Goal: Task Accomplishment & Management: Manage account settings

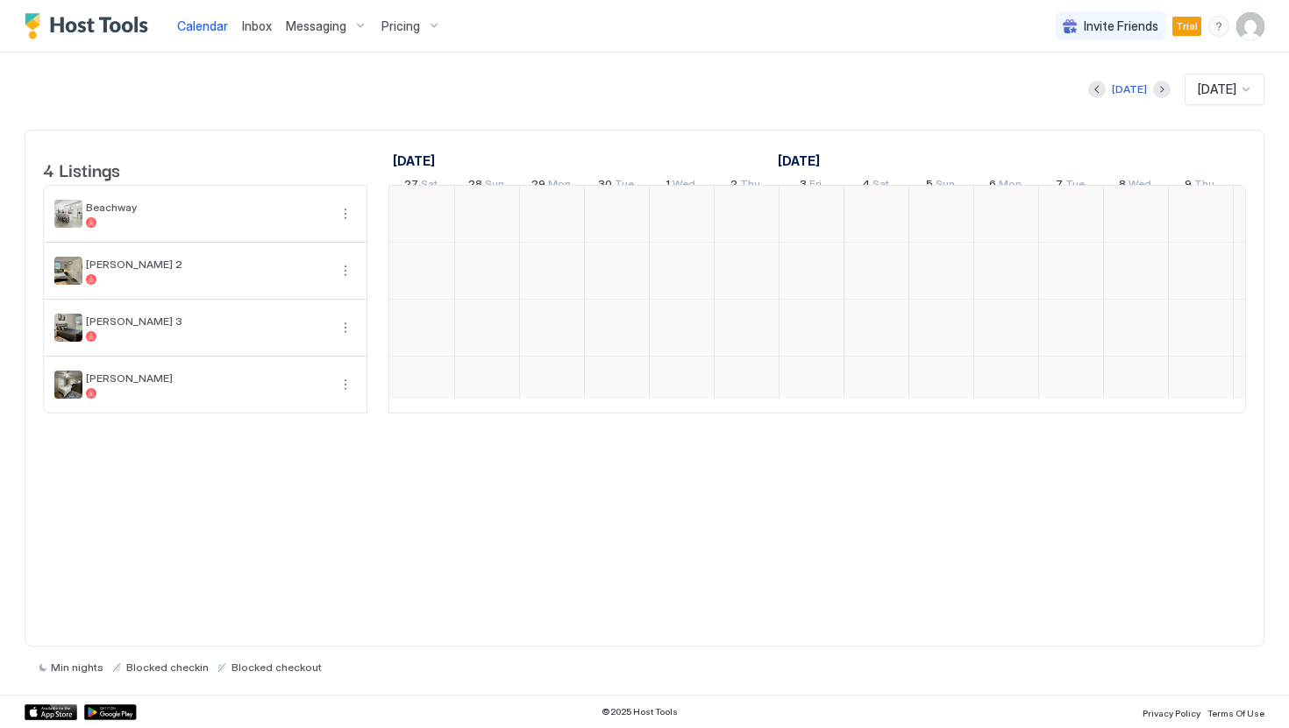
scroll to position [0, 974]
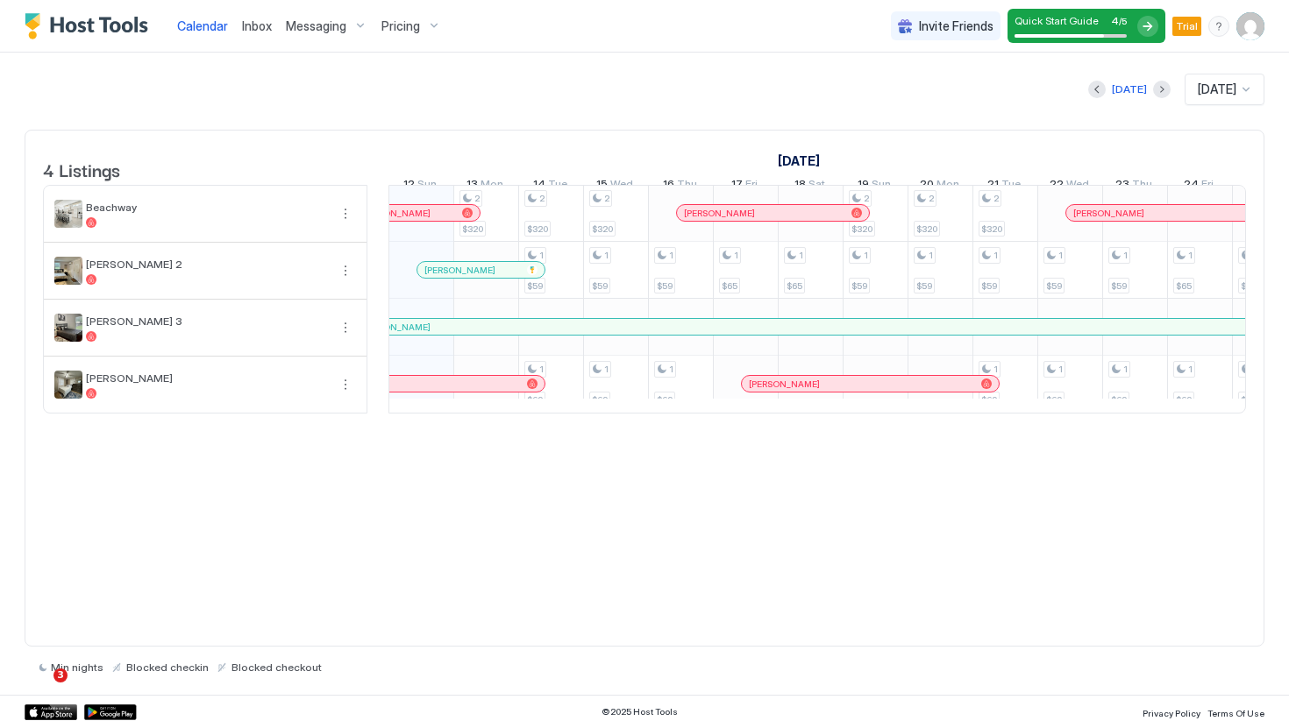
click at [1243, 19] on img "User profile" at bounding box center [1250, 26] width 28 height 28
click at [1112, 96] on span "Settings" at bounding box center [1092, 98] width 47 height 16
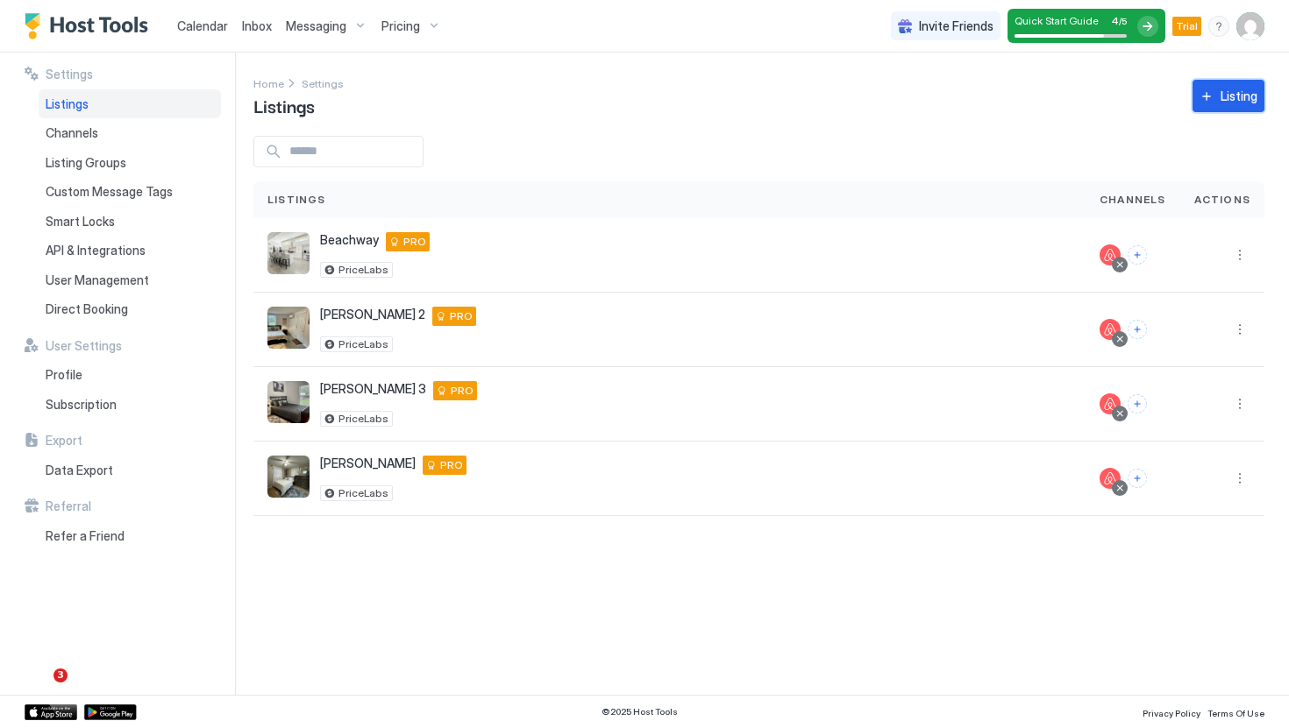
click at [1211, 84] on button "Listing" at bounding box center [1228, 96] width 72 height 32
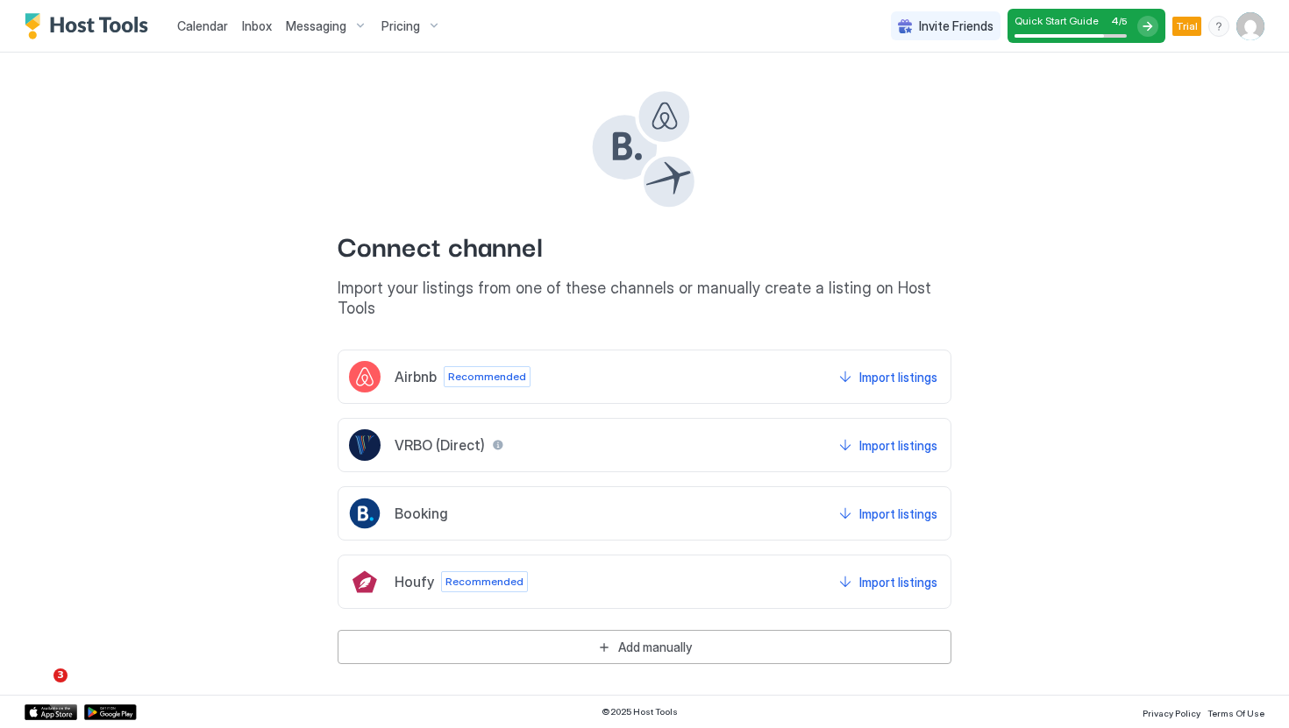
click at [610, 350] on div "Airbnb Recommended Import listings" at bounding box center [644, 377] width 614 height 54
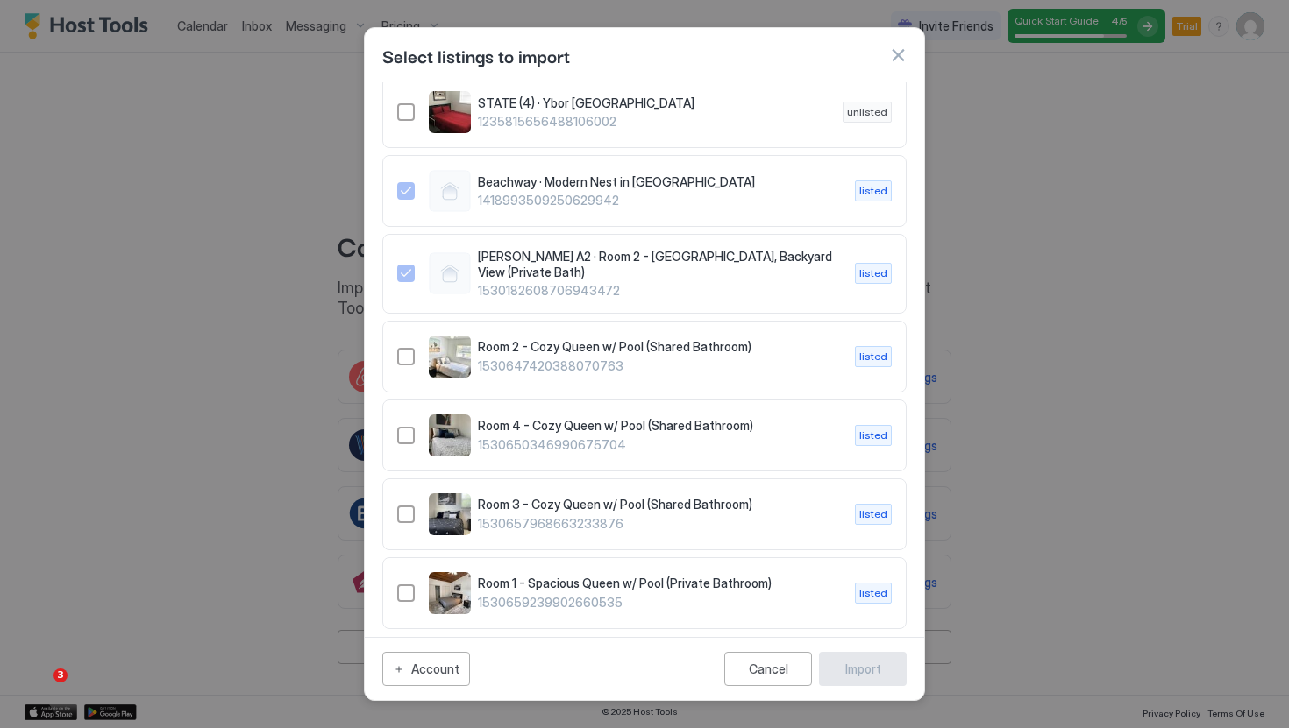
scroll to position [219, 0]
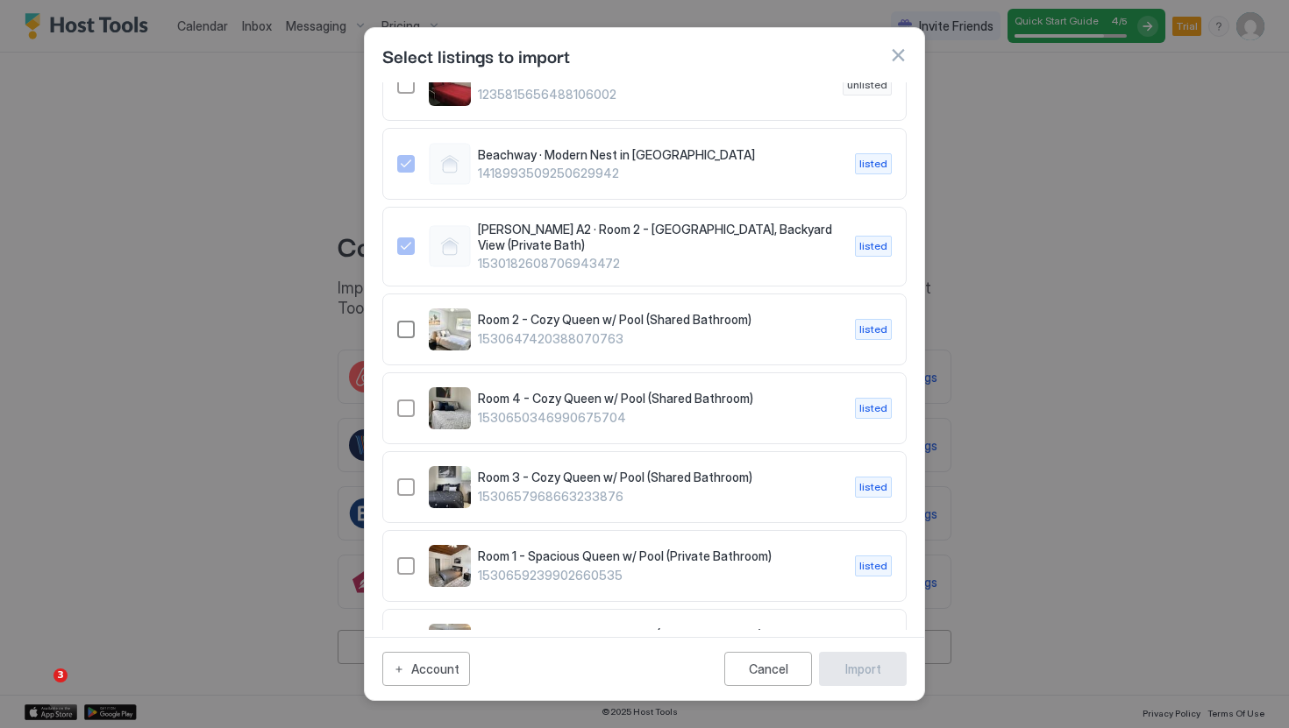
click at [416, 331] on div "Room 2 - Cozy Queen w/ Pool (Shared Bathroom) 1530647420388070763 listed" at bounding box center [644, 330] width 494 height 42
click at [409, 410] on div "1530650346990675704" at bounding box center [406, 409] width 18 height 18
click at [404, 493] on div "1530657968663233876" at bounding box center [406, 488] width 18 height 18
click at [414, 565] on div "1530659239902660535" at bounding box center [406, 567] width 18 height 18
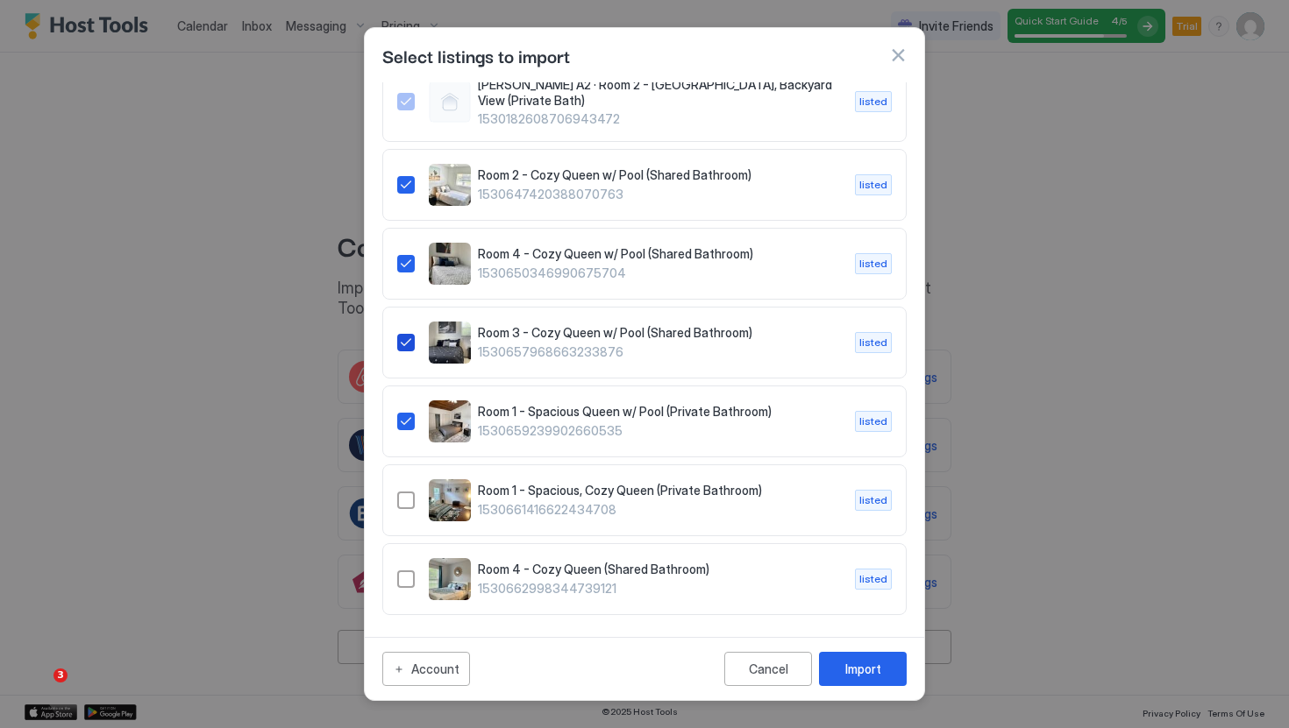
scroll to position [366, 0]
click at [419, 503] on div "Room 1 - Spacious, Cozy Queen (Private Bathroom) 1530661416622434708 listed" at bounding box center [644, 499] width 494 height 42
click at [419, 578] on div "Room 4 - Cozy Queen (Shared Bathroom) 1530662998344739121 listed" at bounding box center [644, 578] width 494 height 42
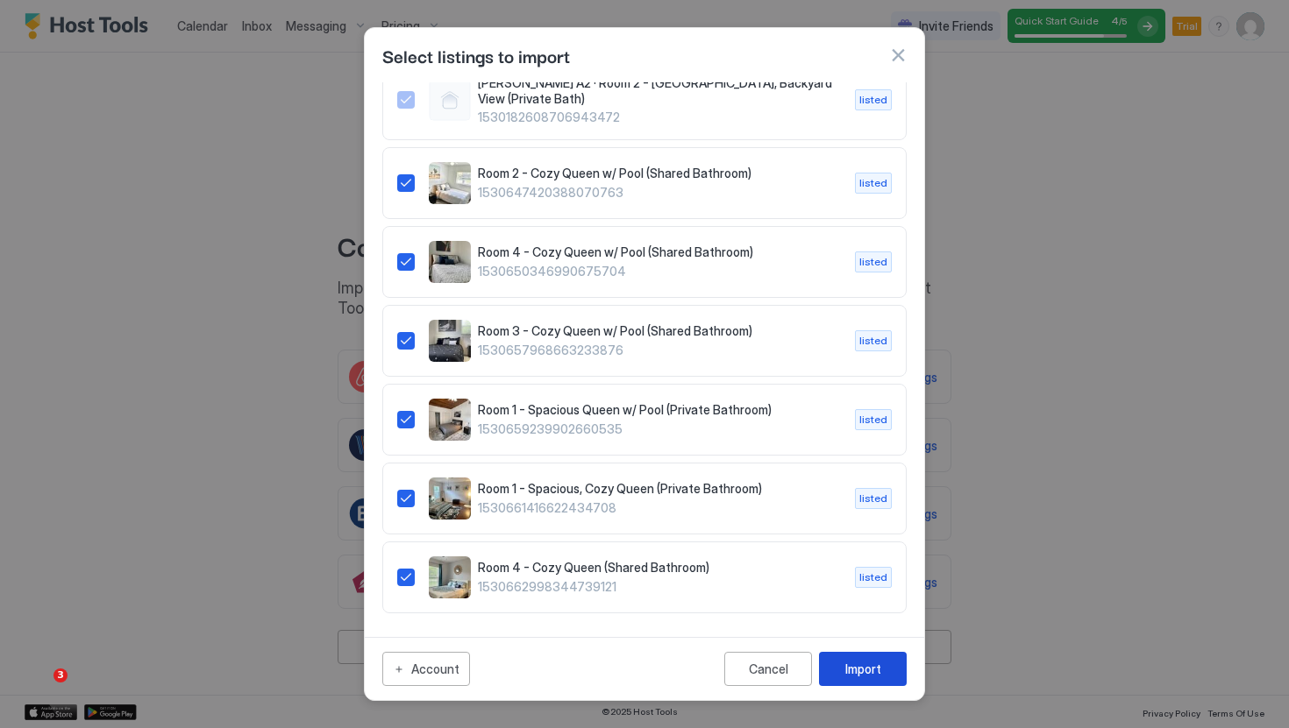
click at [868, 664] on div "Import" at bounding box center [863, 669] width 36 height 18
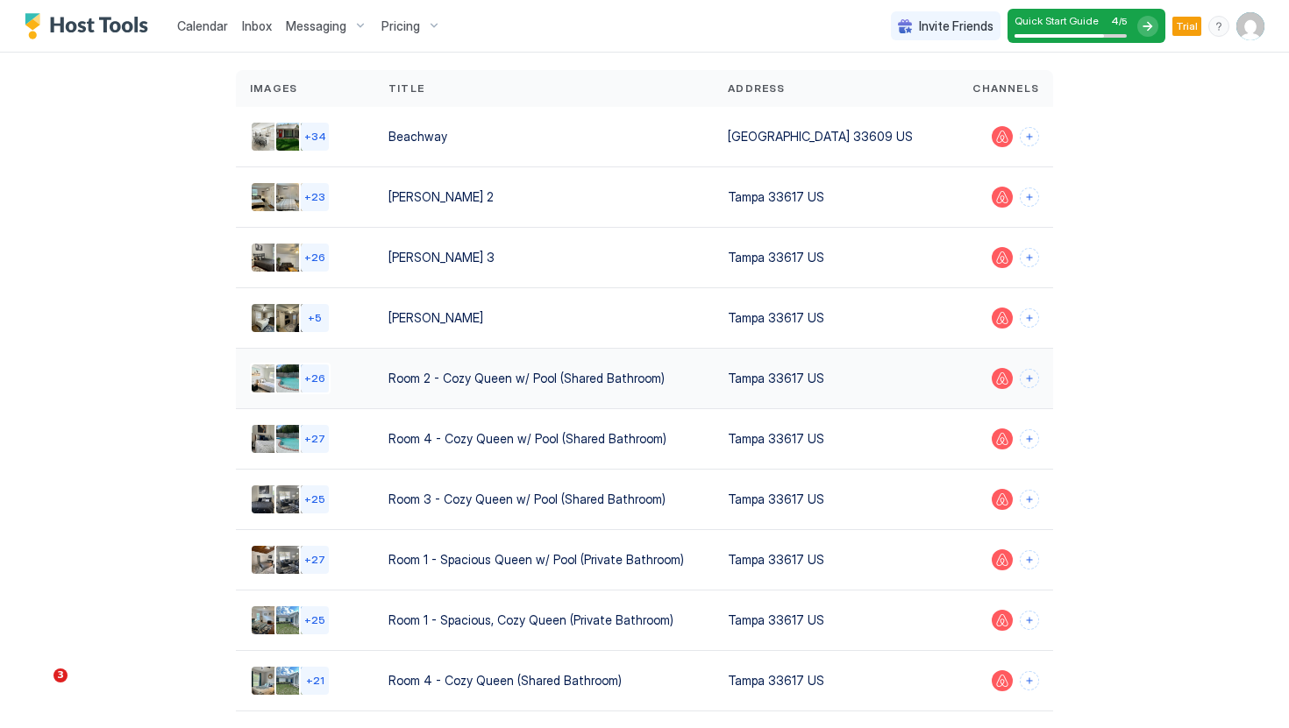
scroll to position [87, 0]
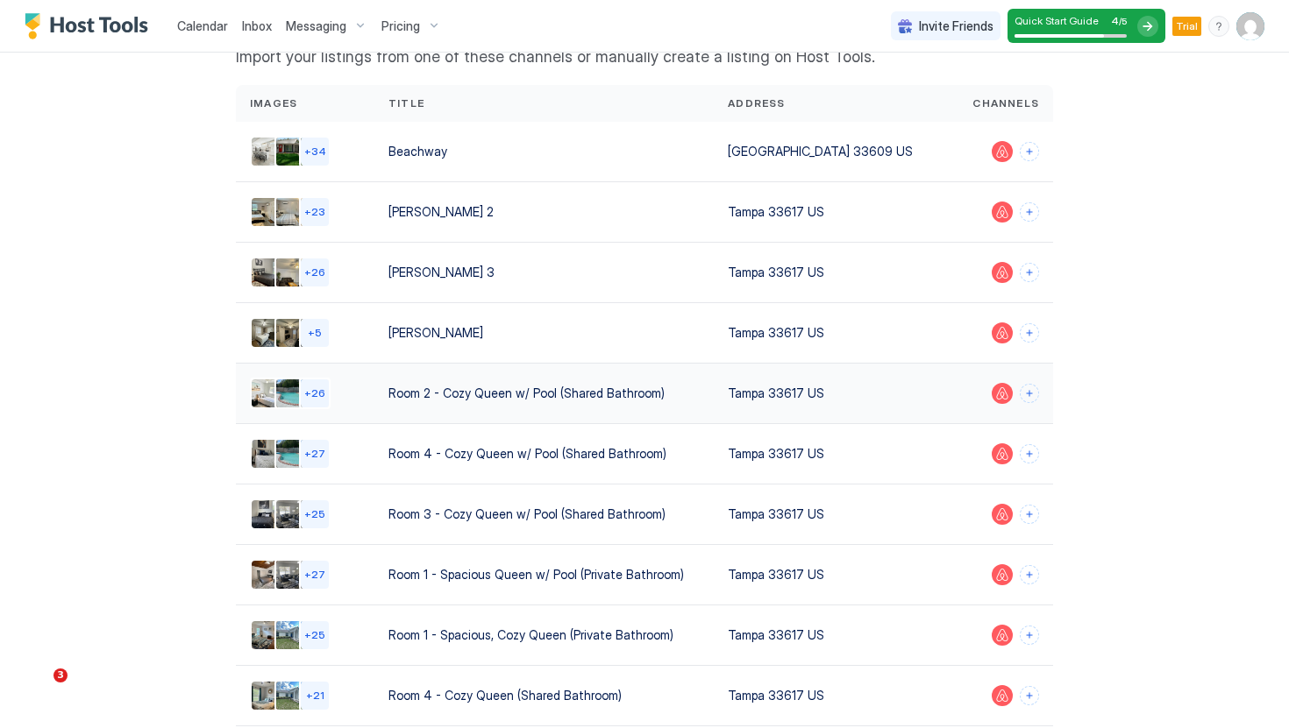
click at [672, 389] on div "Room 2 - Cozy Queen w/ Pool (Shared Bathroom)" at bounding box center [543, 393] width 311 height 18
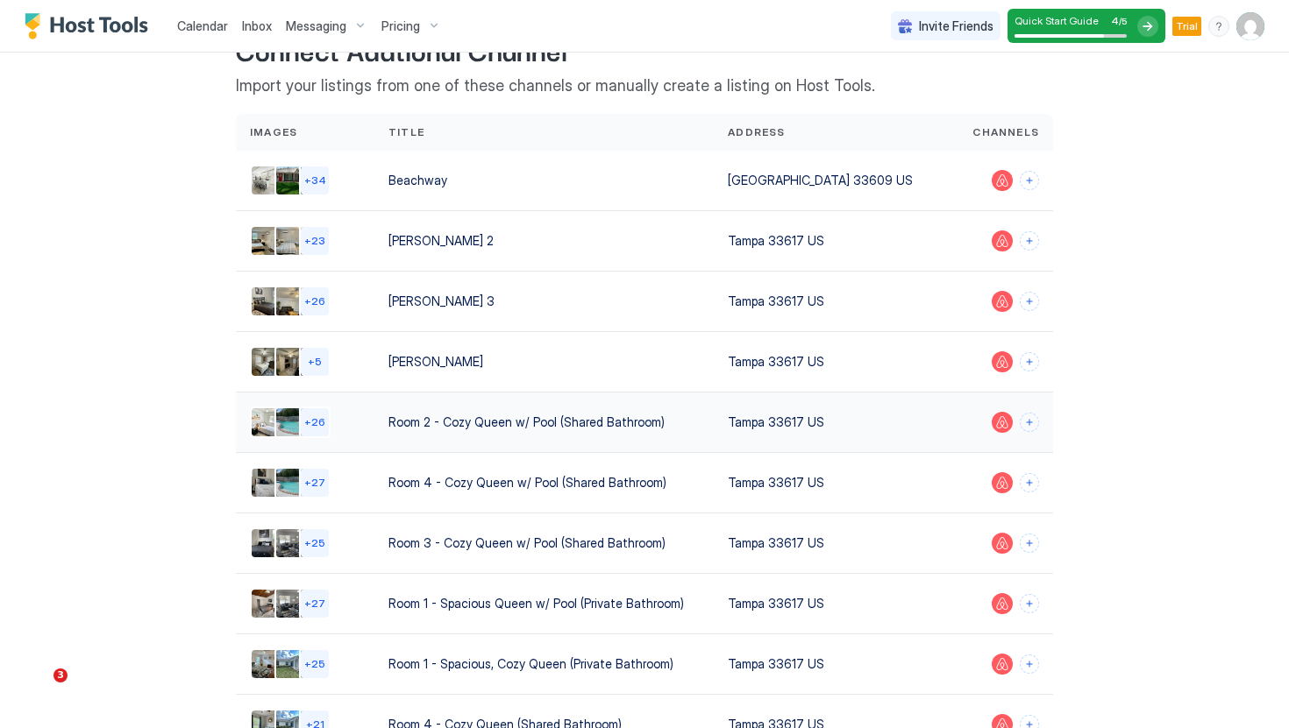
scroll to position [65, 0]
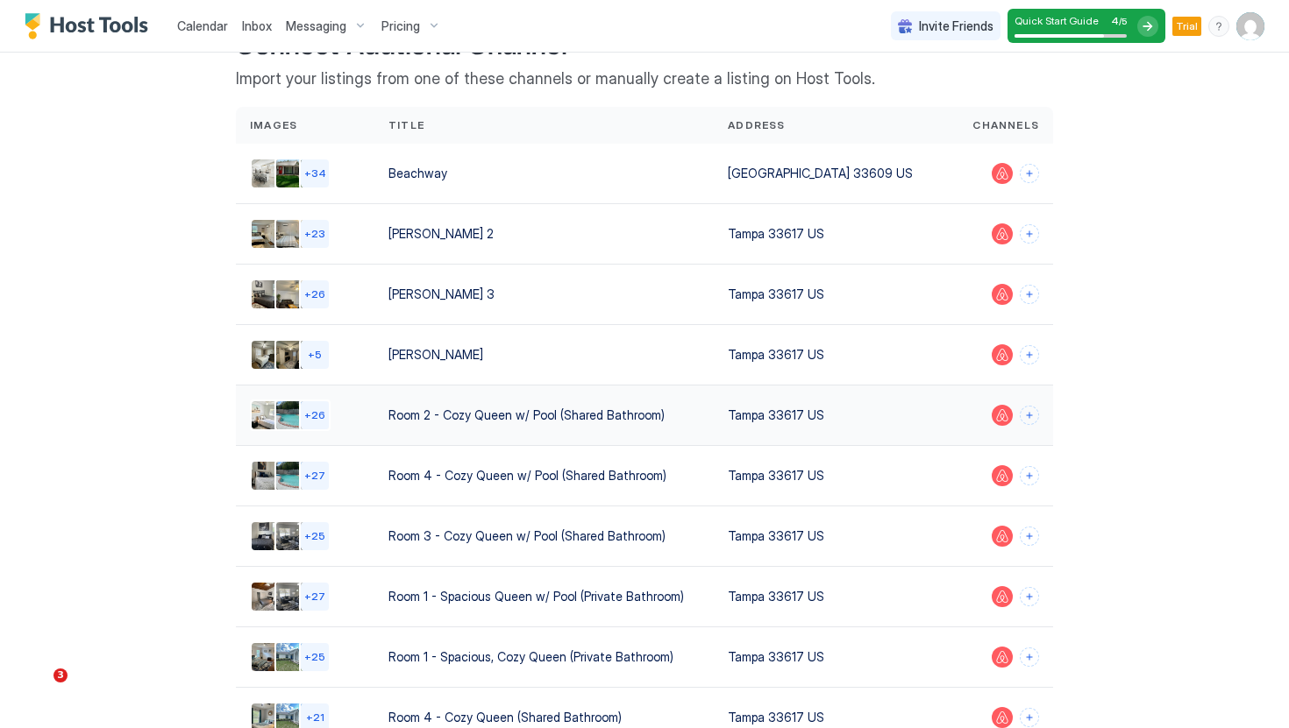
click at [714, 442] on div "Room 2 - Cozy Queen w/ Pool (Shared Bathroom)" at bounding box center [543, 416] width 339 height 60
click at [438, 412] on div "Room 2 - Cozy Queen w/ Pool (Shared Bathroom)" at bounding box center [543, 415] width 311 height 18
click at [456, 415] on div "Room 2 - Cozy Queen w/ Pool (Shared Bathroom)" at bounding box center [543, 415] width 311 height 18
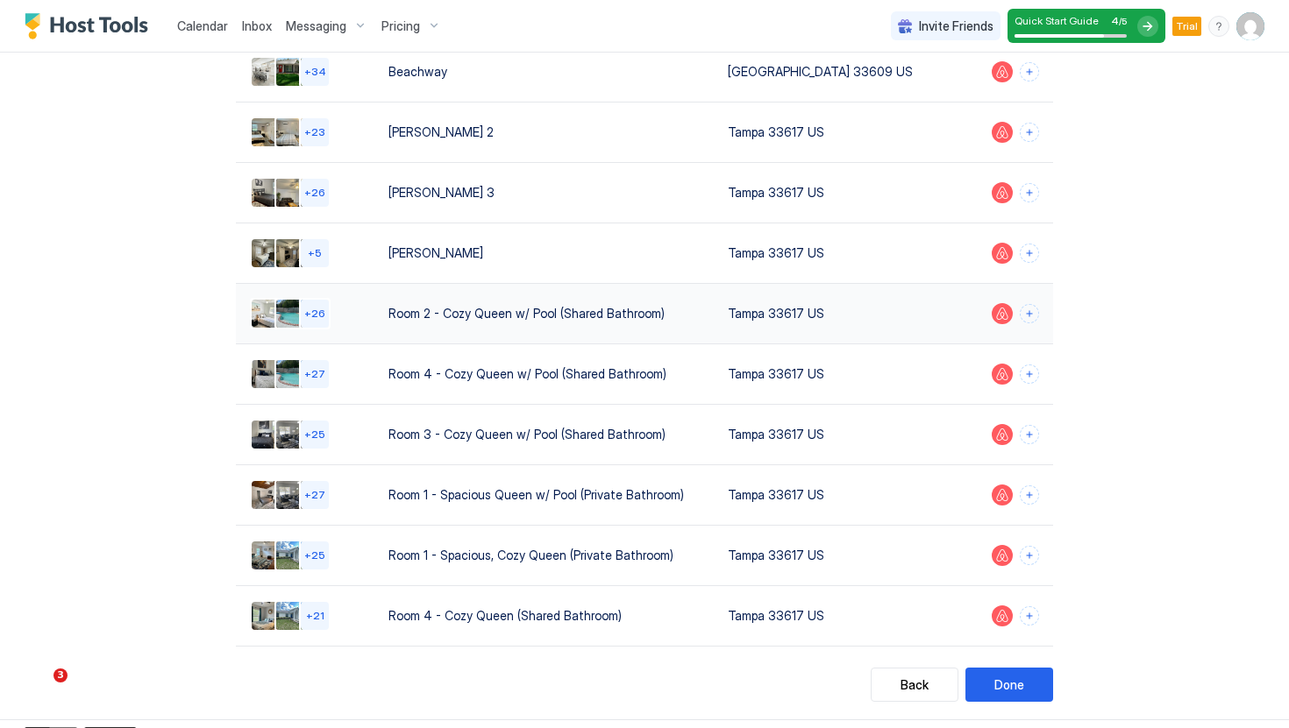
scroll to position [188, 0]
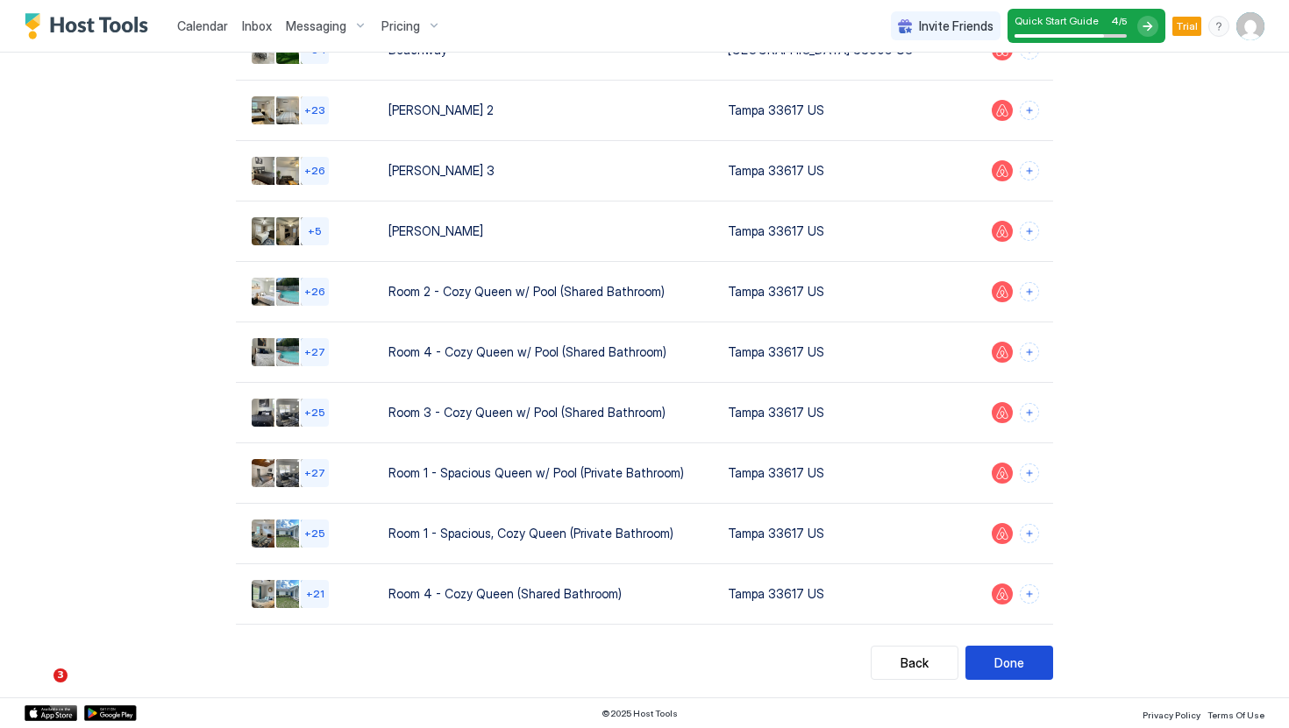
click at [1011, 669] on div "Done" at bounding box center [1009, 663] width 30 height 18
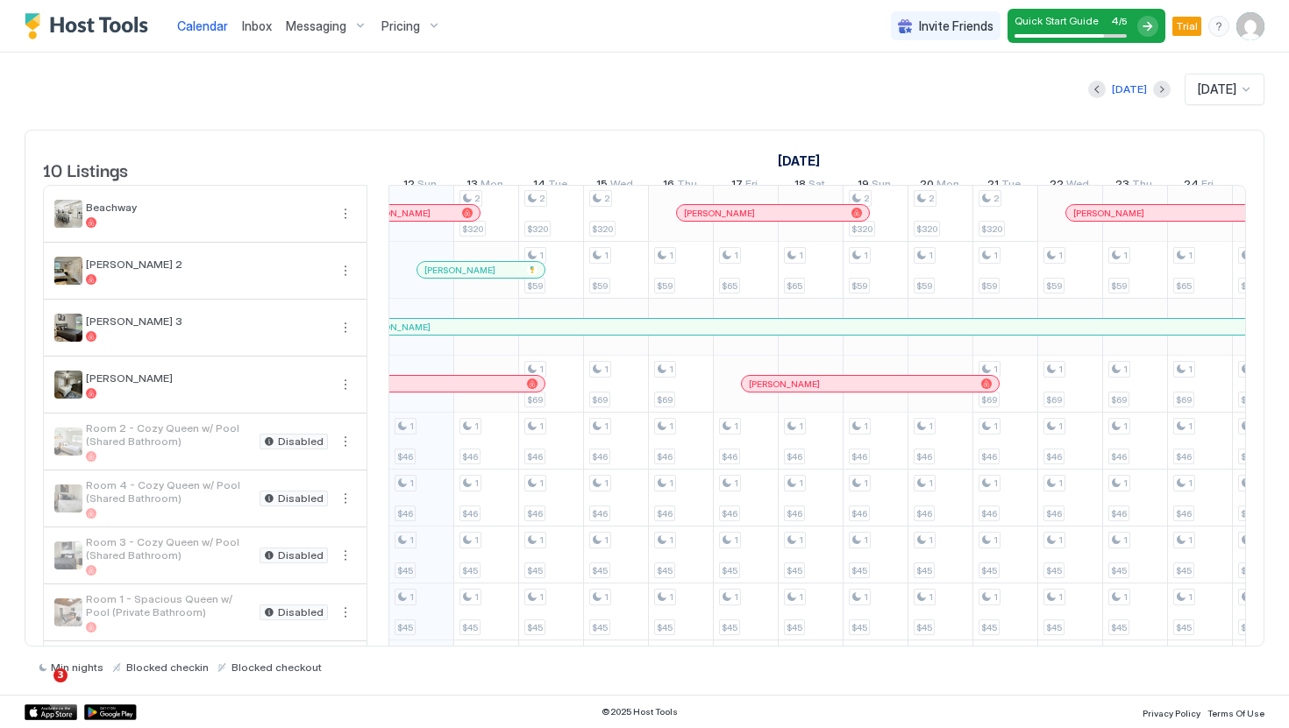
scroll to position [124, 0]
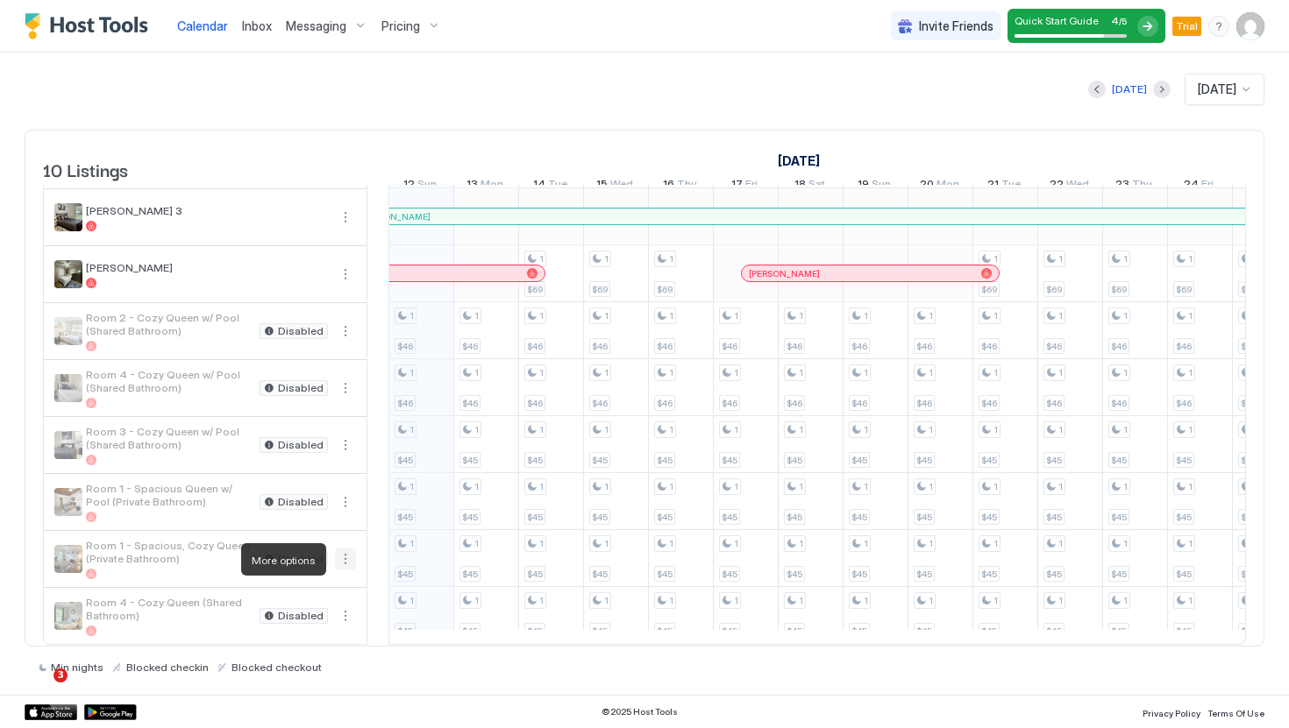
click at [343, 556] on button "More options" at bounding box center [345, 559] width 21 height 21
click at [309, 637] on span "Listing Settings" at bounding box center [315, 640] width 78 height 13
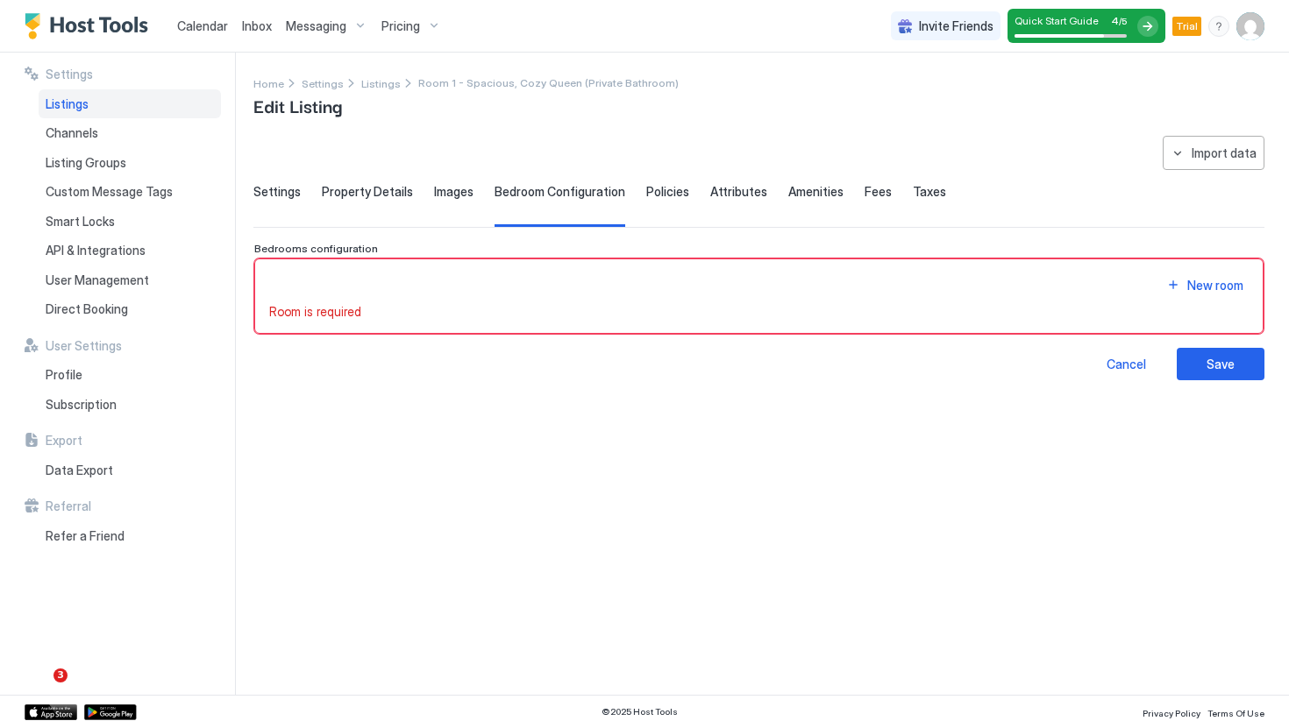
click at [292, 181] on div "**********" at bounding box center [758, 258] width 1011 height 245
click at [282, 198] on span "Settings" at bounding box center [276, 192] width 47 height 16
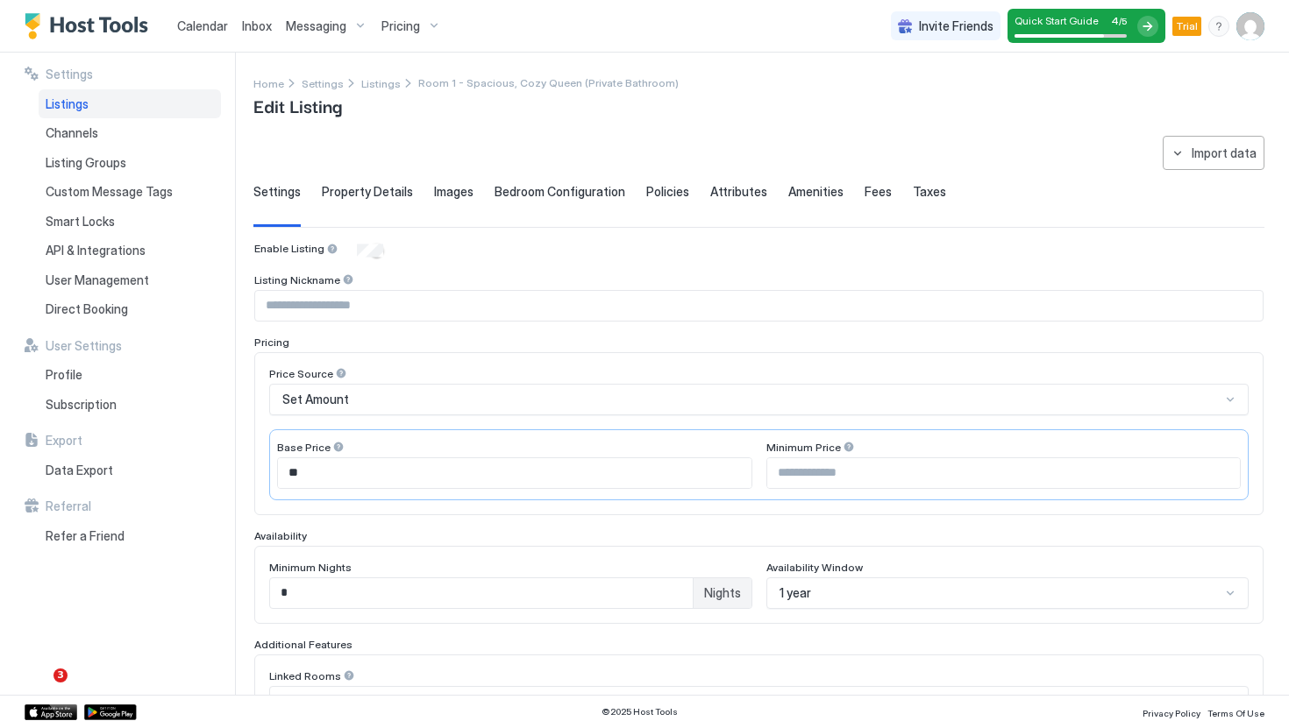
click at [391, 316] on input "Input Field" at bounding box center [758, 306] width 1007 height 30
type input "**********"
click at [500, 271] on div "**********" at bounding box center [758, 620] width 1009 height 756
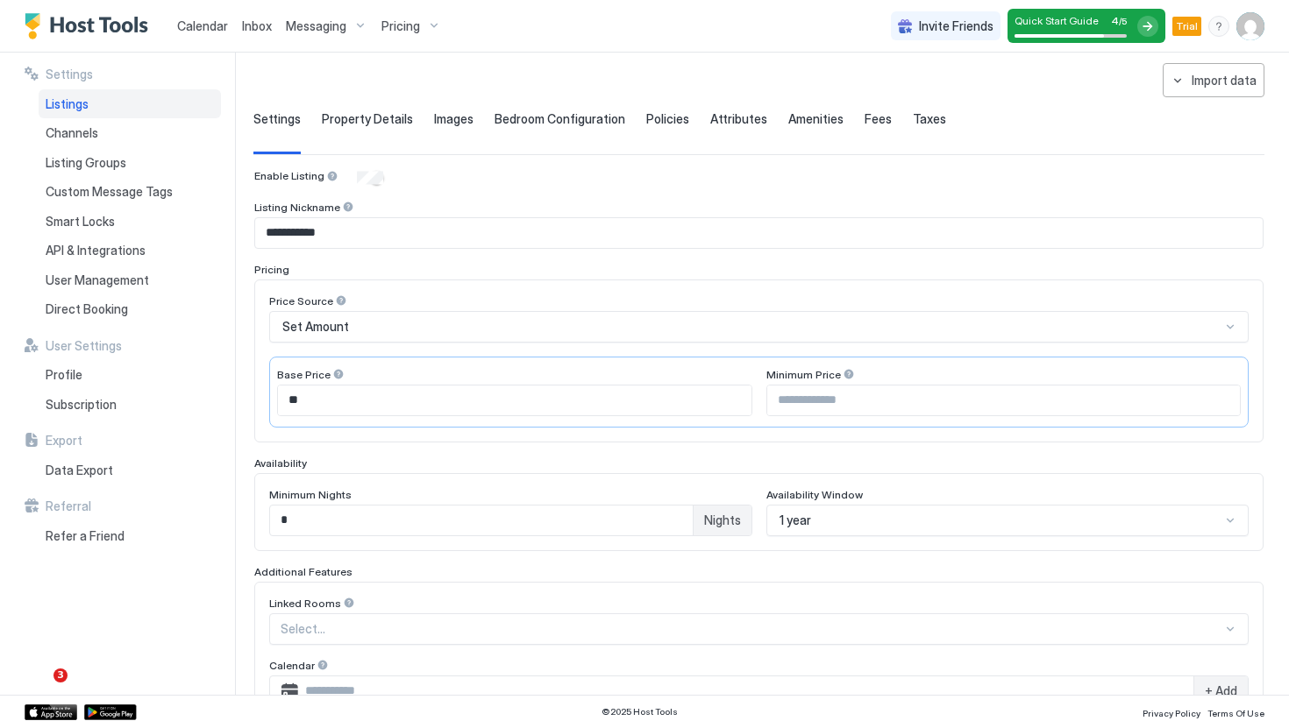
scroll to position [74, 0]
click at [472, 320] on div "Set Amount" at bounding box center [751, 326] width 938 height 16
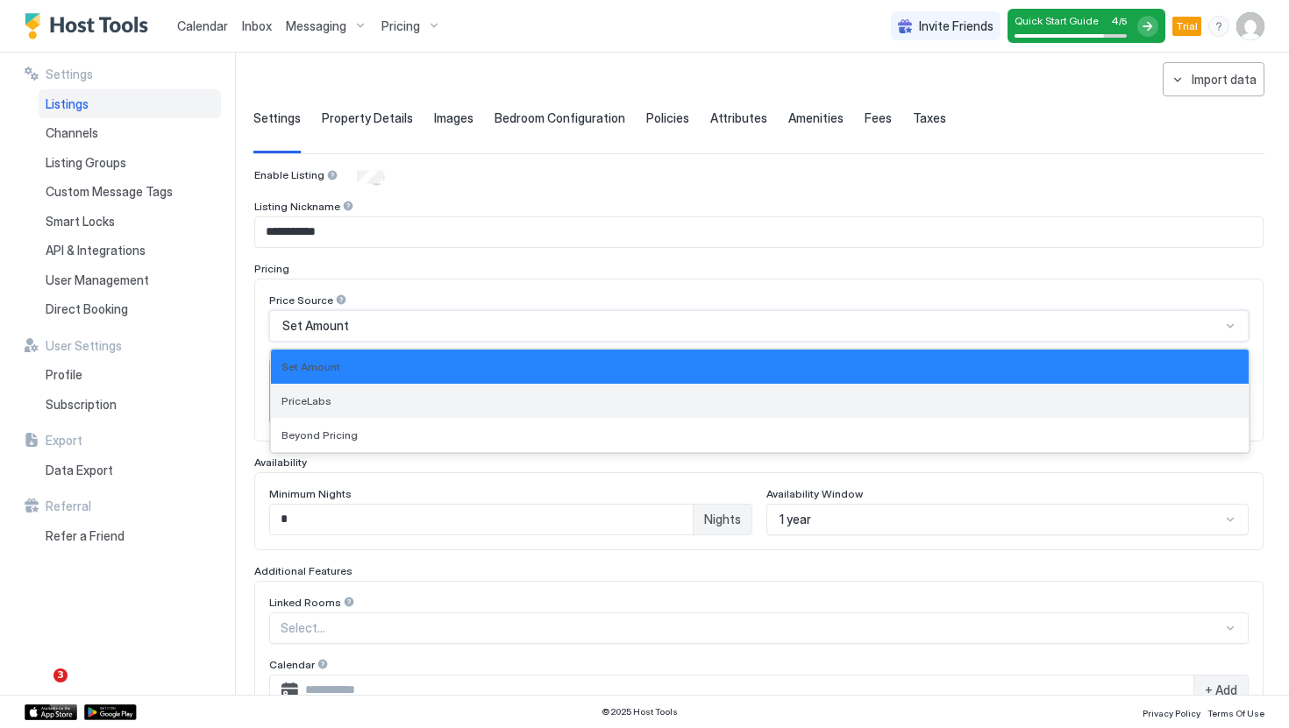
click at [419, 405] on div "PriceLabs" at bounding box center [759, 400] width 956 height 13
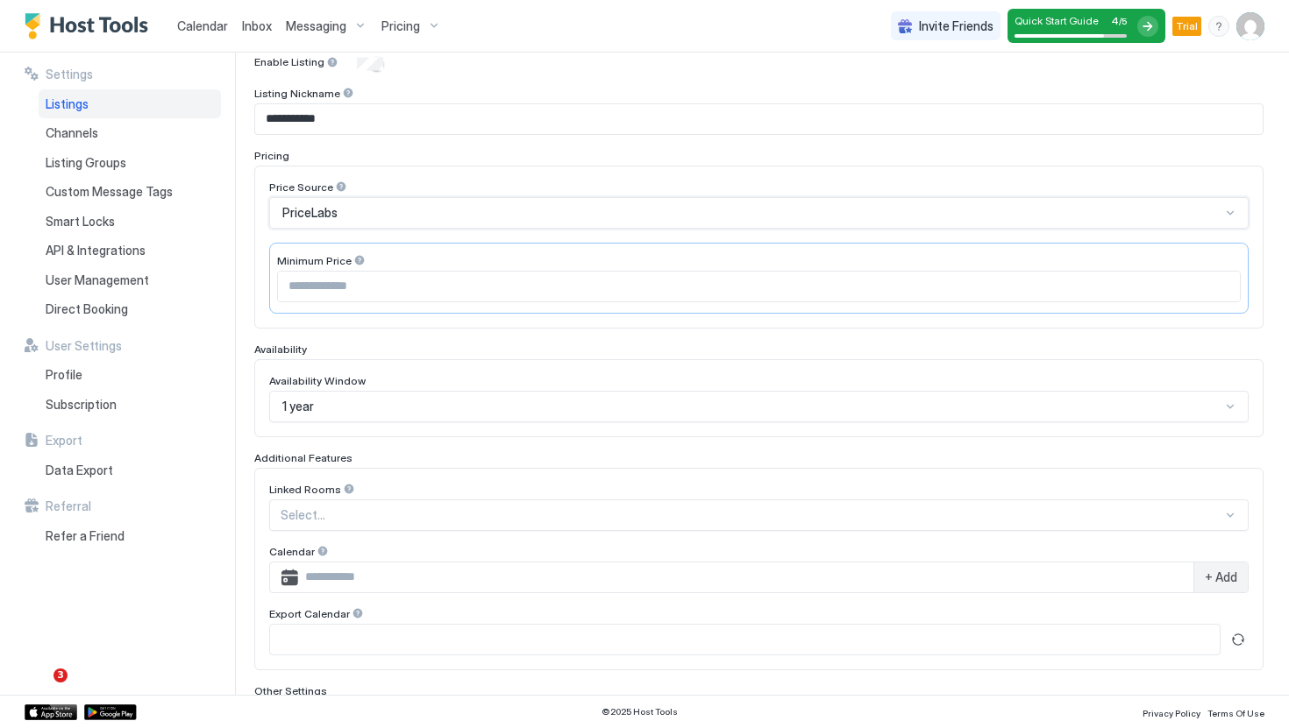
click at [502, 404] on div "1 year" at bounding box center [758, 407] width 979 height 32
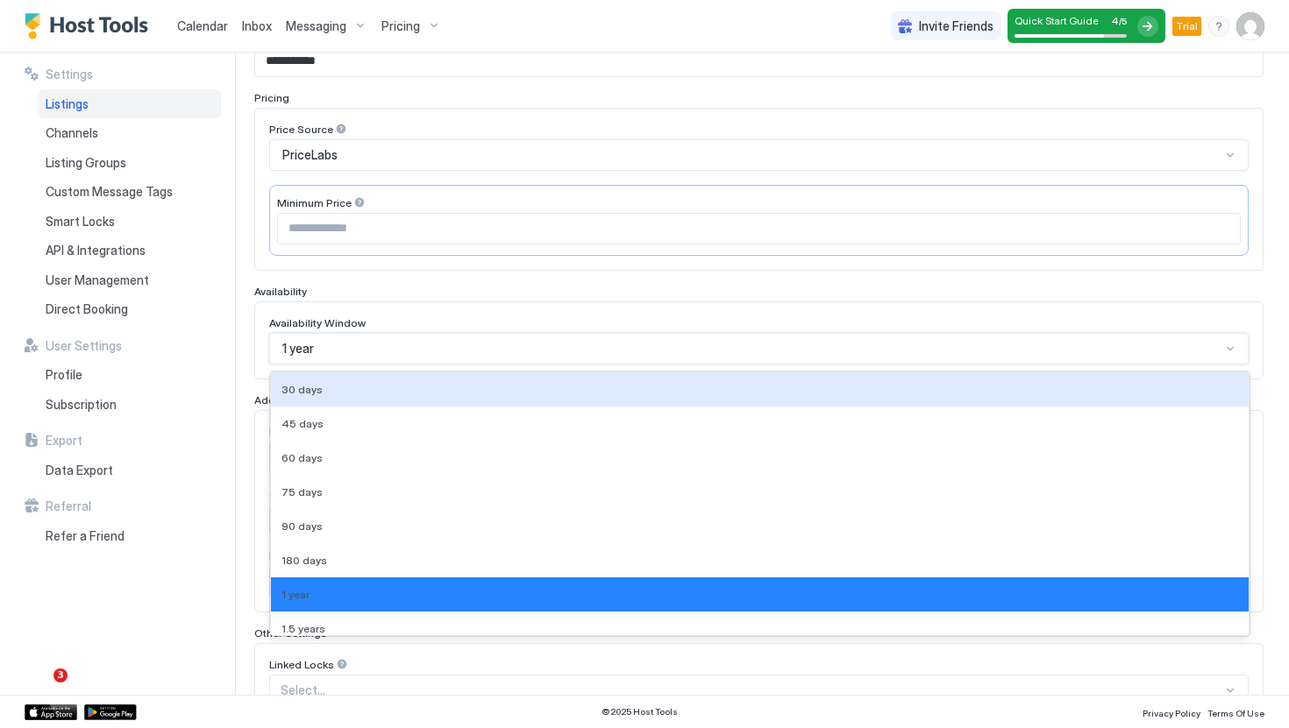
click at [559, 311] on div "Availability Window 30 days, 1 of 9. 9 results available. Use Up and Down to ch…" at bounding box center [758, 341] width 1009 height 78
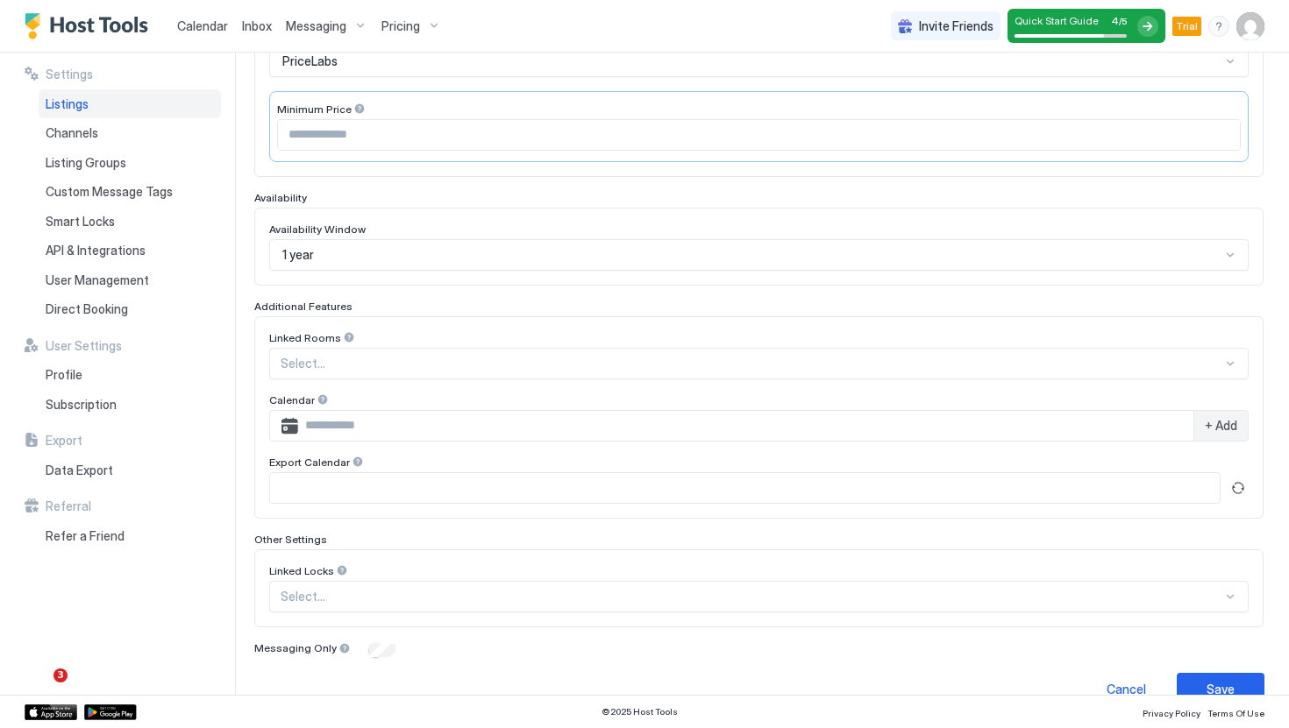
scroll to position [369, 0]
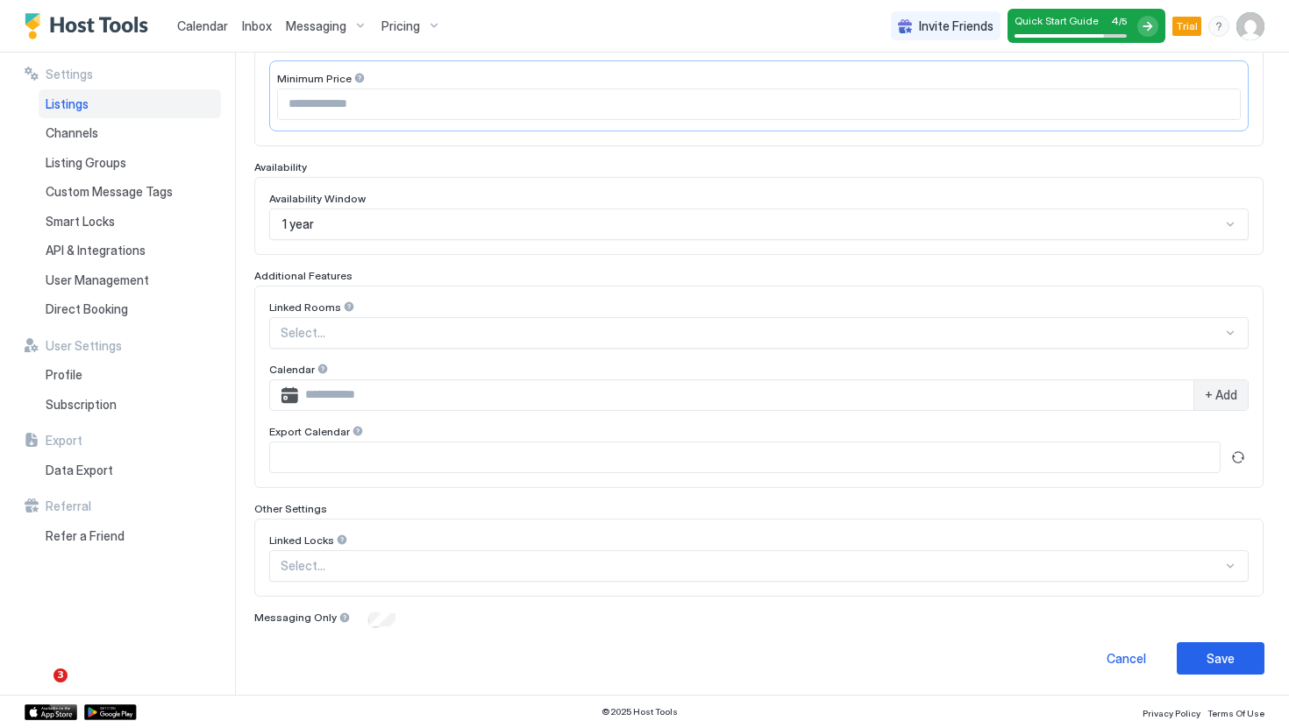
click at [494, 544] on div "Linked Locks" at bounding box center [758, 542] width 979 height 17
click at [494, 547] on div "Linked Locks" at bounding box center [758, 542] width 979 height 17
click at [1204, 652] on button "Save" at bounding box center [1220, 659] width 88 height 32
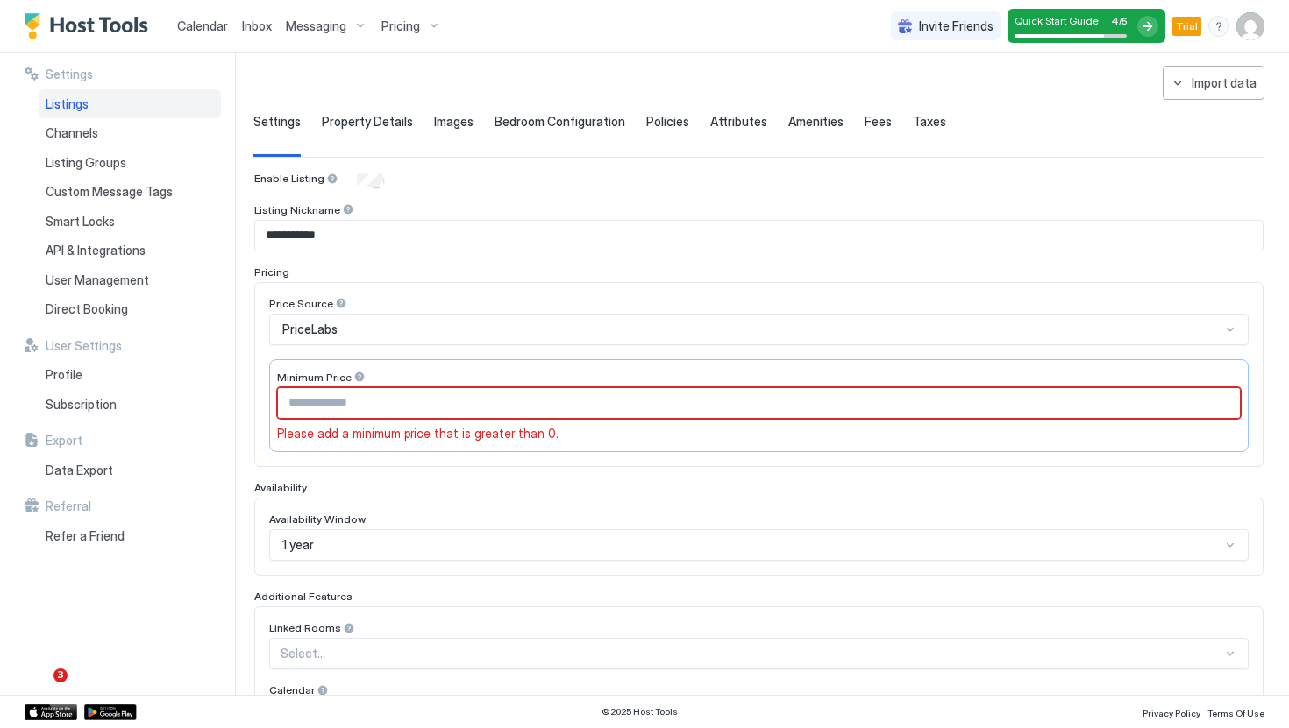
scroll to position [18, 0]
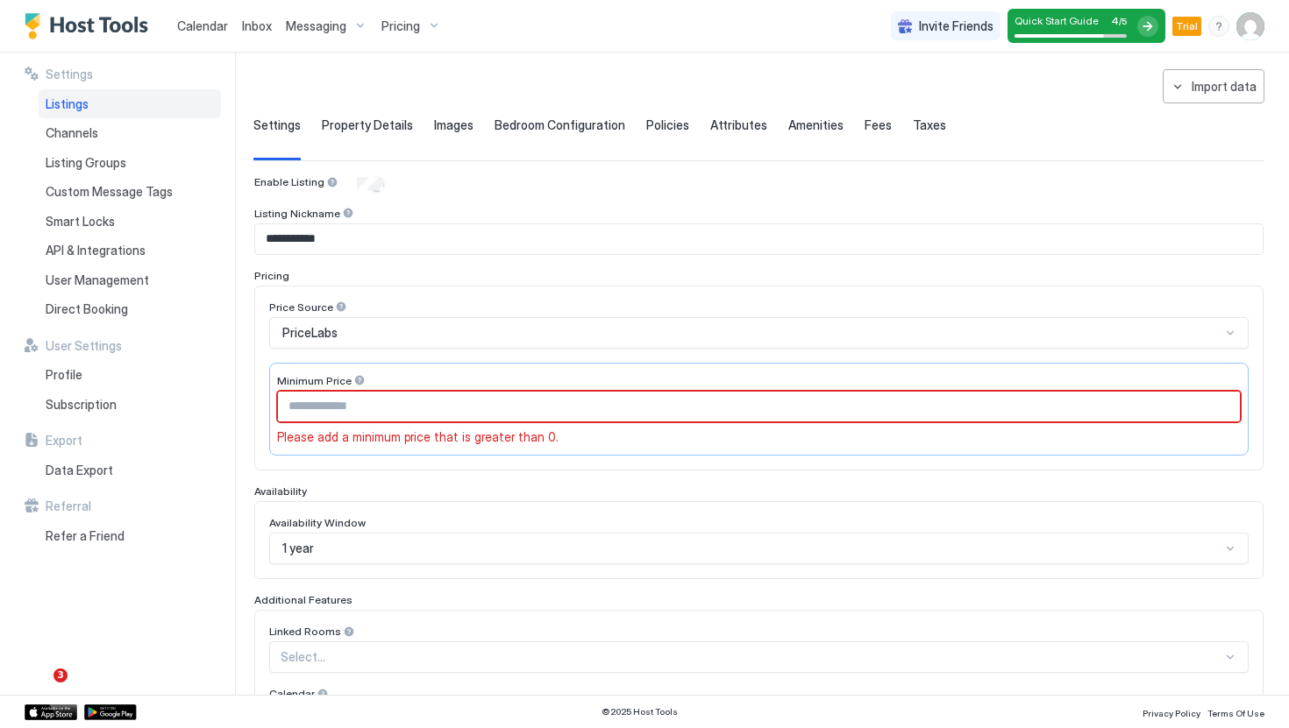
click at [422, 407] on input "Input Field" at bounding box center [759, 407] width 962 height 30
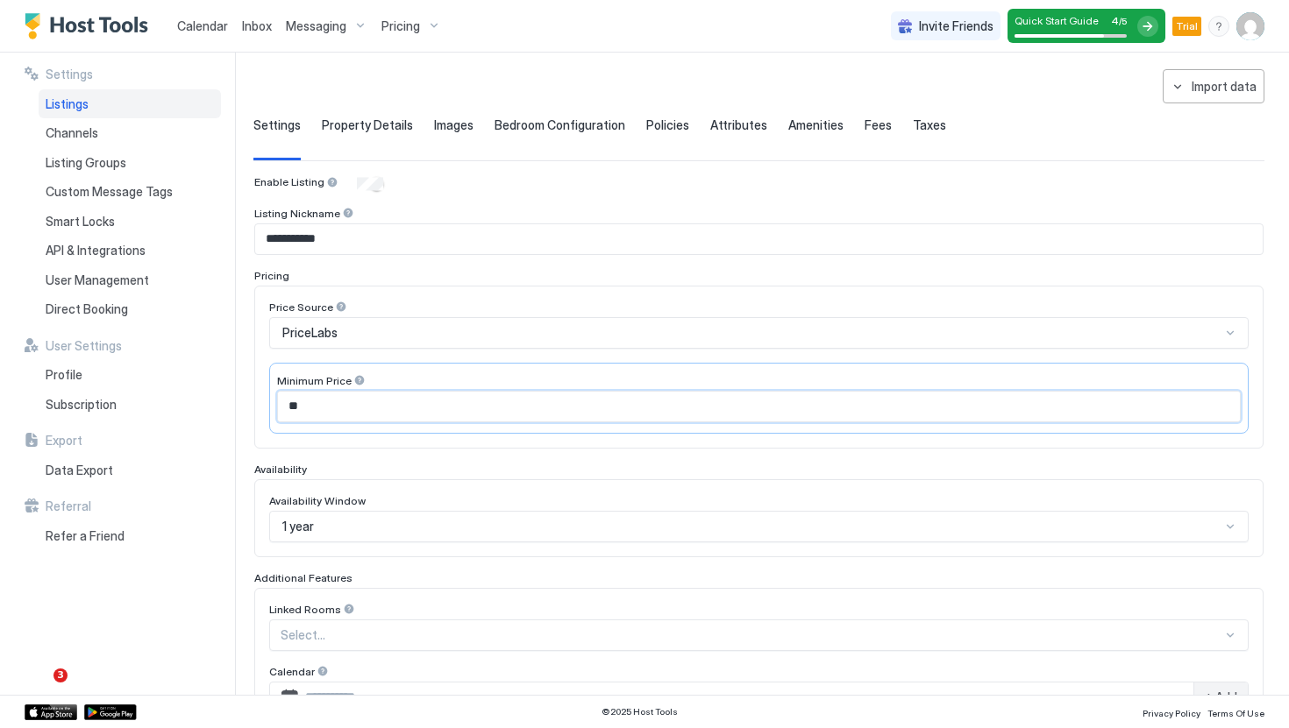
type input "*"
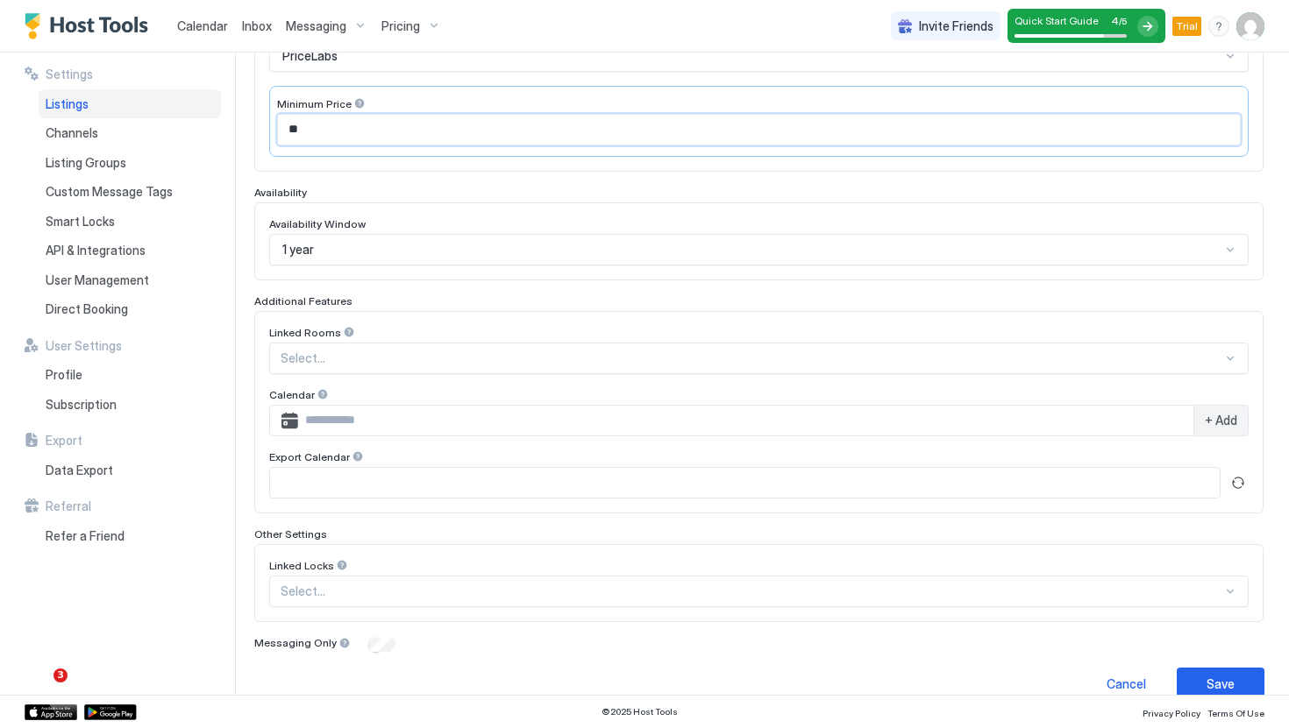
scroll to position [369, 0]
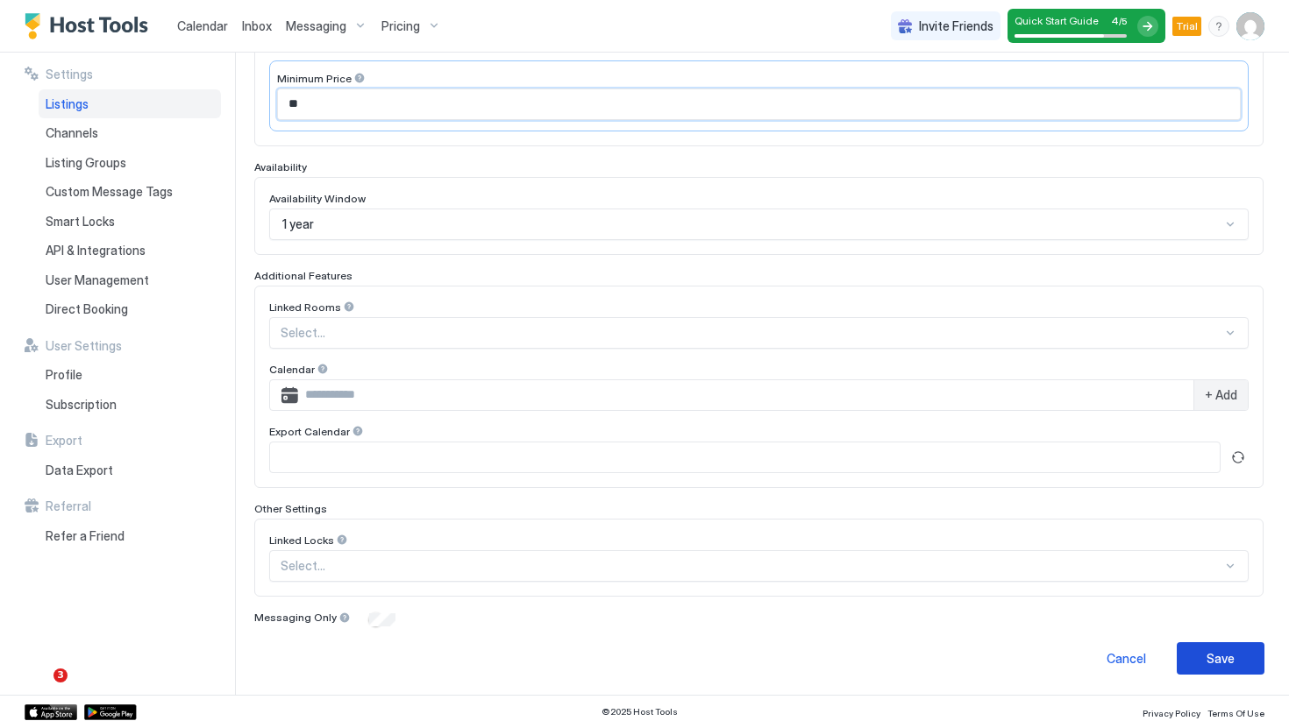
type input "**"
click at [1249, 657] on button "Save" at bounding box center [1220, 659] width 88 height 32
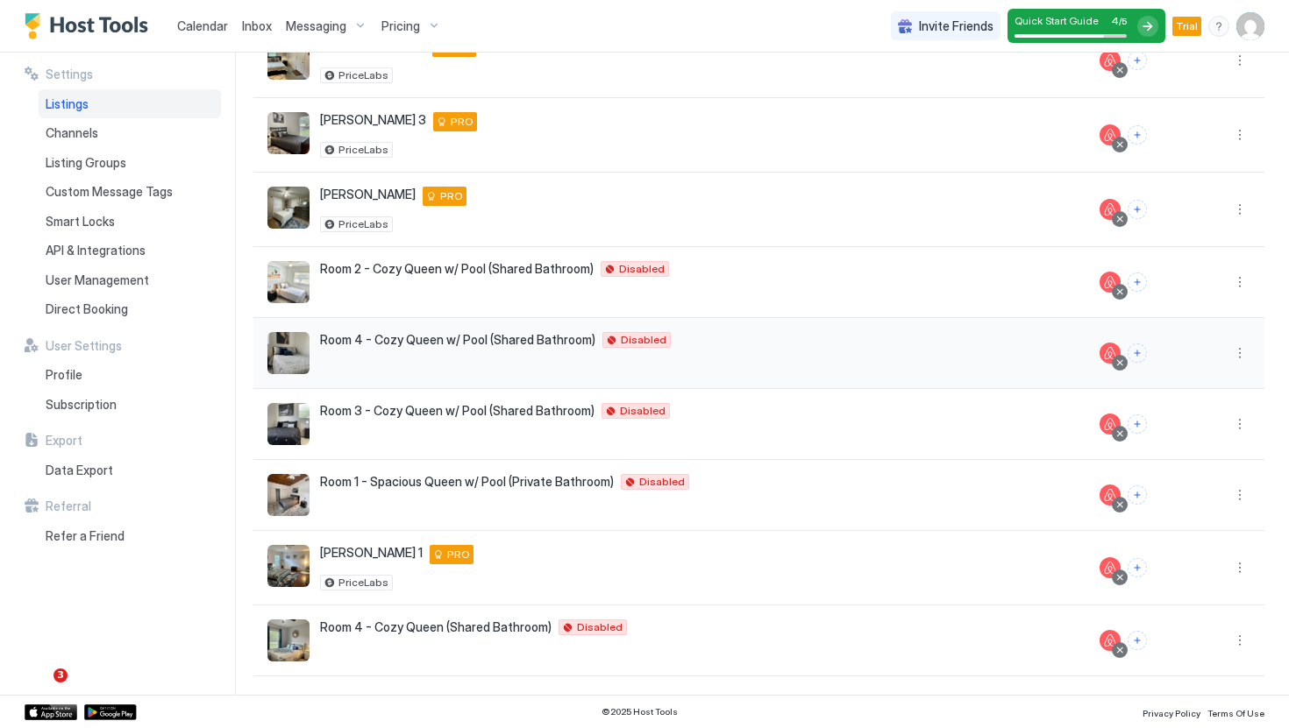
scroll to position [272, 0]
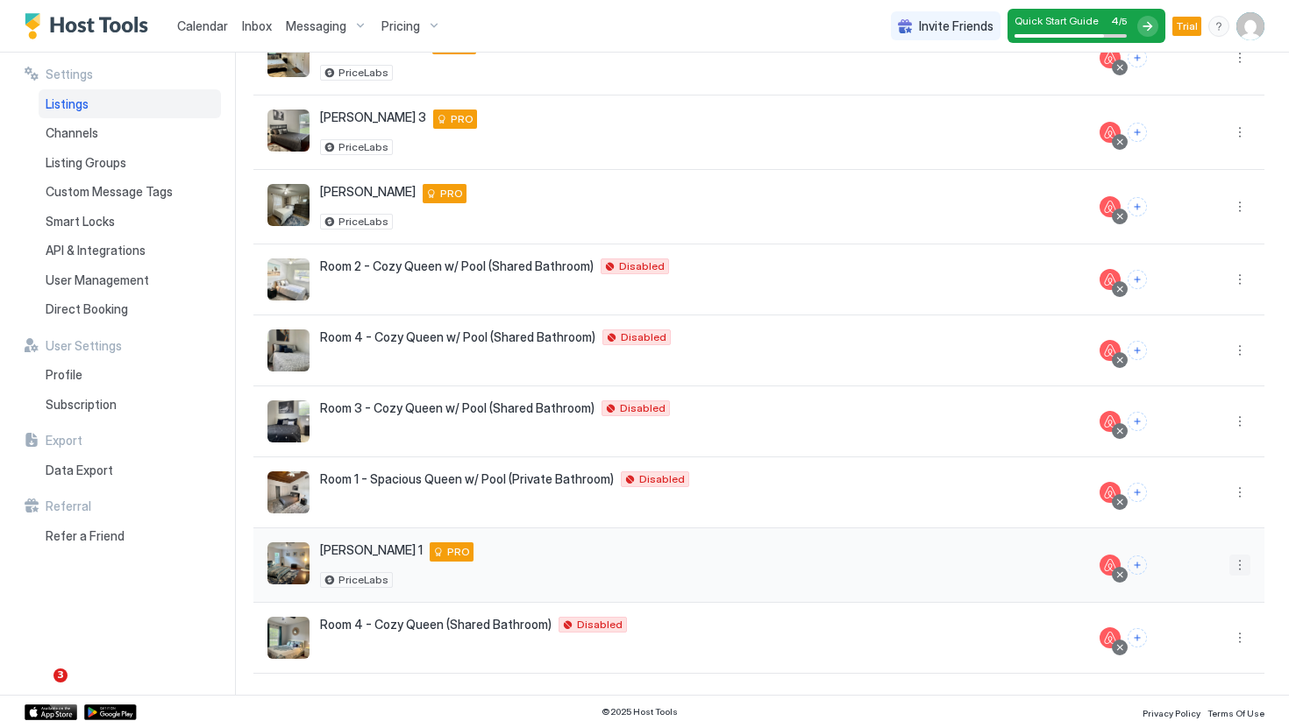
click at [1248, 561] on button "More options" at bounding box center [1239, 565] width 21 height 21
click at [198, 588] on div at bounding box center [644, 364] width 1289 height 728
click at [1237, 487] on button "More options" at bounding box center [1239, 492] width 21 height 21
click at [115, 636] on div at bounding box center [644, 364] width 1289 height 728
click at [1240, 643] on button "More options" at bounding box center [1239, 638] width 21 height 21
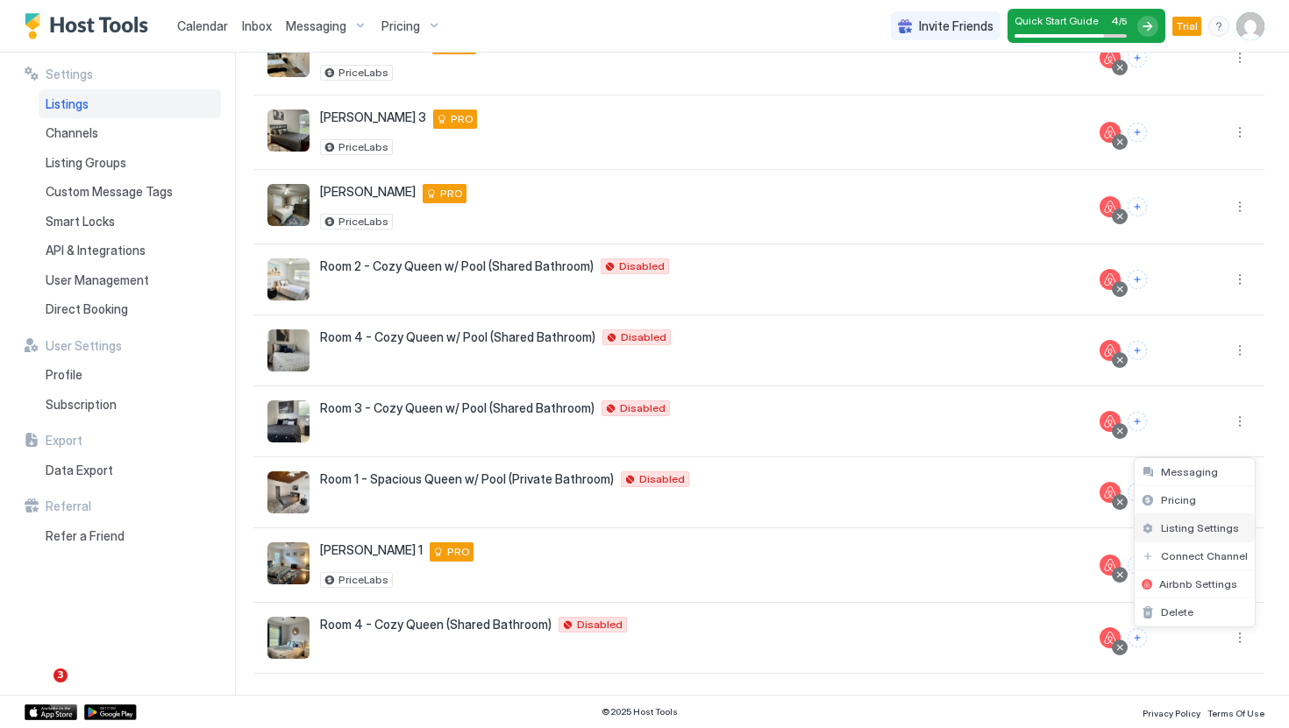
click at [1197, 523] on span "Listing Settings" at bounding box center [1200, 528] width 78 height 13
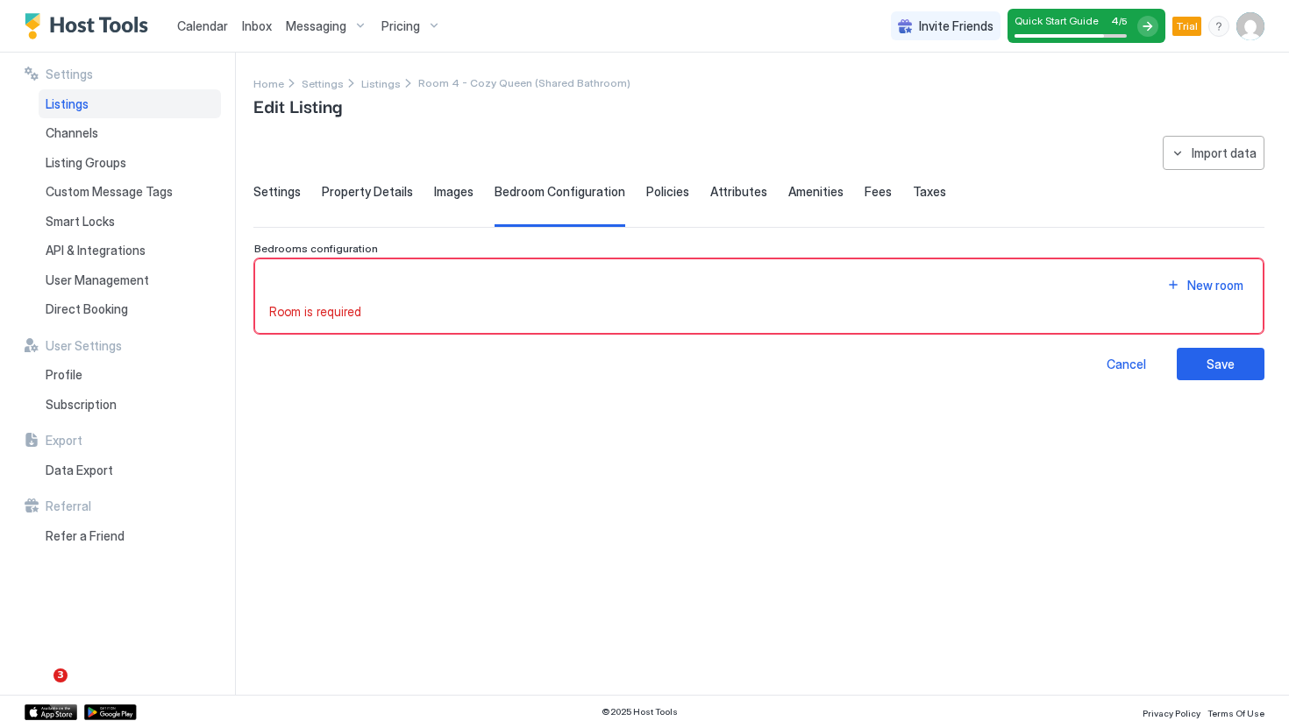
click at [287, 195] on span "Settings" at bounding box center [276, 192] width 47 height 16
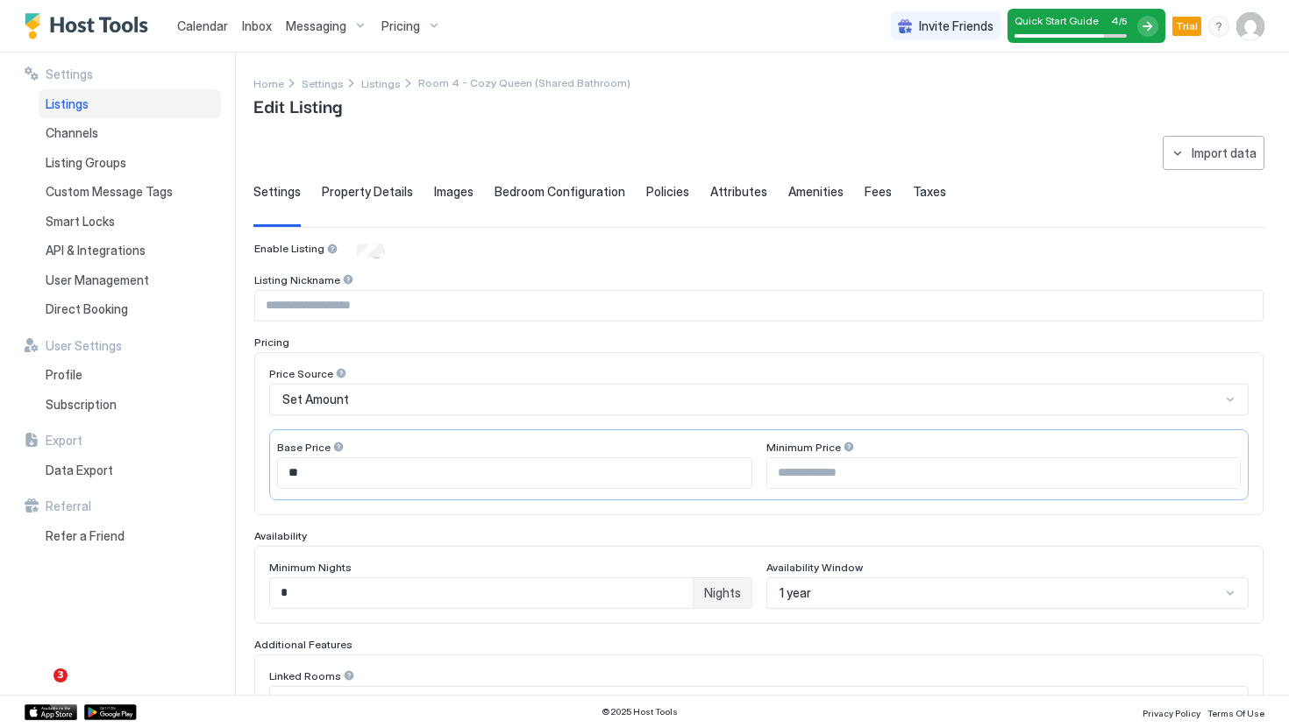
click at [374, 296] on input "Input Field" at bounding box center [758, 306] width 1007 height 30
type input "**********"
click at [471, 416] on div "Price Source Set Amount Base Price ** Minimum Price" at bounding box center [758, 433] width 979 height 133
click at [460, 408] on div "Set Amount" at bounding box center [758, 400] width 979 height 32
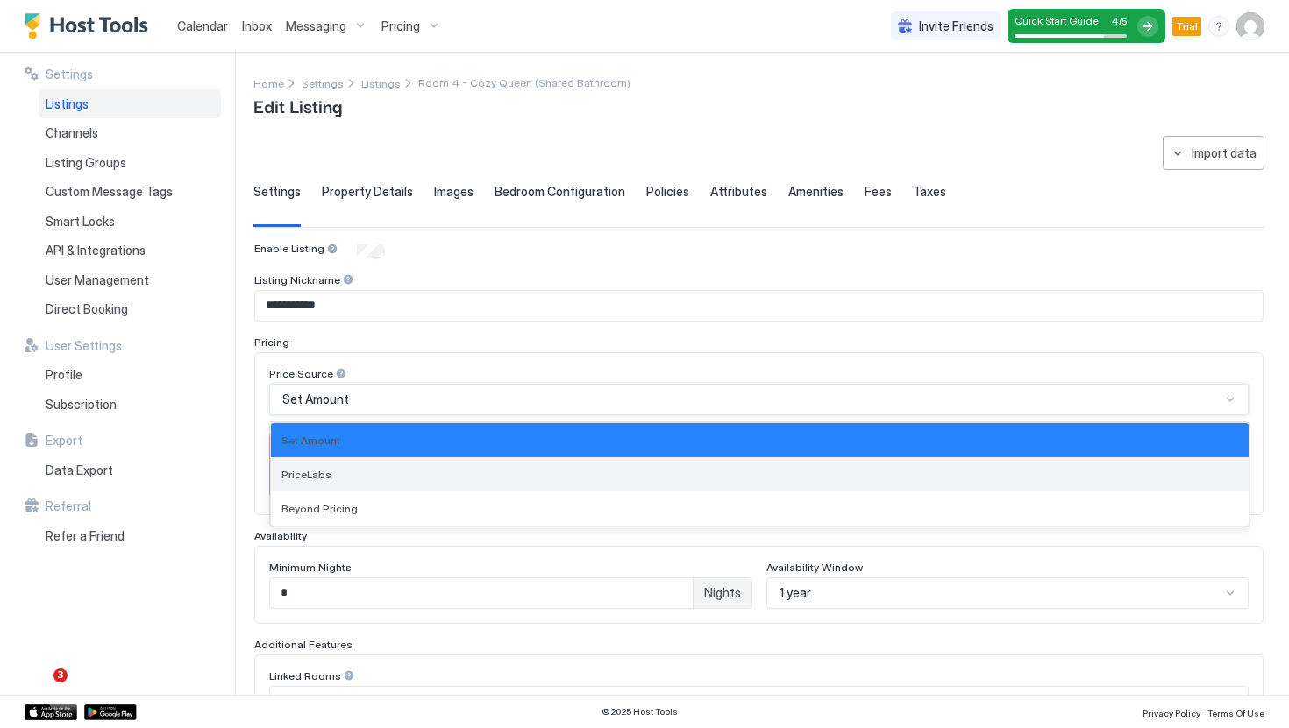
click at [412, 472] on div "PriceLabs" at bounding box center [759, 474] width 956 height 13
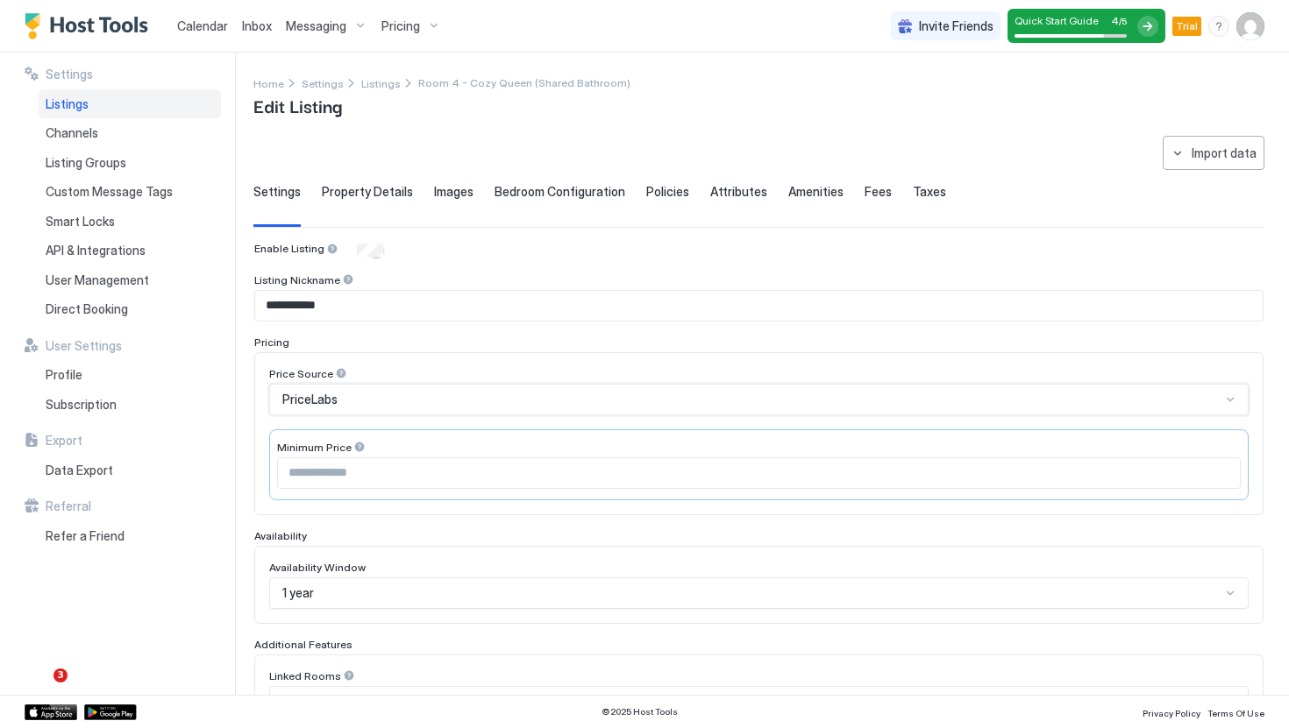
click at [455, 458] on input "Input Field" at bounding box center [759, 473] width 962 height 30
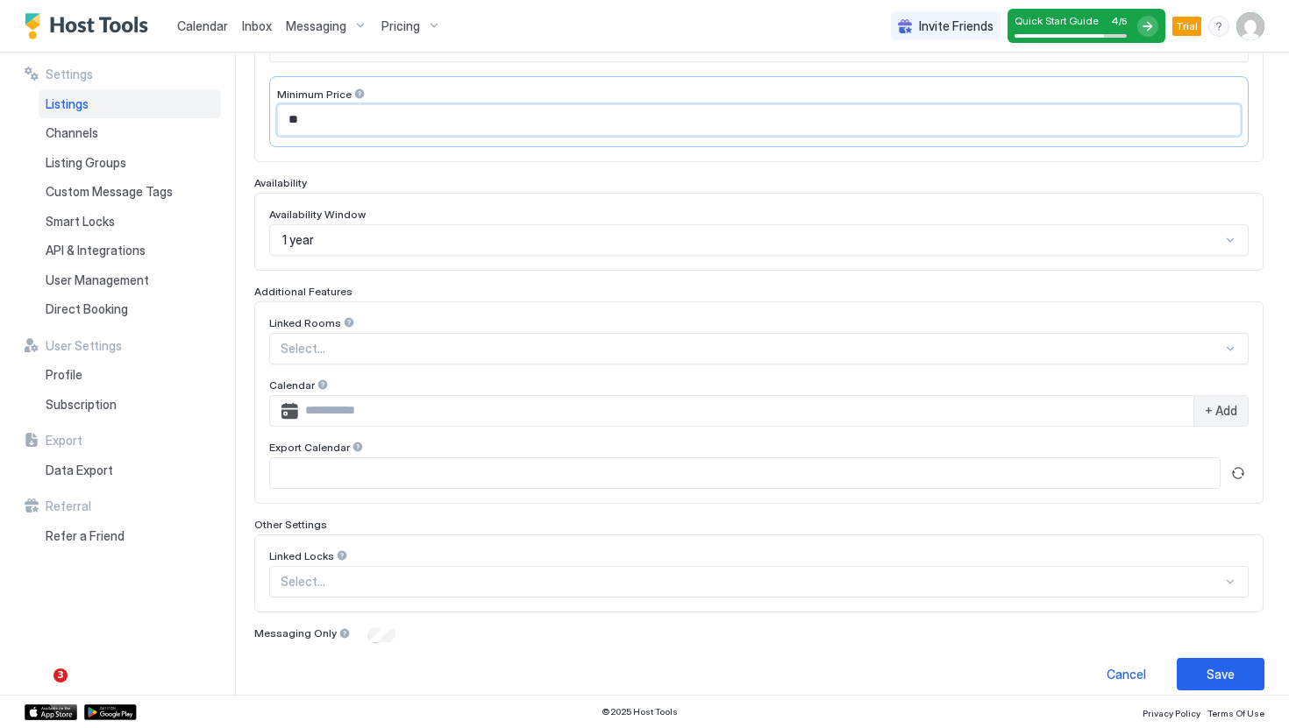
scroll to position [369, 0]
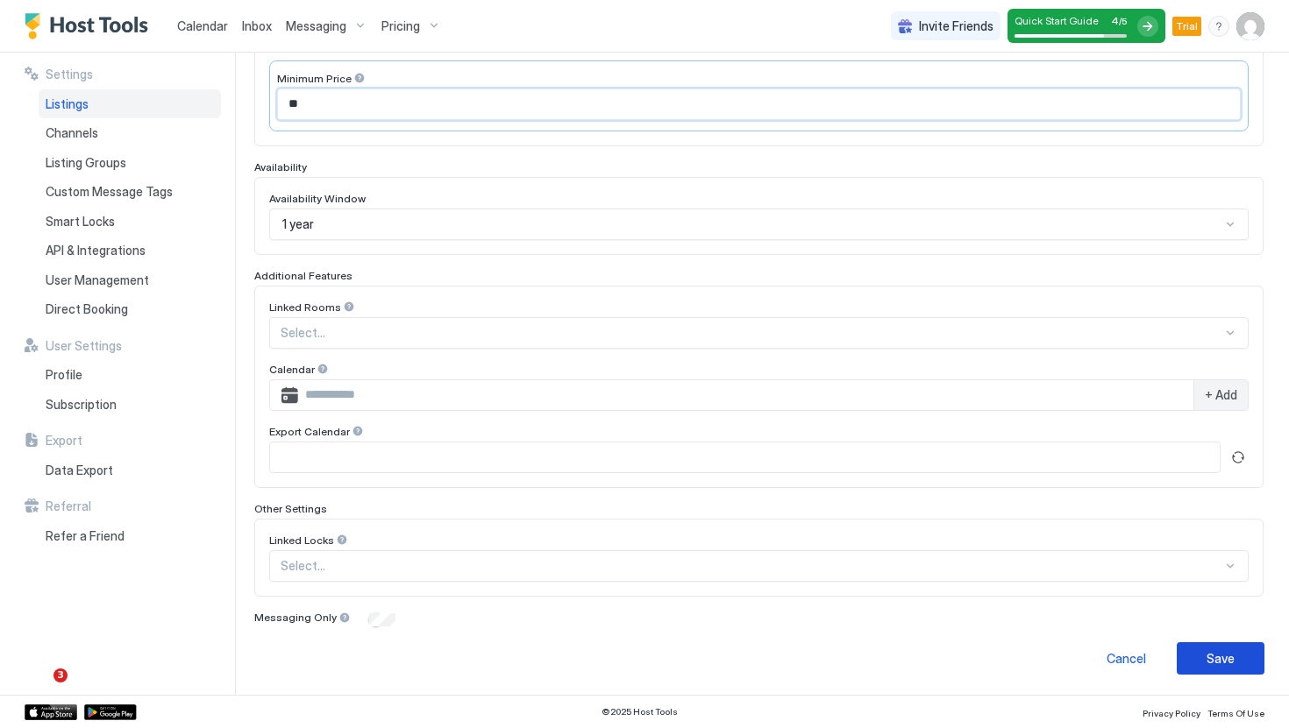
type input "**"
click at [1239, 655] on button "Save" at bounding box center [1220, 659] width 88 height 32
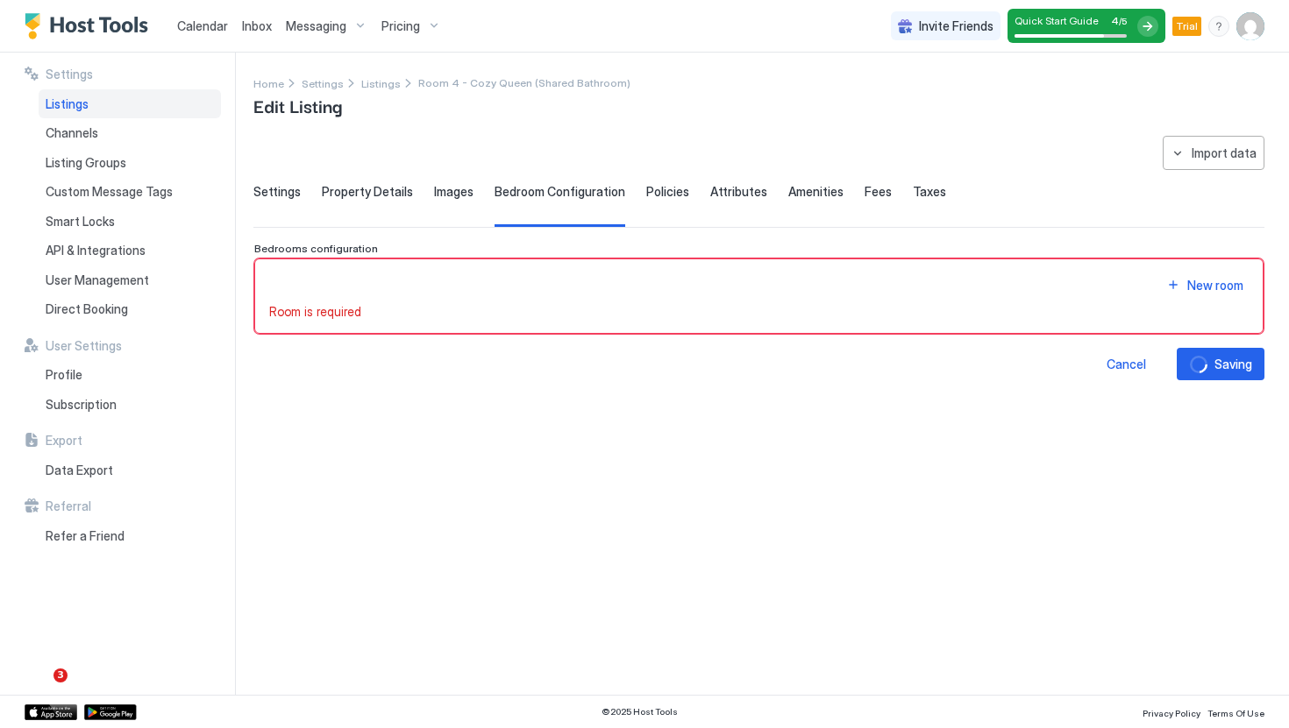
scroll to position [0, 0]
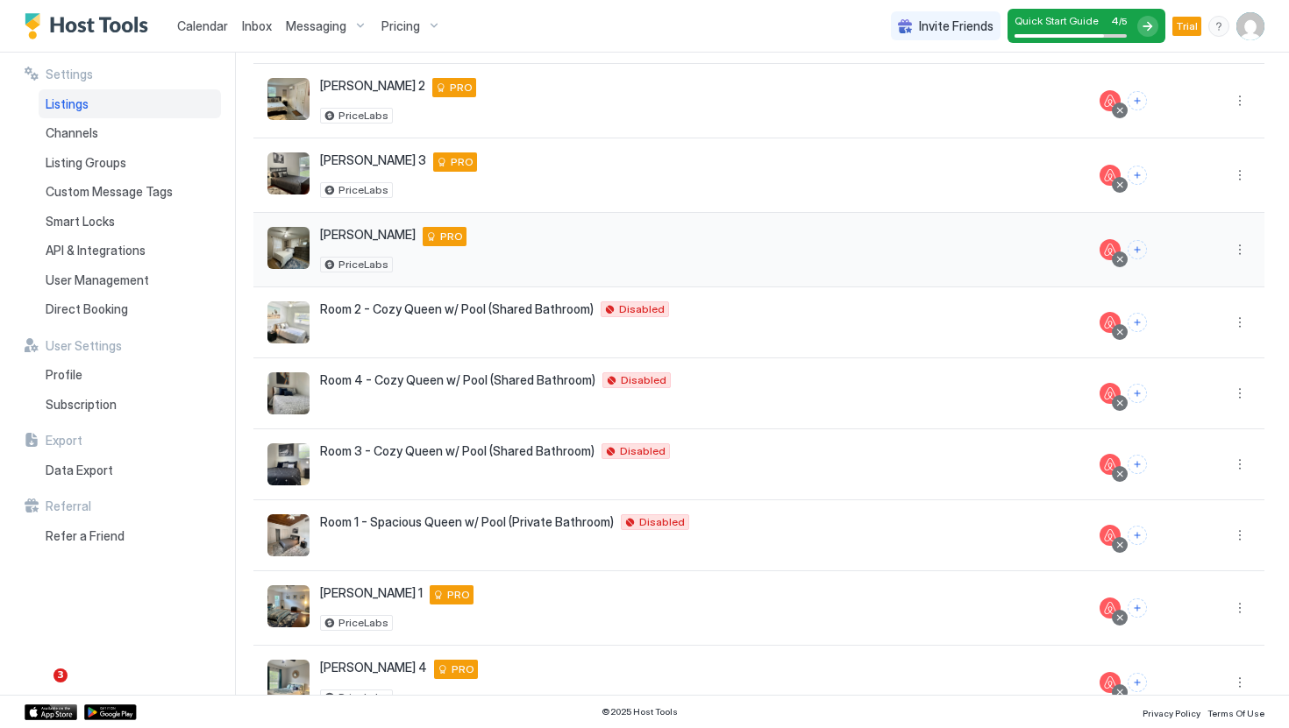
scroll to position [275, 0]
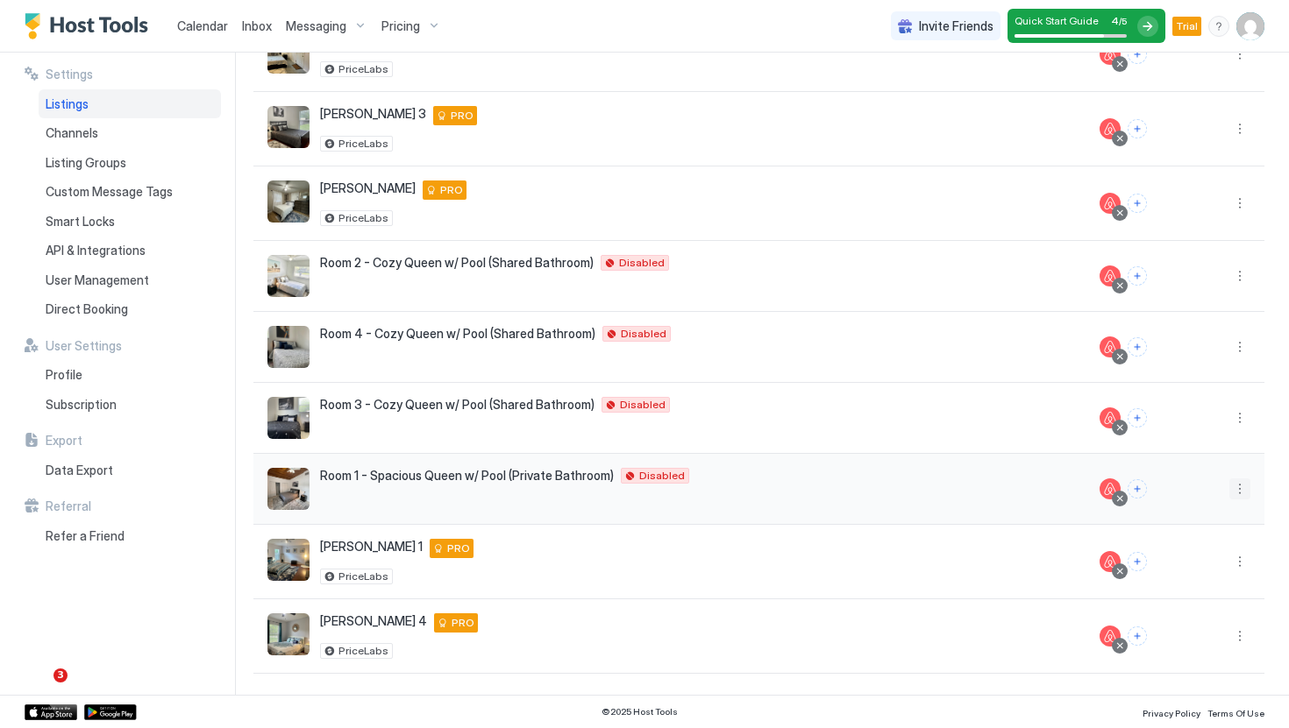
click at [1247, 488] on button "More options" at bounding box center [1239, 489] width 21 height 21
click at [1186, 561] on div "Listing Settings" at bounding box center [1194, 571] width 120 height 28
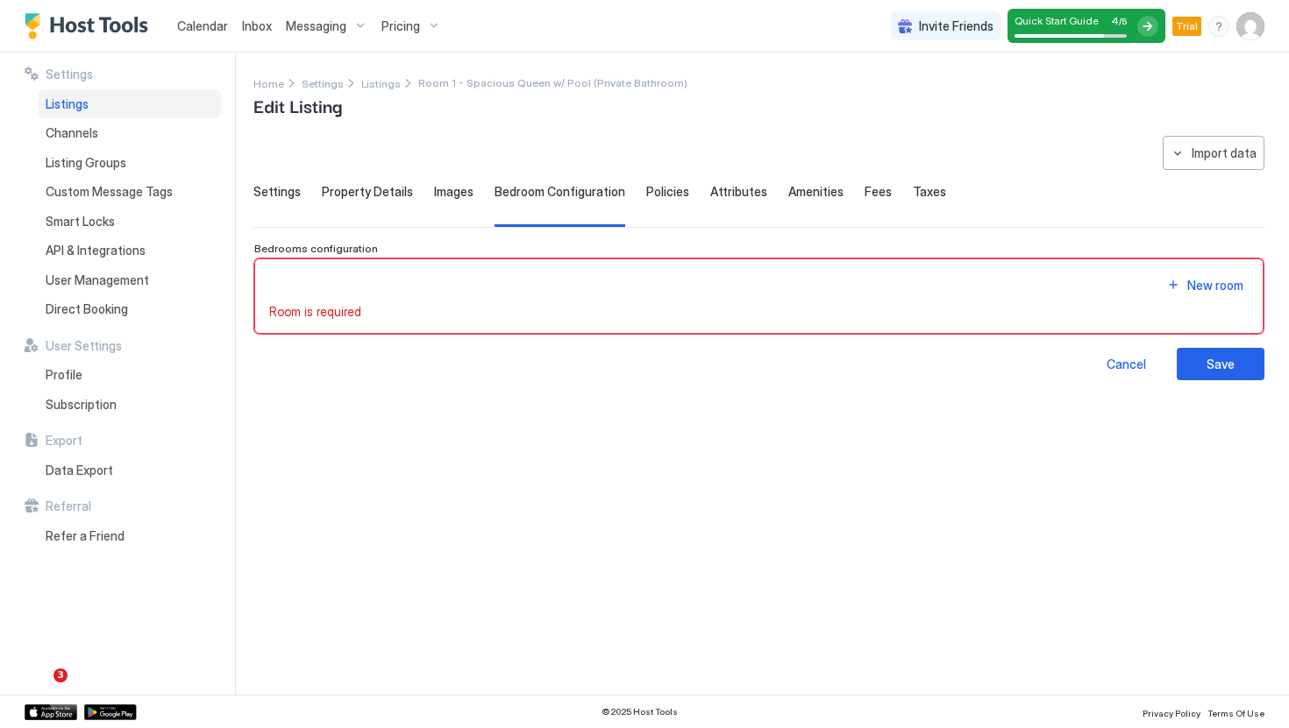
click at [275, 199] on div "Settings" at bounding box center [276, 205] width 47 height 43
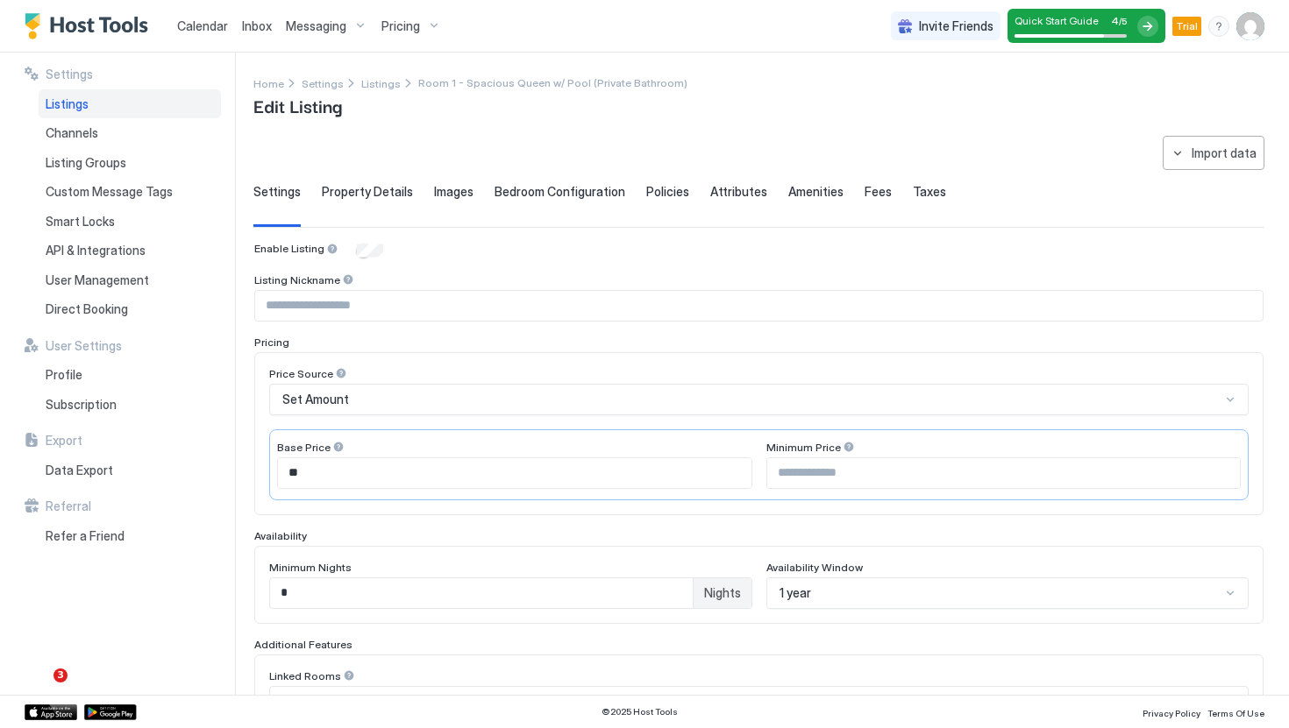
click at [537, 302] on input "Input Field" at bounding box center [758, 306] width 1007 height 30
type input "*********"
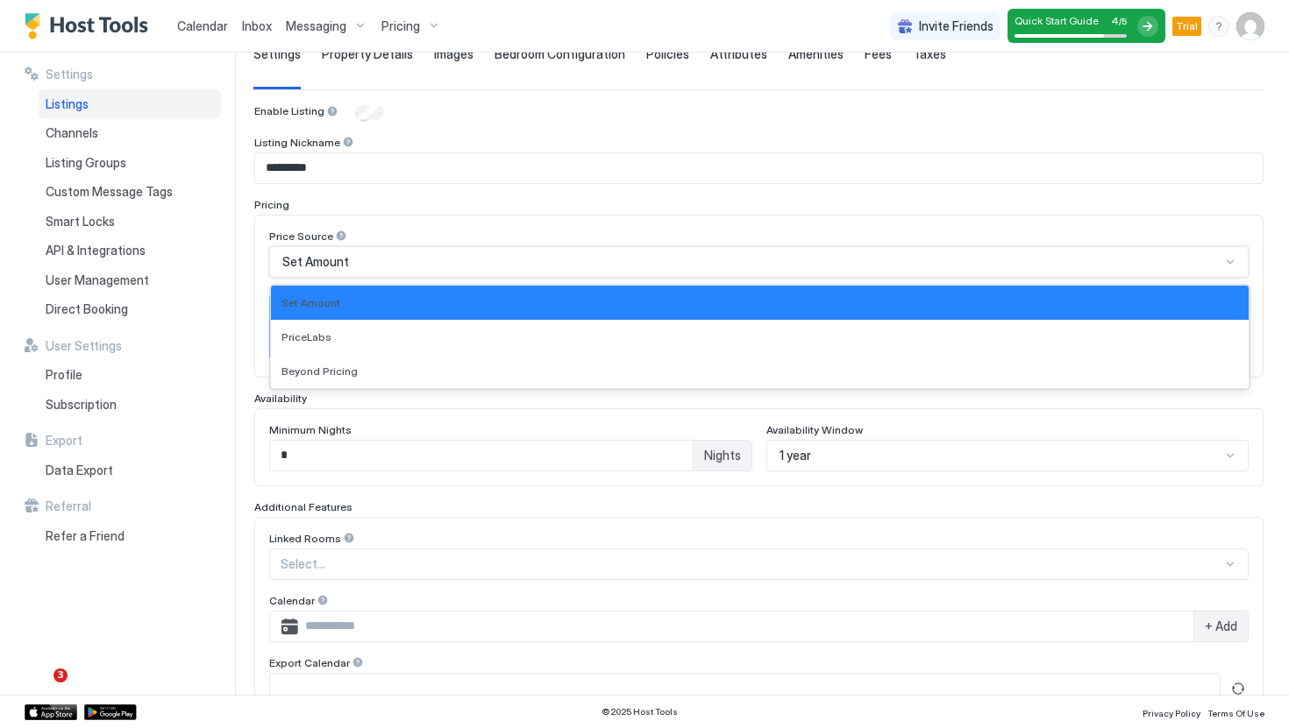
click at [656, 261] on div "Set Amount" at bounding box center [751, 262] width 938 height 16
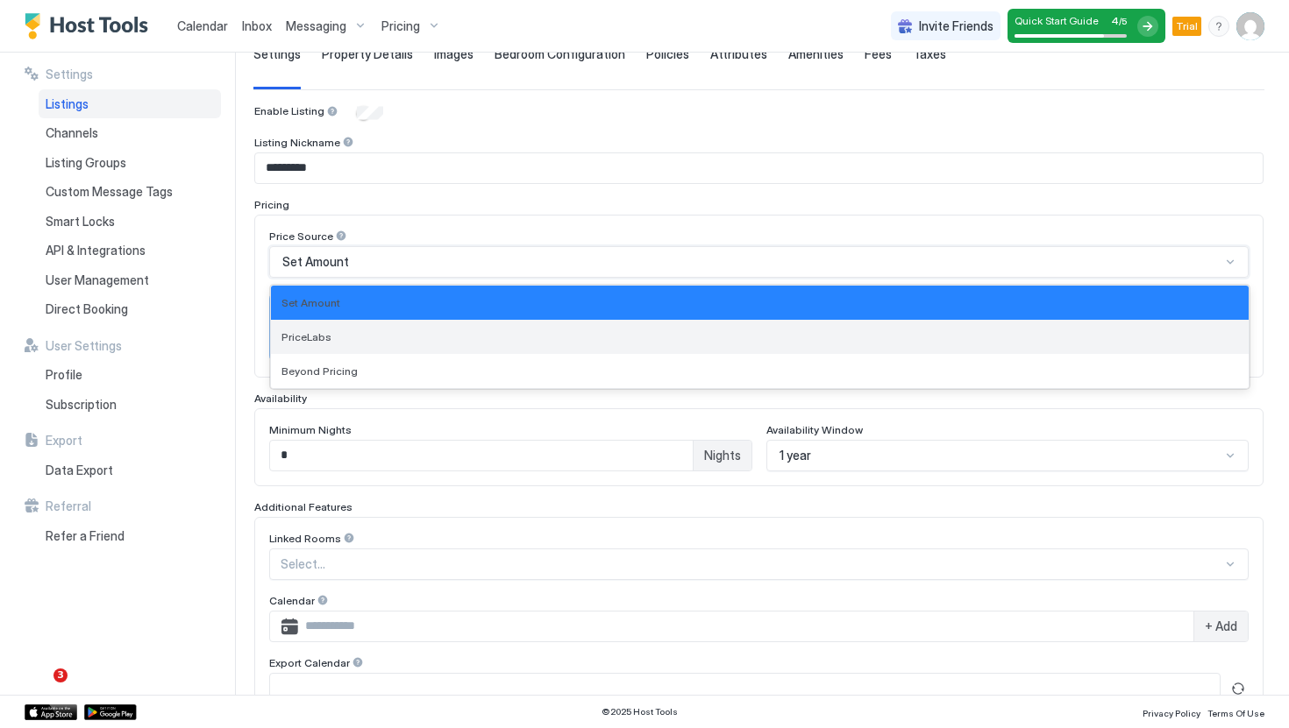
click at [560, 321] on div "PriceLabs" at bounding box center [759, 337] width 977 height 34
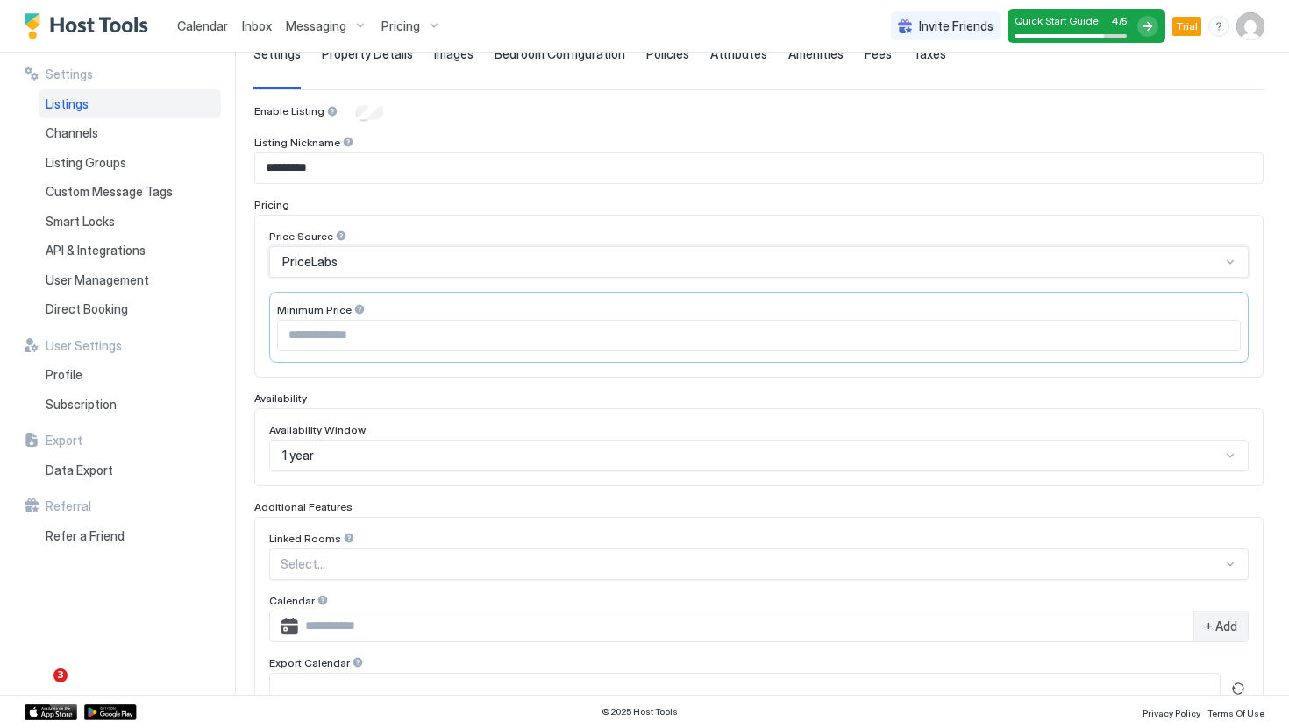
scroll to position [244, 0]
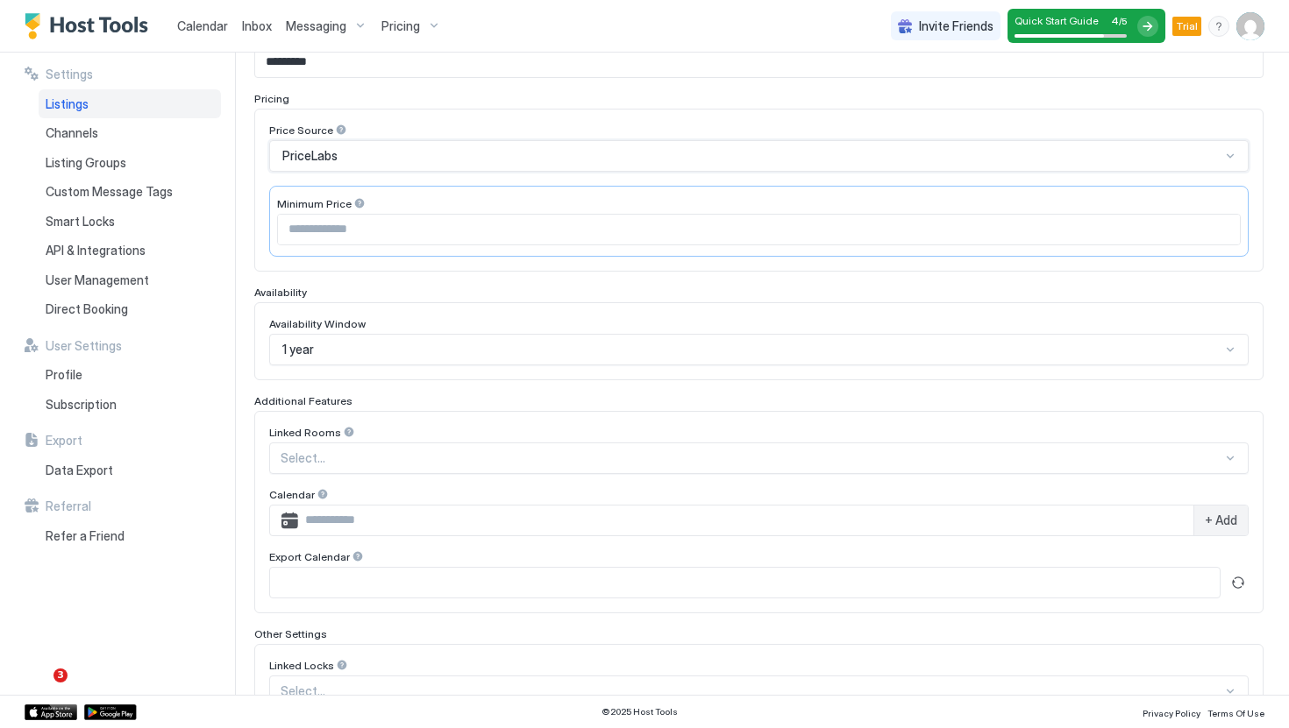
click at [540, 235] on input "Input Field" at bounding box center [759, 230] width 962 height 30
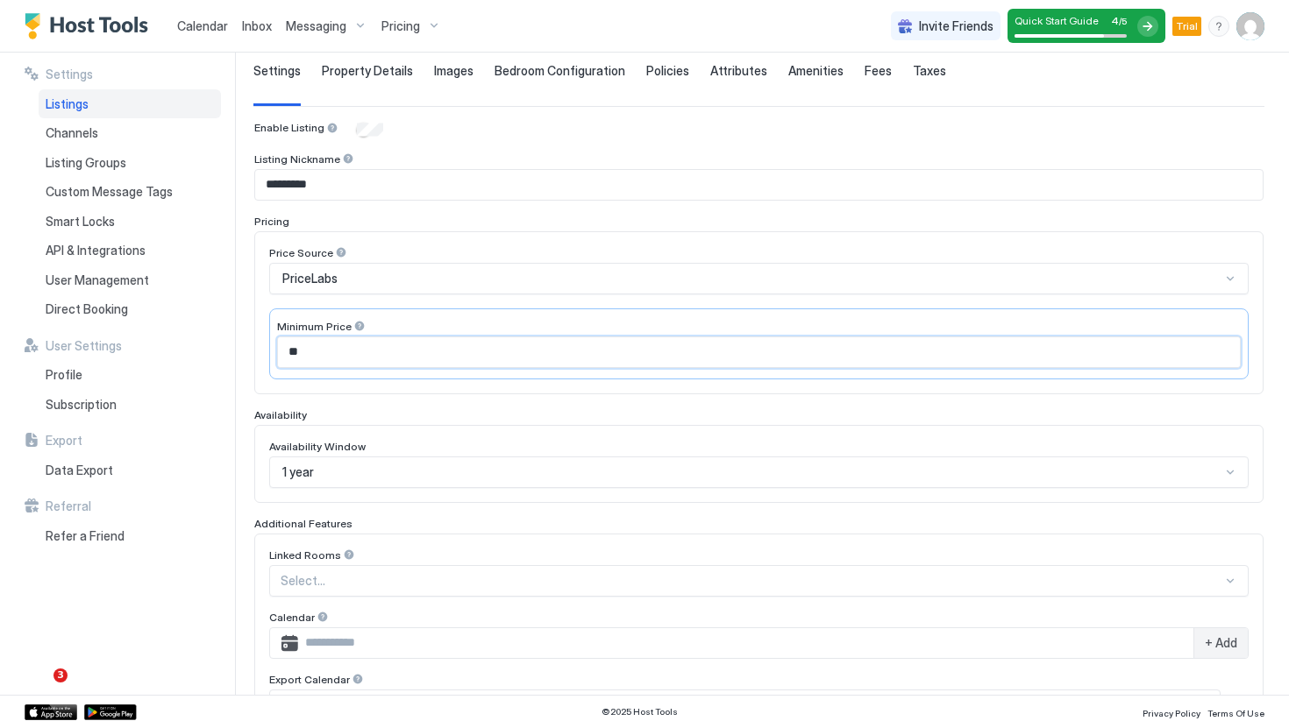
click at [572, 360] on input "**" at bounding box center [759, 352] width 962 height 30
type input "*"
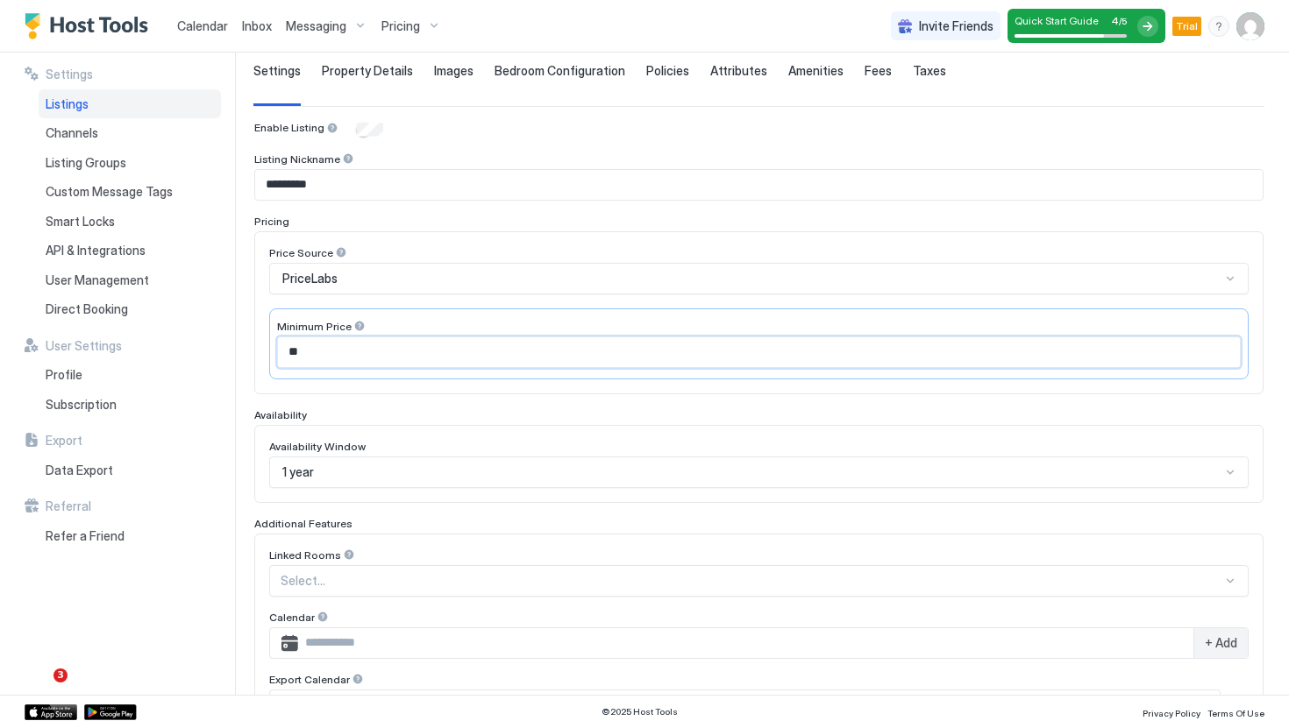
type input "*"
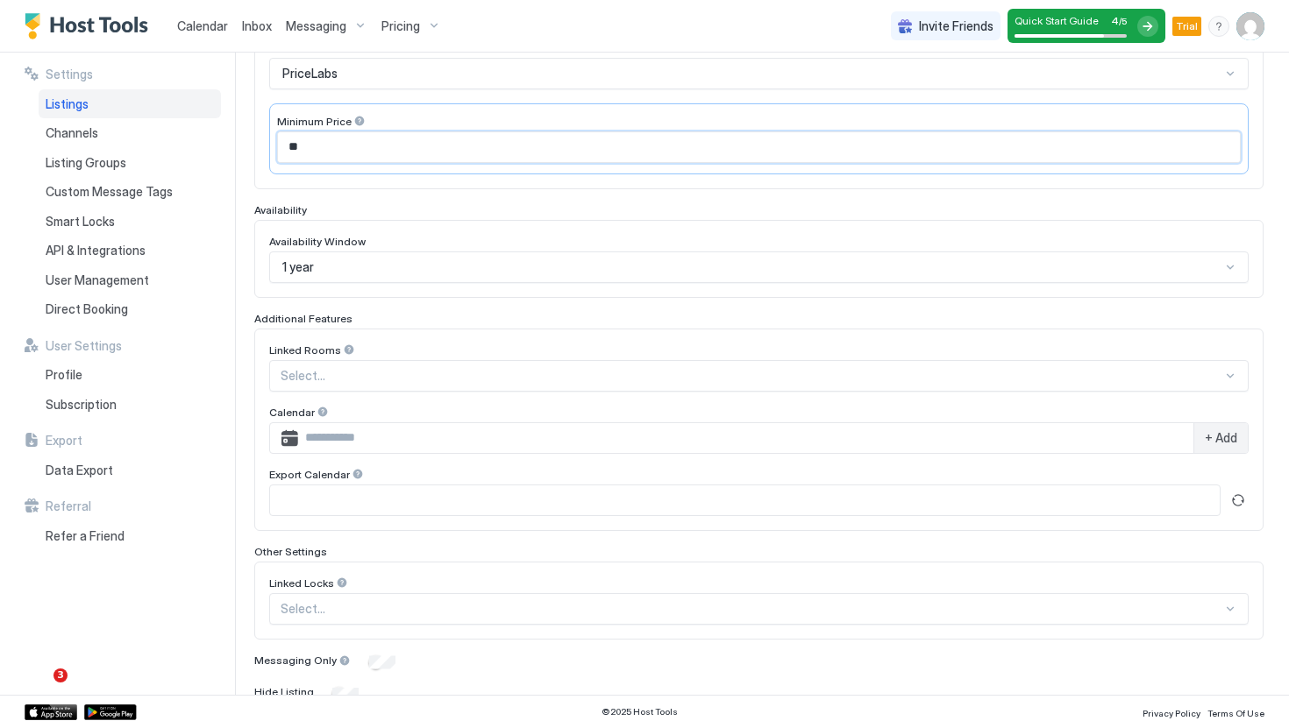
scroll to position [401, 0]
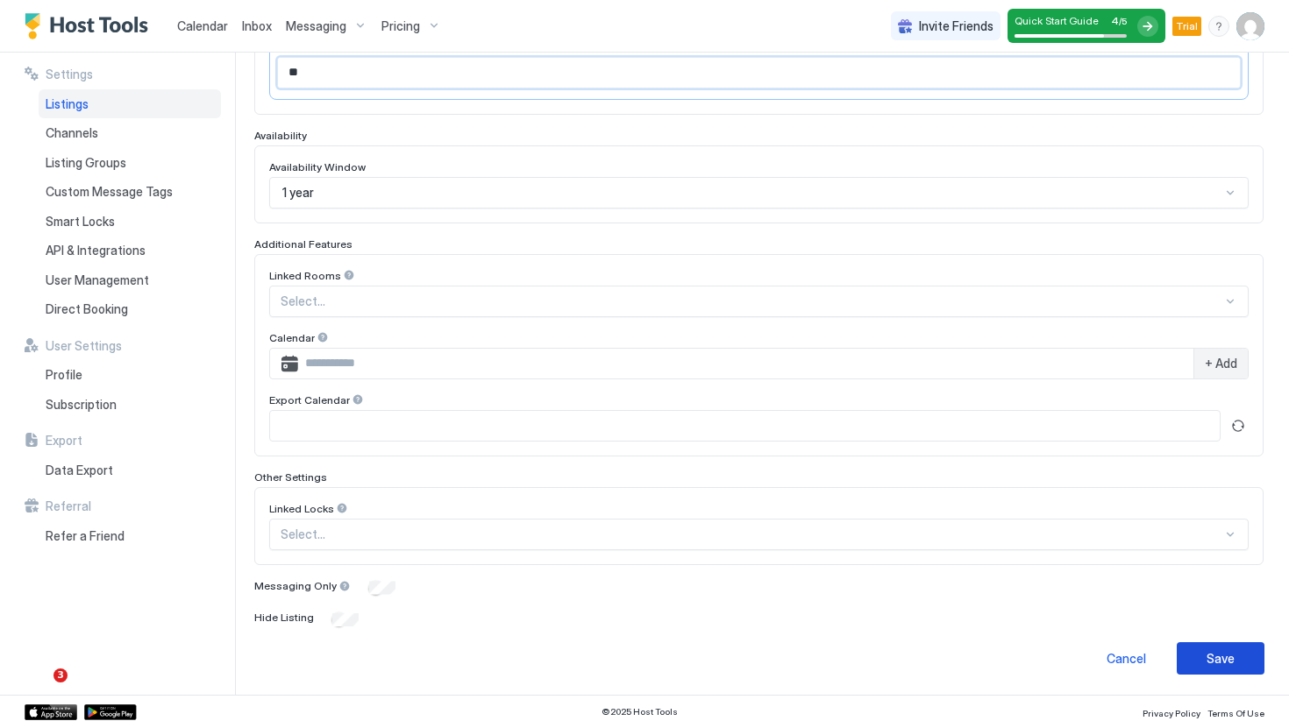
type input "**"
click at [1243, 658] on button "Save" at bounding box center [1220, 659] width 88 height 32
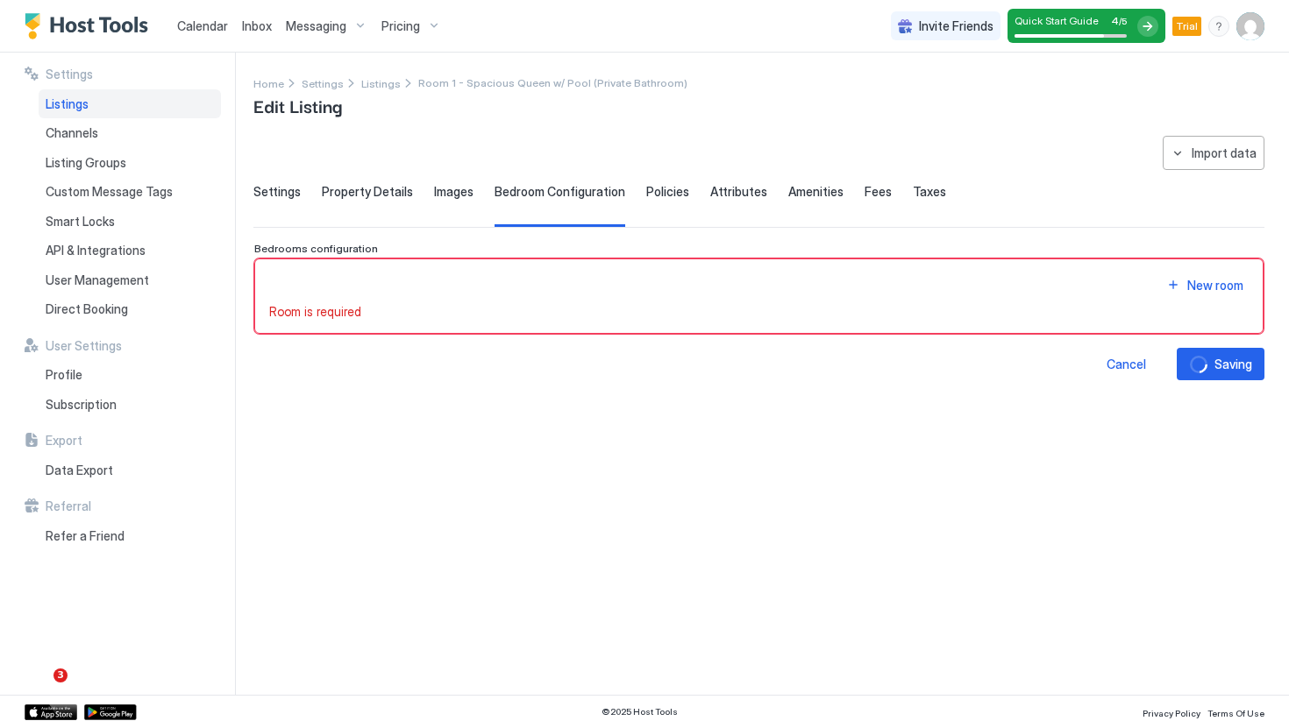
scroll to position [0, 0]
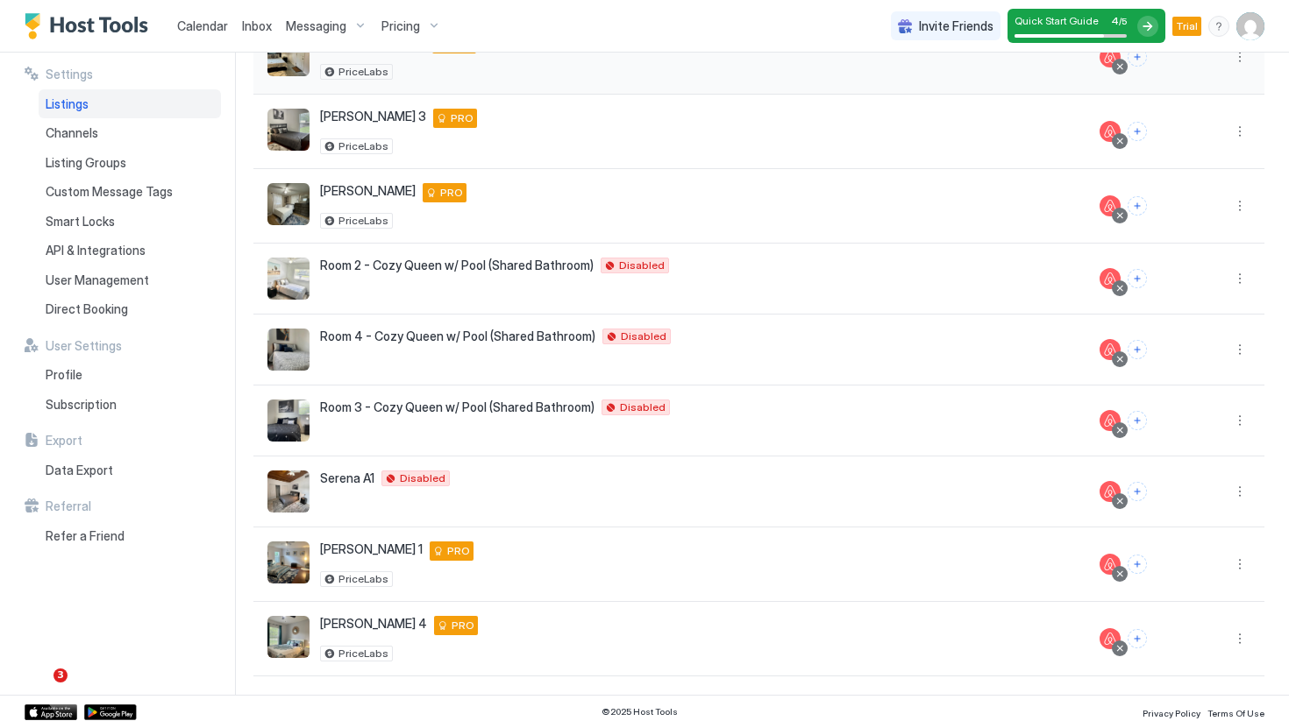
scroll to position [275, 0]
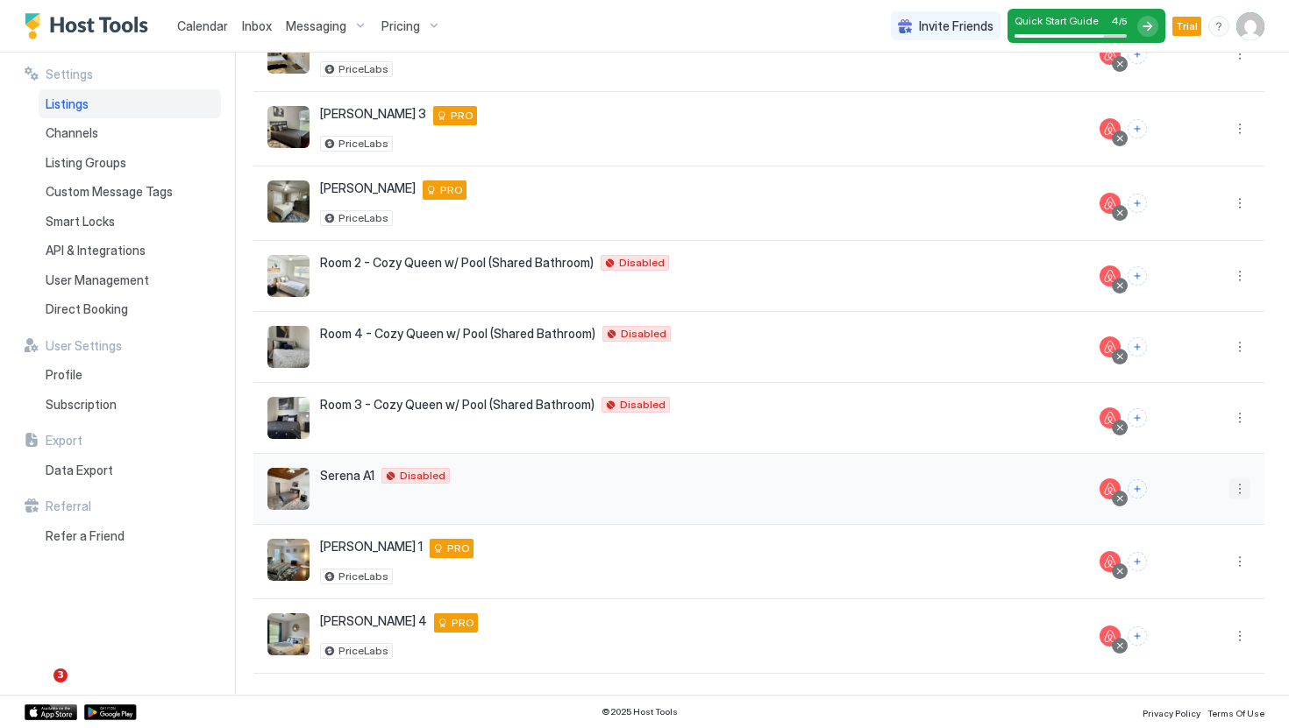
click at [1240, 493] on button "More options" at bounding box center [1239, 489] width 21 height 21
click at [1167, 570] on span "Listing Settings" at bounding box center [1200, 570] width 78 height 13
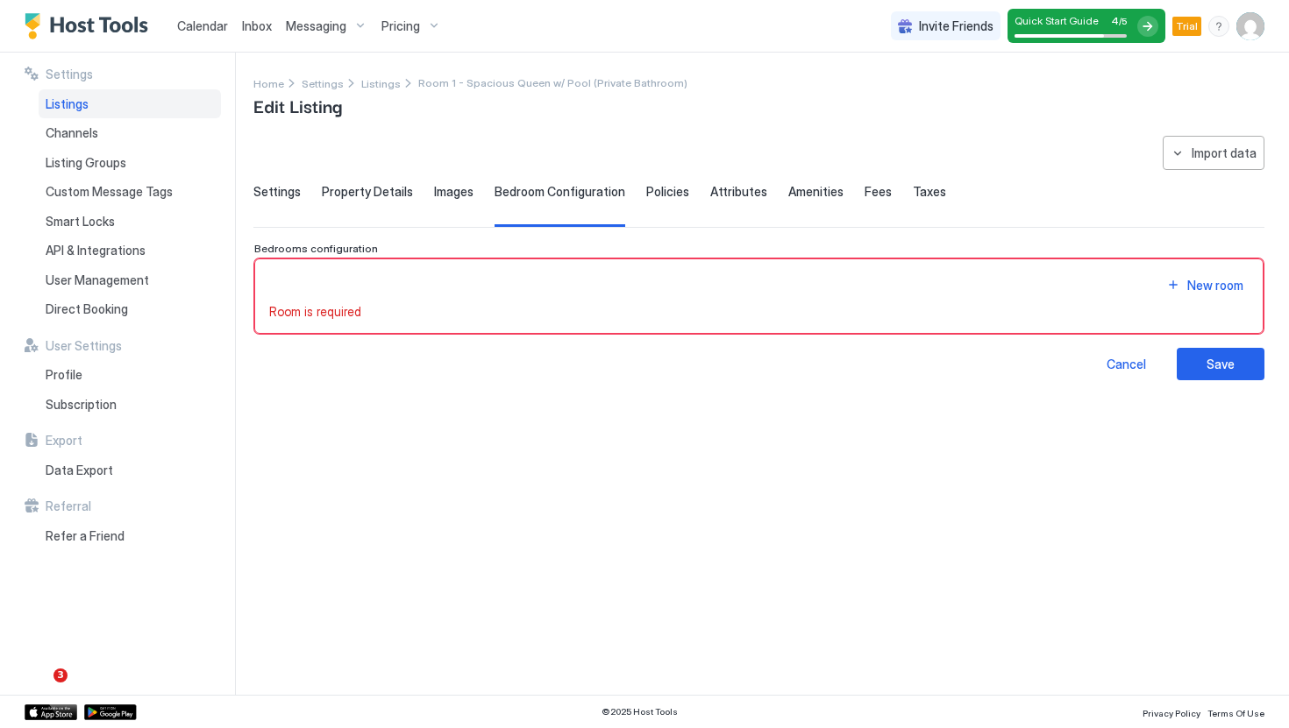
type input "*********"
type input "**"
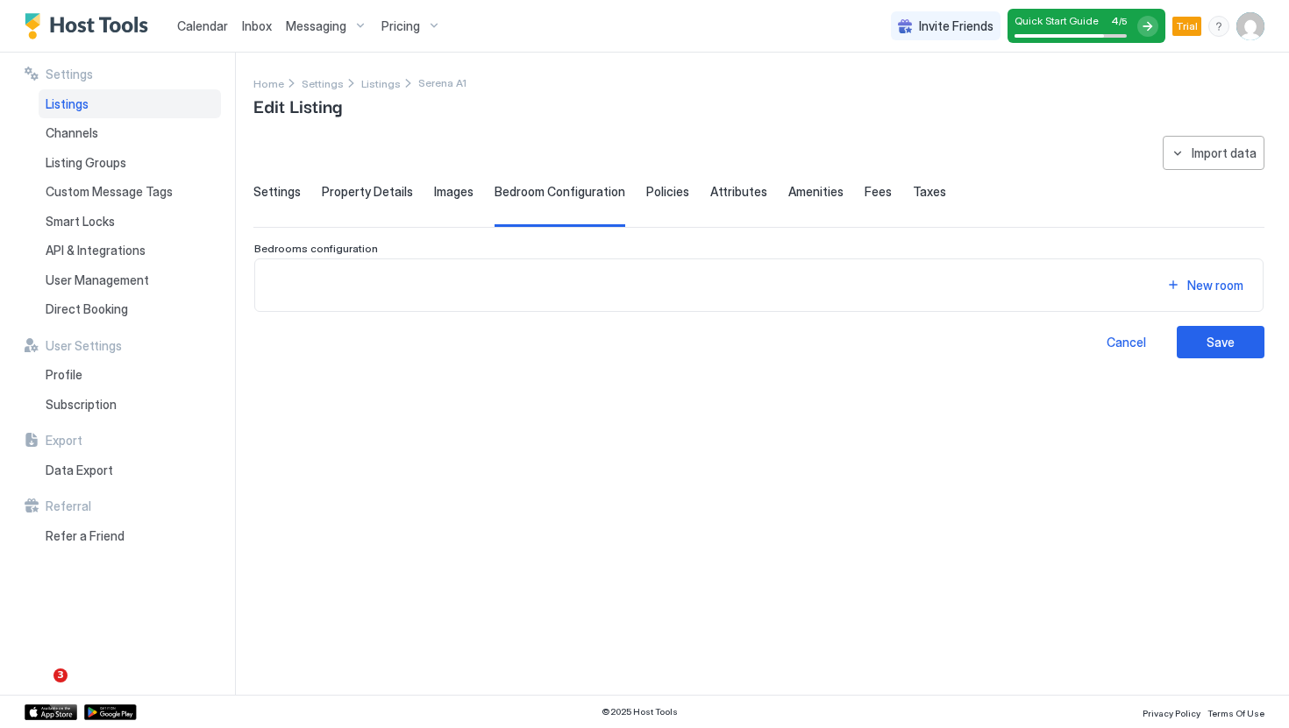
click at [290, 195] on span "Settings" at bounding box center [276, 192] width 47 height 16
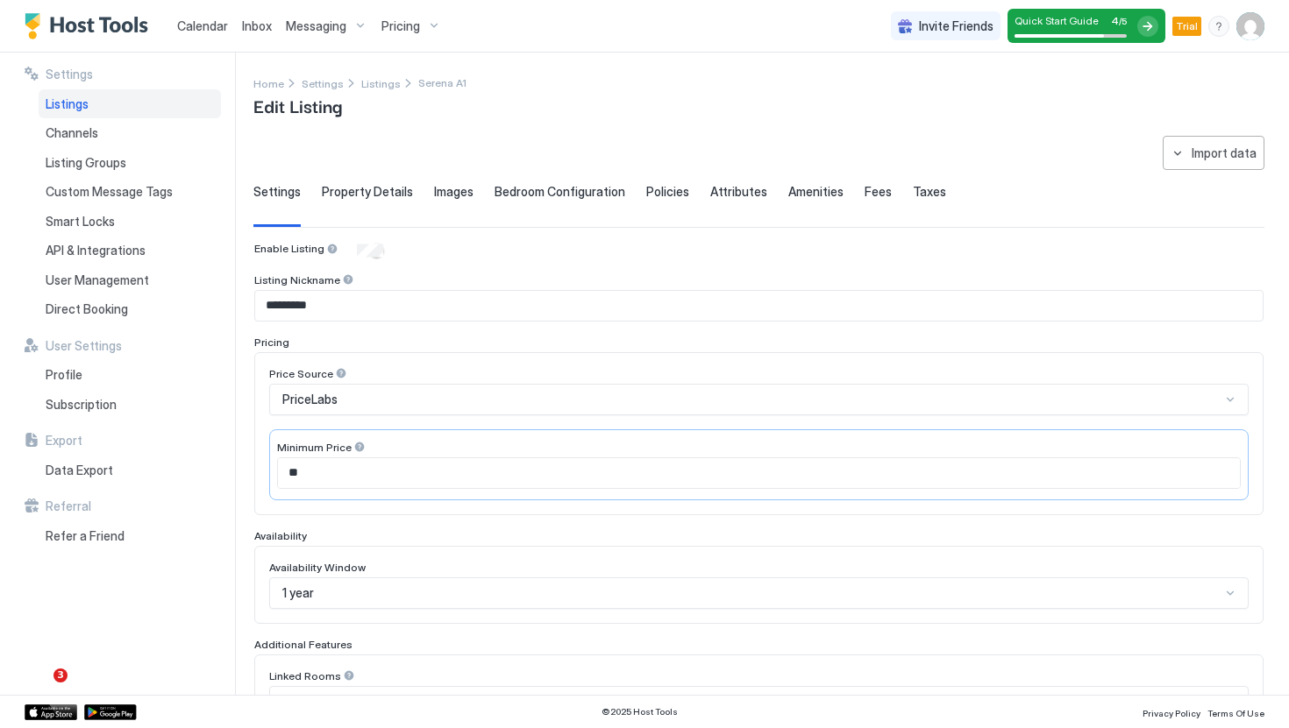
scroll to position [369, 0]
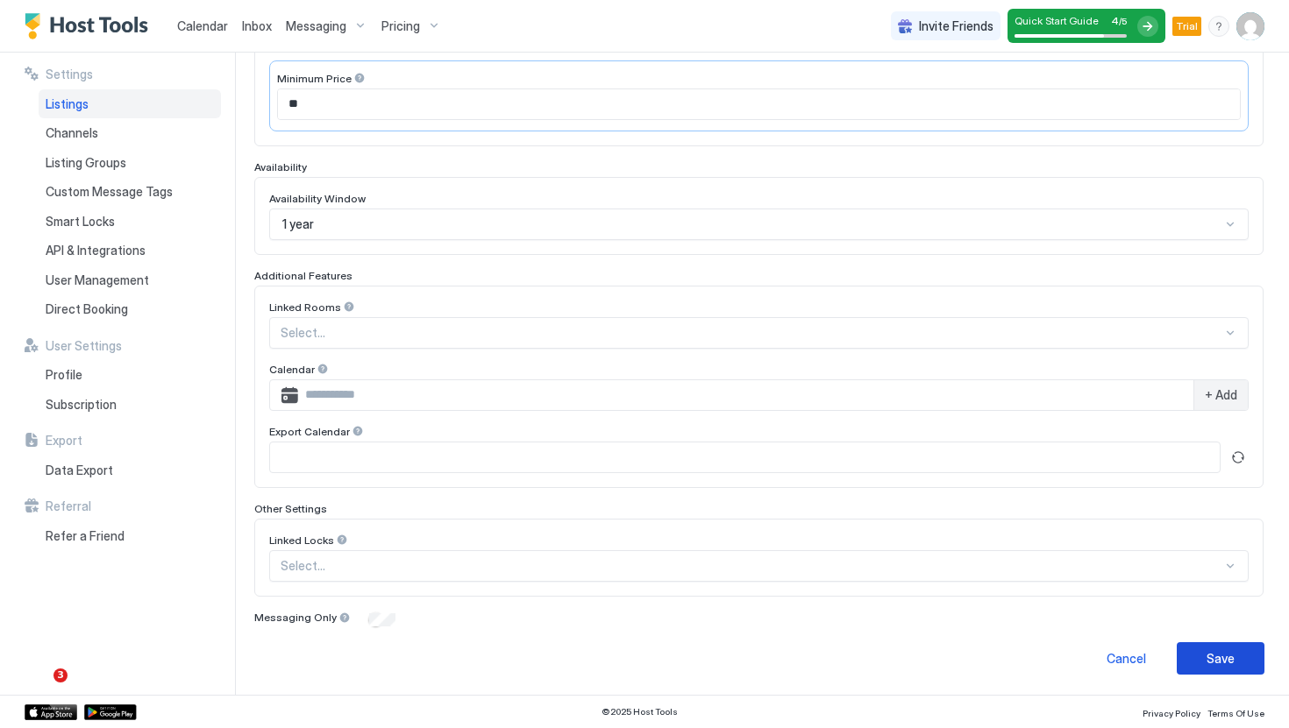
click at [1235, 660] on button "Save" at bounding box center [1220, 659] width 88 height 32
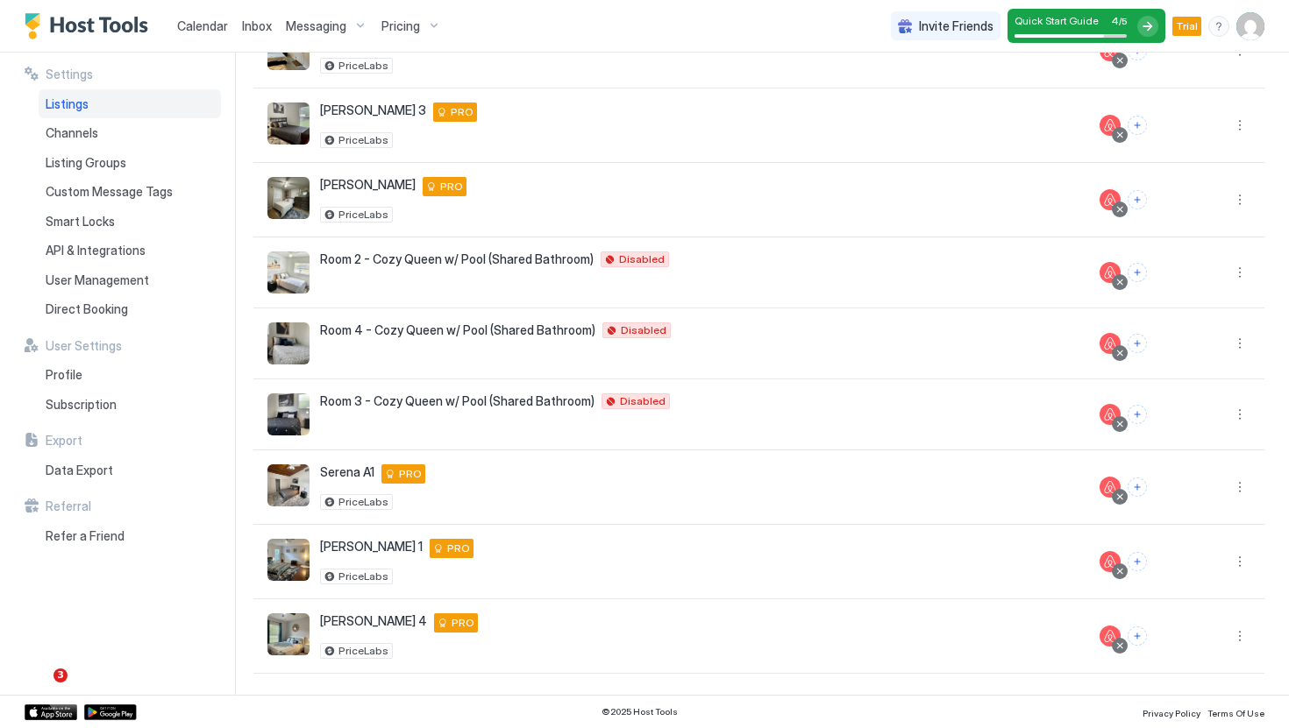
scroll to position [279, 0]
click at [1240, 287] on div at bounding box center [1222, 273] width 84 height 71
click at [1240, 279] on button "More options" at bounding box center [1239, 272] width 21 height 21
click at [1192, 359] on span "Listing Settings" at bounding box center [1200, 353] width 78 height 13
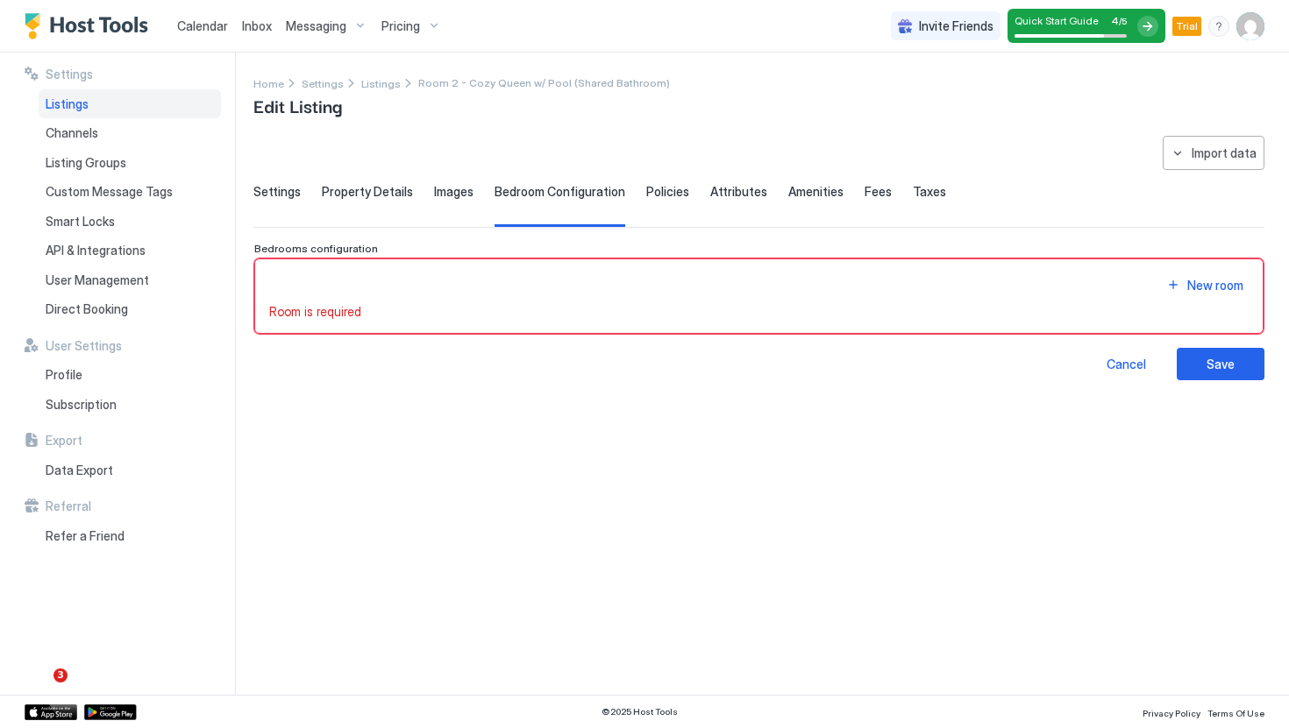
click at [309, 189] on div "Settings Property Details Images Bedroom Configuration Policies Attributes Amen…" at bounding box center [758, 205] width 1011 height 43
click at [284, 195] on span "Settings" at bounding box center [276, 192] width 47 height 16
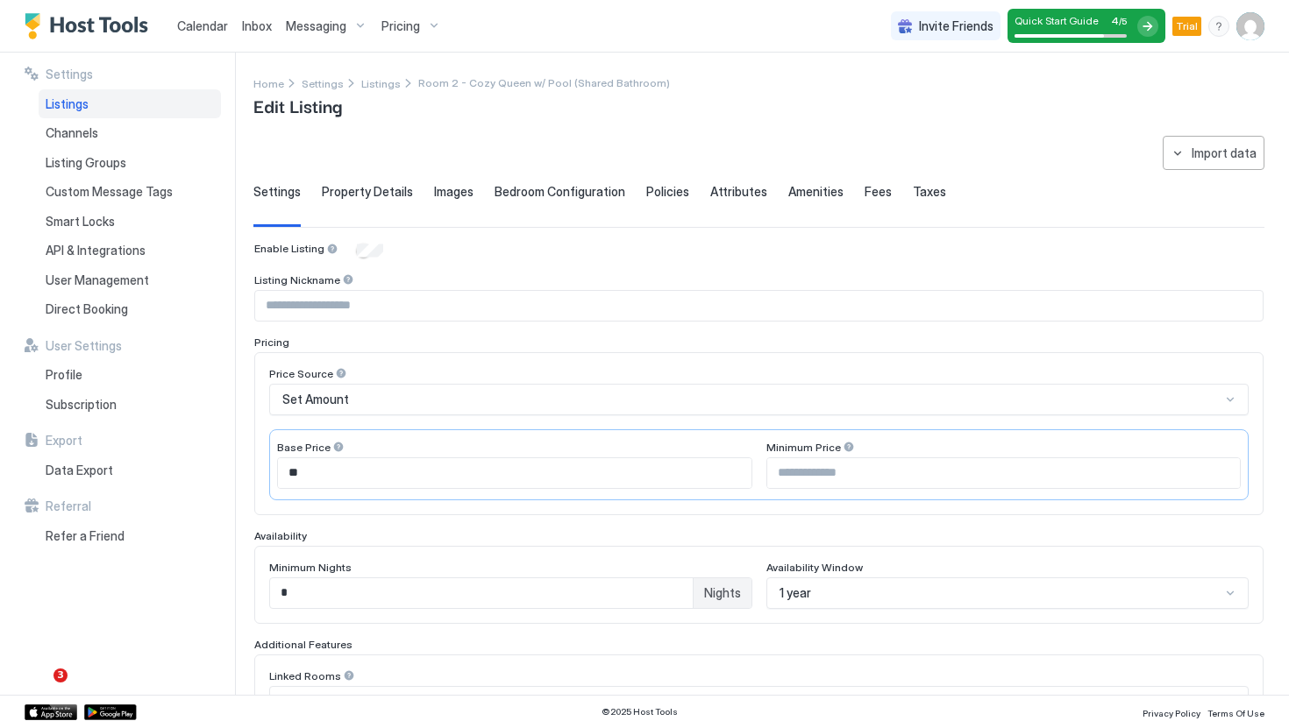
click at [395, 286] on div "Listing Nickname" at bounding box center [758, 282] width 1009 height 17
click at [395, 305] on input "Input Field" at bounding box center [758, 306] width 1007 height 30
type input "*********"
click at [418, 404] on div "Set Amount" at bounding box center [751, 400] width 938 height 16
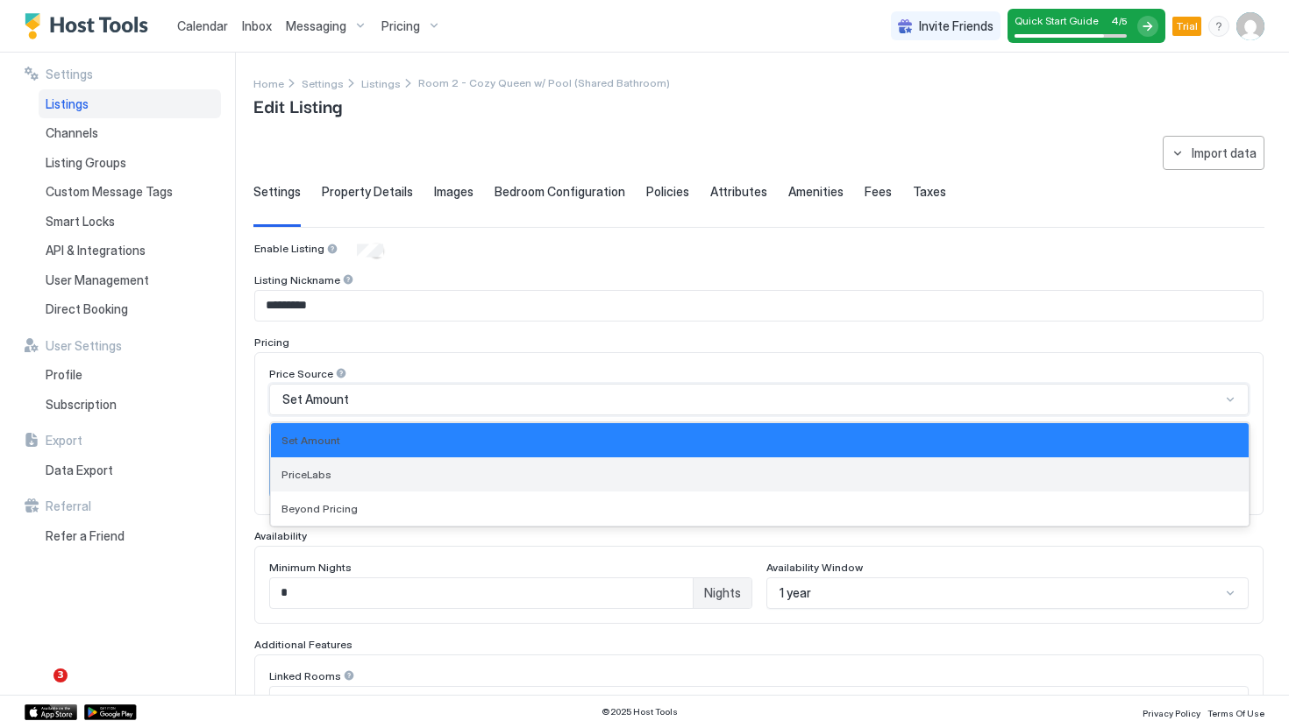
click at [395, 471] on div "PriceLabs" at bounding box center [759, 474] width 956 height 13
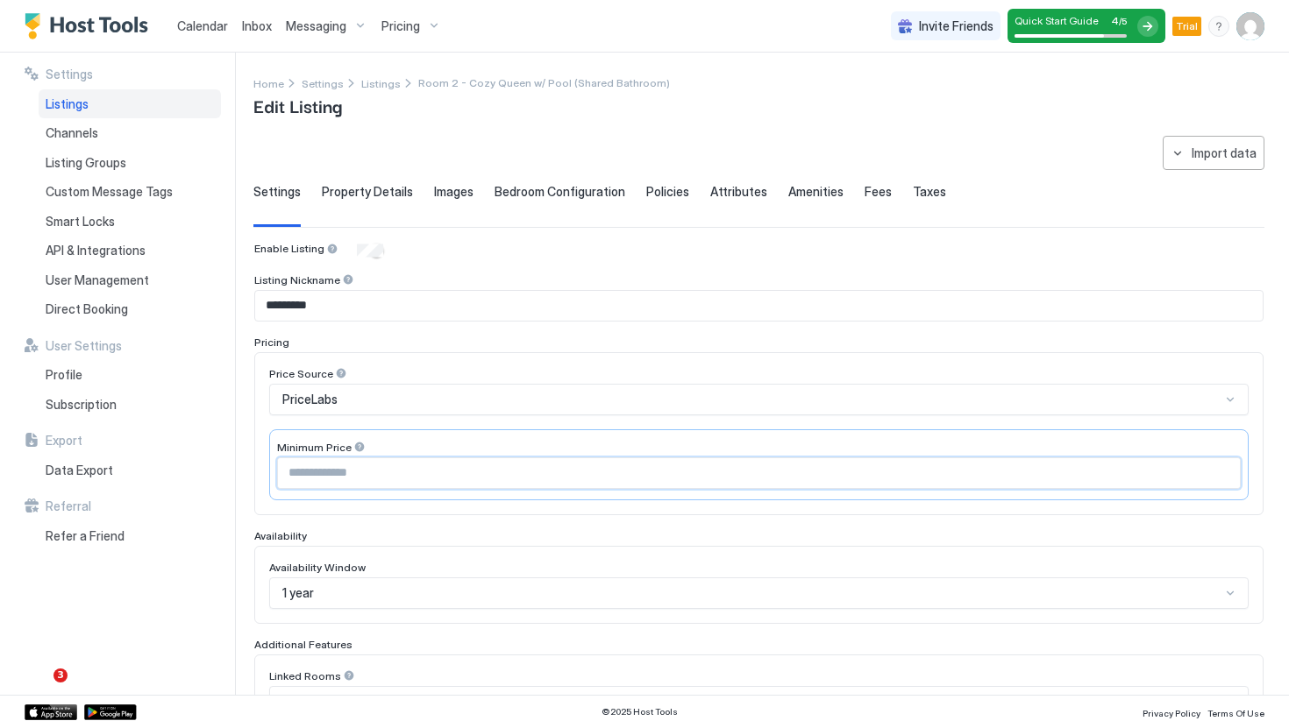
click at [444, 460] on input "Input Field" at bounding box center [759, 473] width 962 height 30
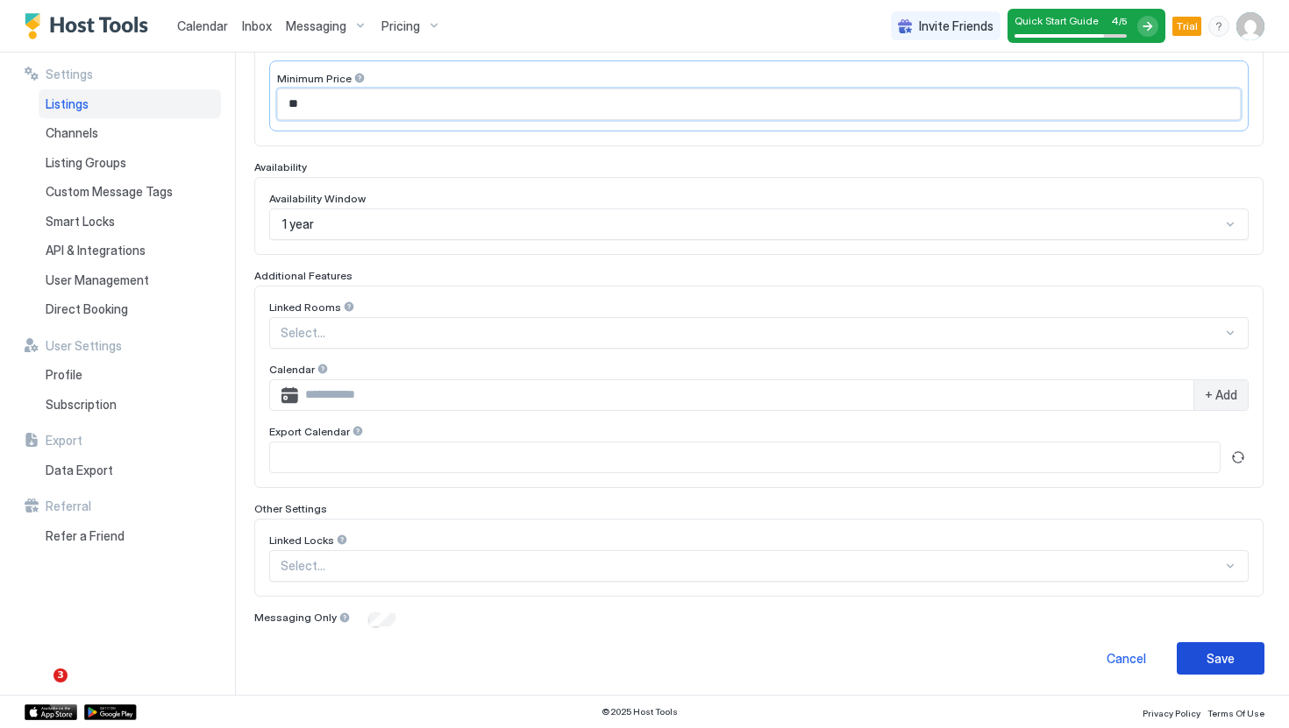
type input "**"
click at [1207, 653] on div "Save" at bounding box center [1220, 659] width 28 height 18
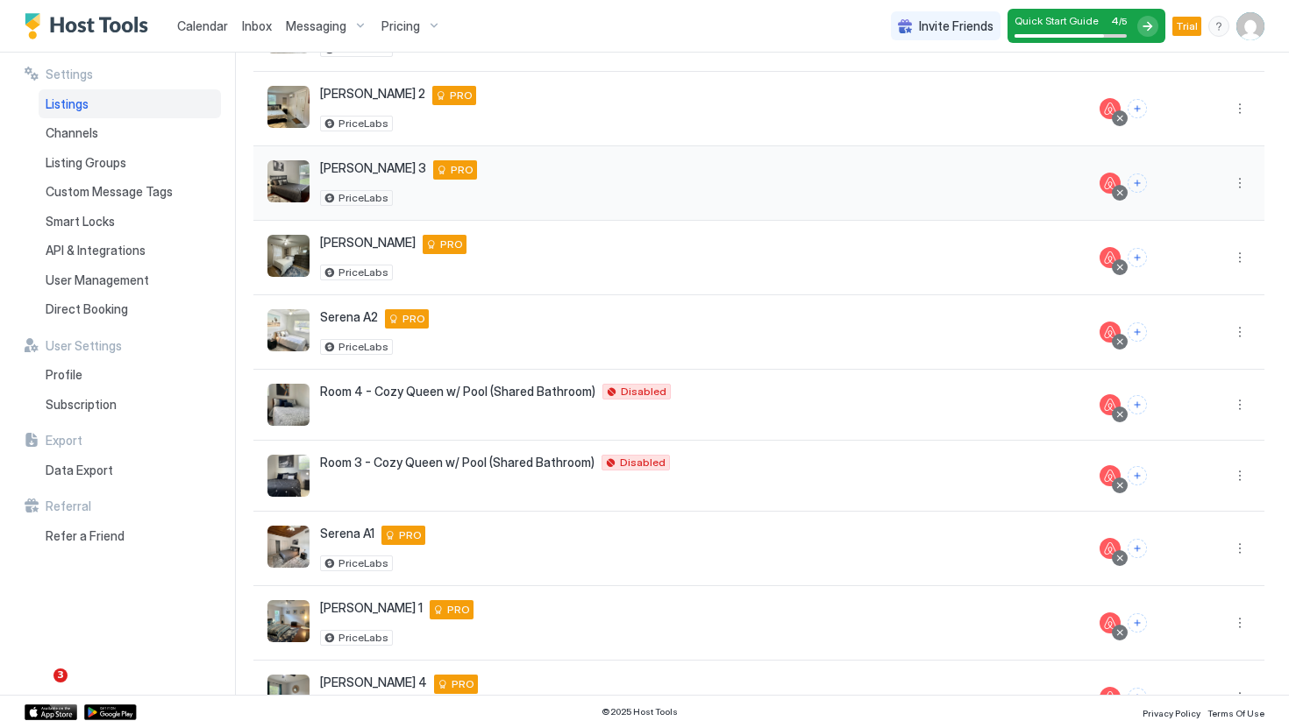
scroll to position [268, 0]
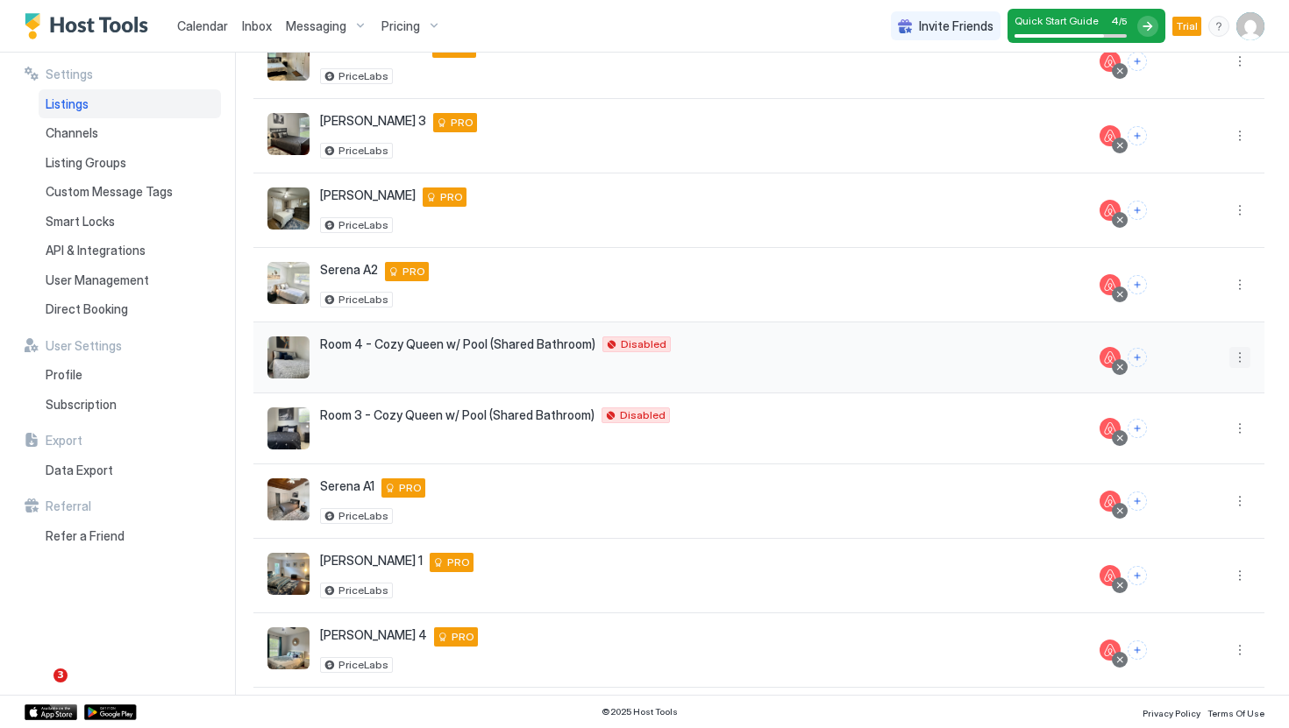
click at [1247, 351] on button "More options" at bounding box center [1239, 357] width 21 height 21
click at [965, 437] on div at bounding box center [644, 364] width 1289 height 728
click at [1241, 430] on button "More options" at bounding box center [1239, 428] width 21 height 21
click at [1202, 515] on span "Listing Settings" at bounding box center [1200, 509] width 78 height 13
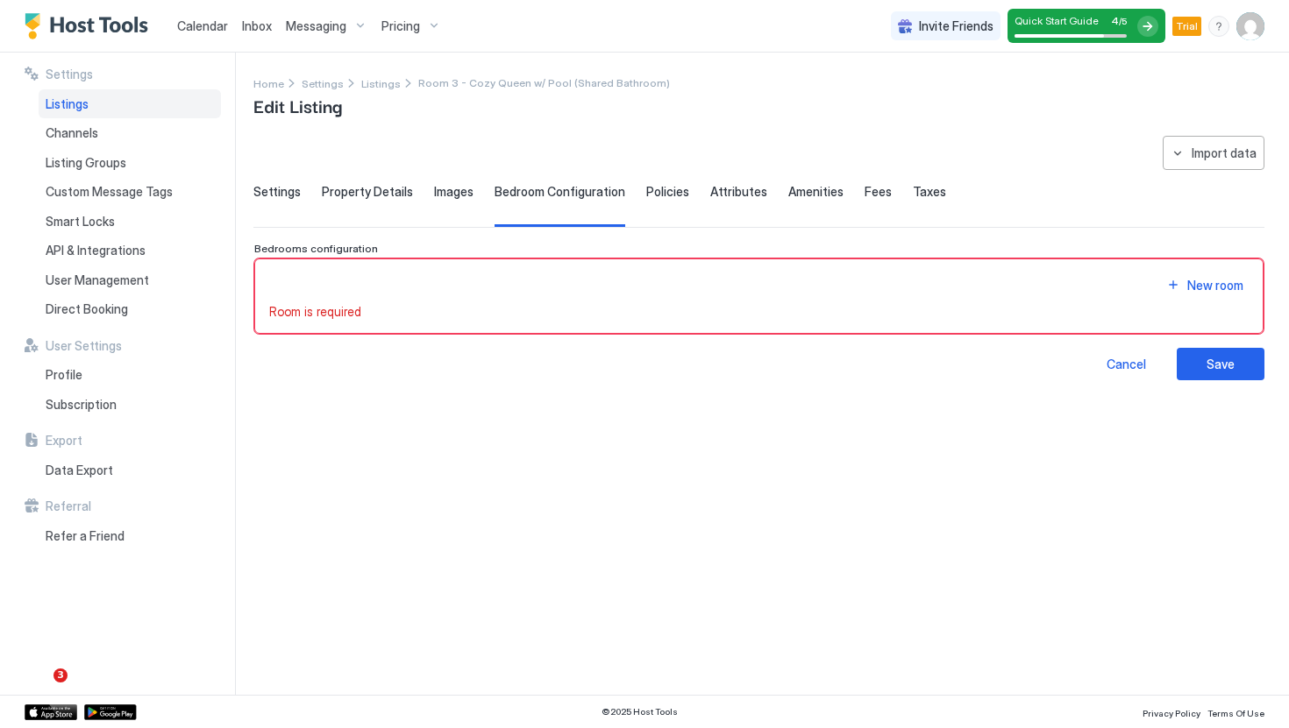
click at [267, 189] on span "Settings" at bounding box center [276, 192] width 47 height 16
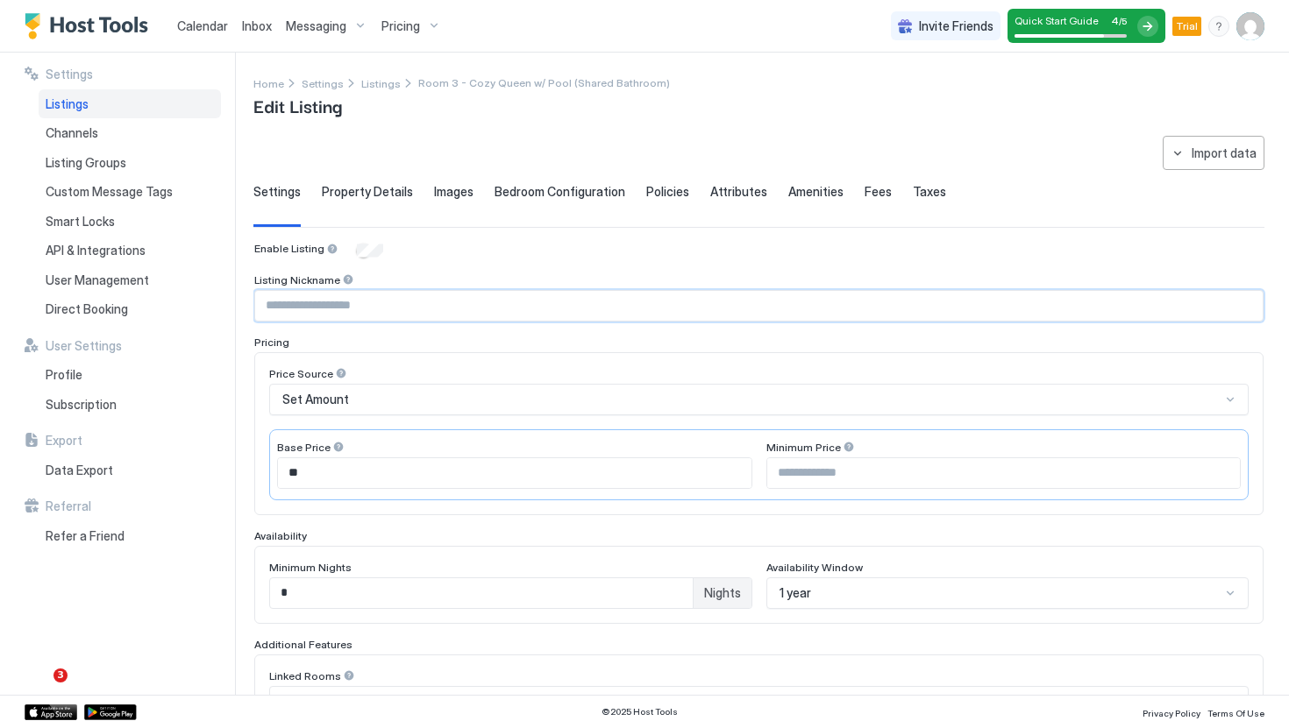
click at [389, 291] on input "Input Field" at bounding box center [758, 306] width 1007 height 30
click at [387, 271] on div "Enable Listing Listing Nickname Pricing Price Source Set Amount Base Price ** M…" at bounding box center [758, 635] width 1009 height 787
click at [380, 264] on div "Enable Listing Listing Nickname Pricing Price Source Set Amount Base Price ** M…" at bounding box center [758, 635] width 1009 height 787
click at [388, 315] on input "Input Field" at bounding box center [758, 306] width 1007 height 30
type input "********"
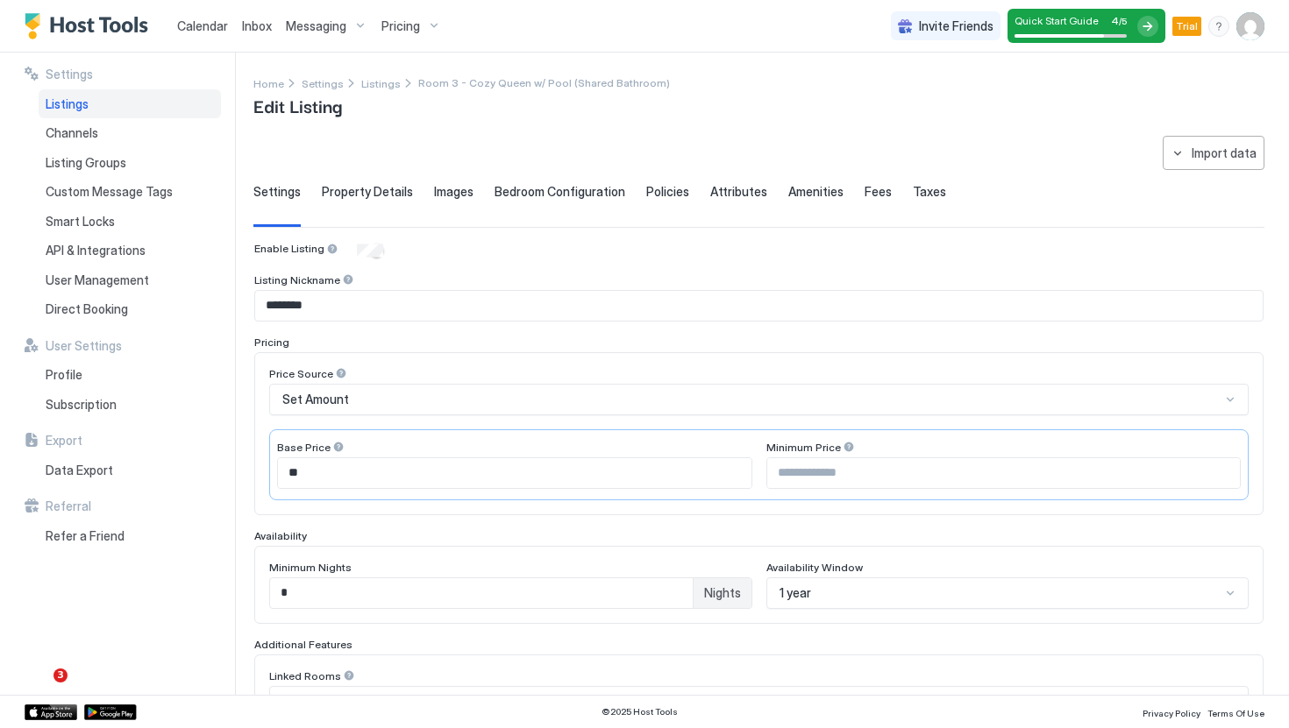
click at [590, 139] on div "**********" at bounding box center [758, 590] width 1011 height 908
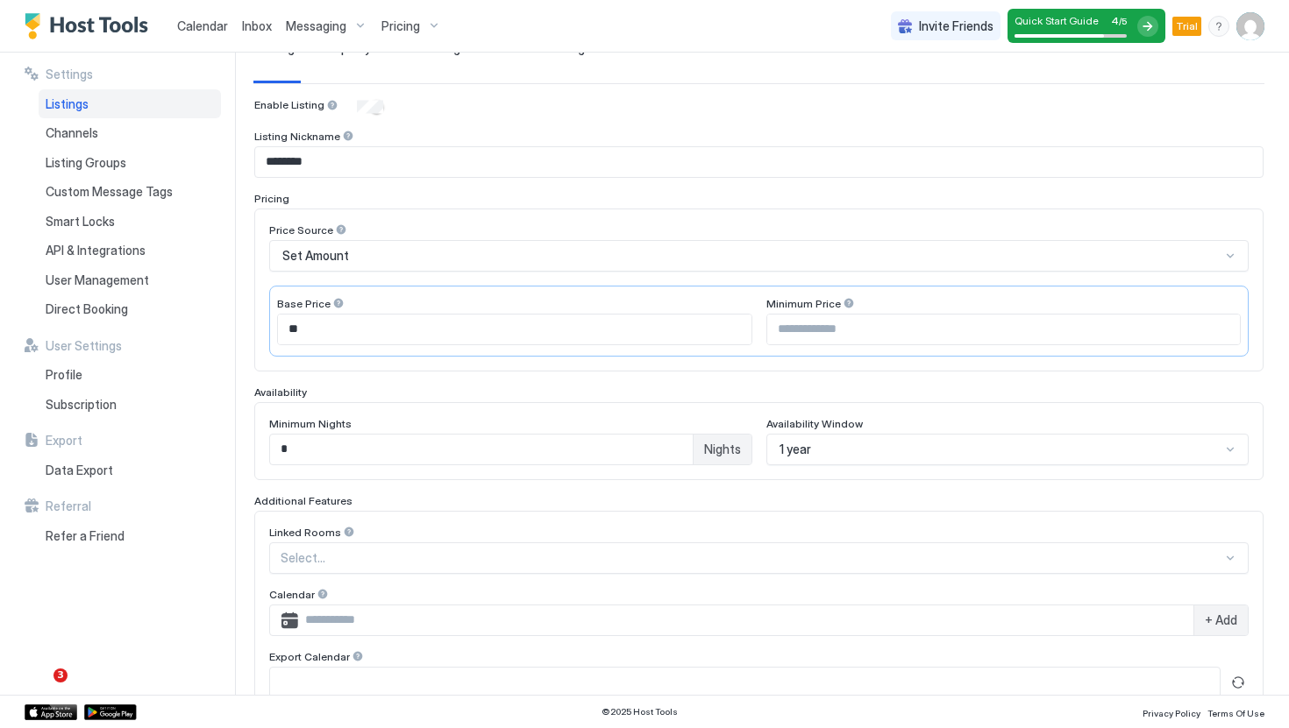
scroll to position [145, 0]
click at [534, 234] on div "Price Source" at bounding box center [758, 231] width 979 height 17
click at [517, 255] on div "Set Amount" at bounding box center [751, 255] width 938 height 16
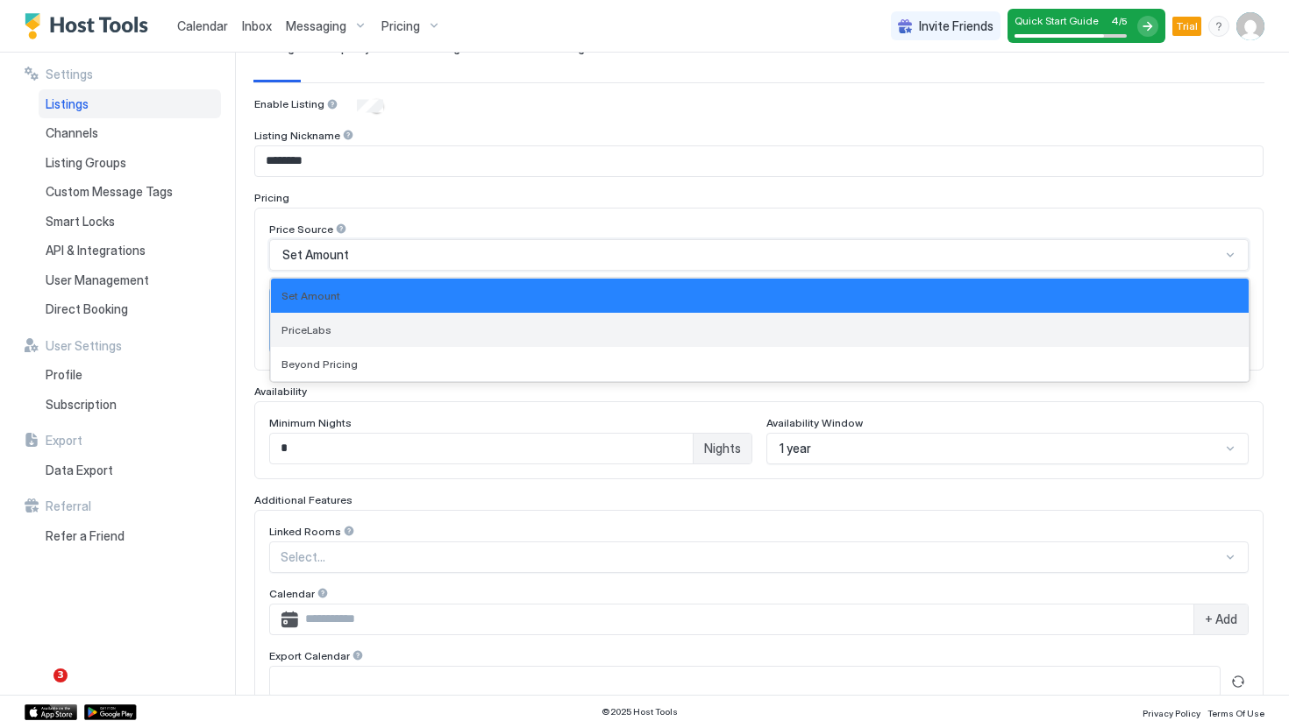
click at [491, 335] on div "PriceLabs" at bounding box center [759, 329] width 956 height 13
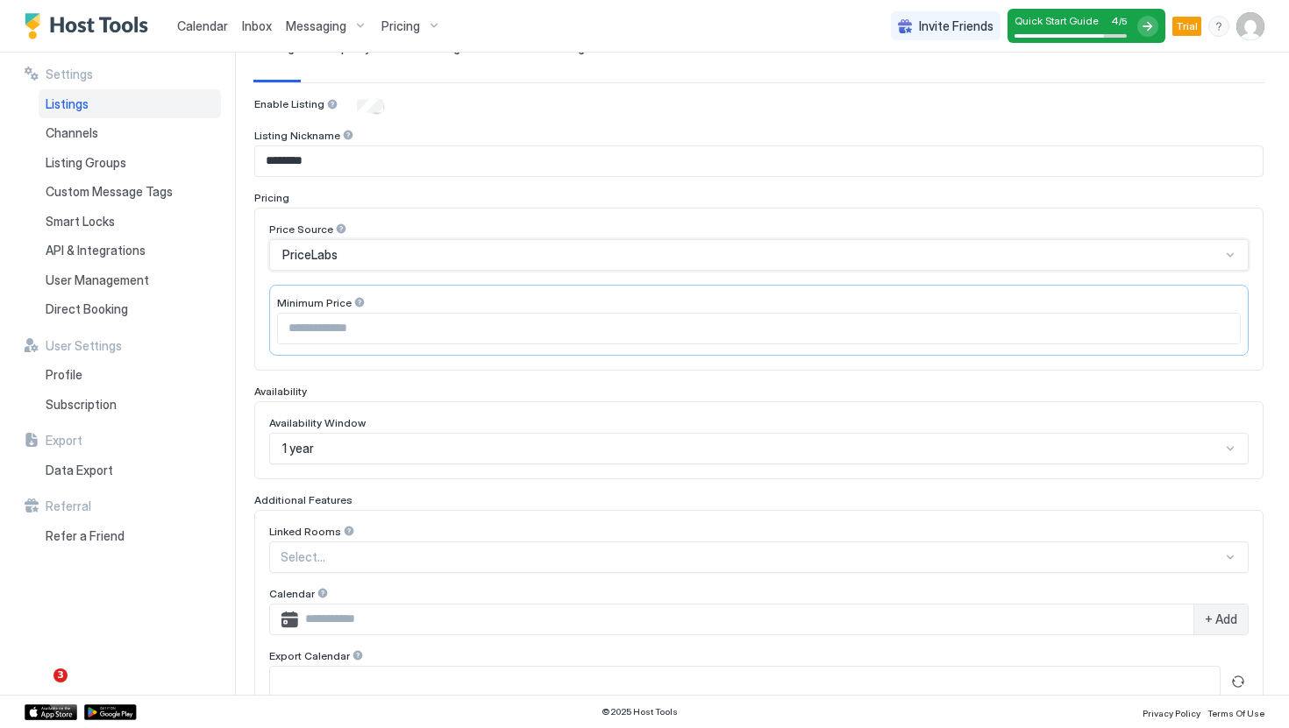
click at [472, 324] on input "Input Field" at bounding box center [759, 329] width 962 height 30
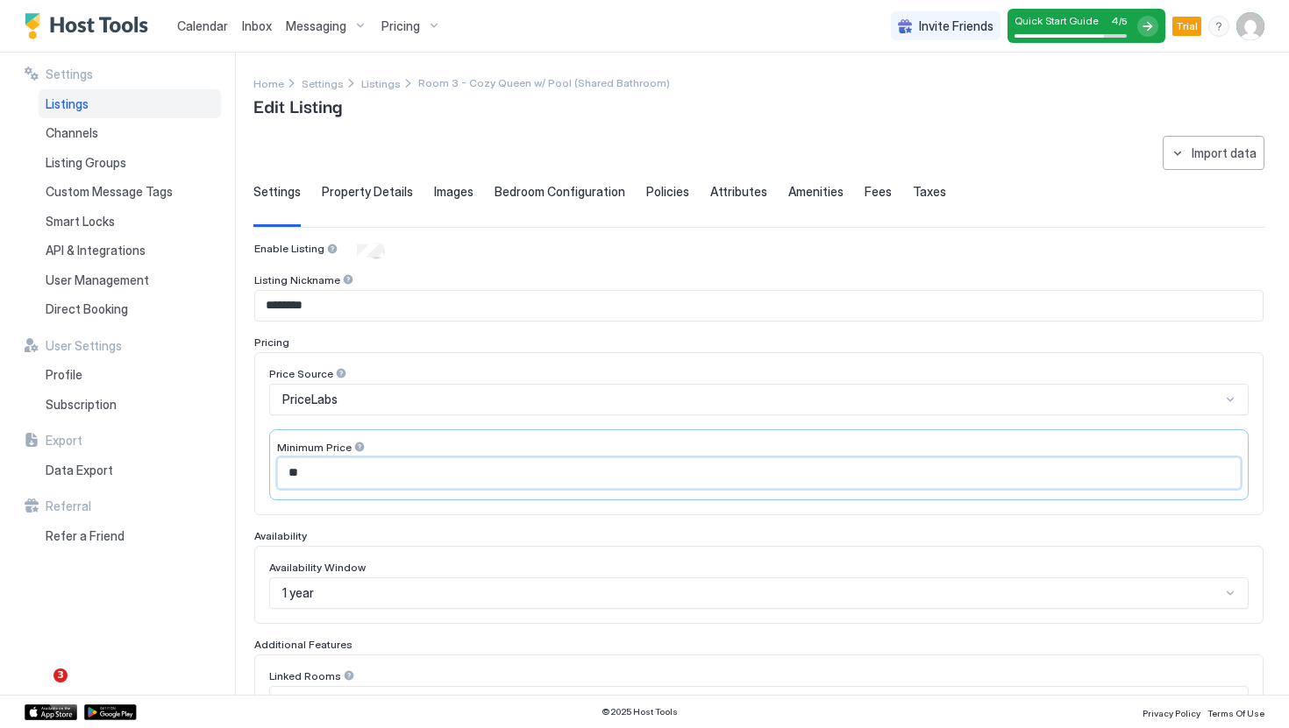
scroll to position [369, 0]
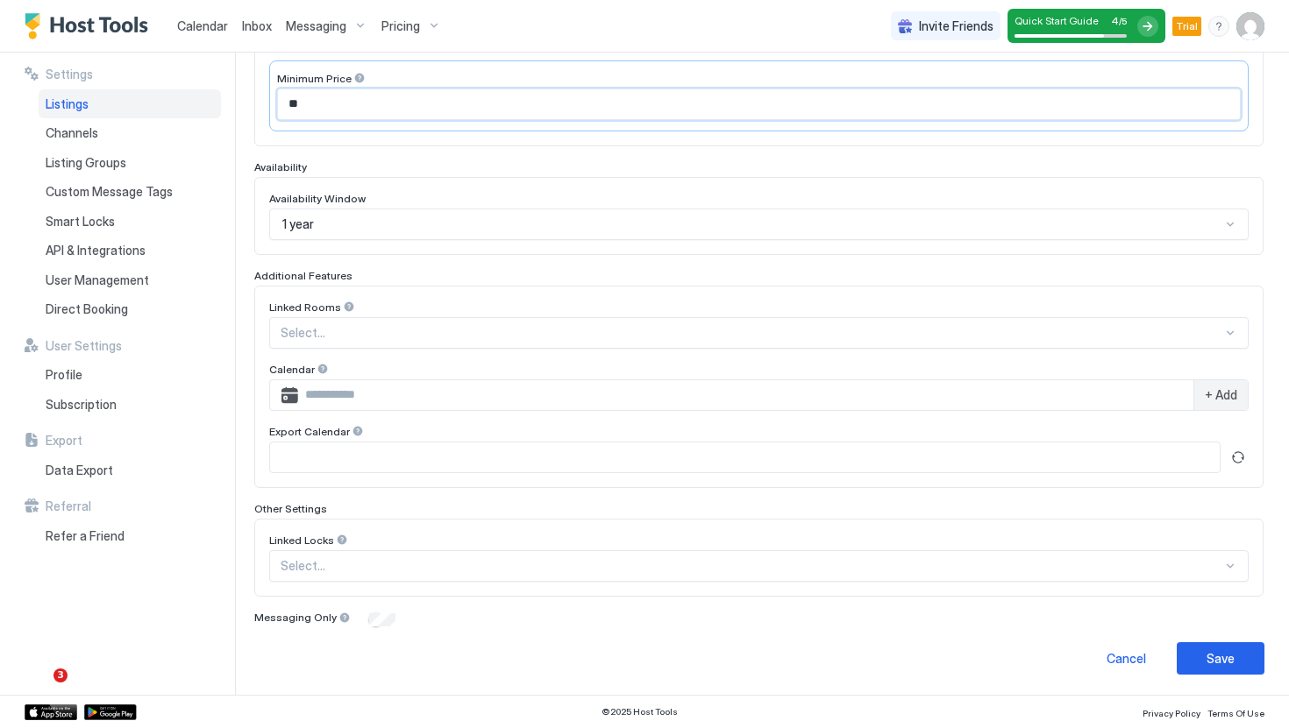
type input "**"
click at [1194, 643] on button "Save" at bounding box center [1220, 659] width 88 height 32
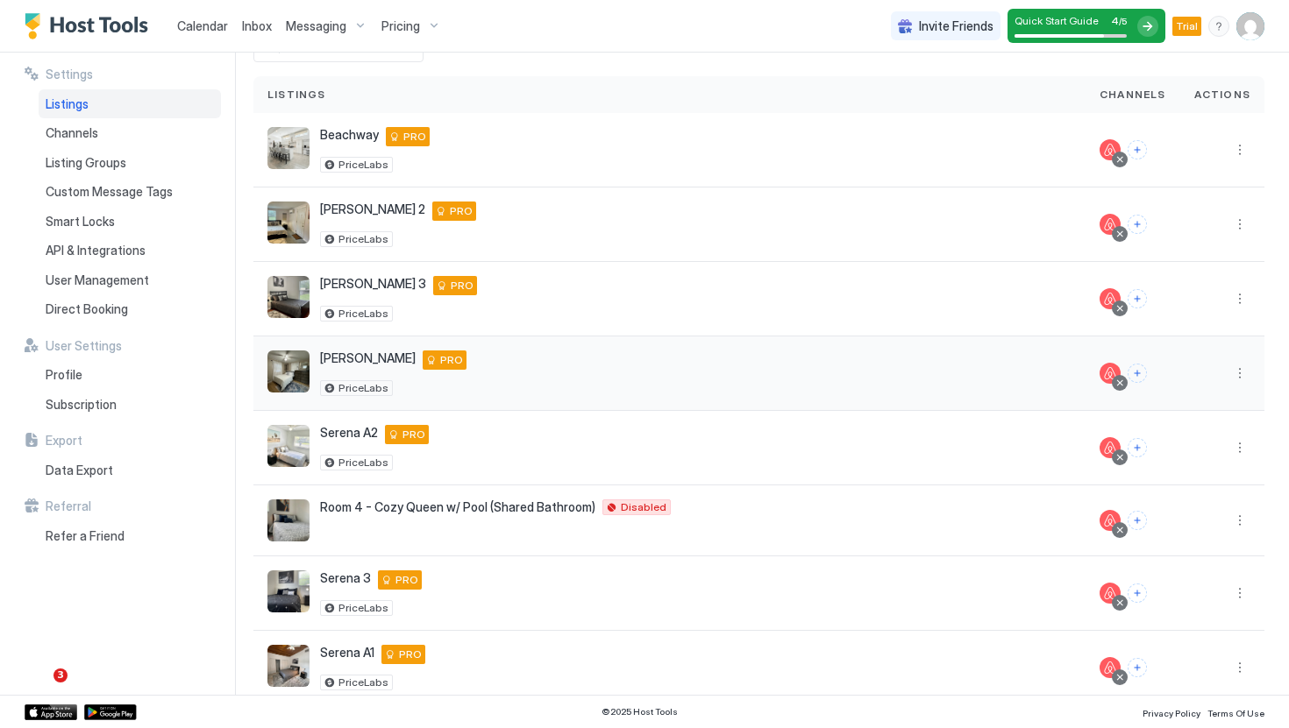
scroll to position [108, 0]
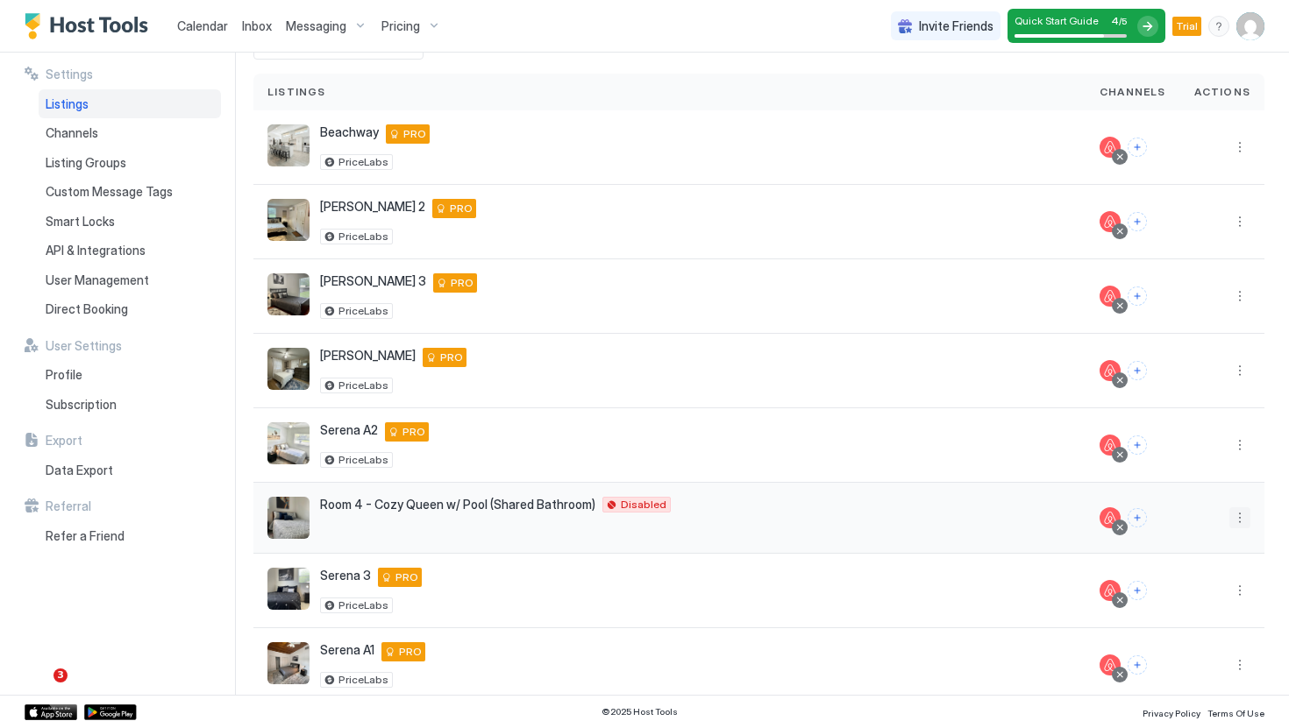
click at [1240, 524] on button "More options" at bounding box center [1239, 518] width 21 height 21
click at [1180, 599] on span "Listing Settings" at bounding box center [1200, 599] width 78 height 13
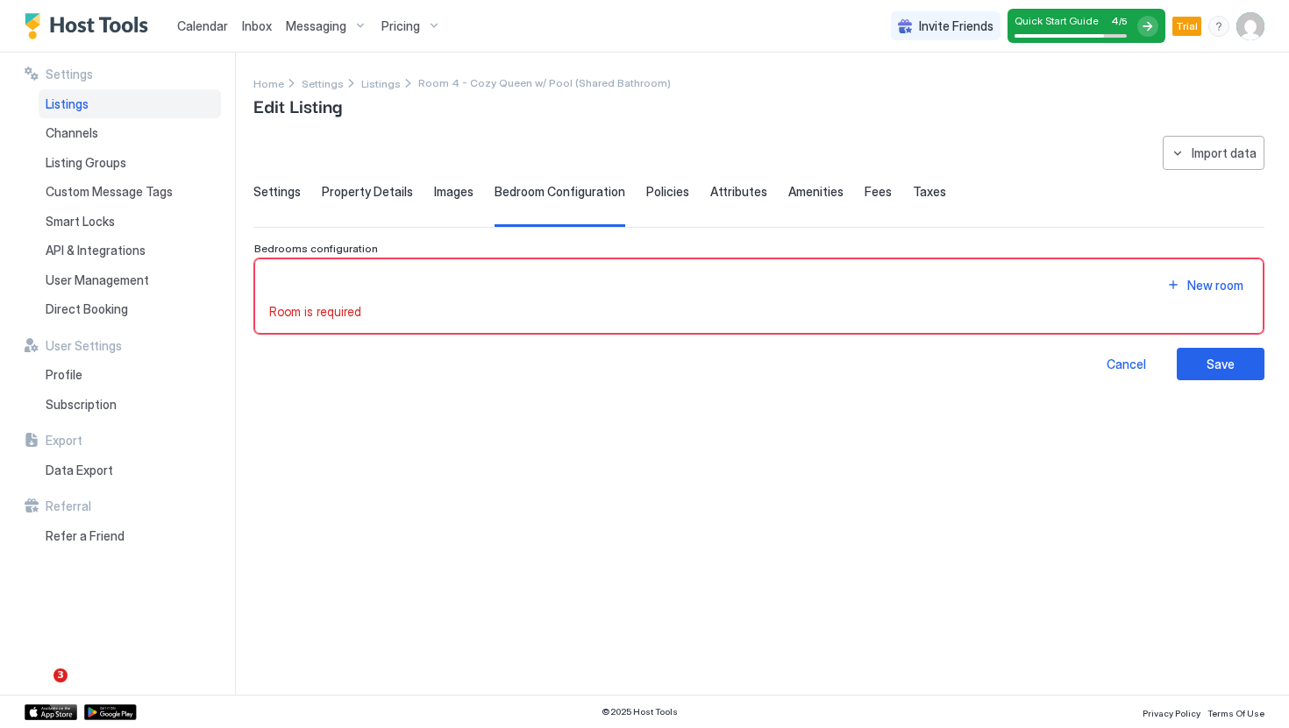
click at [272, 180] on div "**********" at bounding box center [758, 258] width 1011 height 245
click at [276, 191] on span "Settings" at bounding box center [276, 192] width 47 height 16
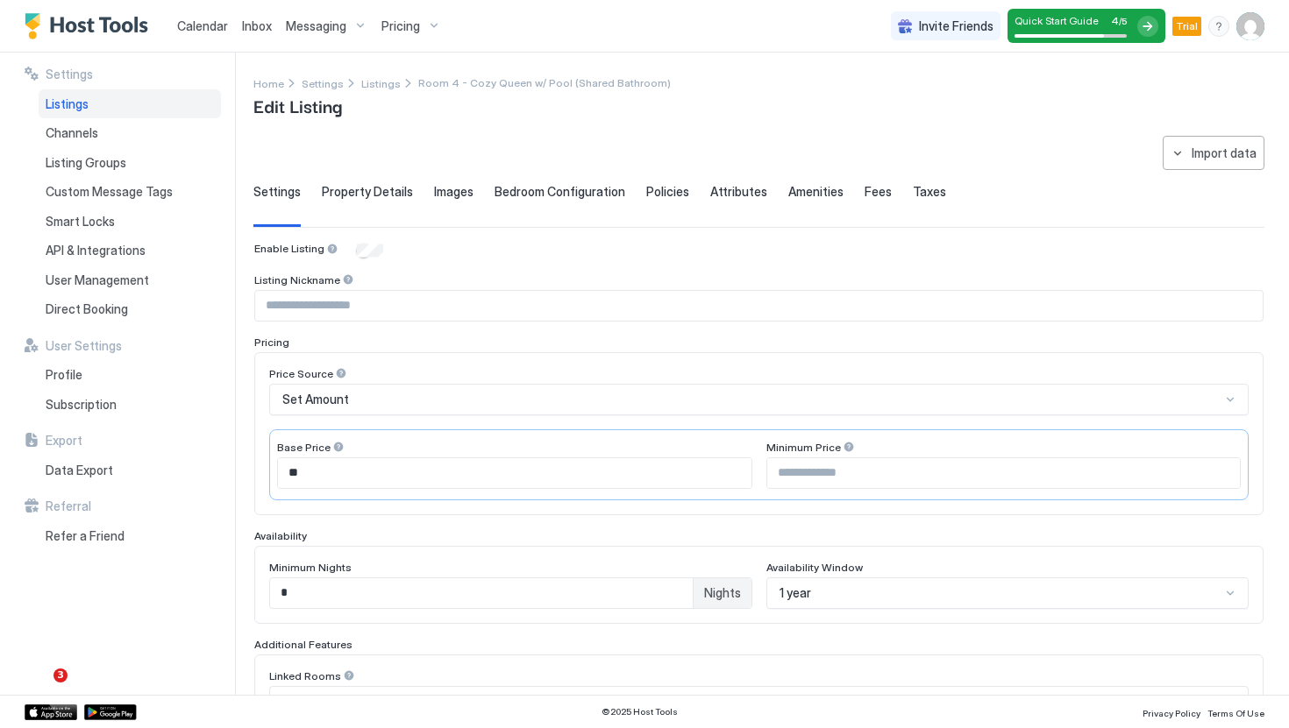
click at [420, 298] on input "Input Field" at bounding box center [758, 306] width 1007 height 30
type input "*********"
click at [367, 409] on div "Set Amount" at bounding box center [758, 400] width 979 height 32
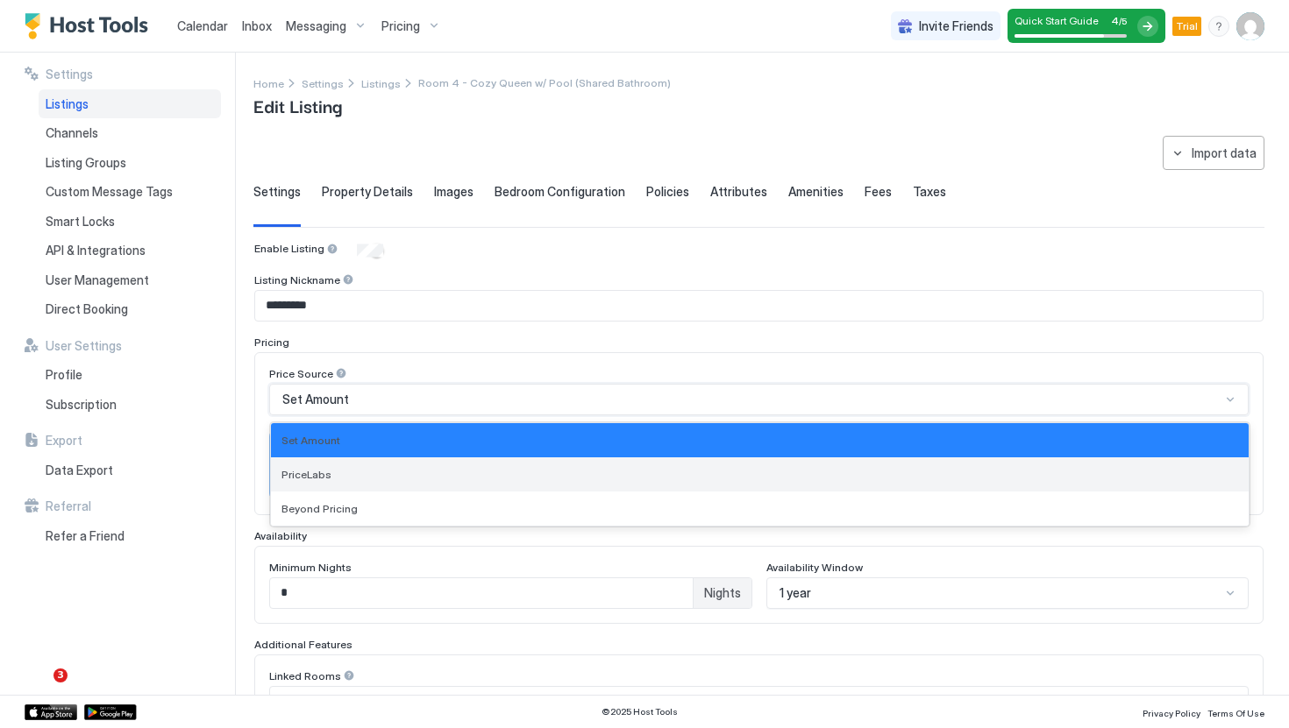
click at [359, 468] on div "PriceLabs" at bounding box center [759, 474] width 956 height 13
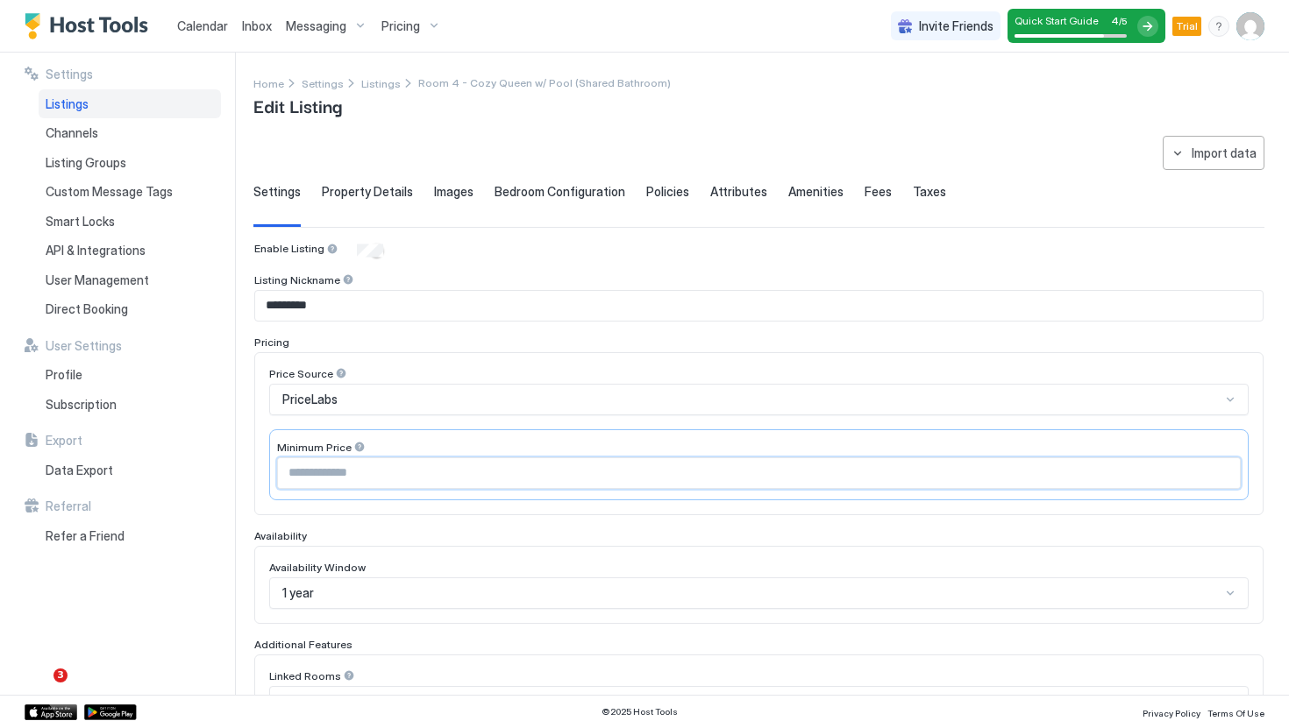
click at [425, 473] on input "Input Field" at bounding box center [759, 473] width 962 height 30
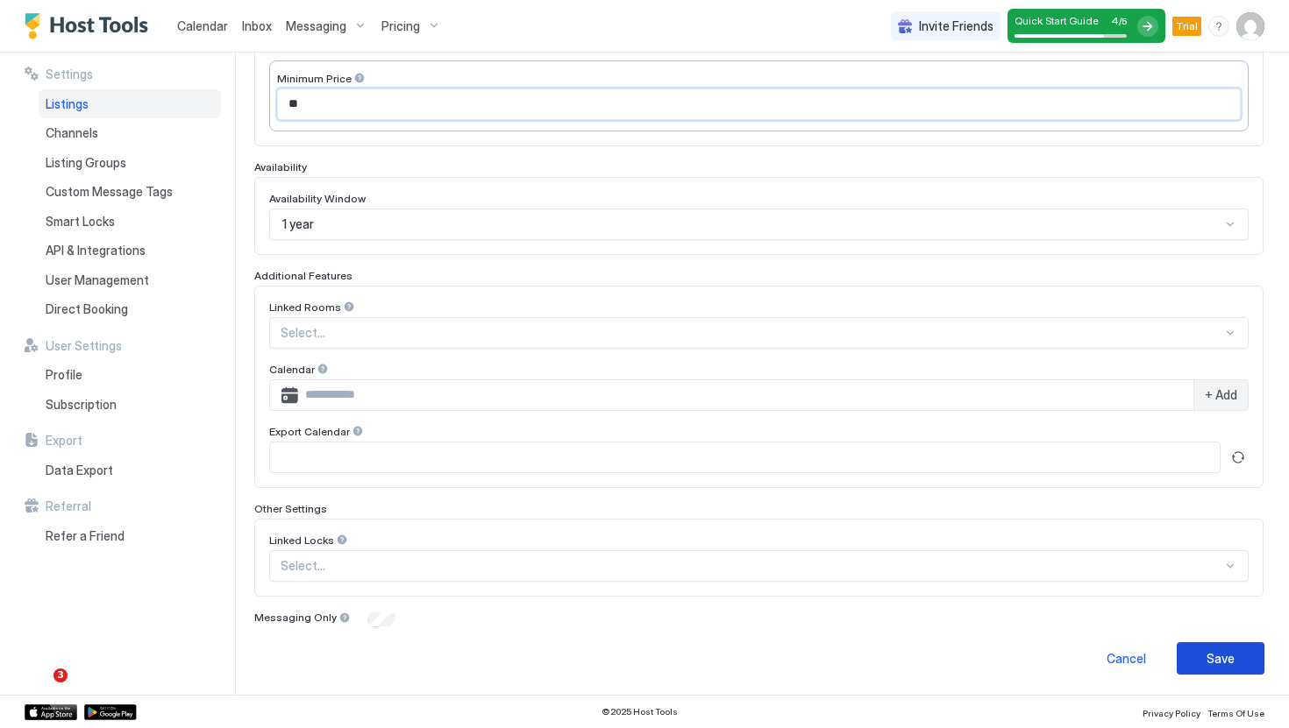
type input "**"
click at [1199, 652] on button "Save" at bounding box center [1220, 659] width 88 height 32
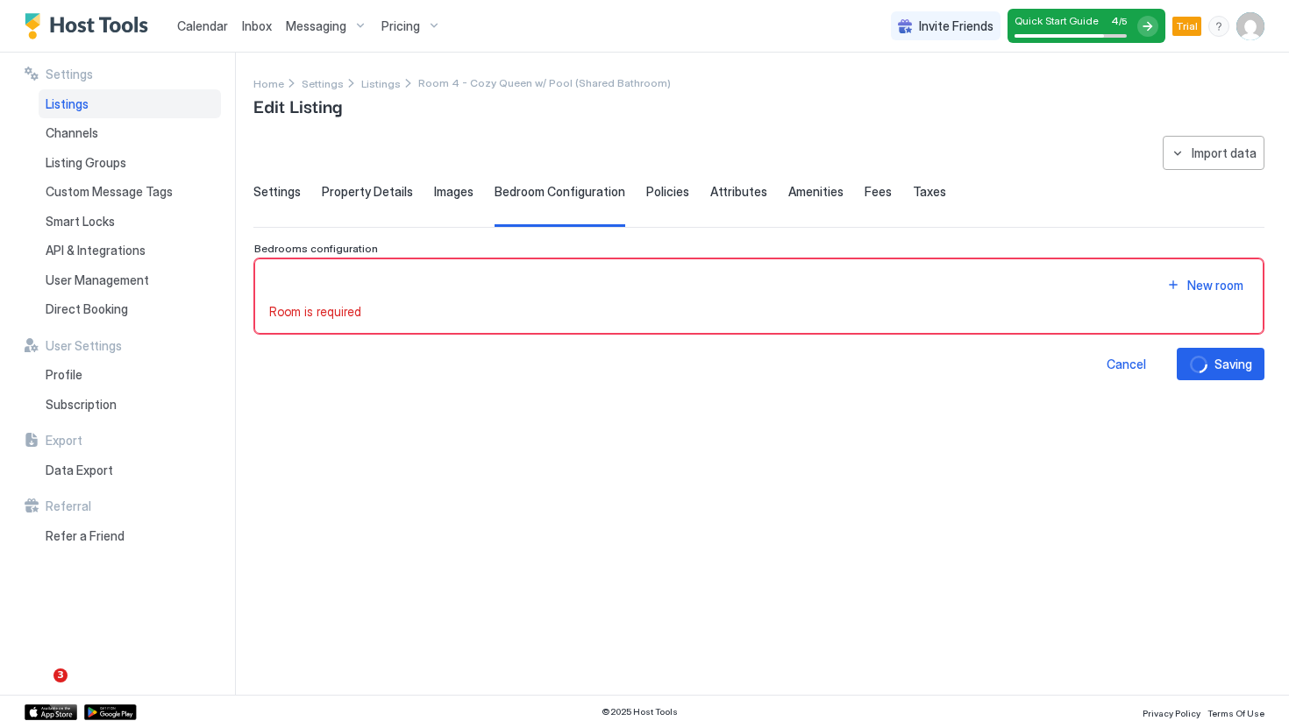
scroll to position [0, 0]
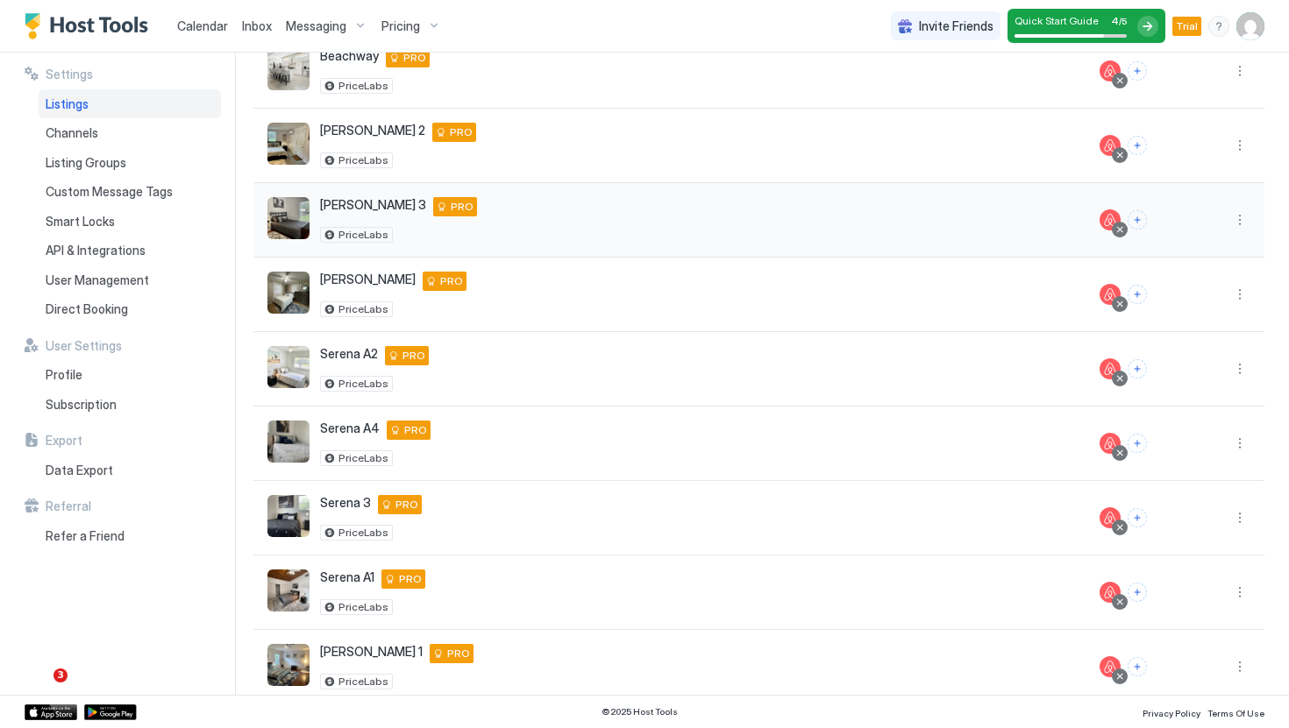
scroll to position [237, 0]
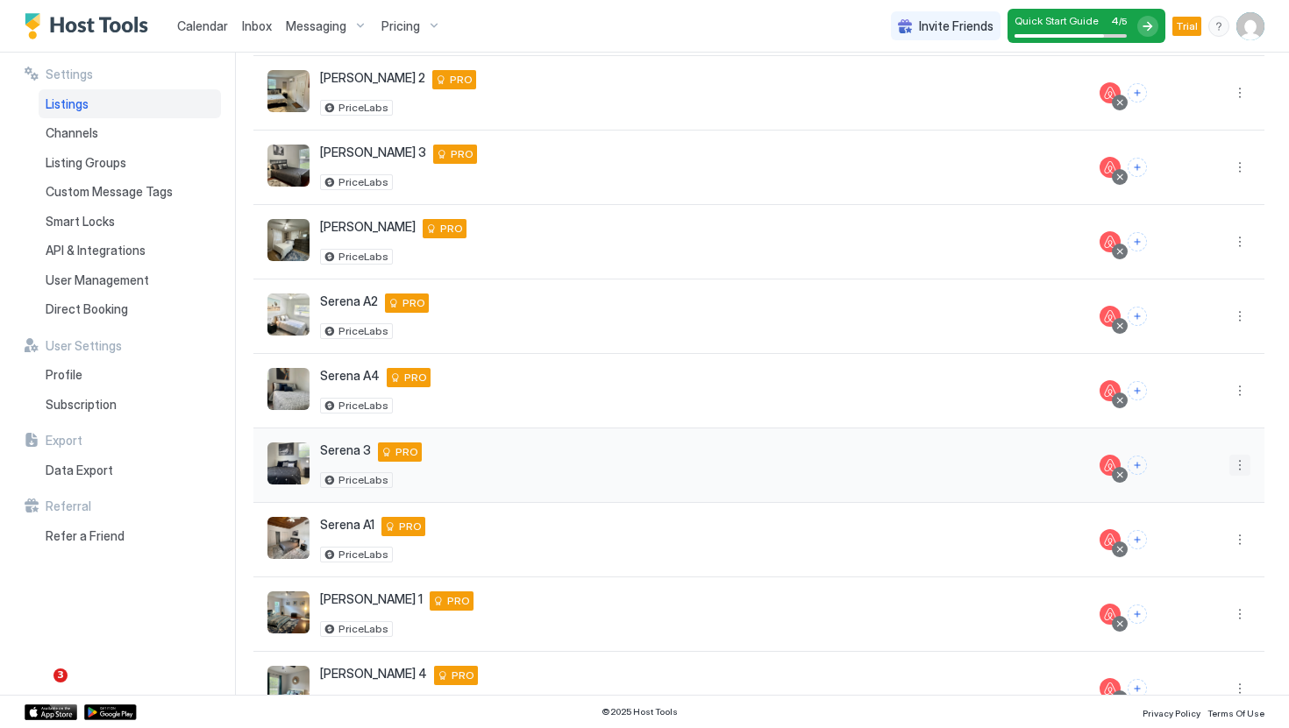
click at [1234, 464] on button "More options" at bounding box center [1239, 465] width 21 height 21
click at [1195, 550] on span "Listing Settings" at bounding box center [1200, 546] width 78 height 13
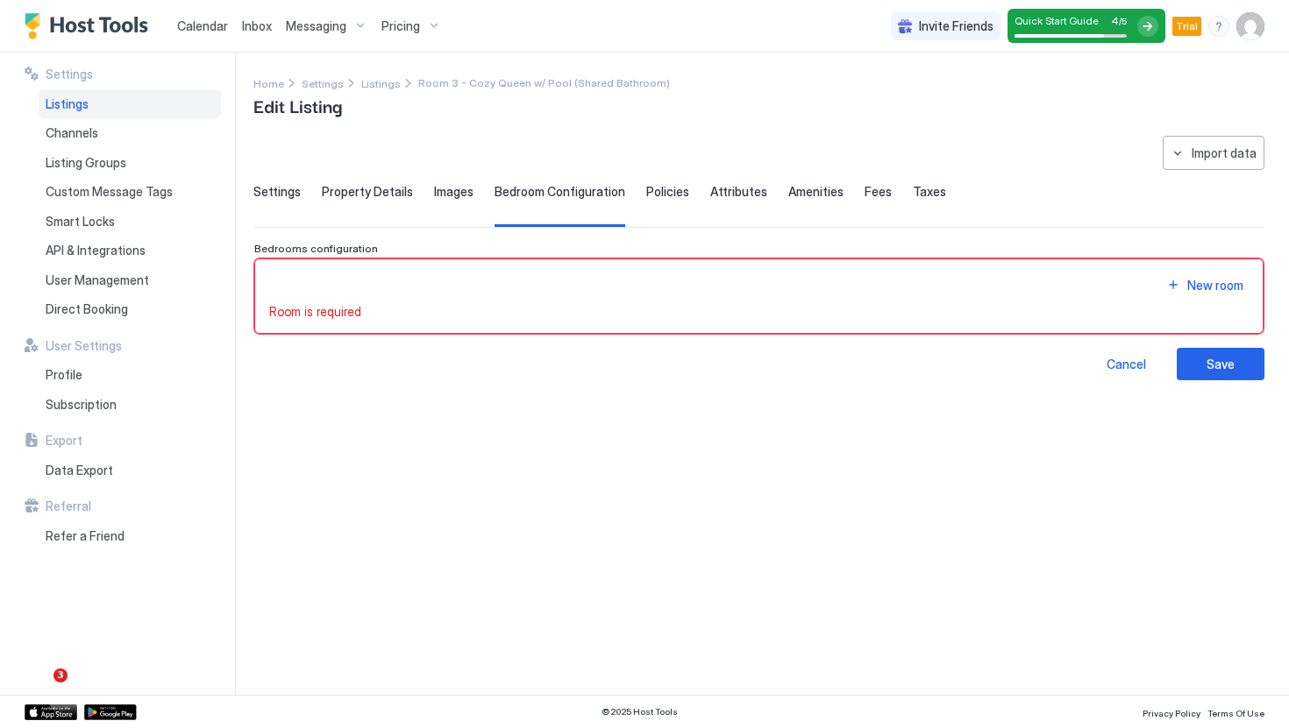
type input "********"
type input "**"
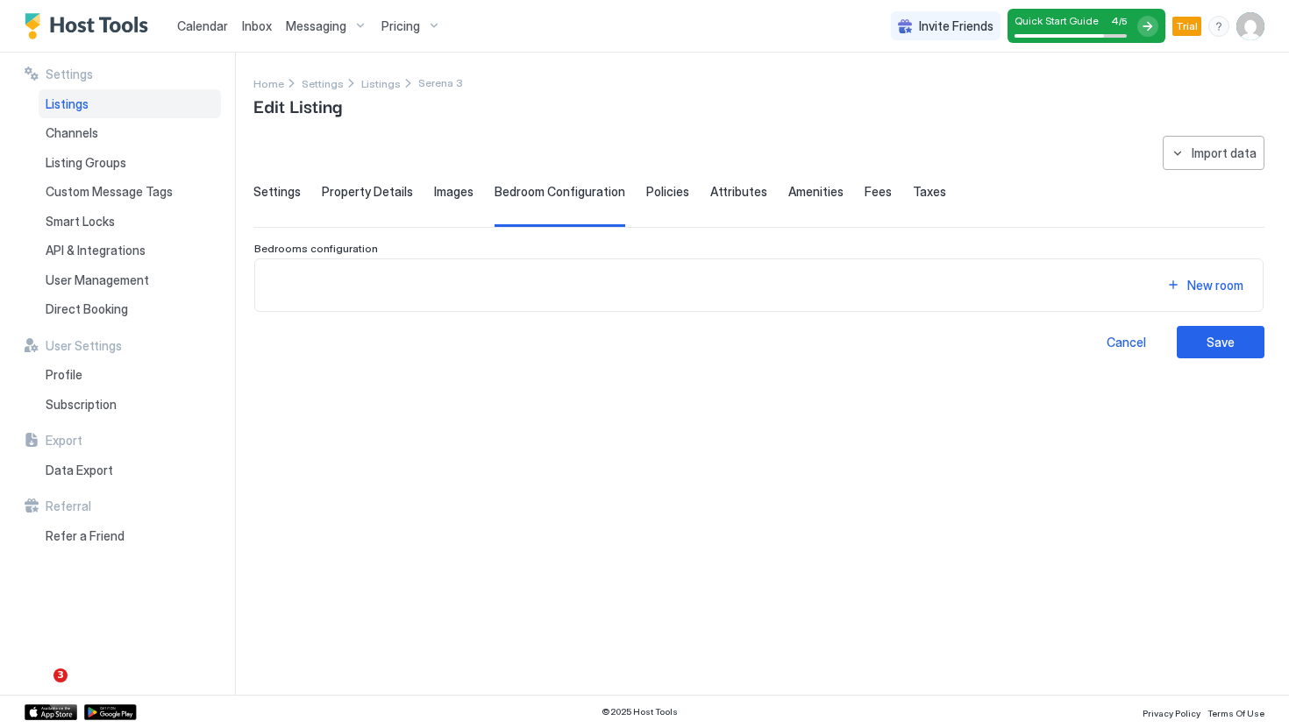
click at [282, 186] on span "Settings" at bounding box center [276, 192] width 47 height 16
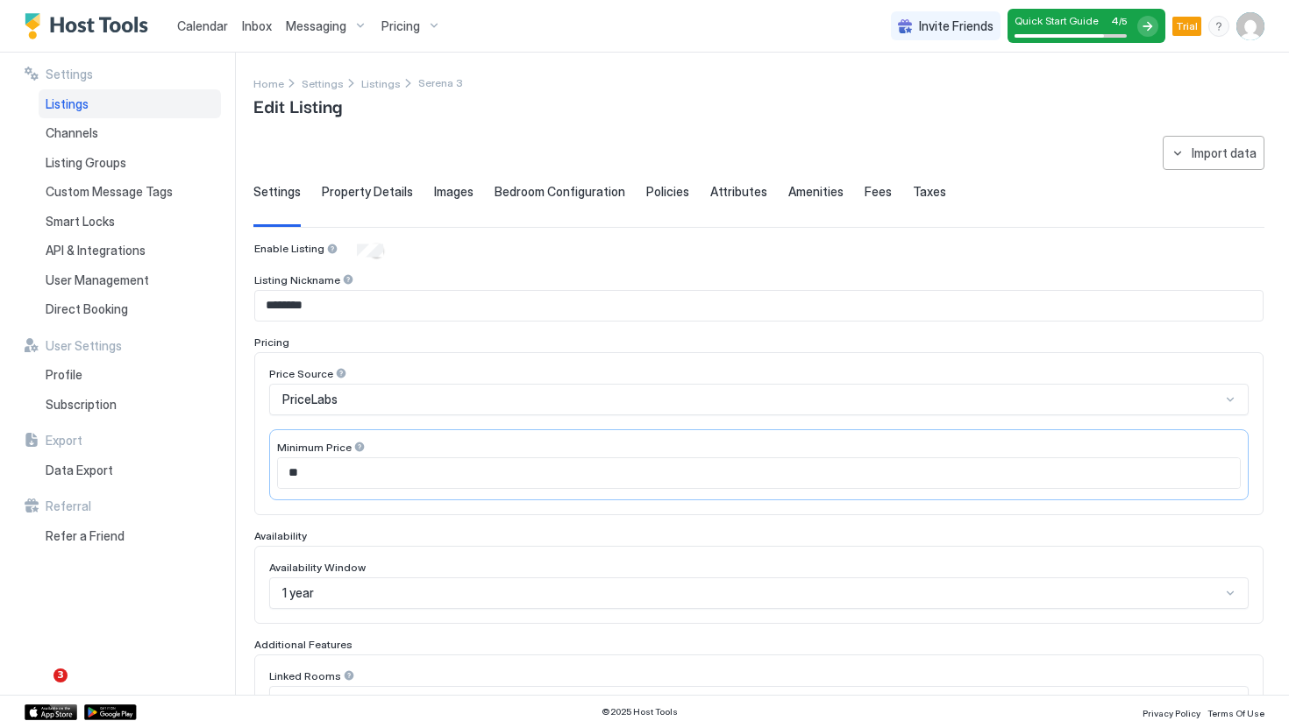
click at [341, 305] on input "********" at bounding box center [758, 306] width 1007 height 30
click at [304, 308] on input "********" at bounding box center [758, 306] width 1007 height 30
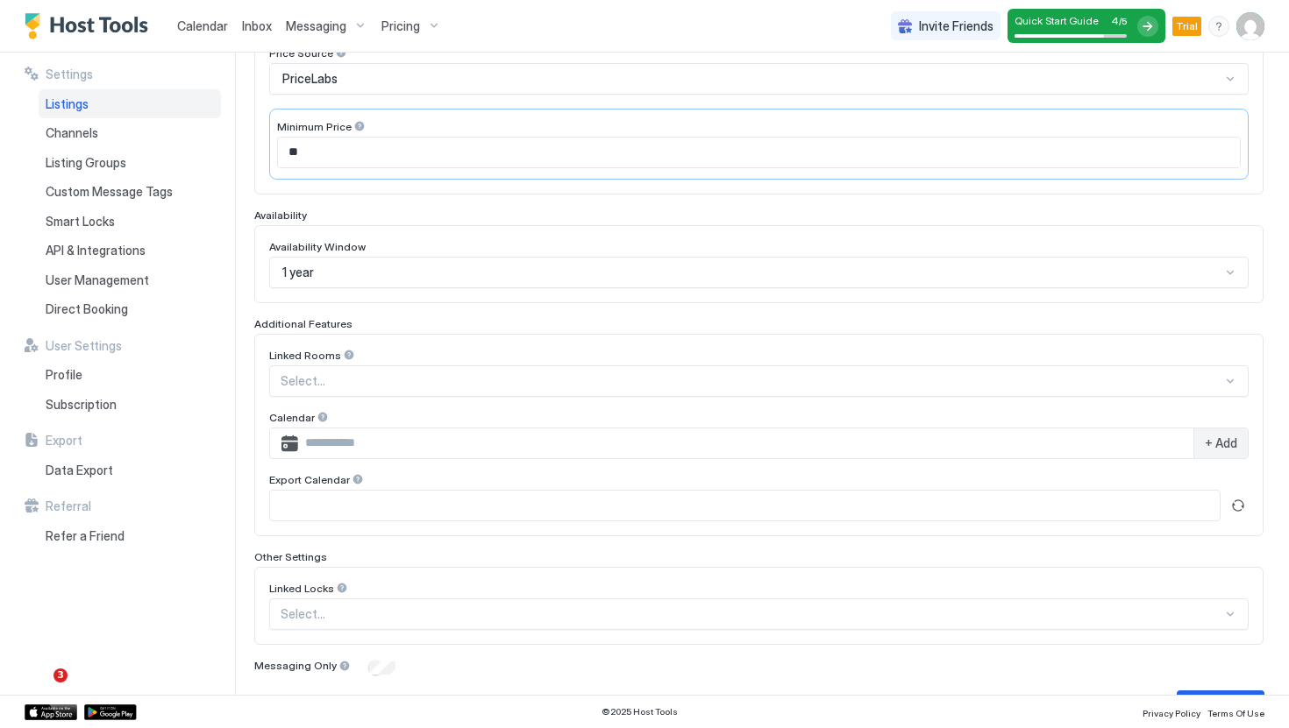
scroll to position [369, 0]
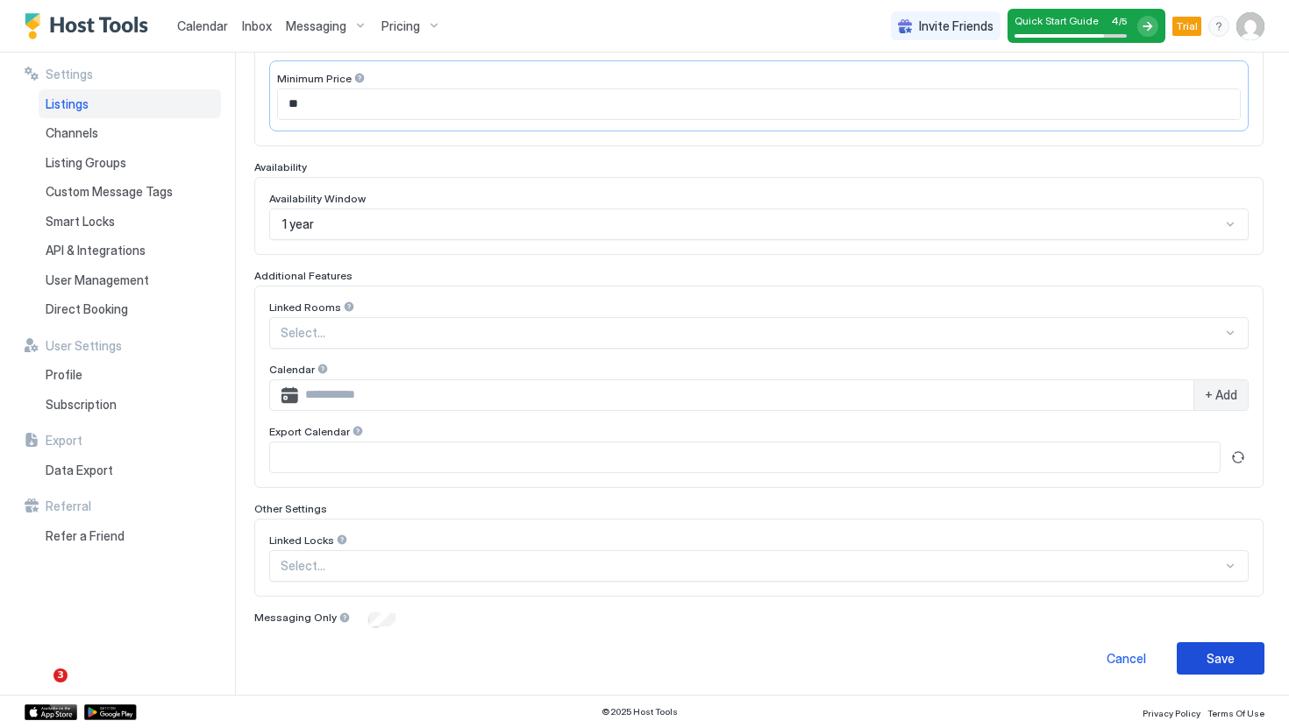
type input "*********"
click at [1215, 677] on div "**********" at bounding box center [770, 374] width 1035 height 643
click at [1224, 661] on div "Save" at bounding box center [1220, 659] width 28 height 18
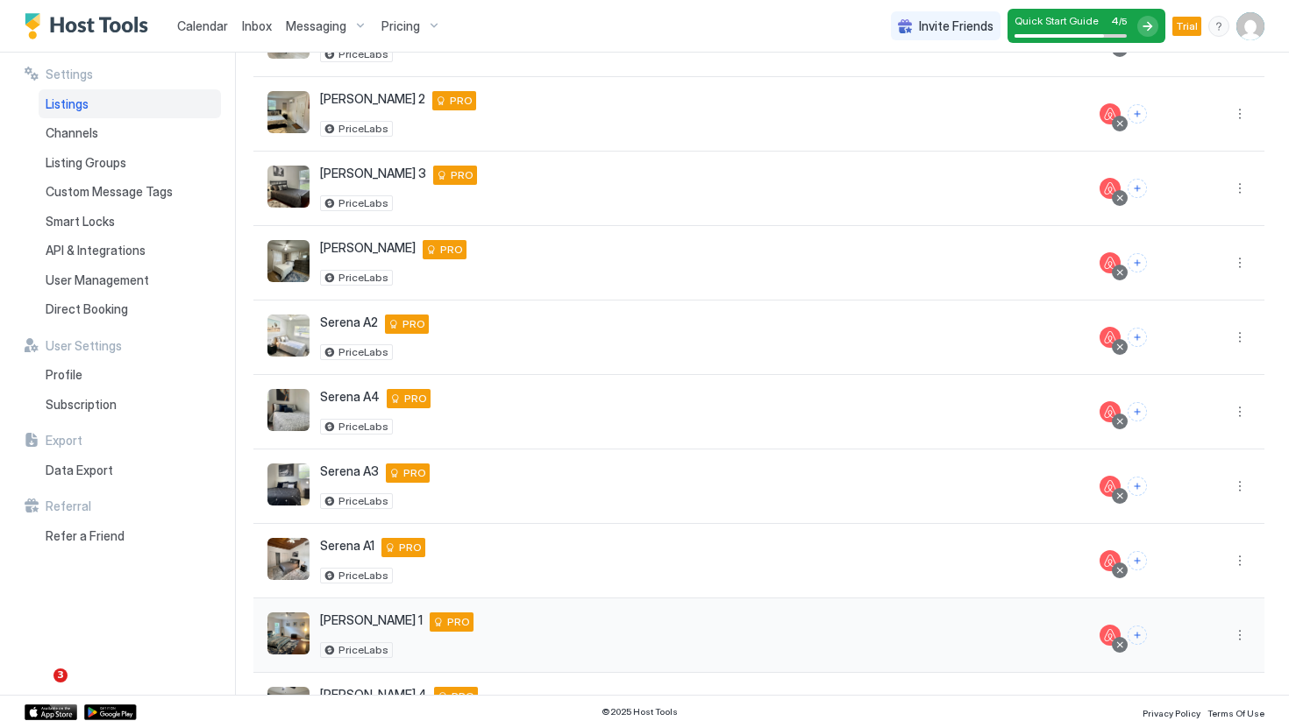
scroll to position [289, 0]
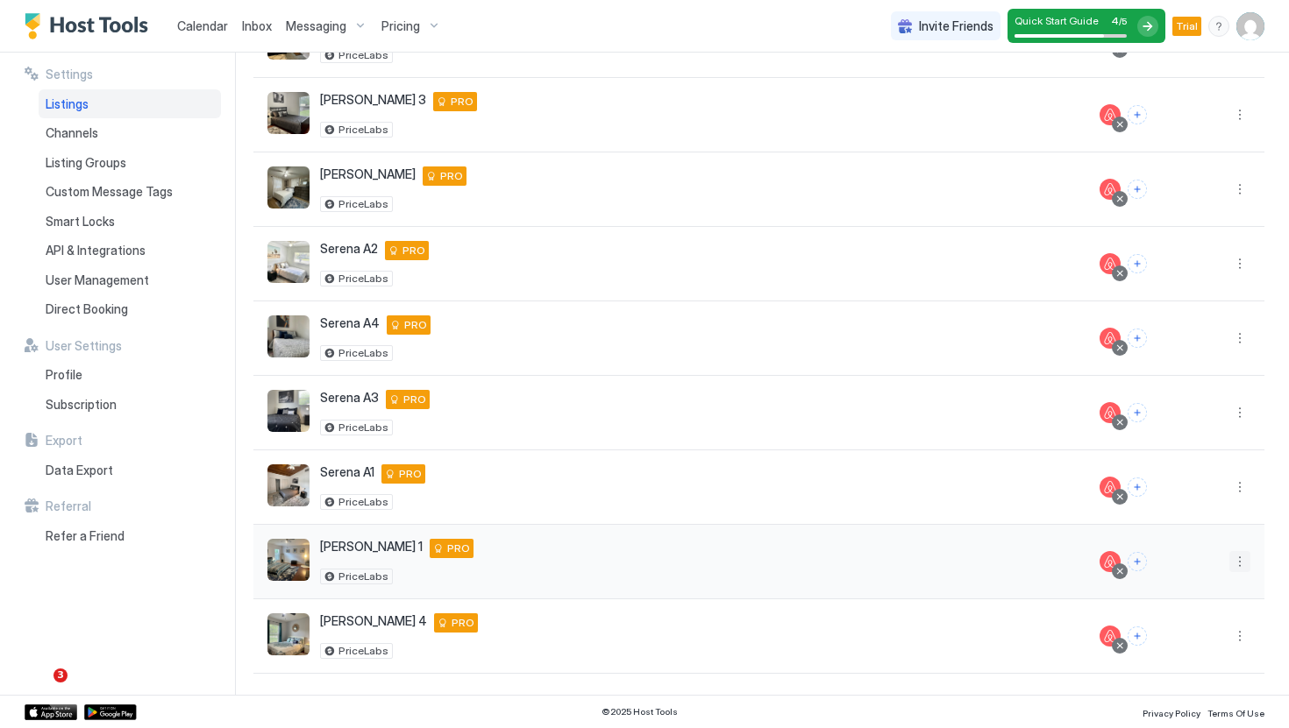
click at [1238, 562] on button "More options" at bounding box center [1239, 561] width 21 height 21
click at [1188, 460] on div "Listing Settings" at bounding box center [1194, 452] width 120 height 28
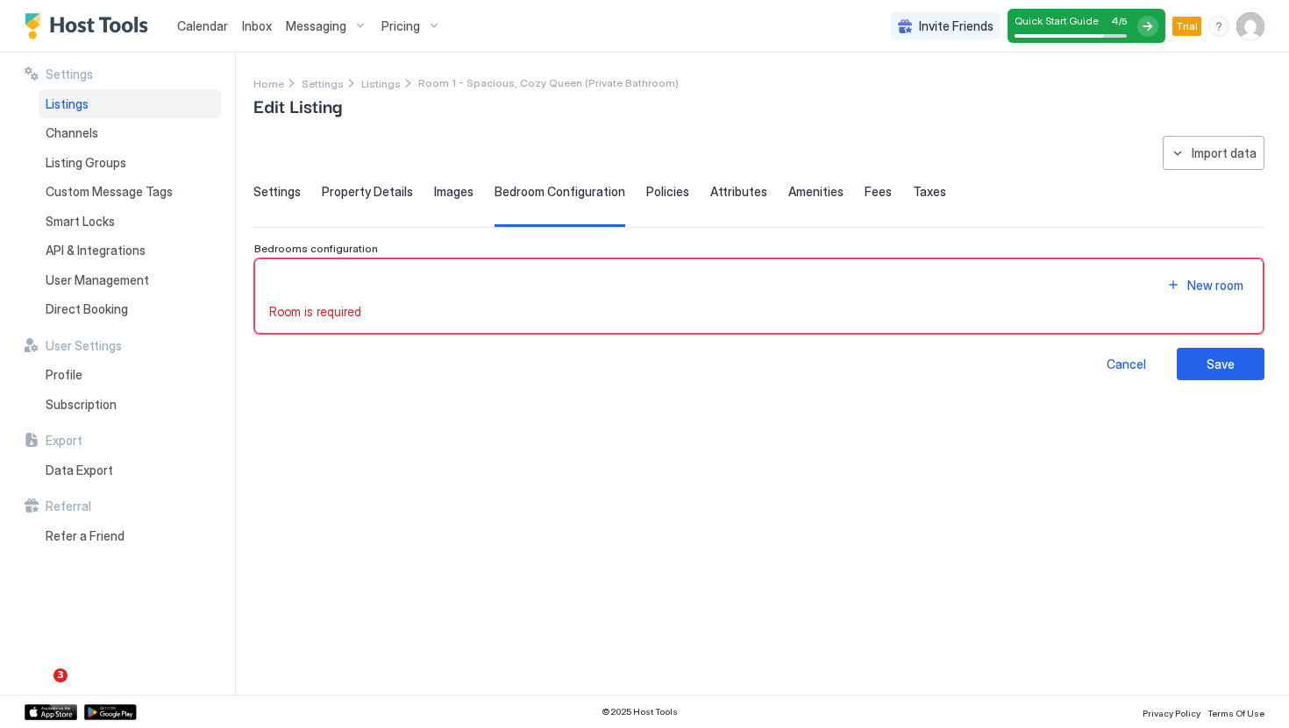
type input "**********"
type input "**"
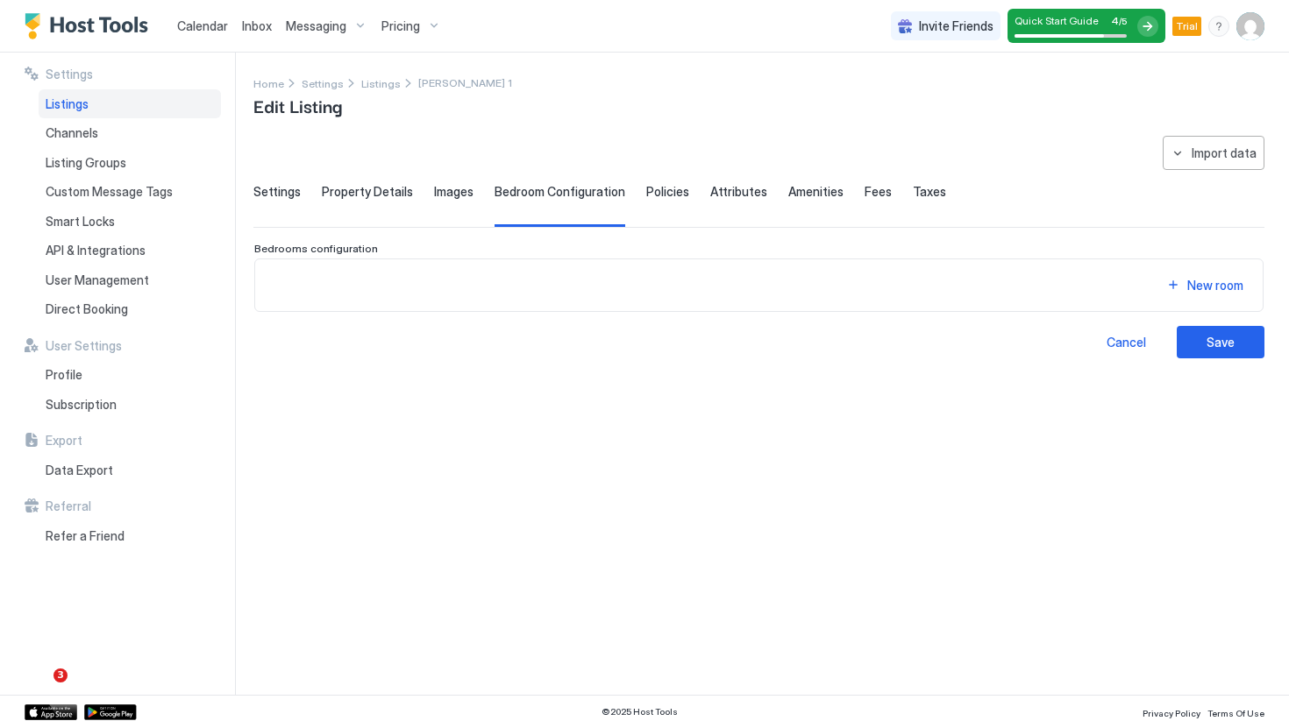
click at [289, 197] on span "Settings" at bounding box center [276, 192] width 47 height 16
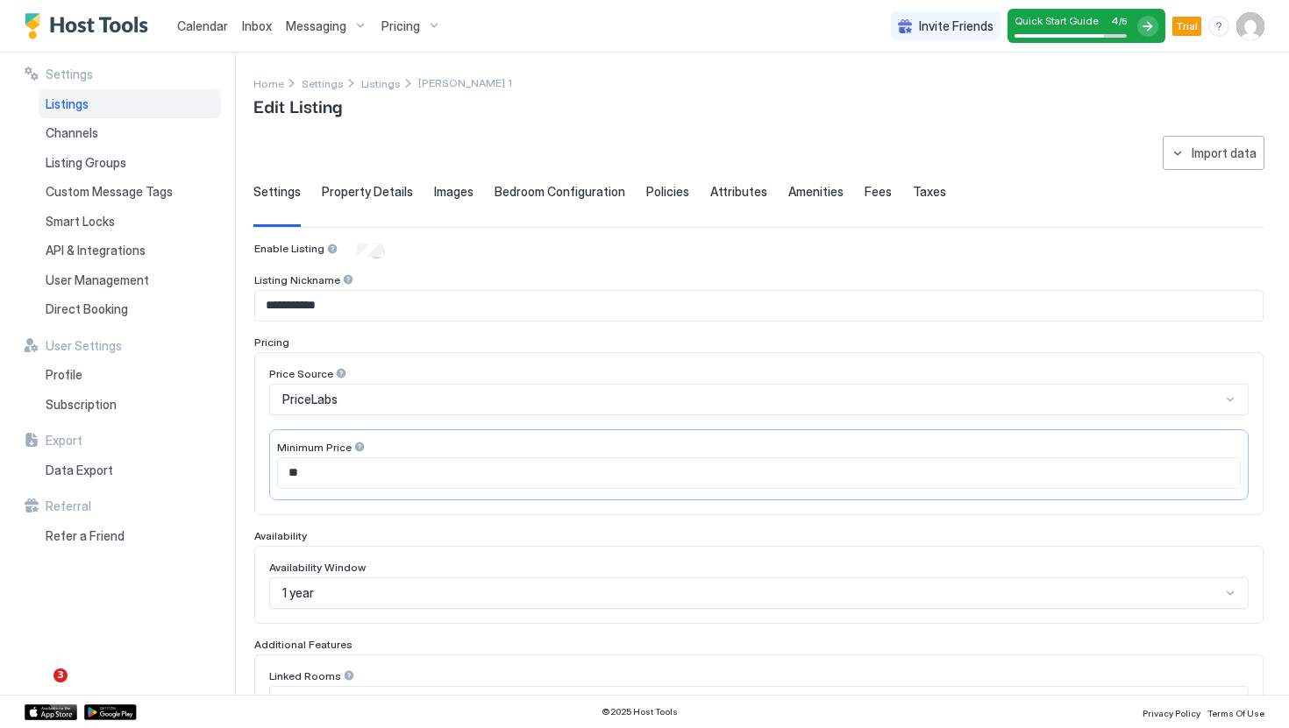
click at [324, 294] on input "**********" at bounding box center [758, 306] width 1007 height 30
click at [324, 305] on input "**********" at bounding box center [758, 306] width 1007 height 30
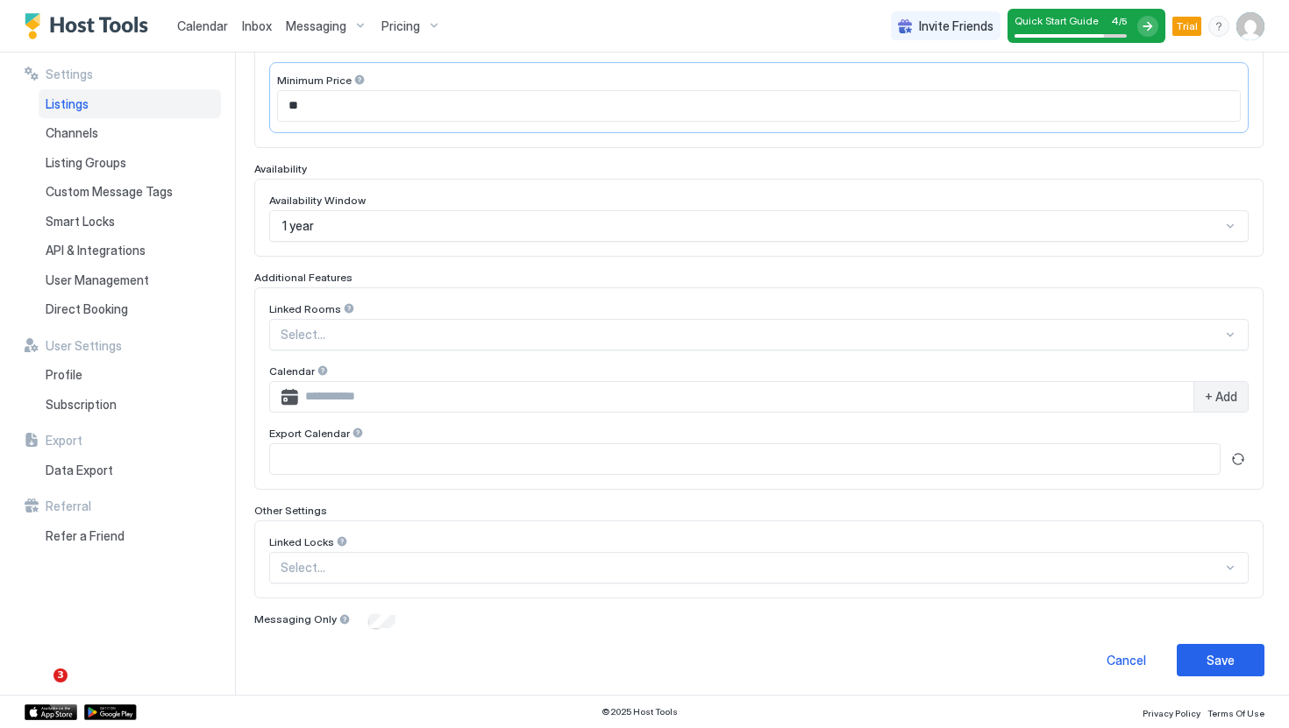
scroll to position [369, 0]
type input "**********"
click at [1217, 650] on div "Save" at bounding box center [1220, 659] width 28 height 18
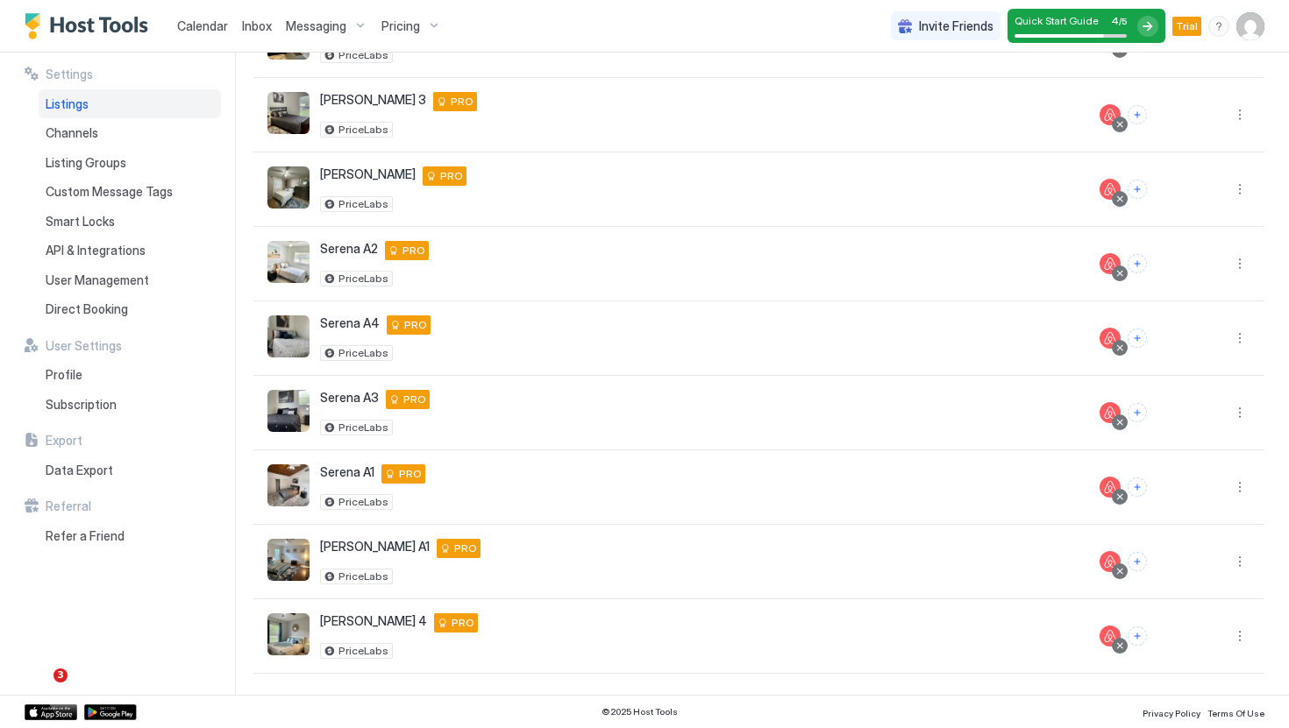
scroll to position [289, 0]
click at [1235, 633] on button "More options" at bounding box center [1239, 636] width 21 height 21
click at [1202, 521] on span "Listing Settings" at bounding box center [1200, 526] width 78 height 13
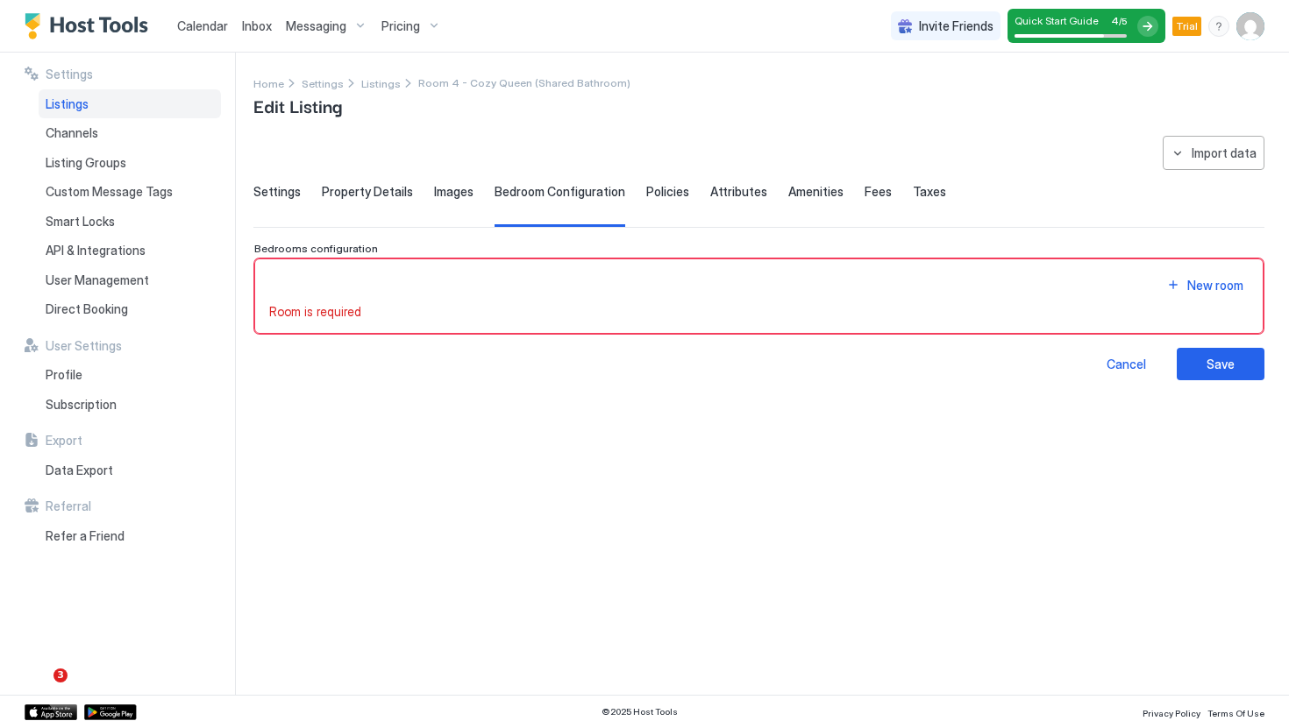
type input "**********"
type input "**"
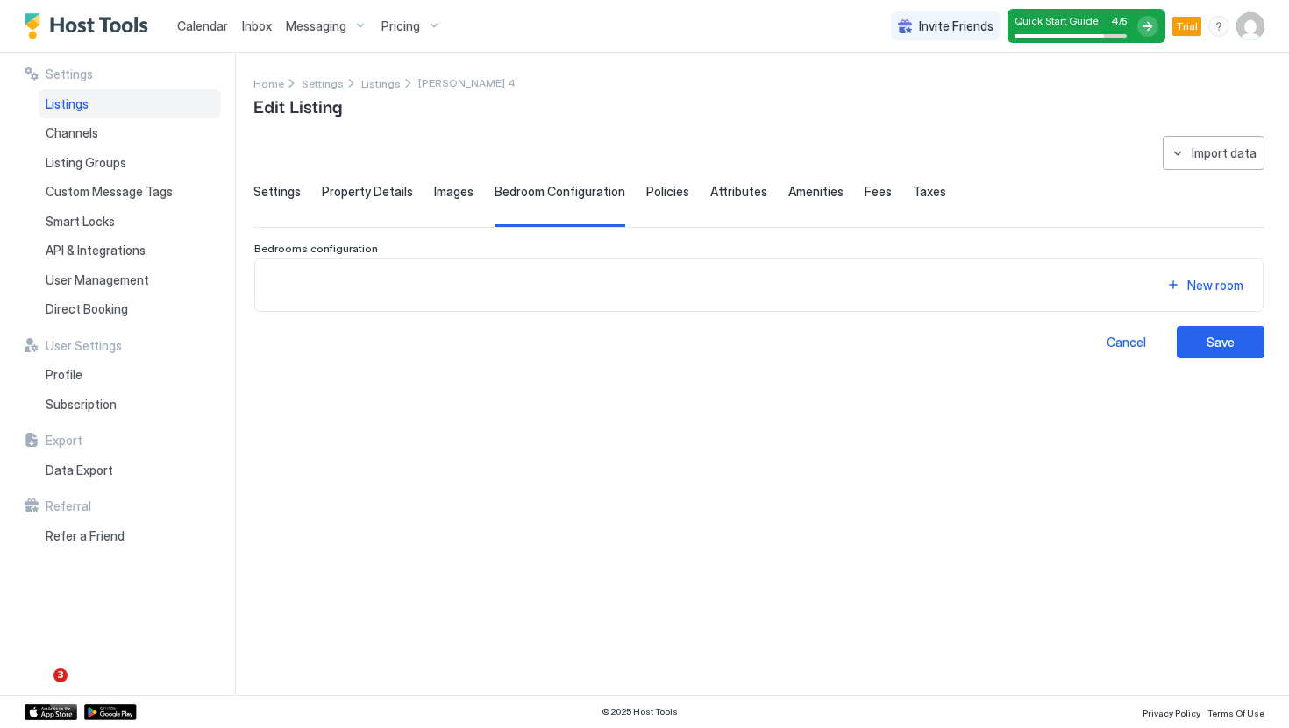
click at [294, 188] on span "Settings" at bounding box center [276, 192] width 47 height 16
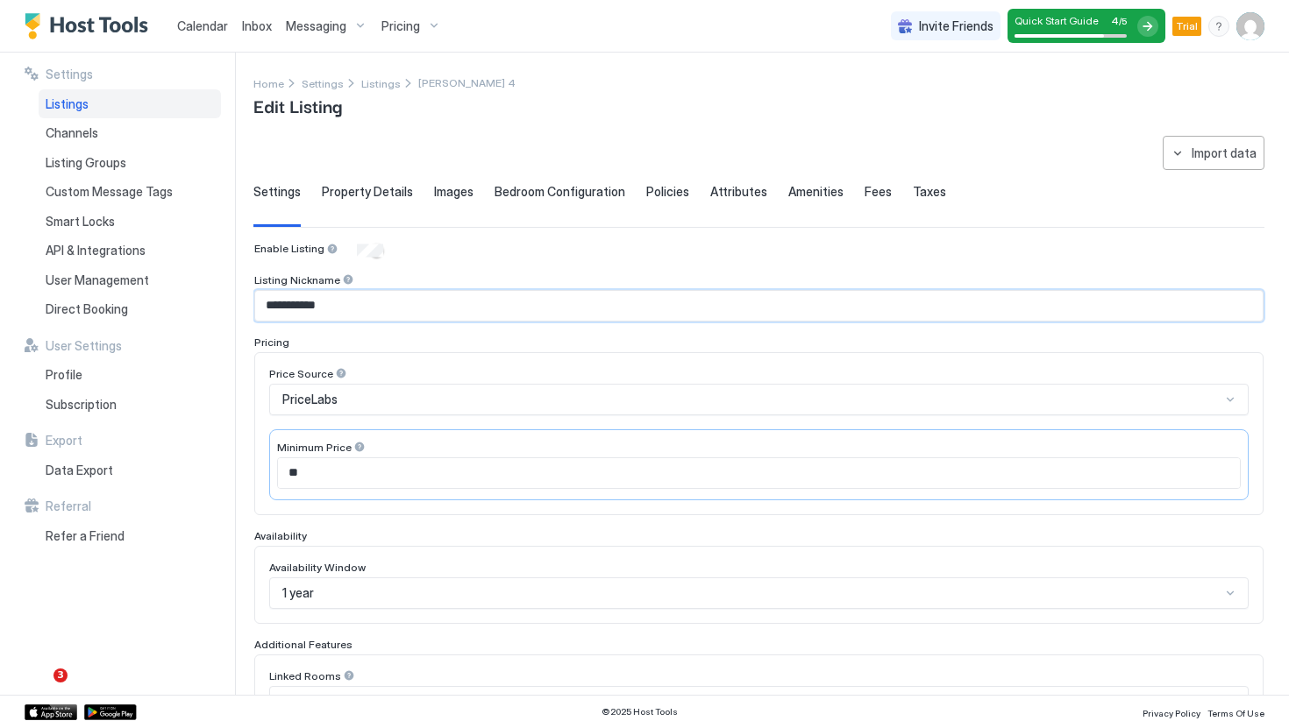
click at [334, 298] on input "**********" at bounding box center [758, 306] width 1007 height 30
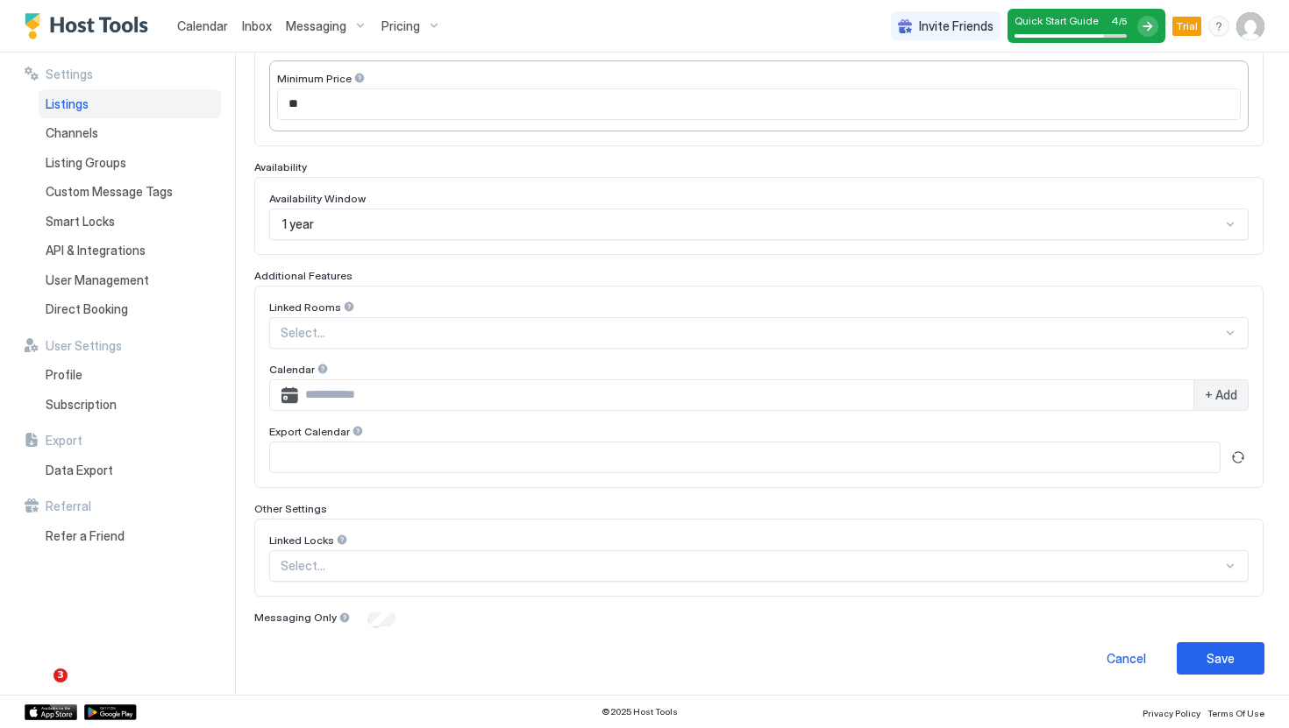
type input "**********"
click at [1219, 653] on div "Save" at bounding box center [1220, 659] width 28 height 18
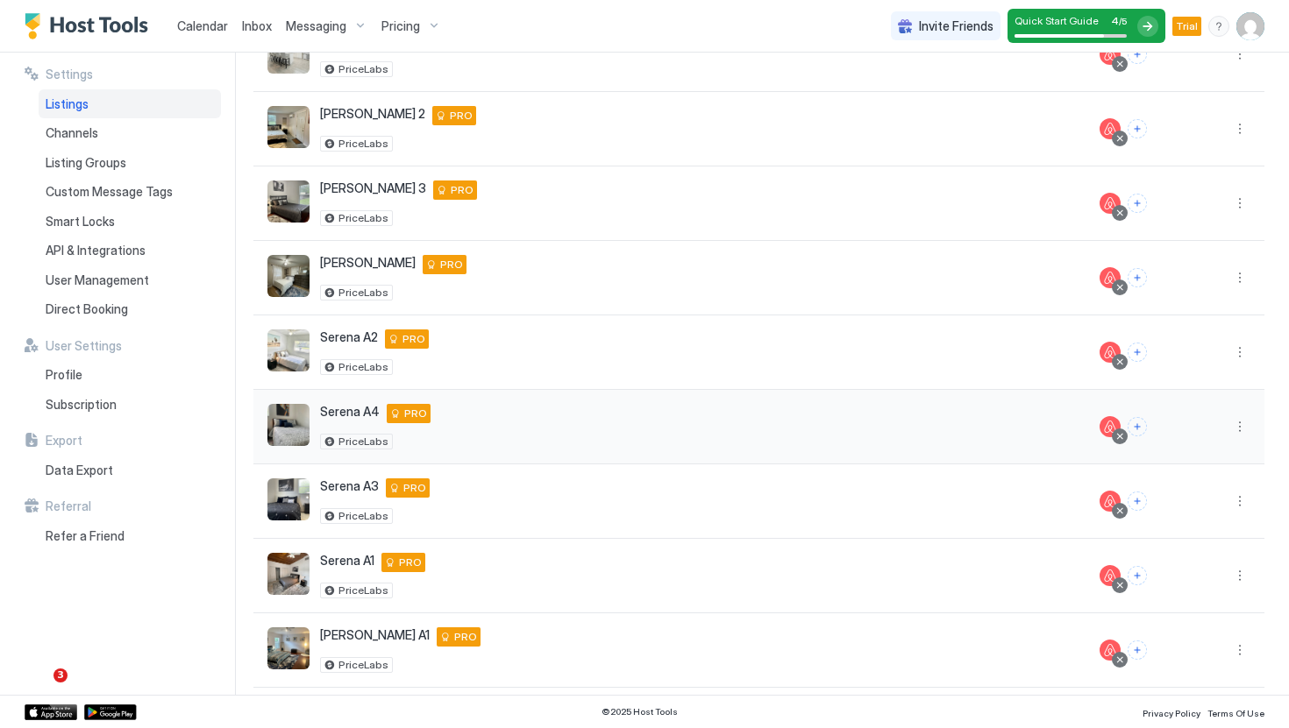
scroll to position [178, 0]
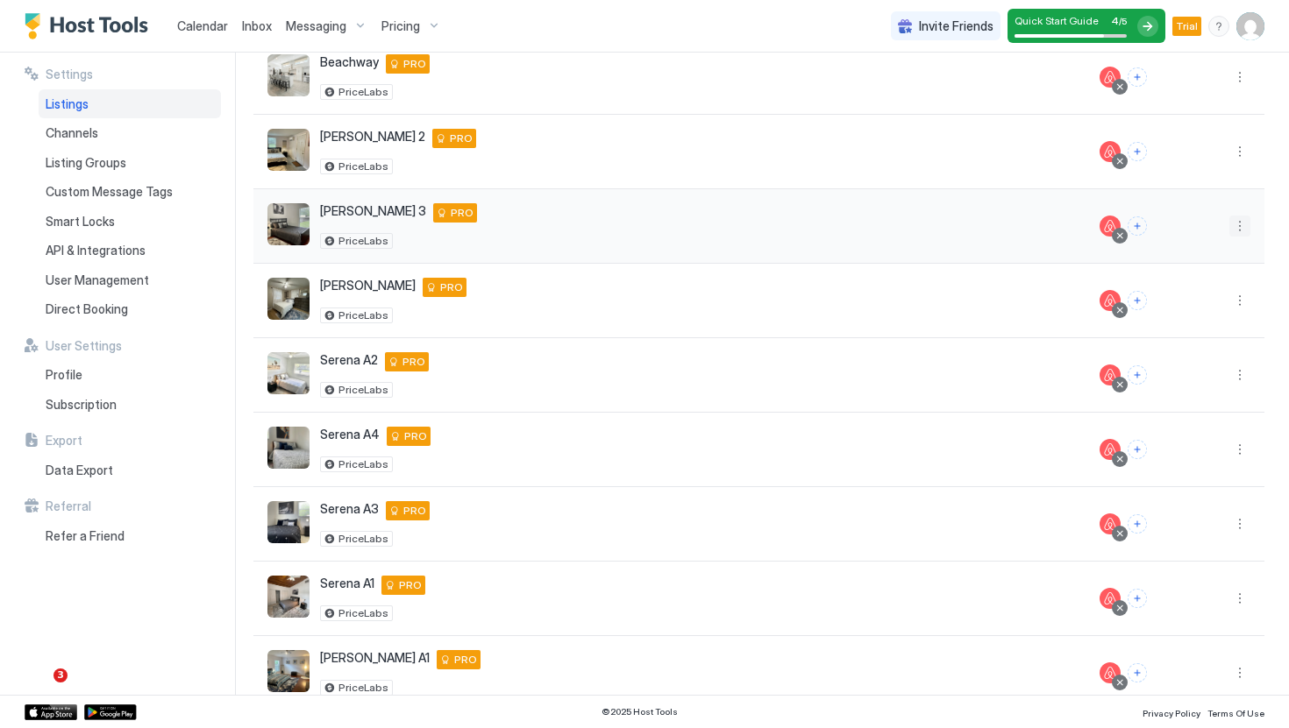
click at [1246, 234] on button "More options" at bounding box center [1239, 226] width 21 height 21
click at [1210, 308] on span "Listing Settings" at bounding box center [1200, 307] width 78 height 13
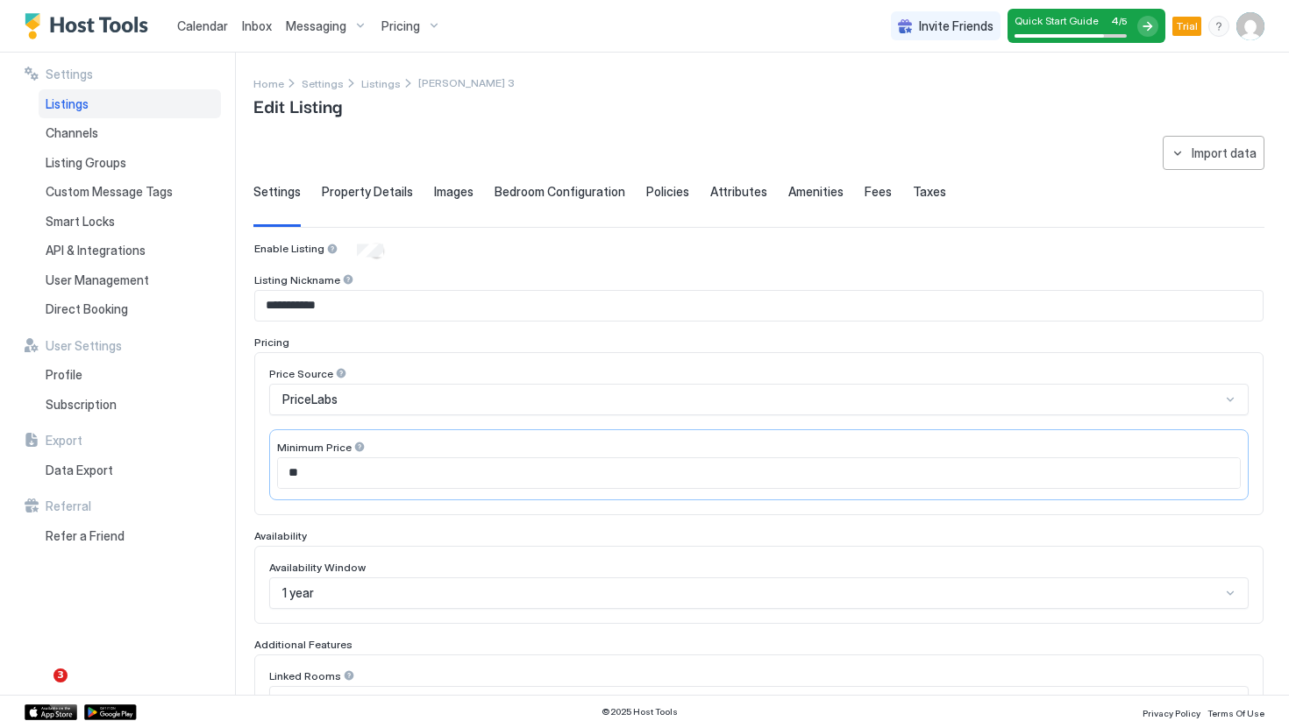
click at [329, 302] on input "**********" at bounding box center [758, 306] width 1007 height 30
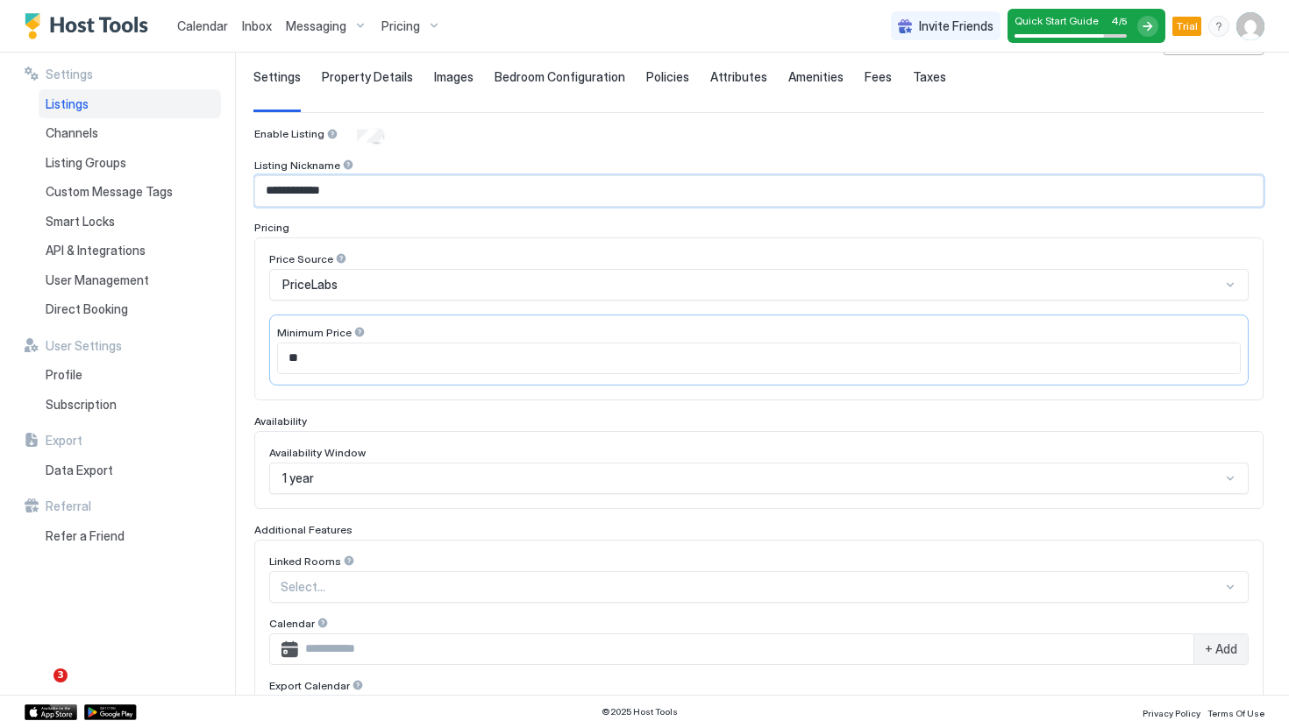
scroll to position [369, 0]
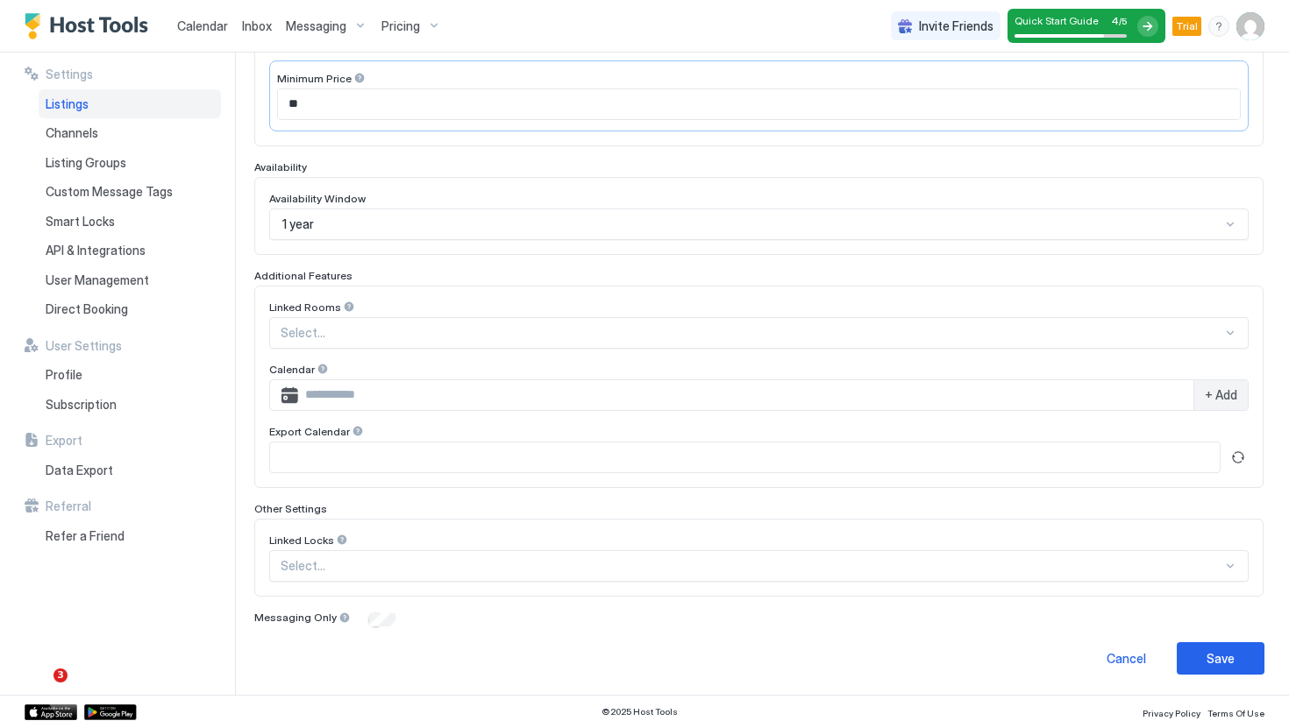
type input "**********"
click at [1205, 636] on div "**********" at bounding box center [758, 221] width 1011 height 908
click at [1211, 653] on div "Save" at bounding box center [1220, 659] width 28 height 18
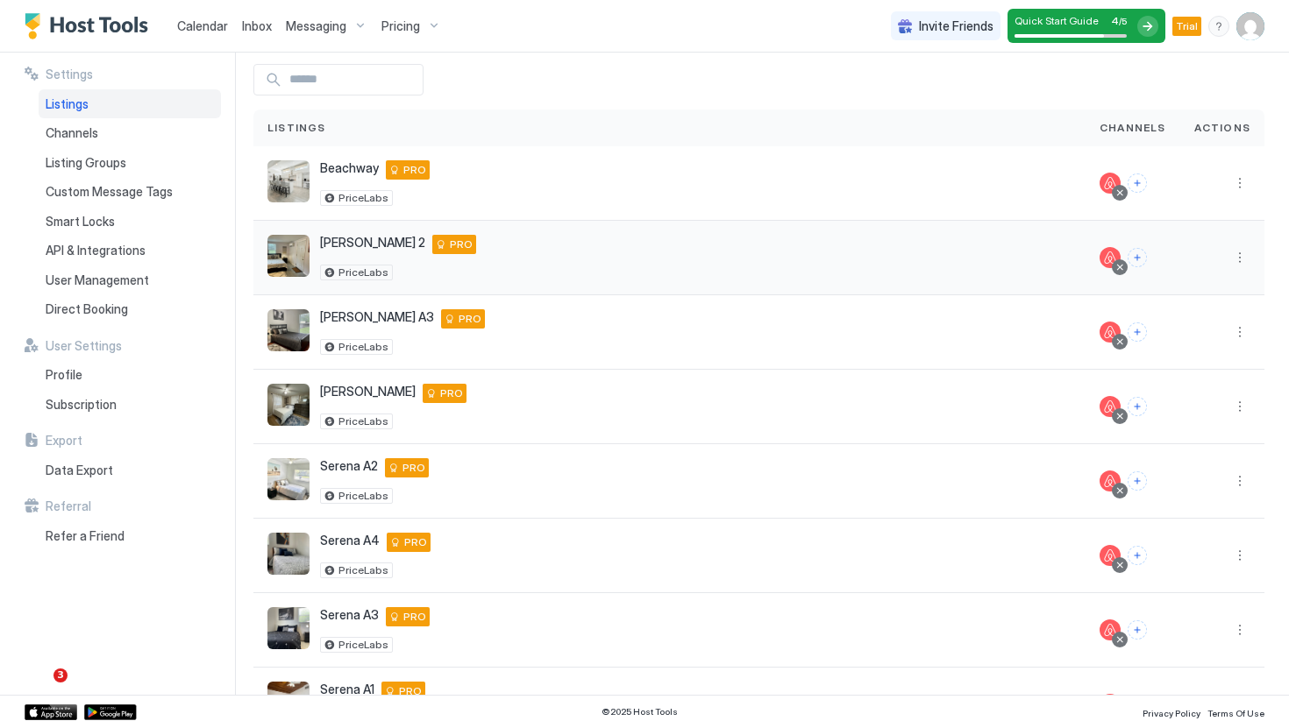
scroll to position [80, 0]
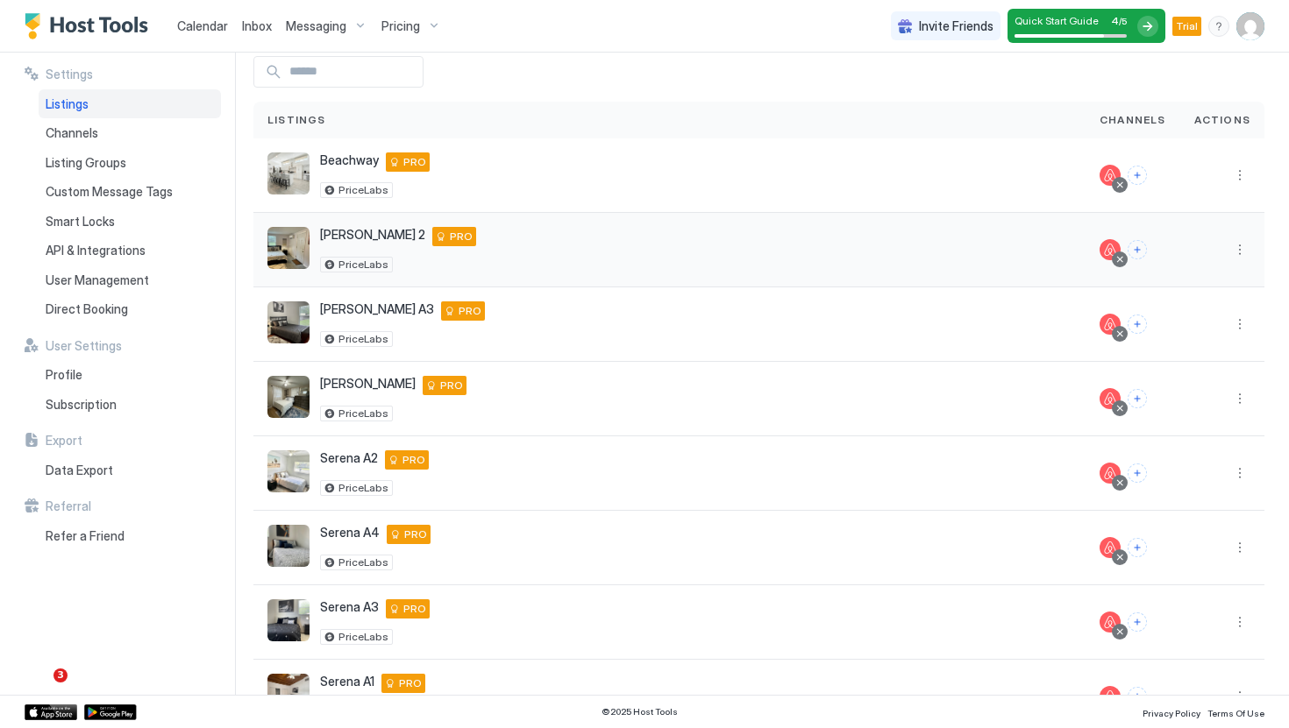
click at [1250, 246] on div at bounding box center [1222, 250] width 84 height 75
click at [1244, 246] on button "More options" at bounding box center [1239, 249] width 21 height 21
click at [1190, 323] on div "Listing Settings" at bounding box center [1194, 331] width 120 height 28
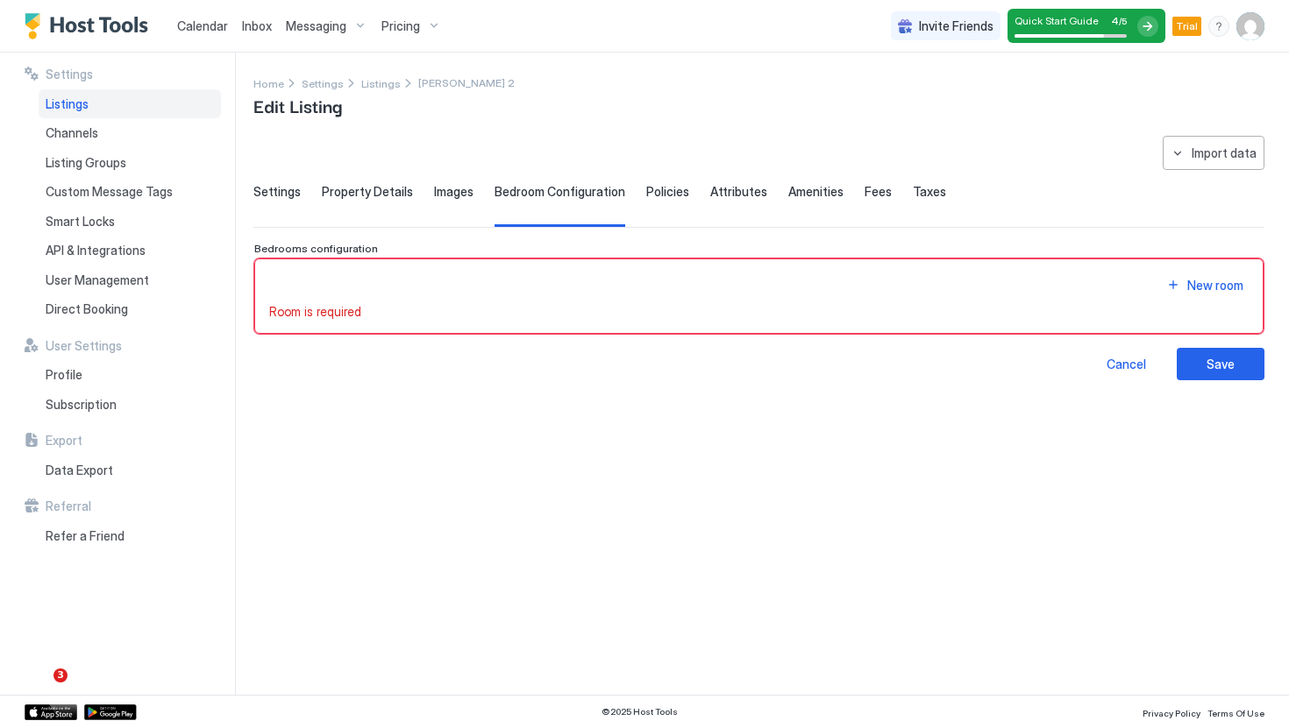
click at [287, 197] on span "Settings" at bounding box center [276, 192] width 47 height 16
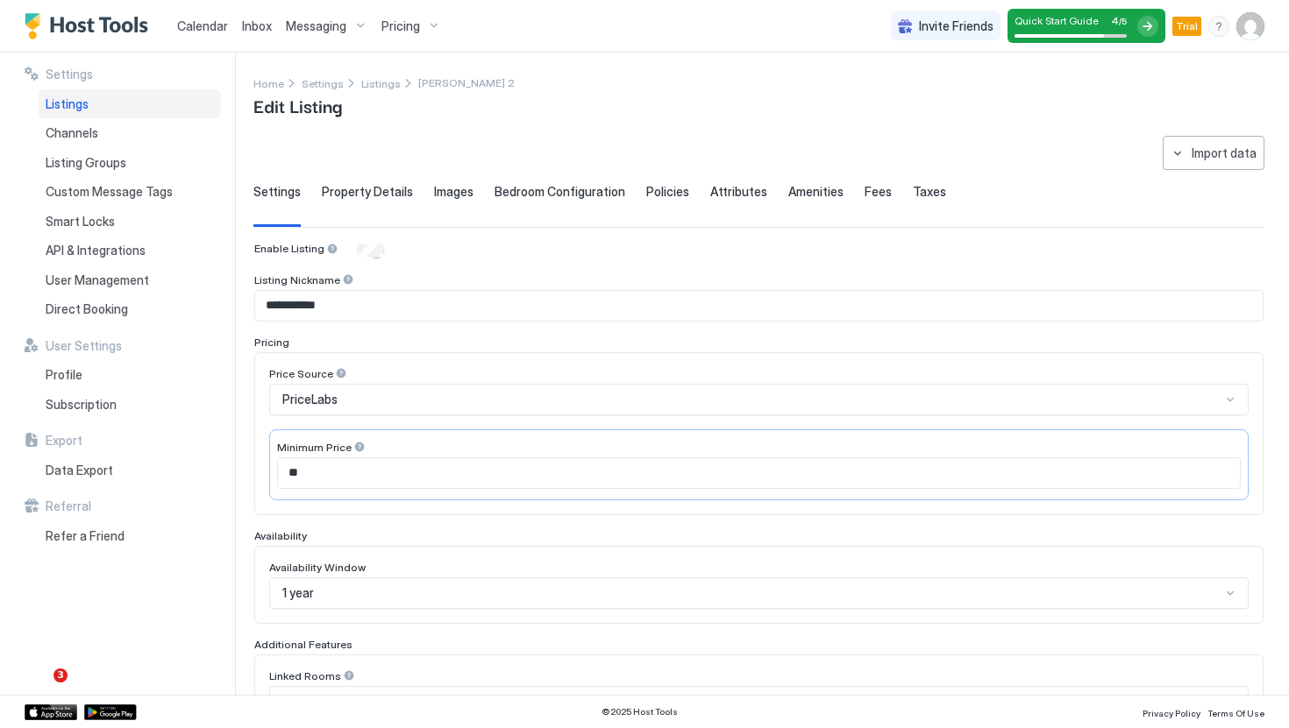
click at [323, 302] on input "**********" at bounding box center [758, 306] width 1007 height 30
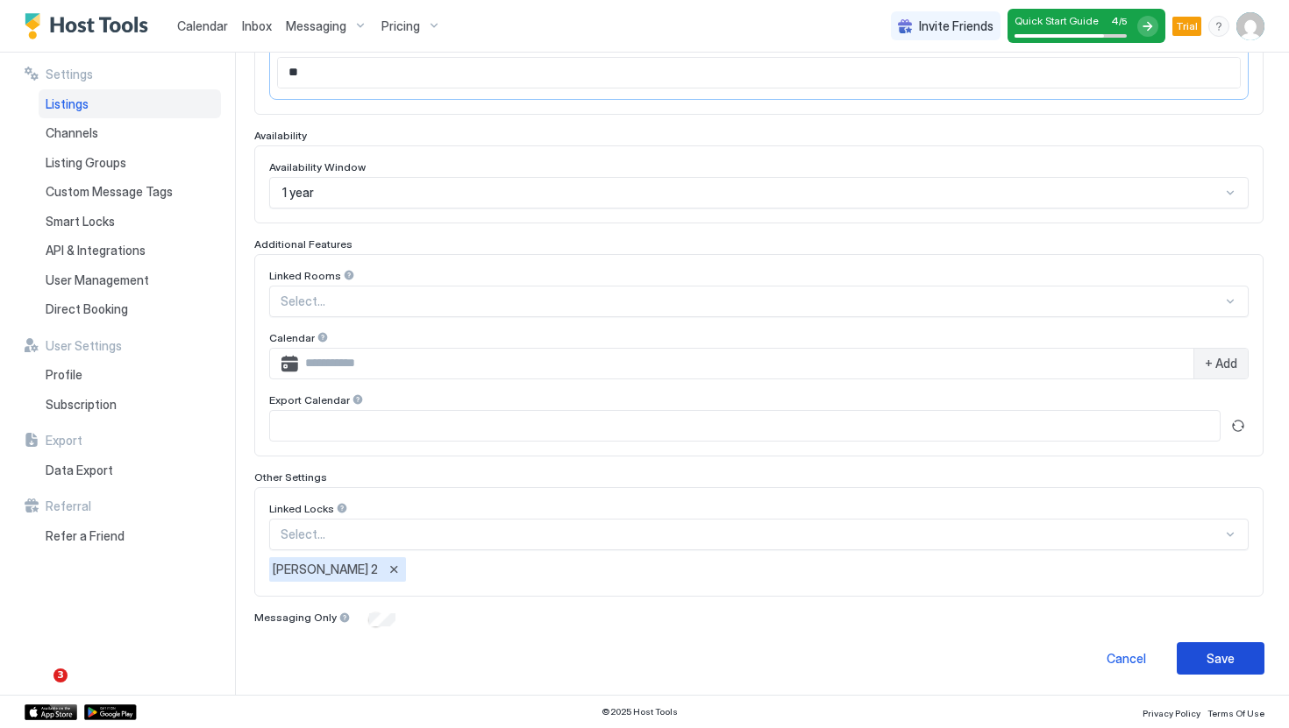
type input "**********"
click at [1248, 664] on button "Save" at bounding box center [1220, 659] width 88 height 32
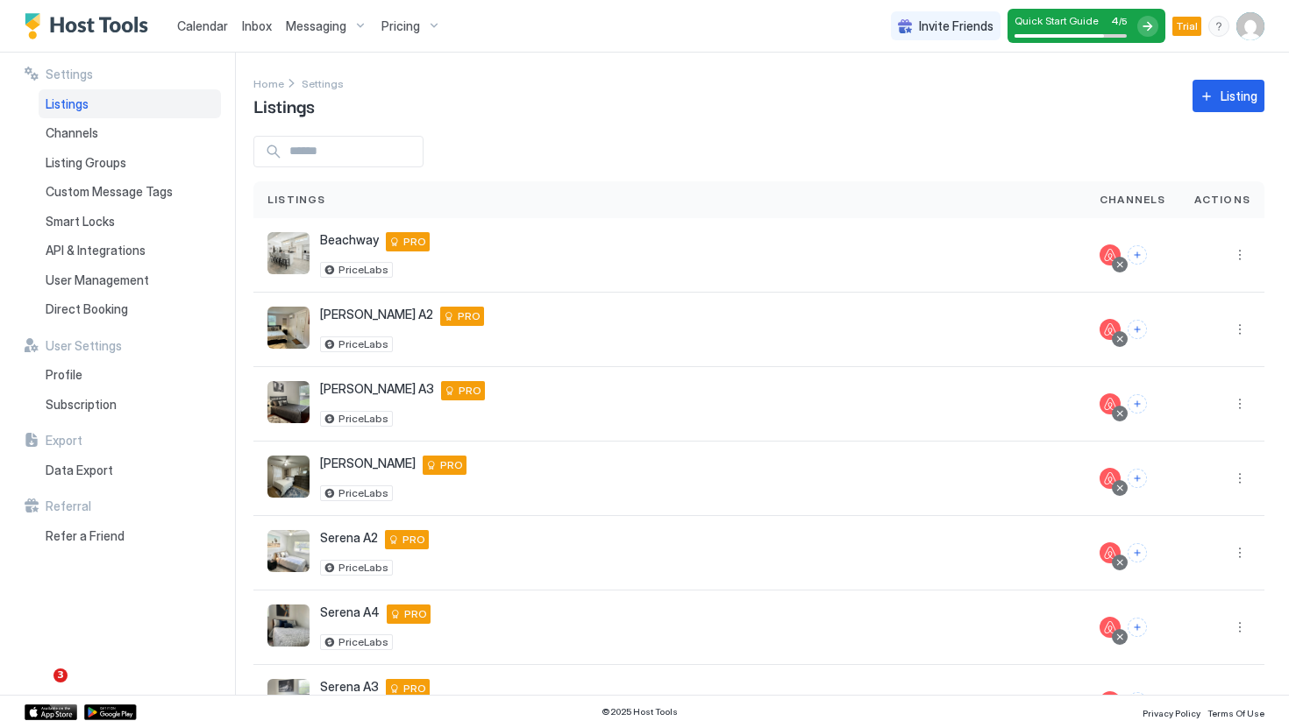
click at [213, 31] on span "Calendar" at bounding box center [202, 25] width 51 height 15
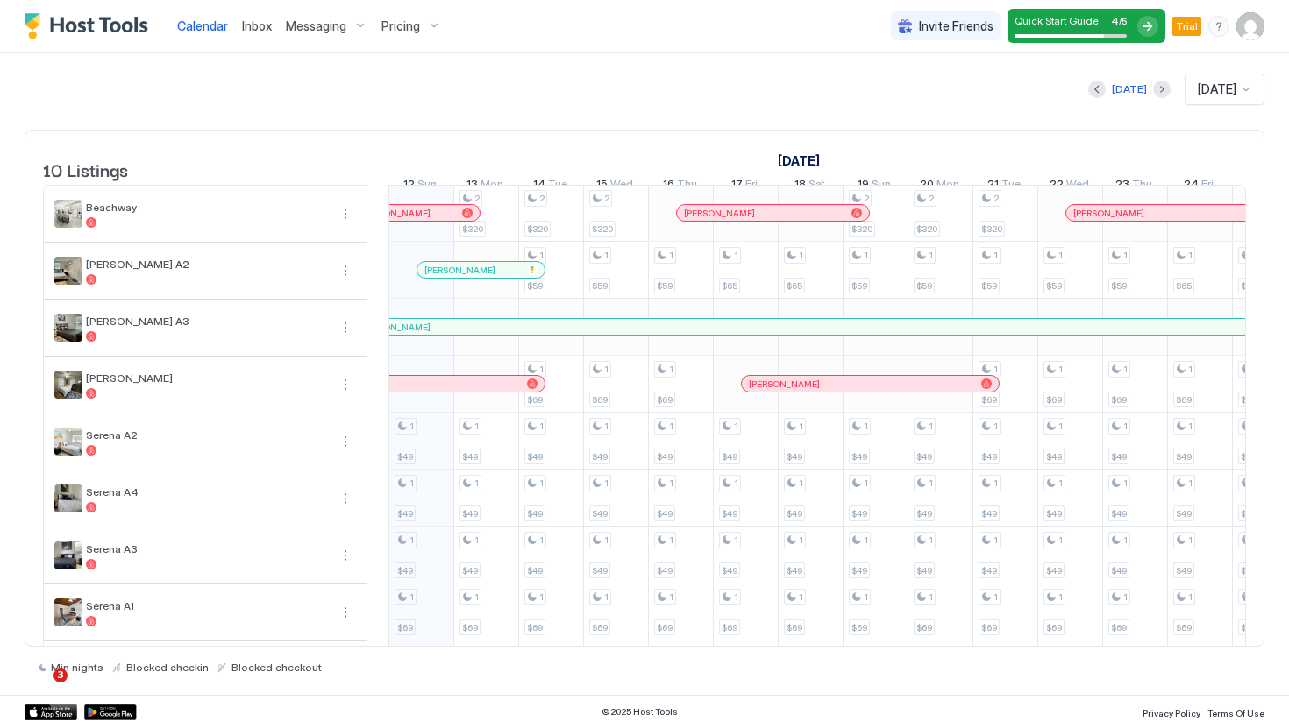
scroll to position [124, 0]
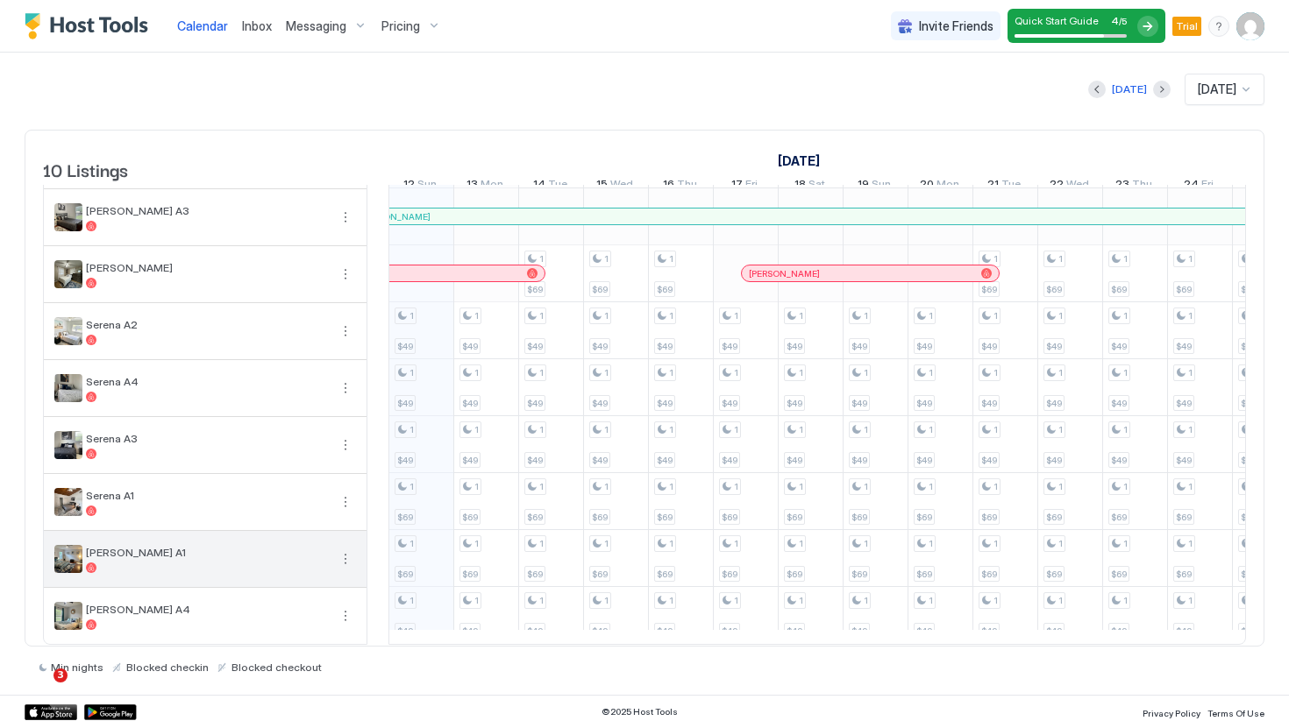
click at [271, 558] on div "[PERSON_NAME] A1" at bounding box center [207, 559] width 242 height 27
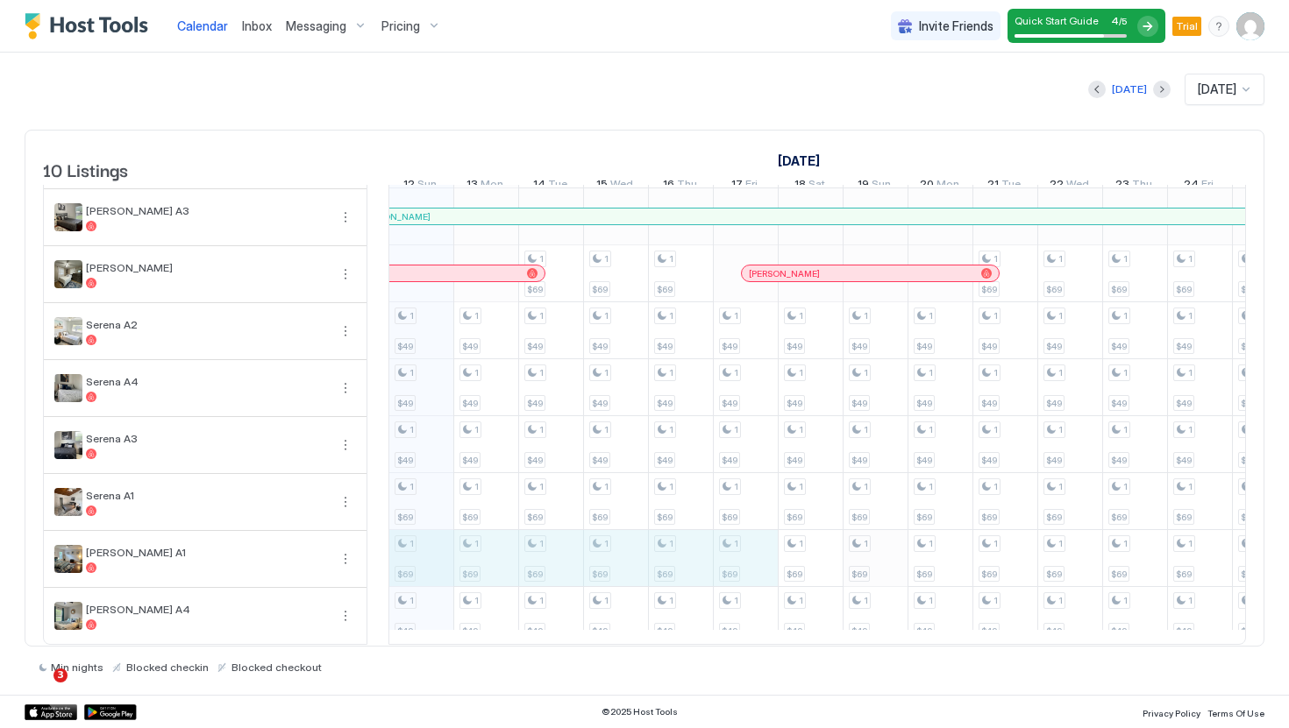
click at [898, 557] on div "1 $49 1 $49 1 $49 1 $69 1 $69 1 $49 2 $320 1 $49 1 $49 1 $49 1 $69 1 $69 1 $49 …" at bounding box center [1134, 359] width 3438 height 569
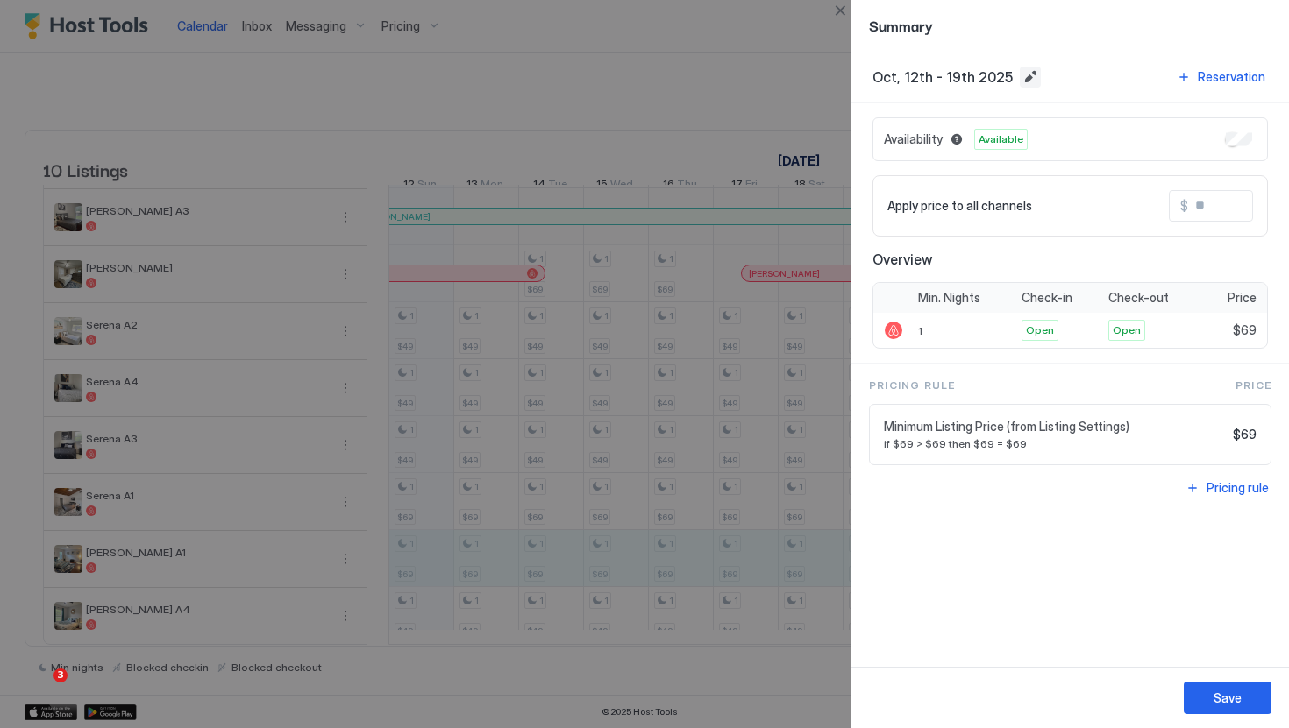
click at [1020, 77] on button "Edit date range" at bounding box center [1030, 77] width 21 height 21
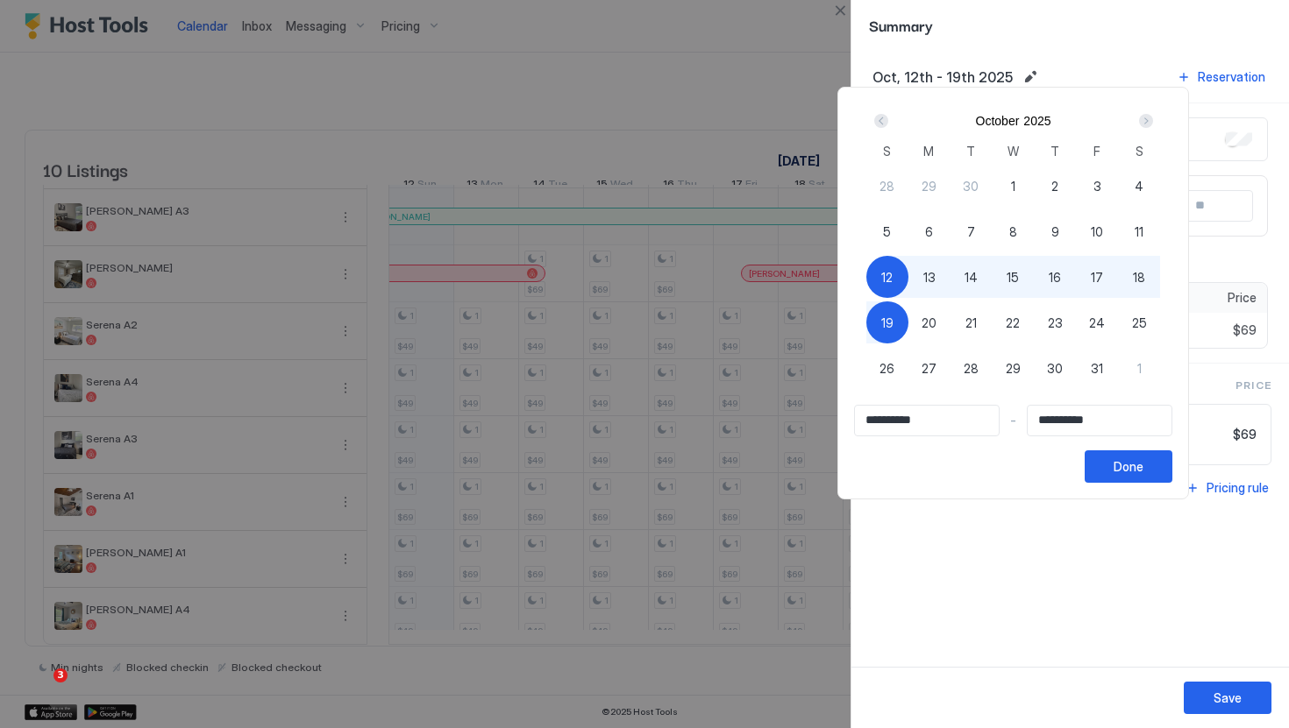
click at [1156, 120] on div "Next" at bounding box center [1145, 120] width 21 height 21
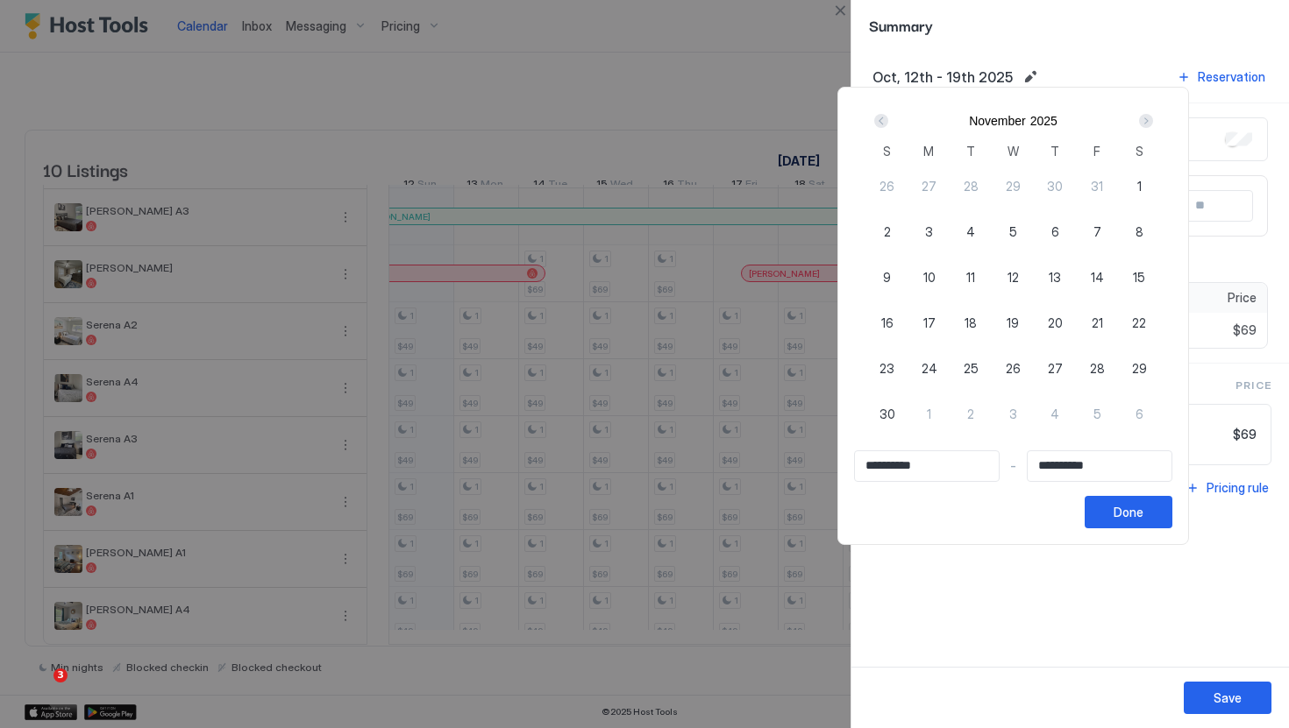
click at [1153, 120] on div "Next" at bounding box center [1146, 121] width 14 height 14
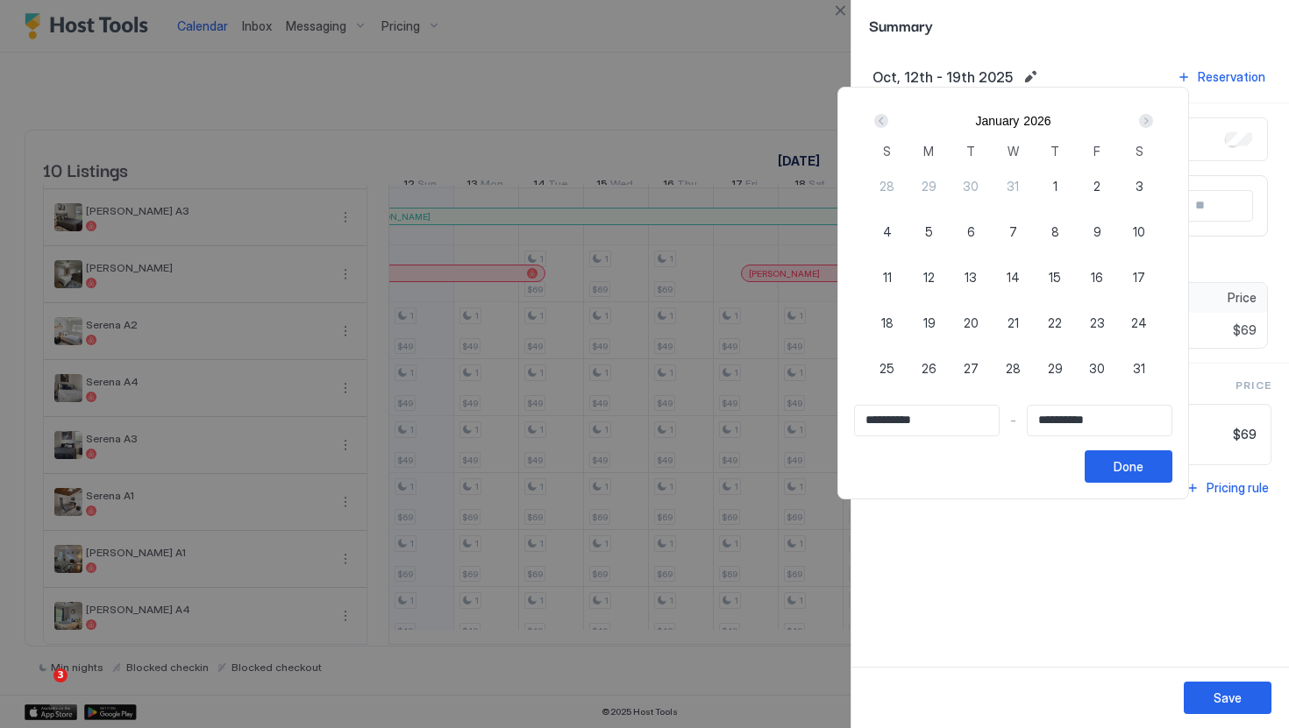
click at [1153, 120] on div "Next" at bounding box center [1146, 121] width 14 height 14
click at [1072, 416] on input "**********" at bounding box center [1099, 421] width 144 height 30
click at [1150, 116] on div "Next" at bounding box center [1146, 121] width 14 height 14
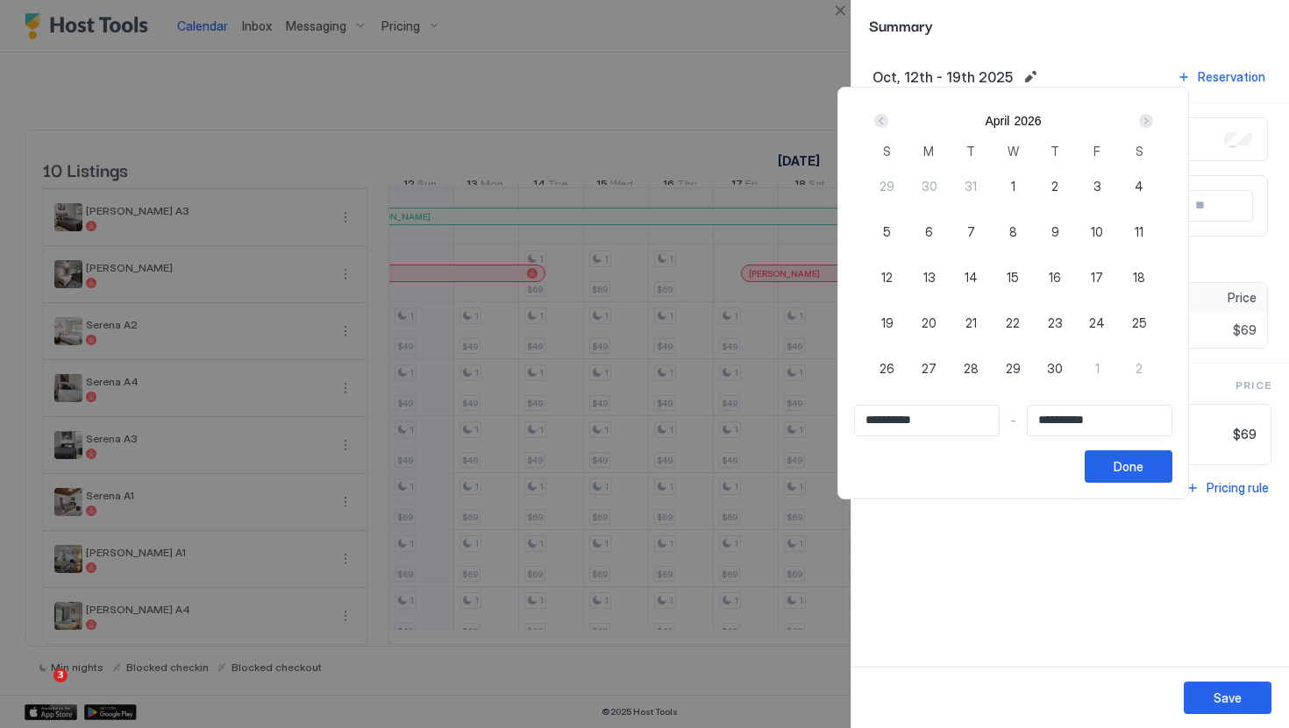
click at [1150, 116] on div "Next" at bounding box center [1146, 121] width 14 height 14
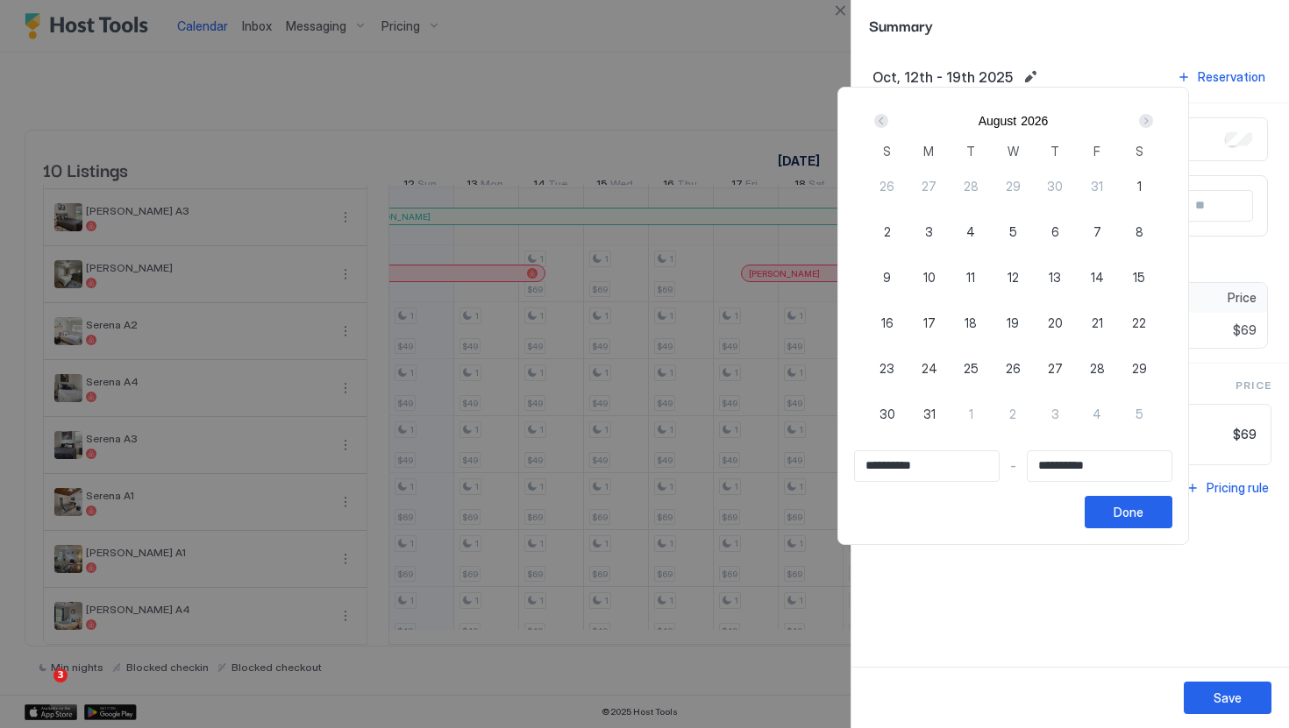
click at [1150, 116] on div "Next" at bounding box center [1146, 121] width 14 height 14
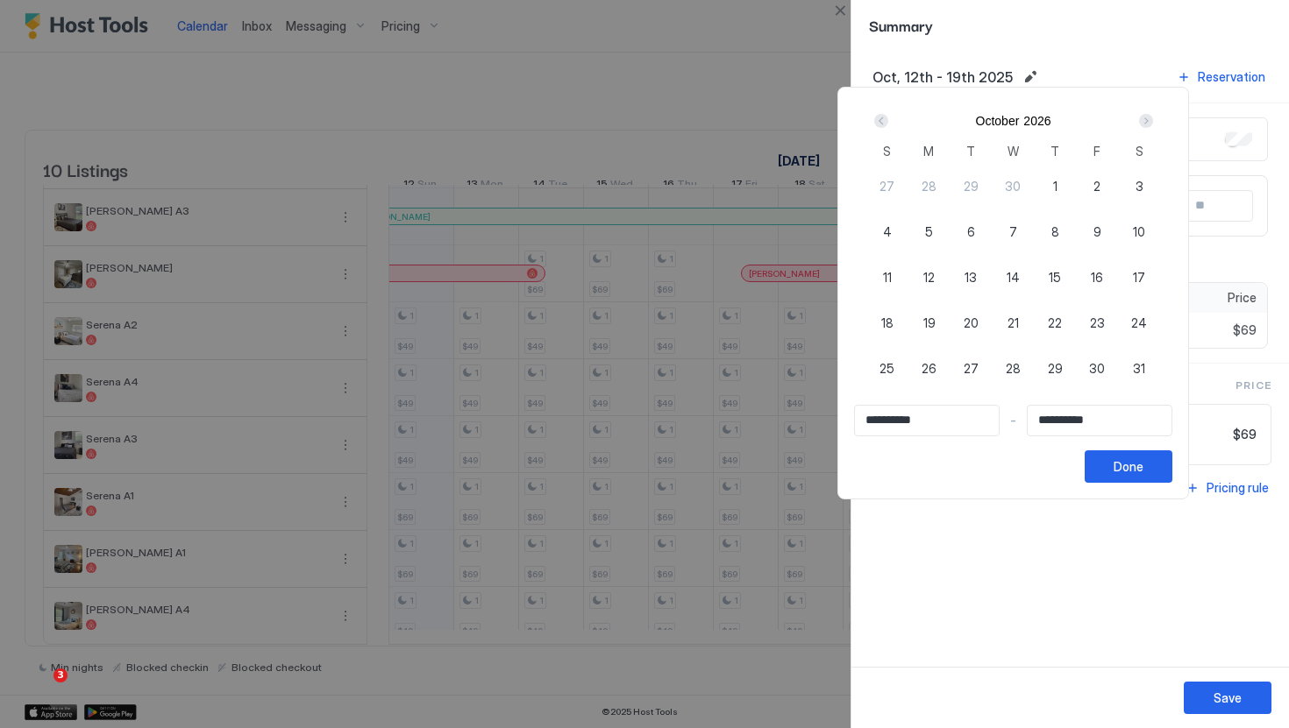
click at [1150, 116] on div "Next" at bounding box center [1146, 121] width 14 height 14
click at [1061, 375] on span "31" at bounding box center [1054, 368] width 12 height 18
type input "**********"
click at [950, 415] on input "**********" at bounding box center [927, 421] width 144 height 30
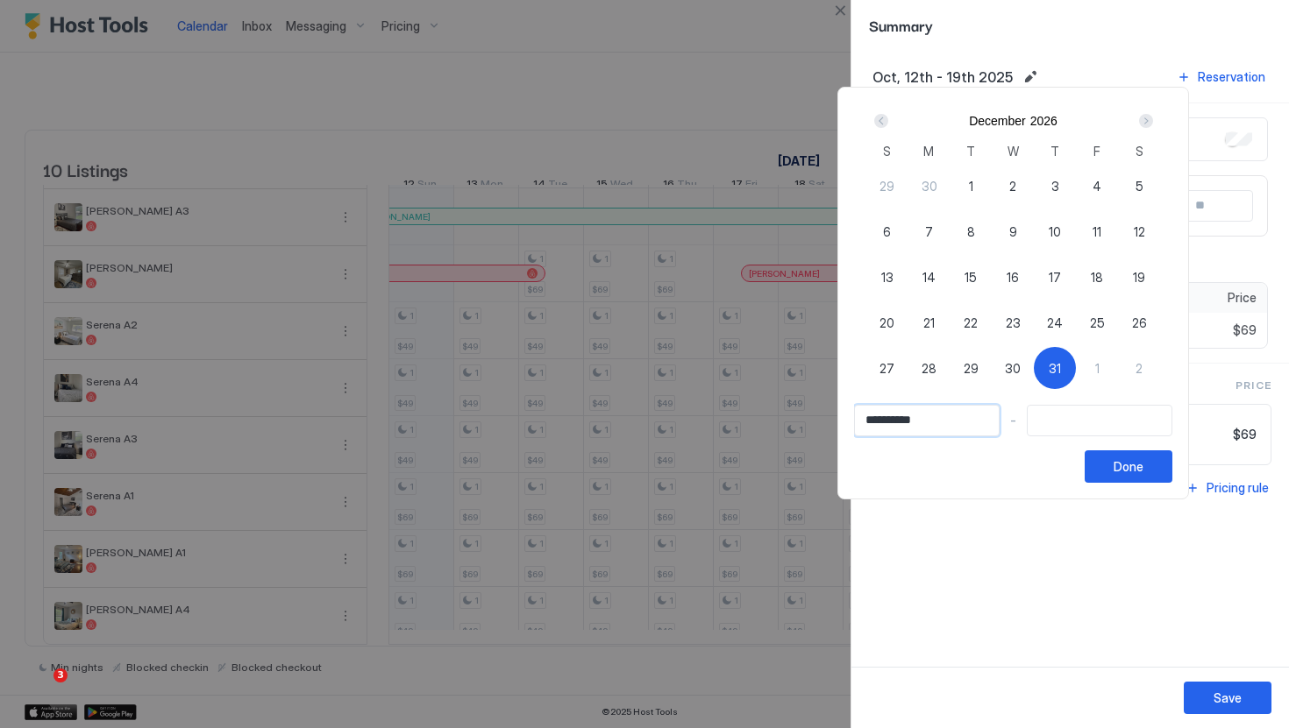
click at [960, 49] on div at bounding box center [644, 364] width 1289 height 728
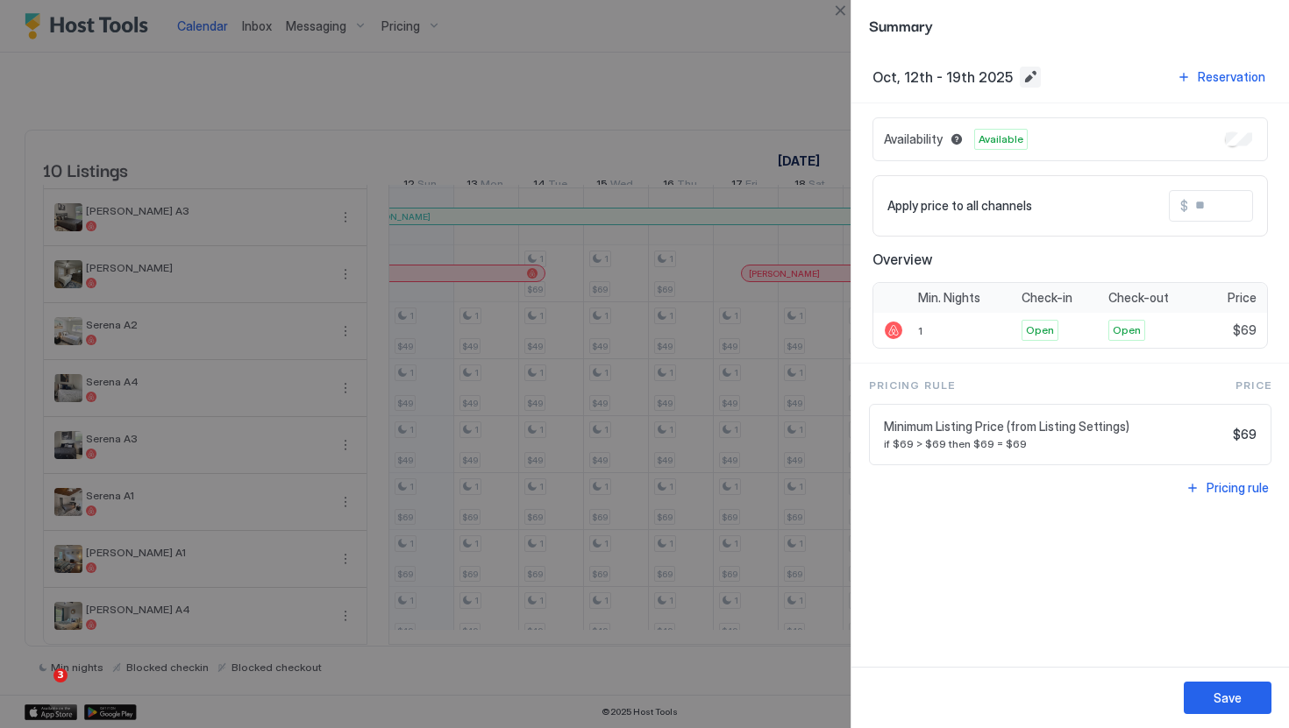
click at [1021, 71] on button "Edit date range" at bounding box center [1030, 77] width 21 height 21
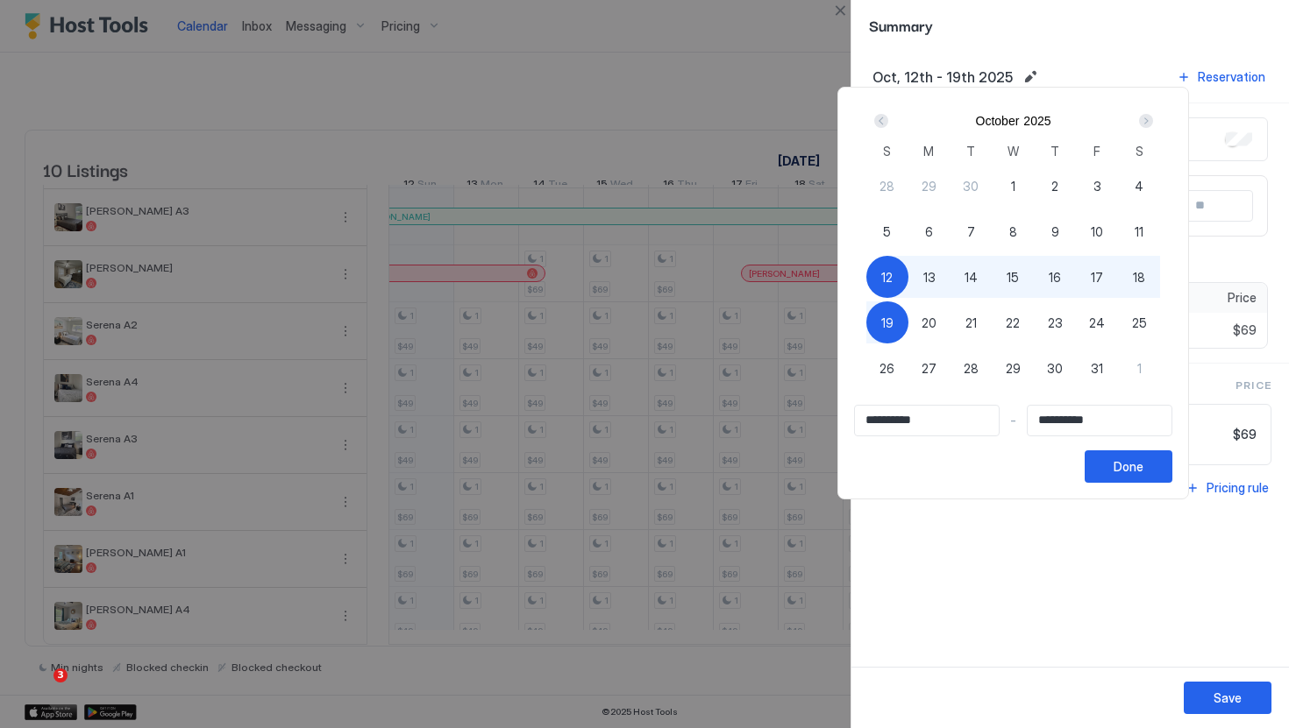
click at [1012, 324] on span "22" at bounding box center [1012, 323] width 14 height 18
type input "**********"
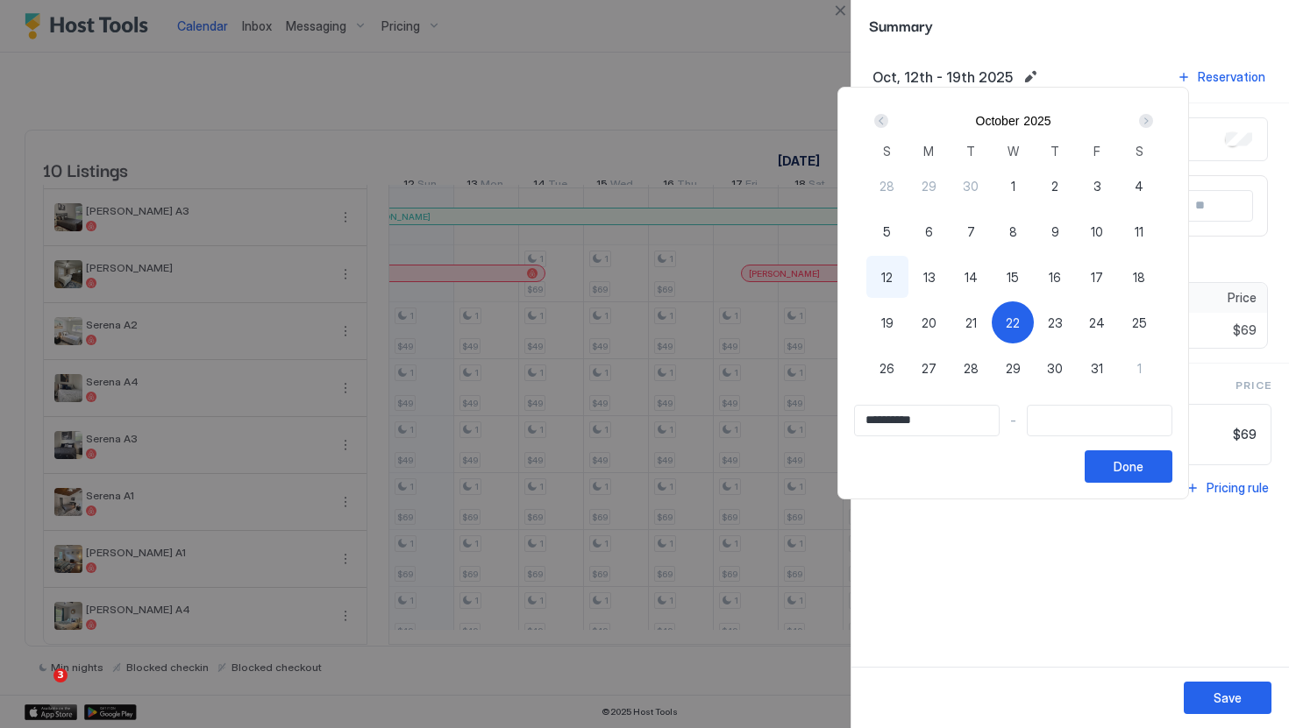
click at [1026, 53] on div at bounding box center [644, 364] width 1289 height 728
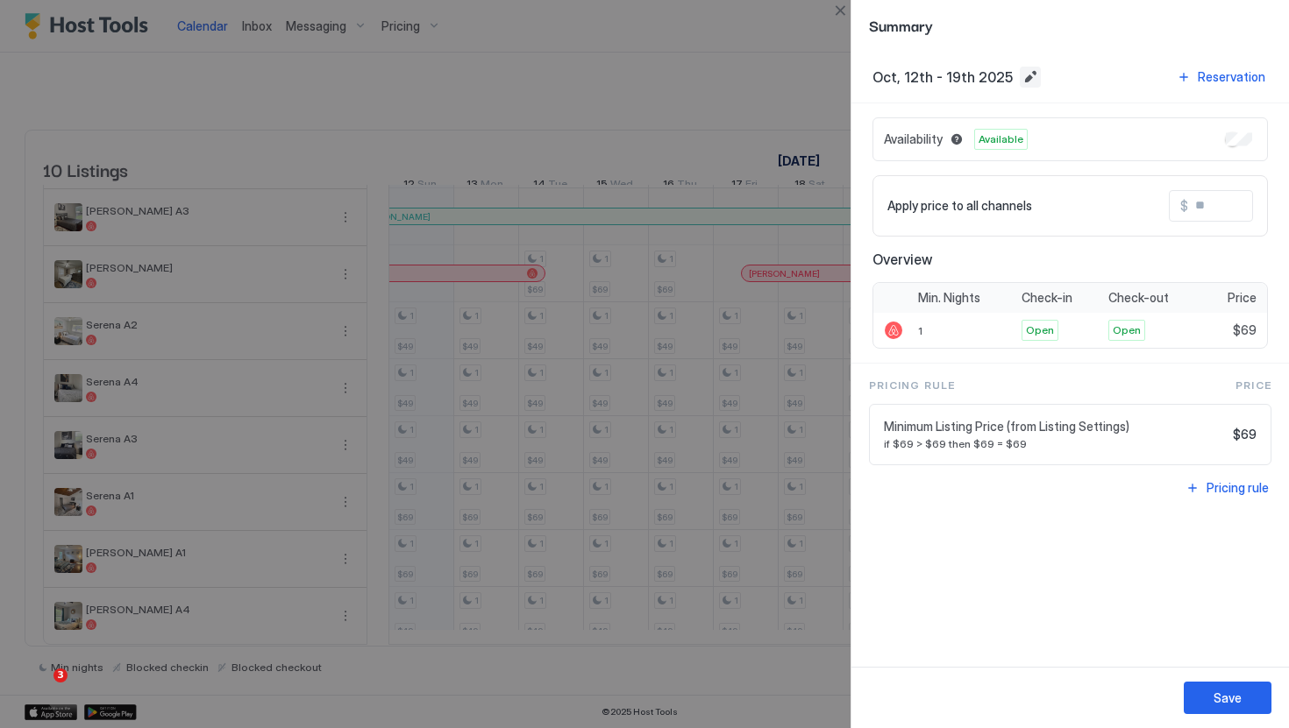
click at [1025, 77] on button "Edit date range" at bounding box center [1030, 77] width 21 height 21
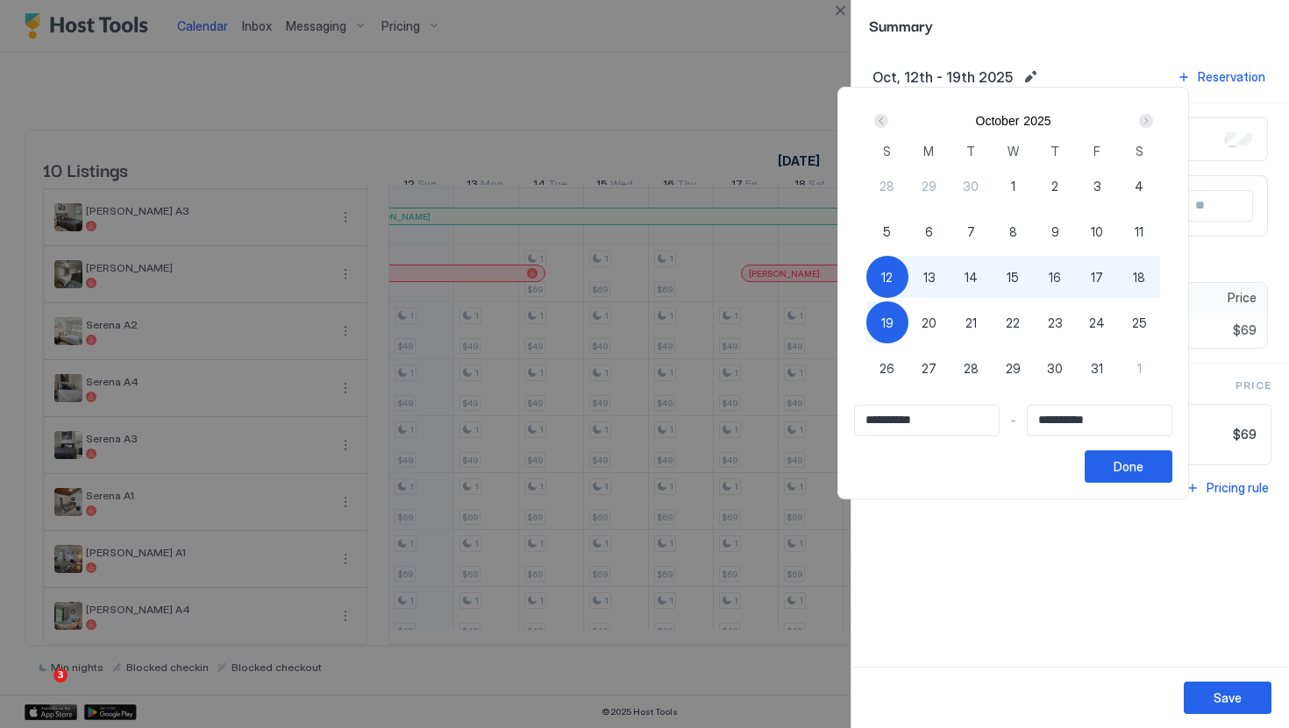
click at [1051, 420] on input "**********" at bounding box center [1099, 421] width 144 height 30
click at [1114, 352] on div "31" at bounding box center [1097, 368] width 42 height 42
type input "**********"
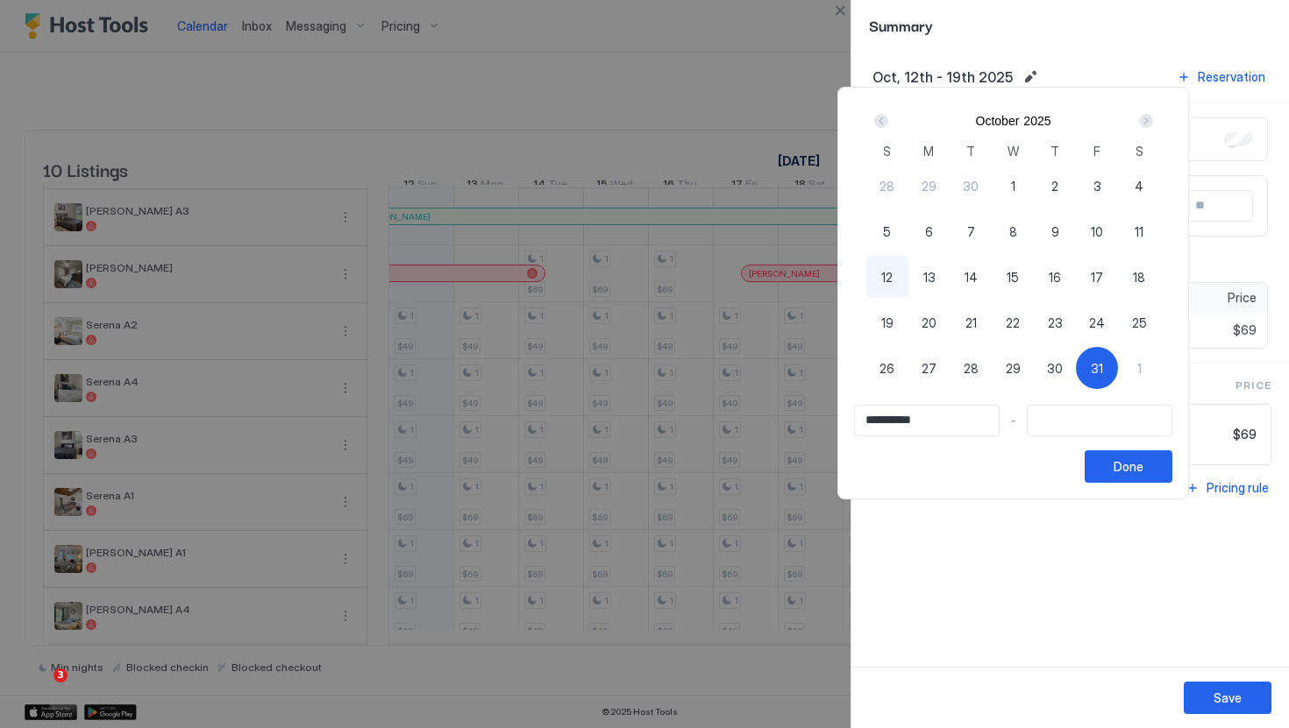
click at [966, 428] on input "**********" at bounding box center [927, 421] width 144 height 30
click at [896, 287] on div "12" at bounding box center [887, 277] width 42 height 42
type input "**********"
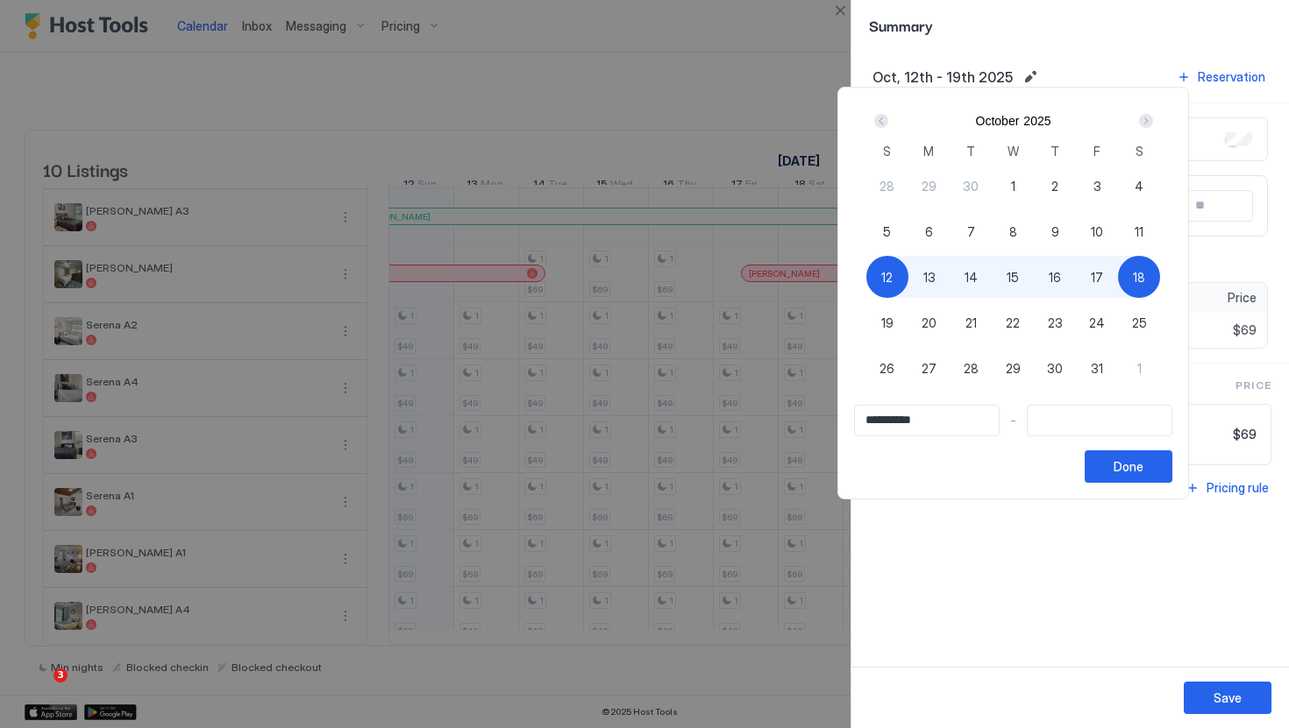
click at [1153, 119] on div "Next" at bounding box center [1146, 121] width 14 height 14
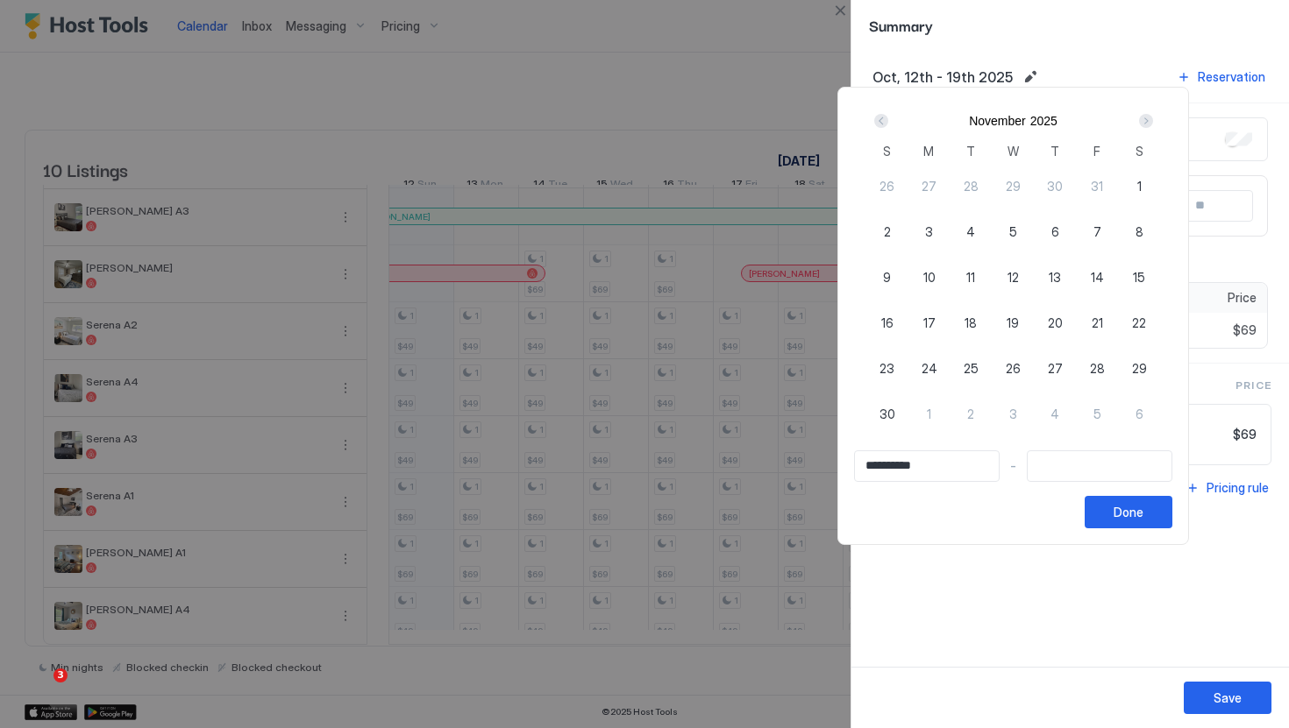
click at [1153, 119] on div "Next" at bounding box center [1146, 121] width 14 height 14
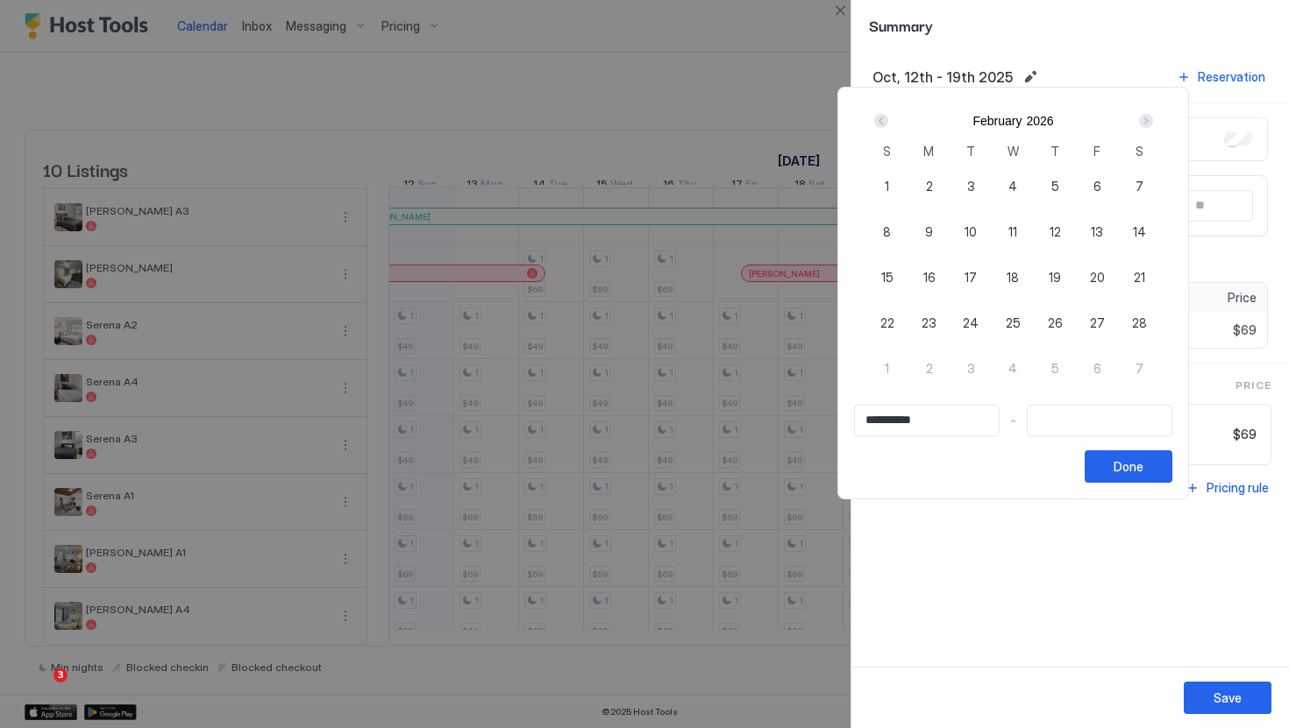
click at [1153, 119] on div "Next" at bounding box center [1146, 121] width 14 height 14
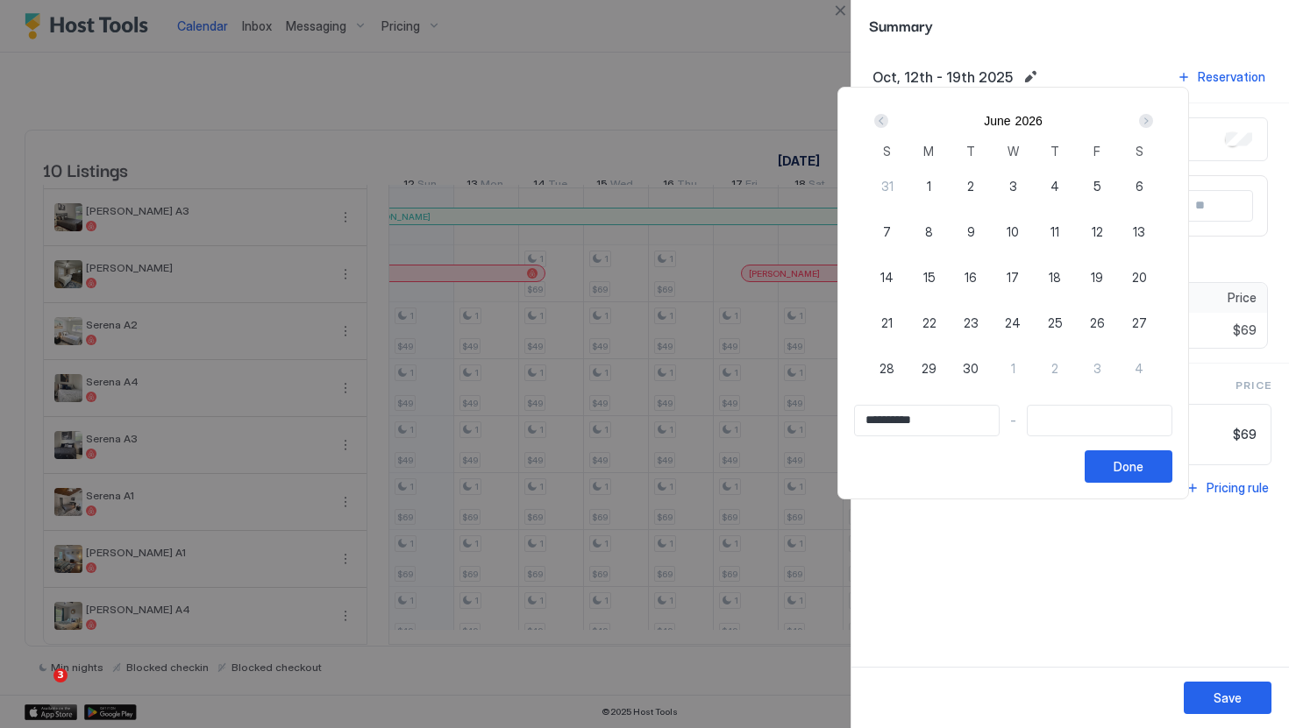
click at [1153, 119] on div "Next" at bounding box center [1146, 121] width 14 height 14
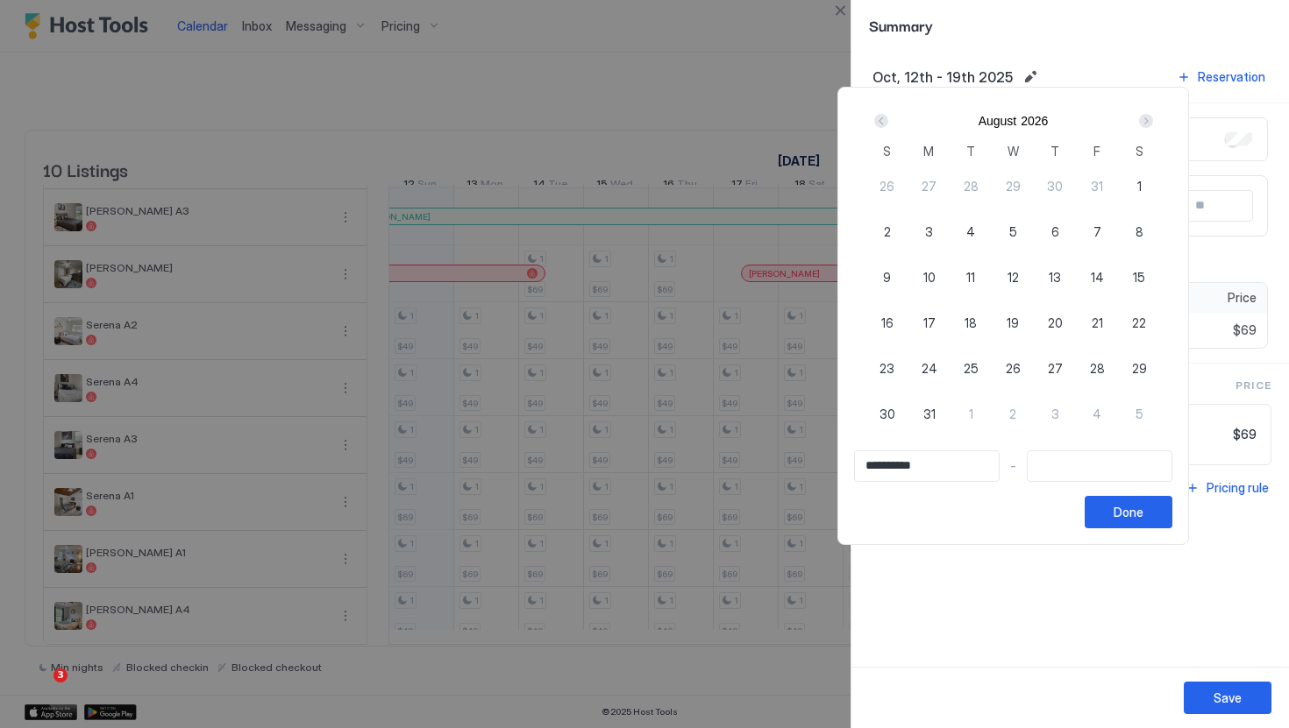
click at [1153, 119] on div "Next" at bounding box center [1146, 121] width 14 height 14
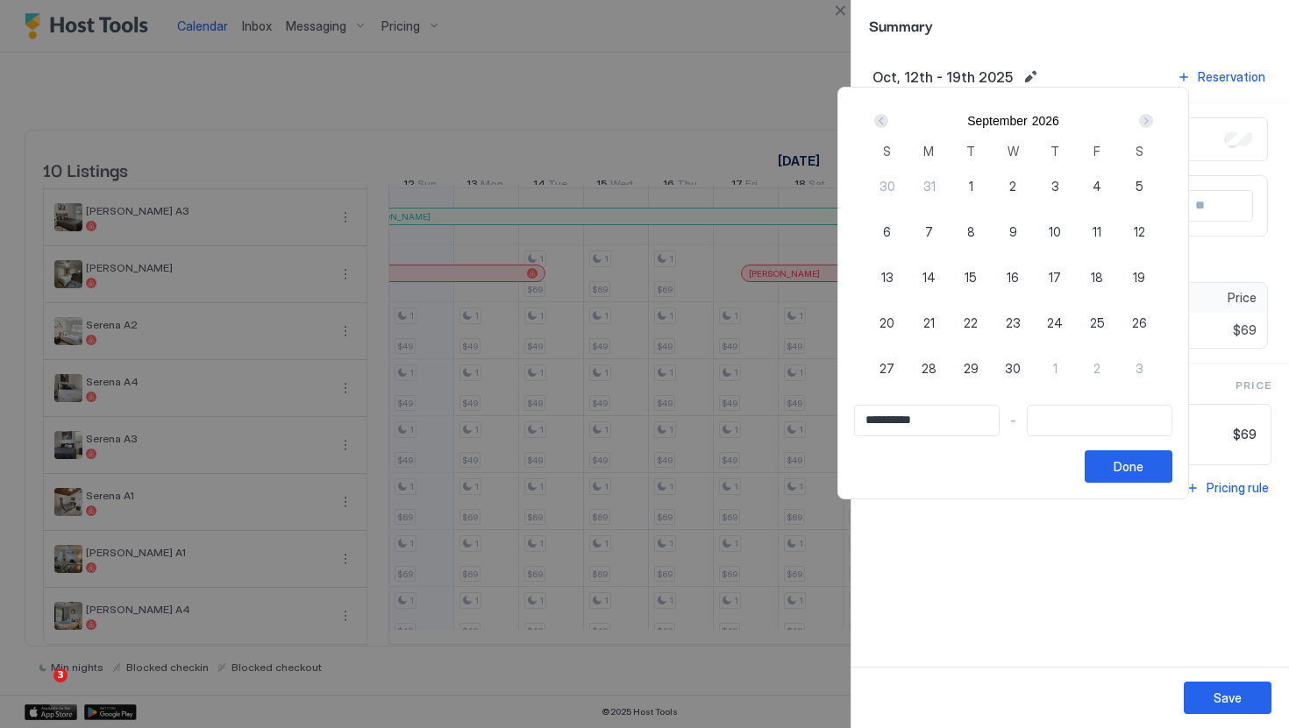
click at [1153, 119] on div "Next" at bounding box center [1146, 121] width 14 height 14
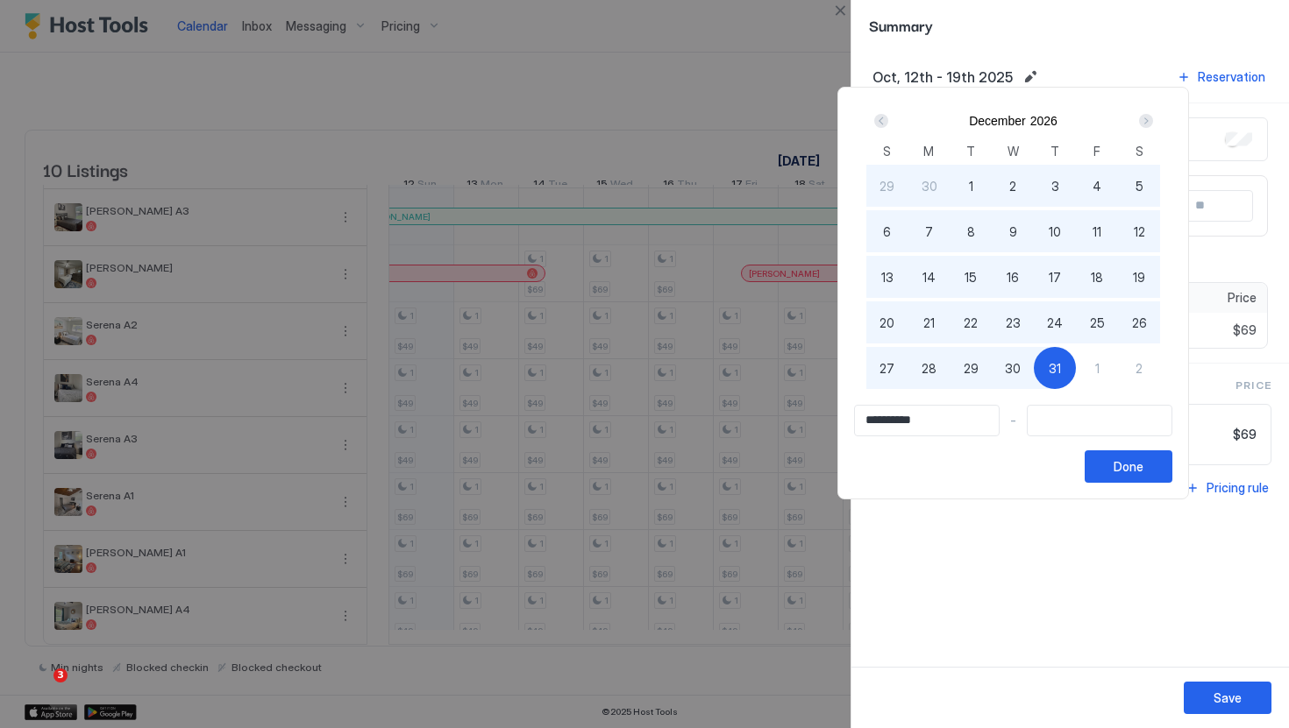
click at [1063, 353] on div "31" at bounding box center [1055, 368] width 42 height 42
type input "**********"
click at [1155, 480] on button "Done" at bounding box center [1128, 467] width 88 height 32
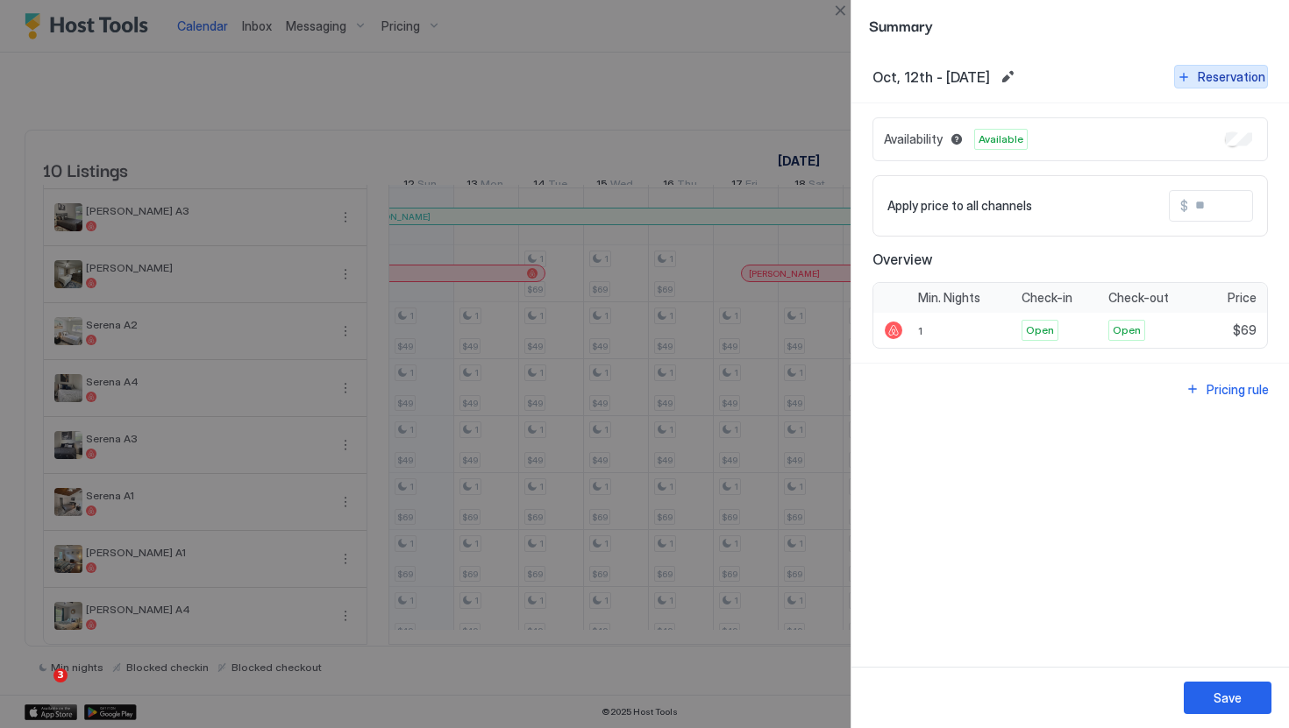
click at [1212, 81] on div "Reservation" at bounding box center [1230, 76] width 67 height 18
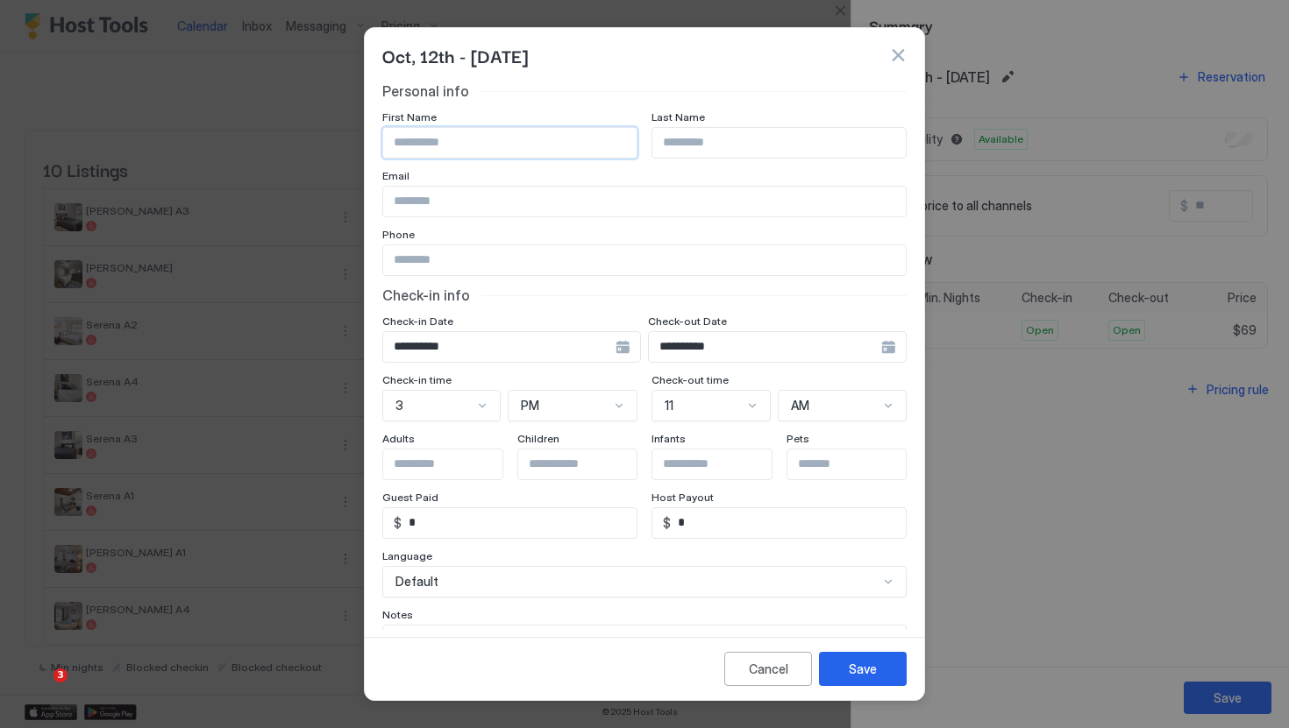
click at [537, 146] on input "Input Field" at bounding box center [509, 143] width 253 height 30
type input "*****"
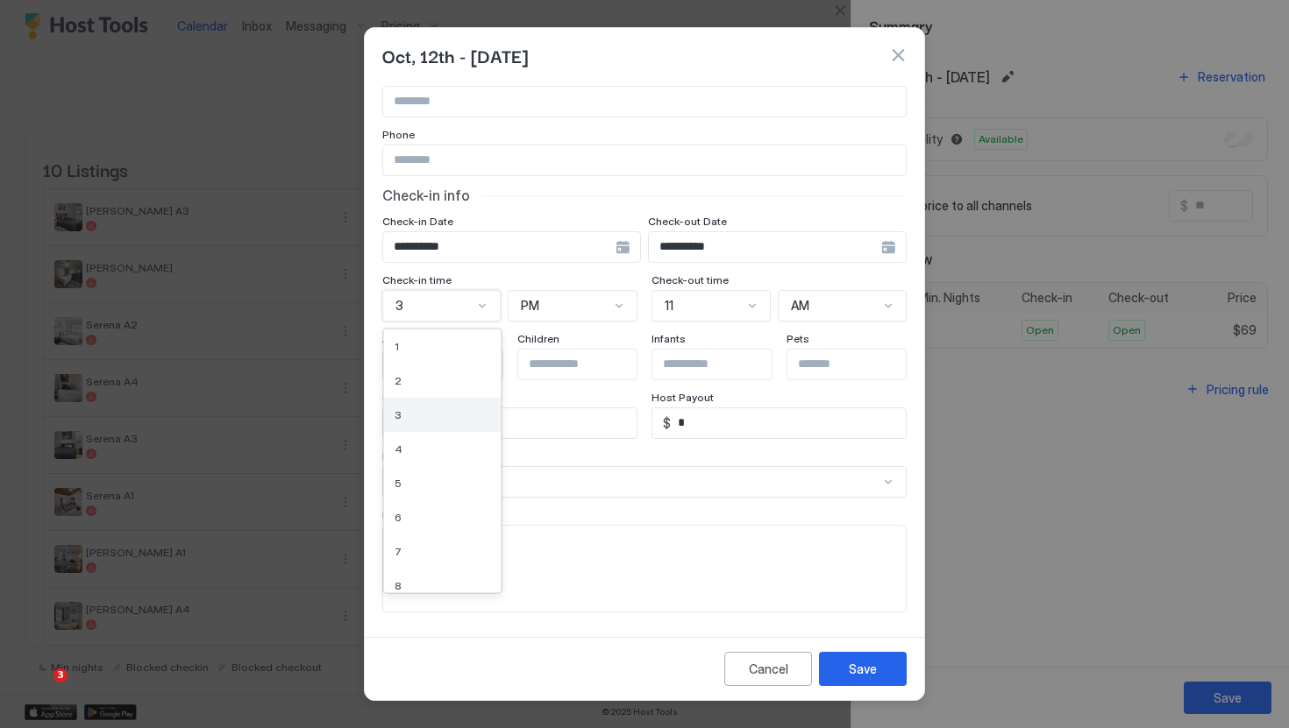
drag, startPoint x: 451, startPoint y: 401, endPoint x: 421, endPoint y: 401, distance: 30.7
click at [421, 322] on div "3 selected, 3 of 12. 12 results available. Use Up and Down to choose options, p…" at bounding box center [441, 306] width 118 height 32
click at [458, 452] on div "4" at bounding box center [442, 449] width 96 height 13
click at [886, 665] on button "Save" at bounding box center [863, 669] width 88 height 34
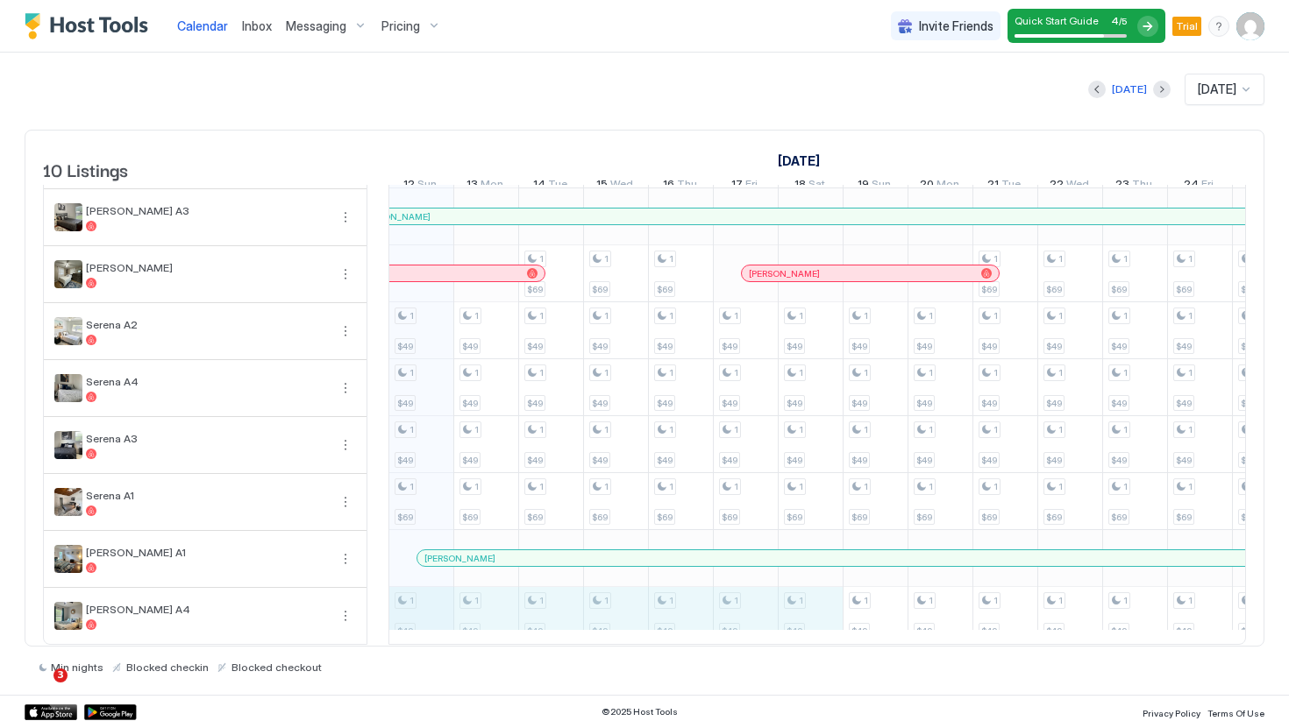
drag, startPoint x: 423, startPoint y: 621, endPoint x: 785, endPoint y: 619, distance: 362.0
click at [785, 619] on div "1 $49 1 $49 1 $49 1 $69 1 $49 2 $320 1 $49 1 $49 1 $49 1 $69 1 $49 2 $320 1 $59…" at bounding box center [1134, 359] width 3438 height 569
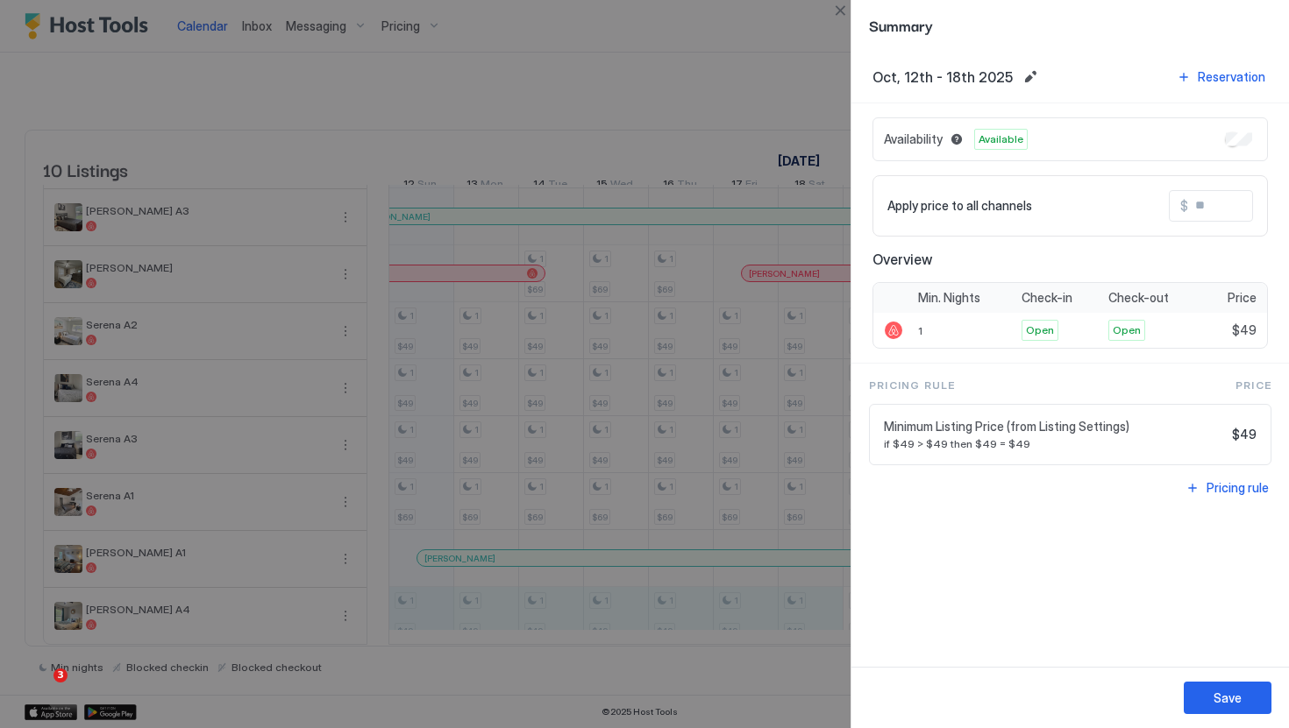
click at [1246, 60] on div "Oct, 12th - 18th 2025 Reservation" at bounding box center [1069, 77] width 437 height 53
click at [1239, 71] on div "Reservation" at bounding box center [1230, 76] width 67 height 18
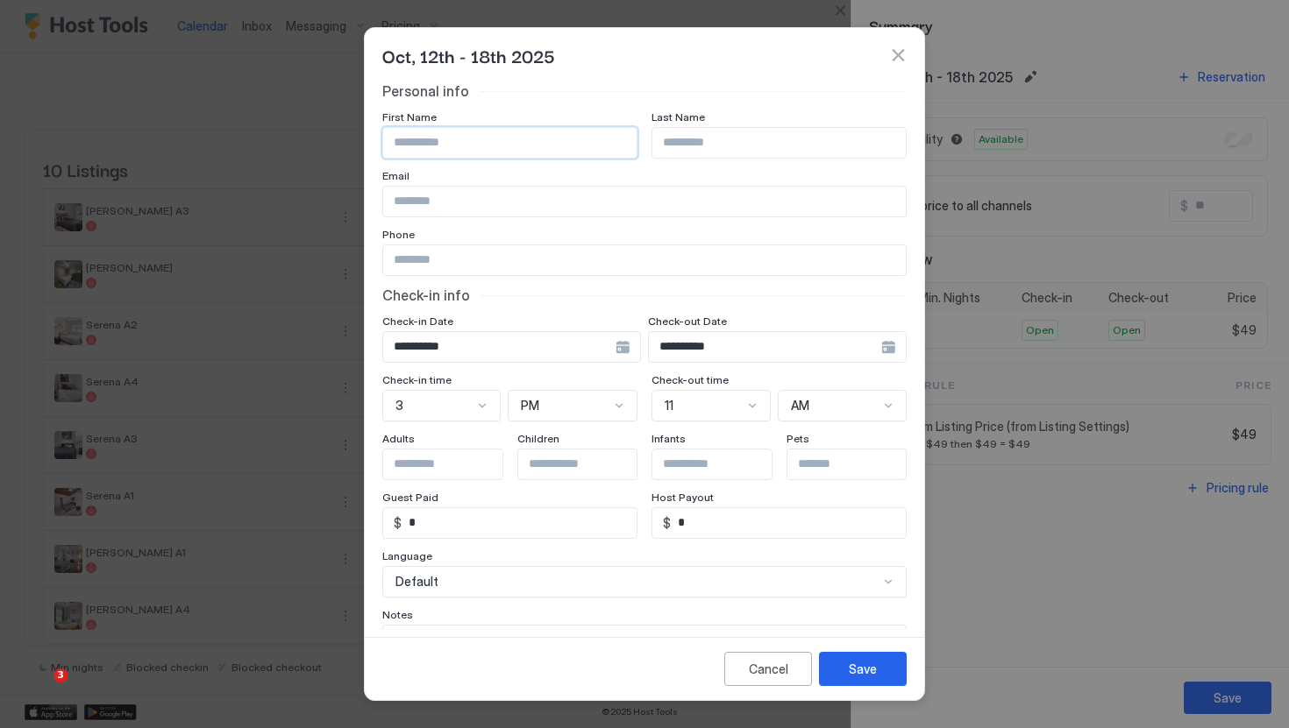
click at [516, 153] on input "Input Field" at bounding box center [509, 143] width 253 height 30
type input "******"
click at [871, 665] on div "Save" at bounding box center [863, 669] width 28 height 18
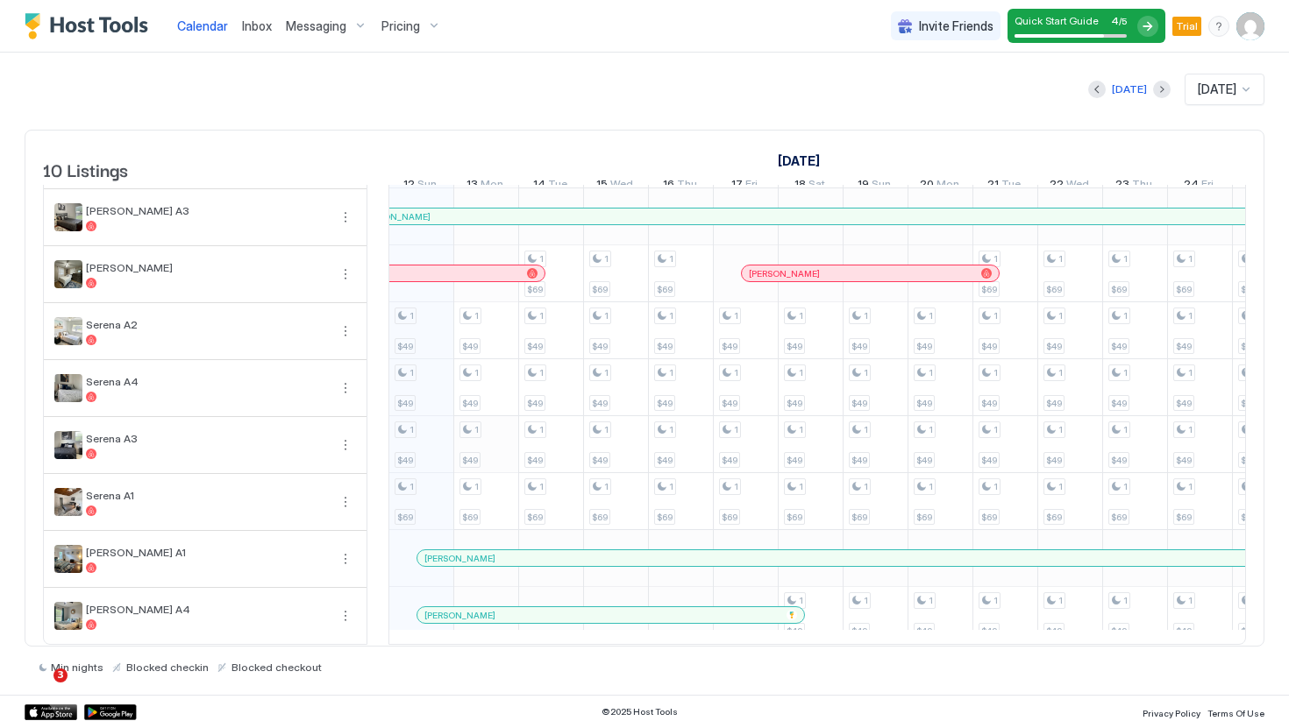
scroll to position [0, 0]
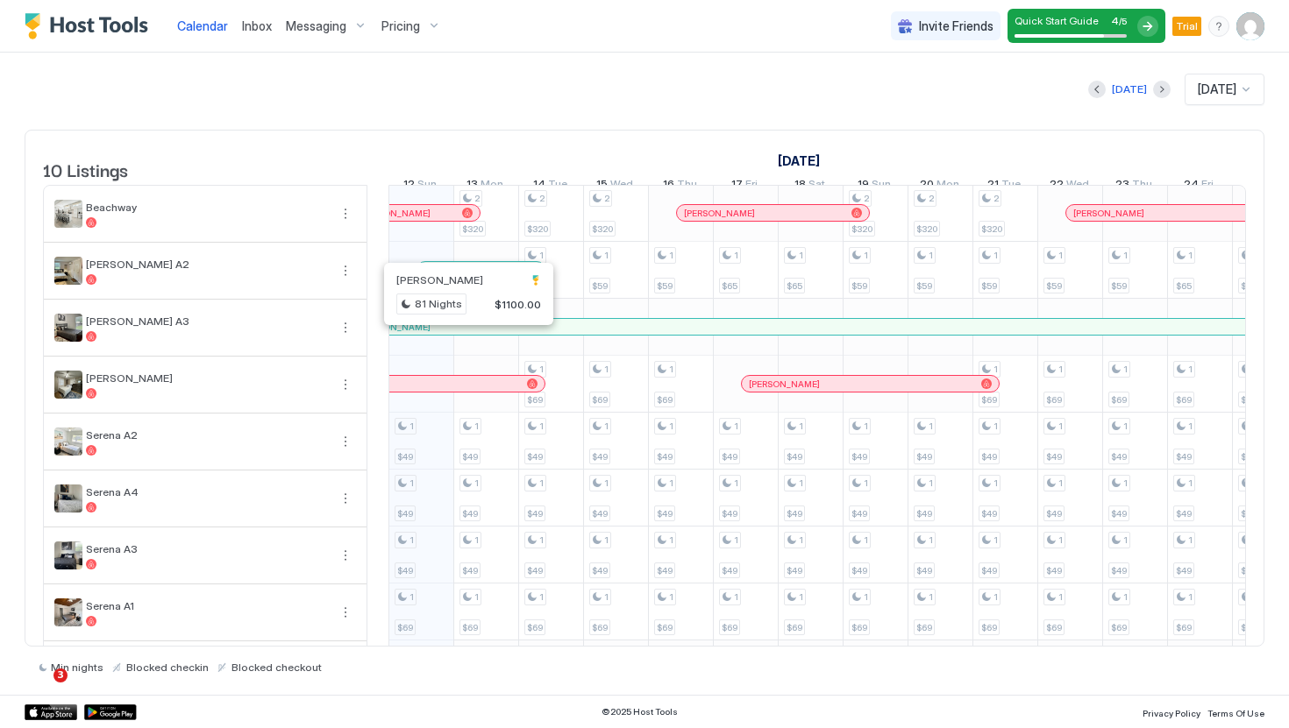
click at [465, 334] on div at bounding box center [465, 327] width 14 height 14
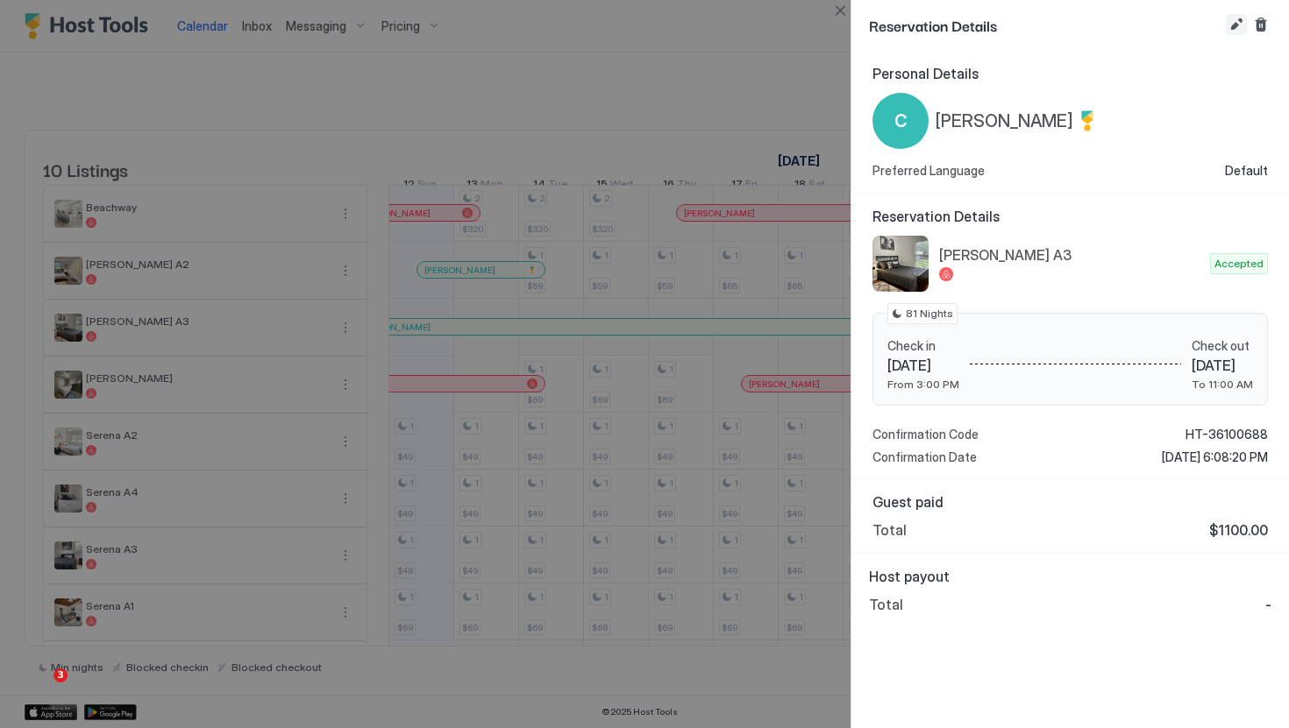
click at [1229, 24] on button "Edit reservation" at bounding box center [1236, 24] width 21 height 21
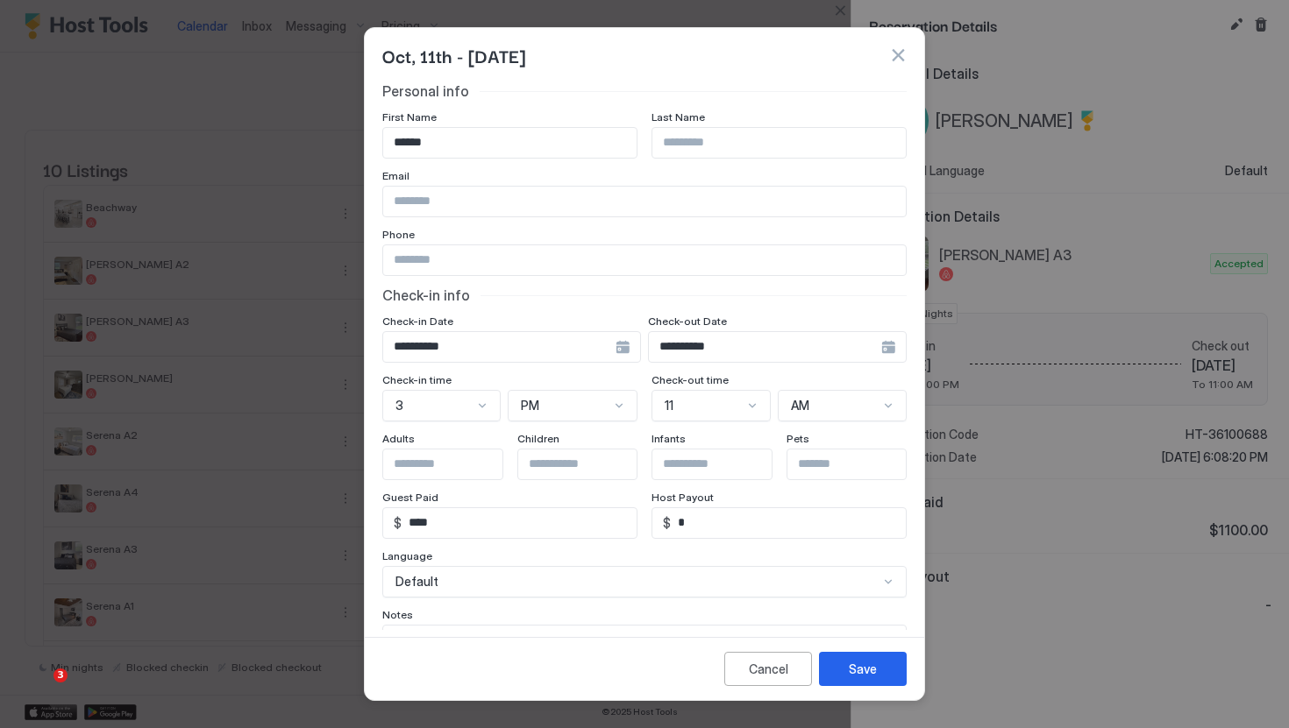
click at [769, 345] on input "**********" at bounding box center [765, 347] width 232 height 30
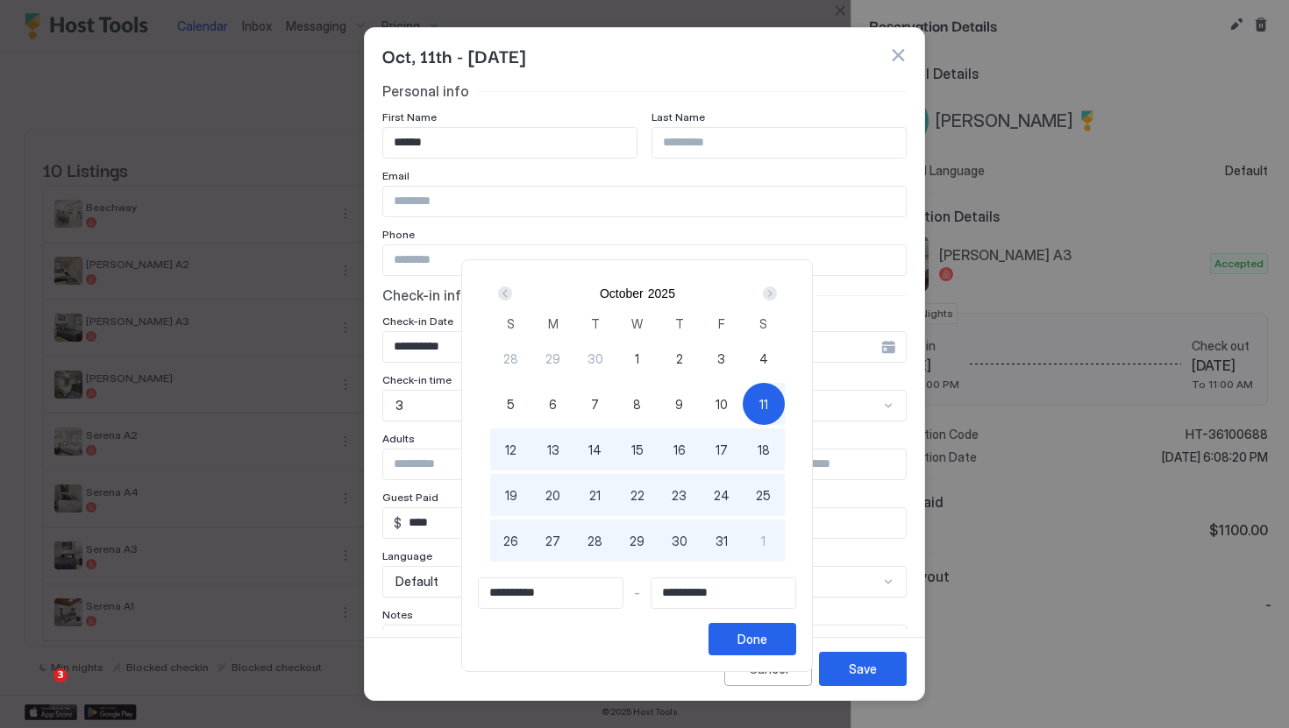
click at [777, 295] on div "Next" at bounding box center [770, 294] width 14 height 14
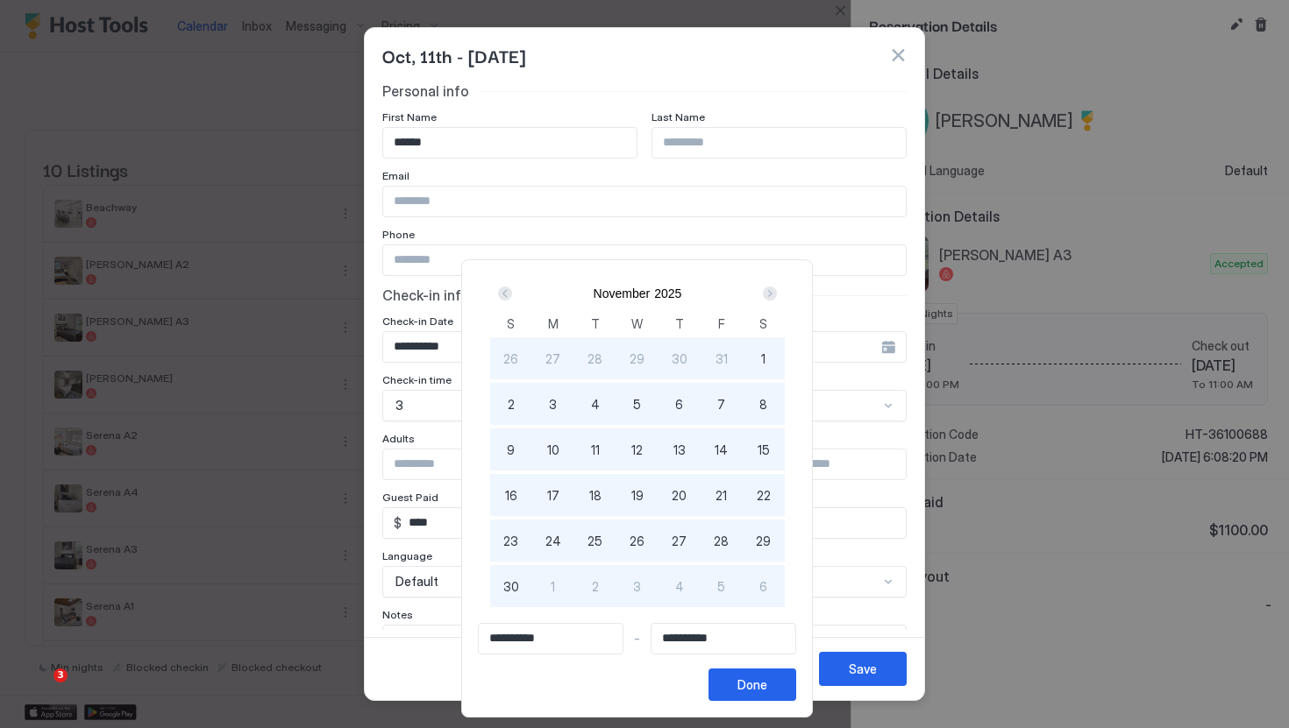
click at [777, 295] on div "Next" at bounding box center [770, 294] width 14 height 14
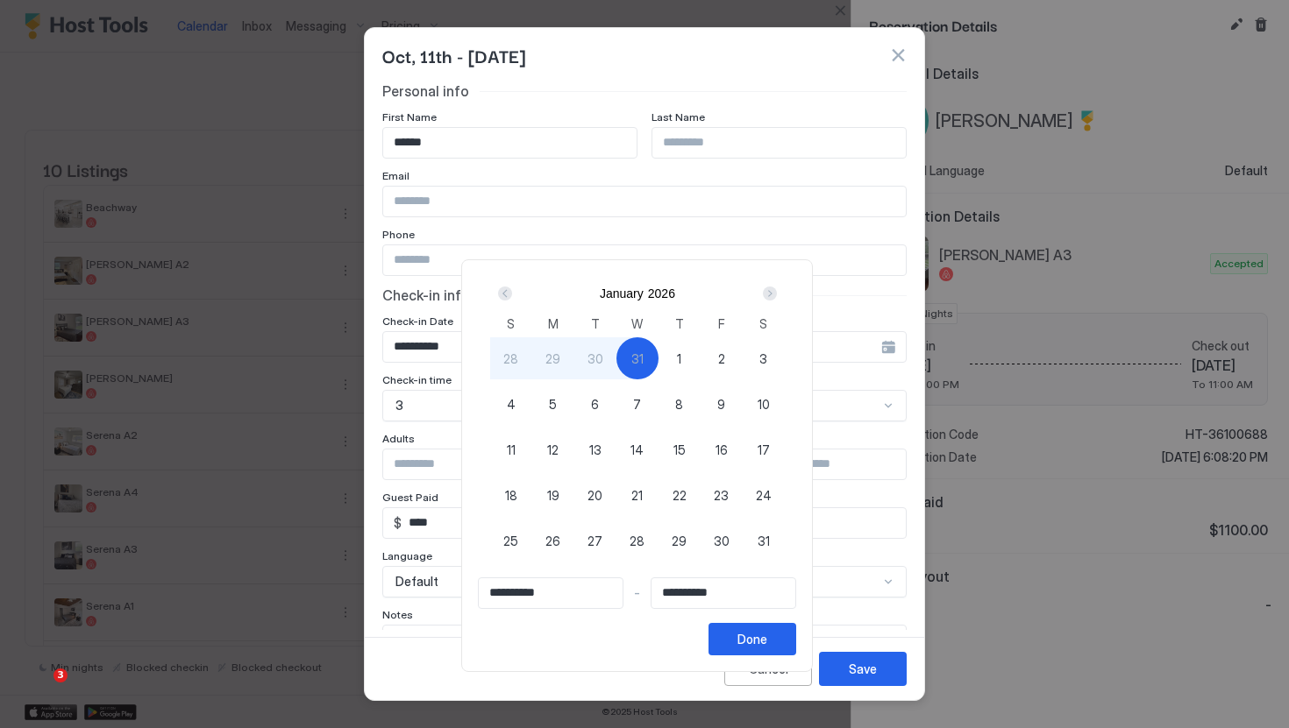
click at [777, 295] on div "Next" at bounding box center [770, 294] width 14 height 14
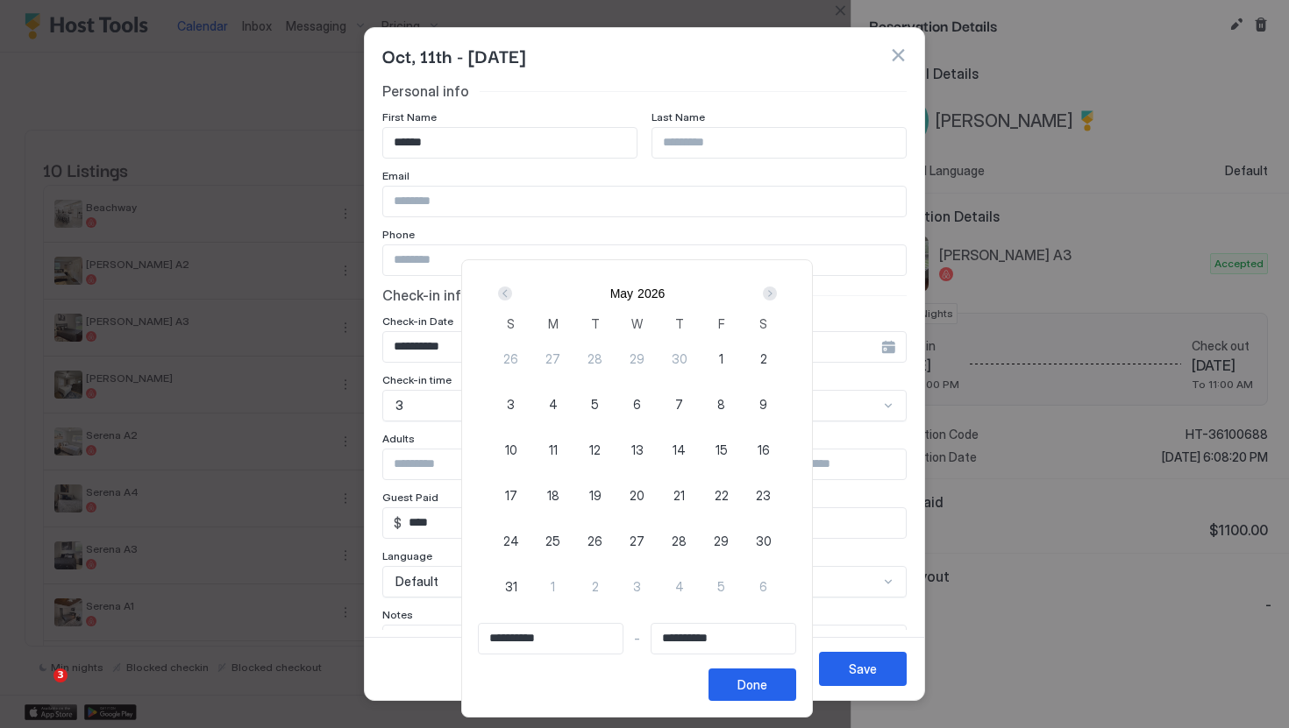
click at [777, 295] on div "Next" at bounding box center [770, 294] width 14 height 14
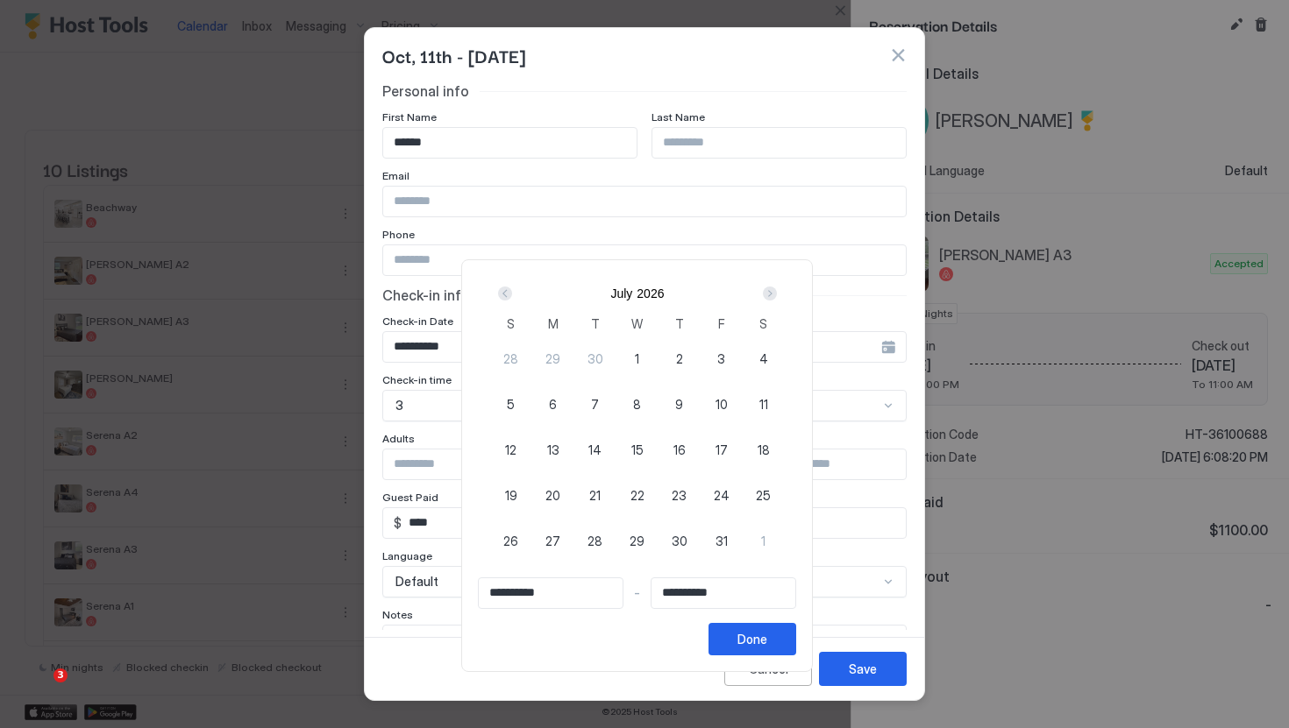
click at [777, 295] on div "Next" at bounding box center [770, 294] width 14 height 14
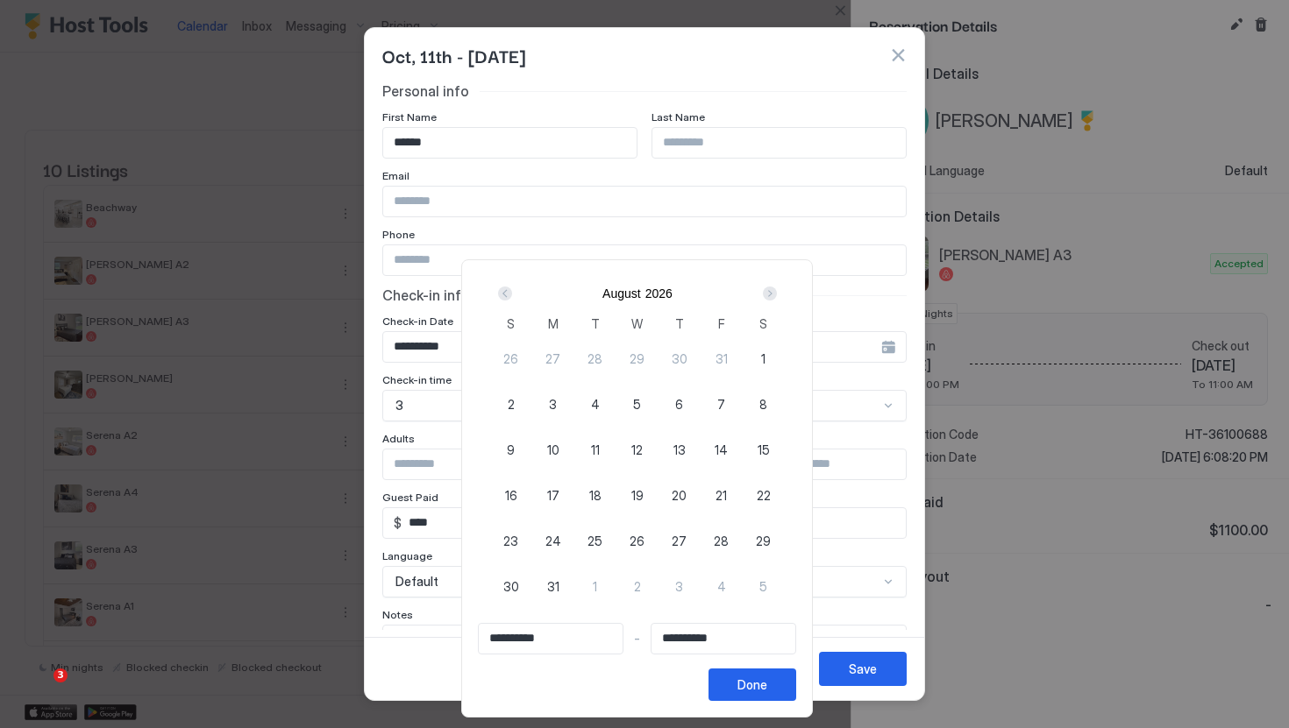
click at [777, 295] on div "Next" at bounding box center [770, 294] width 14 height 14
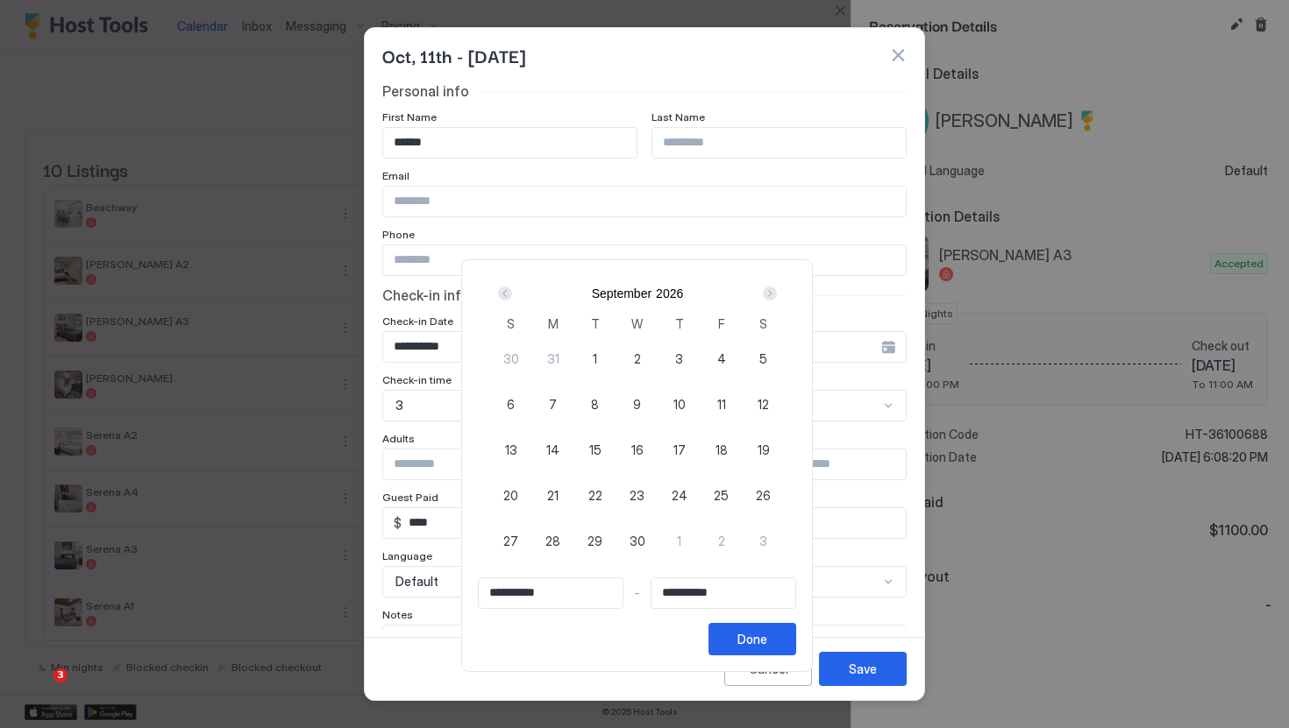
click at [777, 295] on div "Next" at bounding box center [770, 294] width 14 height 14
click at [685, 529] on div "31" at bounding box center [679, 541] width 42 height 42
type input "**********"
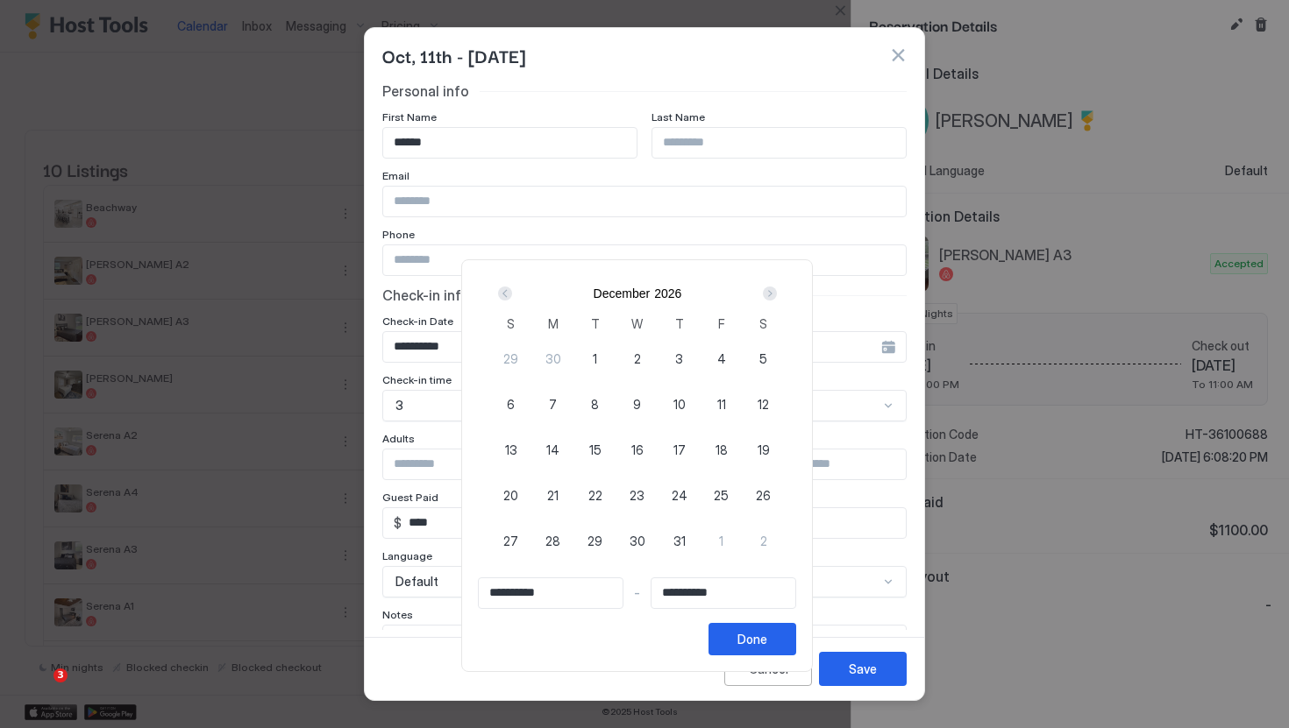
type input "**********"
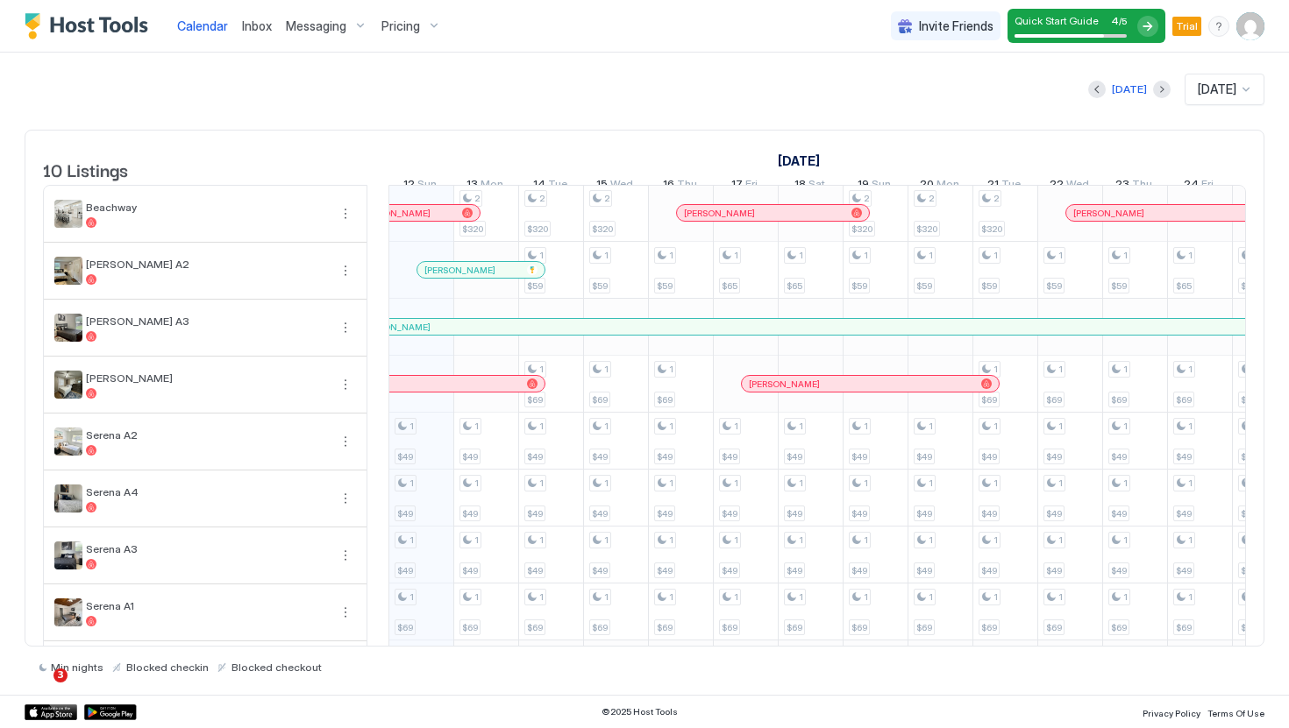
click at [744, 334] on div at bounding box center [744, 327] width 14 height 14
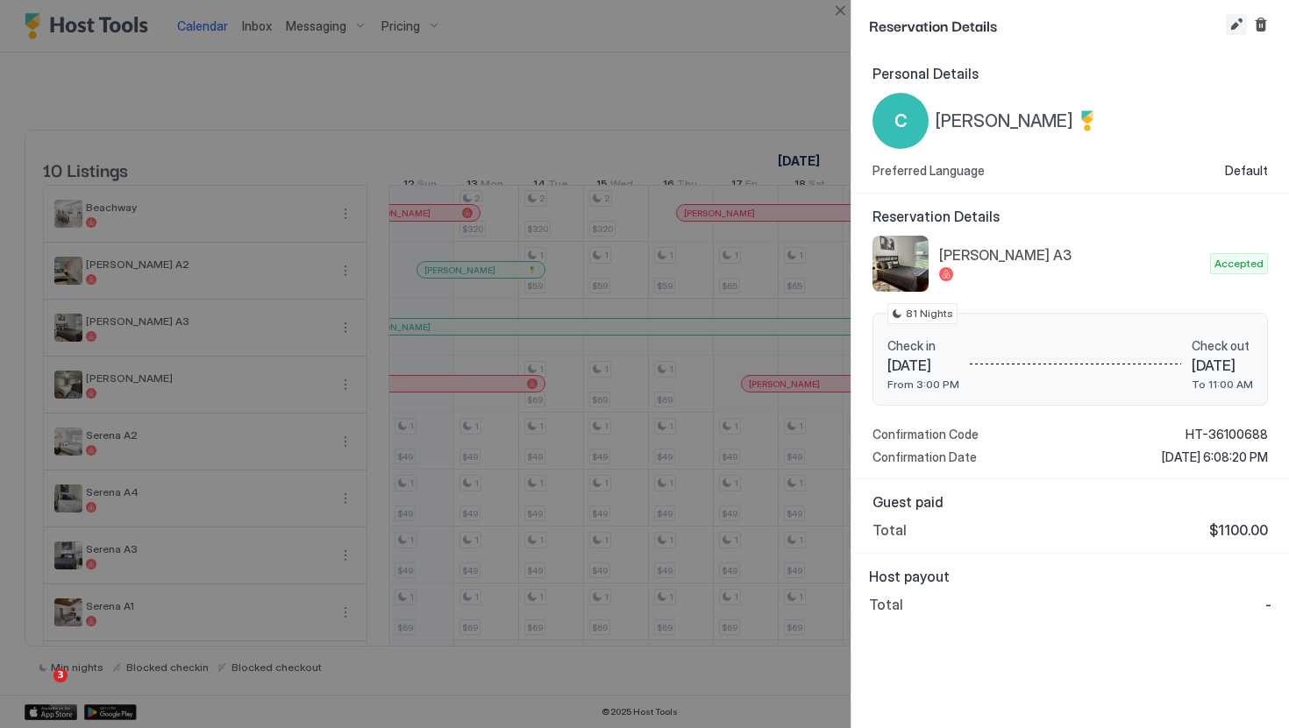
click at [1236, 24] on button "Edit reservation" at bounding box center [1236, 24] width 21 height 21
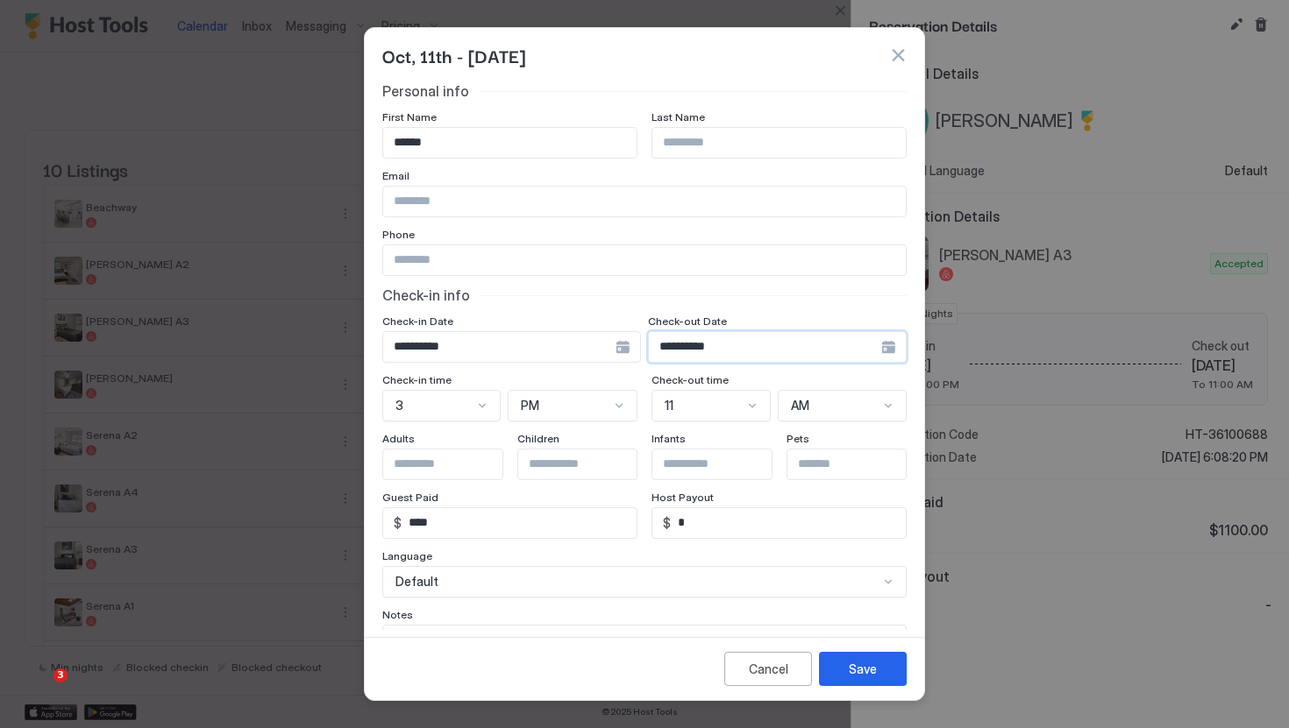
click at [789, 343] on input "**********" at bounding box center [765, 347] width 232 height 30
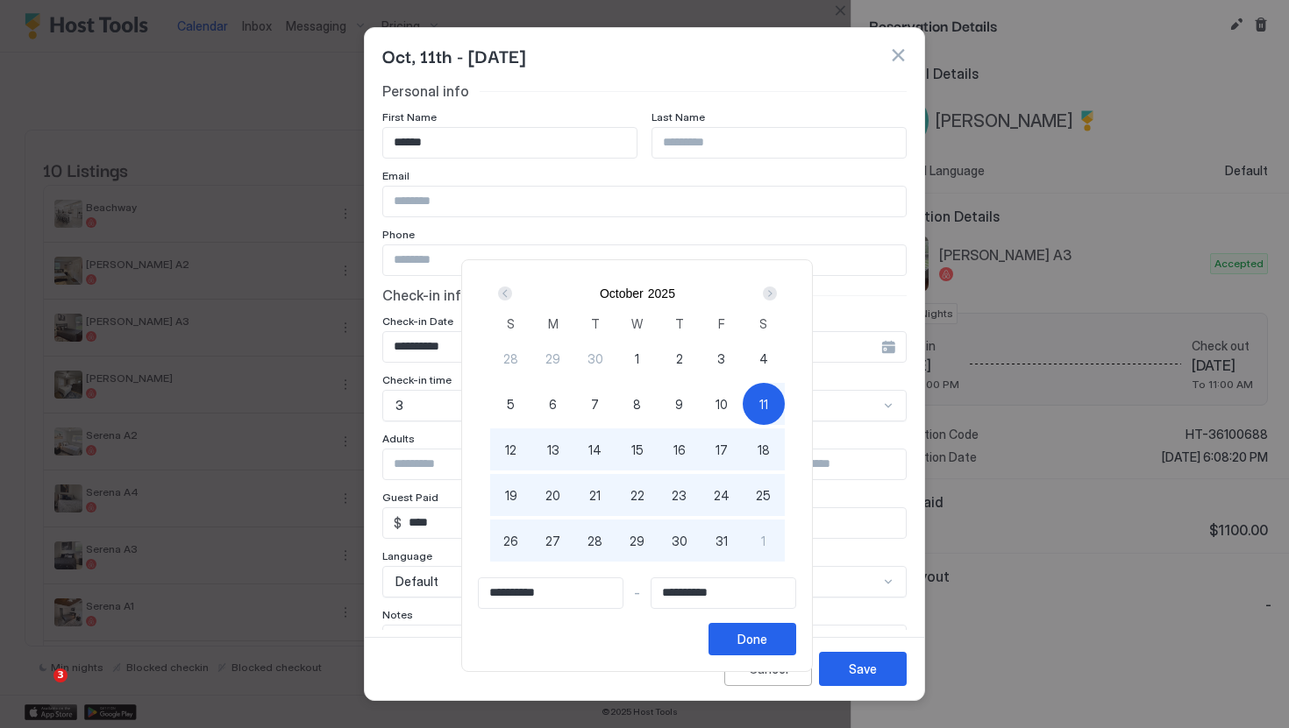
click at [778, 409] on div "11" at bounding box center [763, 404] width 42 height 42
click at [736, 586] on input "**********" at bounding box center [723, 594] width 144 height 30
click at [744, 586] on input "**********" at bounding box center [723, 594] width 144 height 30
click at [745, 595] on input "**********" at bounding box center [723, 594] width 144 height 30
click at [780, 302] on div "Next" at bounding box center [769, 293] width 21 height 21
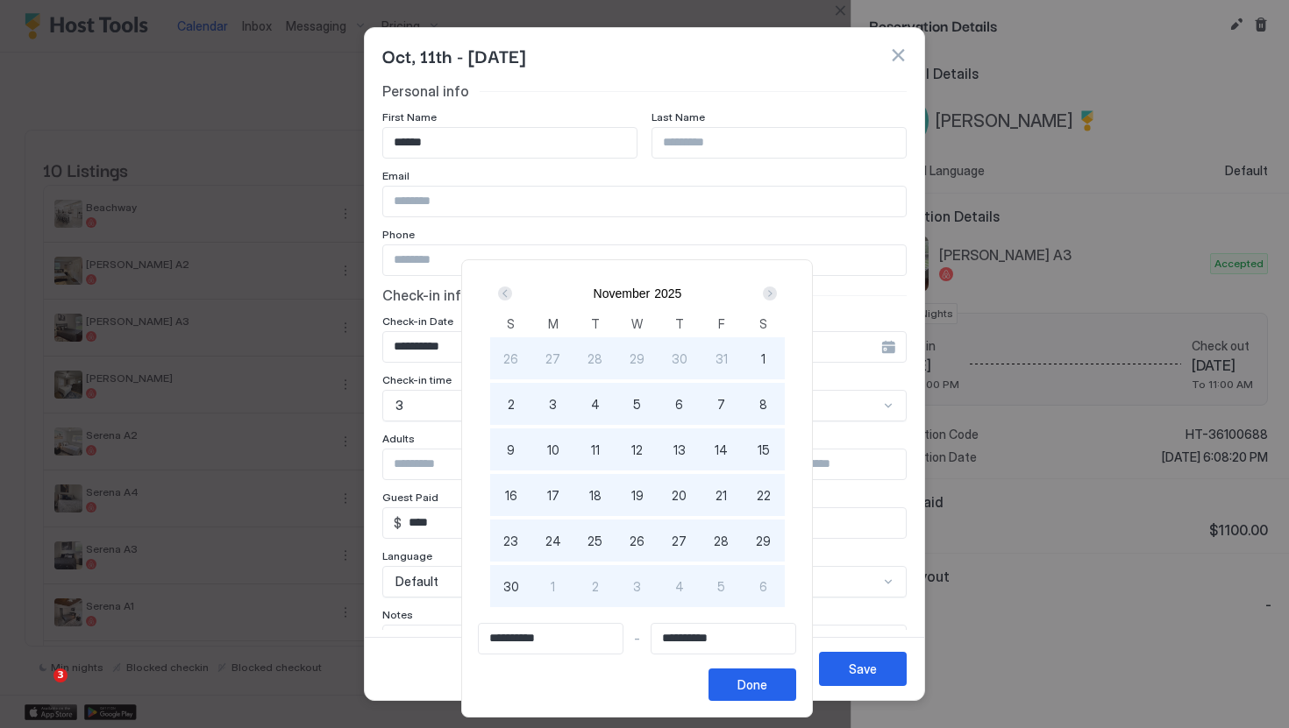
click at [780, 299] on div "Next" at bounding box center [769, 293] width 21 height 21
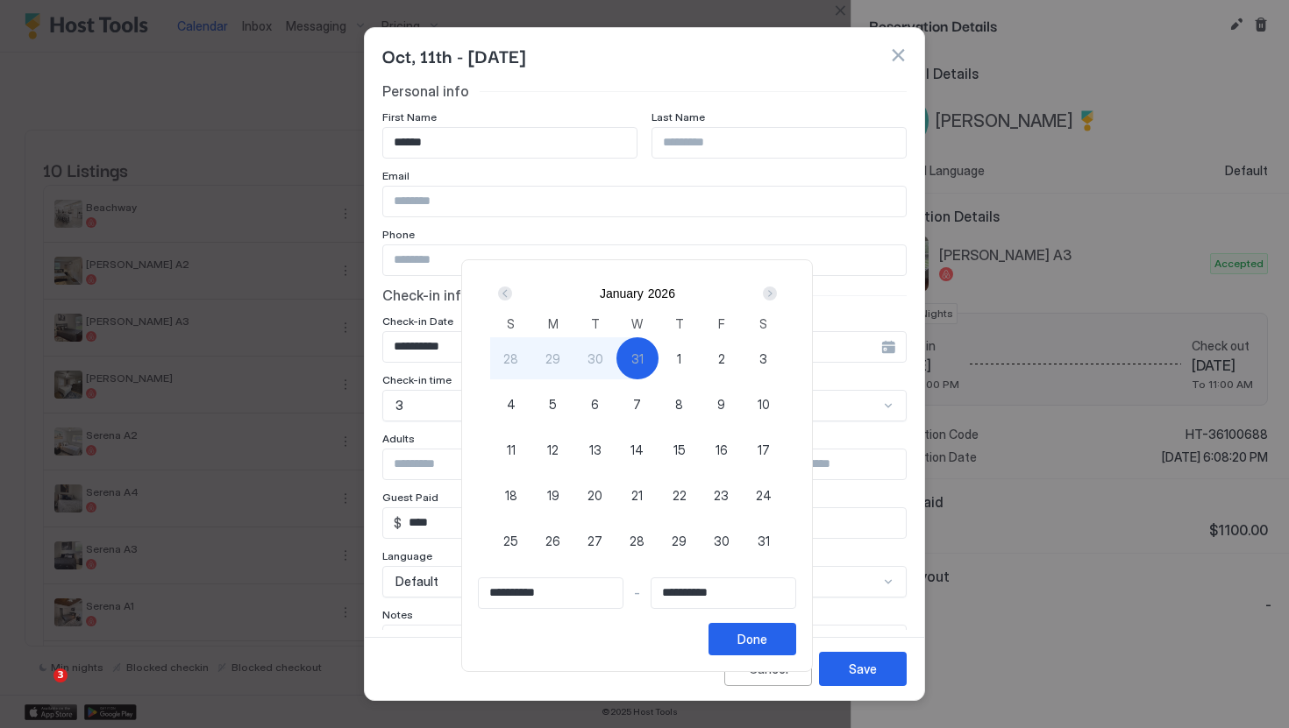
click at [728, 455] on span "16" at bounding box center [721, 450] width 12 height 18
type input "**********"
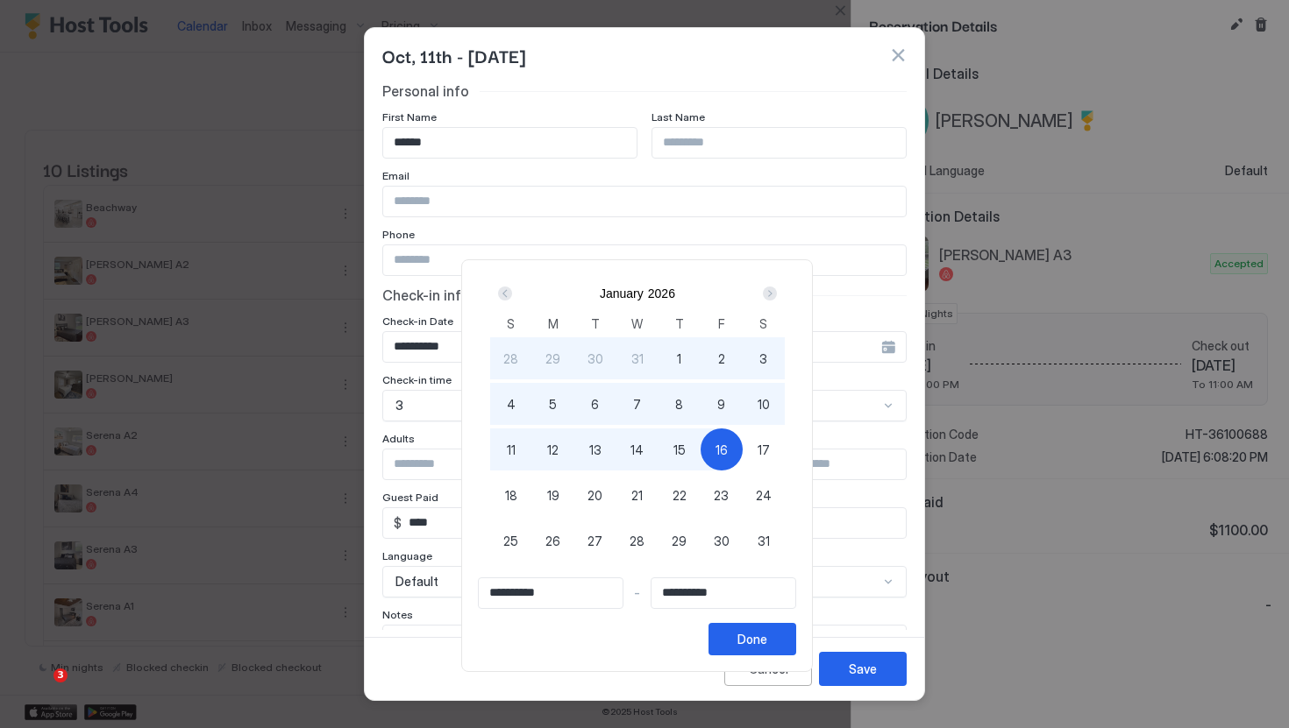
click at [776, 297] on div "Next" at bounding box center [770, 294] width 14 height 14
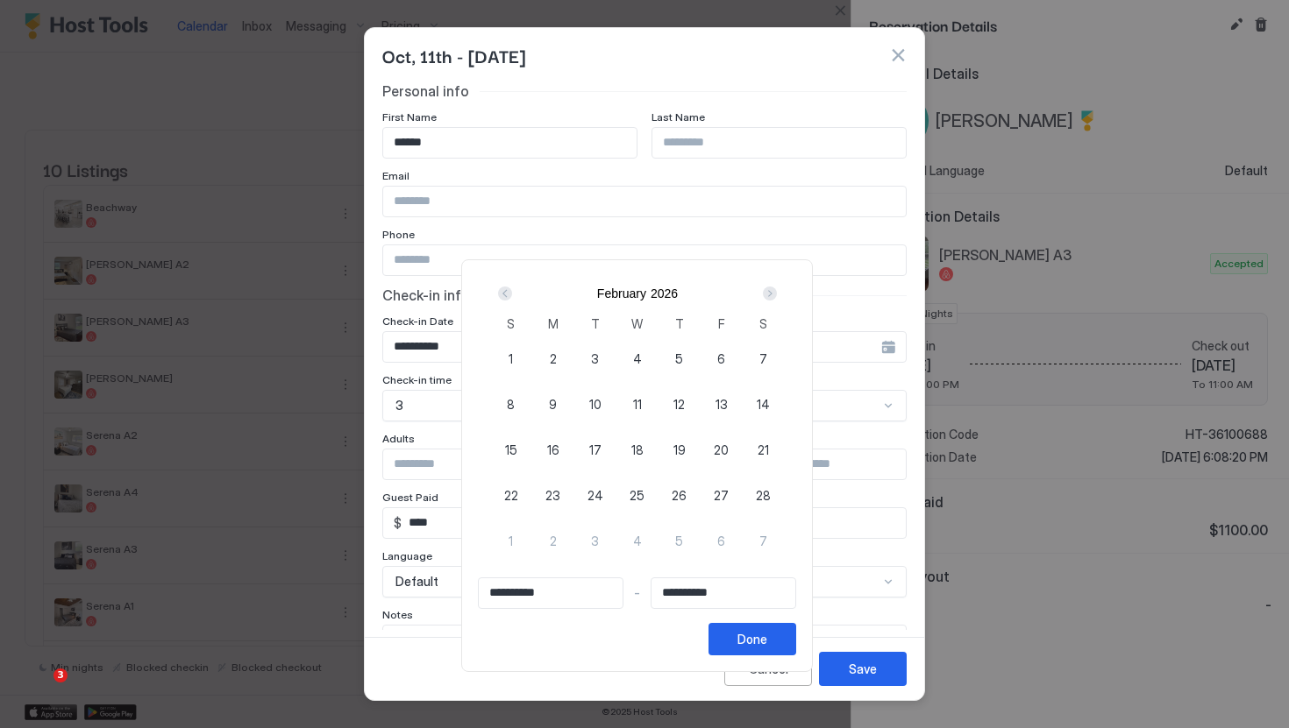
click at [776, 297] on div "Next" at bounding box center [770, 294] width 14 height 14
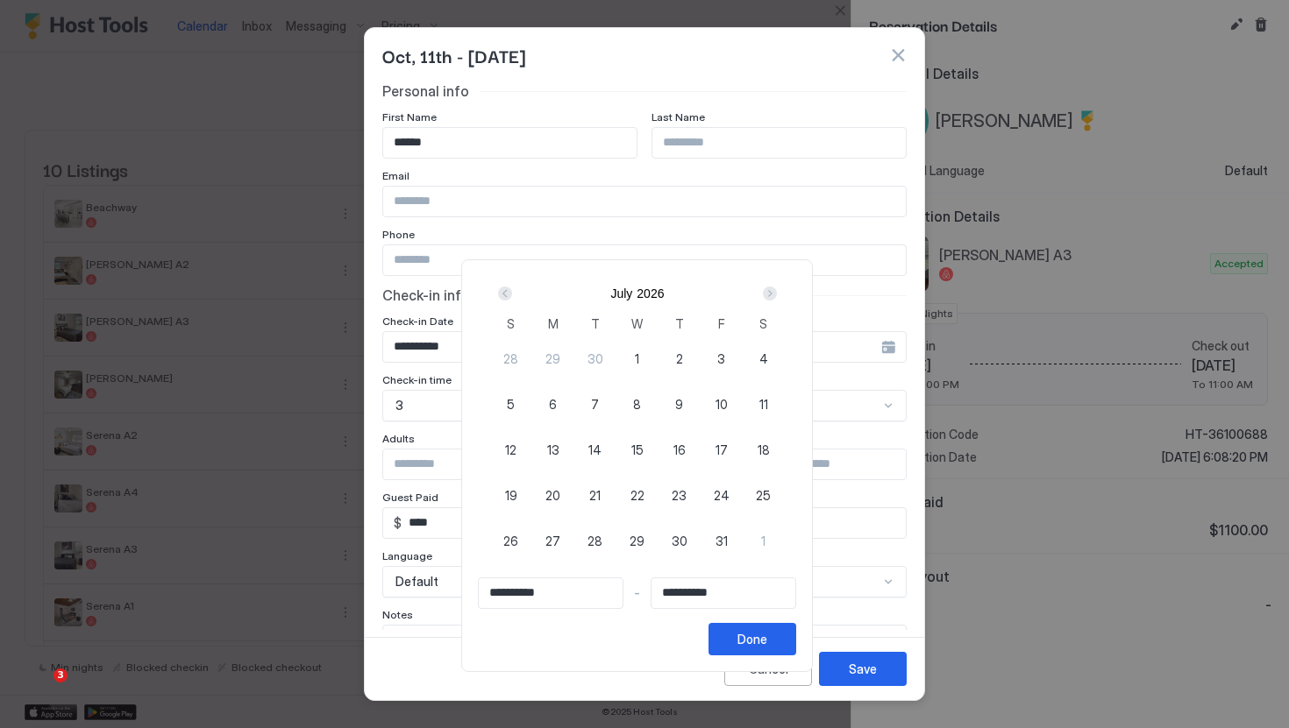
click at [776, 297] on div "Next" at bounding box center [770, 294] width 14 height 14
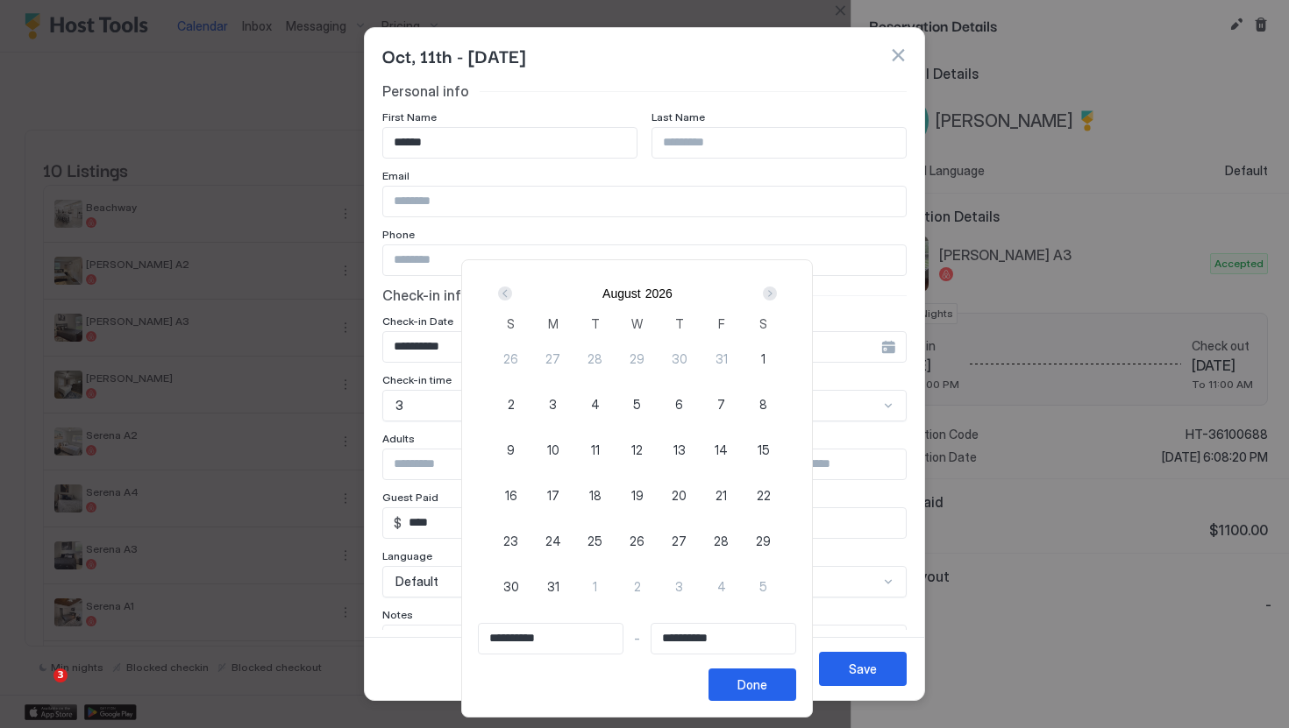
click at [776, 297] on div "Next" at bounding box center [770, 294] width 14 height 14
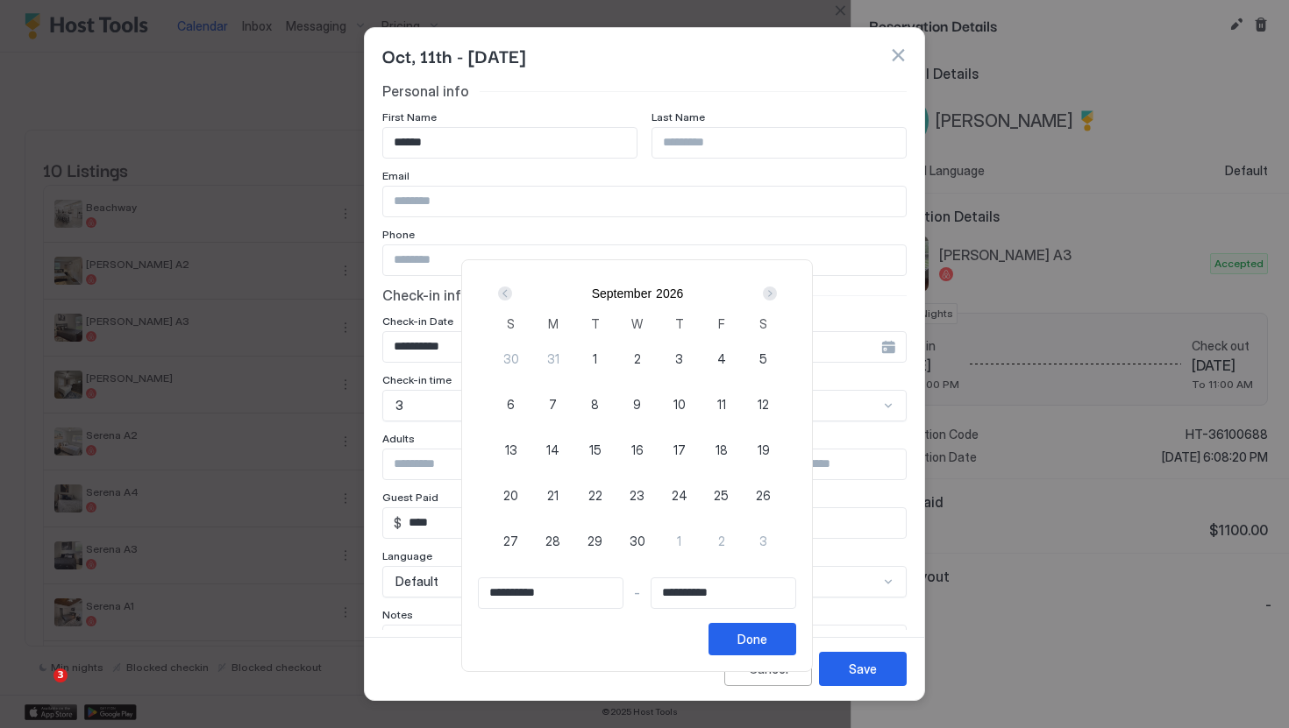
click at [776, 297] on div "Next" at bounding box center [770, 294] width 14 height 14
click at [686, 532] on span "31" at bounding box center [679, 541] width 12 height 18
type input "**********"
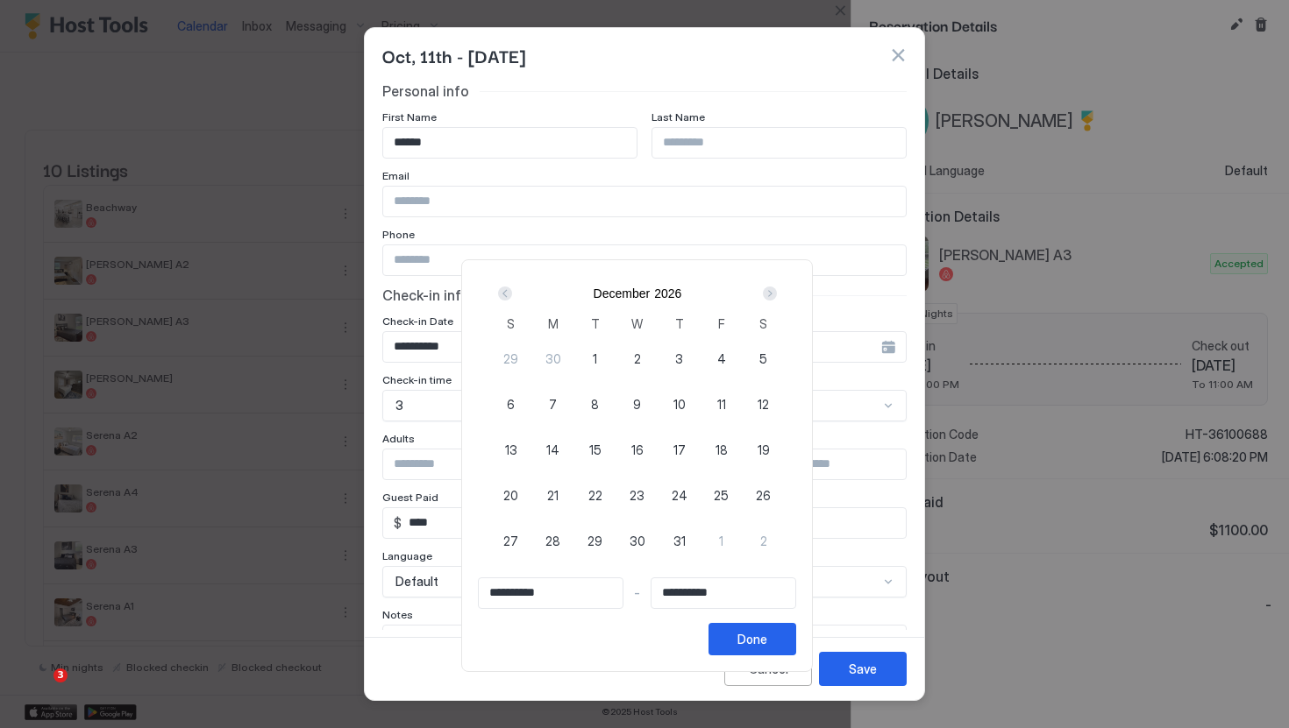
type input "**********"
click at [512, 295] on div "Prev" at bounding box center [505, 294] width 14 height 14
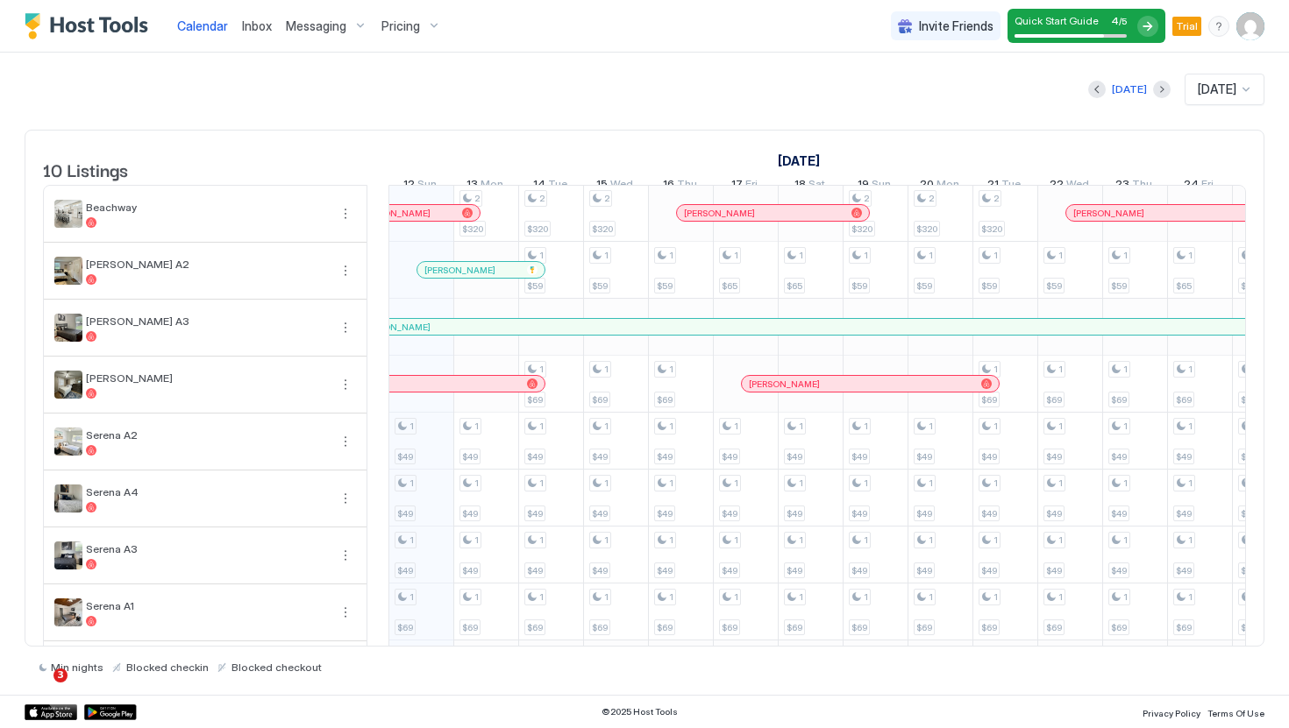
click at [782, 334] on div at bounding box center [782, 327] width 14 height 14
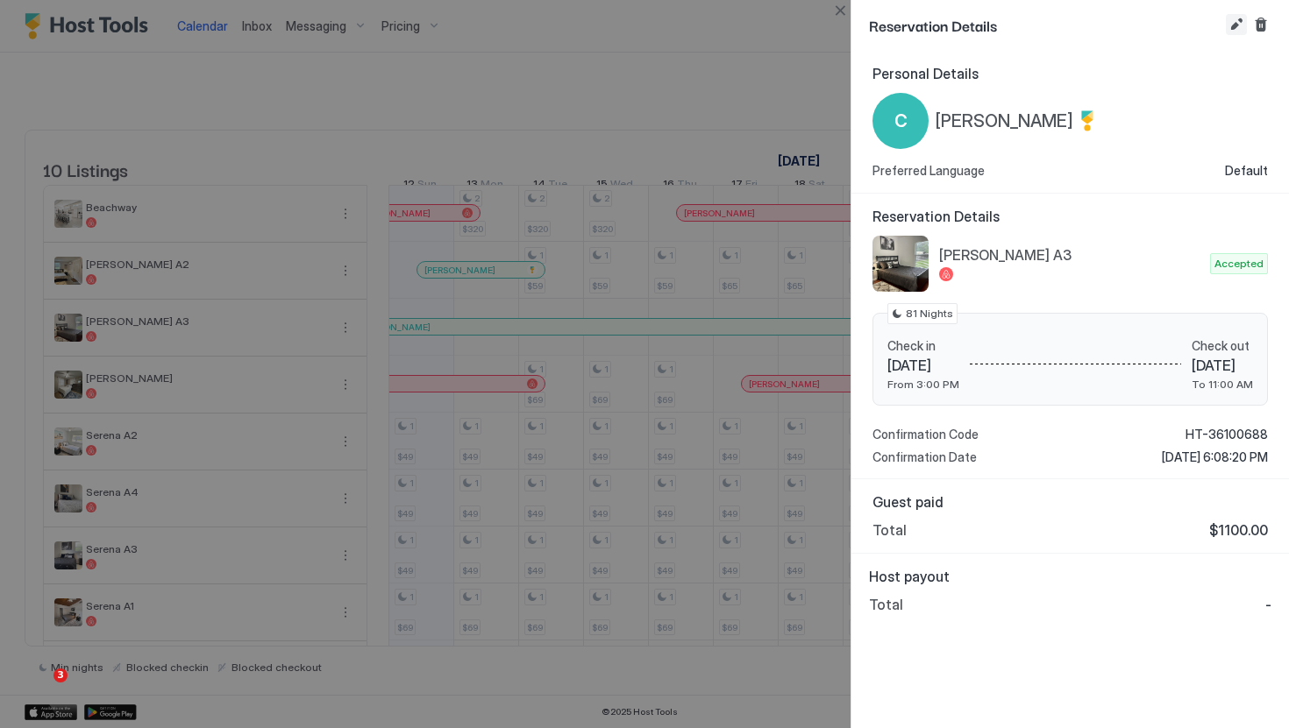
click at [1236, 18] on button "Edit reservation" at bounding box center [1236, 24] width 21 height 21
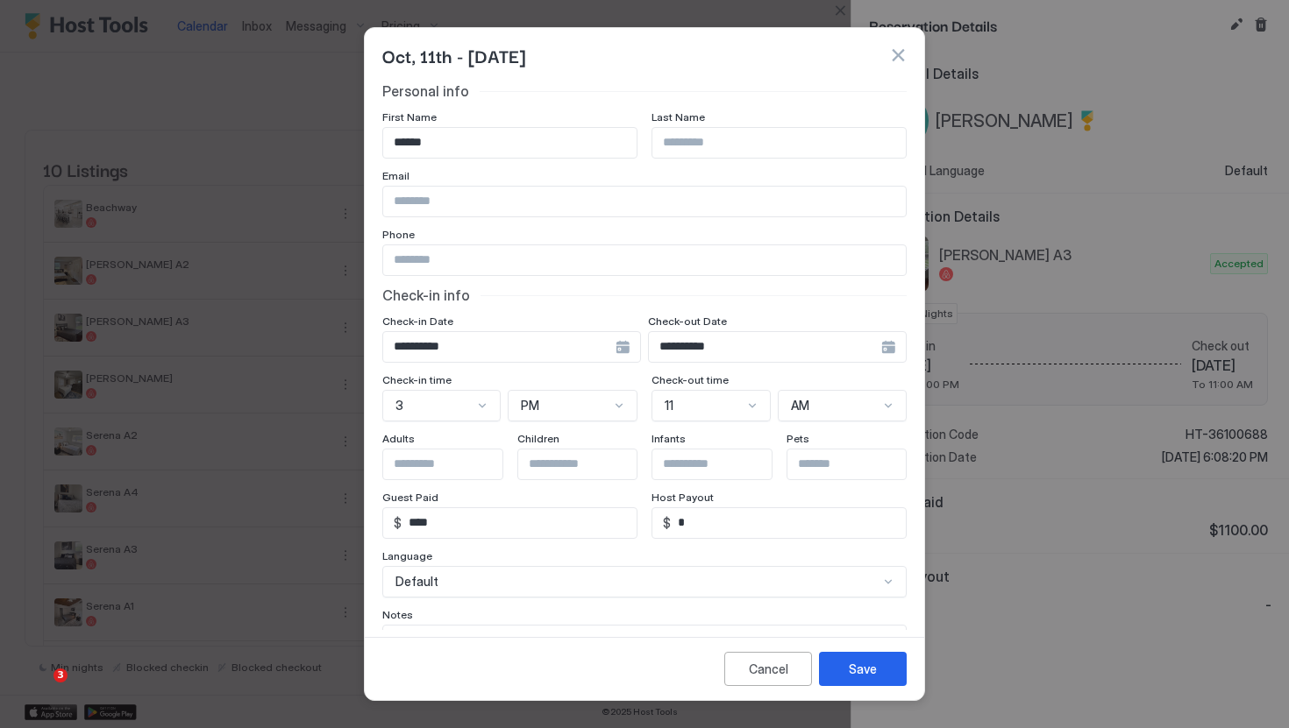
click at [744, 348] on input "**********" at bounding box center [765, 347] width 232 height 30
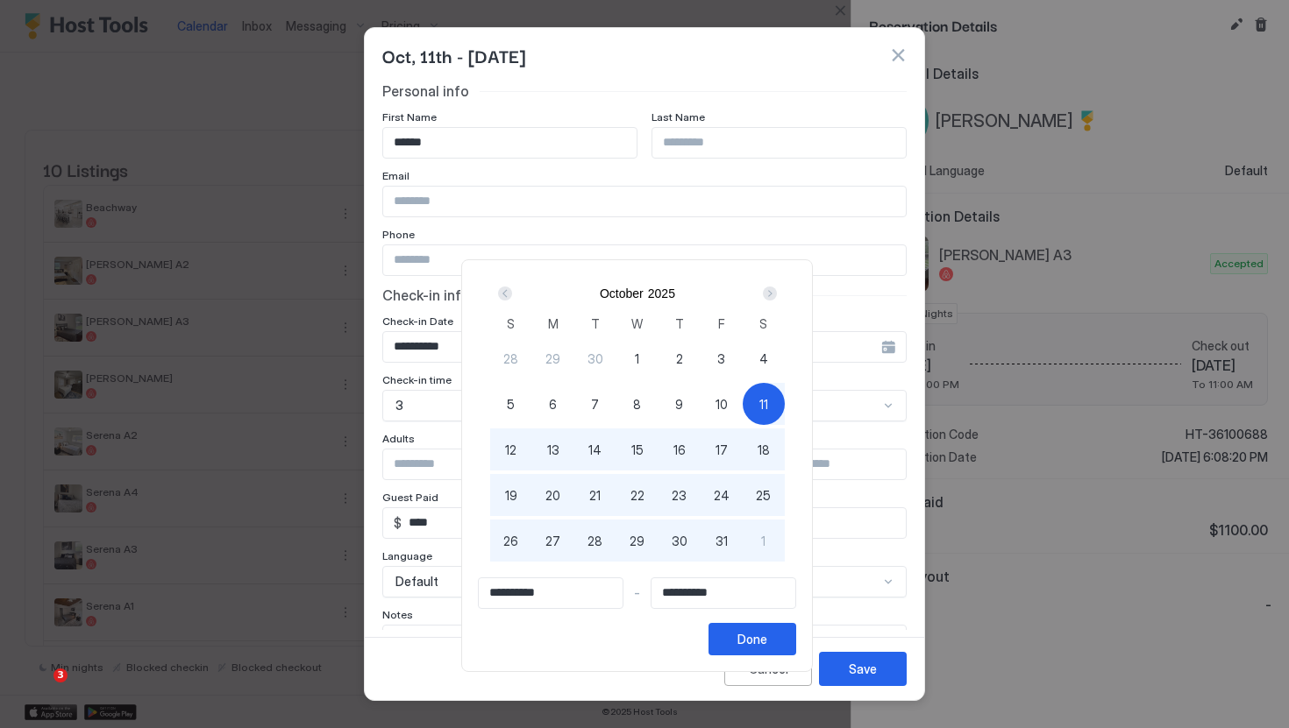
click at [775, 412] on div "11" at bounding box center [763, 404] width 42 height 42
click at [777, 290] on div "Next" at bounding box center [770, 294] width 14 height 14
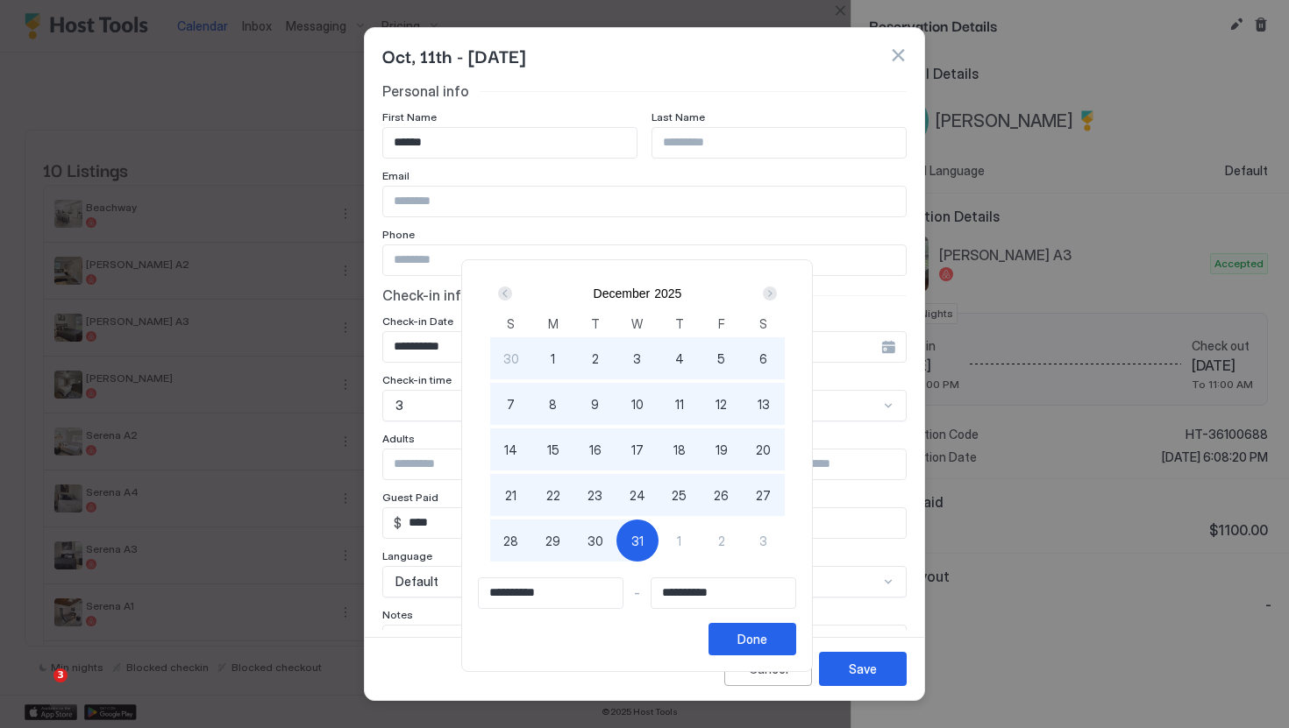
click at [777, 290] on div "Next" at bounding box center [770, 294] width 14 height 14
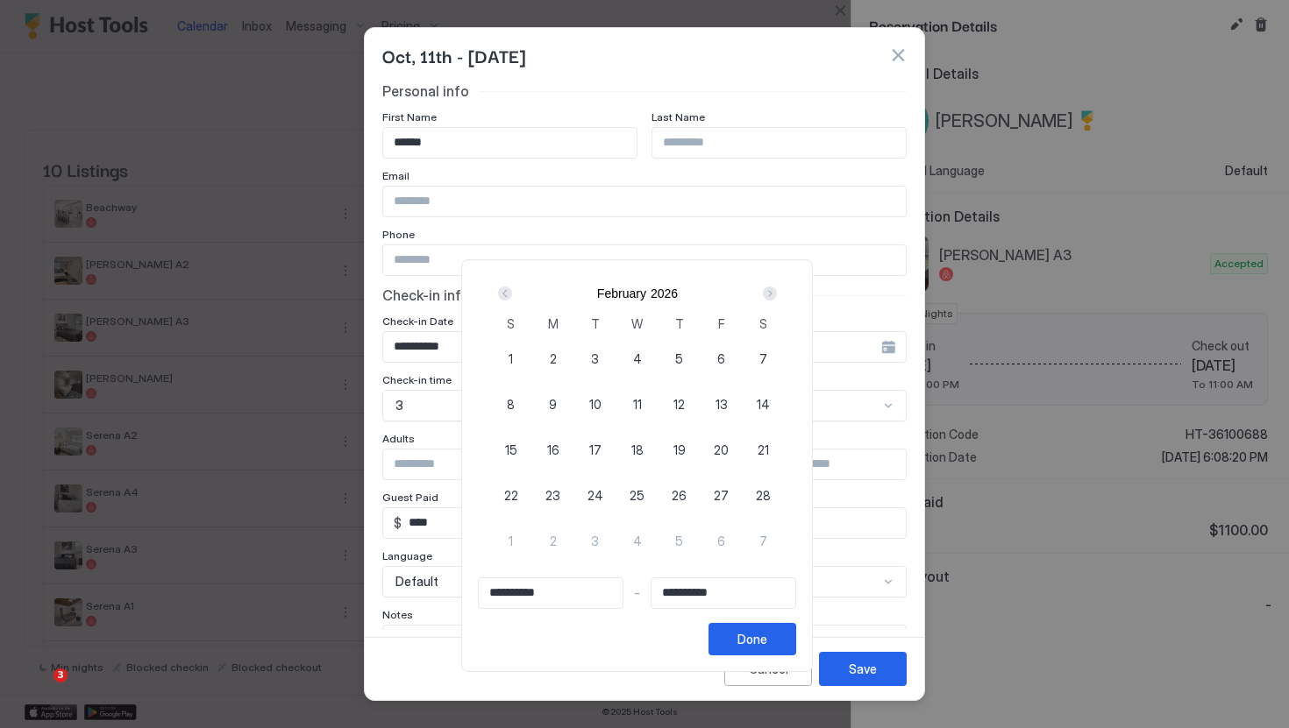
click at [777, 290] on div "Next" at bounding box center [770, 294] width 14 height 14
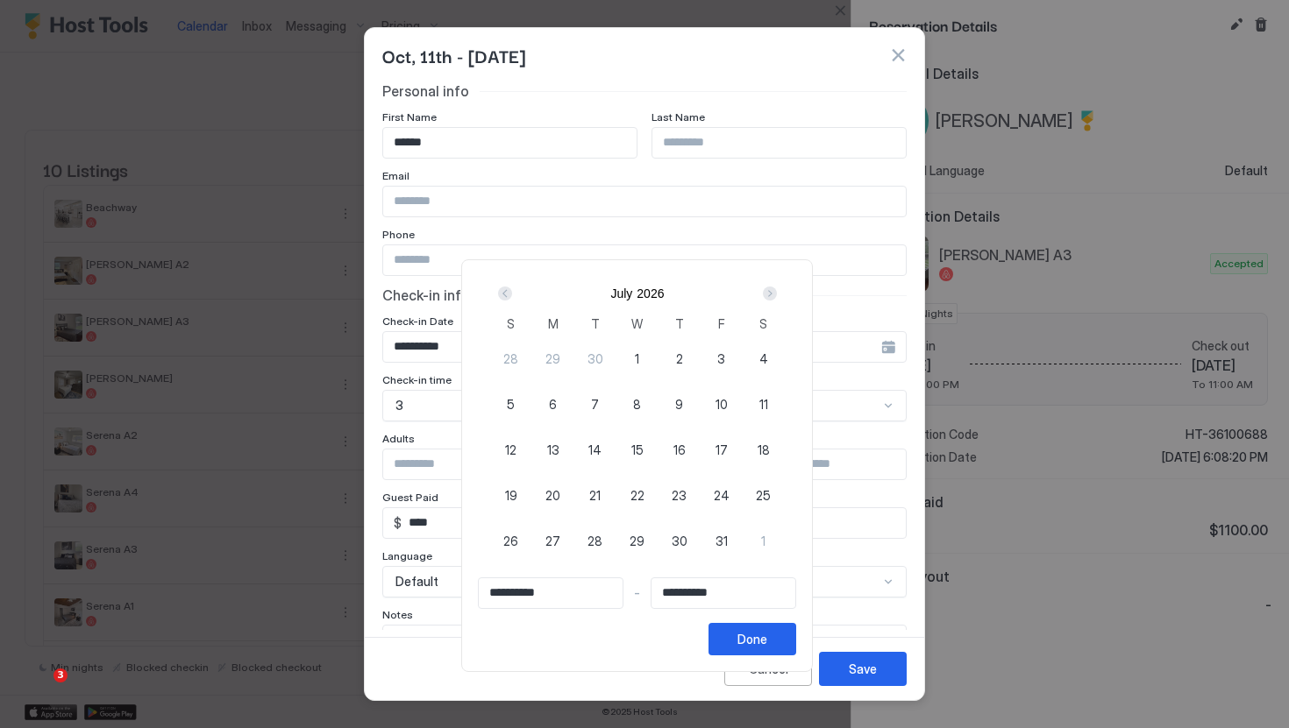
click at [777, 290] on div "Next" at bounding box center [770, 294] width 14 height 14
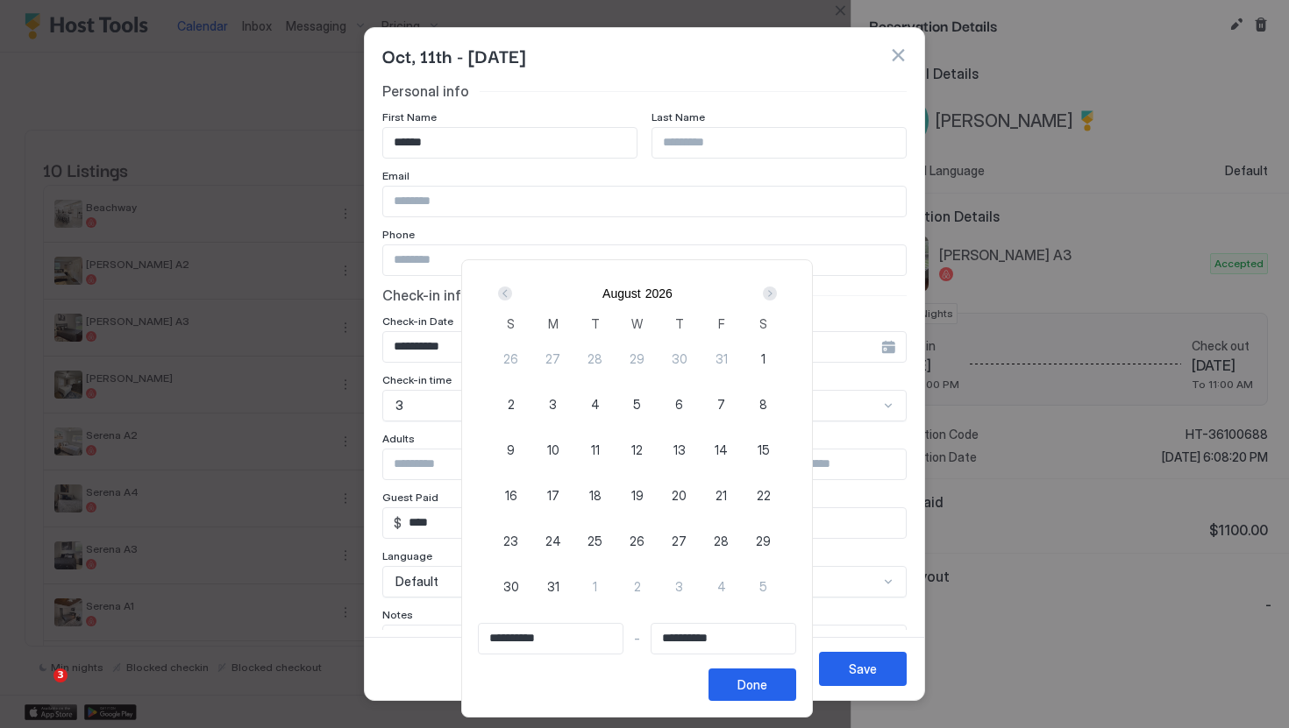
click at [777, 290] on div "Next" at bounding box center [770, 294] width 14 height 14
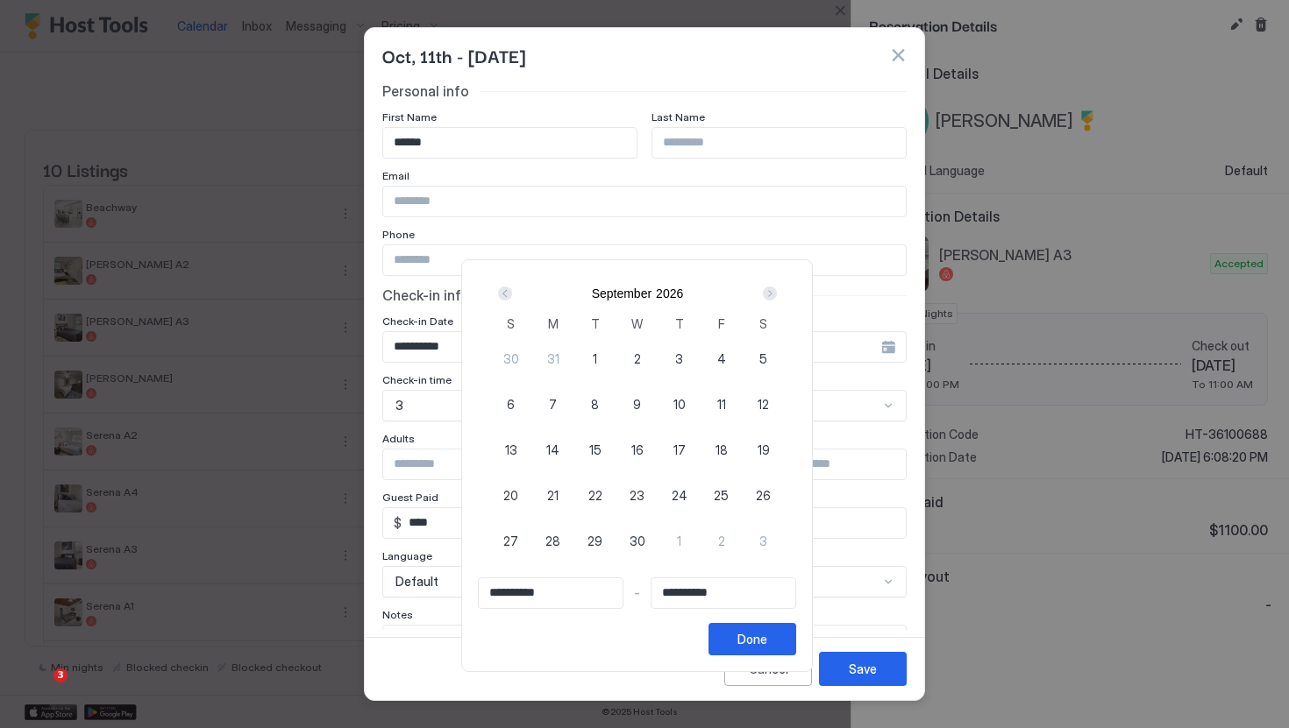
click at [777, 290] on div "Next" at bounding box center [770, 294] width 14 height 14
click at [777, 300] on div "Next" at bounding box center [770, 294] width 14 height 14
click at [684, 548] on span "31" at bounding box center [679, 541] width 12 height 18
type input "**********"
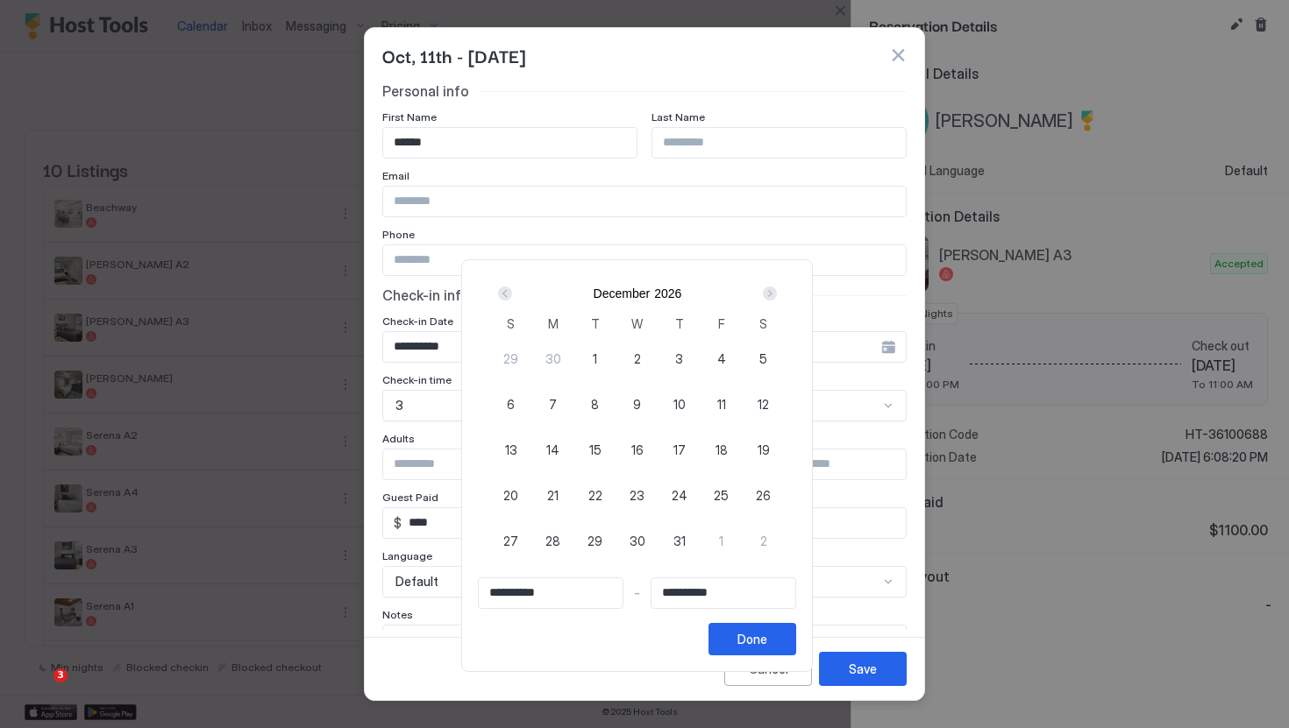
type input "**********"
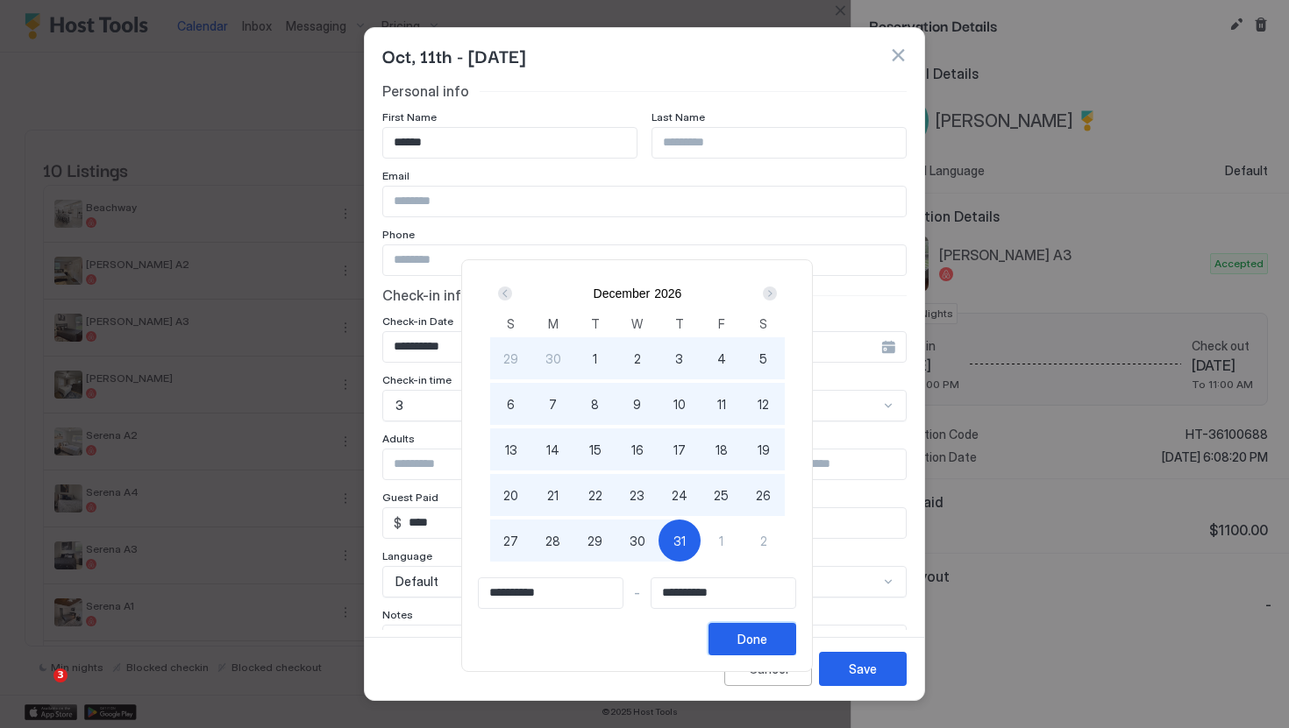
click at [767, 639] on div "Done" at bounding box center [752, 639] width 30 height 18
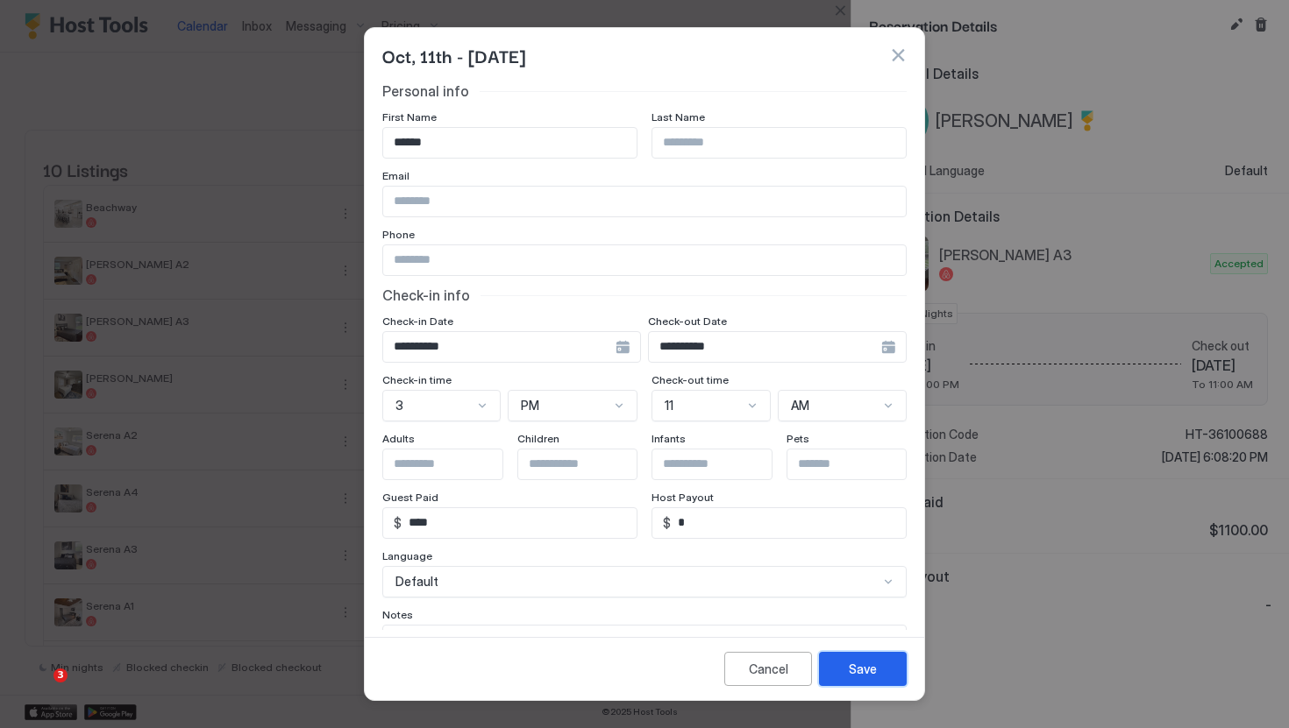
click at [851, 661] on div "Save" at bounding box center [863, 669] width 28 height 18
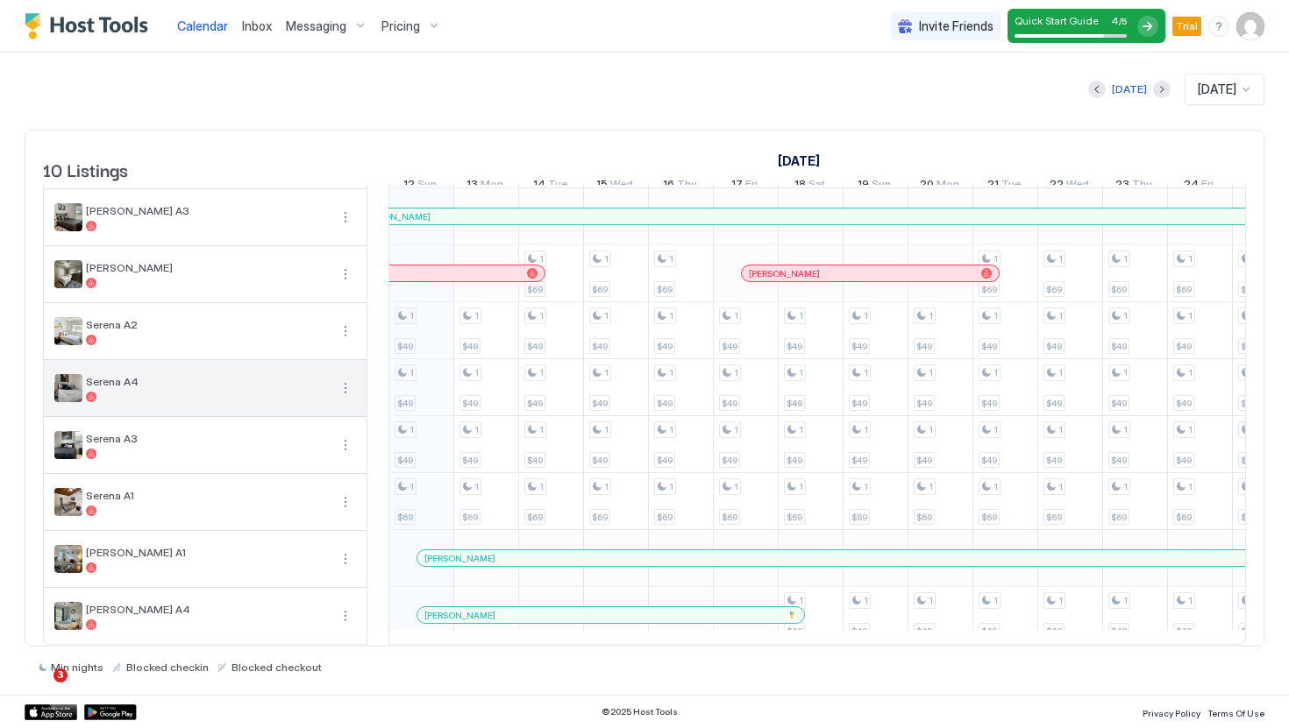
scroll to position [119, 0]
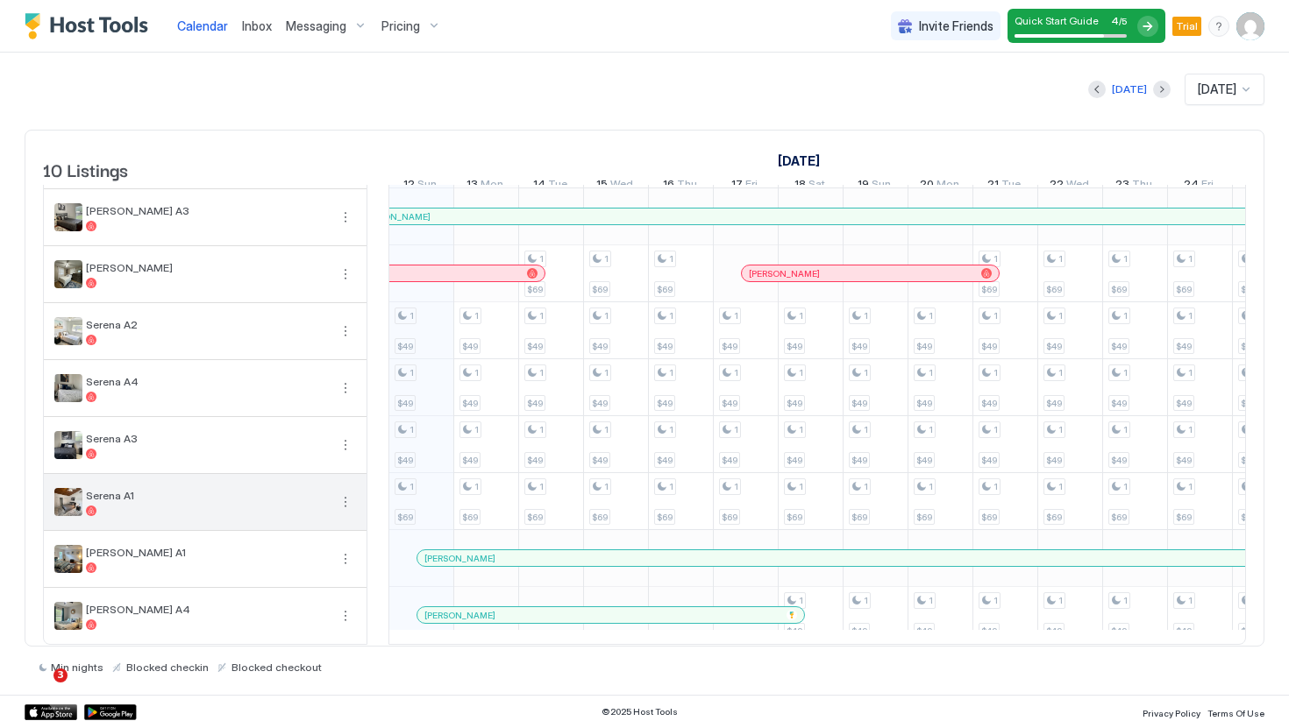
click at [346, 502] on button "More options" at bounding box center [345, 502] width 21 height 21
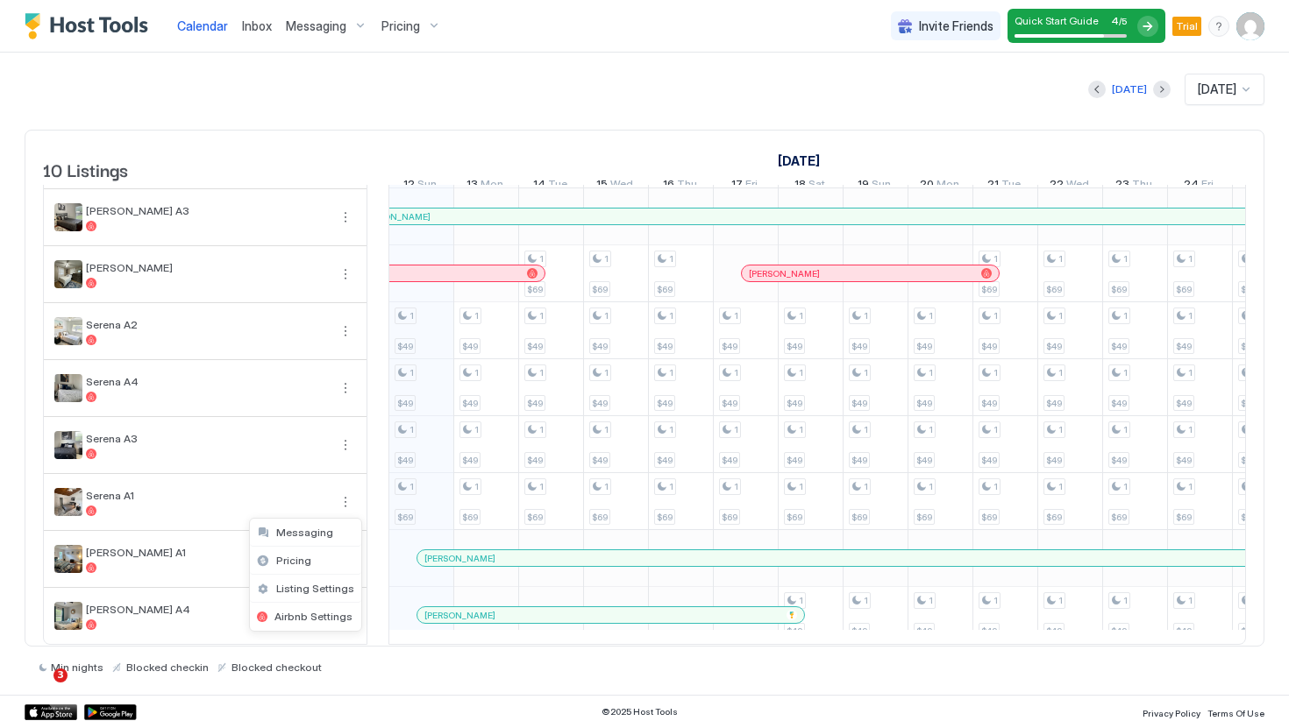
click at [416, 505] on div at bounding box center [644, 364] width 1289 height 728
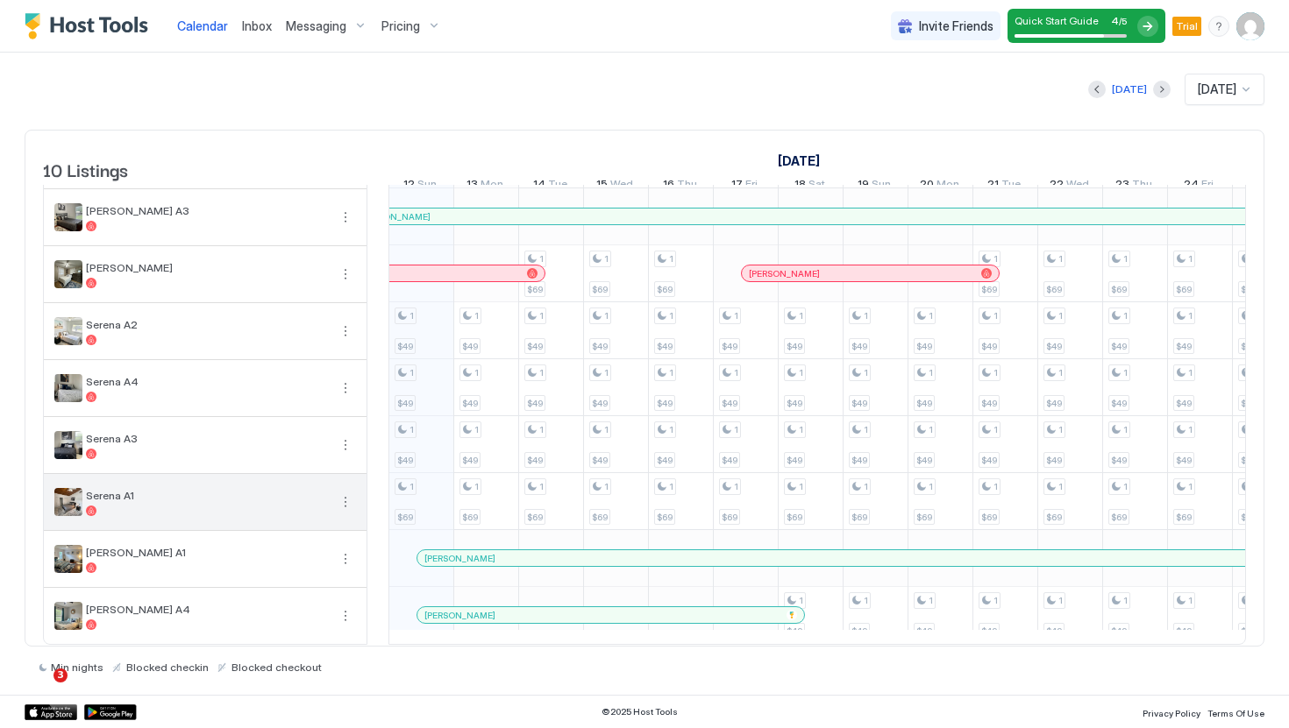
click at [342, 504] on button "More options" at bounding box center [345, 502] width 21 height 21
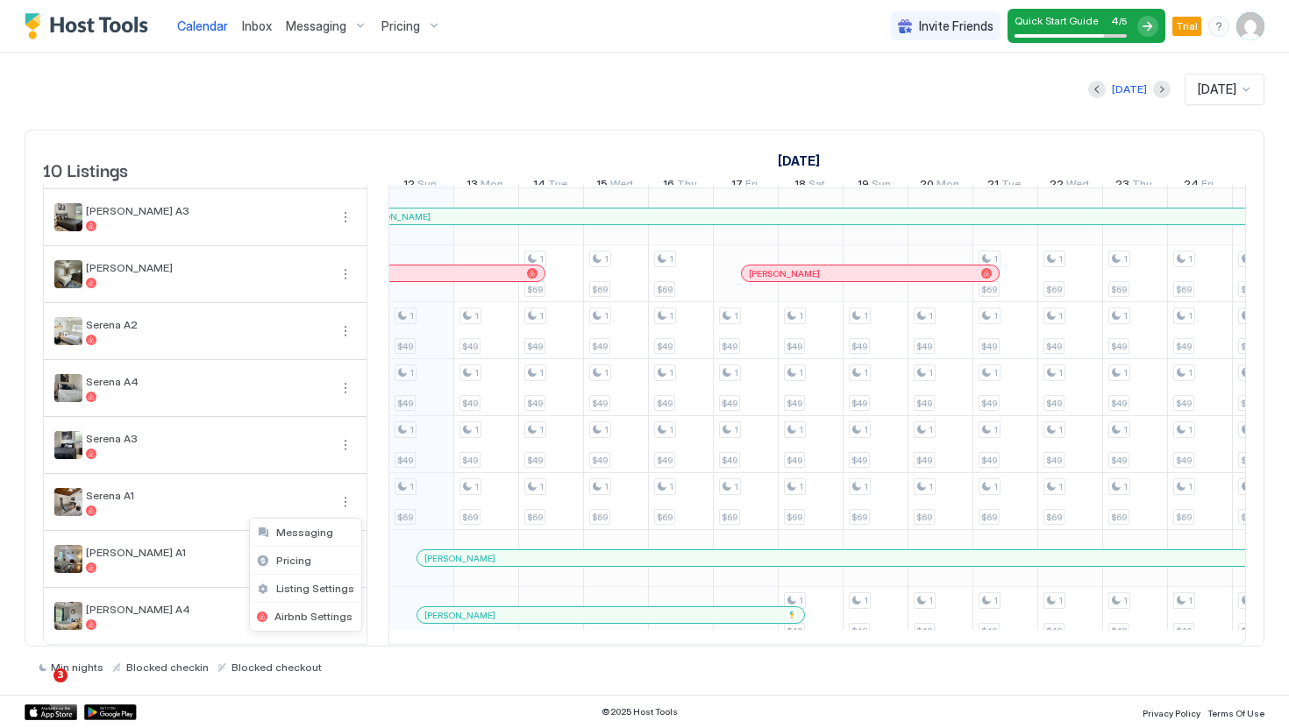
click at [348, 60] on div at bounding box center [644, 364] width 1289 height 728
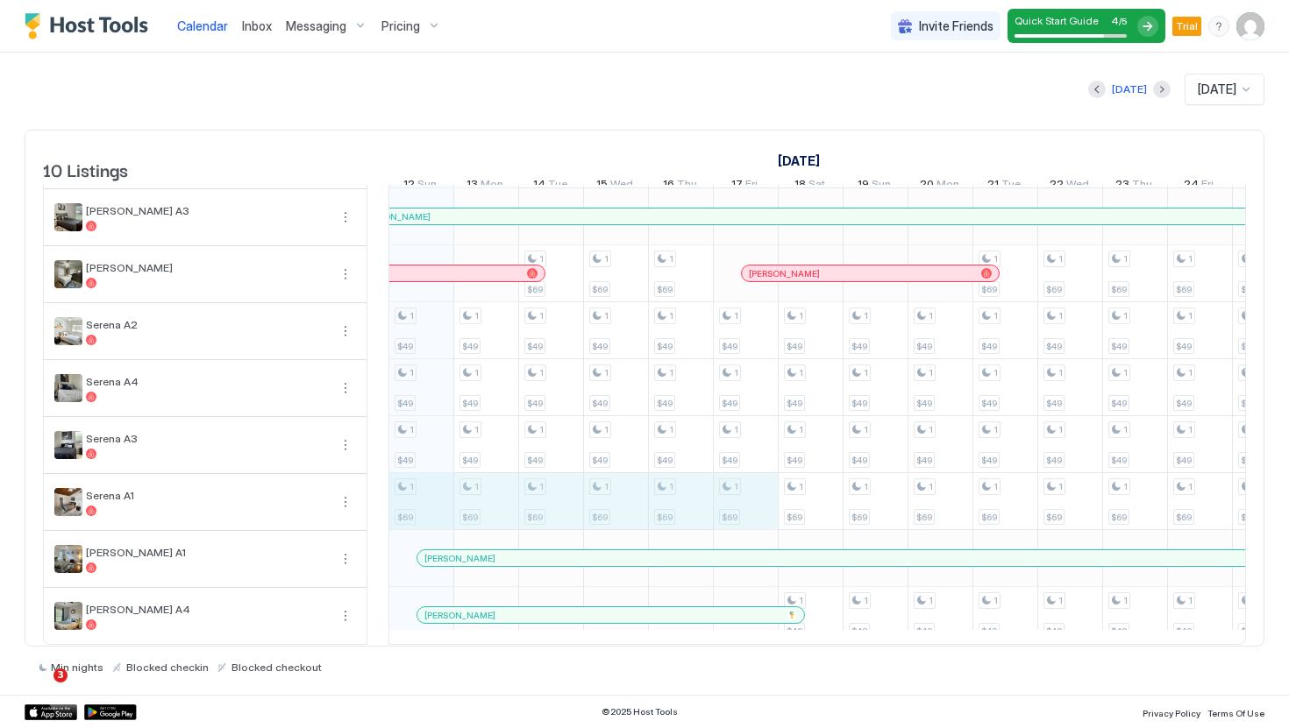
drag, startPoint x: 406, startPoint y: 506, endPoint x: 725, endPoint y: 505, distance: 319.1
click at [742, 504] on div "1 $49 1 $49 1 $49 1 $69 2 $320 1 $49 1 $49 1 $49 1 $69 2 $320 1 $59 1 $69 1 $49…" at bounding box center [1134, 359] width 3438 height 569
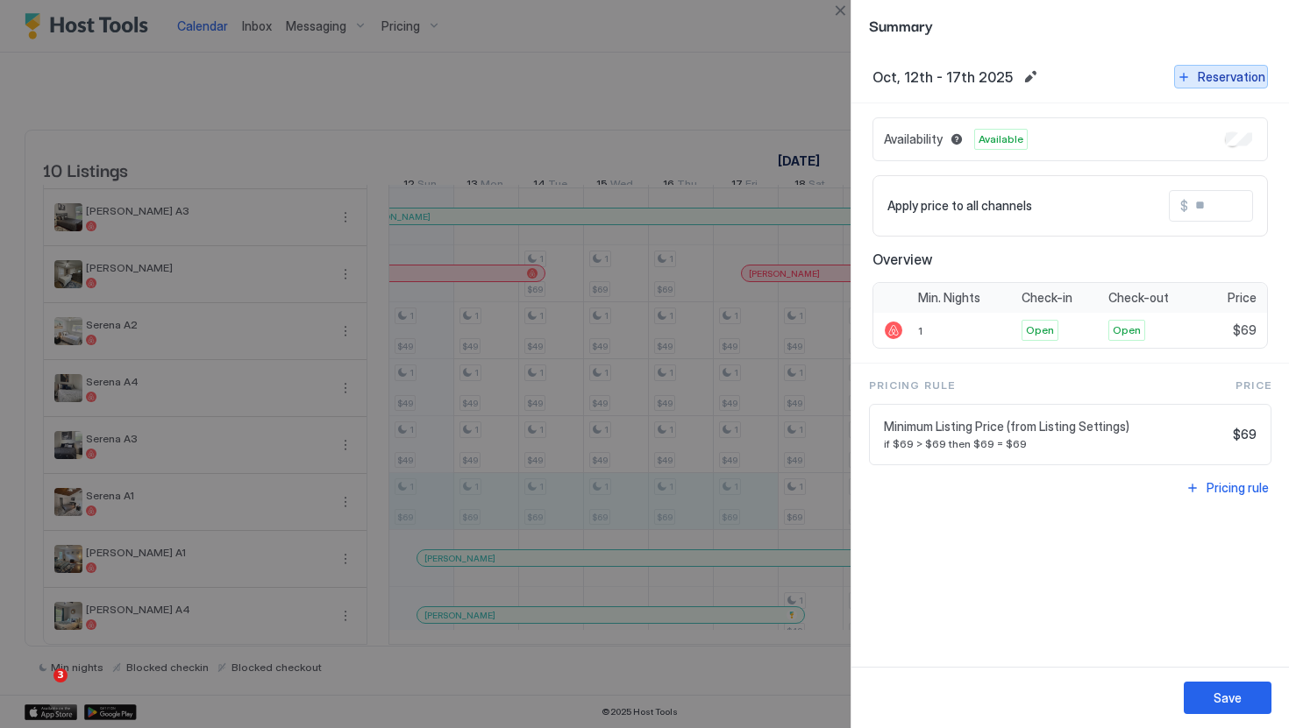
drag, startPoint x: 1214, startPoint y: 75, endPoint x: 1078, endPoint y: 112, distance: 141.0
click at [1078, 112] on div "Oct, 12th - 17th 2025 Reservation Availability Available Apply price to all cha…" at bounding box center [1069, 359] width 437 height 616
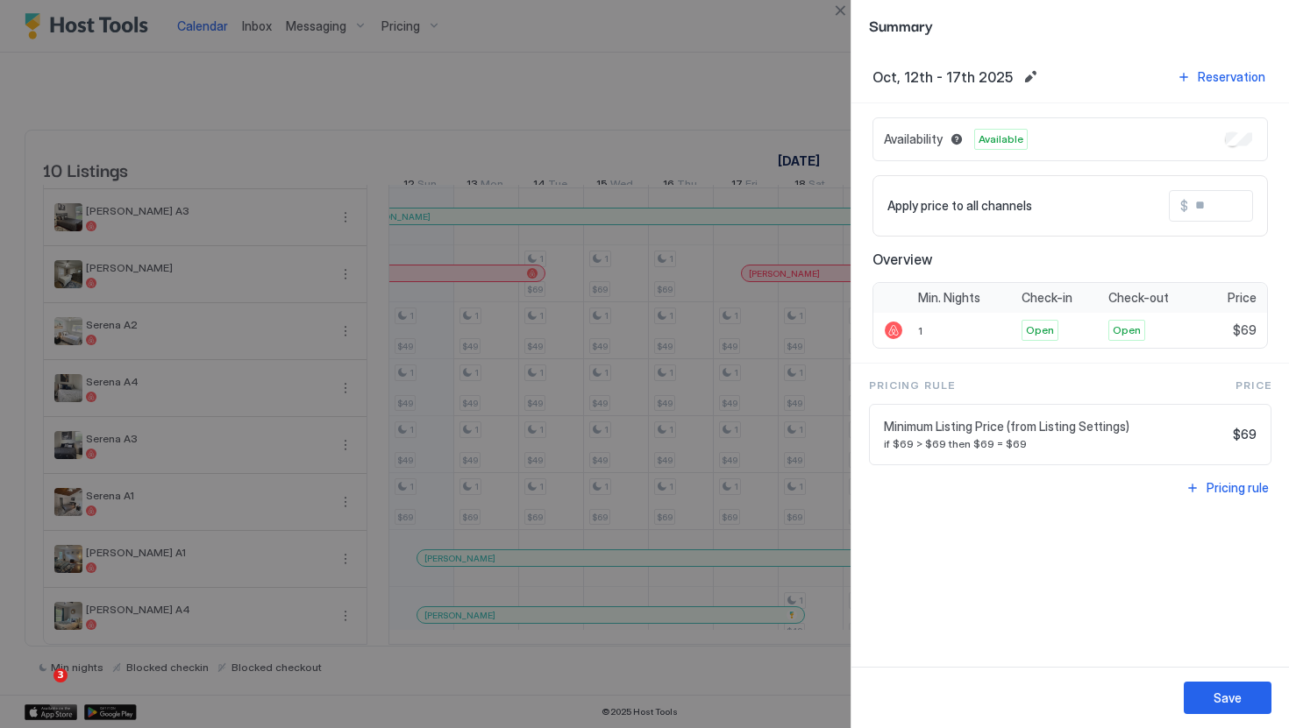
click at [1236, 89] on div "Oct, 12th - 17th 2025 Reservation" at bounding box center [1069, 77] width 437 height 53
click at [1227, 79] on div "Reservation" at bounding box center [1230, 76] width 67 height 18
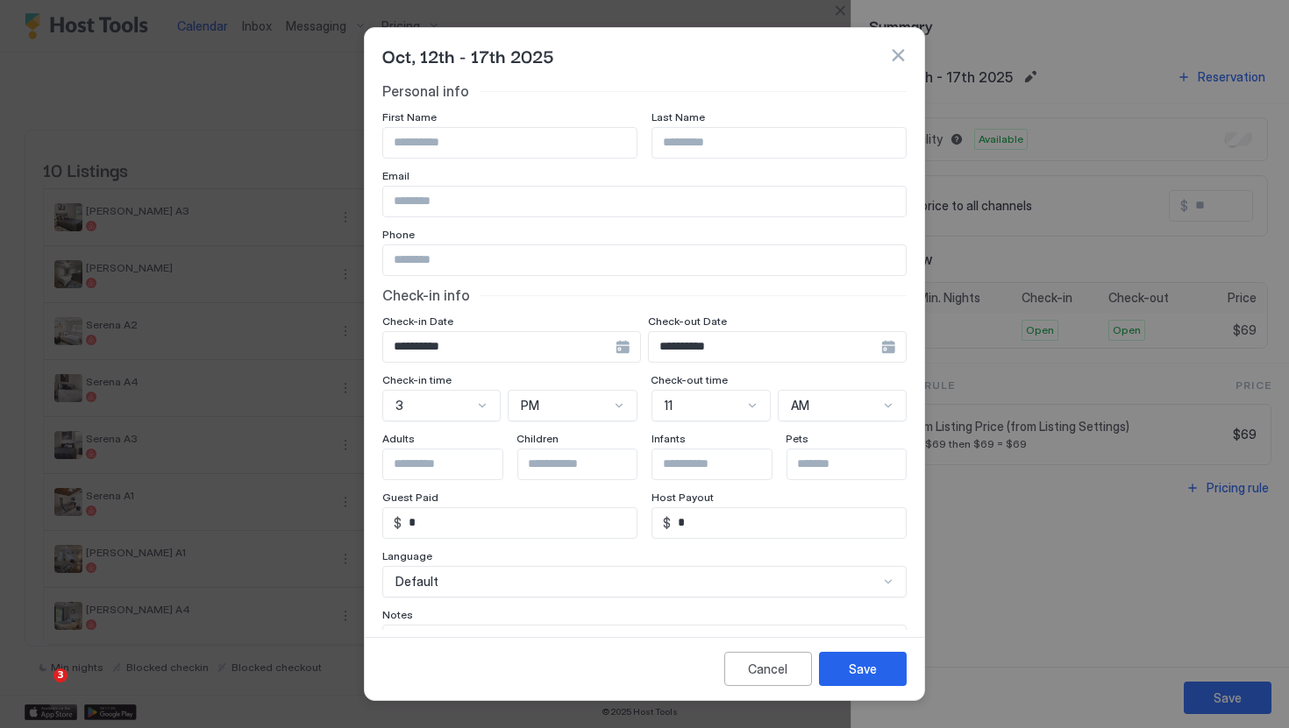
click at [579, 338] on input "**********" at bounding box center [499, 347] width 232 height 30
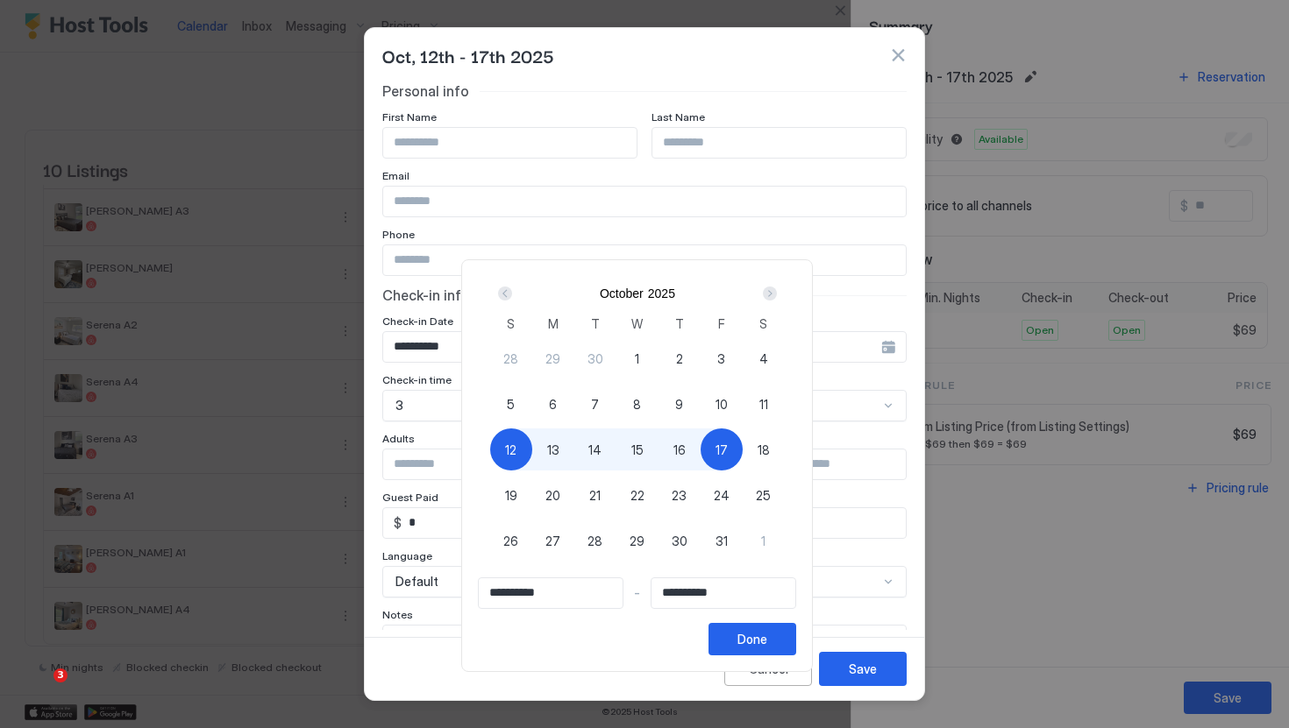
drag, startPoint x: 522, startPoint y: 453, endPoint x: 730, endPoint y: 548, distance: 229.1
click at [731, 549] on div "28 29 30 1 2 3 4 5 6 7 8 9 10 11 12 13 14 15 16 17 18 19 20 21 22 23 24 25 26 2…" at bounding box center [637, 462] width 295 height 252
click at [728, 548] on span "31" at bounding box center [721, 541] width 12 height 18
type input "**********"
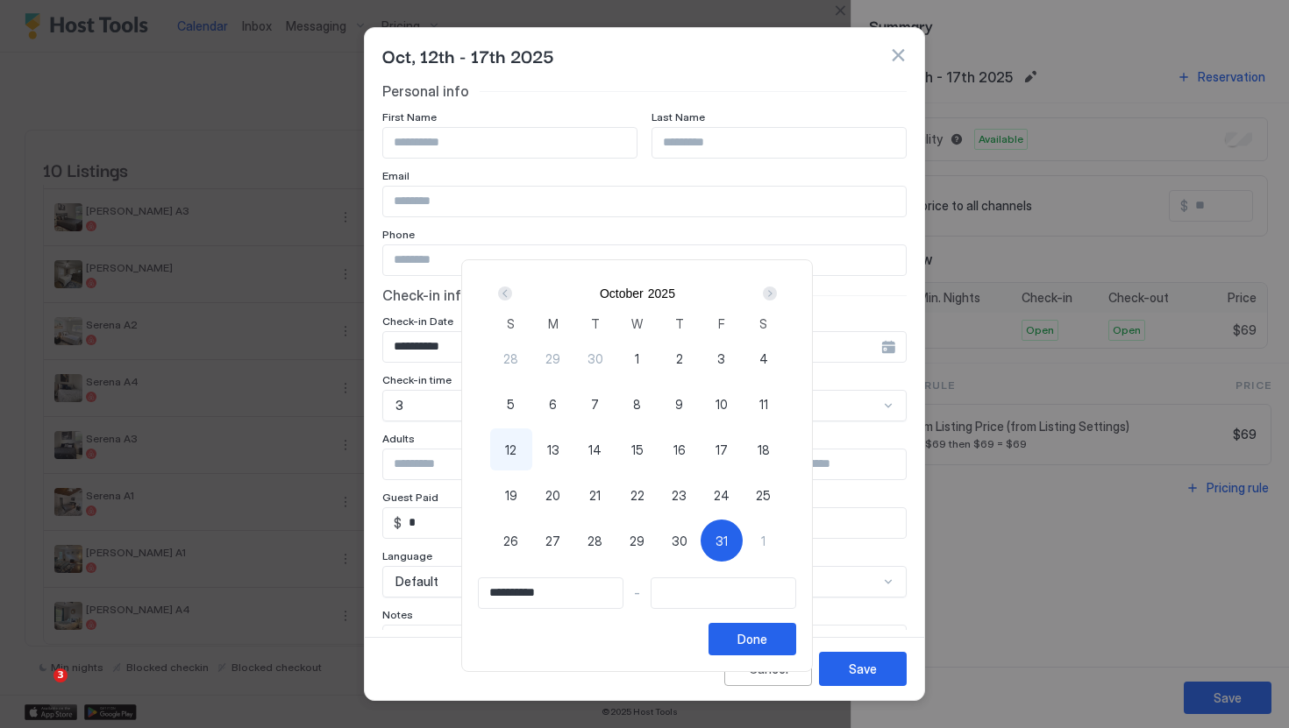
click at [526, 456] on div "12" at bounding box center [511, 450] width 42 height 42
type input "**********"
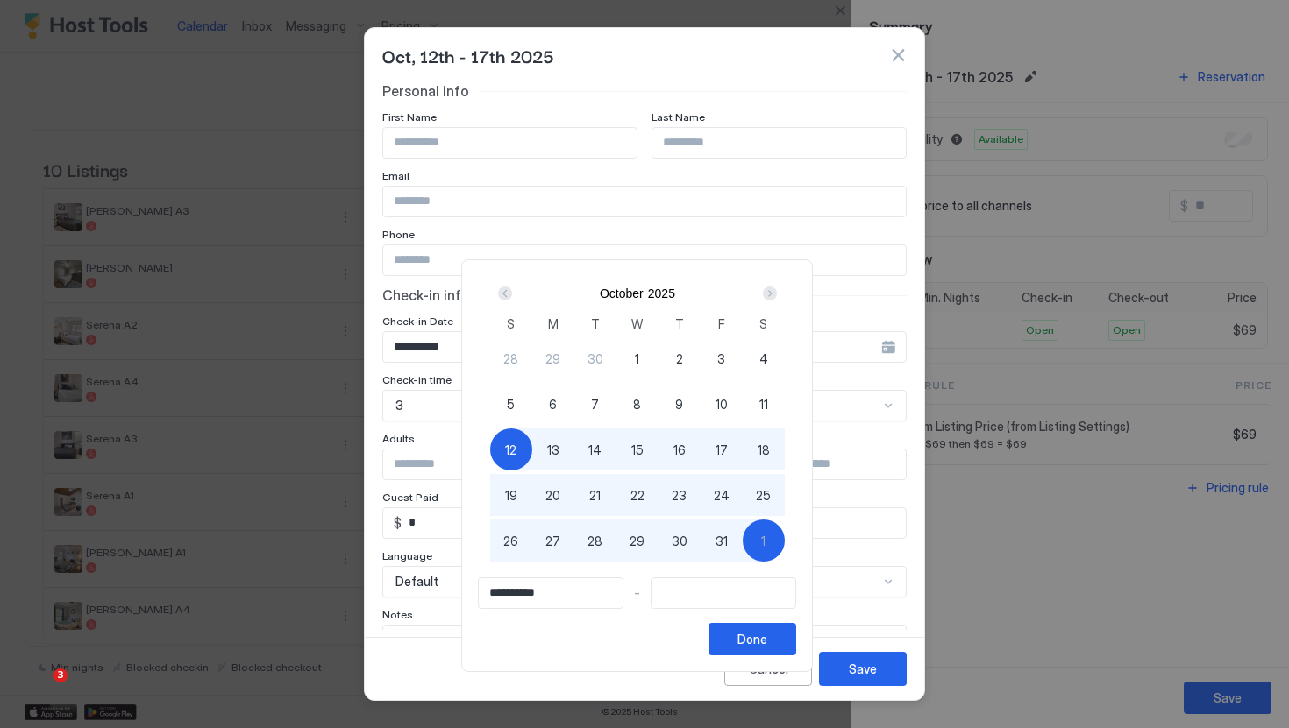
type input "**********"
click at [728, 534] on span "31" at bounding box center [721, 541] width 12 height 18
type input "**********"
click at [532, 448] on div "12" at bounding box center [511, 450] width 42 height 42
click at [592, 449] on div "14" at bounding box center [595, 450] width 42 height 42
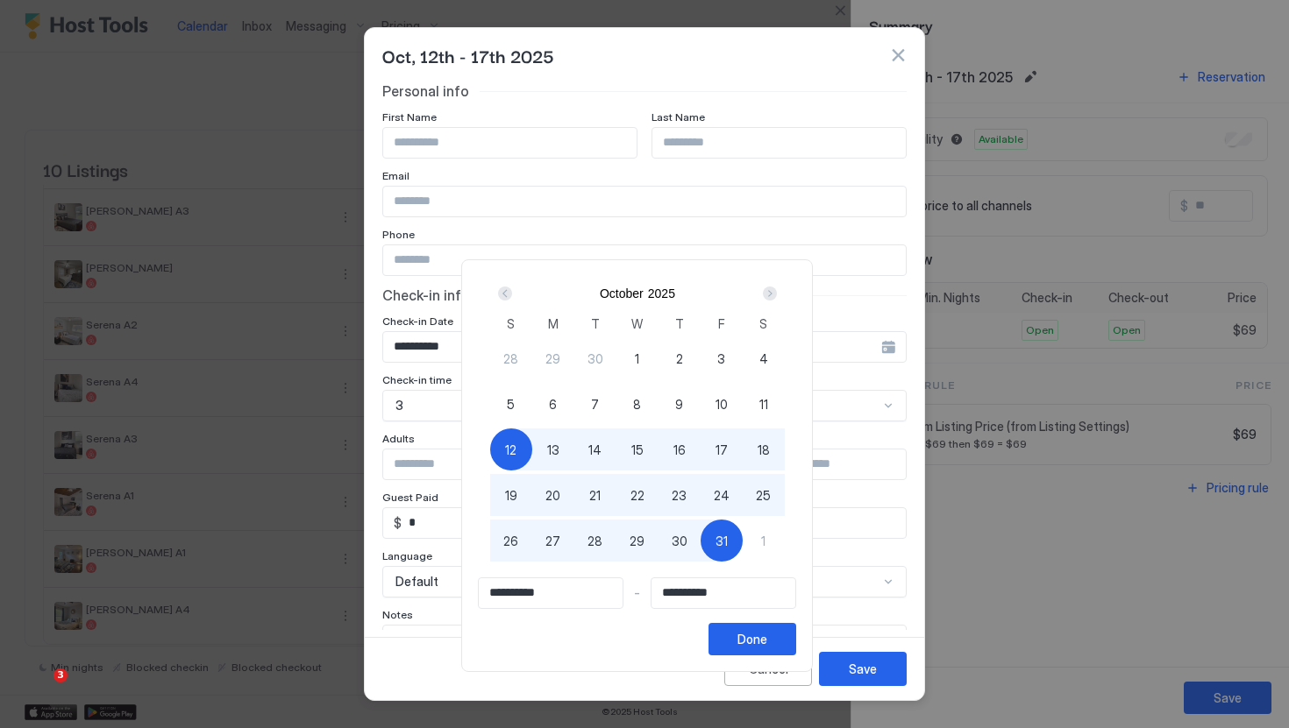
type input "**********"
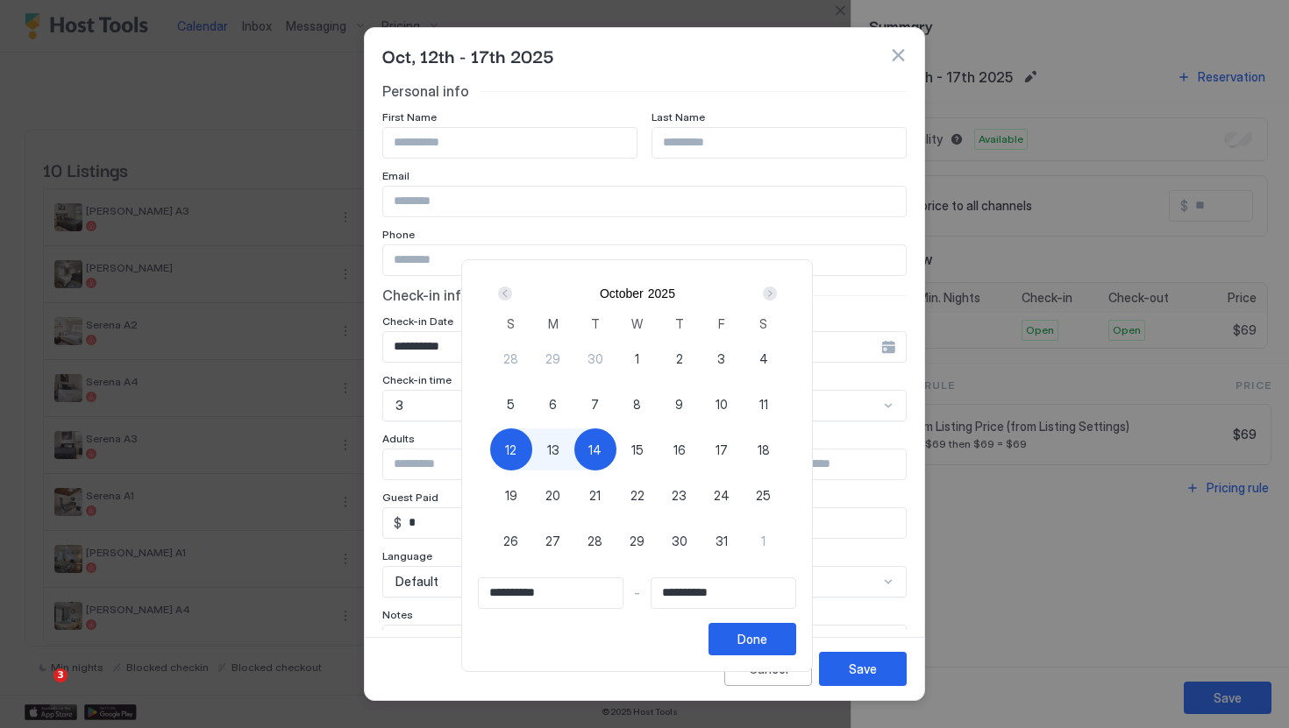
click at [557, 409] on span "6" at bounding box center [553, 404] width 8 height 18
type input "**********"
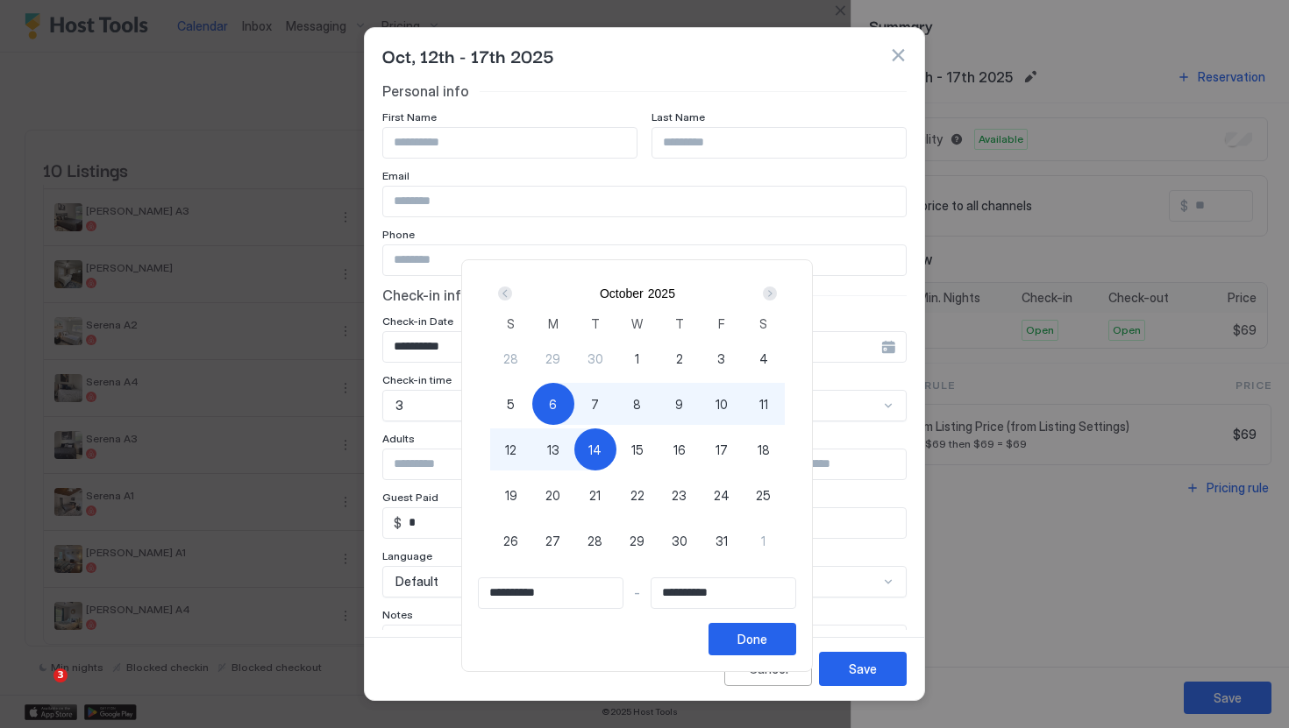
click at [527, 440] on div "12" at bounding box center [511, 450] width 42 height 42
type input "**********"
click at [510, 283] on div "Prev" at bounding box center [504, 293] width 21 height 21
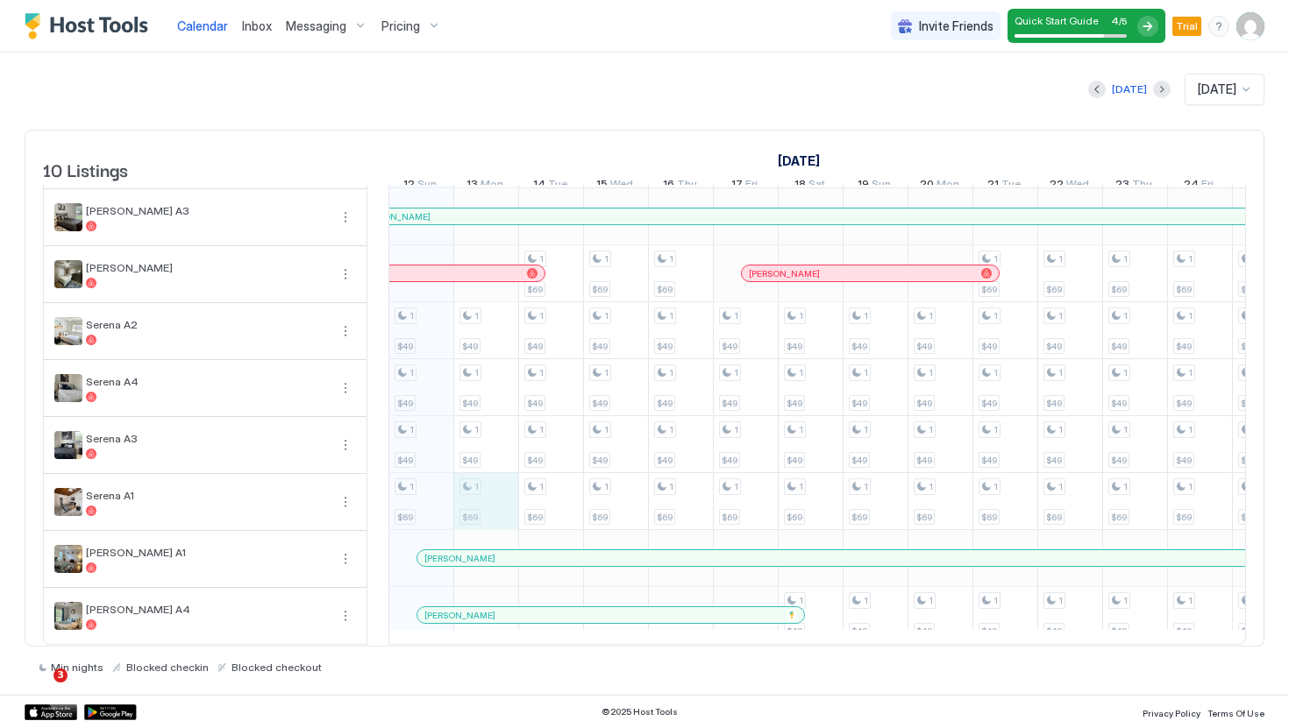
click at [490, 512] on div "1 $49 1 $49 1 $49 1 $69 2 $320 1 $49 1 $49 1 $49 1 $69 2 $320 1 $59 1 $69 1 $49…" at bounding box center [1134, 359] width 3438 height 569
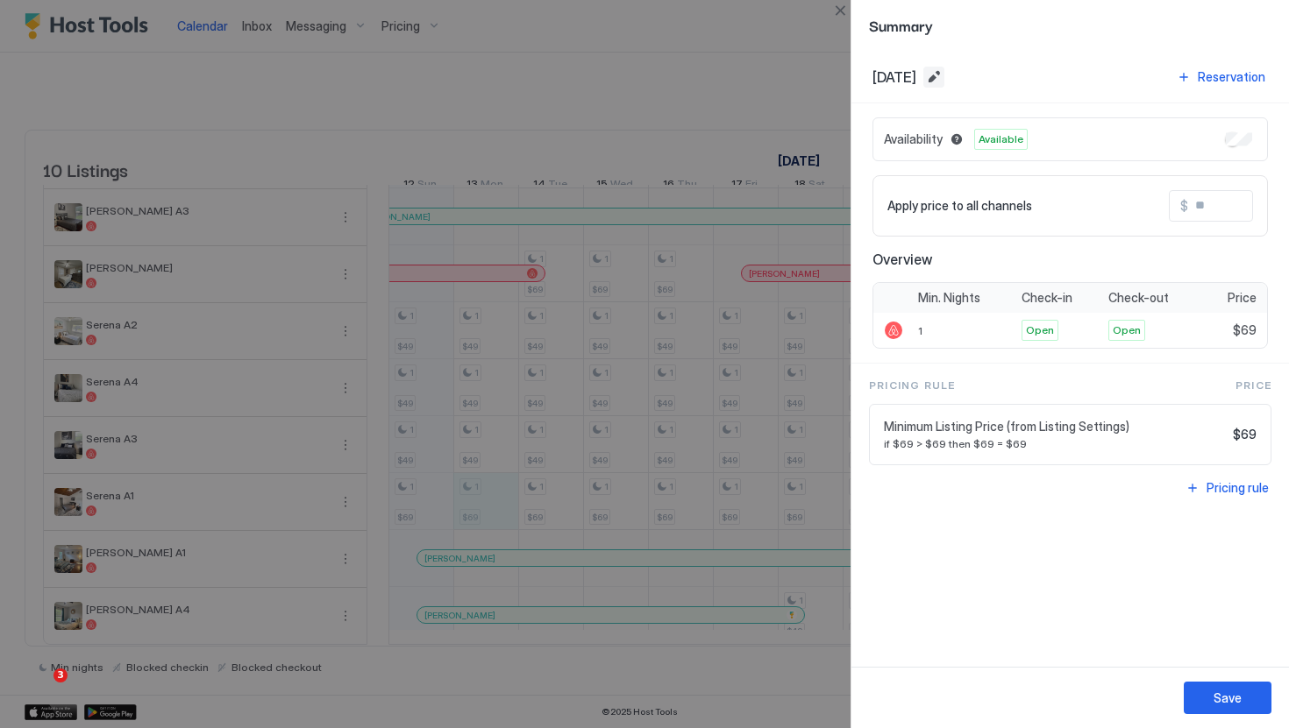
click at [944, 77] on button "Edit date range" at bounding box center [933, 77] width 21 height 21
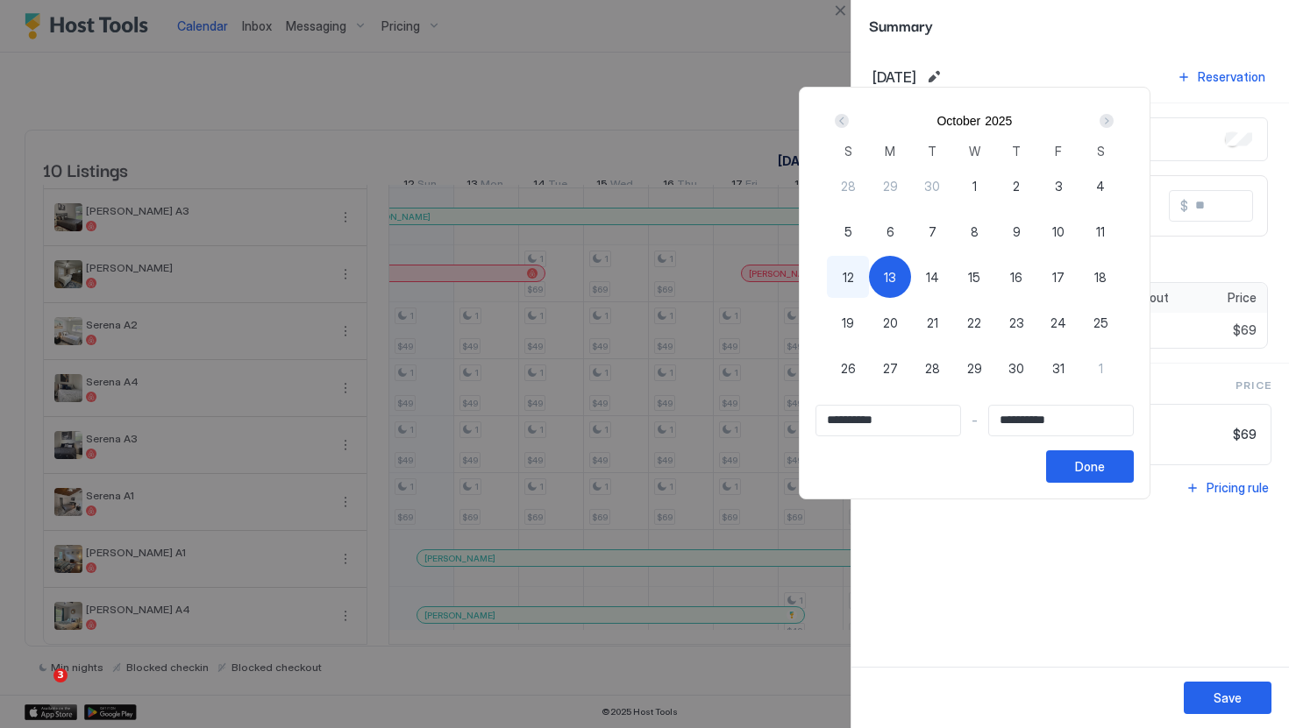
click at [869, 278] on div "12" at bounding box center [848, 277] width 42 height 42
type input "**********"
click at [862, 280] on div "12" at bounding box center [848, 277] width 42 height 42
type input "**********"
click at [862, 280] on div "12" at bounding box center [848, 277] width 42 height 42
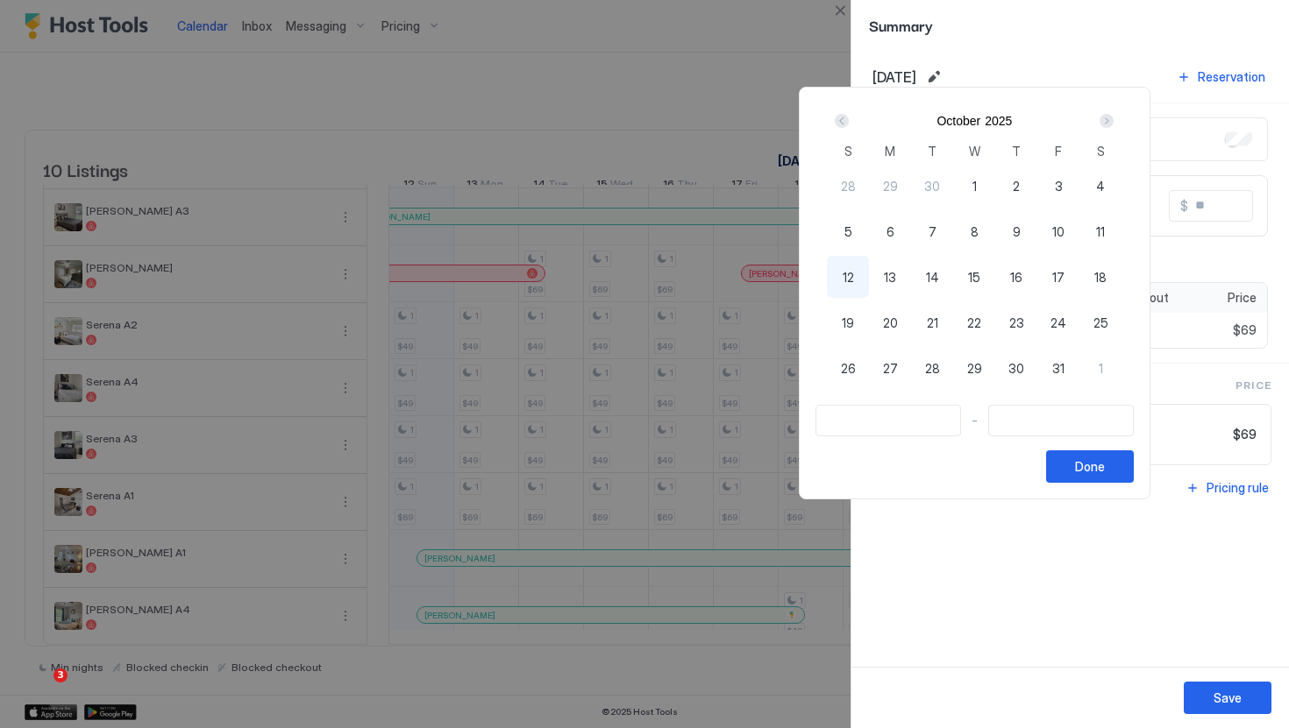
click at [862, 280] on div "12" at bounding box center [848, 277] width 42 height 42
type input "**********"
click at [1105, 124] on div "Next" at bounding box center [1106, 120] width 21 height 21
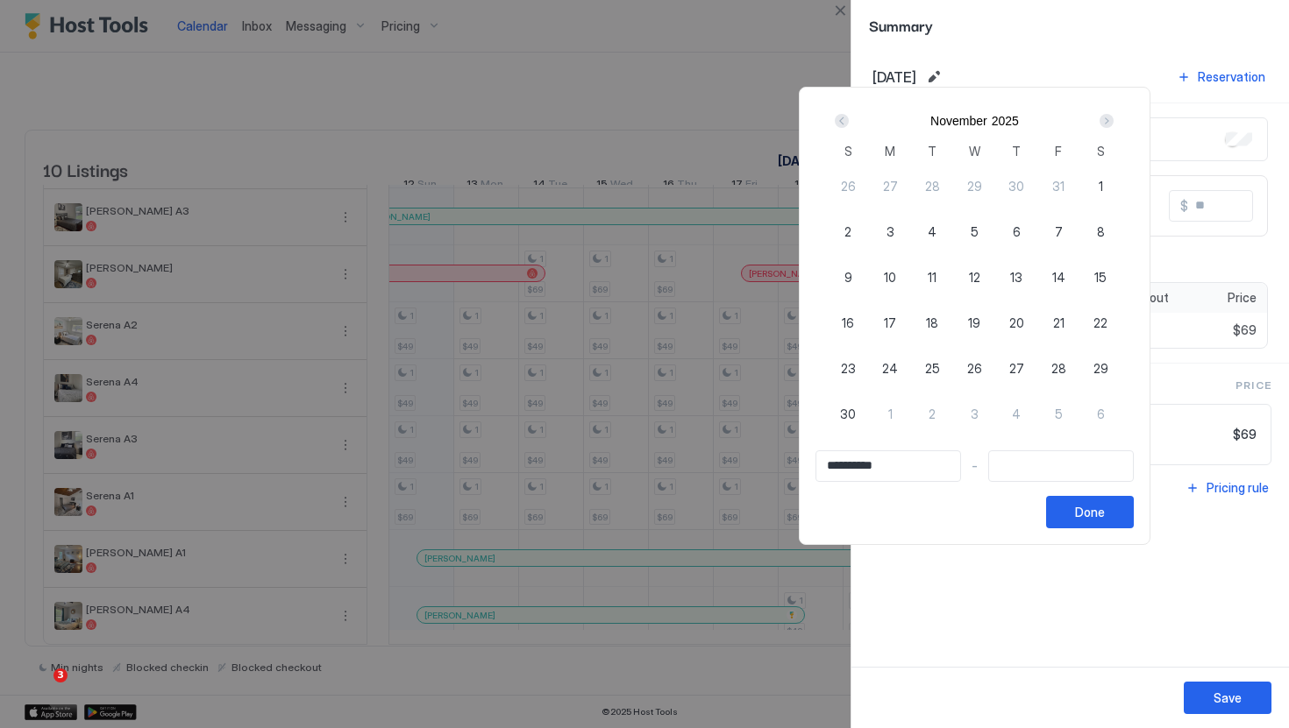
click at [1105, 124] on div "Next" at bounding box center [1106, 120] width 21 height 21
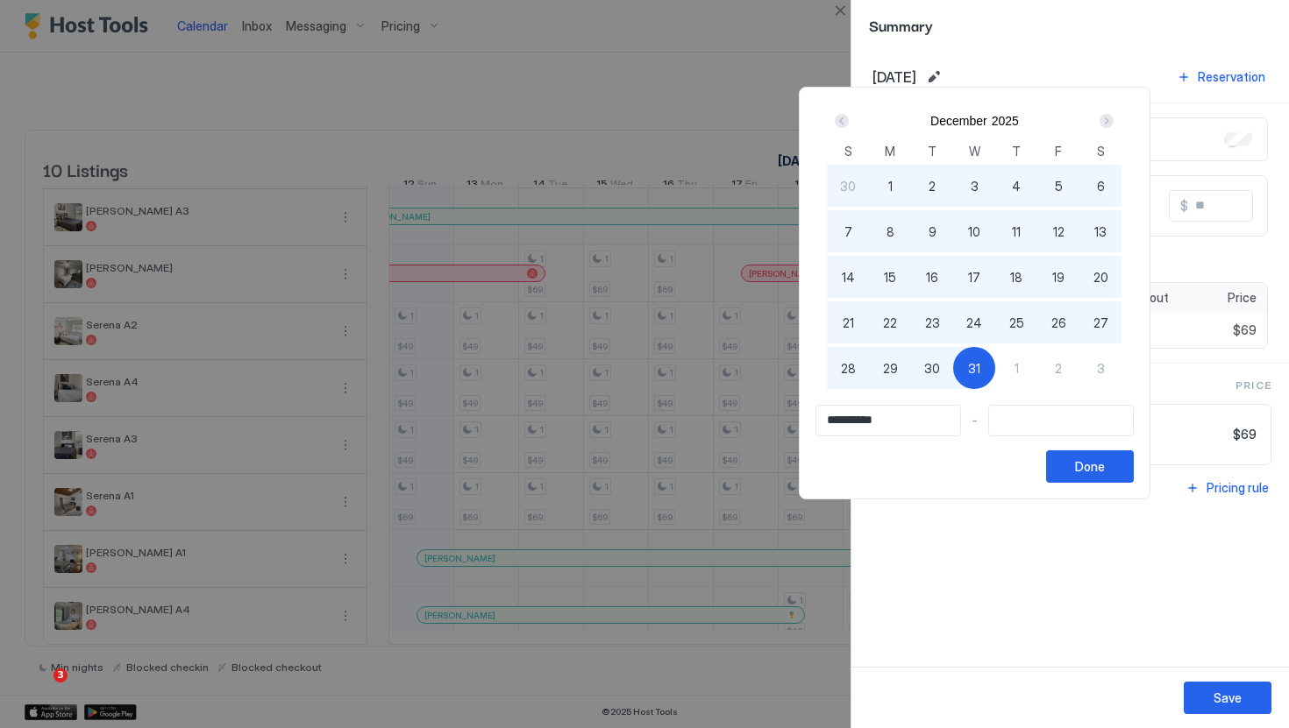
click at [991, 370] on div "31" at bounding box center [974, 368] width 42 height 42
type input "**********"
click at [1099, 463] on div "Done" at bounding box center [1090, 467] width 30 height 18
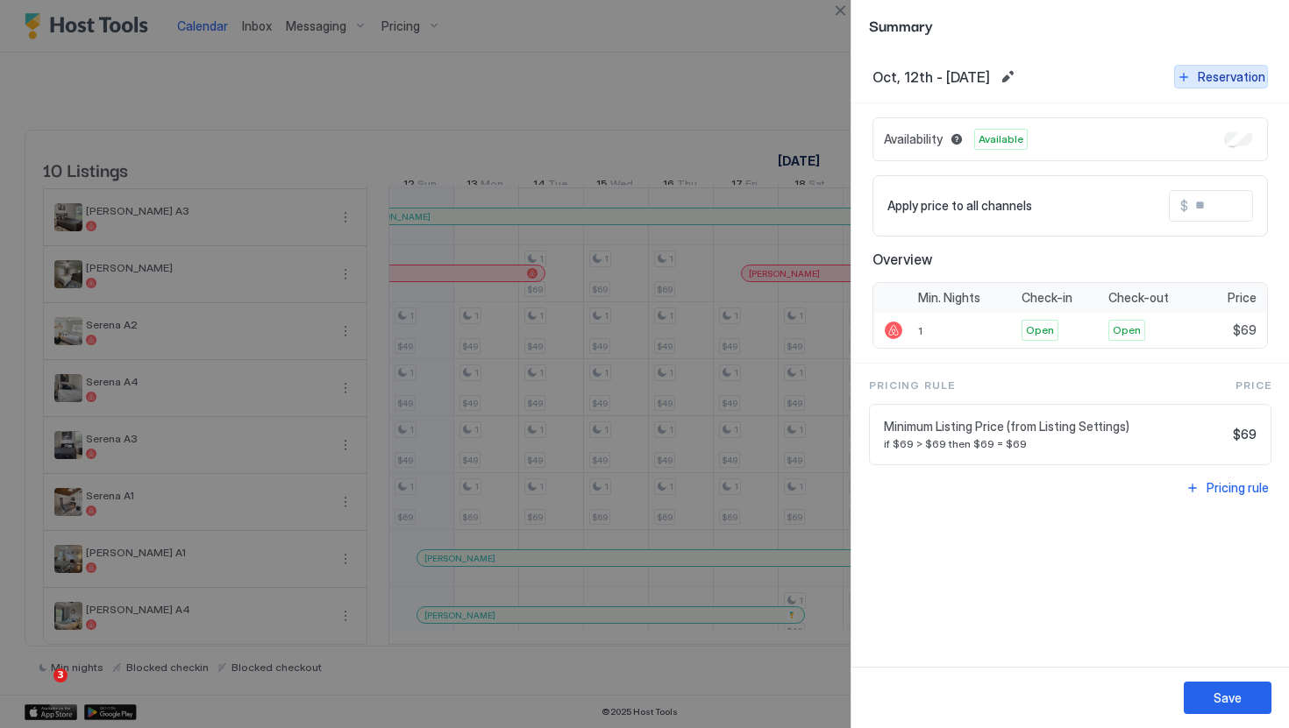
click at [1231, 85] on div "Reservation" at bounding box center [1230, 76] width 67 height 18
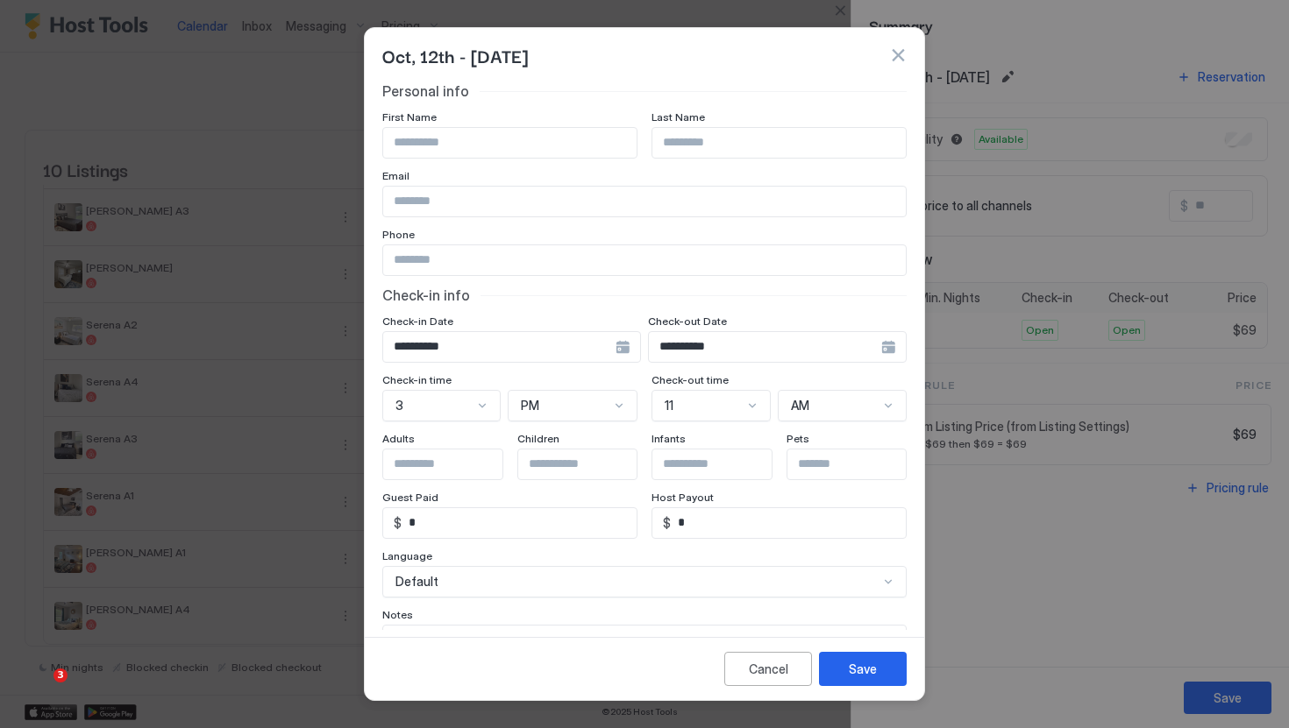
click at [509, 145] on input "Input Field" at bounding box center [509, 143] width 253 height 30
type input "*****"
click at [860, 664] on div "Save" at bounding box center [863, 669] width 28 height 18
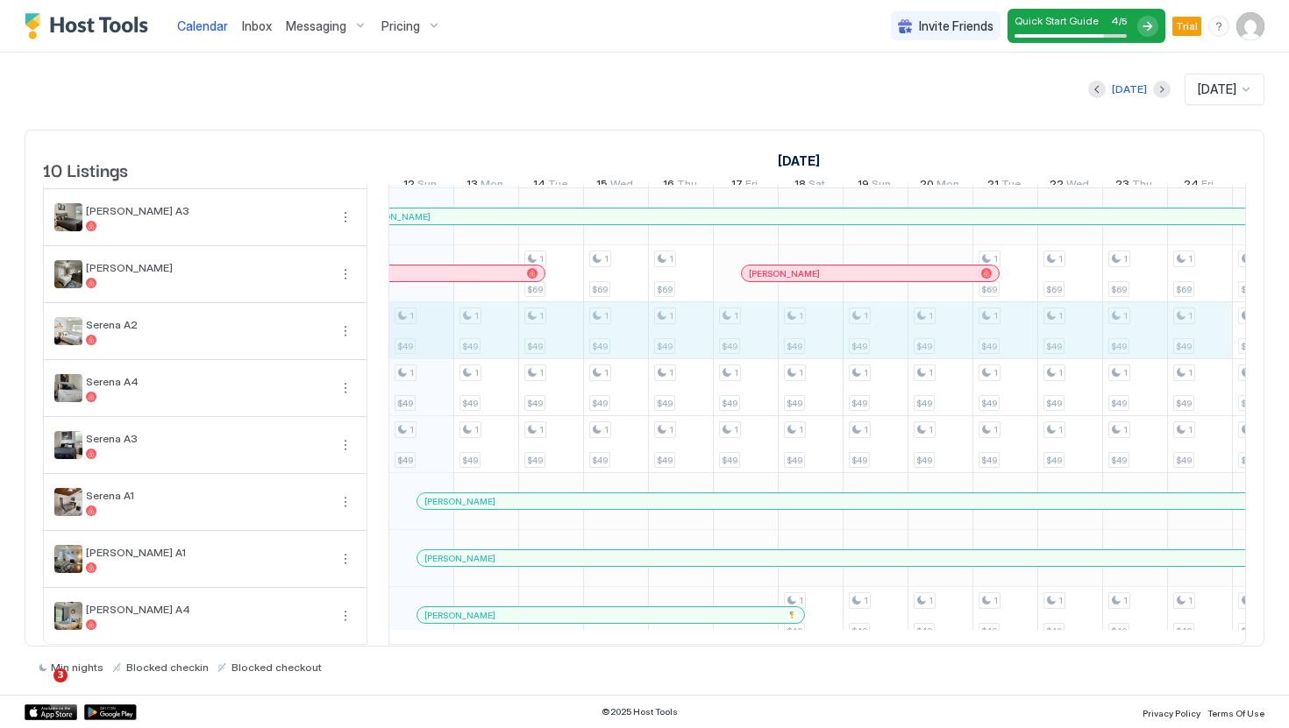
drag, startPoint x: 437, startPoint y: 337, endPoint x: 1183, endPoint y: 334, distance: 746.0
click at [1183, 334] on div "1 $49 1 $49 1 $49 2 $320 1 $49 1 $49 1 $49 2 $320 1 $59 1 $69 1 $49 1 $49 1 $49…" at bounding box center [1134, 359] width 3438 height 569
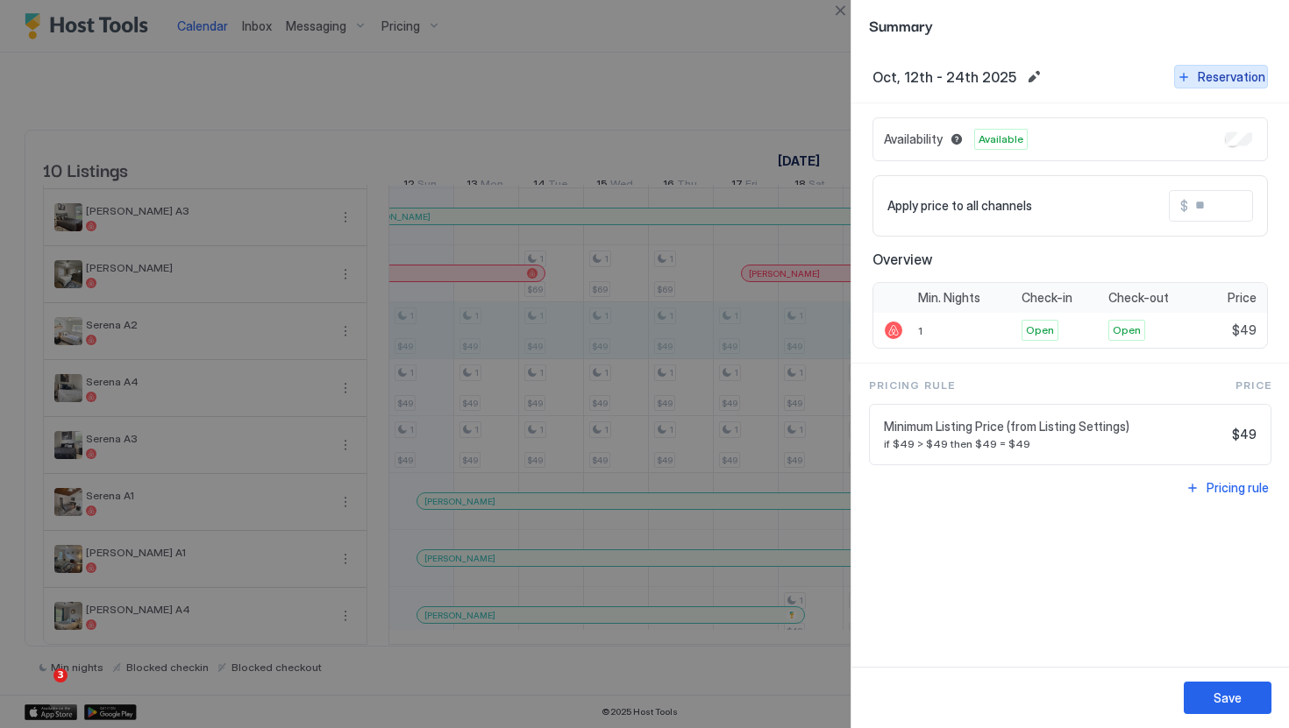
click at [1219, 82] on div "Reservation" at bounding box center [1230, 76] width 67 height 18
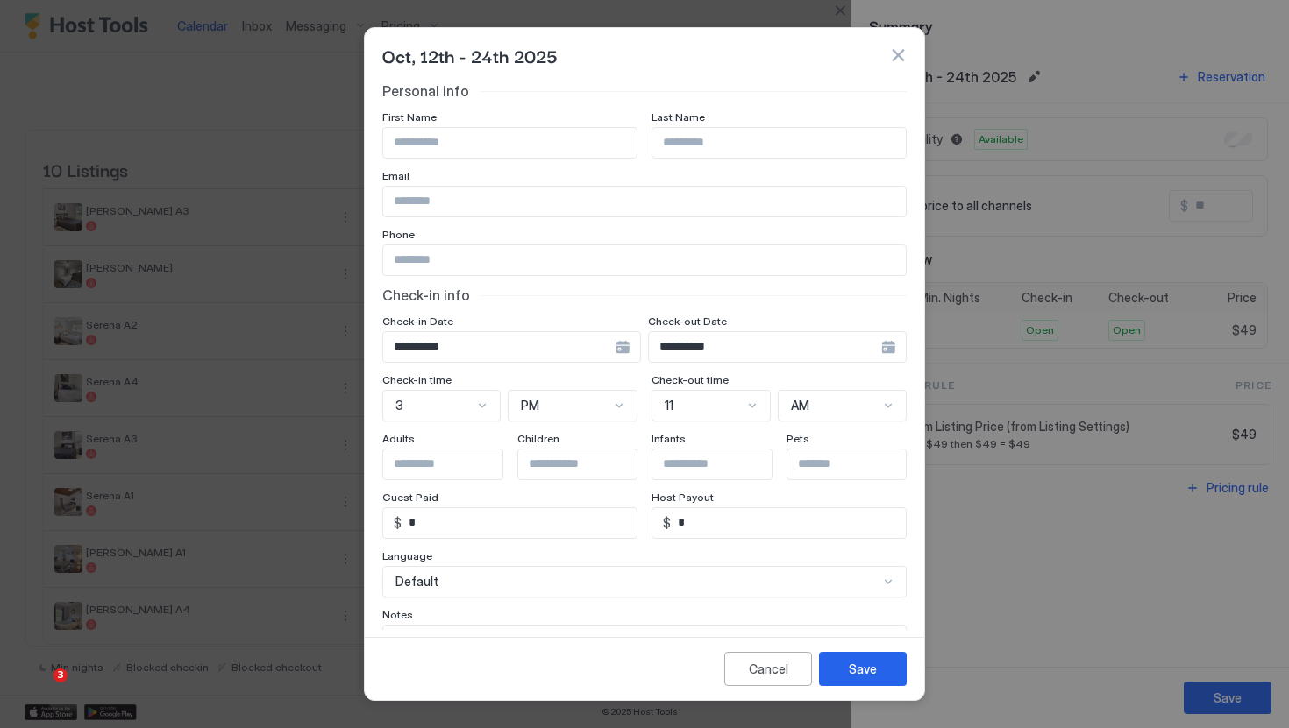
click at [546, 342] on input "**********" at bounding box center [499, 347] width 232 height 30
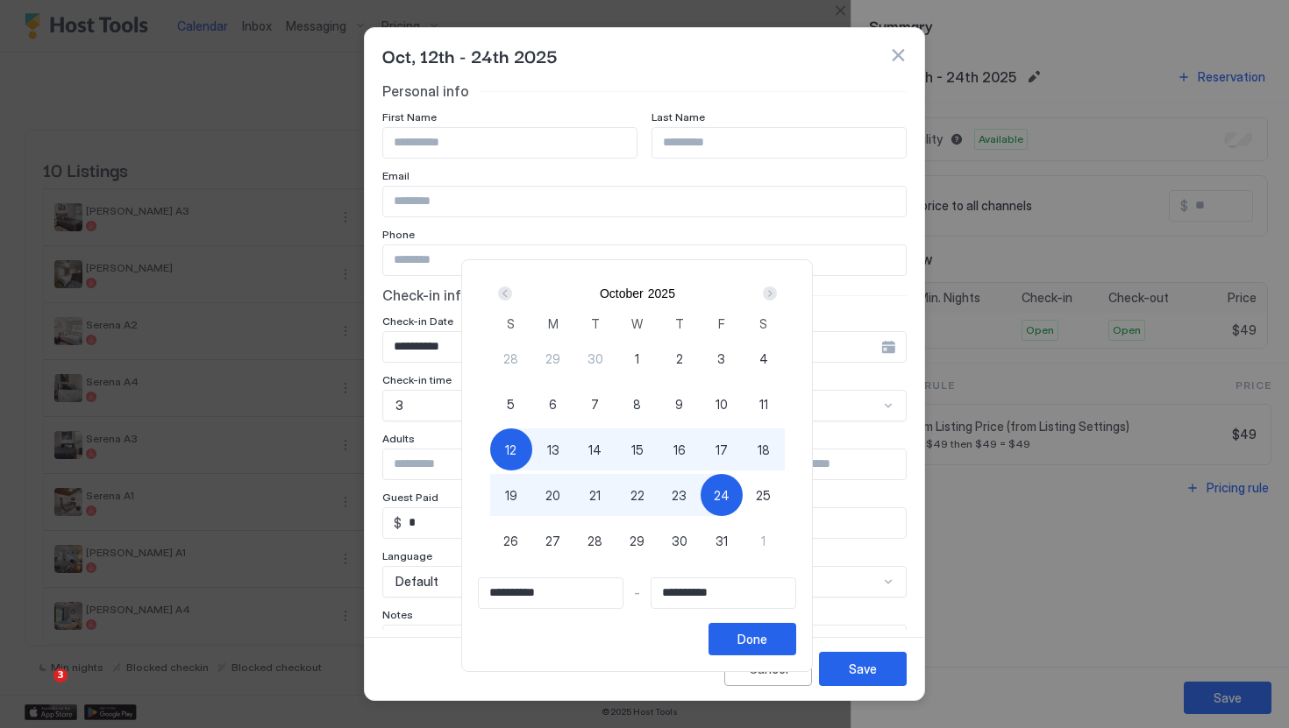
click at [526, 444] on div "12" at bounding box center [511, 450] width 42 height 42
click at [768, 494] on span "25" at bounding box center [763, 496] width 15 height 18
type input "**********"
click at [767, 646] on div "Done" at bounding box center [752, 639] width 30 height 18
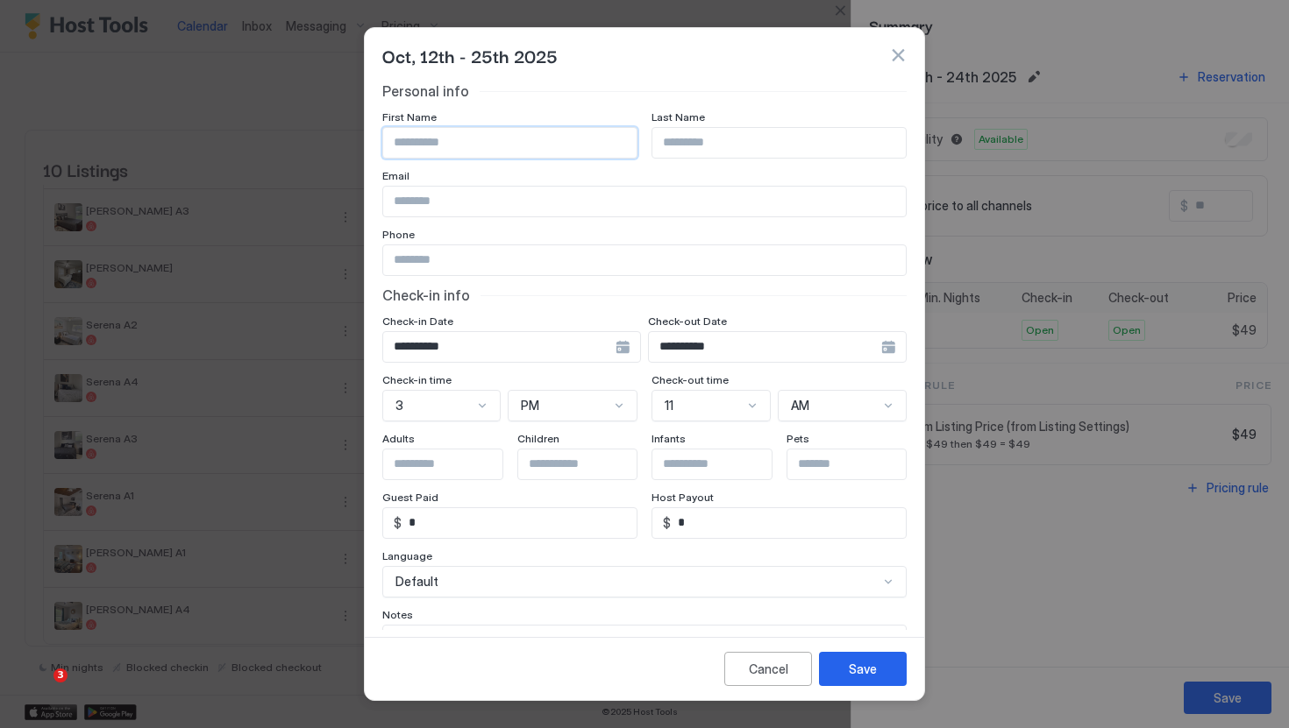
click at [560, 144] on input "Input Field" at bounding box center [509, 143] width 253 height 30
type input "*********"
click at [765, 154] on input "Input Field" at bounding box center [778, 143] width 253 height 30
type input "*******"
click at [876, 676] on div "Save" at bounding box center [863, 669] width 28 height 18
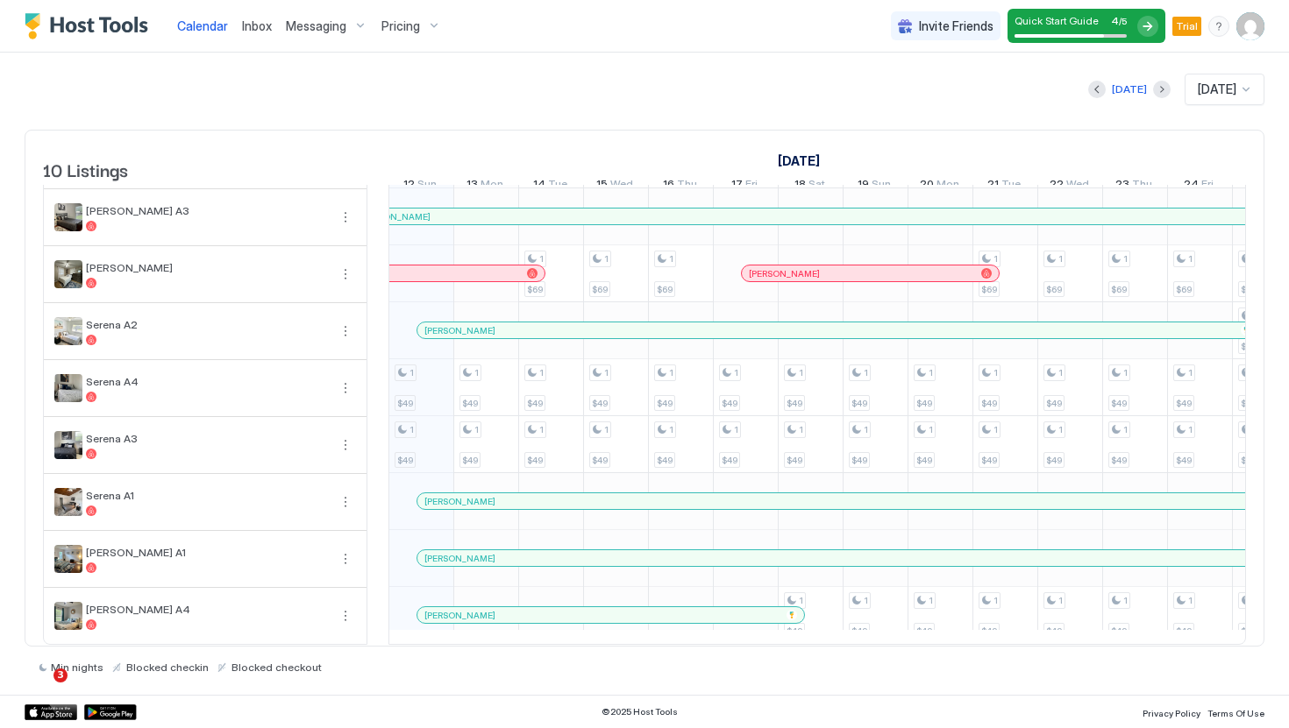
click at [429, 394] on div "1 $49 1 $49 2 $320 1 $49 1 $49 2 $320 1 $59 1 $69 1 $49 1 $49 2 $320 1 $59 1 $6…" at bounding box center [1134, 359] width 3438 height 569
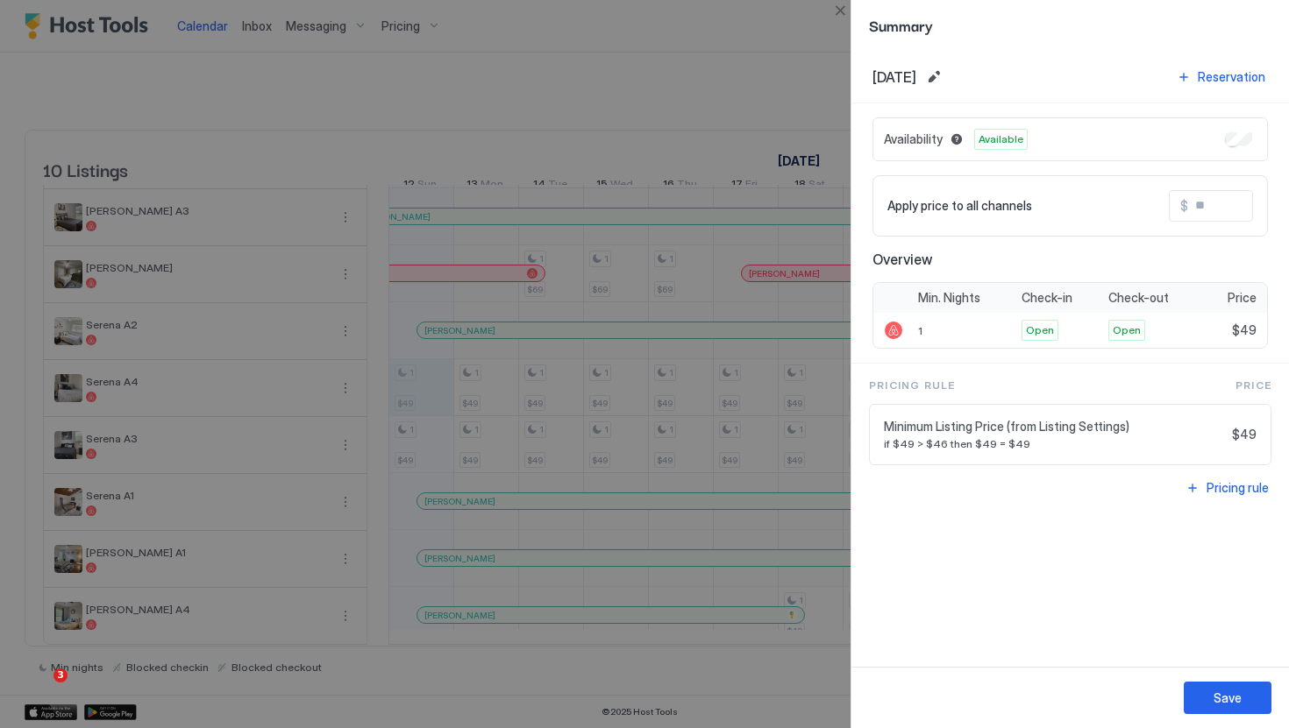
click at [993, 74] on div "Oct, 12th 2025 Reservation" at bounding box center [1069, 77] width 395 height 24
click at [944, 75] on button "Edit date range" at bounding box center [933, 77] width 21 height 21
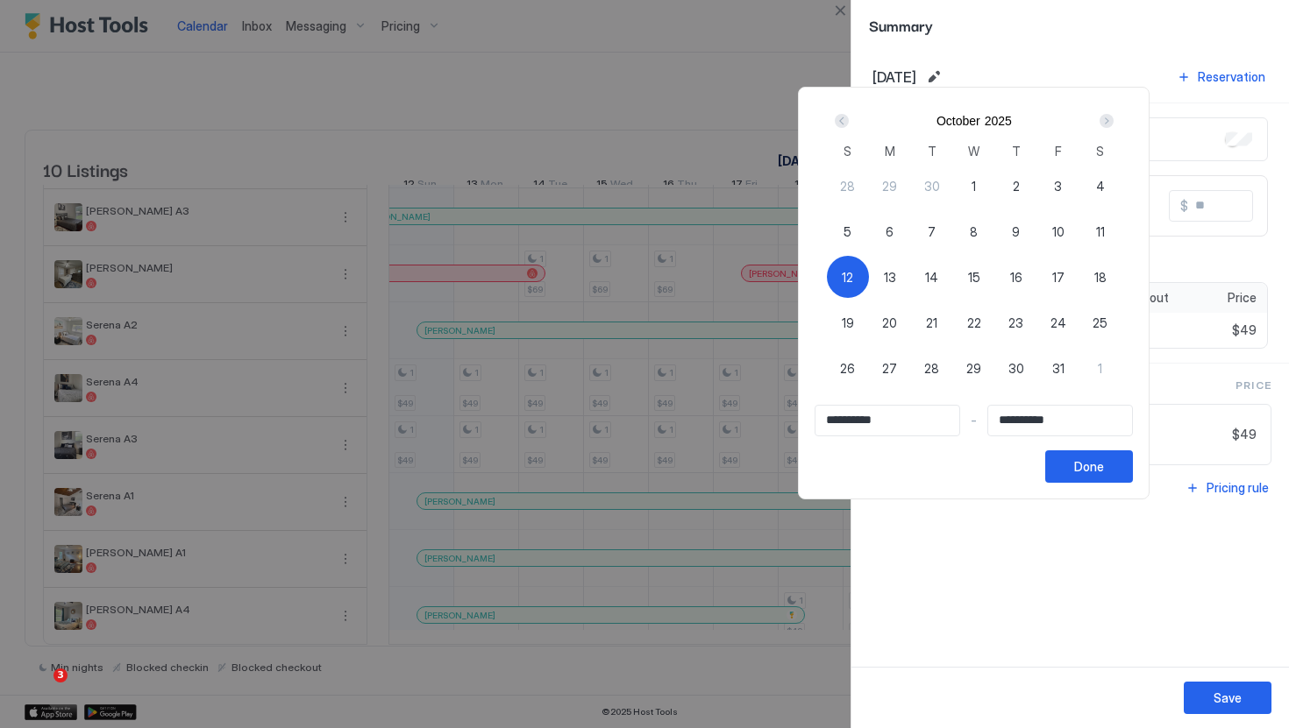
drag, startPoint x: 862, startPoint y: 271, endPoint x: 1058, endPoint y: 372, distance: 220.7
click at [1058, 373] on div "28 29 30 1 2 3 4 5 6 7 8 9 10 11 12 13 14 15 16 17 18 19 20 21 22 23 24 25 26 2…" at bounding box center [974, 289] width 295 height 252
click at [1115, 128] on div "Next" at bounding box center [1106, 120] width 21 height 21
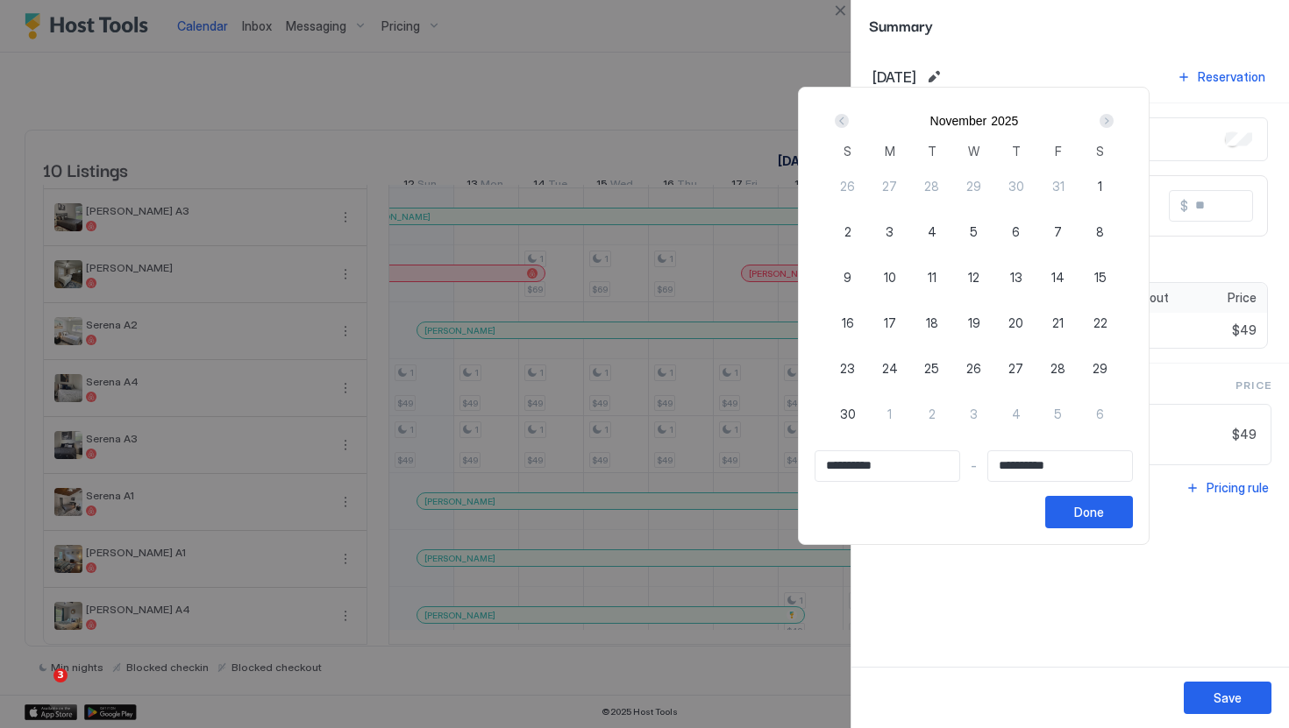
click at [1115, 128] on div "Next" at bounding box center [1106, 120] width 21 height 21
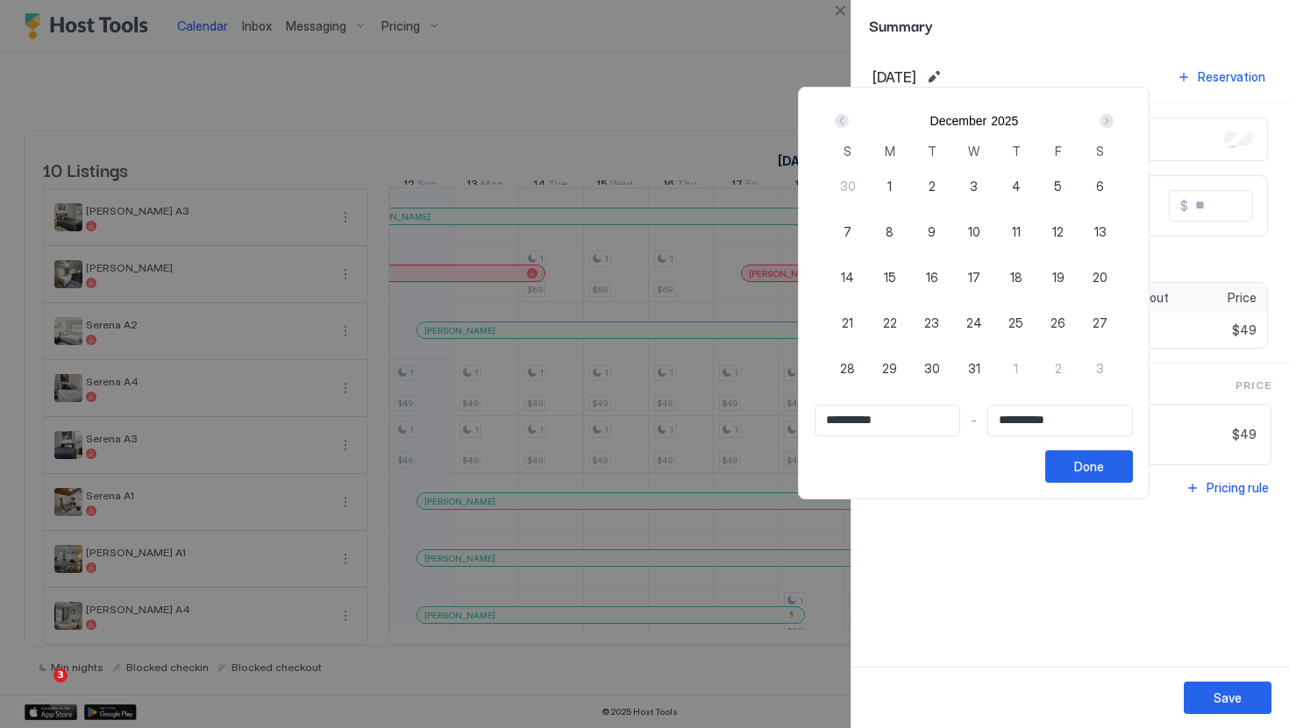
click at [1115, 128] on div "Next" at bounding box center [1106, 120] width 21 height 21
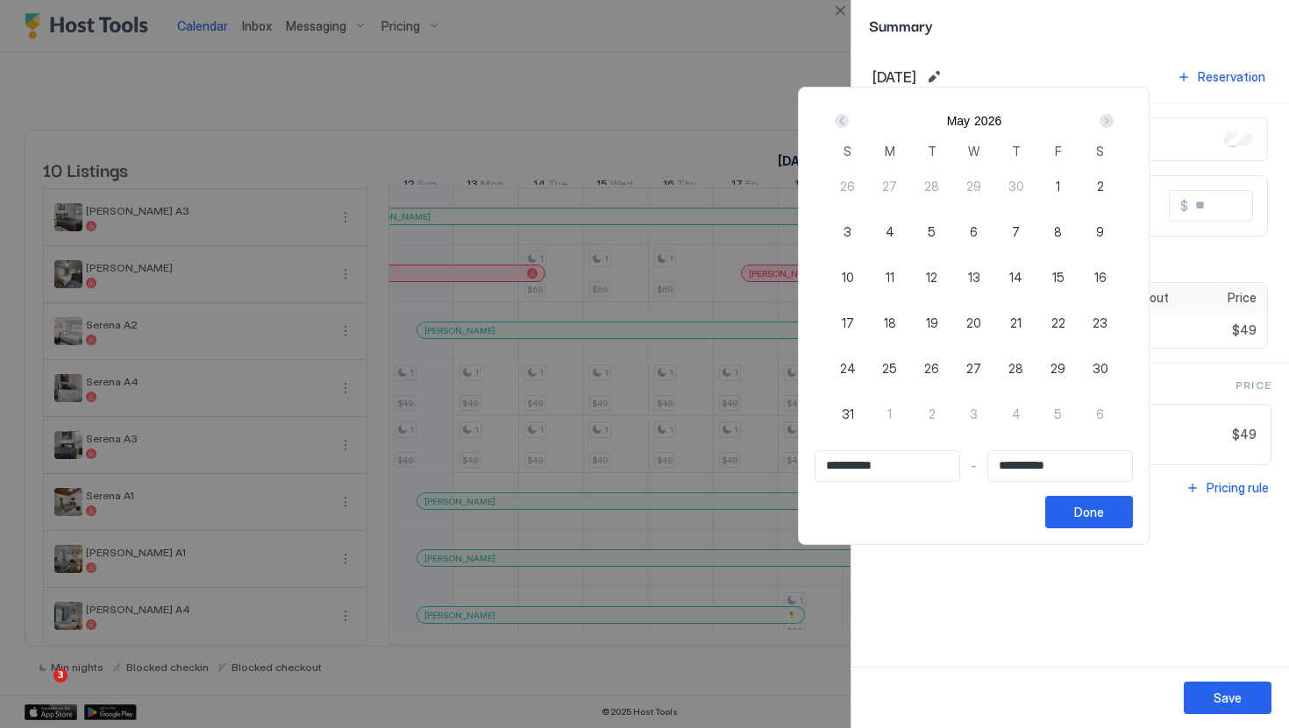
click at [1115, 128] on div "Next" at bounding box center [1106, 120] width 21 height 21
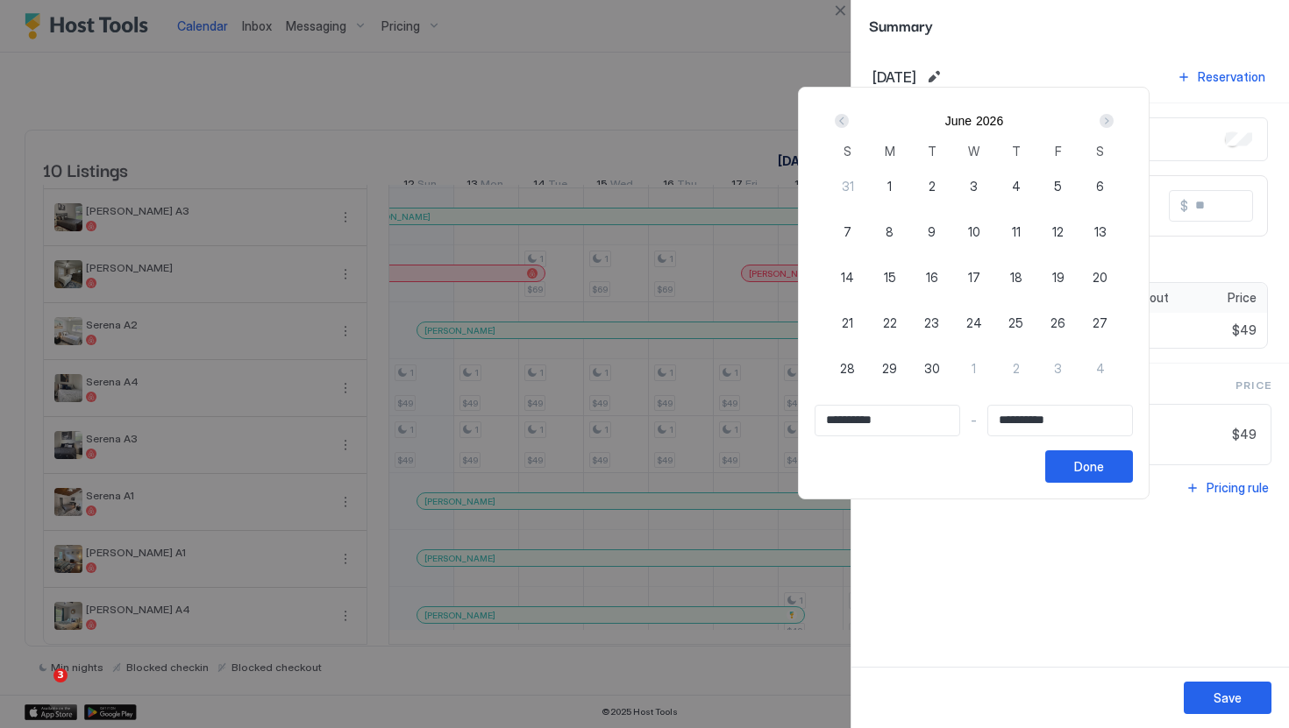
click at [1115, 128] on div "Next" at bounding box center [1106, 120] width 21 height 21
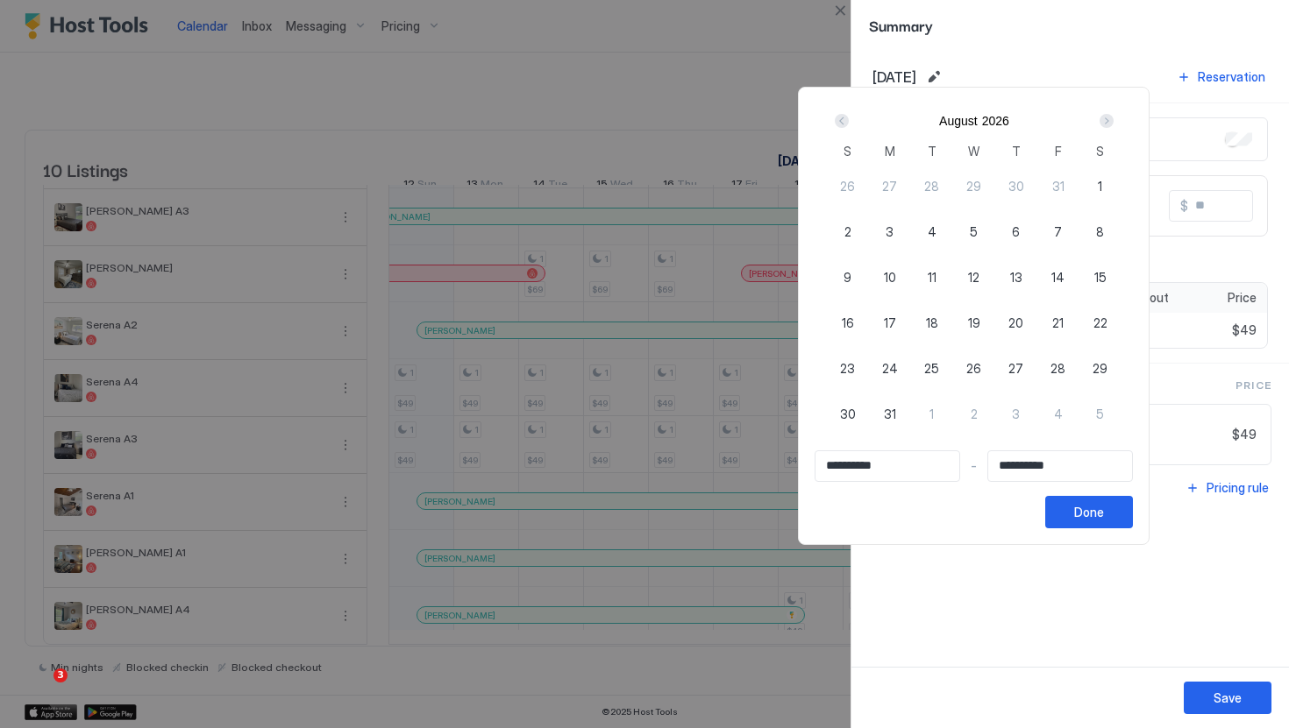
click at [1115, 128] on div "Next" at bounding box center [1106, 120] width 21 height 21
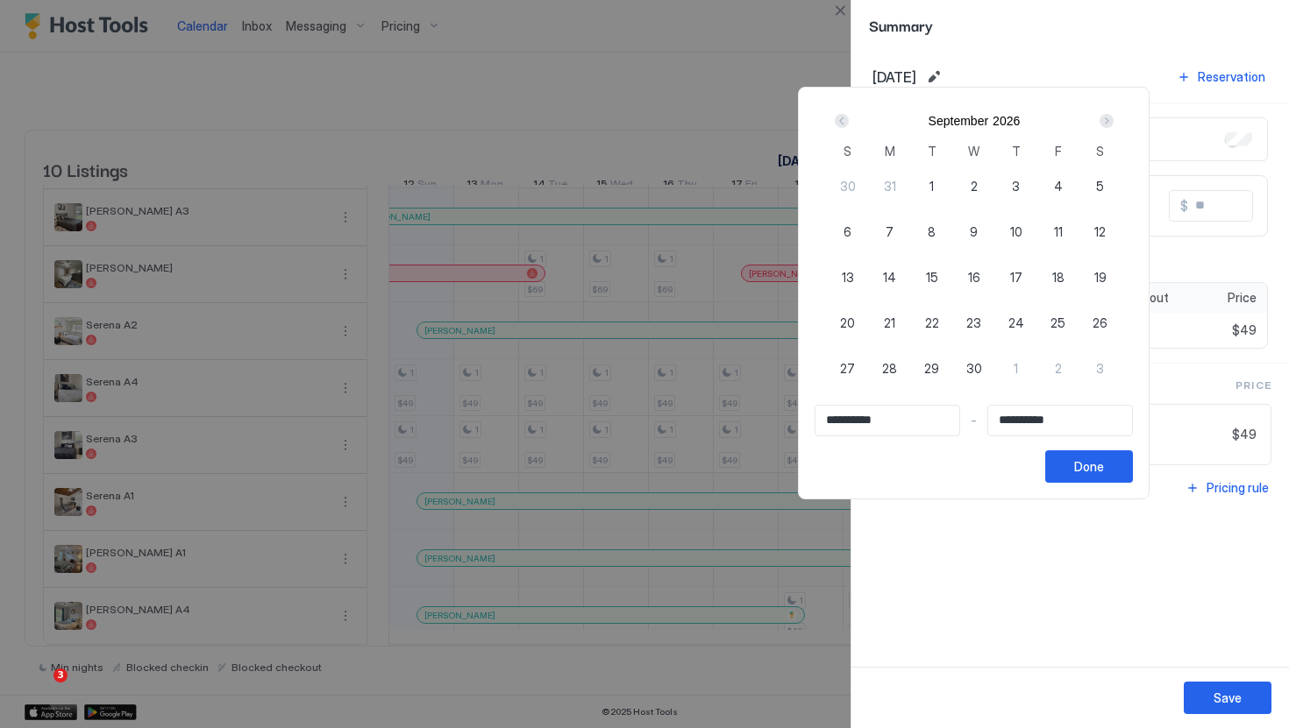
click at [1115, 128] on div "Next" at bounding box center [1106, 120] width 21 height 21
click at [1022, 371] on span "31" at bounding box center [1016, 368] width 12 height 18
type input "**********"
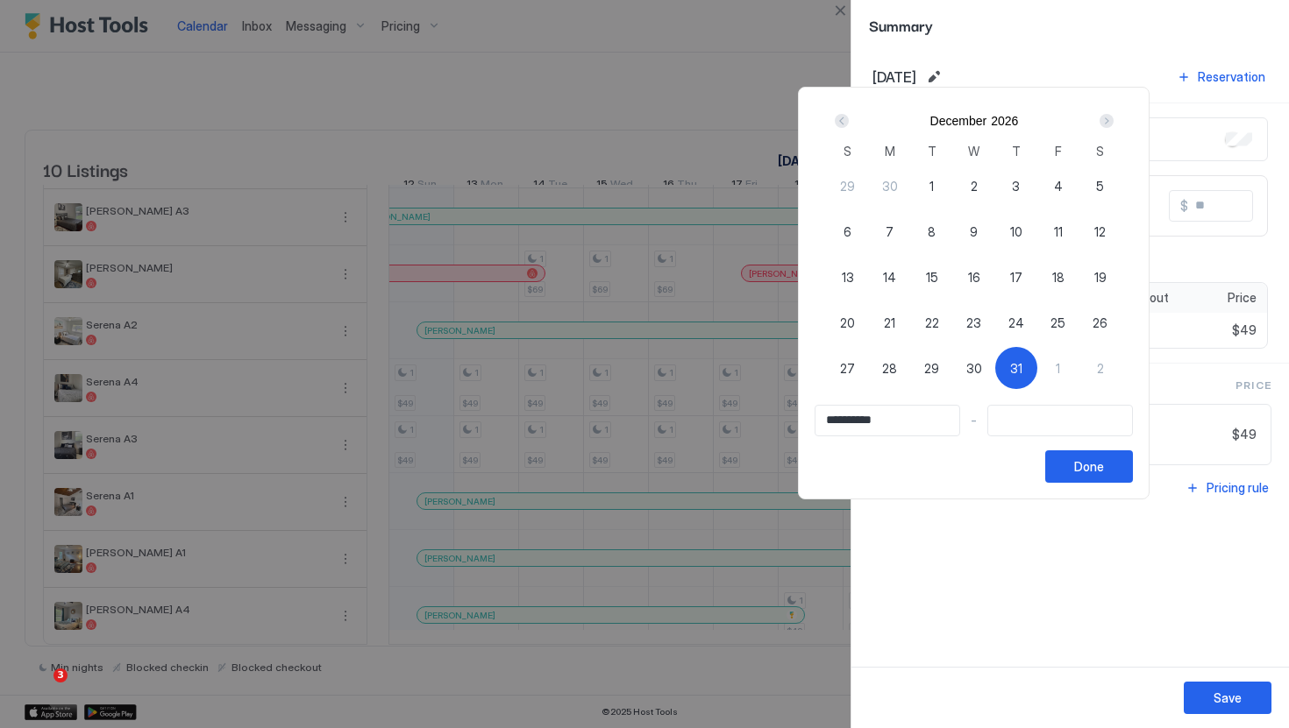
click at [893, 419] on input "**********" at bounding box center [887, 421] width 144 height 30
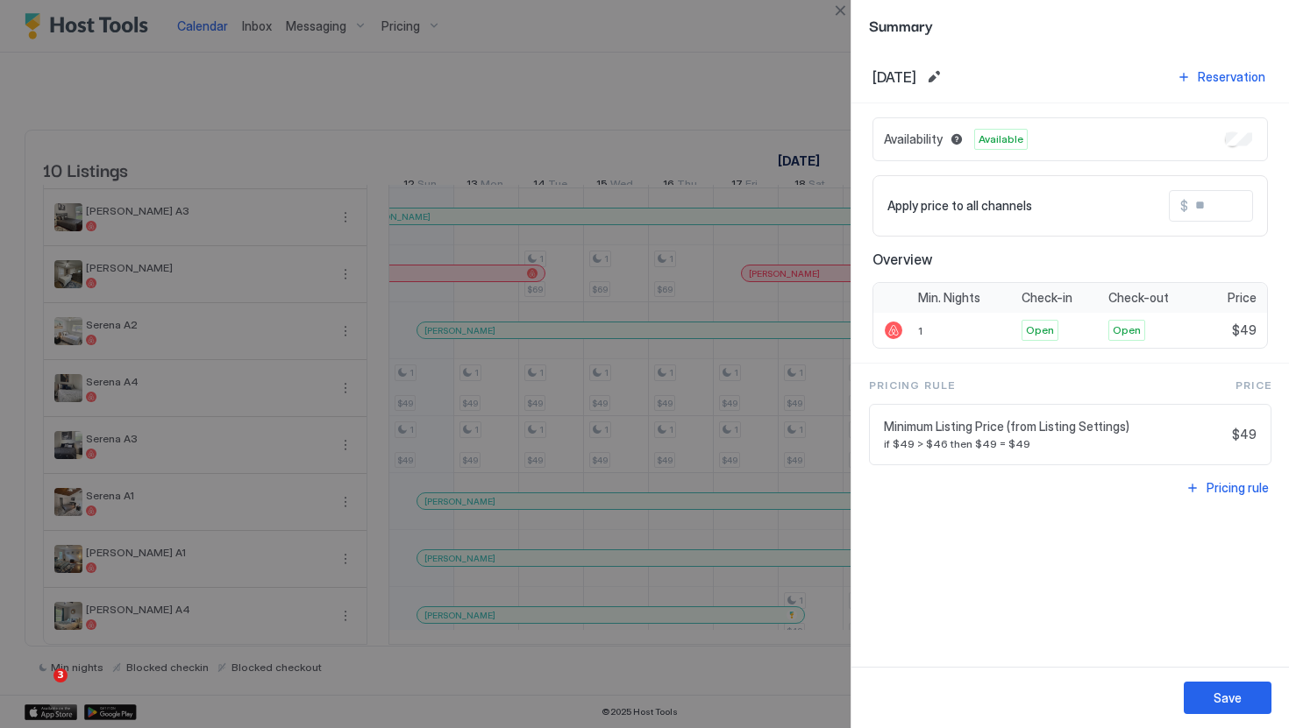
click at [969, 60] on div "Oct, 12th 2025 Reservation" at bounding box center [1069, 77] width 437 height 53
click at [944, 76] on button "Edit date range" at bounding box center [933, 77] width 21 height 21
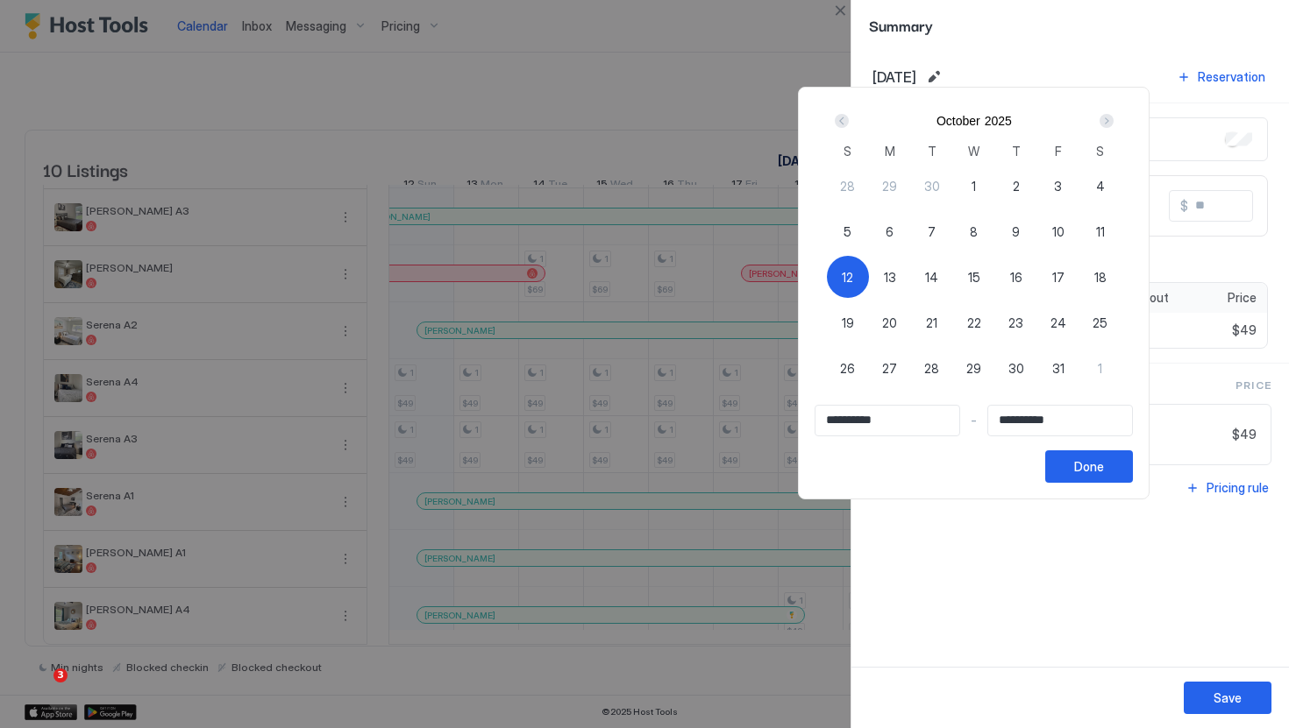
click at [866, 281] on div "12" at bounding box center [848, 277] width 42 height 42
click at [867, 279] on div "12" at bounding box center [848, 277] width 42 height 42
type input "**********"
click at [1113, 116] on div "Next" at bounding box center [1106, 121] width 14 height 14
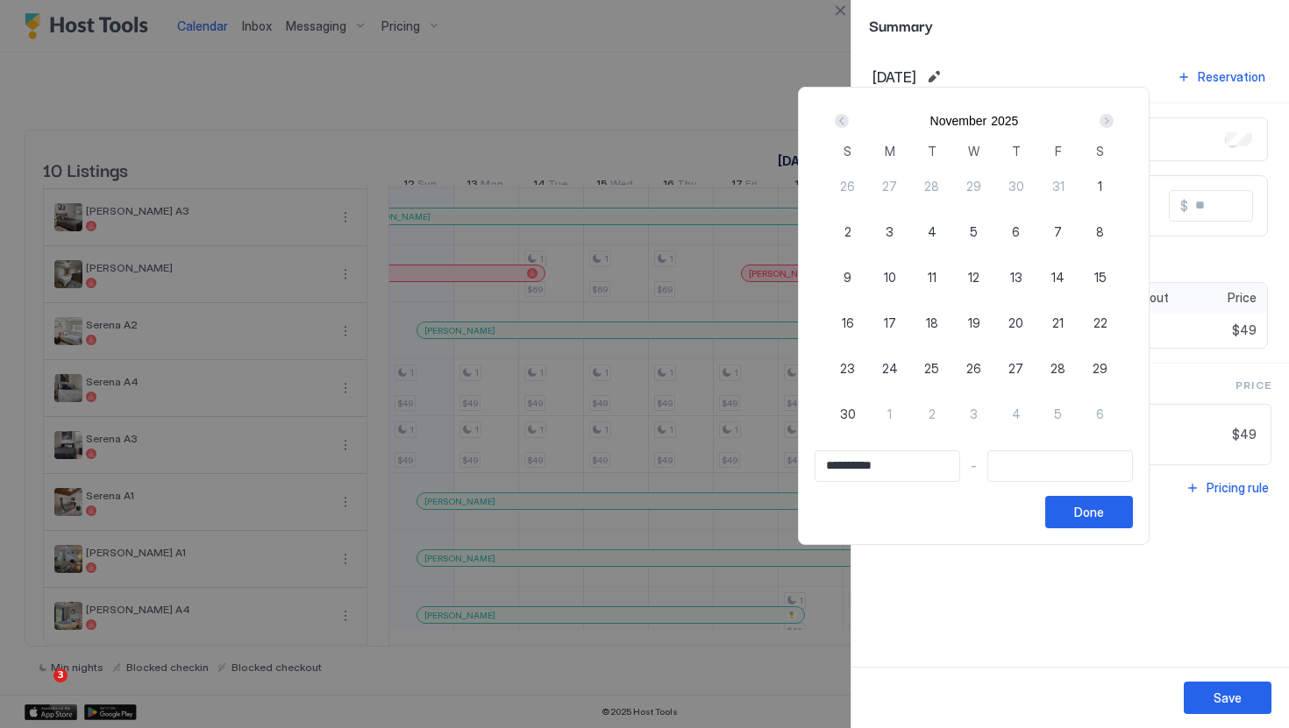
click at [1113, 116] on div "Next" at bounding box center [1106, 121] width 14 height 14
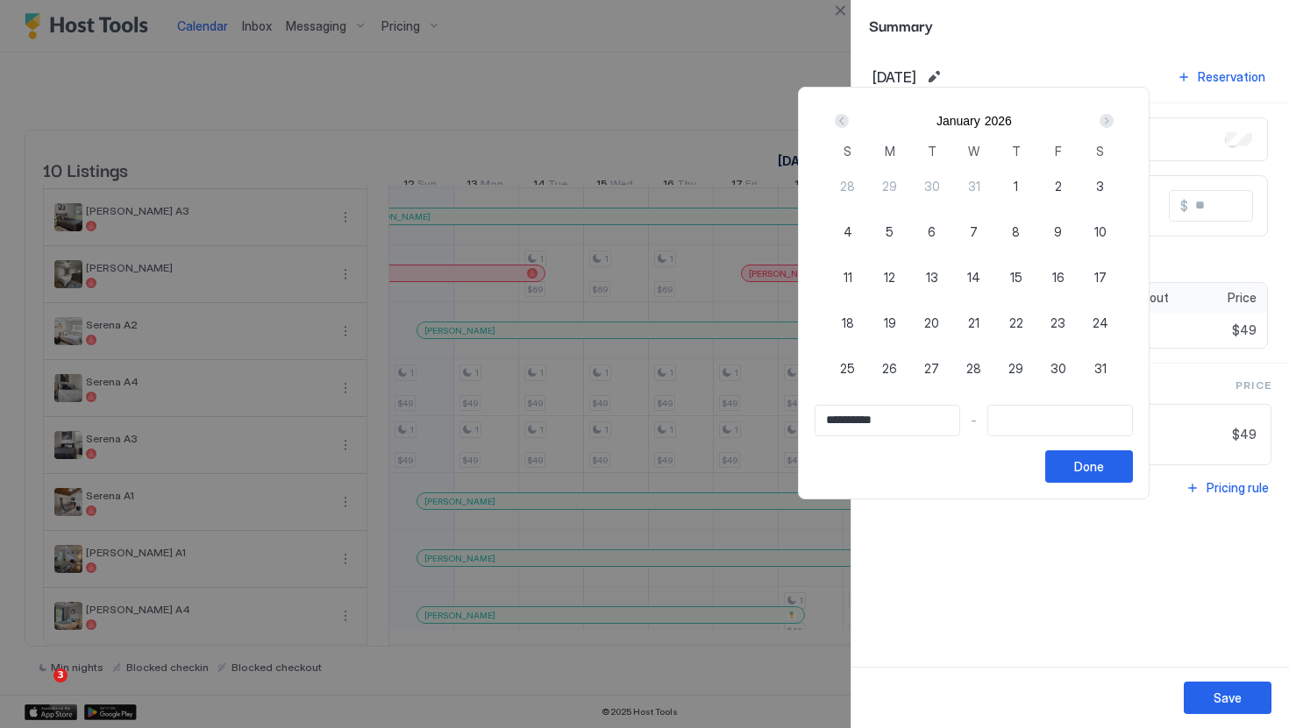
click at [1113, 116] on div "Next" at bounding box center [1106, 121] width 14 height 14
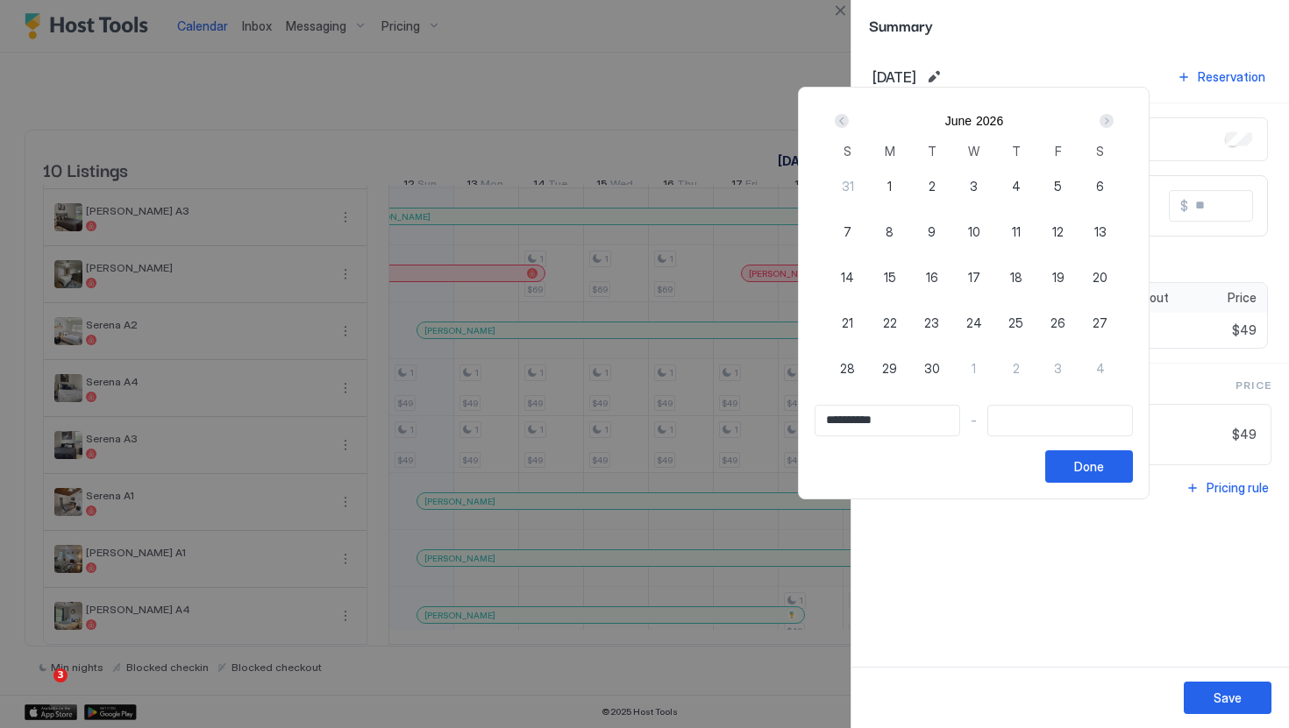
click at [1113, 116] on div "Next" at bounding box center [1106, 121] width 14 height 14
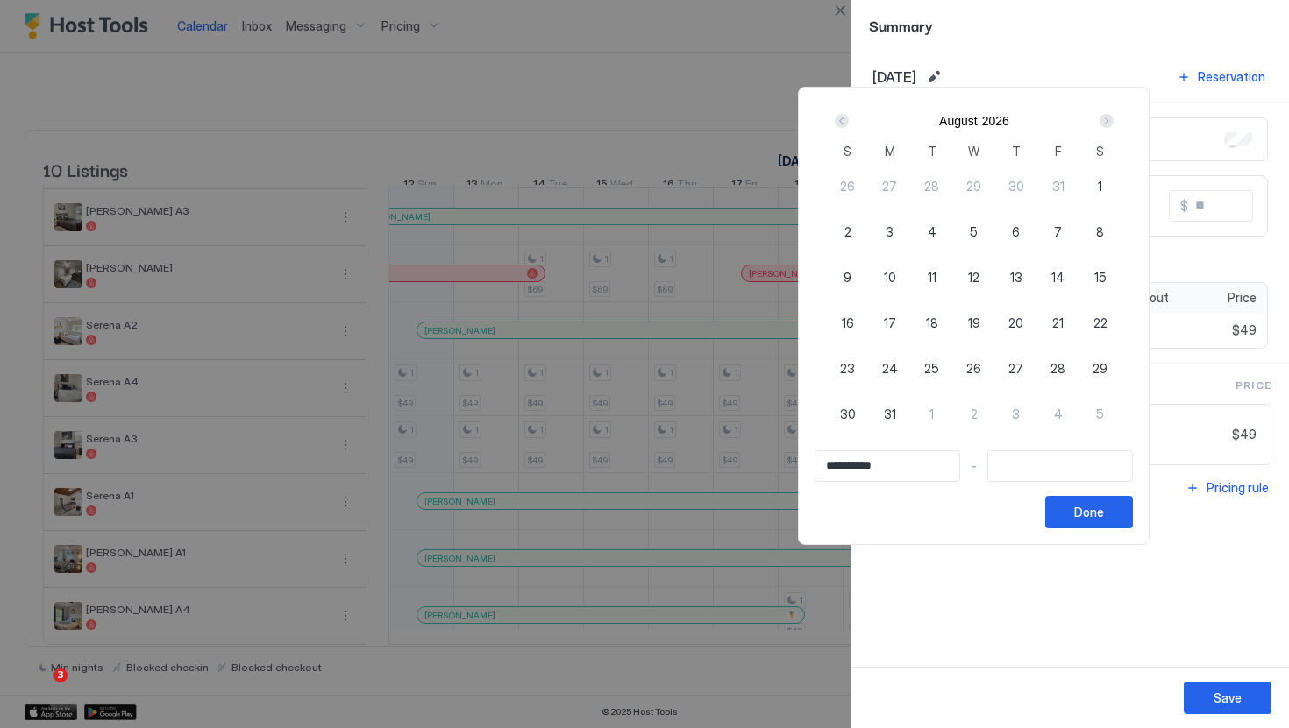
click at [1113, 116] on div "Next" at bounding box center [1106, 121] width 14 height 14
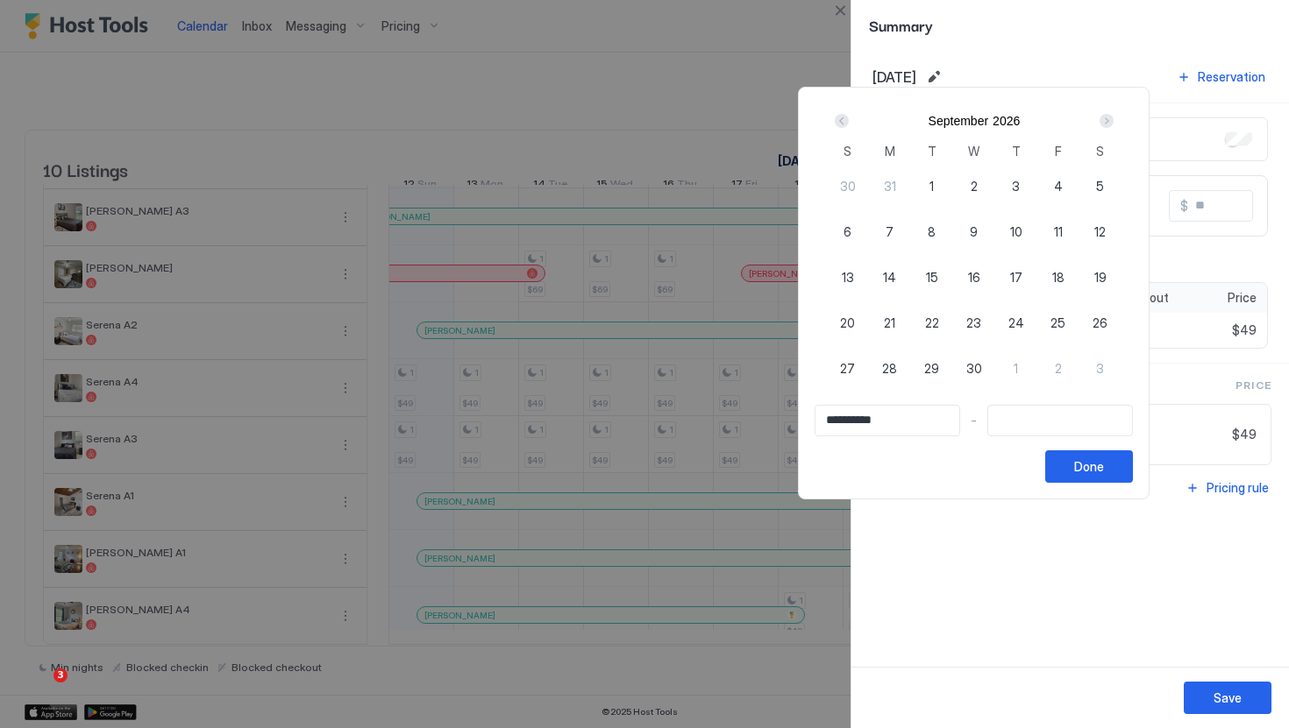
click at [1113, 116] on div "Next" at bounding box center [1106, 121] width 14 height 14
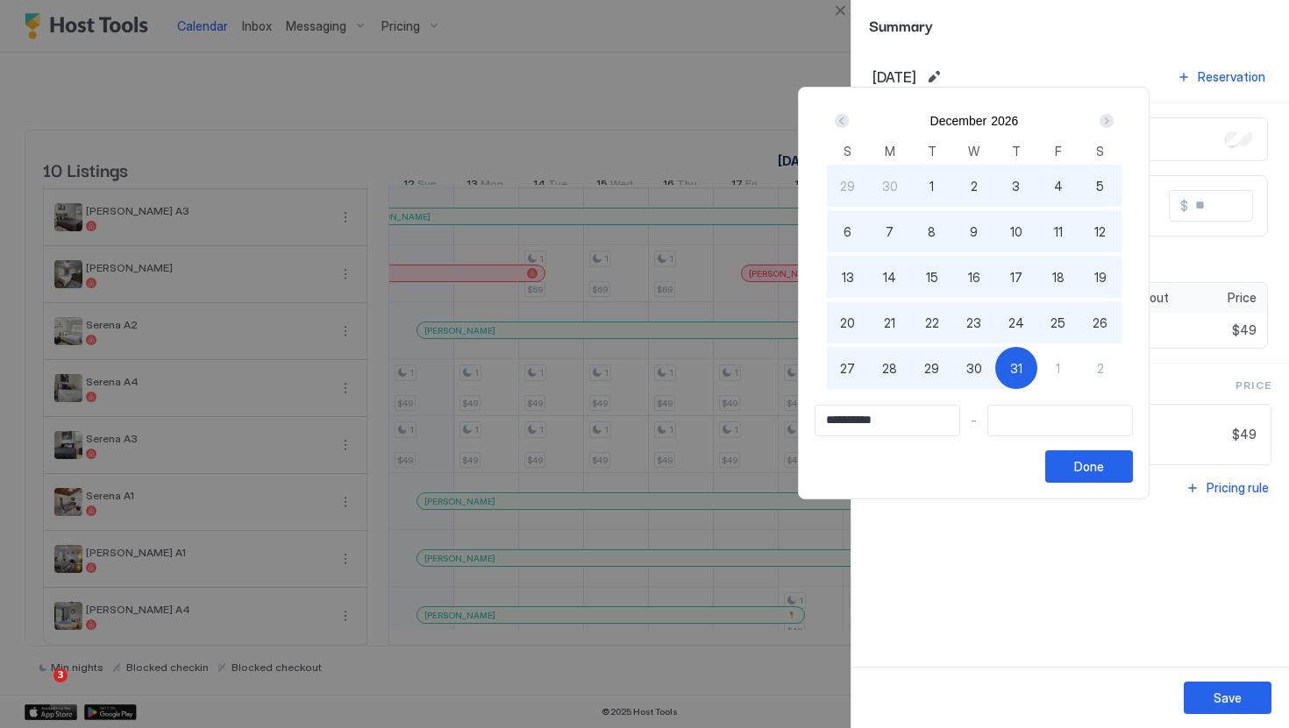
click at [1028, 355] on div "31" at bounding box center [1016, 368] width 42 height 42
type input "**********"
click at [1098, 461] on div "Done" at bounding box center [1089, 467] width 30 height 18
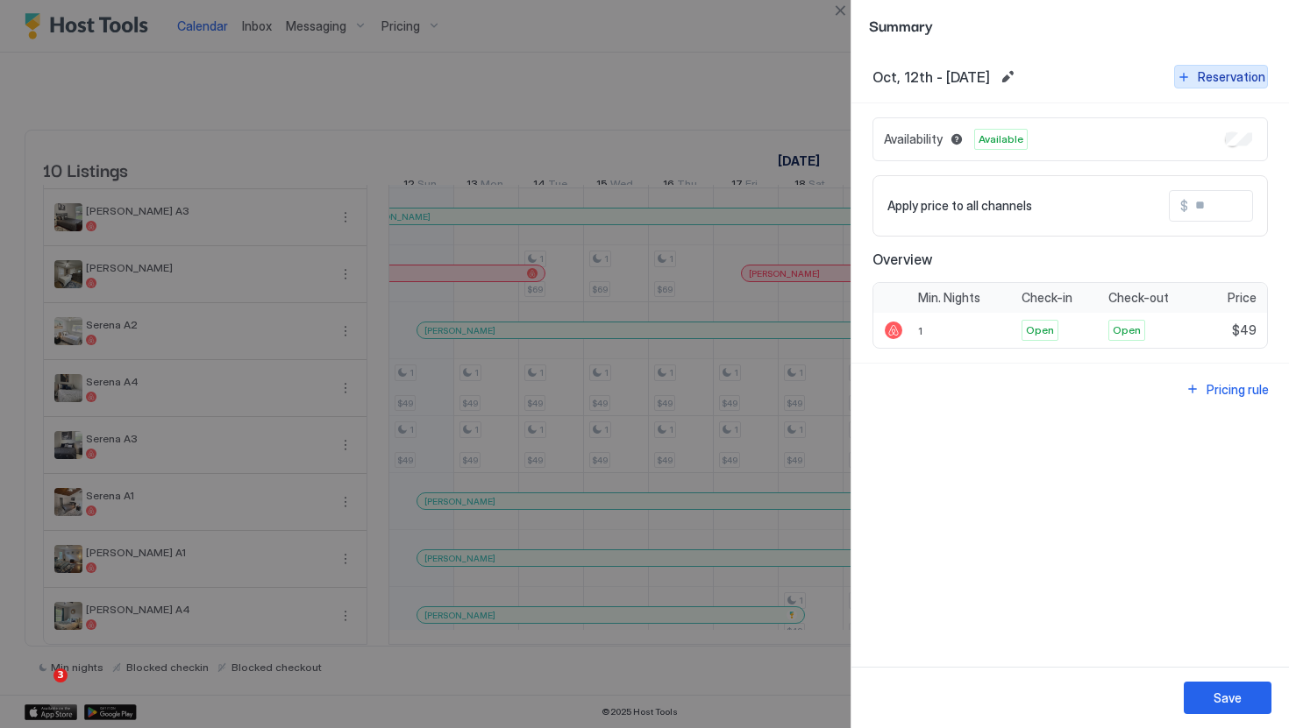
click at [1226, 88] on button "Reservation" at bounding box center [1221, 77] width 94 height 24
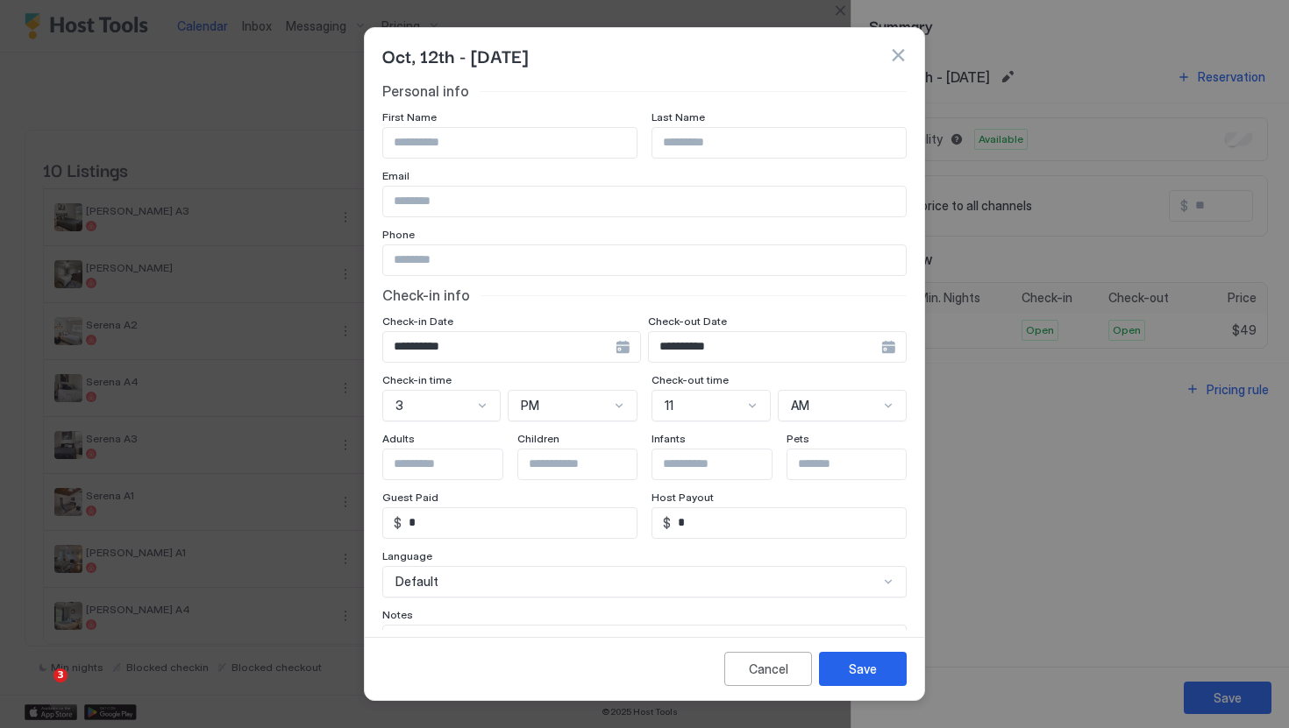
click at [572, 159] on div "**********" at bounding box center [644, 397] width 524 height 630
click at [570, 156] on input "Input Field" at bounding box center [509, 143] width 253 height 30
type input "*****"
type input "*"
type input "******"
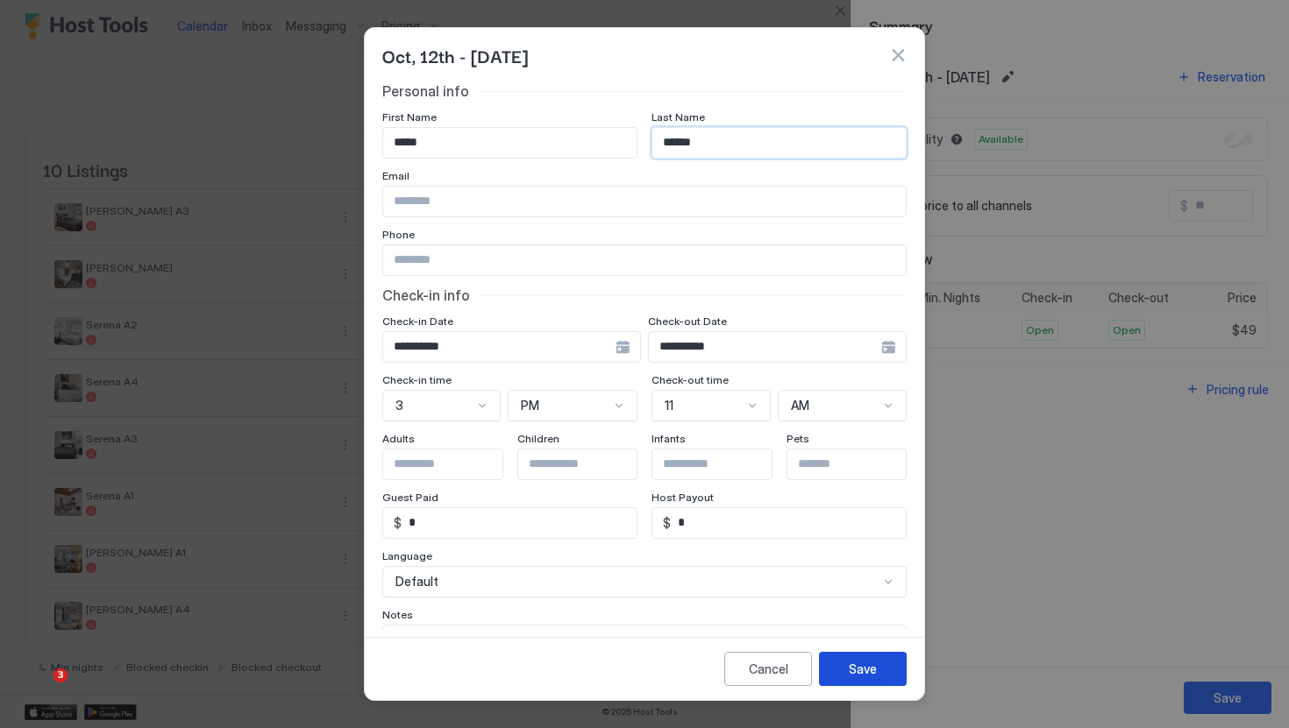
click at [865, 664] on div "Save" at bounding box center [863, 669] width 28 height 18
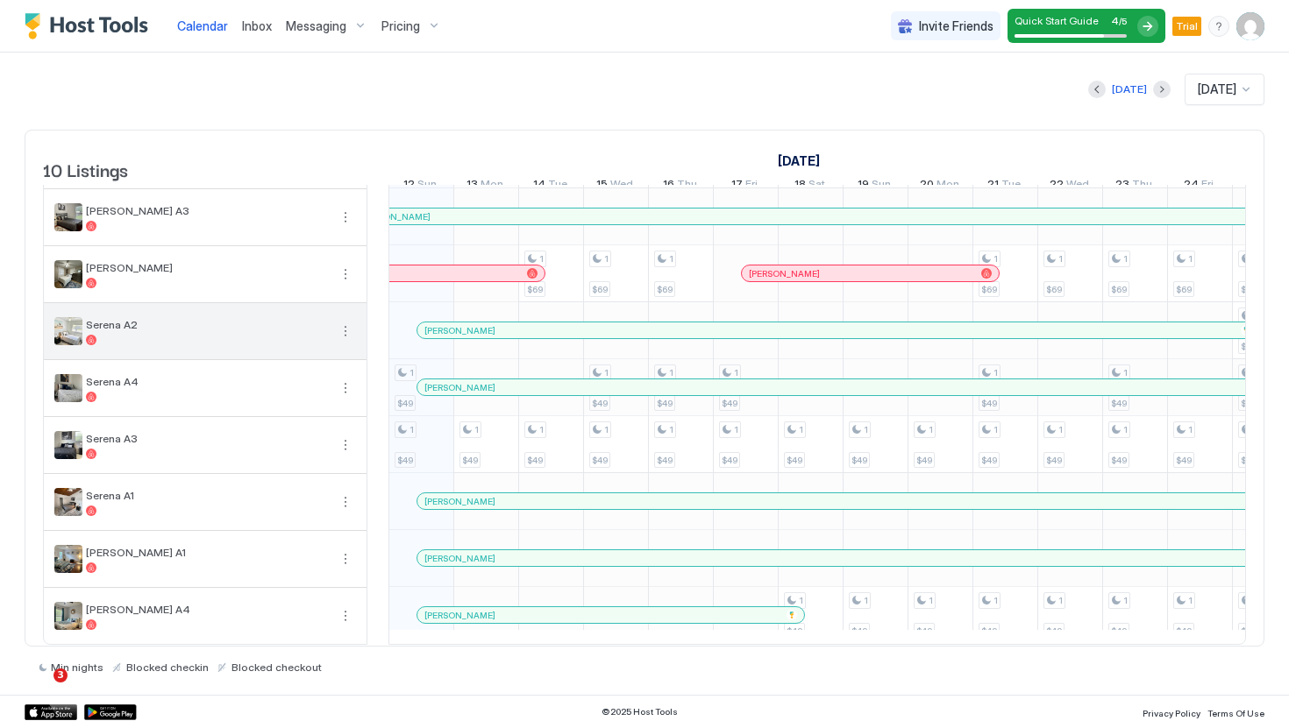
scroll to position [124, 0]
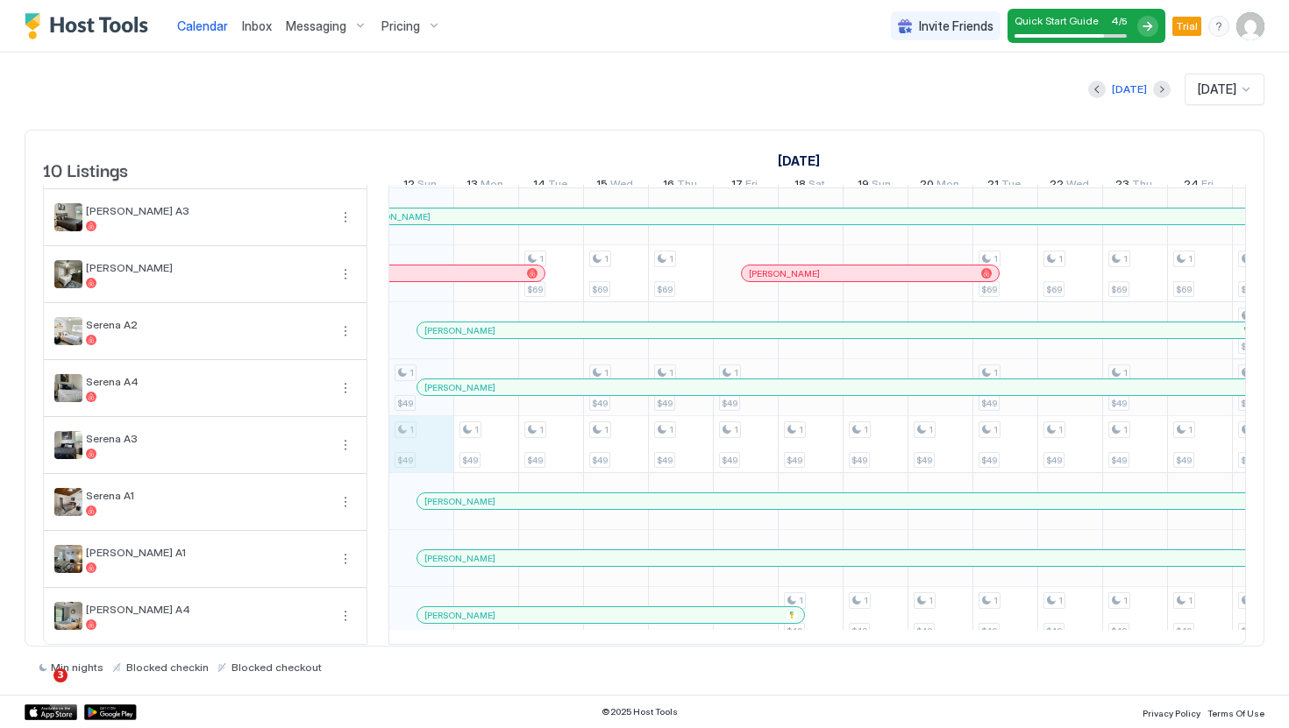
click at [444, 452] on div "1 $49 1 $49 2 $320 1 $49 2 $320 1 $59 1 $69 1 $49 2 $320 1 $59 1 $69 1 $49 1 $4…" at bounding box center [1134, 359] width 3438 height 569
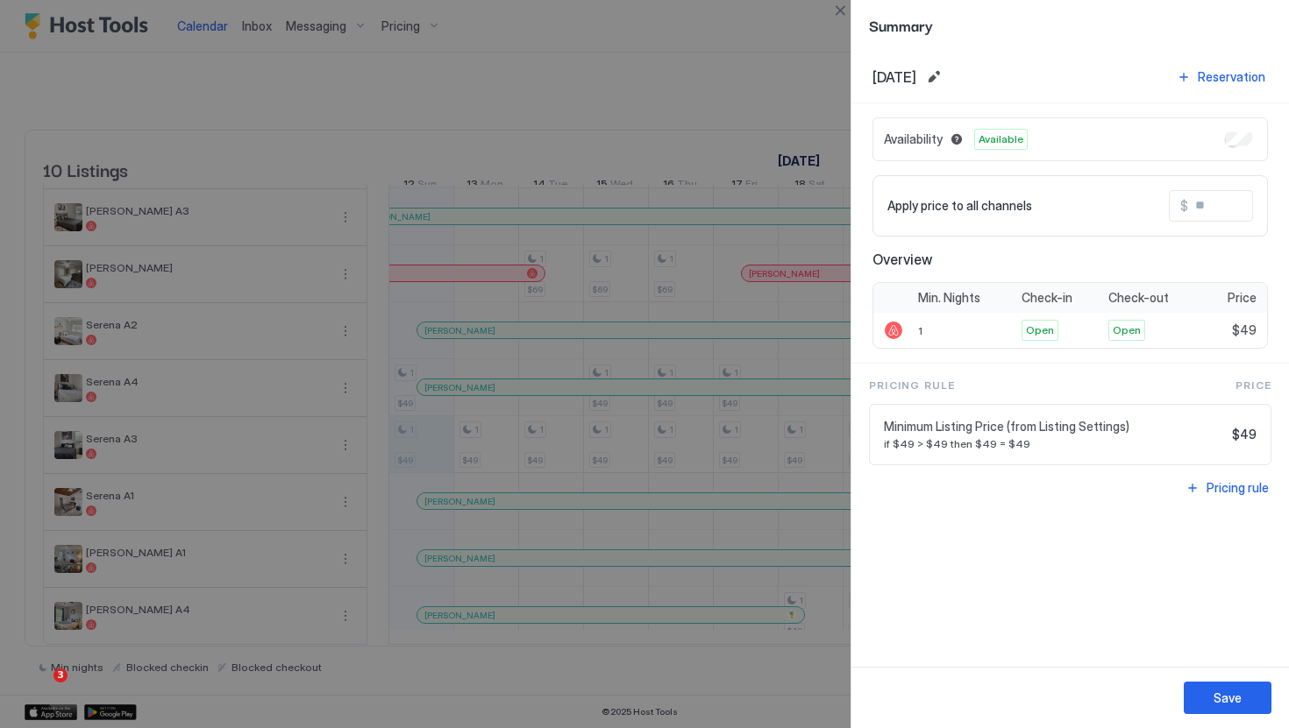
click at [998, 79] on div "Oct, 12th 2025 Reservation" at bounding box center [1069, 77] width 395 height 24
click at [944, 75] on button "Edit date range" at bounding box center [933, 77] width 21 height 21
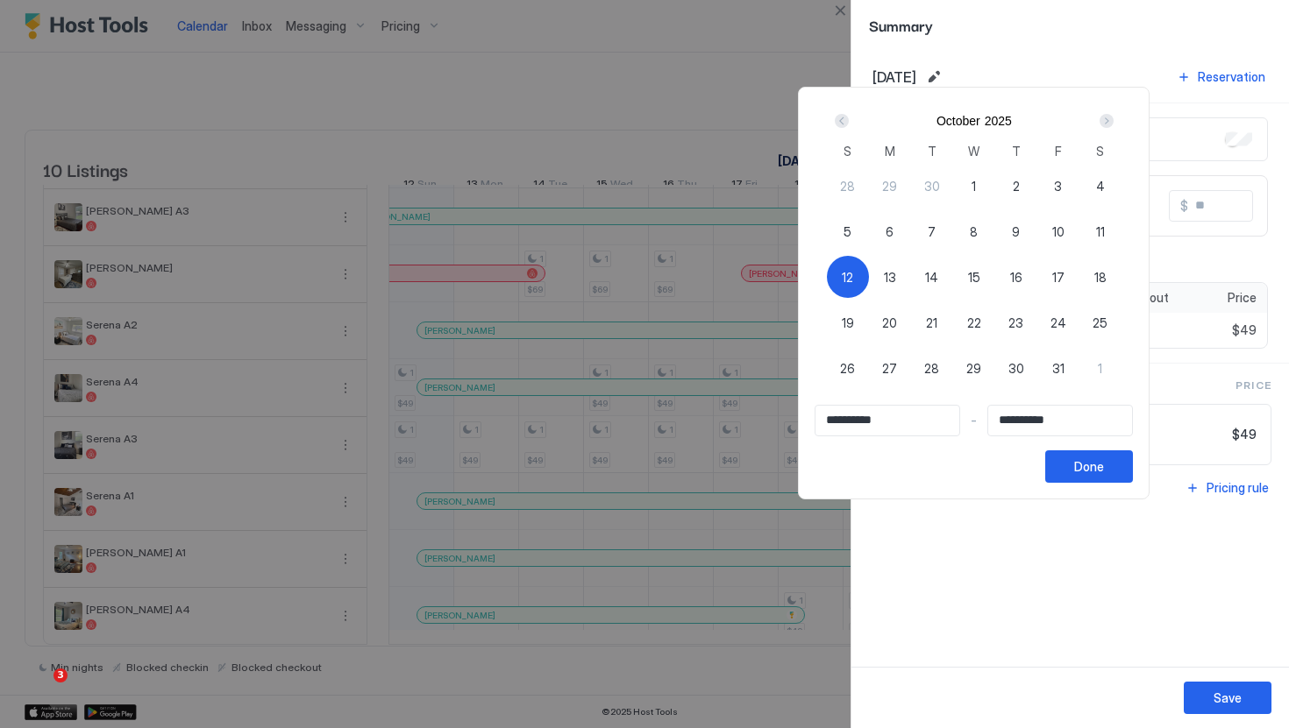
click at [857, 286] on div "12" at bounding box center [848, 277] width 42 height 42
type input "**********"
click at [1113, 117] on div "Next" at bounding box center [1106, 121] width 14 height 14
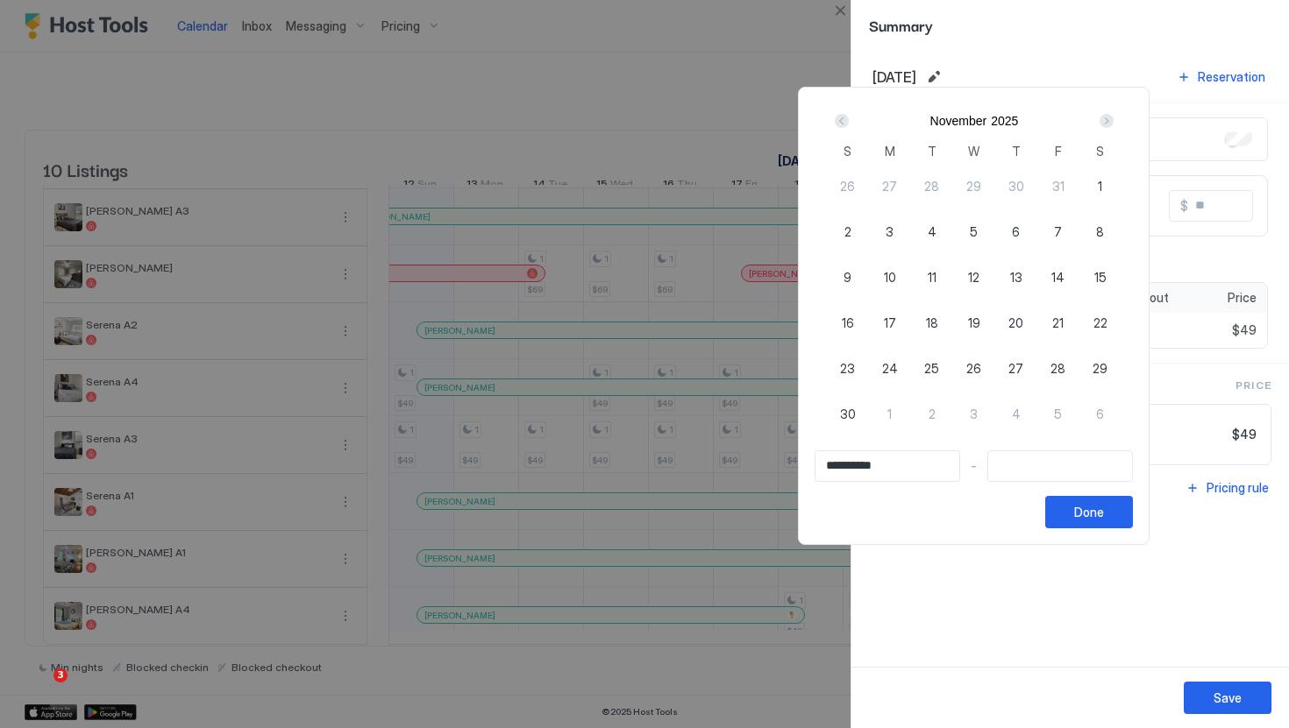
click at [1113, 117] on div "Next" at bounding box center [1106, 121] width 14 height 14
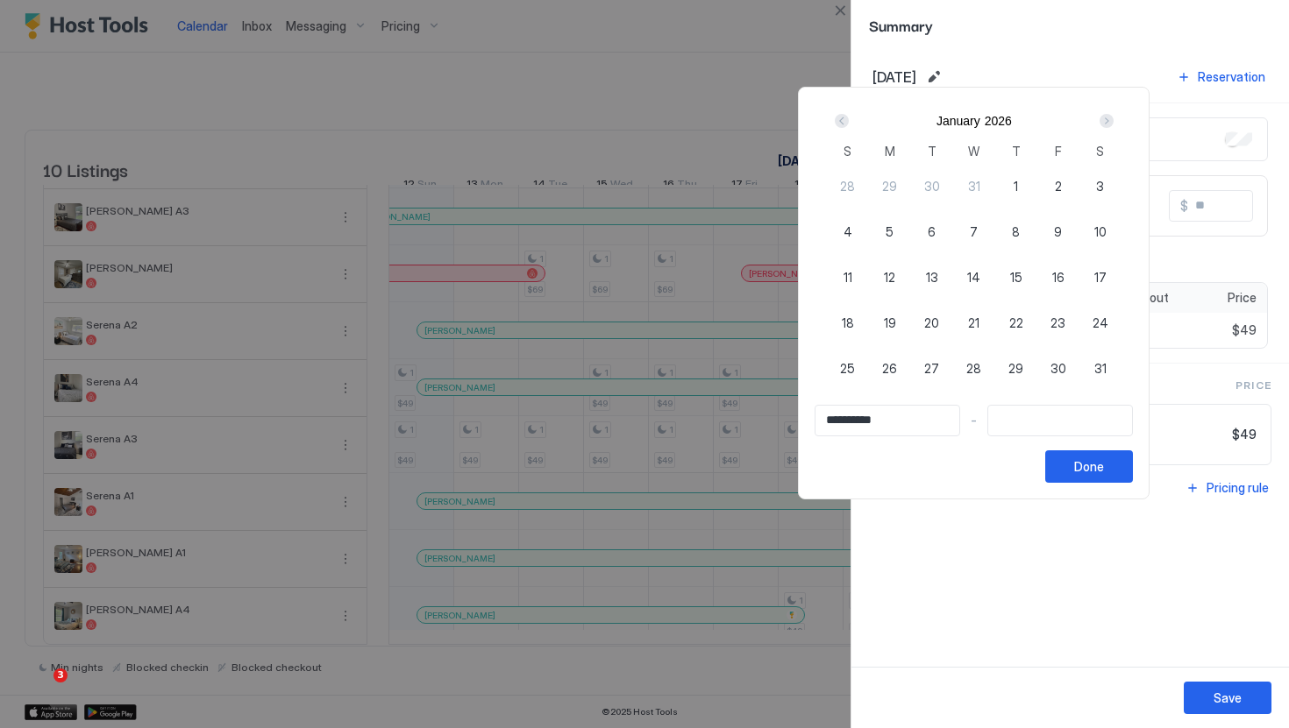
click at [1113, 117] on div "Next" at bounding box center [1106, 121] width 14 height 14
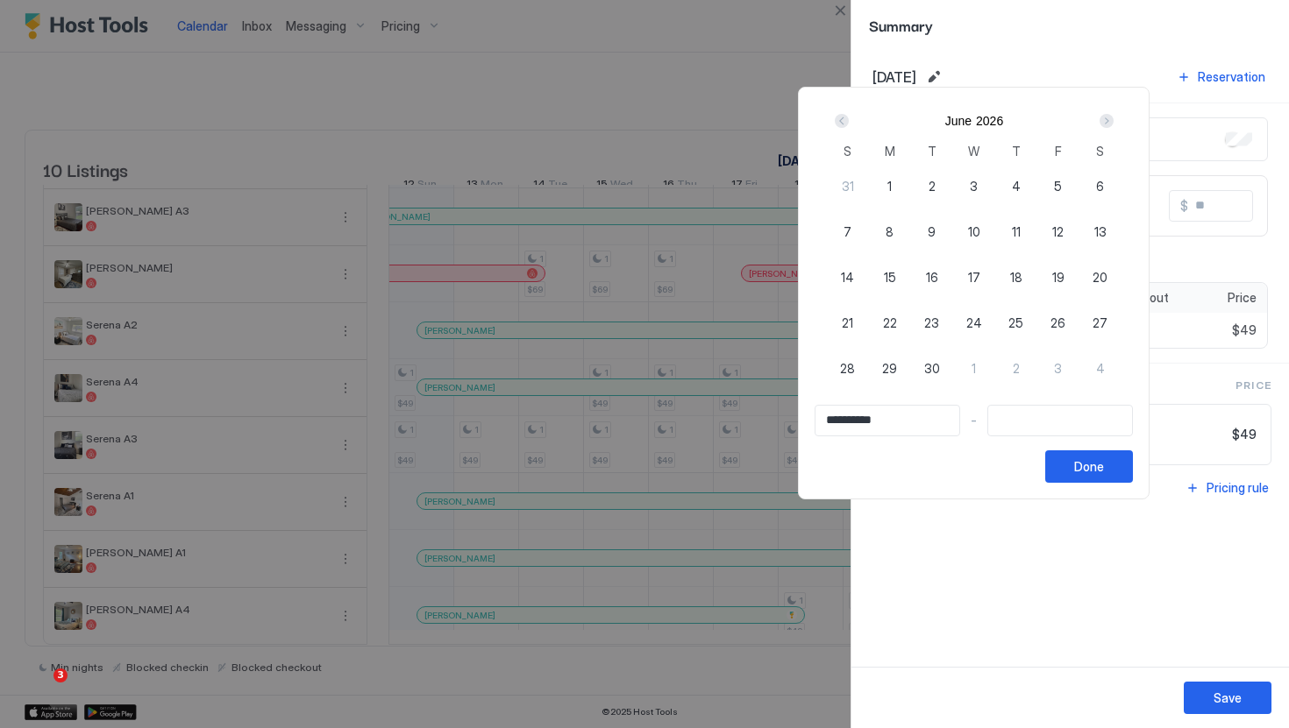
click at [1113, 117] on div "Next" at bounding box center [1106, 121] width 14 height 14
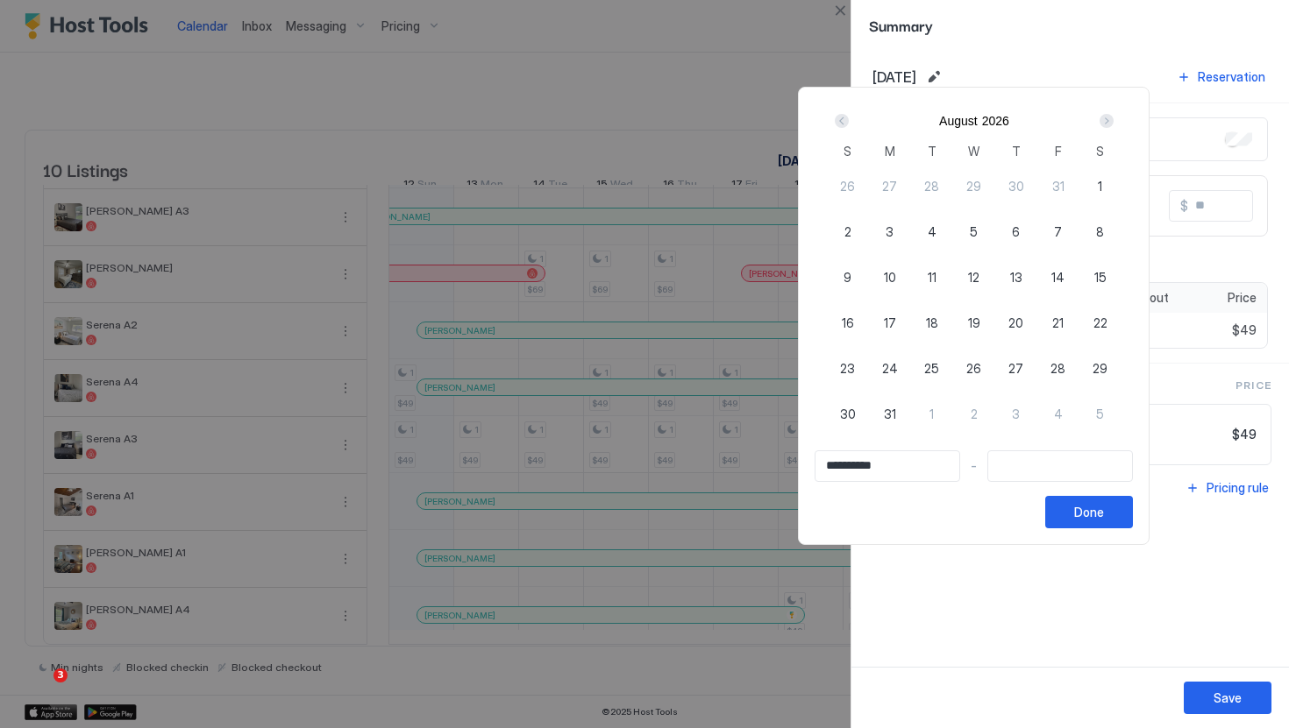
click at [1113, 117] on div "Next" at bounding box center [1106, 121] width 14 height 14
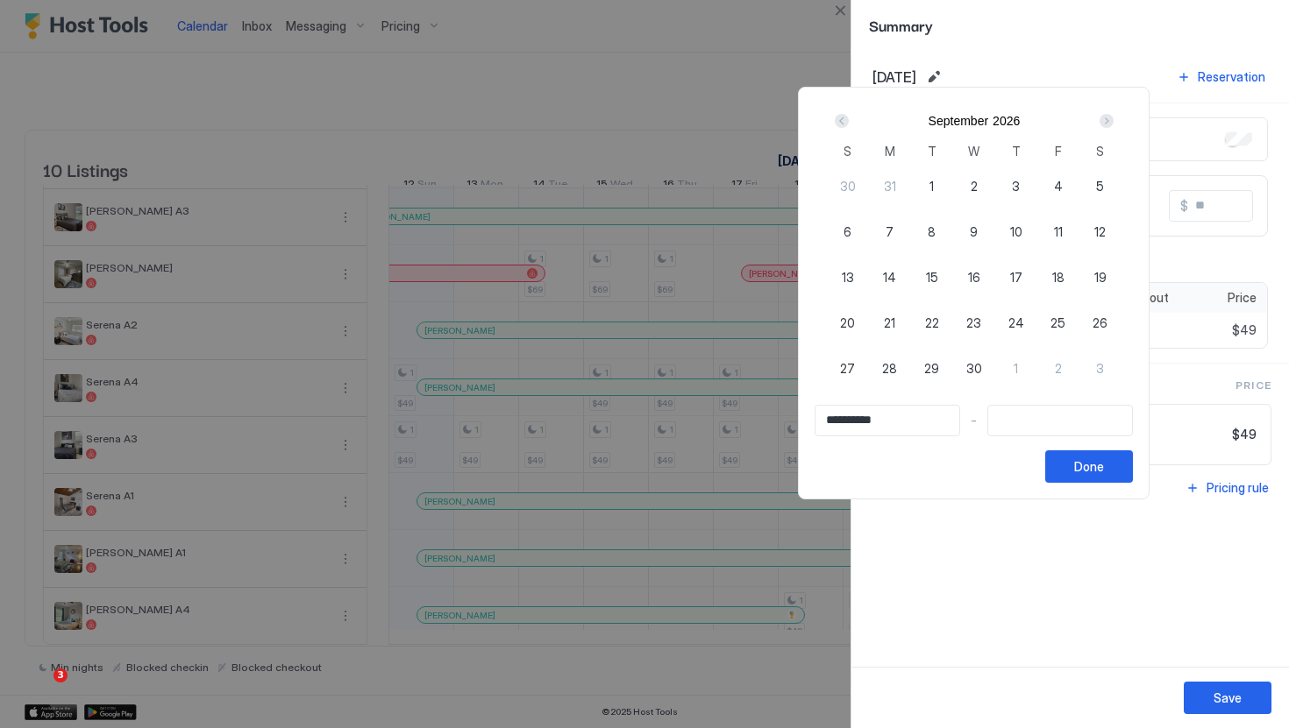
click at [1113, 117] on div "Next" at bounding box center [1106, 121] width 14 height 14
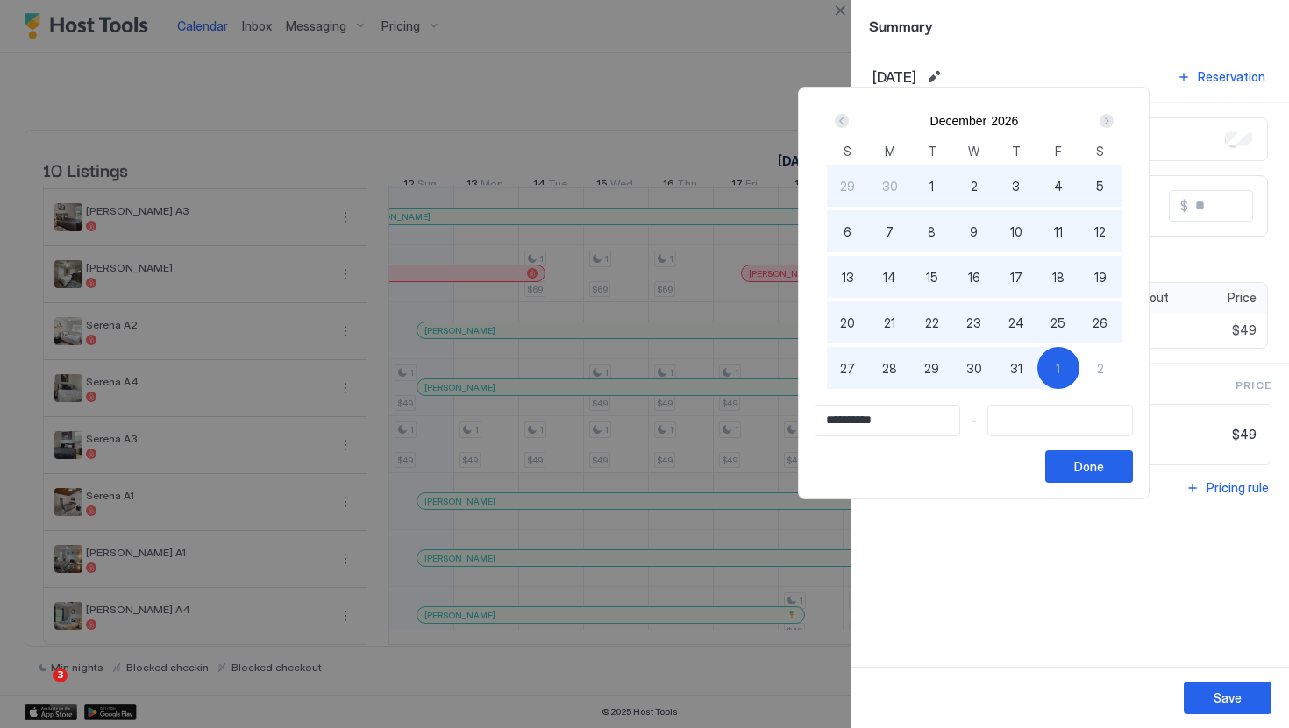
click at [1037, 360] on div "31" at bounding box center [1016, 368] width 42 height 42
type input "**********"
click at [1095, 459] on div "Done" at bounding box center [1089, 467] width 30 height 18
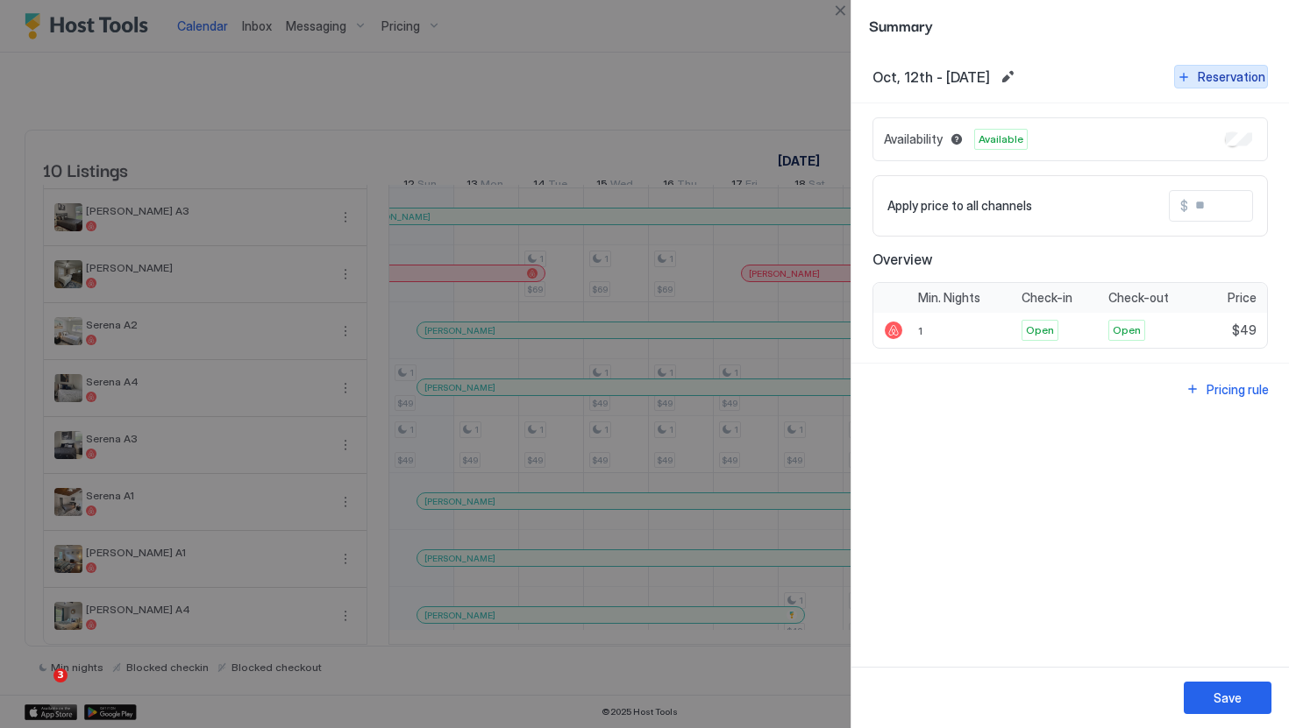
click at [1219, 68] on div "Reservation" at bounding box center [1230, 76] width 67 height 18
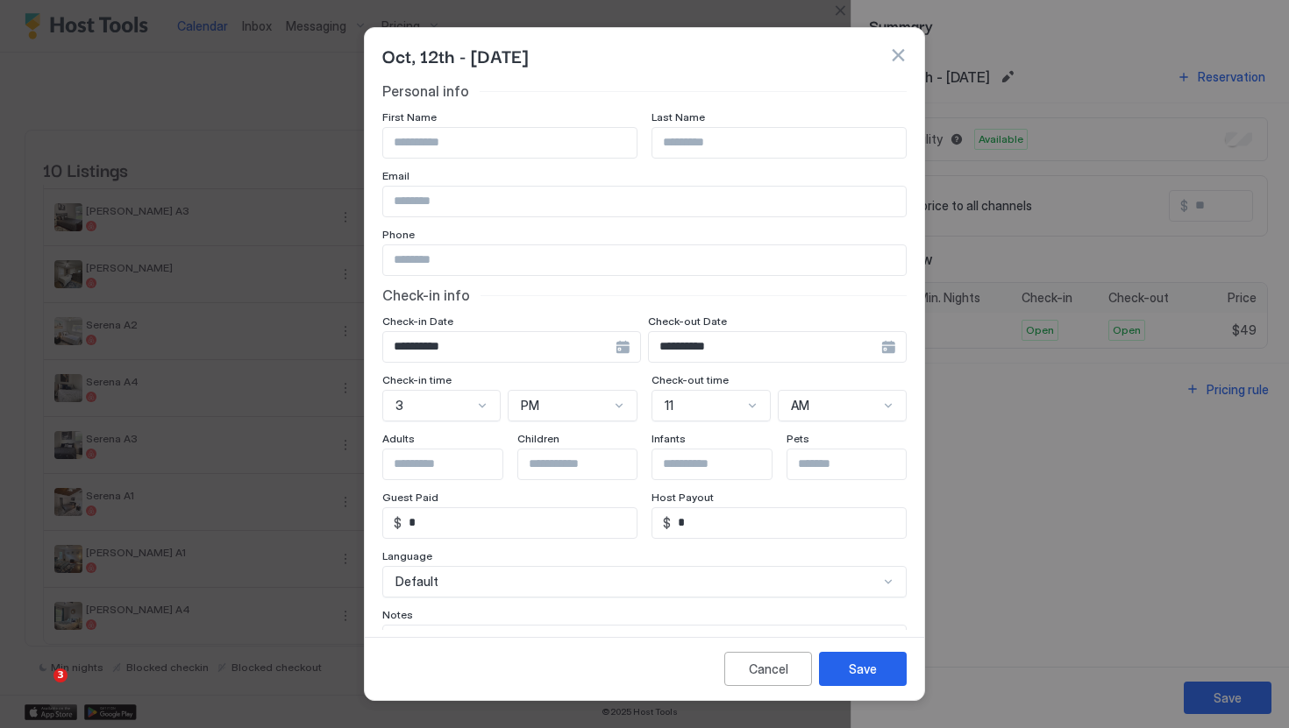
click at [552, 160] on div "**********" at bounding box center [644, 397] width 524 height 630
click at [552, 153] on input "Input Field" at bounding box center [509, 143] width 253 height 30
type input "****"
click at [873, 671] on div "Save" at bounding box center [863, 669] width 28 height 18
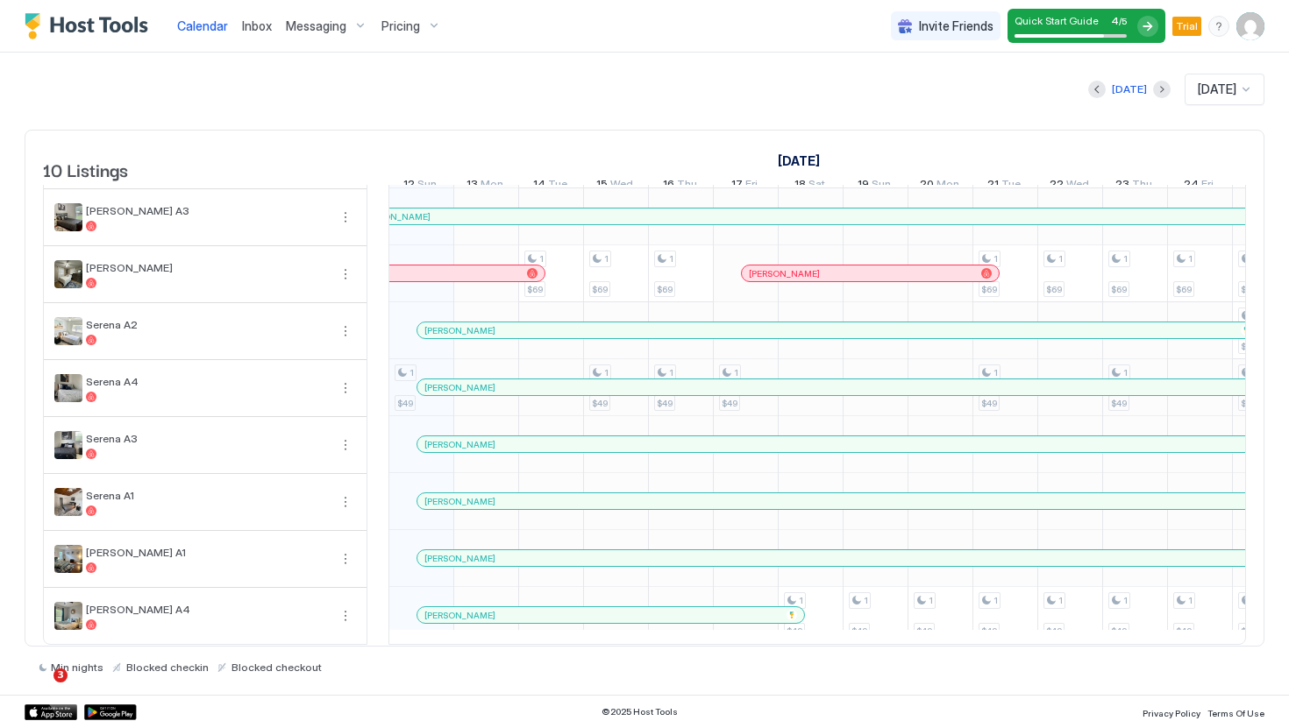
click at [1271, 11] on div "Calendar Inbox Messaging Pricing Invite Friends Quick Start Guide 4 / 5 Trial KC" at bounding box center [644, 26] width 1289 height 53
click at [1257, 18] on img "User profile" at bounding box center [1250, 26] width 28 height 28
click at [1146, 99] on div "Settings" at bounding box center [1152, 98] width 223 height 31
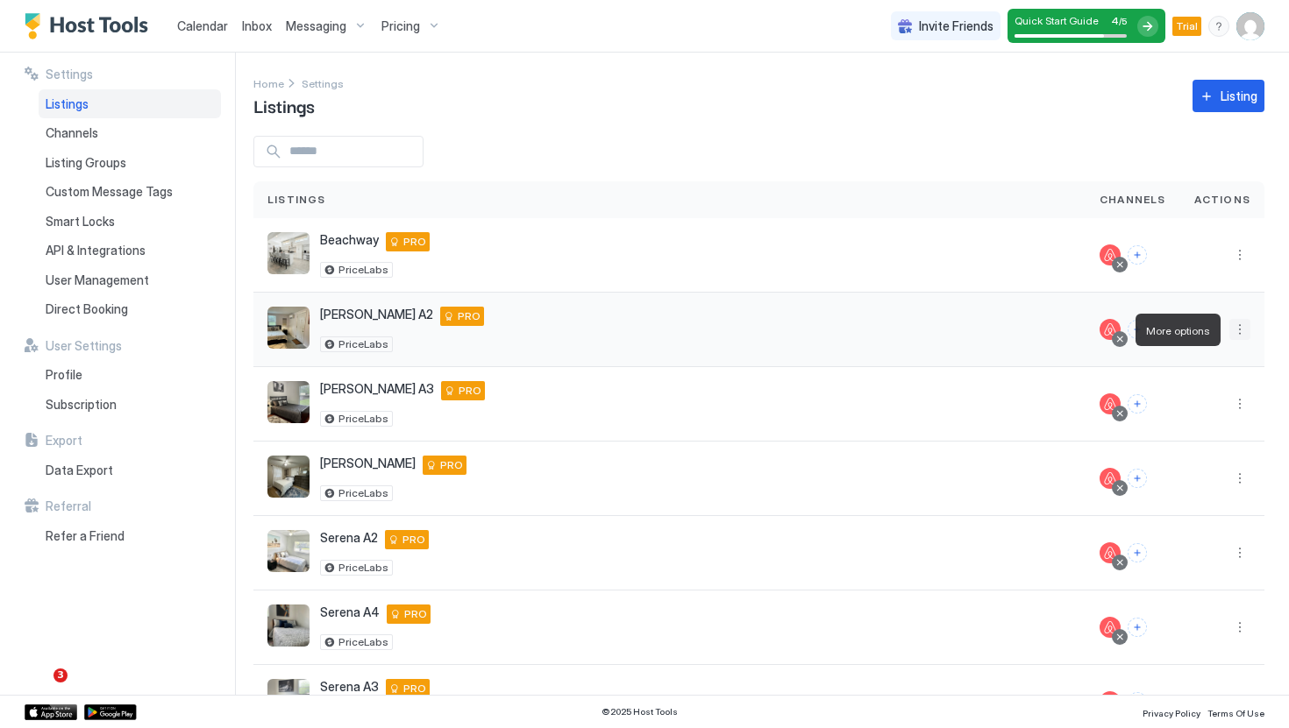
click at [1245, 323] on button "More options" at bounding box center [1239, 329] width 21 height 21
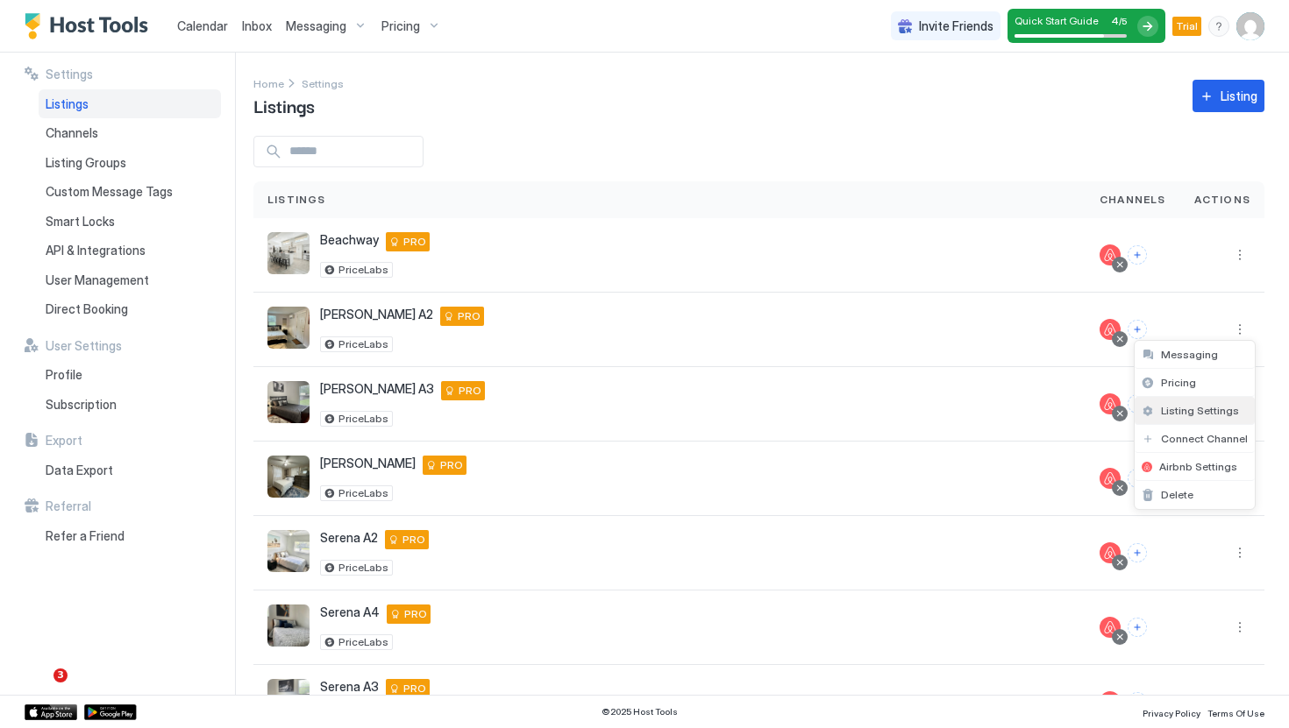
click at [1202, 409] on span "Listing Settings" at bounding box center [1200, 410] width 78 height 13
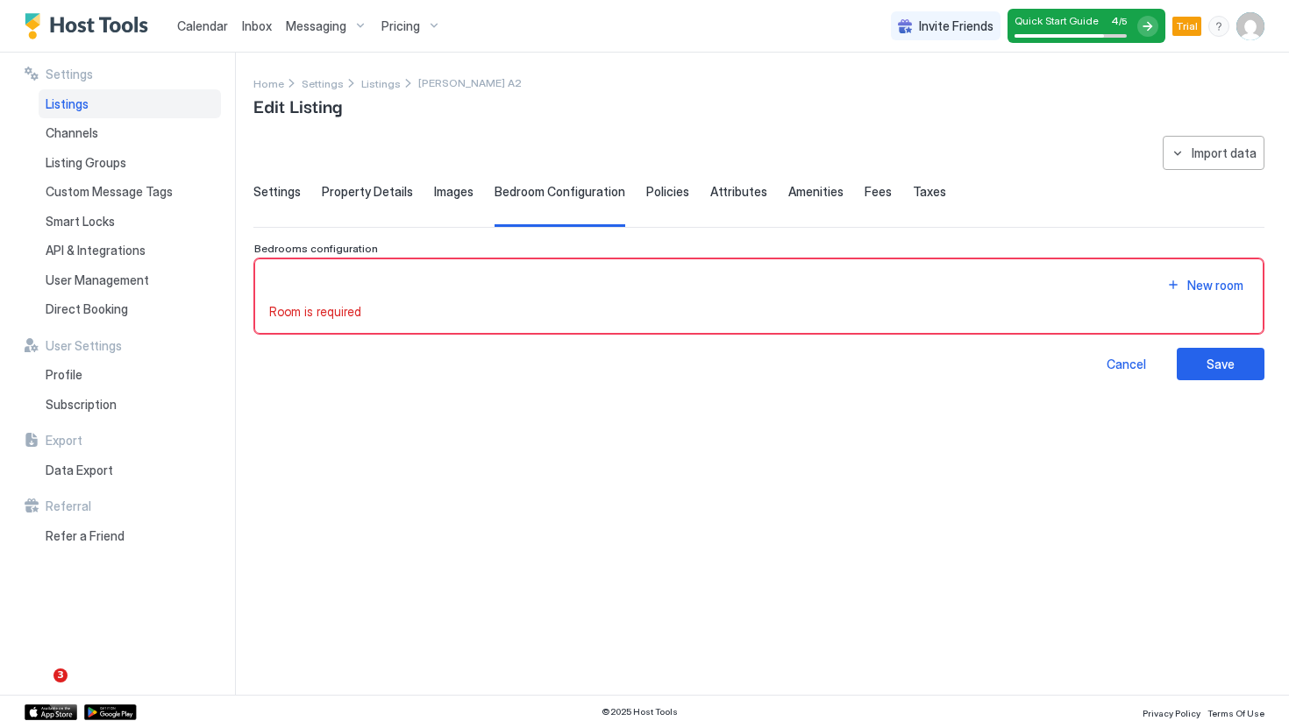
click at [293, 192] on span "Settings" at bounding box center [276, 192] width 47 height 16
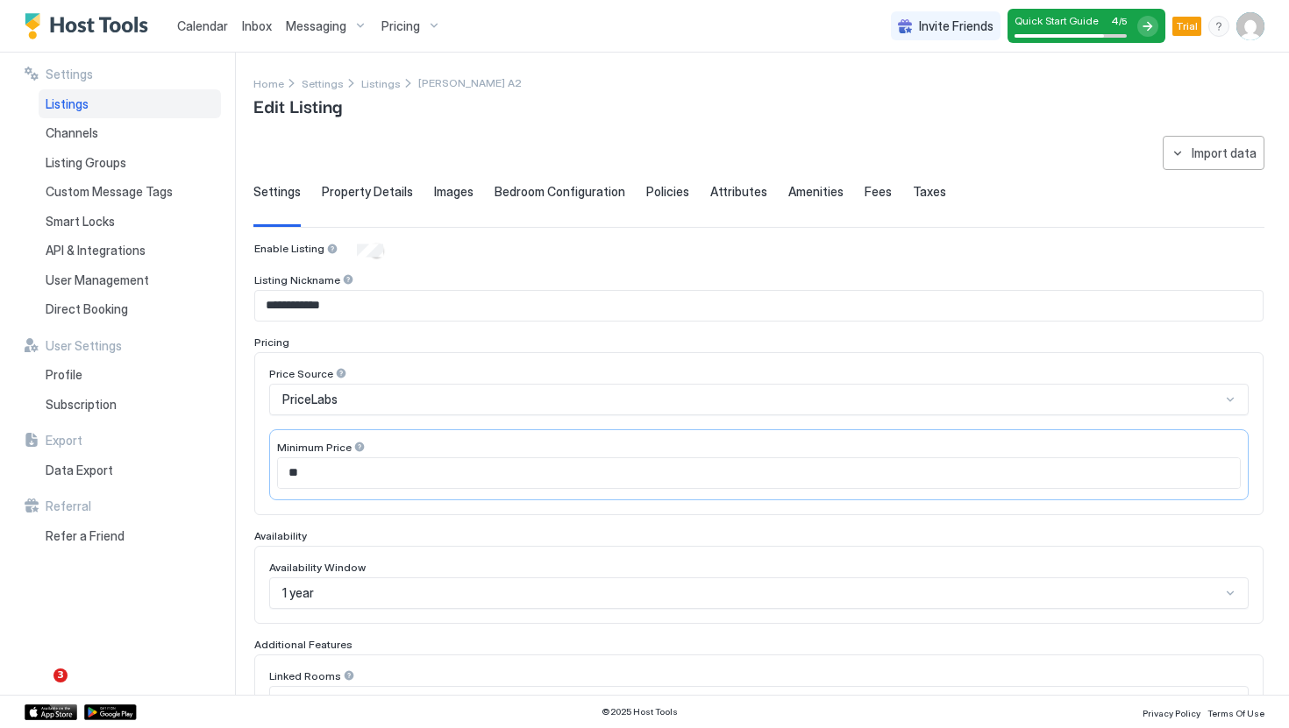
click at [832, 193] on div "Settings Property Details Images Bedroom Configuration Policies Attributes Amen…" at bounding box center [758, 205] width 1011 height 43
click at [677, 199] on div "Policies" at bounding box center [667, 205] width 43 height 43
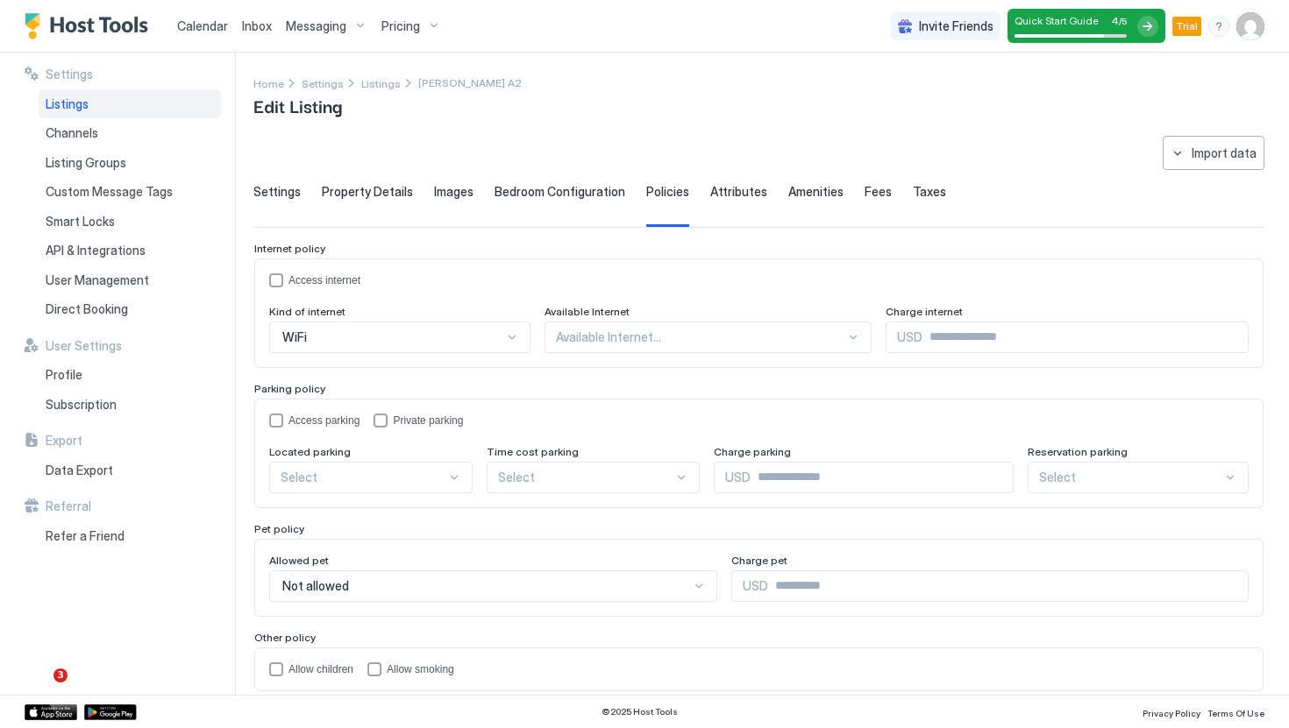
click at [532, 202] on div "Bedroom Configuration" at bounding box center [559, 205] width 131 height 43
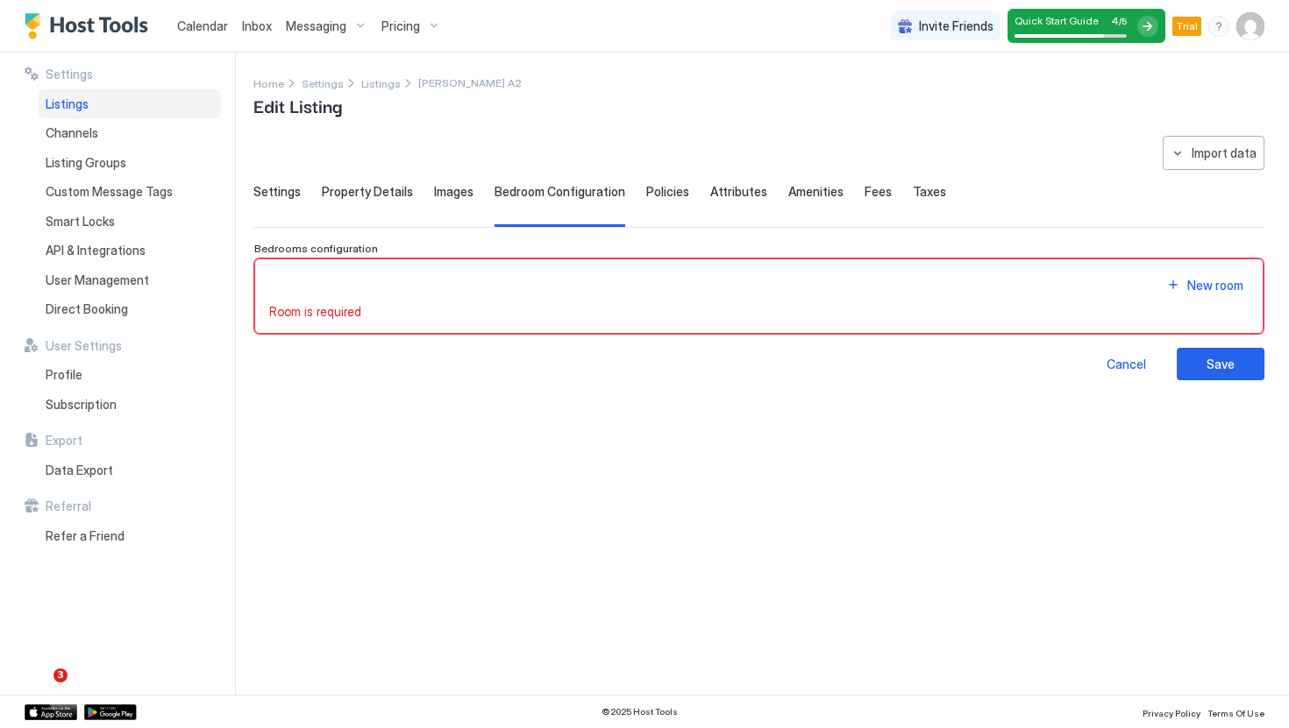
click at [444, 195] on span "Images" at bounding box center [453, 192] width 39 height 16
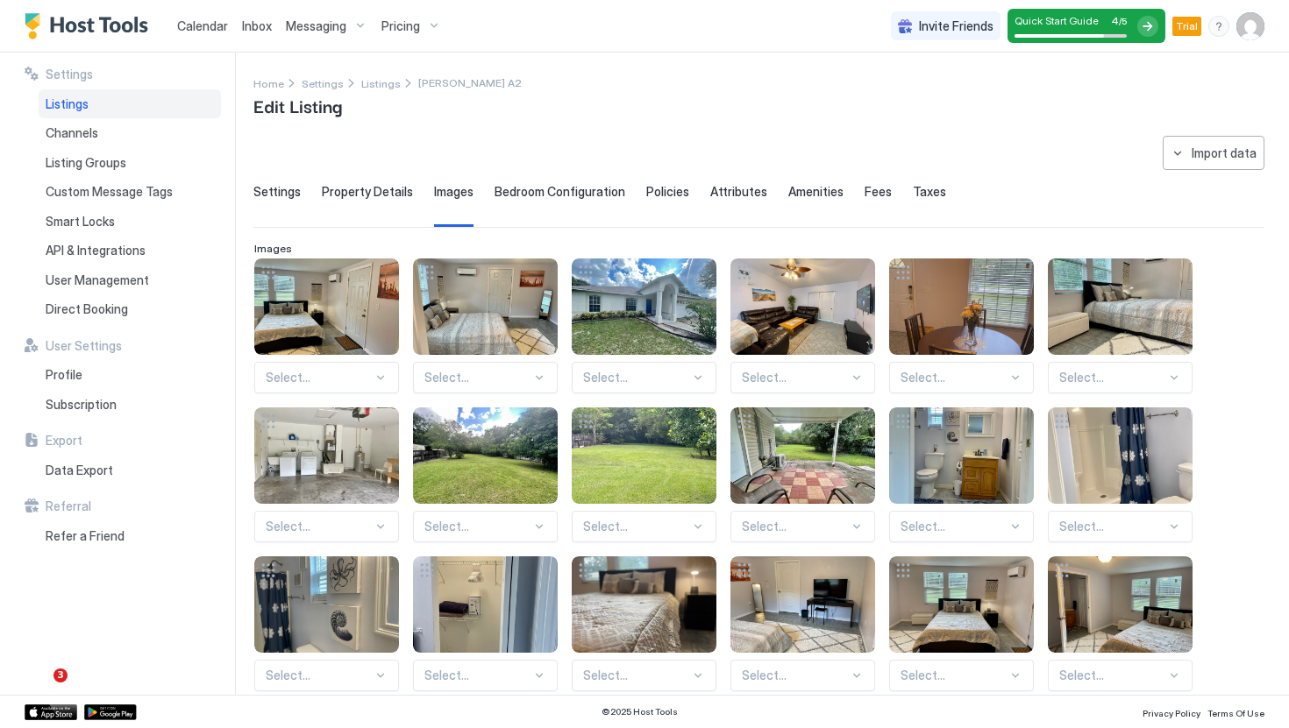
click at [373, 195] on span "Property Details" at bounding box center [367, 192] width 91 height 16
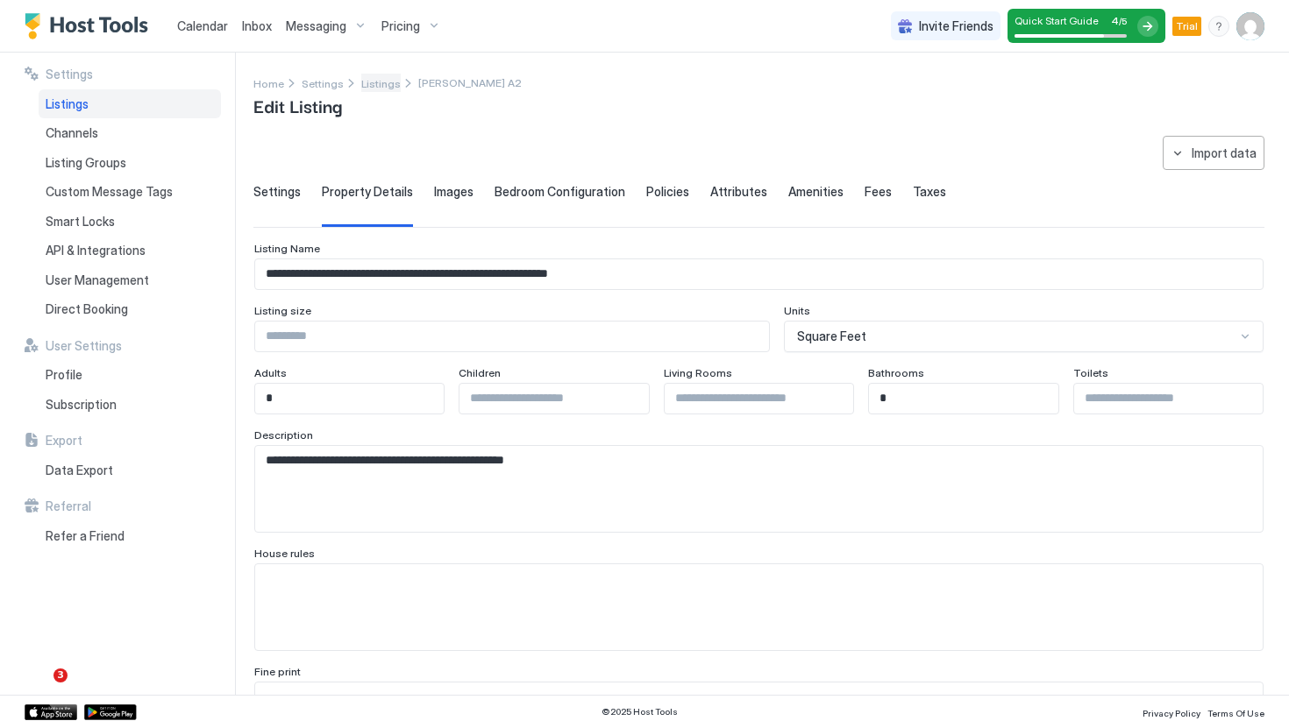
click at [366, 81] on span "Listings" at bounding box center [380, 83] width 39 height 13
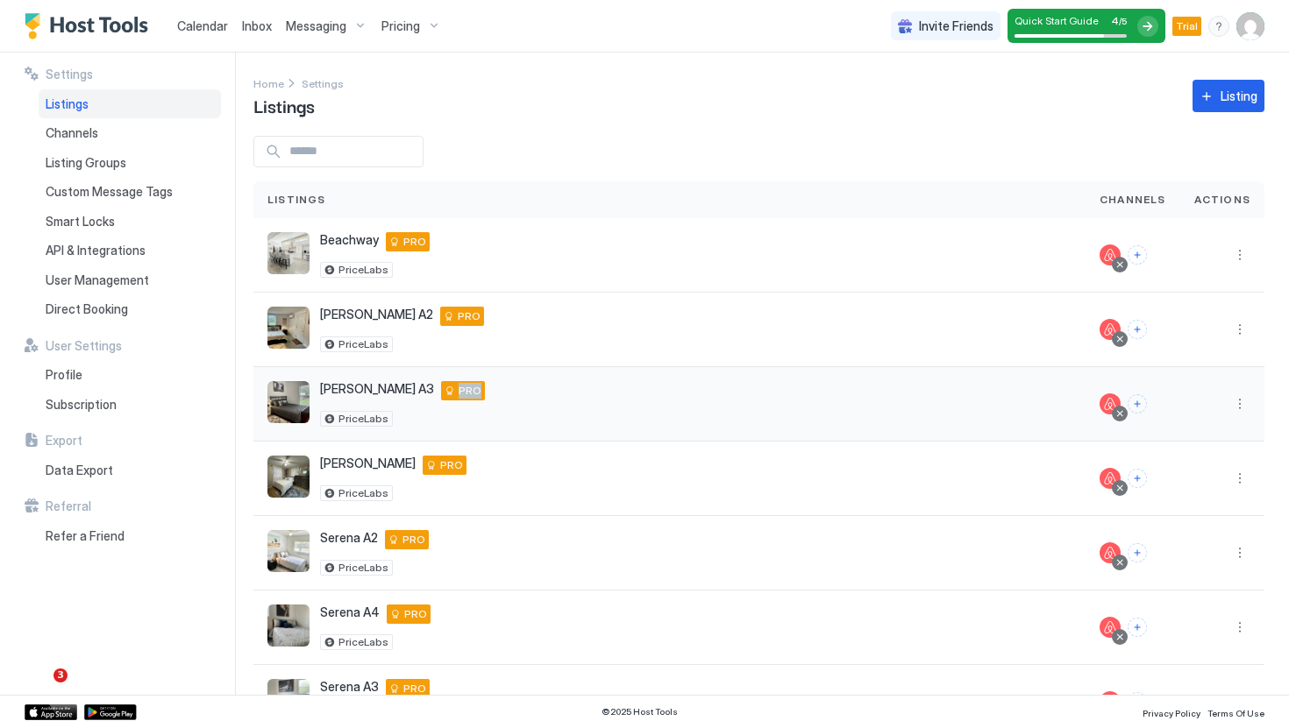
click at [901, 383] on div "Linebaugh A3 Tampa 33617 US PRO PriceLabs" at bounding box center [669, 404] width 804 height 46
click at [894, 383] on div "Linebaugh A3 Tampa 33617 US PRO PriceLabs" at bounding box center [669, 404] width 804 height 46
click at [373, 376] on div "Linebaugh A3 Tampa 33617 US PRO PriceLabs" at bounding box center [669, 404] width 832 height 75
click at [373, 383] on span "[PERSON_NAME] A3" at bounding box center [377, 389] width 114 height 16
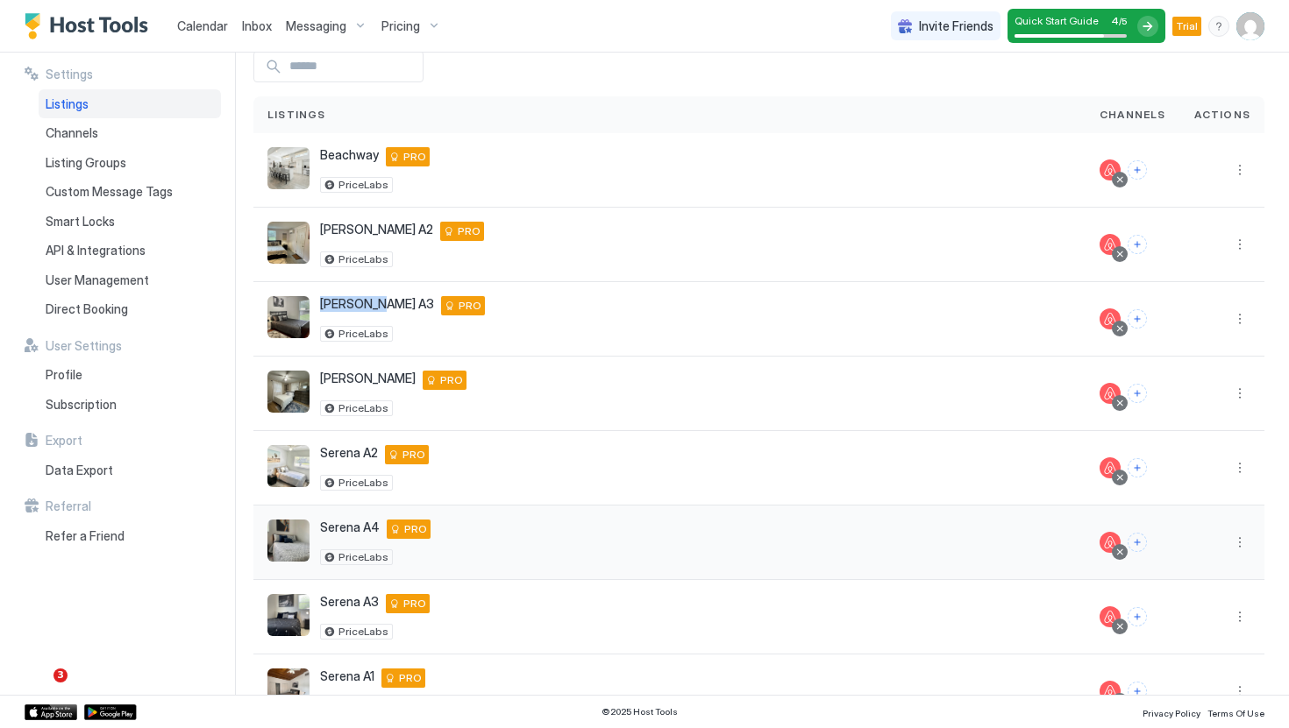
scroll to position [29, 0]
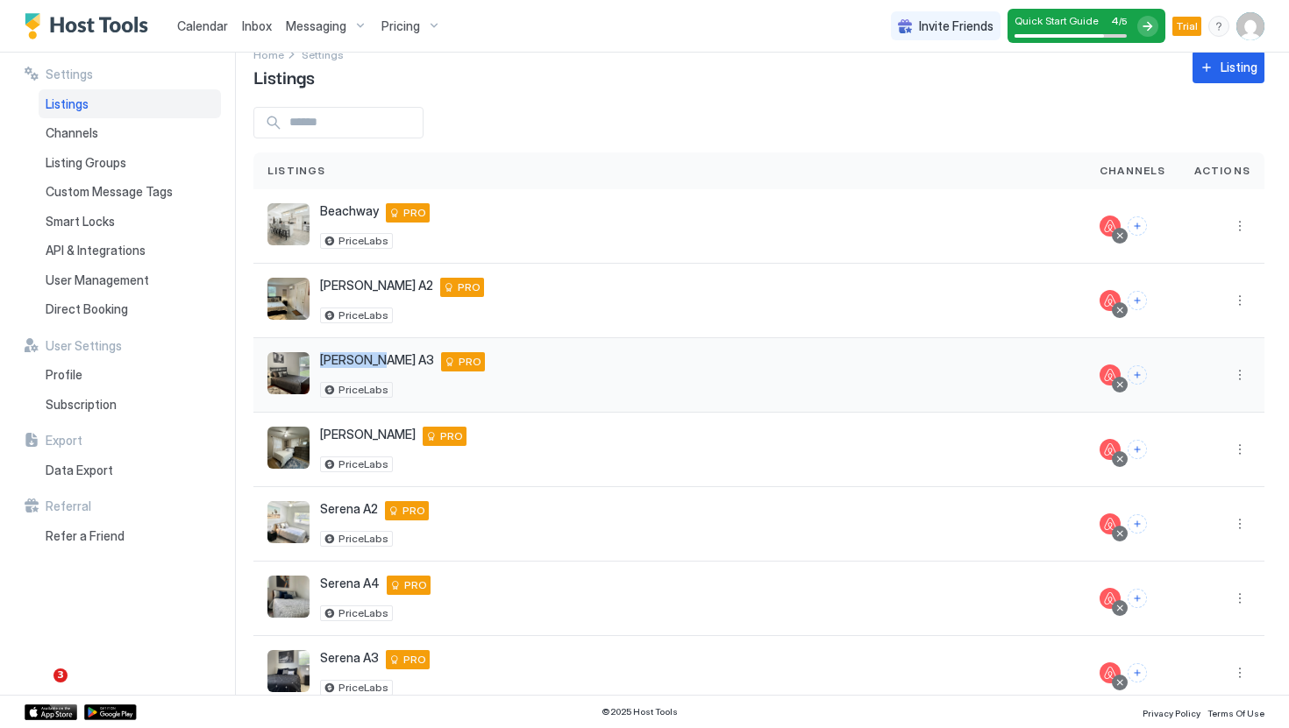
click at [1239, 368] on button "More options" at bounding box center [1239, 375] width 21 height 21
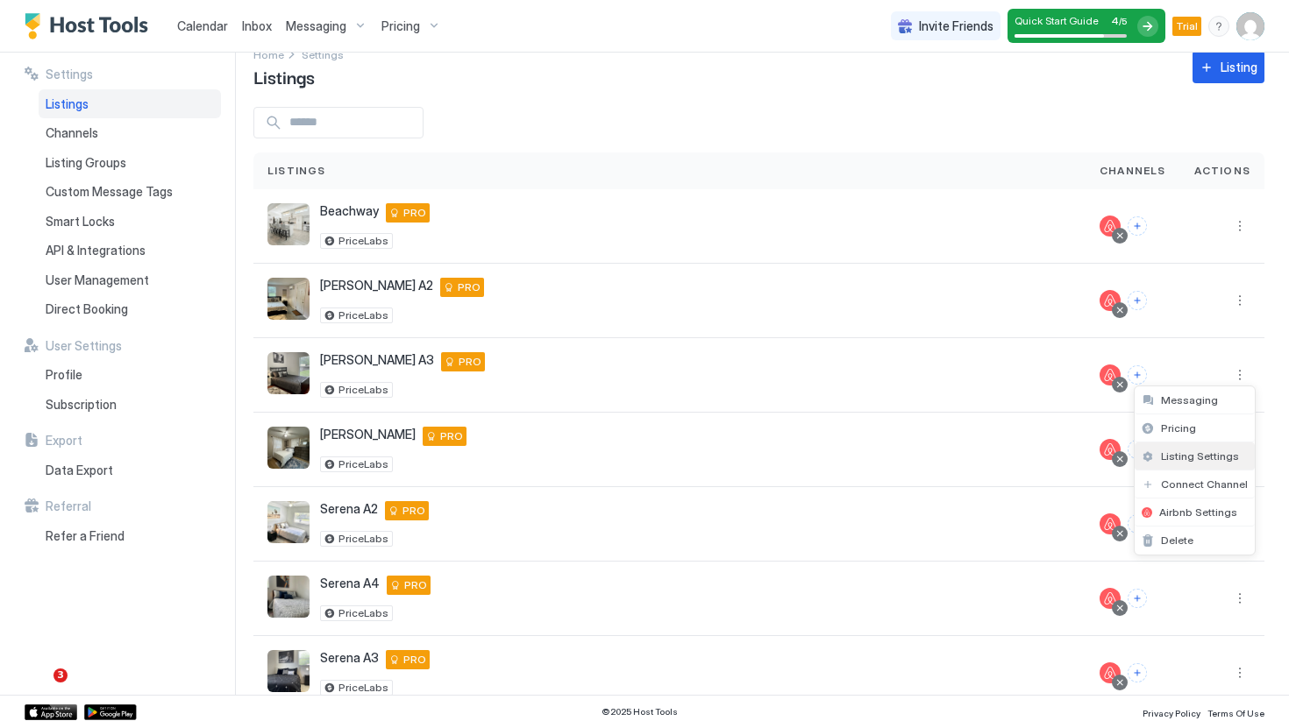
click at [1183, 455] on span "Listing Settings" at bounding box center [1200, 456] width 78 height 13
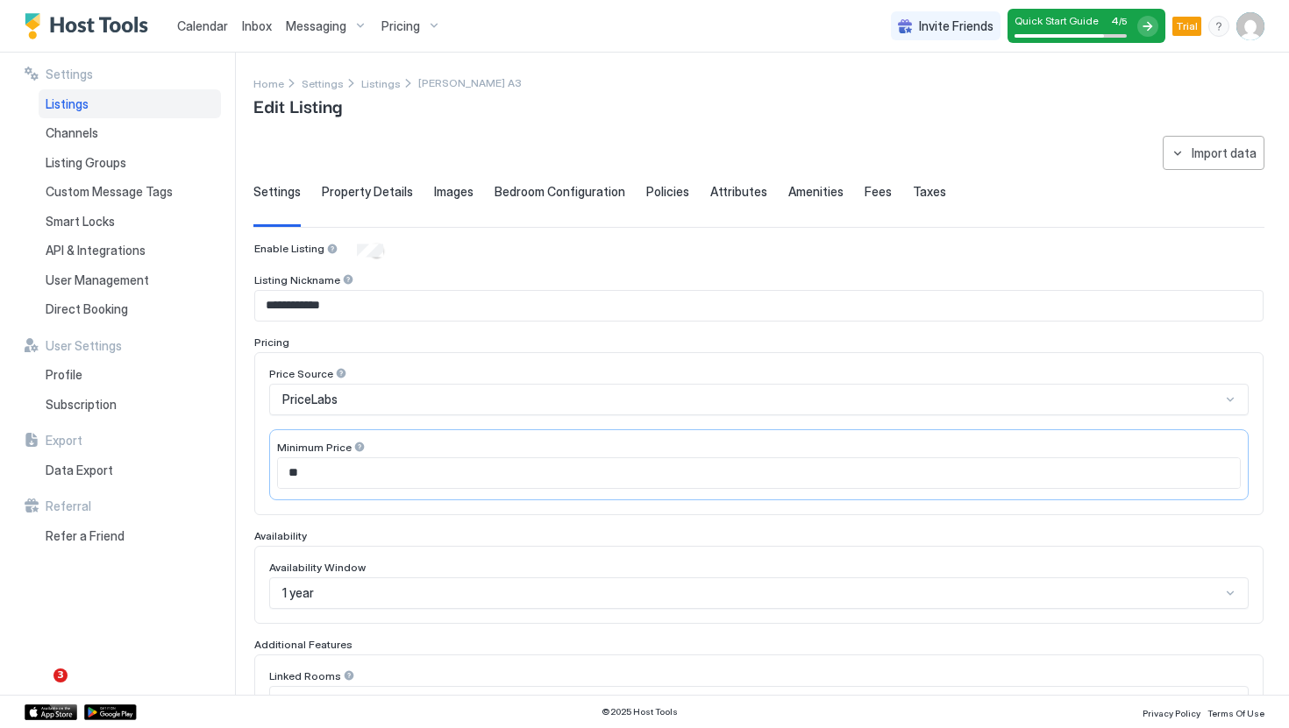
click at [390, 193] on span "Property Details" at bounding box center [367, 192] width 91 height 16
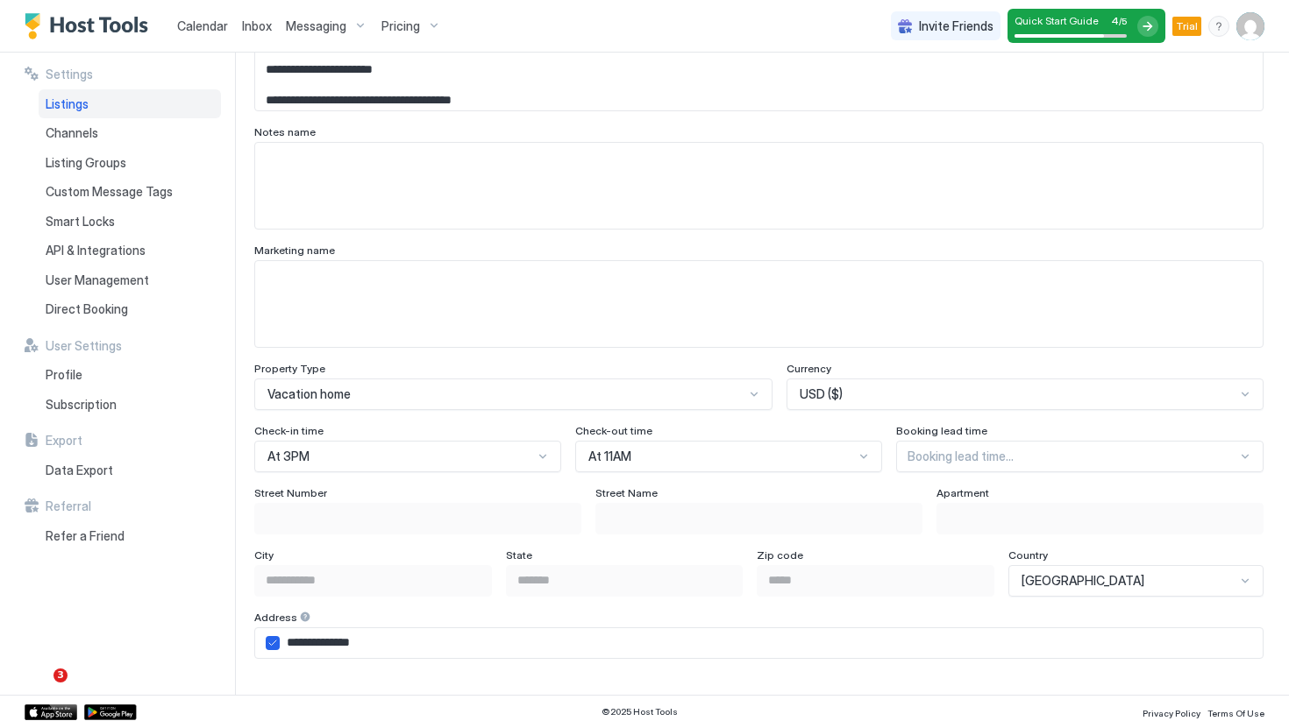
click at [447, 456] on div "At 3PM" at bounding box center [407, 457] width 307 height 32
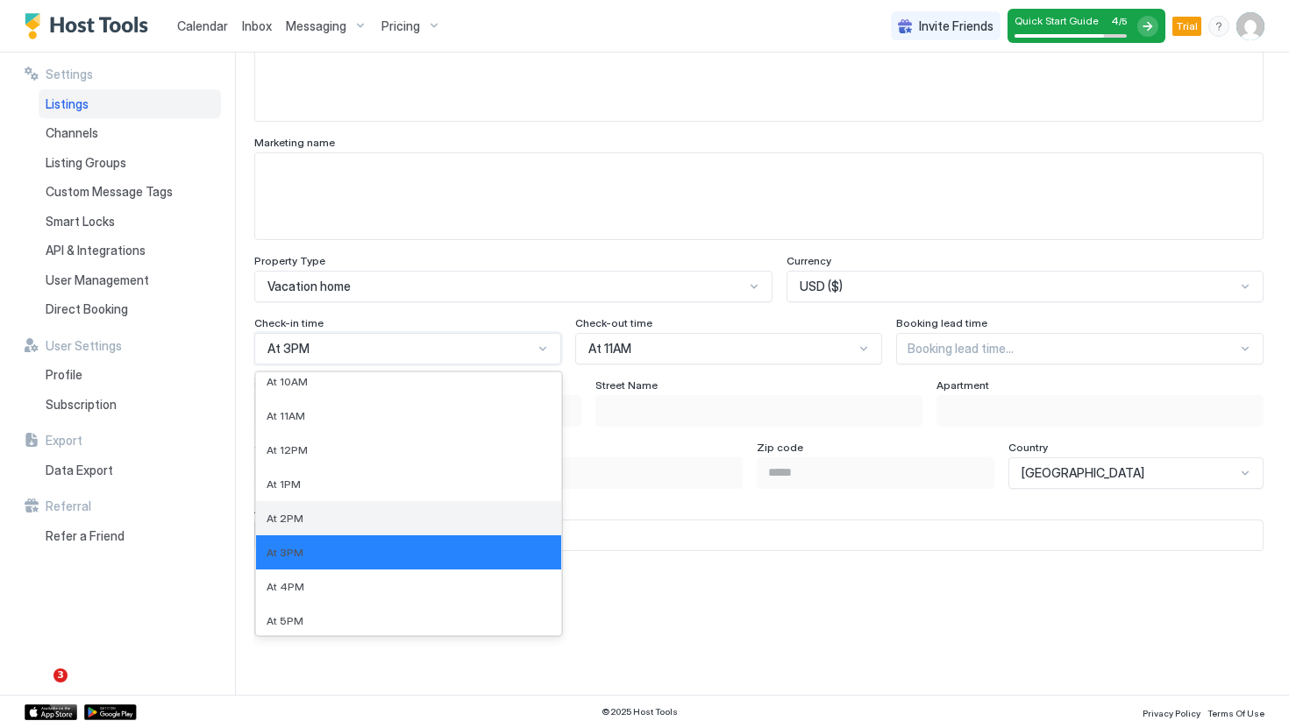
scroll to position [351, 0]
click at [336, 583] on div "At 4PM" at bounding box center [408, 585] width 284 height 13
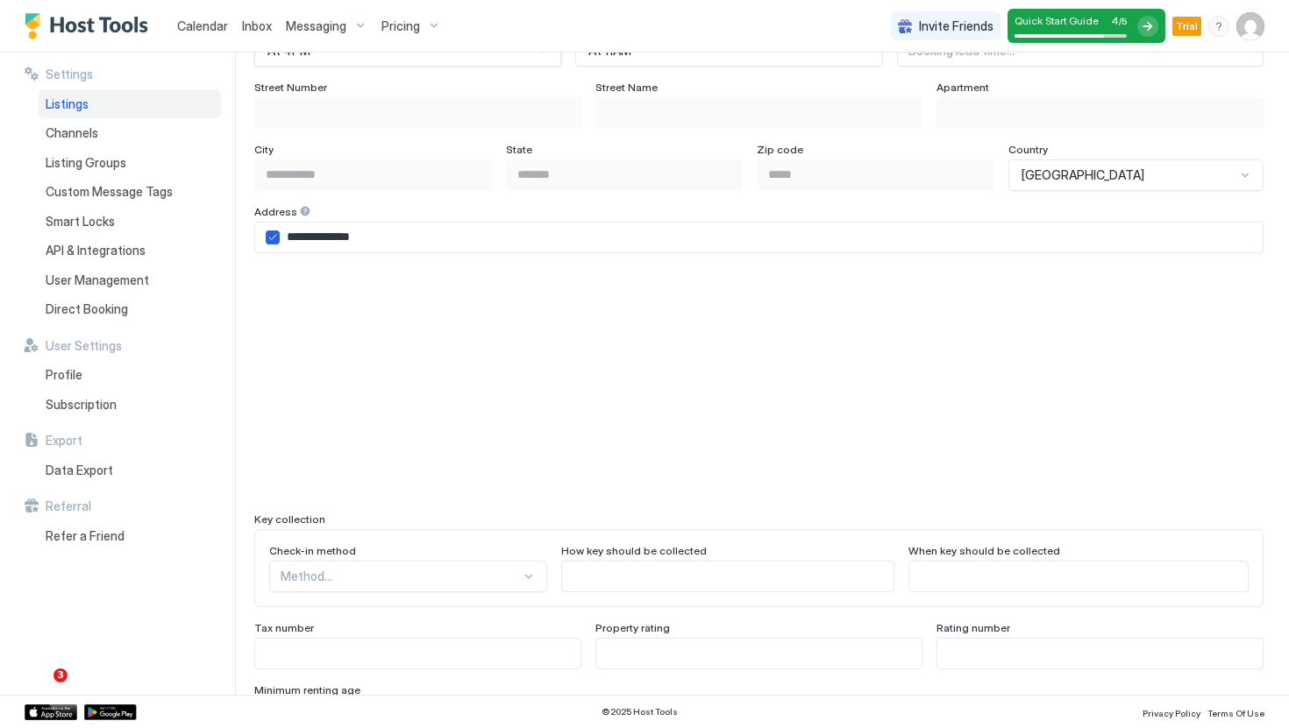
scroll to position [1551, 0]
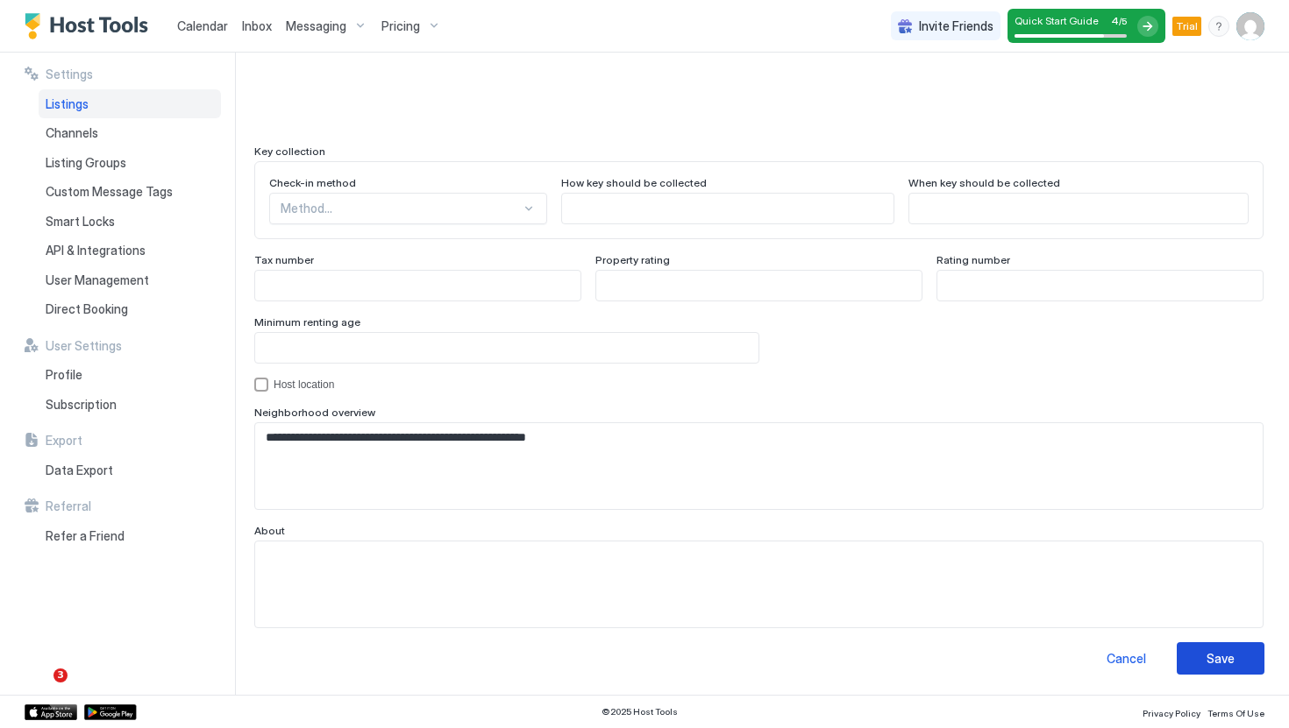
click at [1219, 654] on div "Save" at bounding box center [1220, 659] width 28 height 18
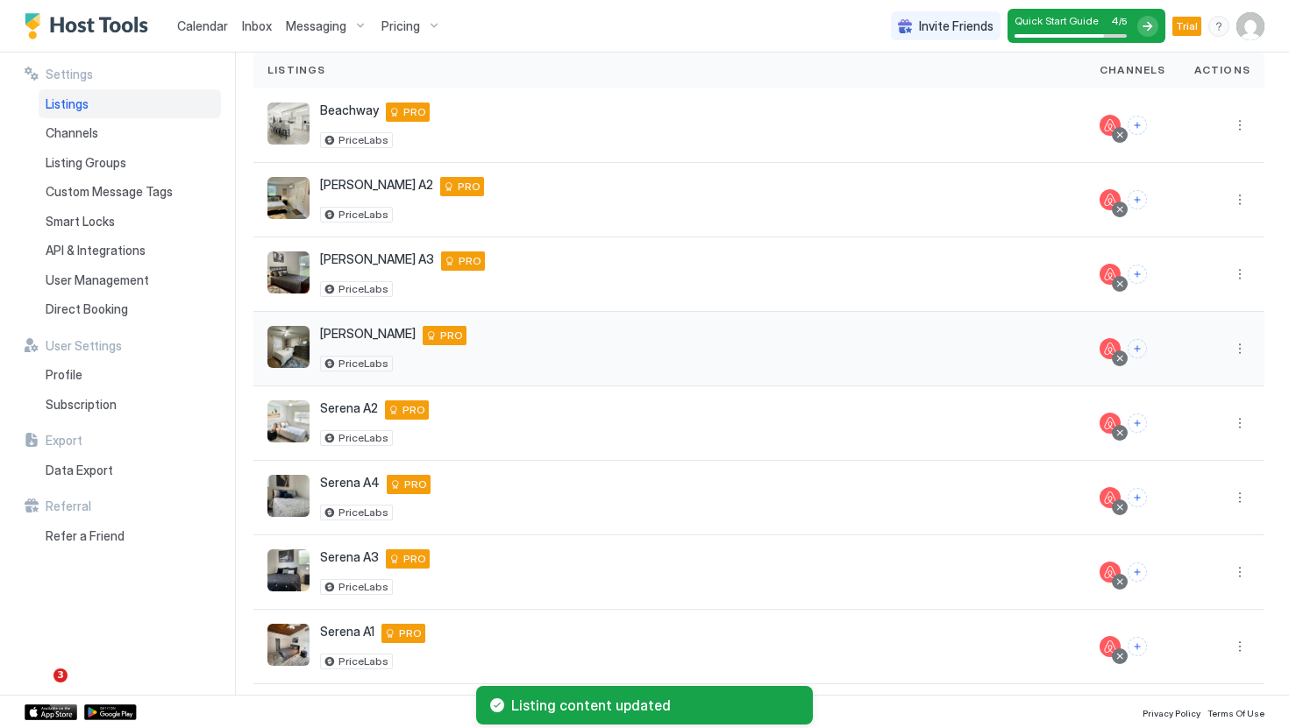
scroll to position [79, 0]
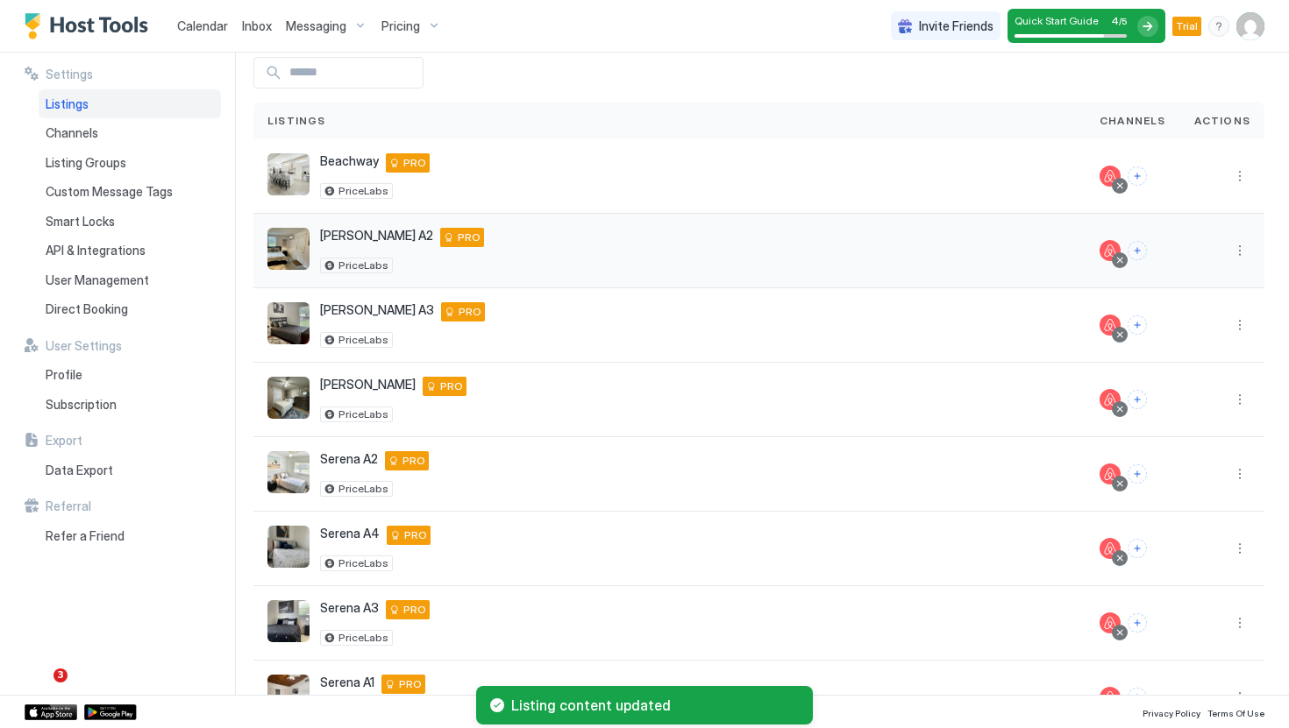
click at [455, 249] on div "Linebaugh A2 Tampa 33617 US PRO PriceLabs" at bounding box center [669, 251] width 804 height 46
click at [1241, 253] on button "More options" at bounding box center [1239, 250] width 21 height 21
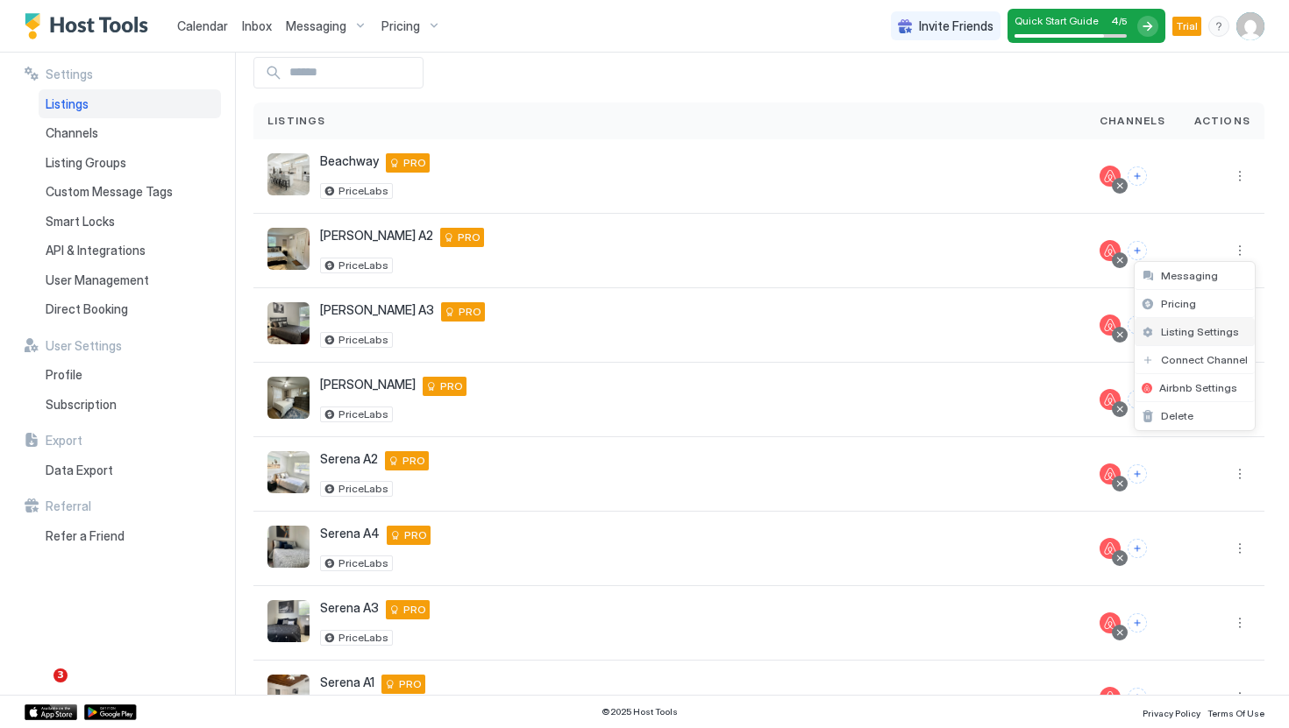
click at [1225, 335] on span "Listing Settings" at bounding box center [1200, 331] width 78 height 13
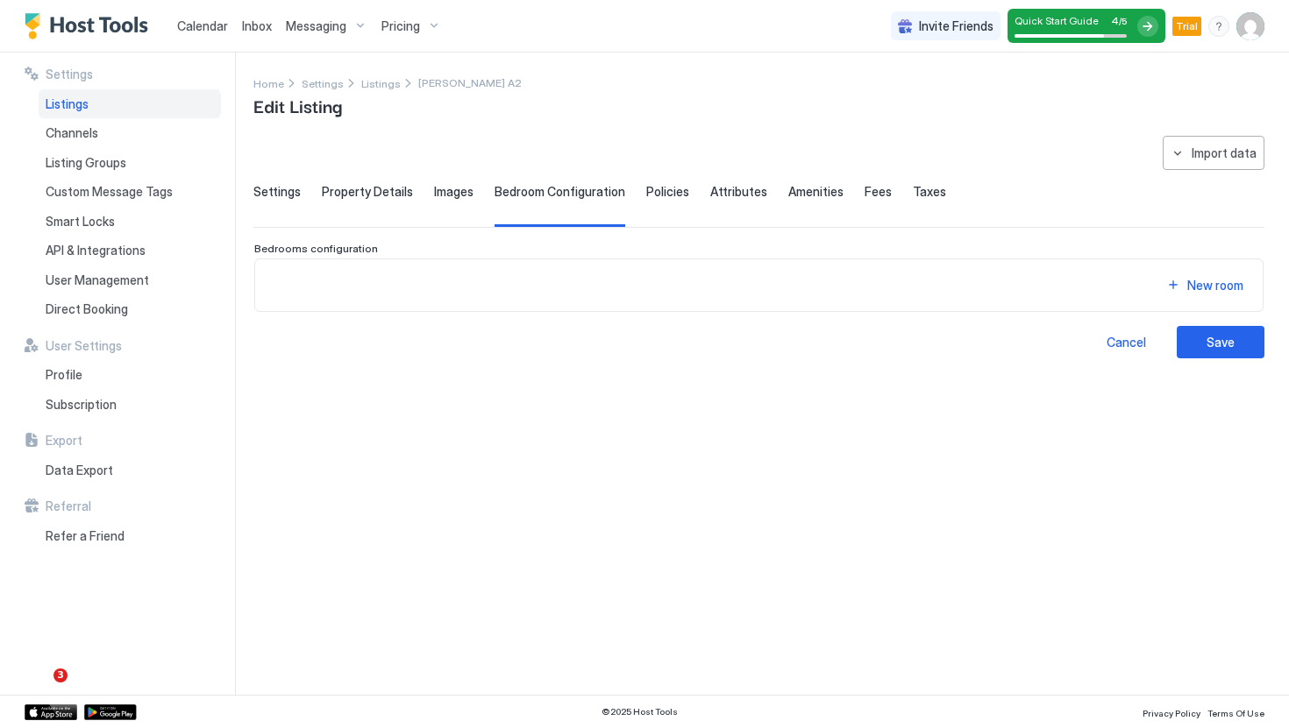
click at [279, 174] on div "**********" at bounding box center [758, 247] width 1011 height 223
click at [280, 188] on span "Settings" at bounding box center [276, 192] width 47 height 16
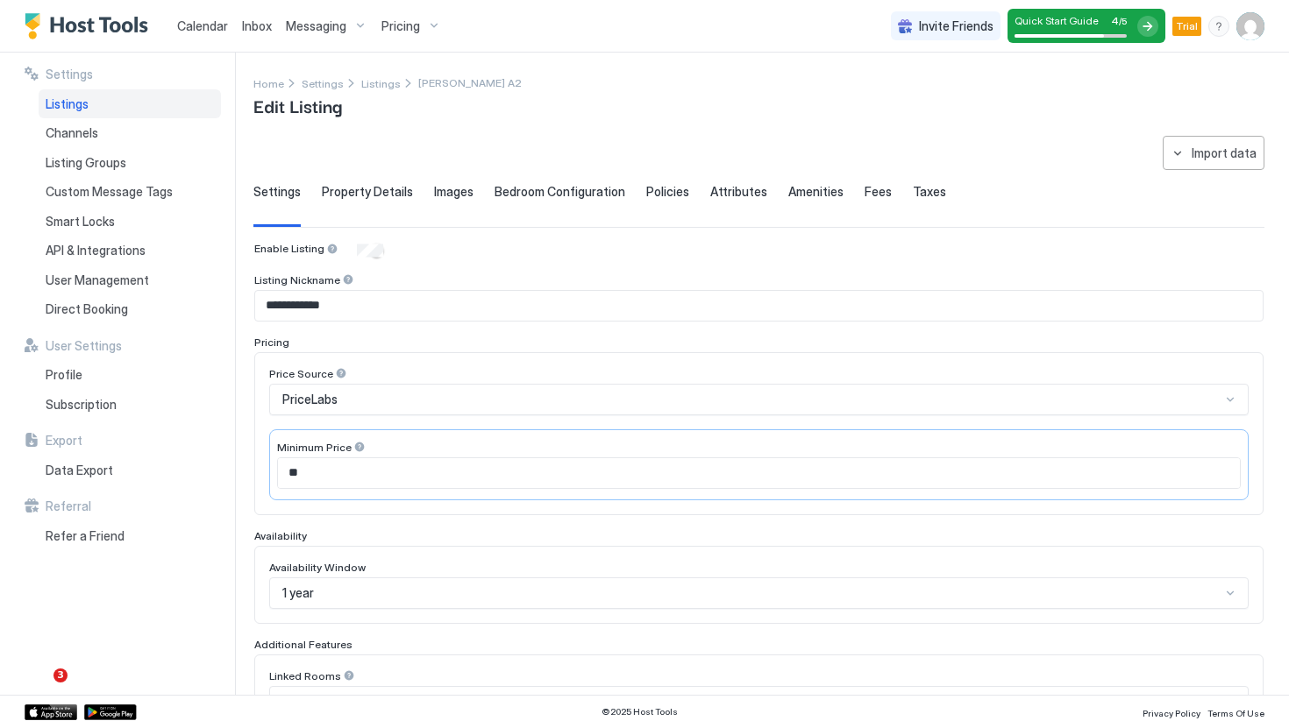
click at [357, 191] on span "Property Details" at bounding box center [367, 192] width 91 height 16
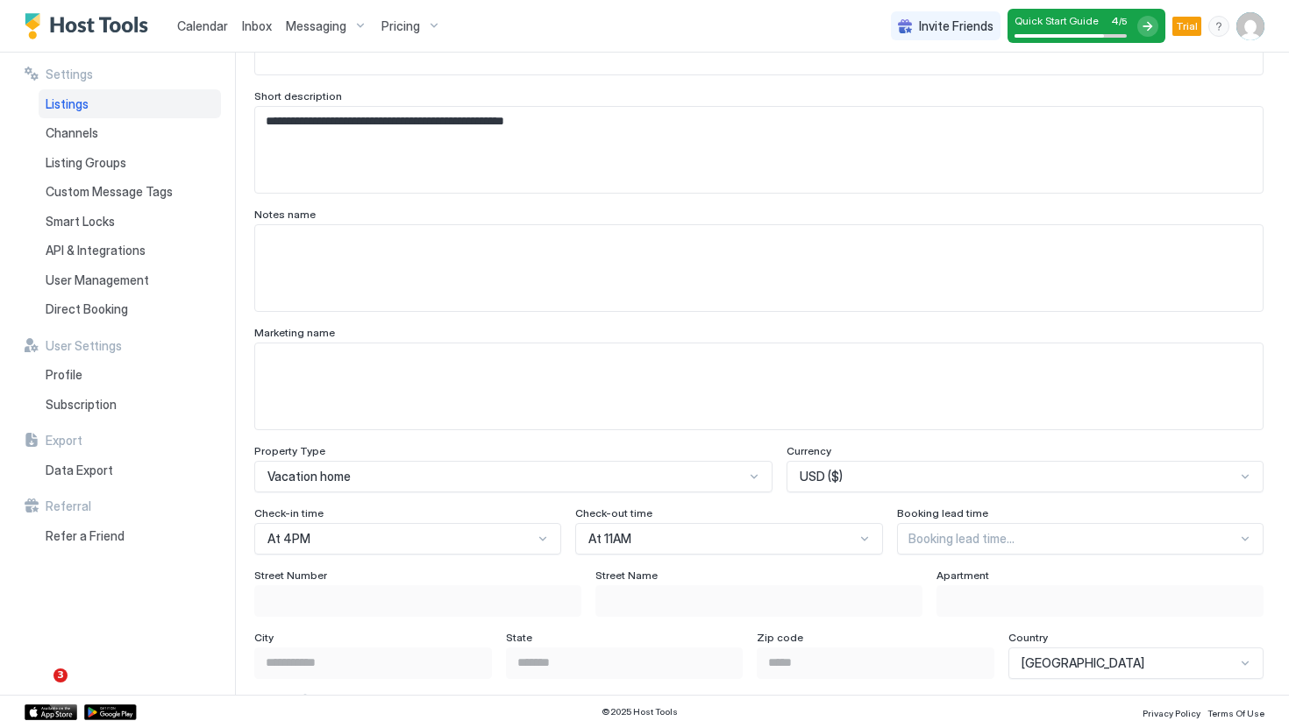
scroll to position [718, 0]
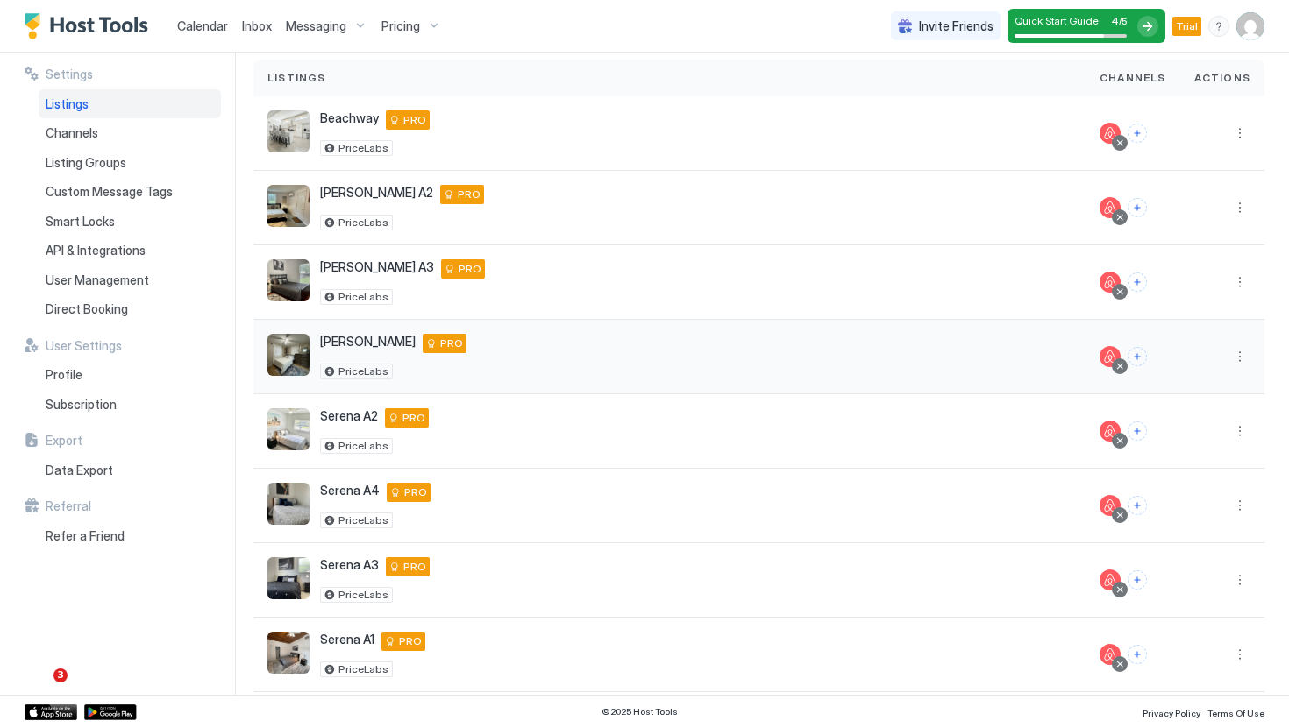
scroll to position [93, 0]
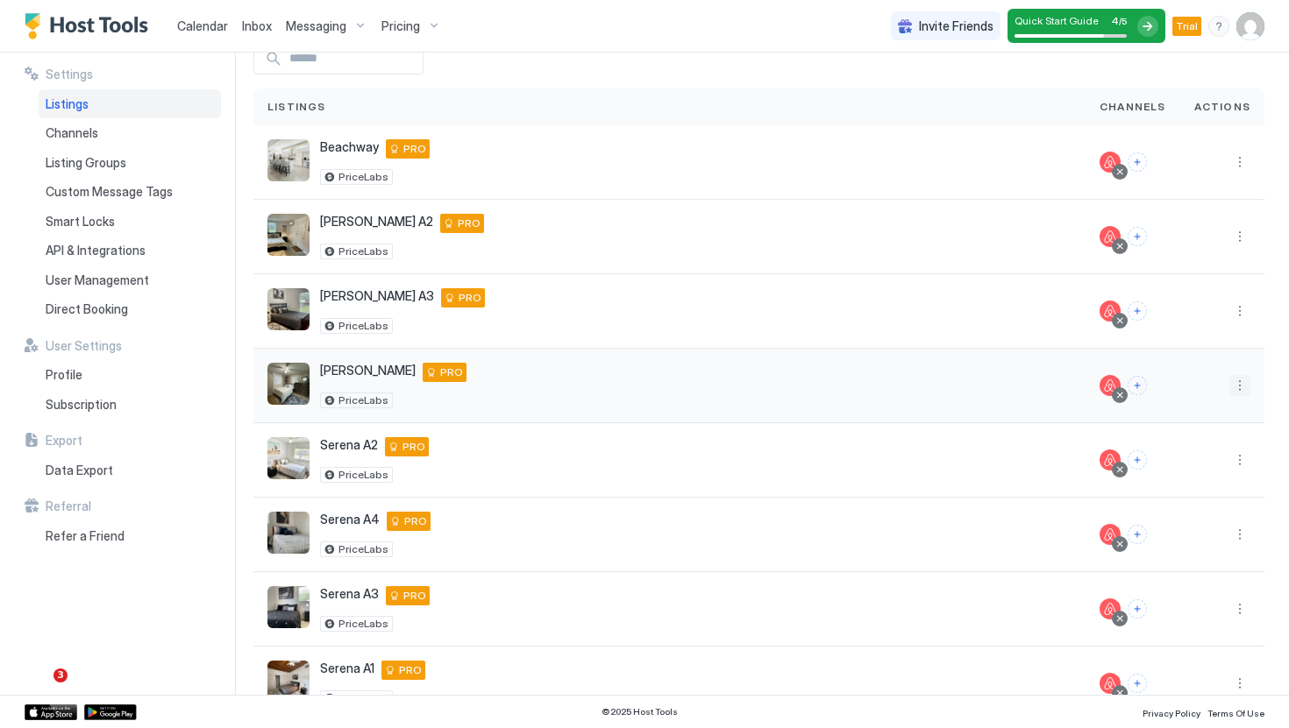
click at [1233, 389] on button "More options" at bounding box center [1239, 385] width 21 height 21
click at [1164, 472] on span "Listing Settings" at bounding box center [1200, 466] width 78 height 13
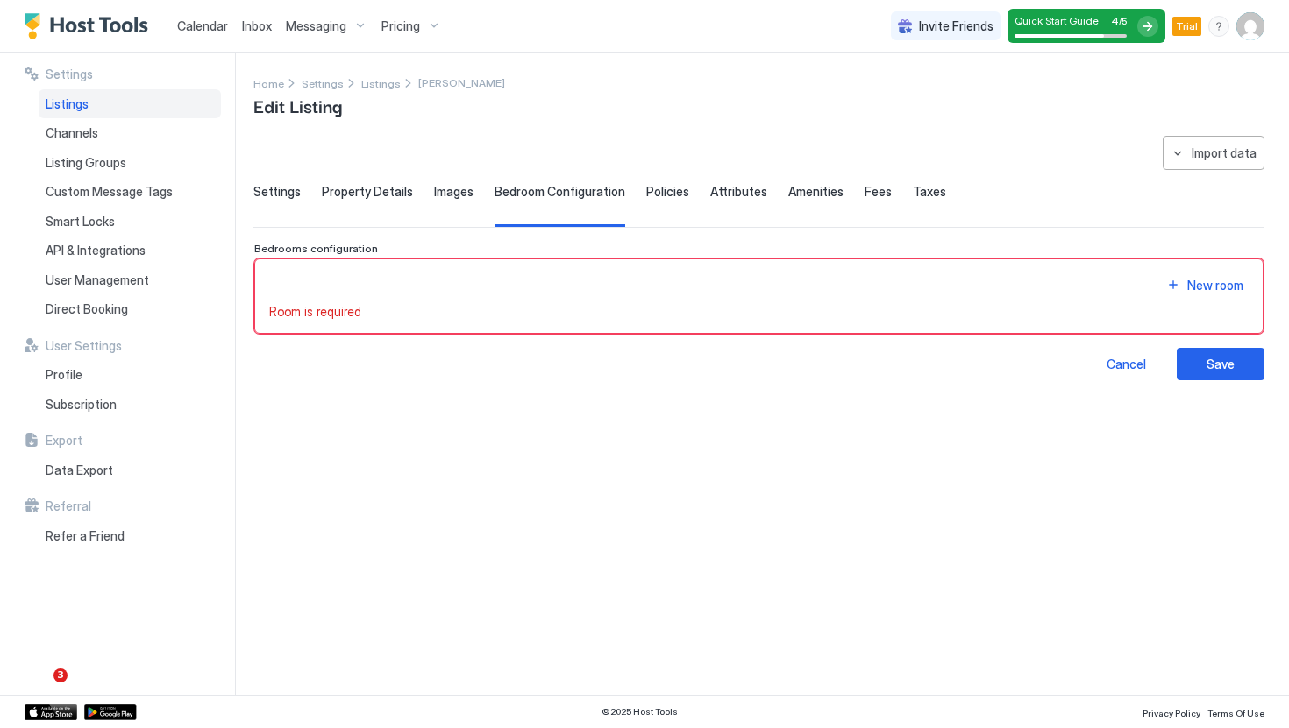
click at [298, 188] on div "Settings Property Details Images Bedroom Configuration Policies Attributes Amen…" at bounding box center [758, 205] width 1011 height 43
click at [290, 188] on span "Settings" at bounding box center [276, 192] width 47 height 16
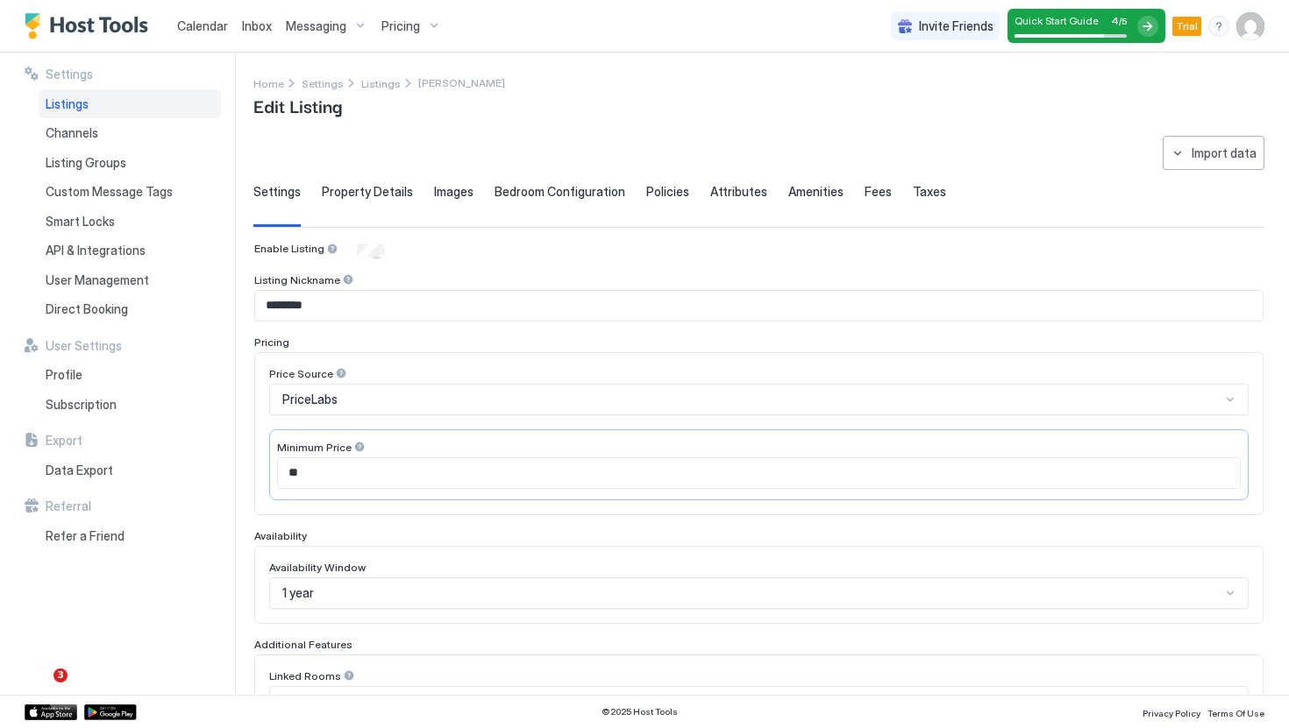
click at [404, 188] on span "Property Details" at bounding box center [367, 192] width 91 height 16
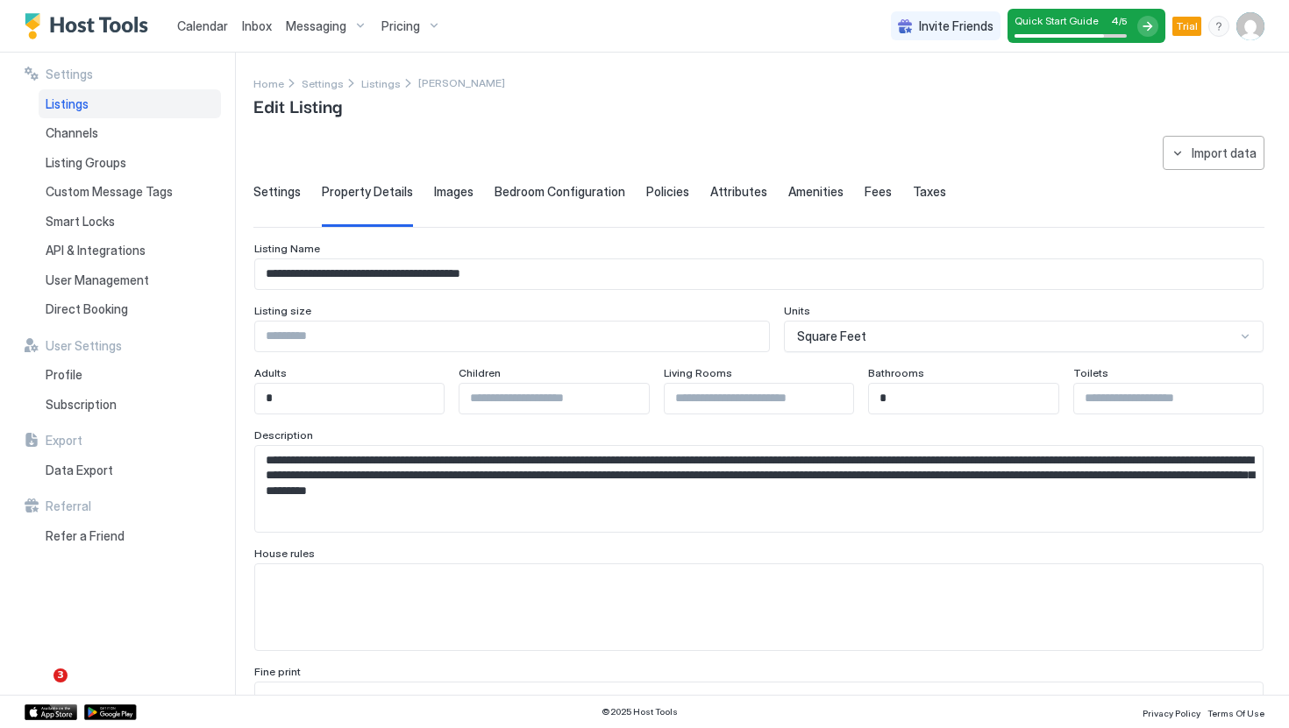
click at [273, 192] on span "Settings" at bounding box center [276, 192] width 47 height 16
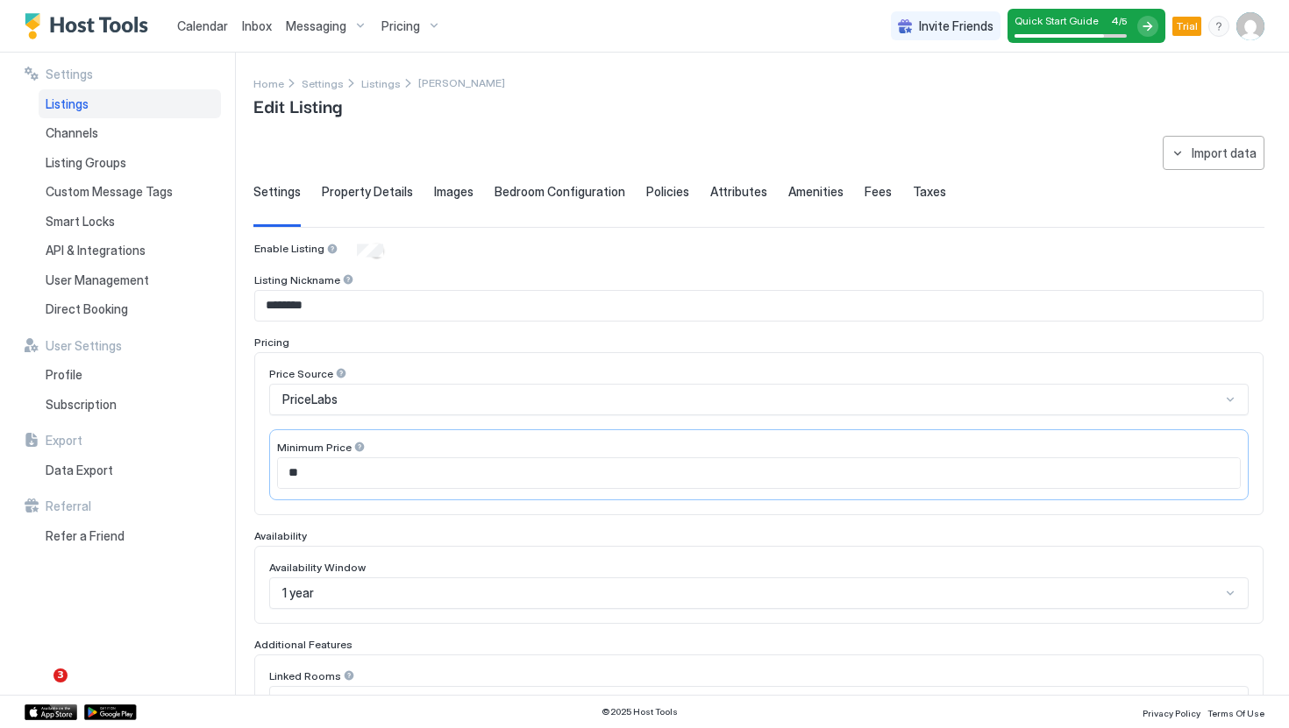
click at [339, 469] on input "**" at bounding box center [759, 473] width 962 height 30
type input "*"
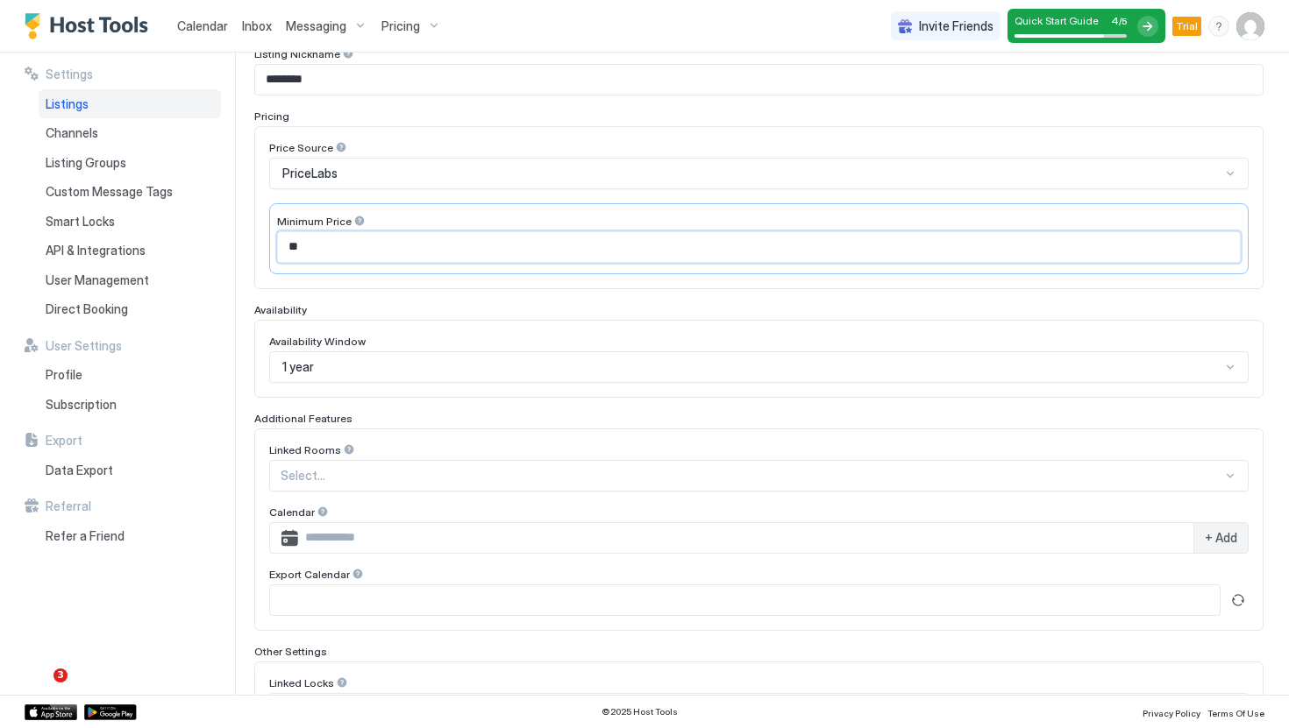
scroll to position [401, 0]
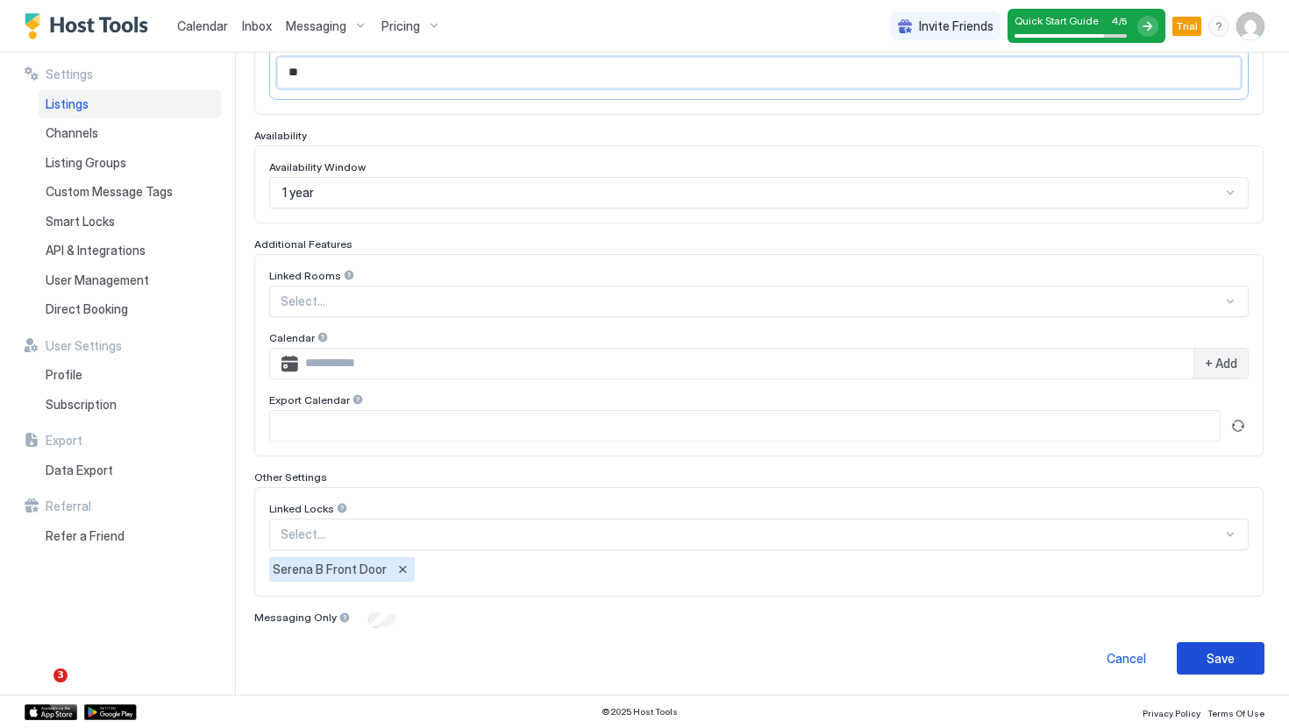
type input "**"
click at [1212, 652] on div "Save" at bounding box center [1220, 659] width 28 height 18
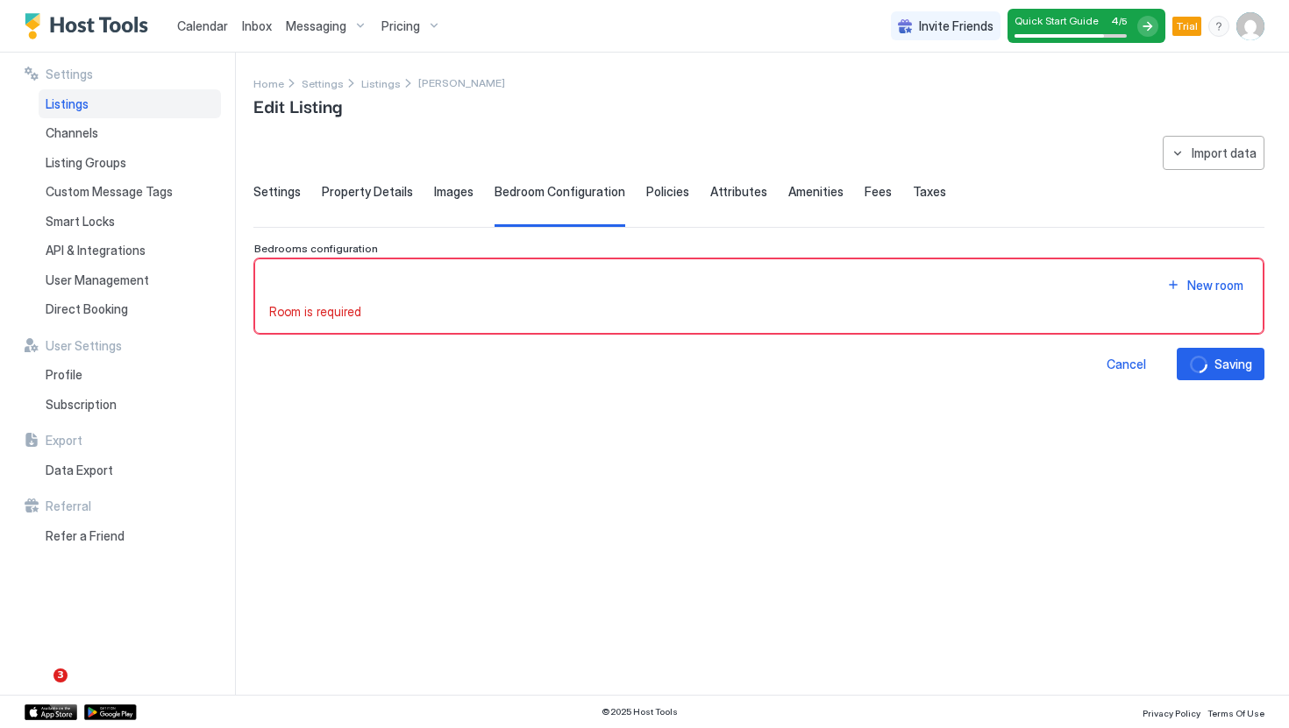
scroll to position [0, 0]
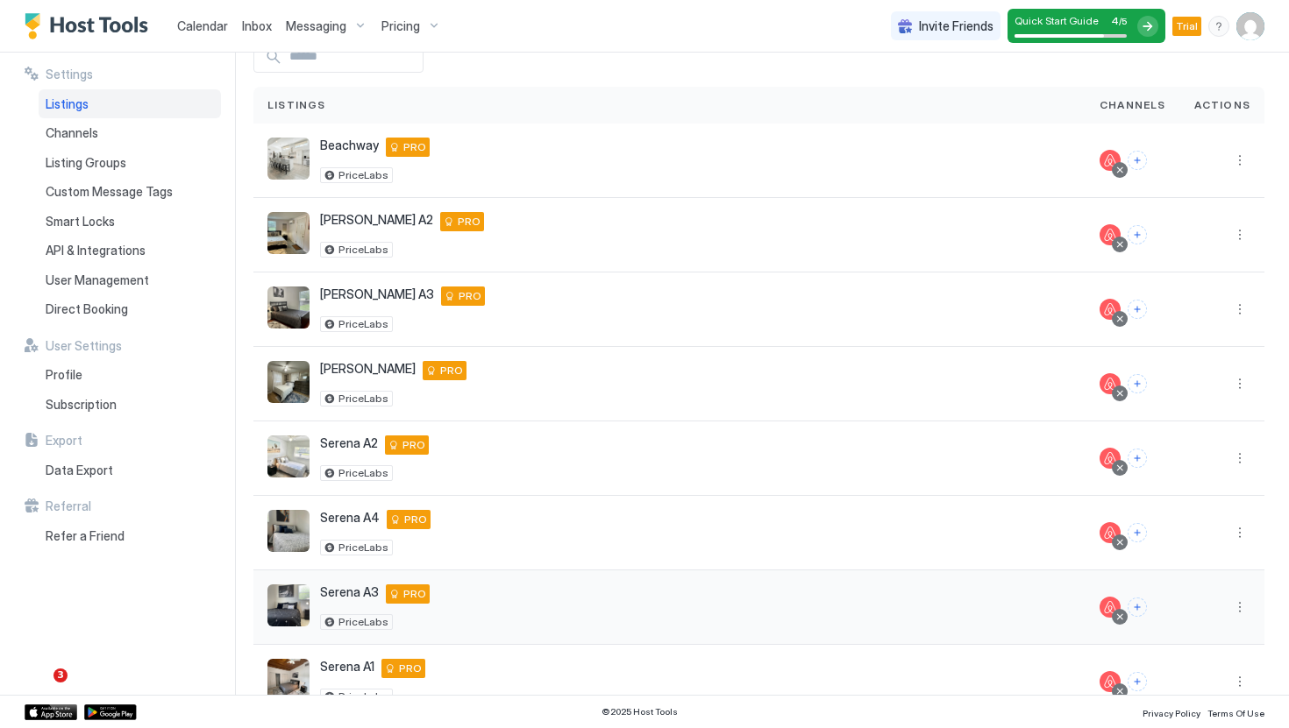
scroll to position [91, 0]
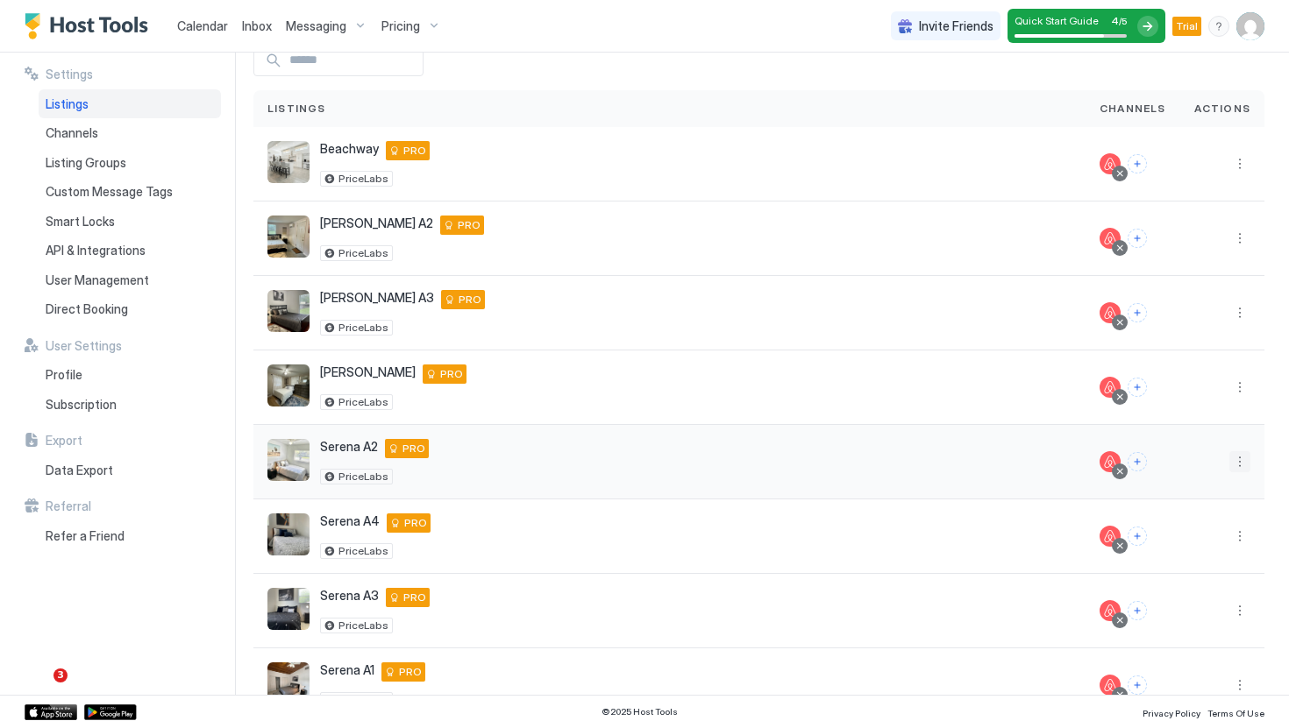
click at [1235, 465] on button "More options" at bounding box center [1239, 461] width 21 height 21
click at [1188, 538] on span "Listing Settings" at bounding box center [1200, 542] width 78 height 13
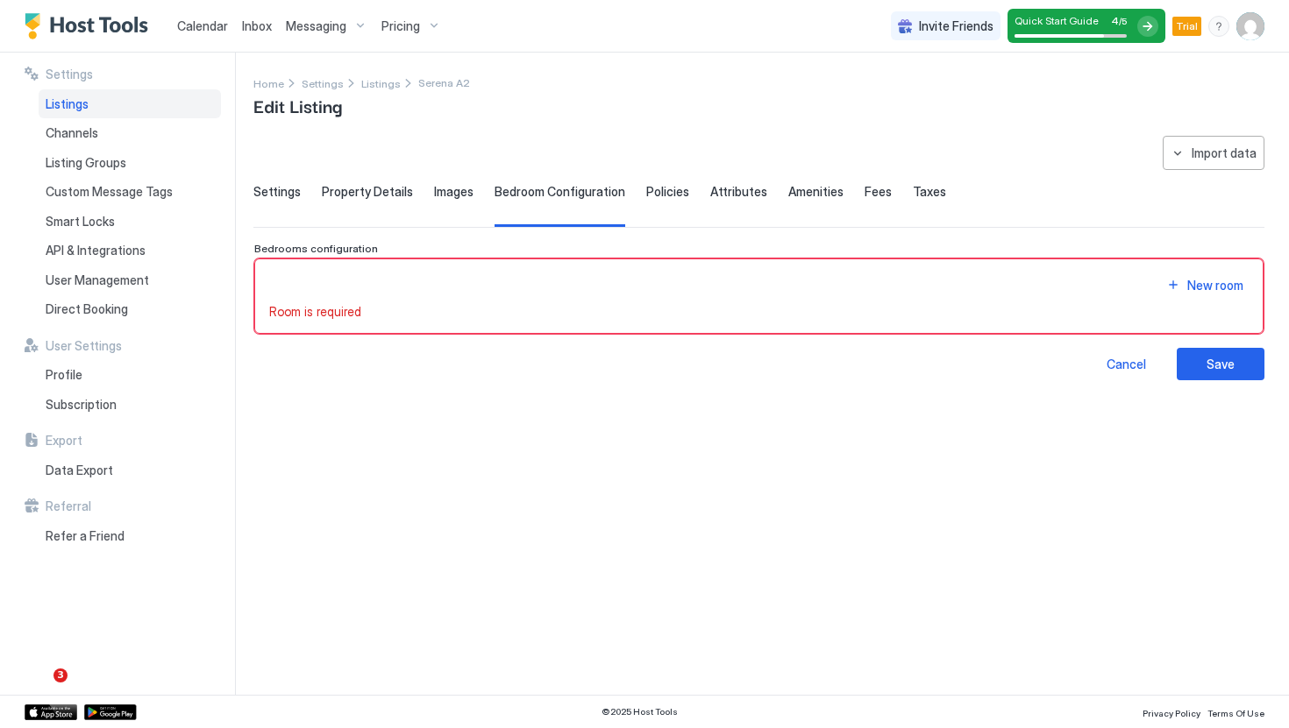
click at [263, 174] on div "**********" at bounding box center [758, 258] width 1011 height 245
click at [268, 188] on span "Settings" at bounding box center [276, 192] width 47 height 16
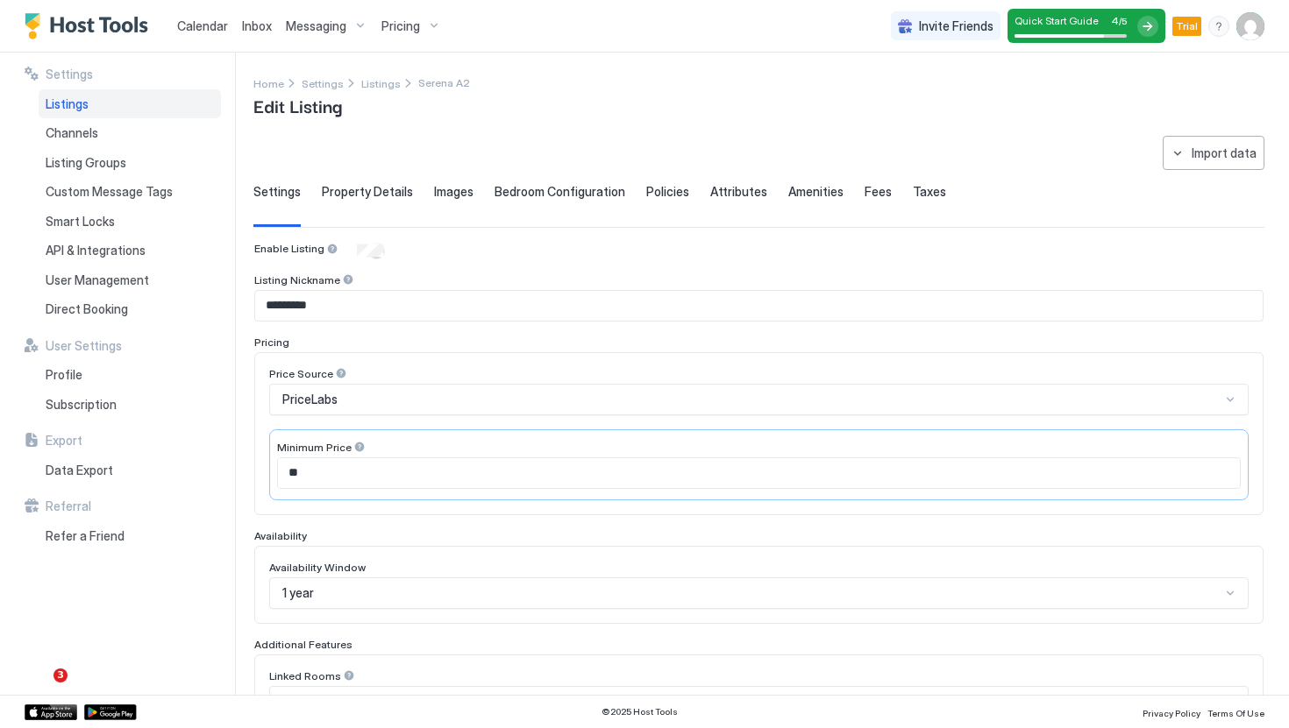
click at [387, 210] on div "Property Details" at bounding box center [367, 205] width 91 height 43
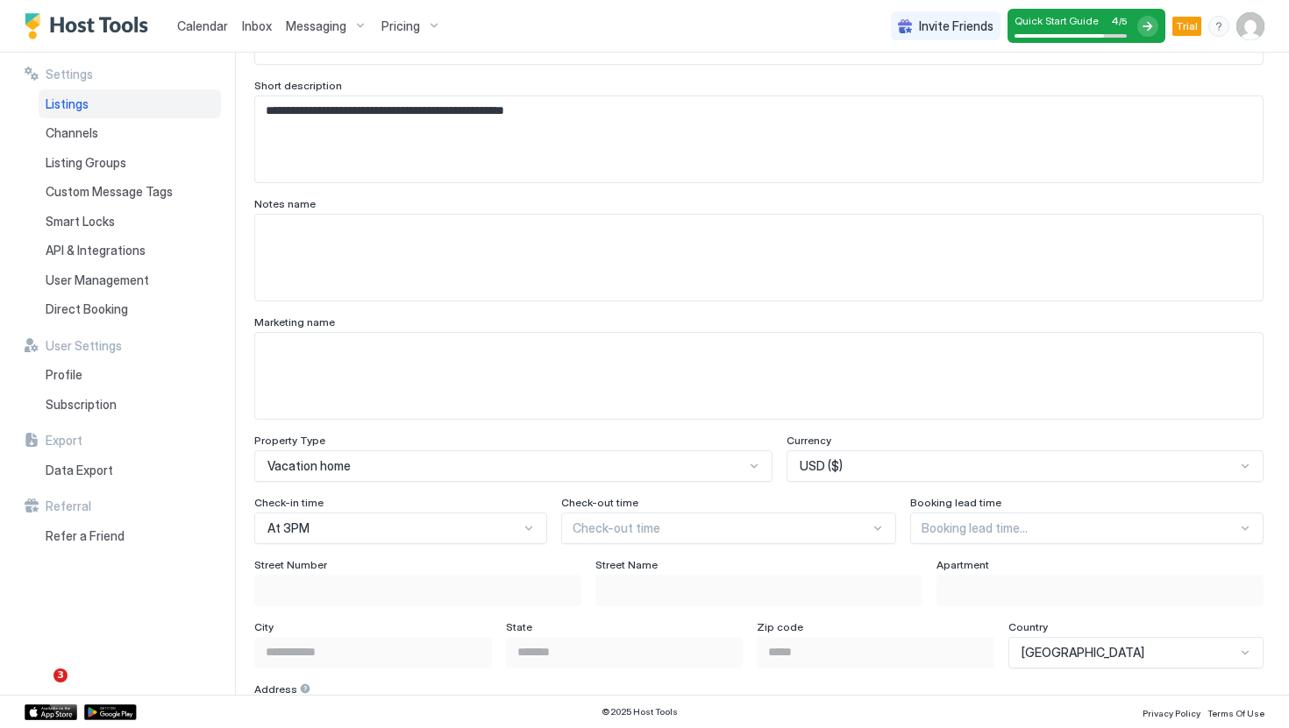
click at [354, 519] on div "At 3PM" at bounding box center [400, 529] width 293 height 32
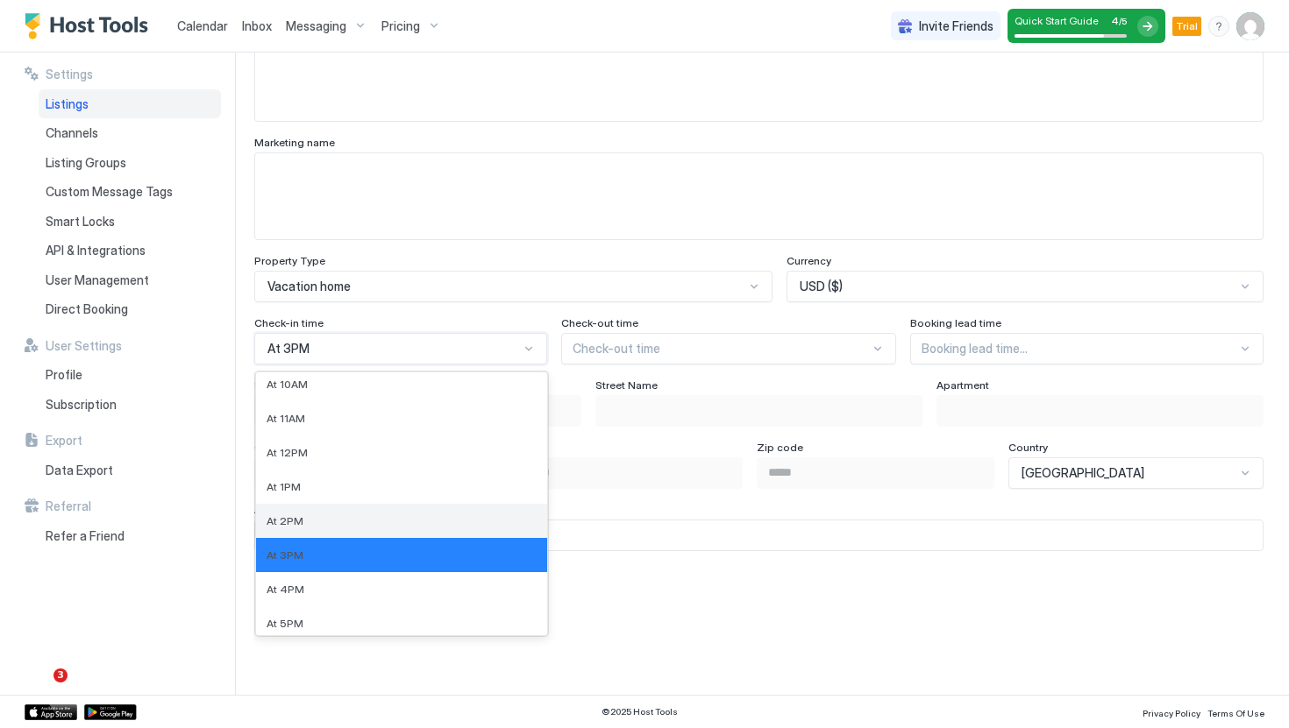
scroll to position [350, 0]
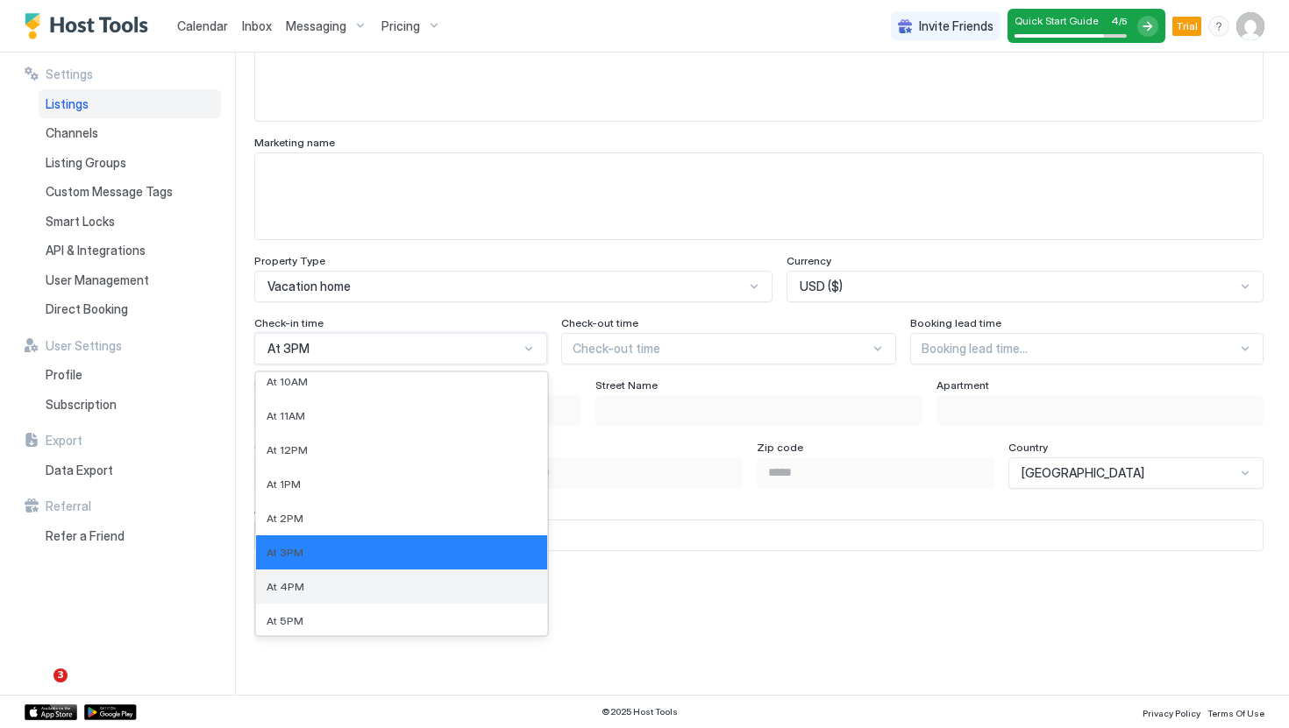
click at [334, 582] on div "At 4PM" at bounding box center [401, 586] width 270 height 13
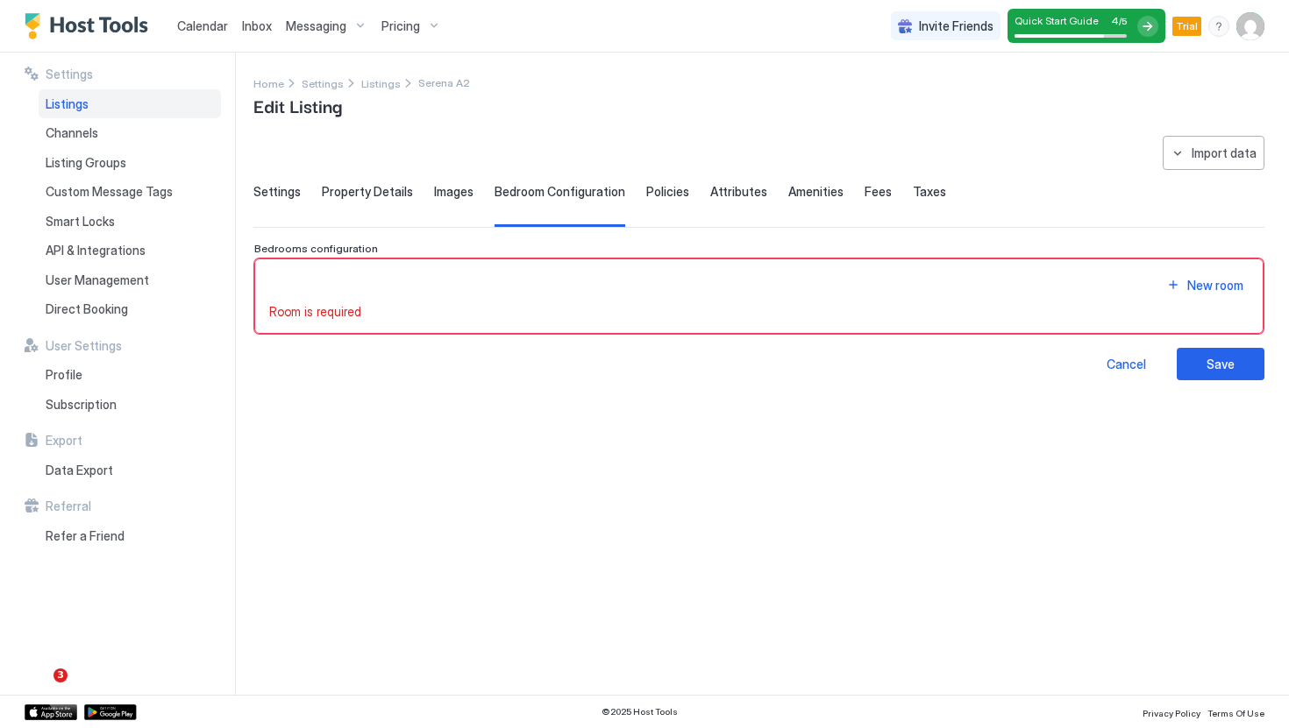
scroll to position [0, 0]
click at [362, 201] on div "Property Details" at bounding box center [367, 205] width 91 height 43
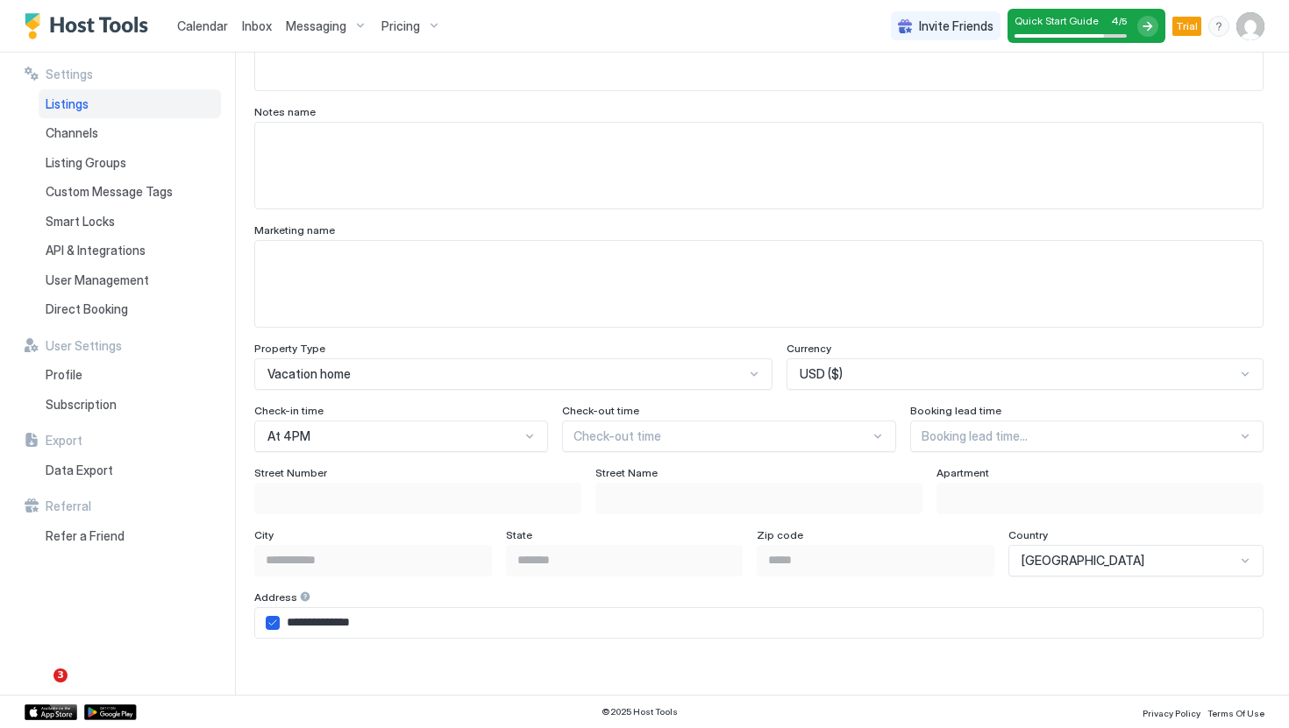
click at [658, 444] on div "Check-out time" at bounding box center [729, 437] width 335 height 32
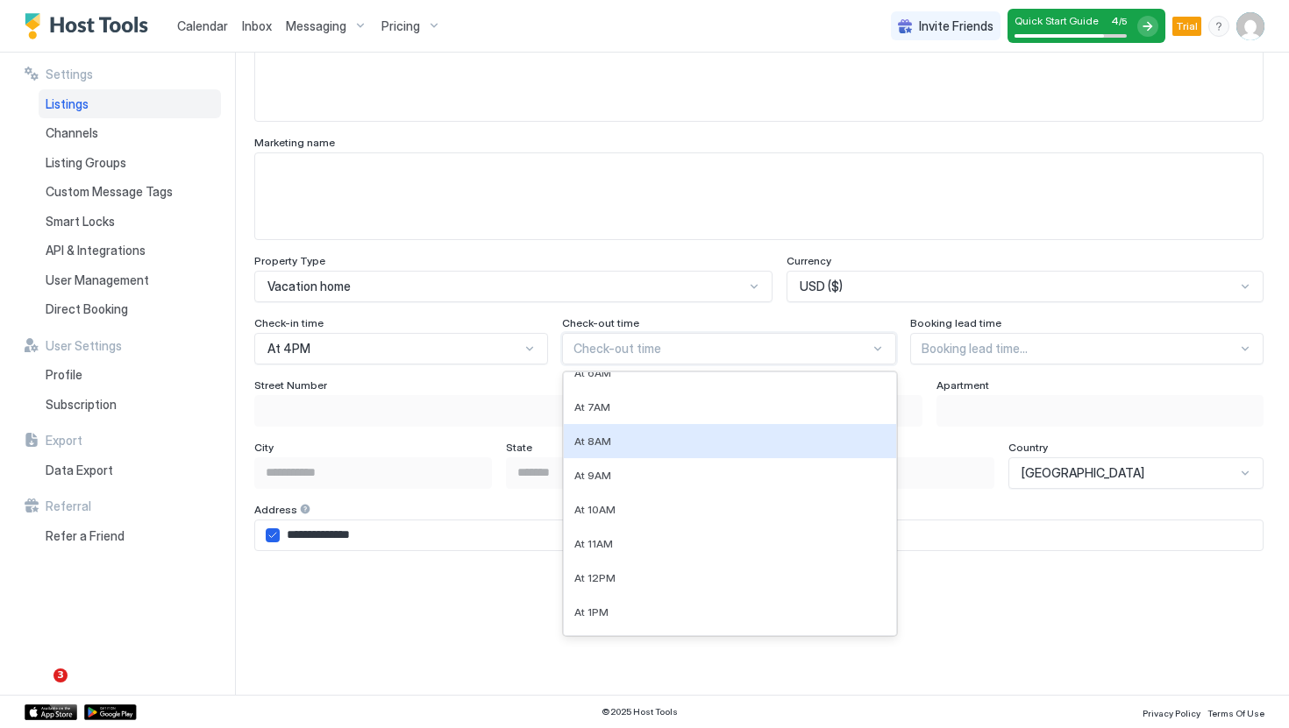
scroll to position [221, 0]
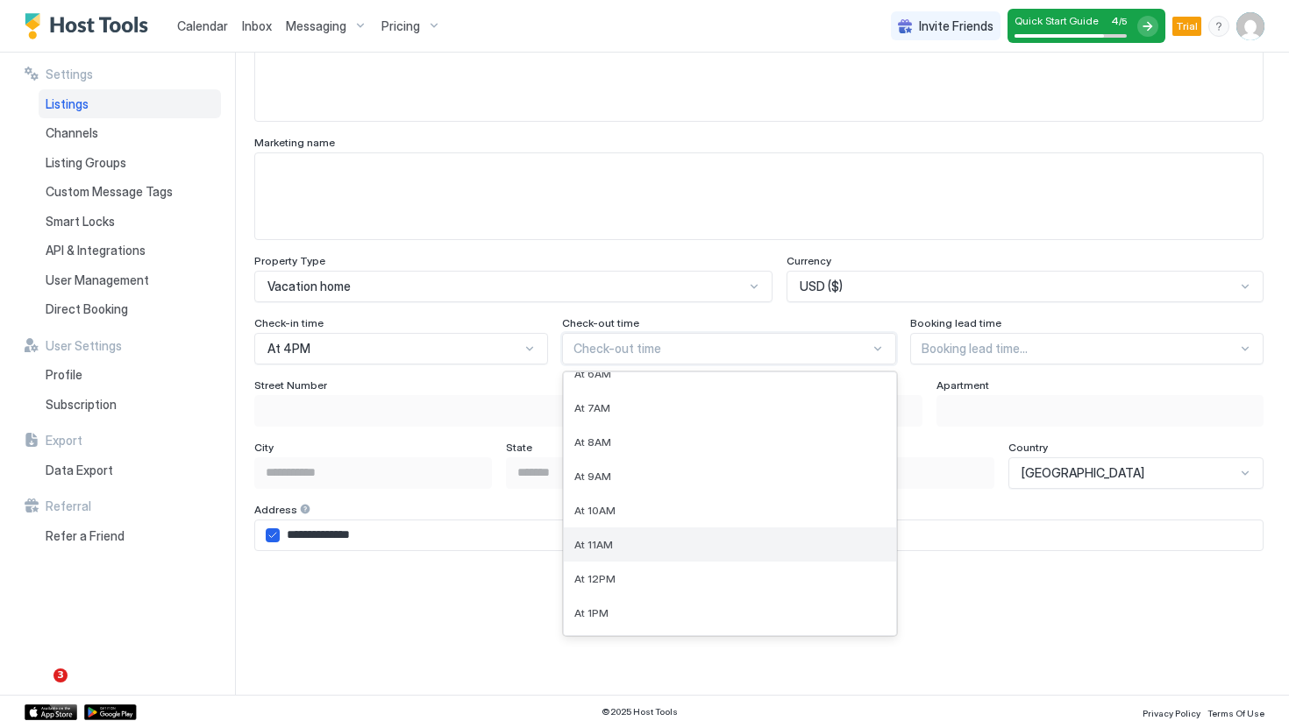
click at [618, 544] on div "At 11AM" at bounding box center [730, 544] width 312 height 13
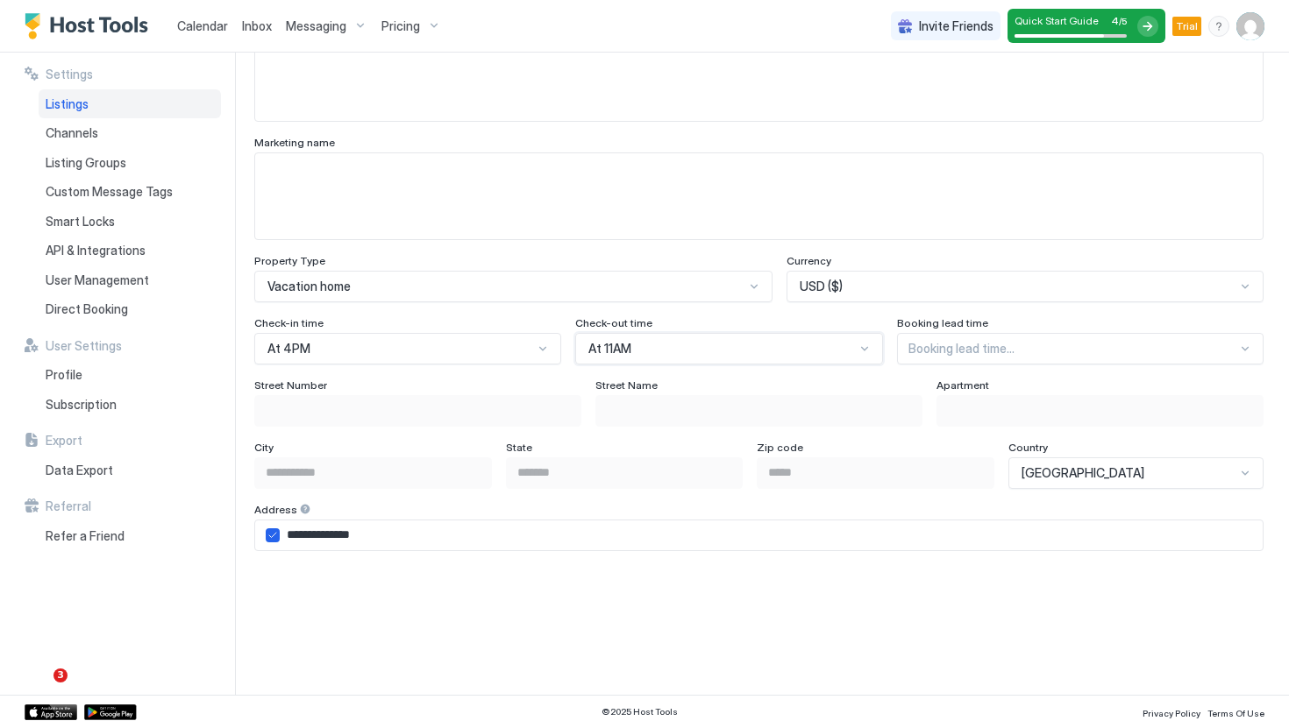
scroll to position [1551, 0]
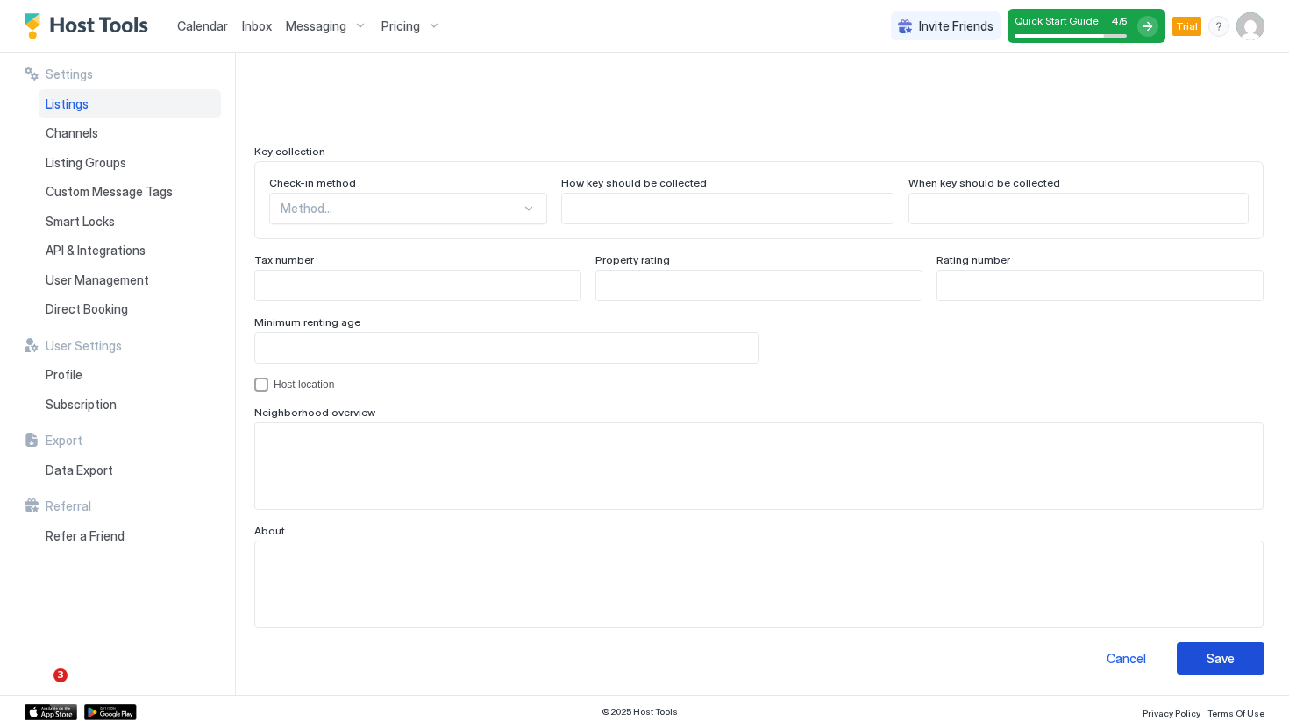
click at [1211, 662] on div "Save" at bounding box center [1220, 659] width 28 height 18
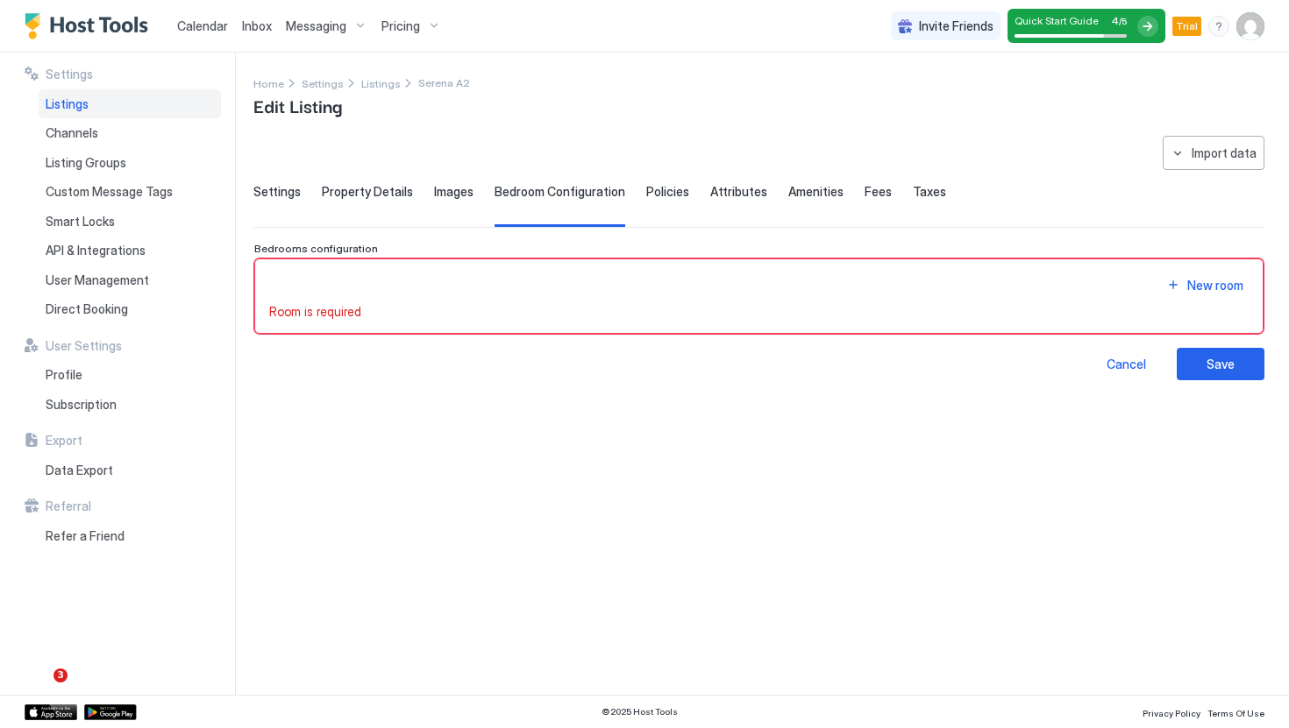
scroll to position [0, 0]
click at [345, 188] on span "Property Details" at bounding box center [367, 192] width 91 height 16
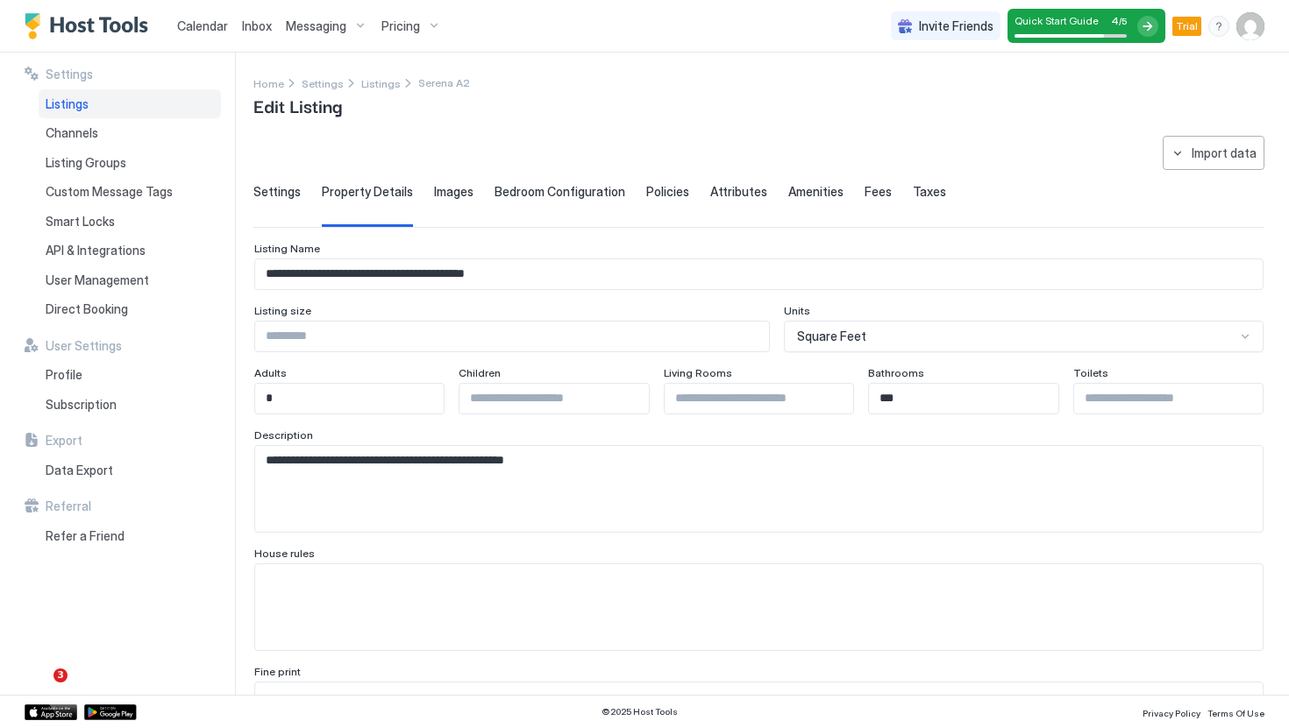
click at [534, 194] on span "Bedroom Configuration" at bounding box center [559, 192] width 131 height 16
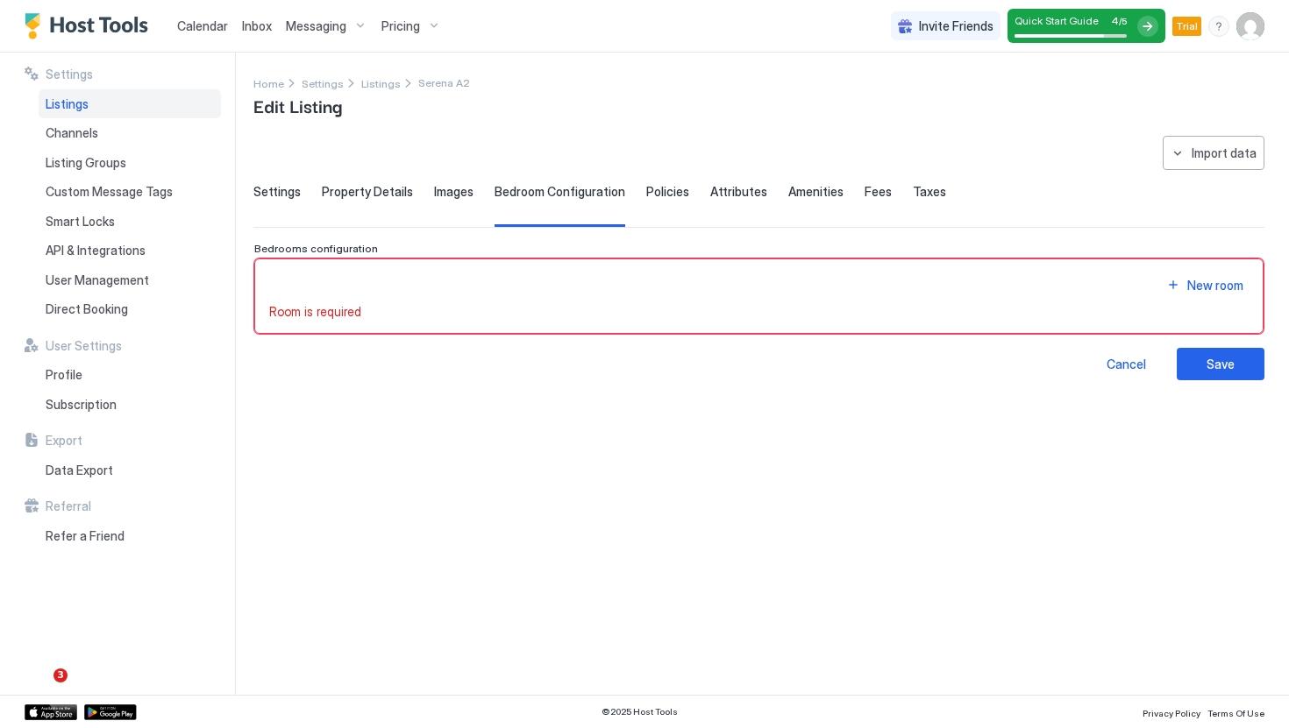
click at [723, 283] on div "New room" at bounding box center [758, 286] width 979 height 24
drag, startPoint x: 1233, startPoint y: 285, endPoint x: 1173, endPoint y: 319, distance: 69.5
click at [1173, 319] on div "New room Room is required" at bounding box center [758, 297] width 1009 height 76
click at [1236, 364] on button "Save" at bounding box center [1220, 364] width 88 height 32
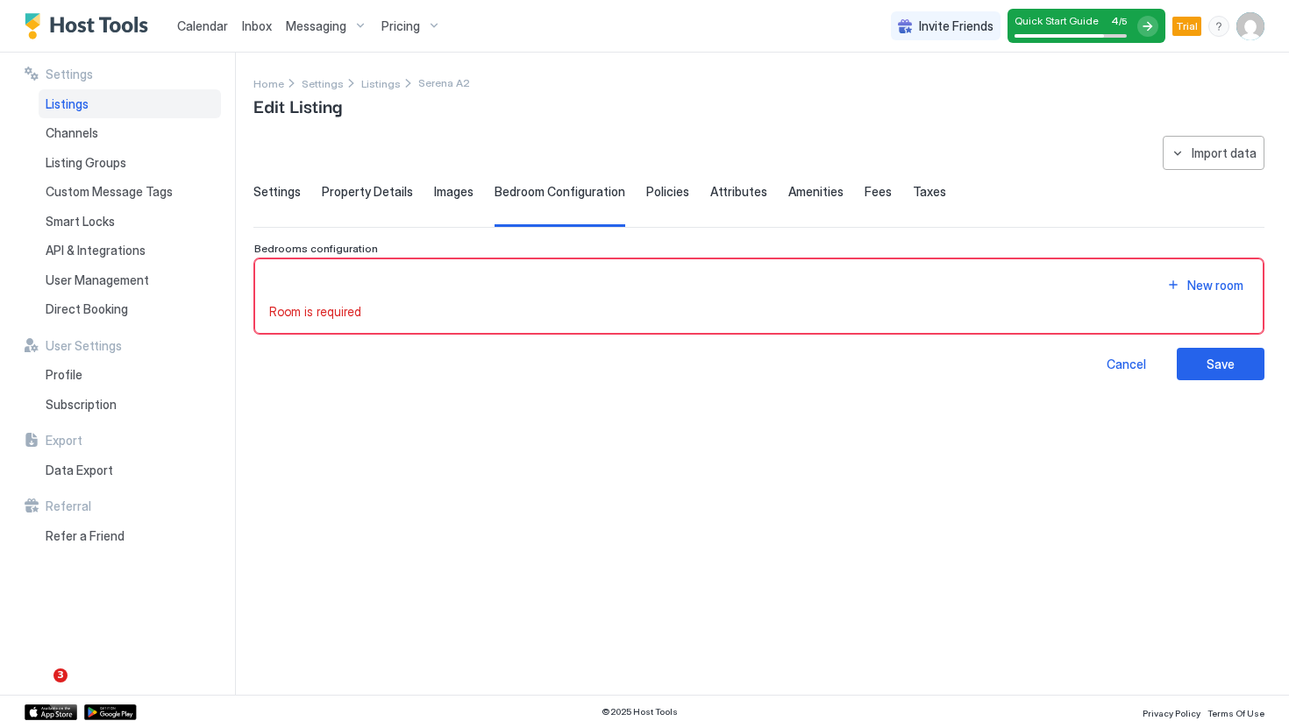
click at [323, 23] on span "Messaging" at bounding box center [316, 26] width 60 height 16
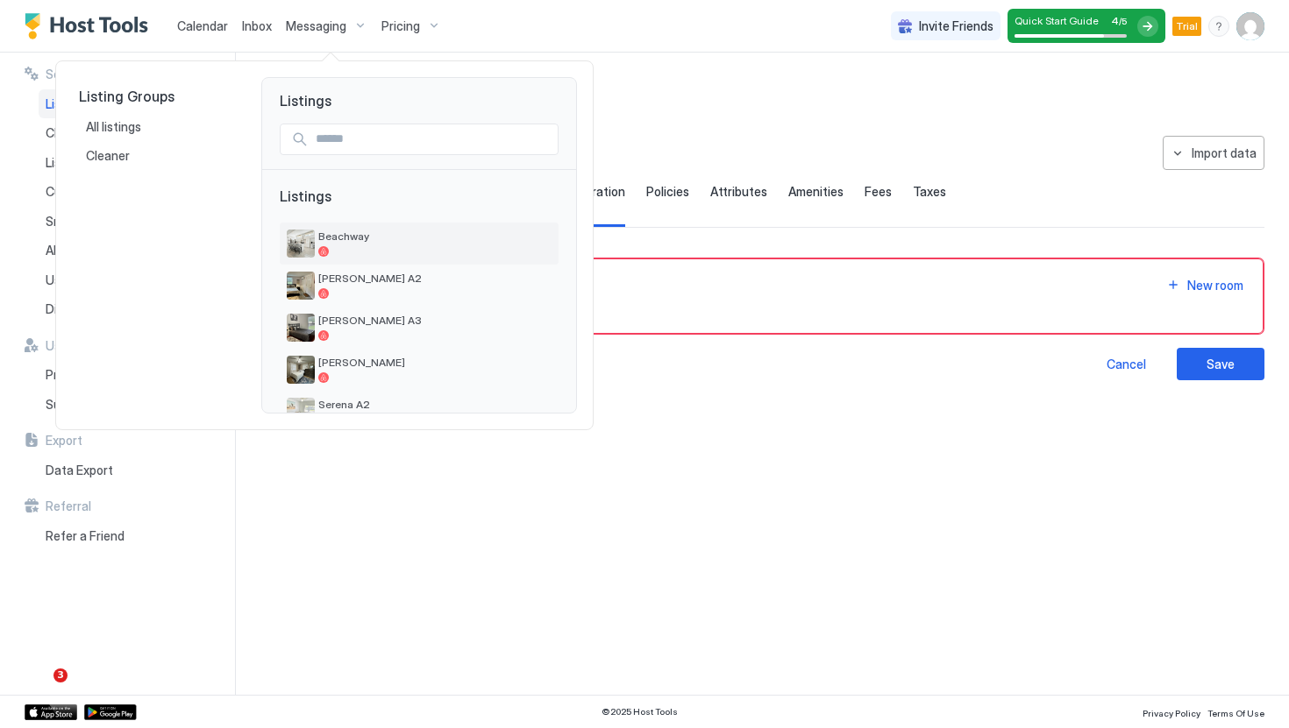
click at [389, 231] on span "Beachway" at bounding box center [434, 236] width 233 height 13
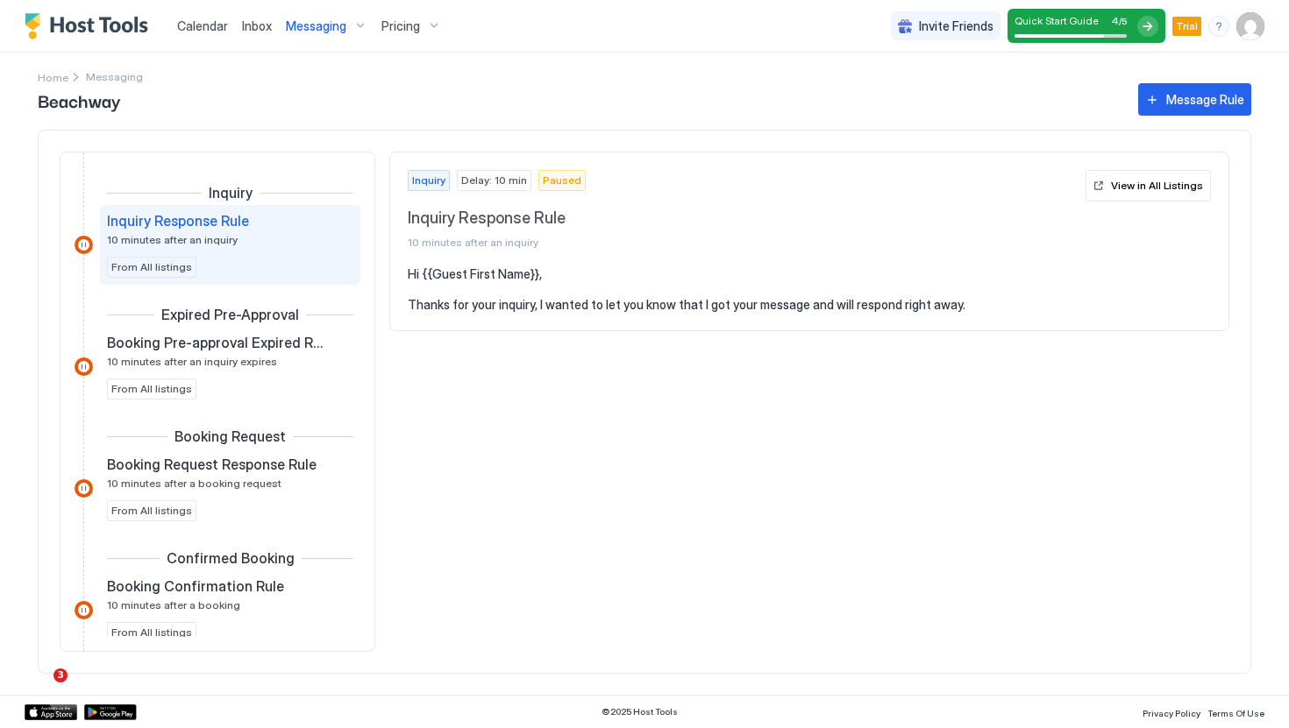
click at [110, 75] on span "Messaging" at bounding box center [114, 76] width 57 height 13
click at [67, 83] on div "Beachway Message Rule" at bounding box center [644, 99] width 1213 height 32
click at [59, 74] on span "Home" at bounding box center [53, 77] width 31 height 13
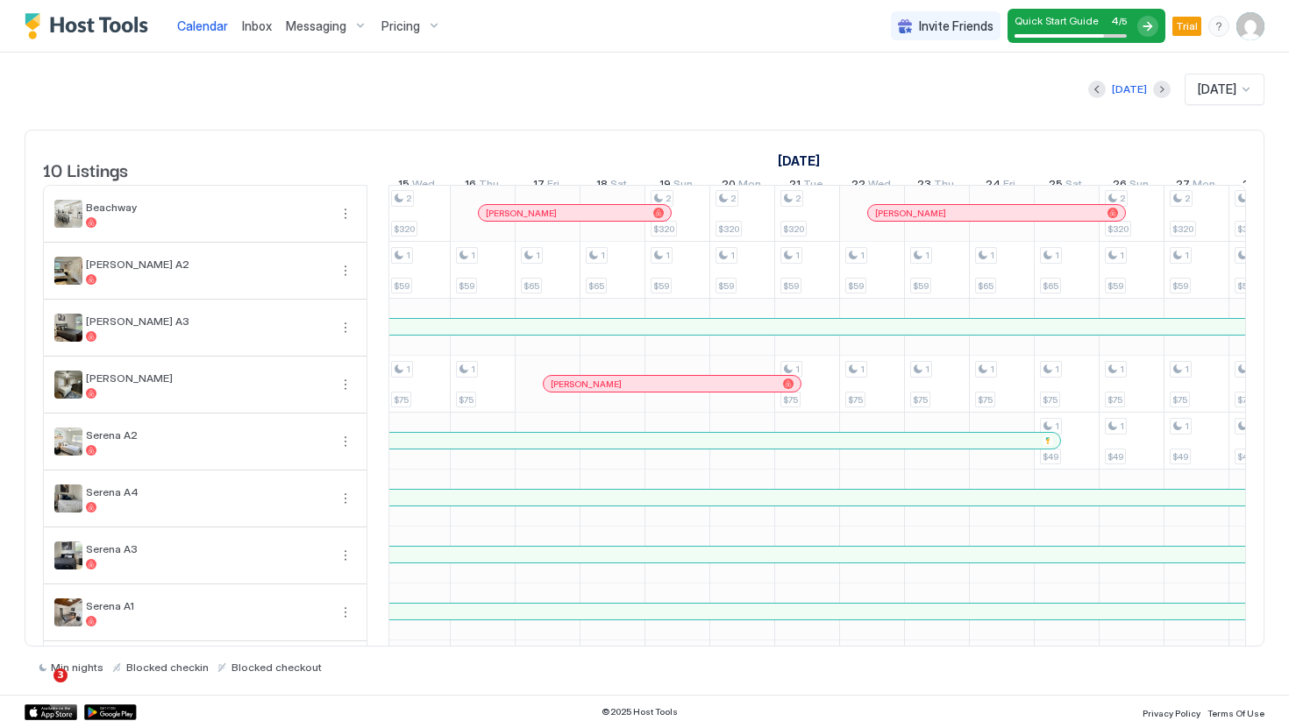
click at [979, 219] on div "Pam Sandhu" at bounding box center [987, 213] width 225 height 11
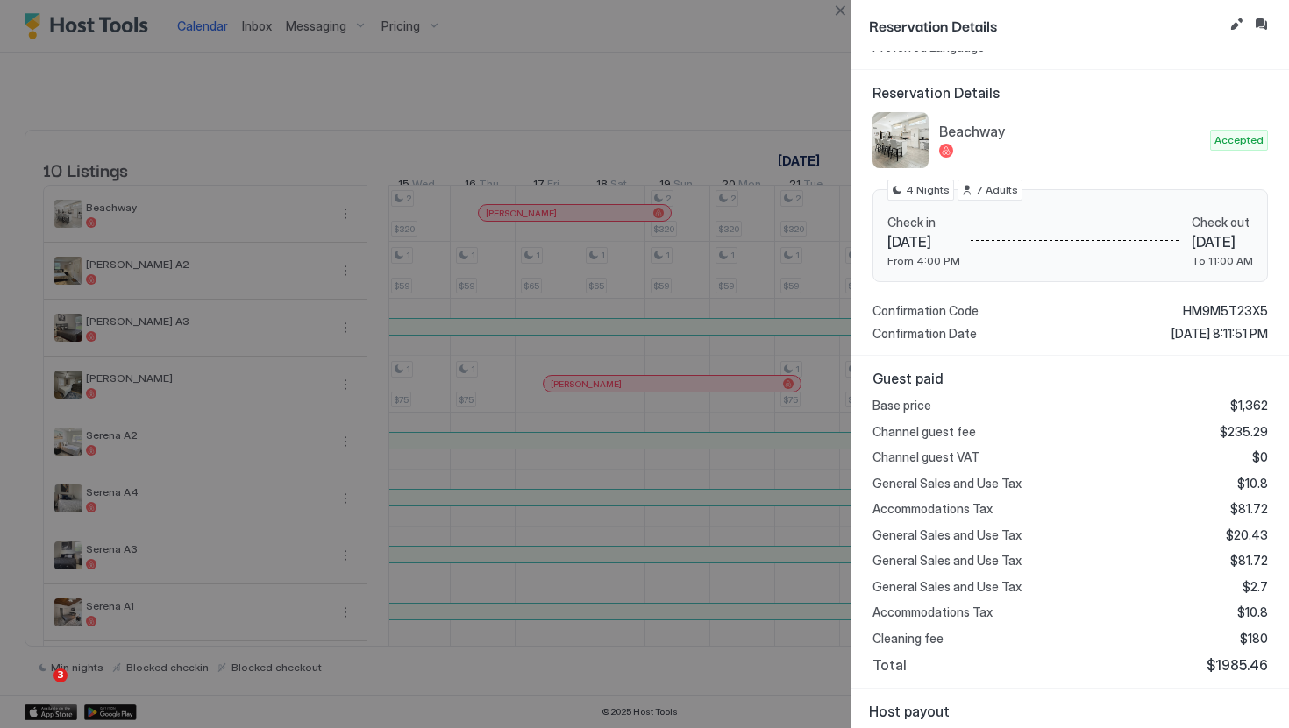
scroll to position [114, 0]
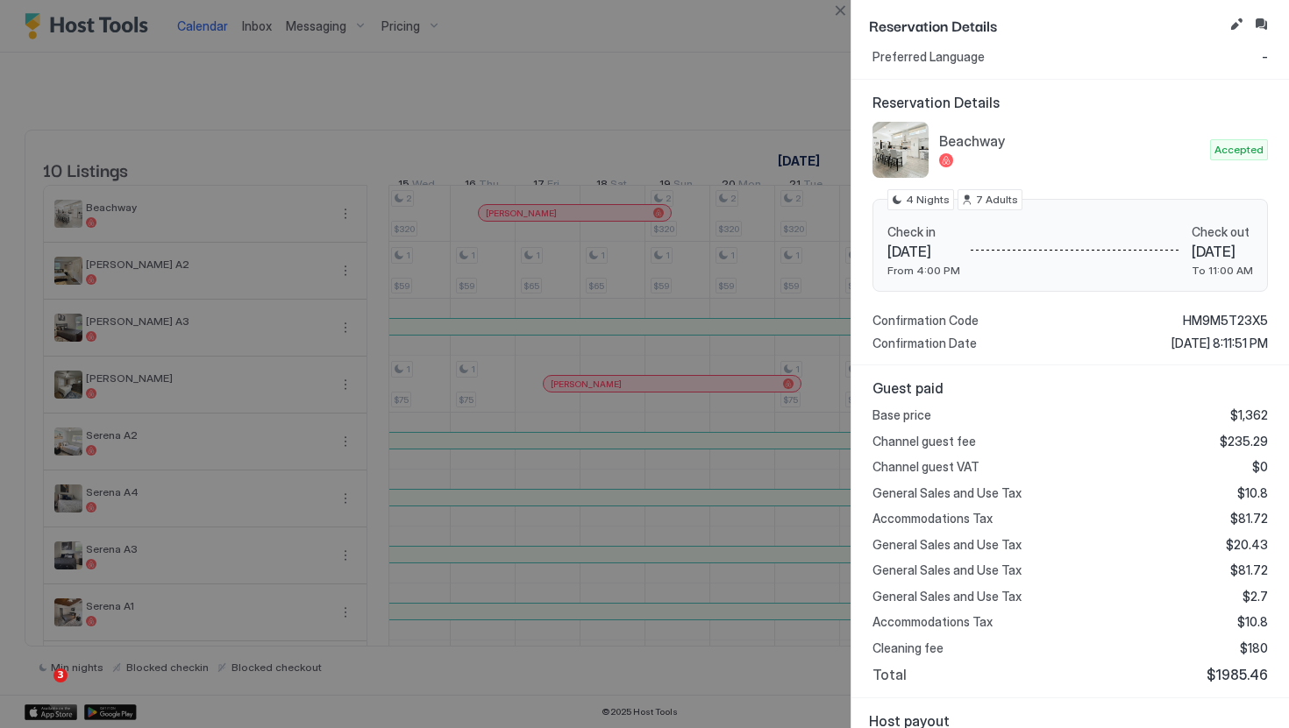
click at [681, 48] on div at bounding box center [644, 364] width 1289 height 728
click at [814, 54] on div at bounding box center [644, 364] width 1289 height 728
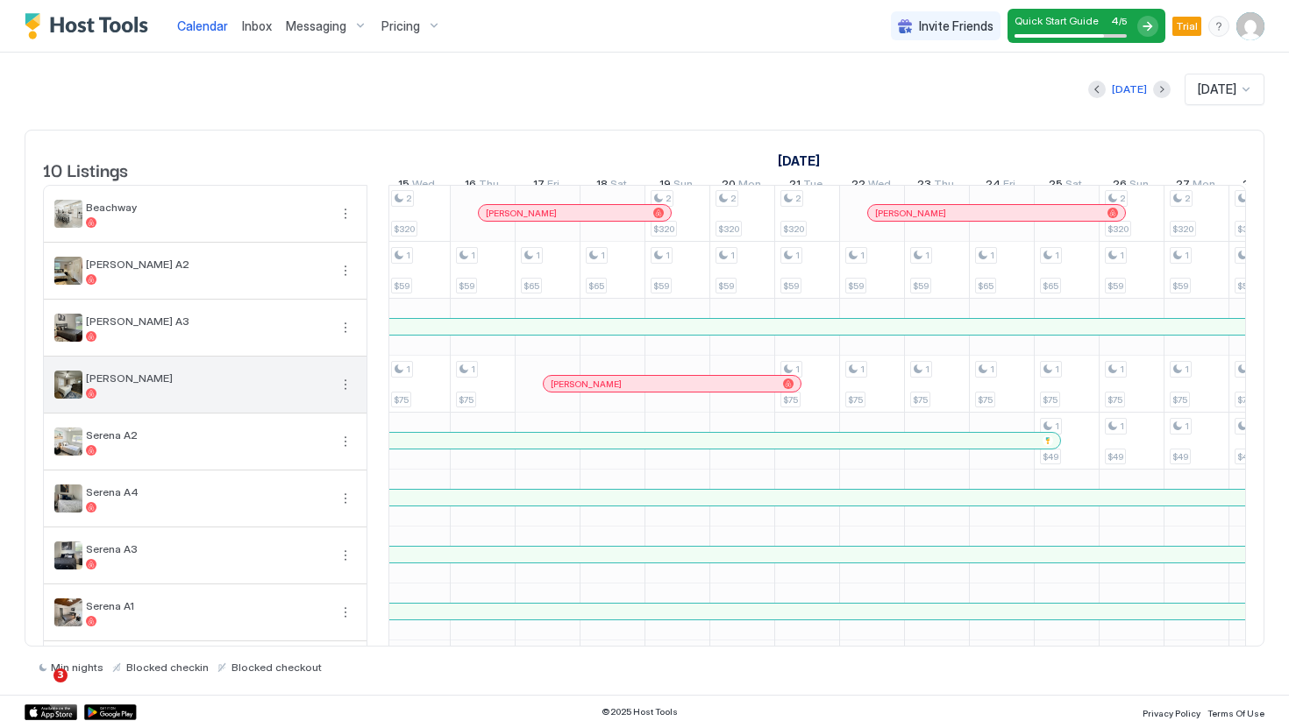
click at [248, 385] on span "[PERSON_NAME]" at bounding box center [207, 378] width 242 height 13
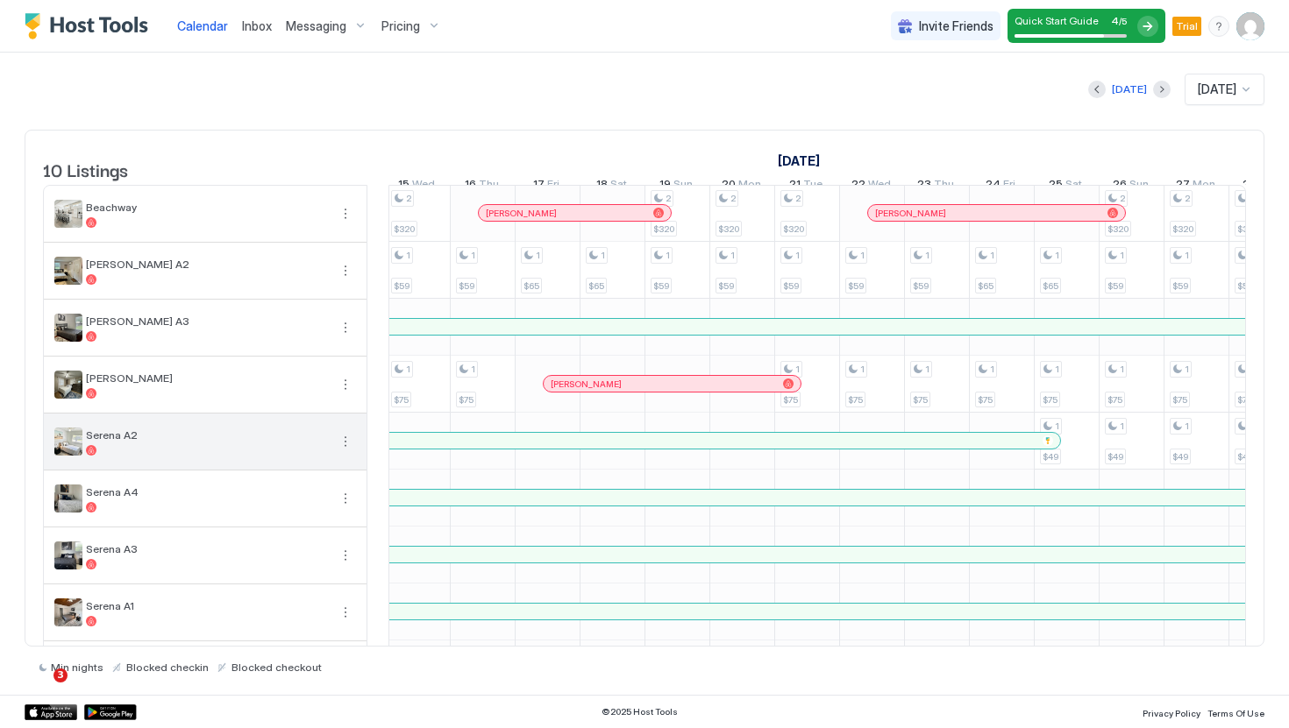
click at [345, 452] on button "More options" at bounding box center [345, 441] width 21 height 21
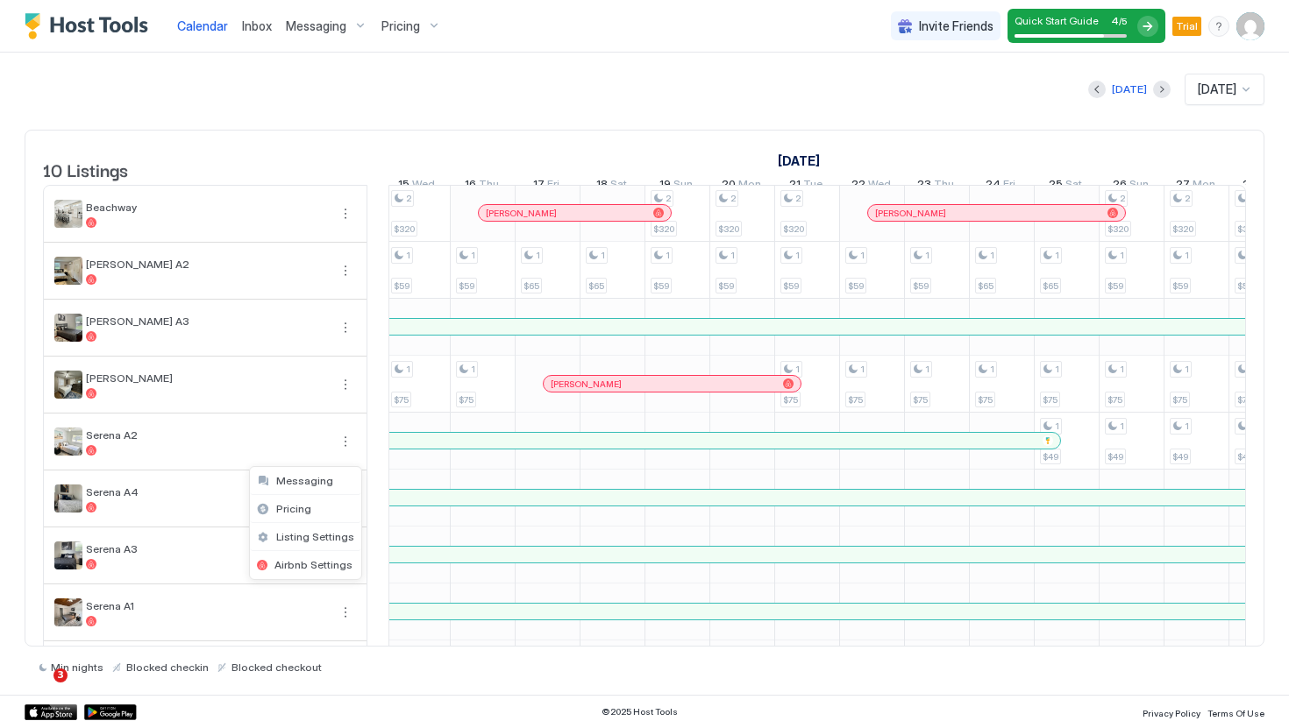
click at [190, 515] on div at bounding box center [644, 364] width 1289 height 728
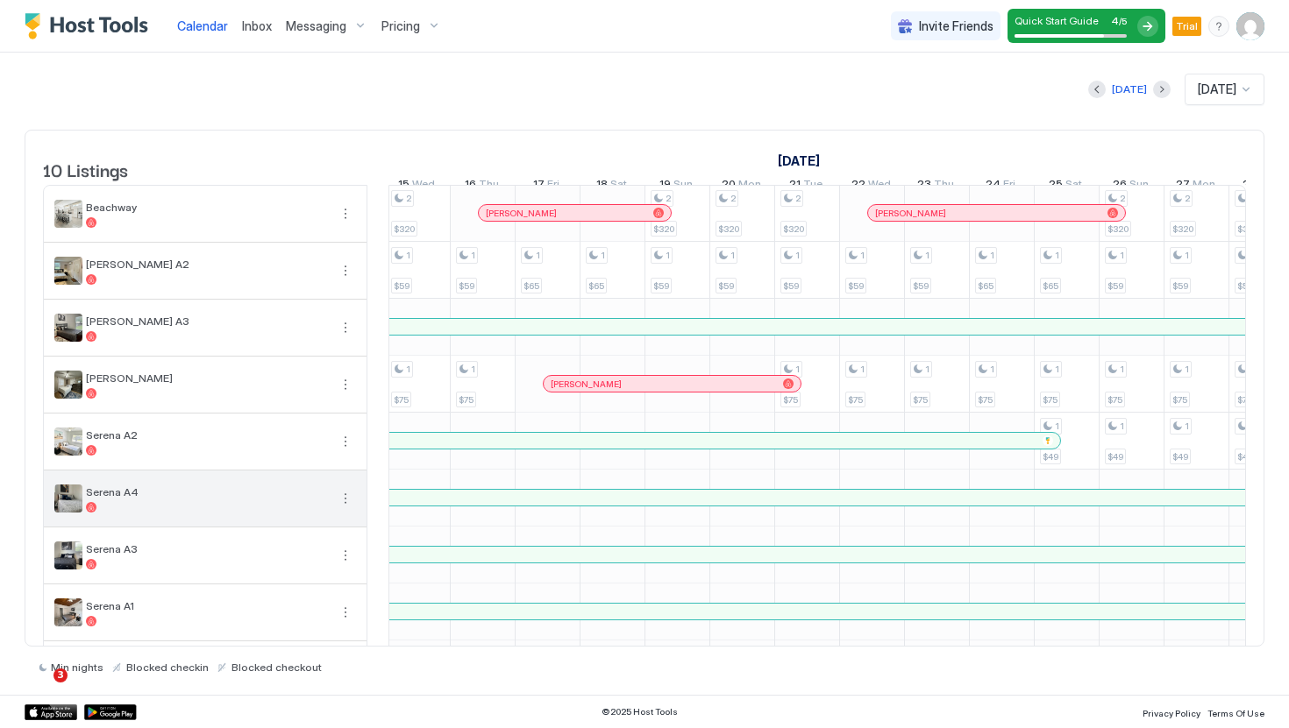
click at [350, 508] on button "More options" at bounding box center [345, 498] width 21 height 21
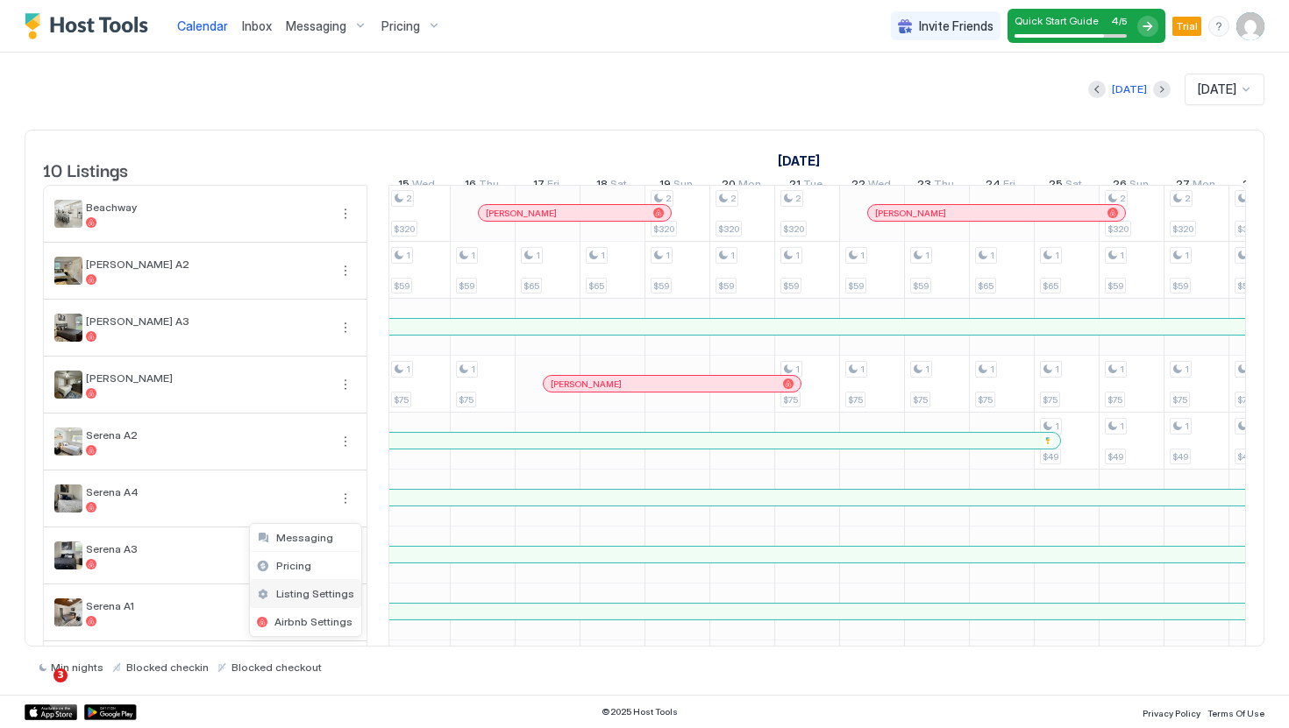
click at [310, 590] on span "Listing Settings" at bounding box center [315, 593] width 78 height 13
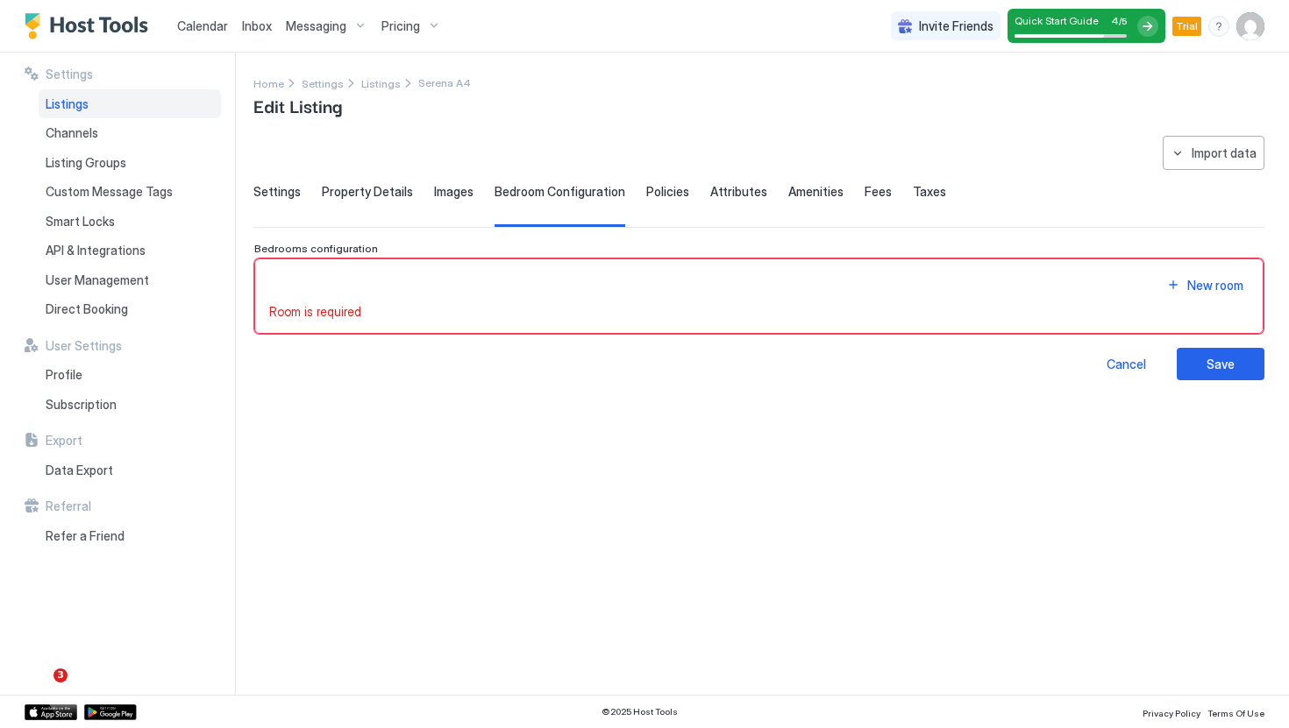
click at [290, 187] on span "Settings" at bounding box center [276, 192] width 47 height 16
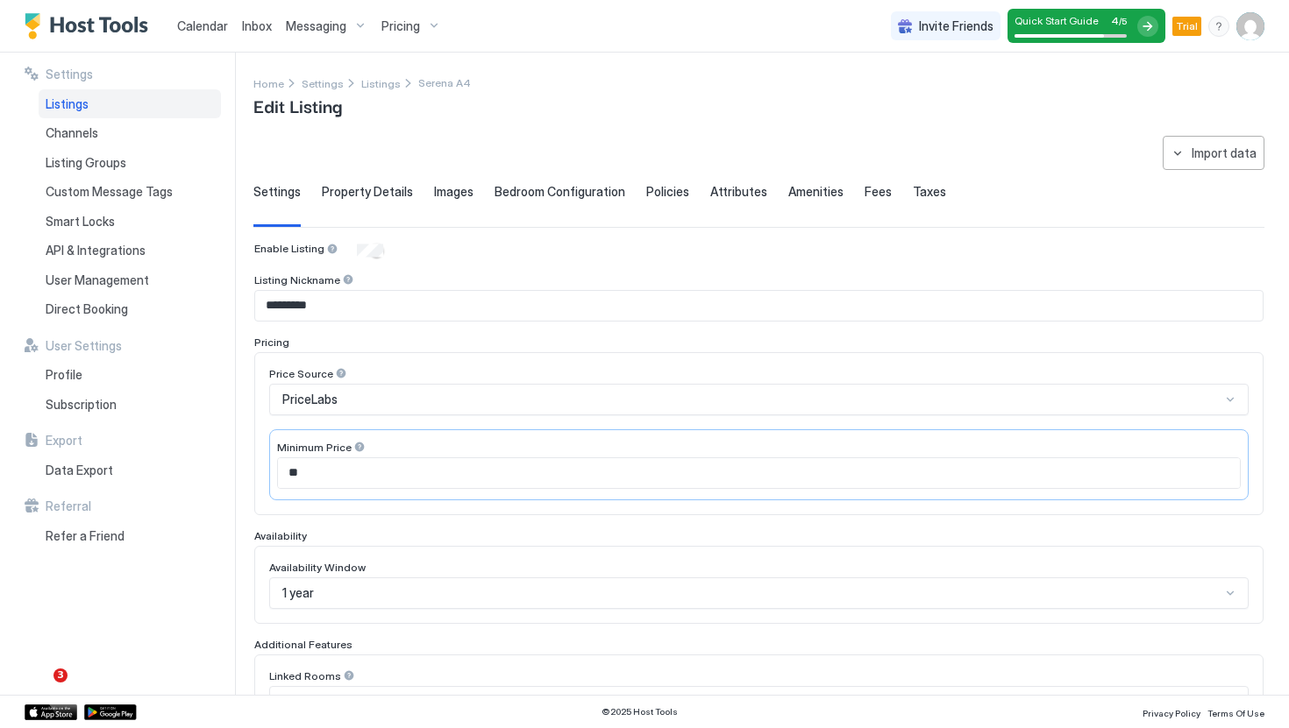
click at [439, 188] on span "Images" at bounding box center [453, 192] width 39 height 16
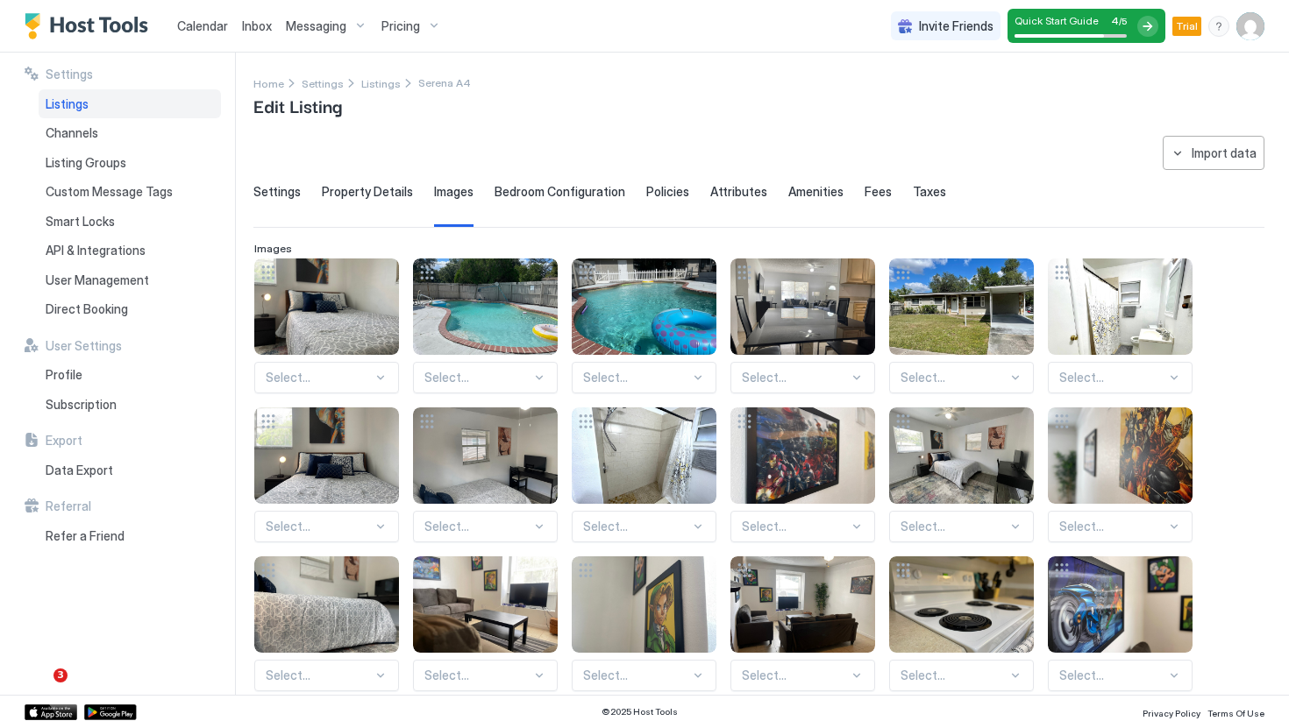
click at [377, 192] on span "Property Details" at bounding box center [367, 192] width 91 height 16
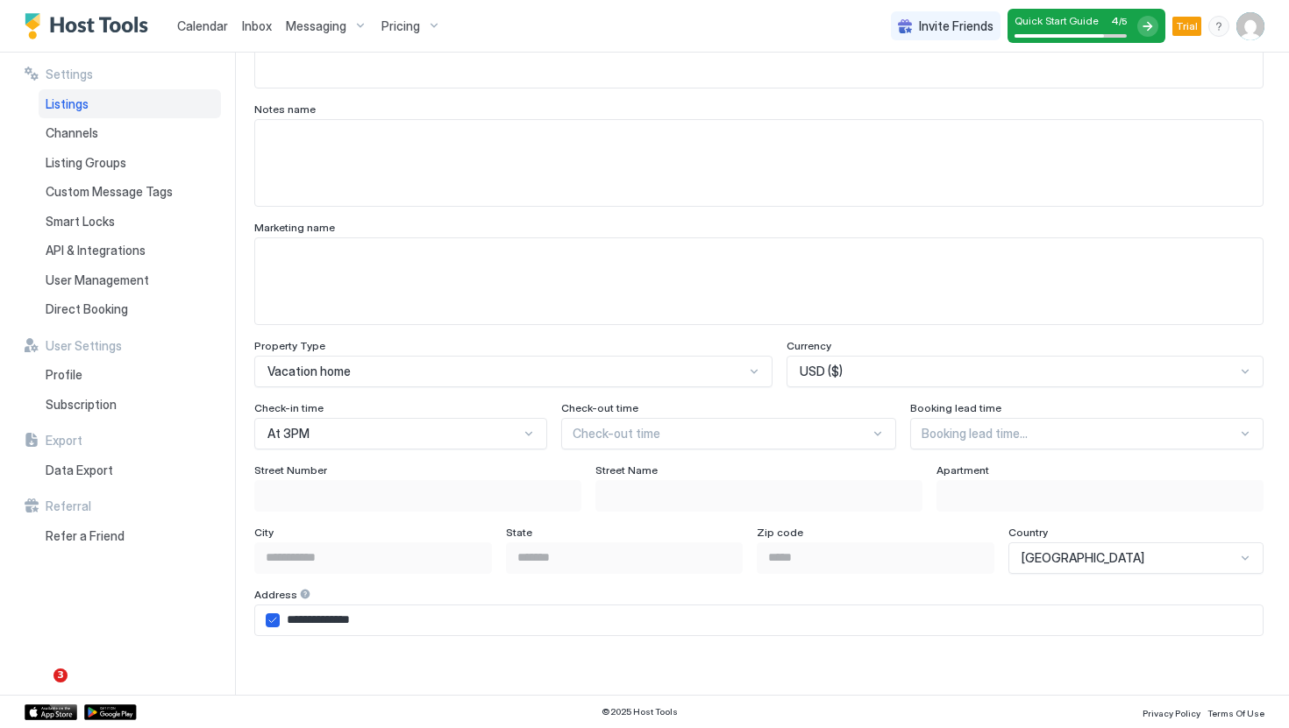
click at [455, 439] on div "At 3PM" at bounding box center [400, 434] width 293 height 32
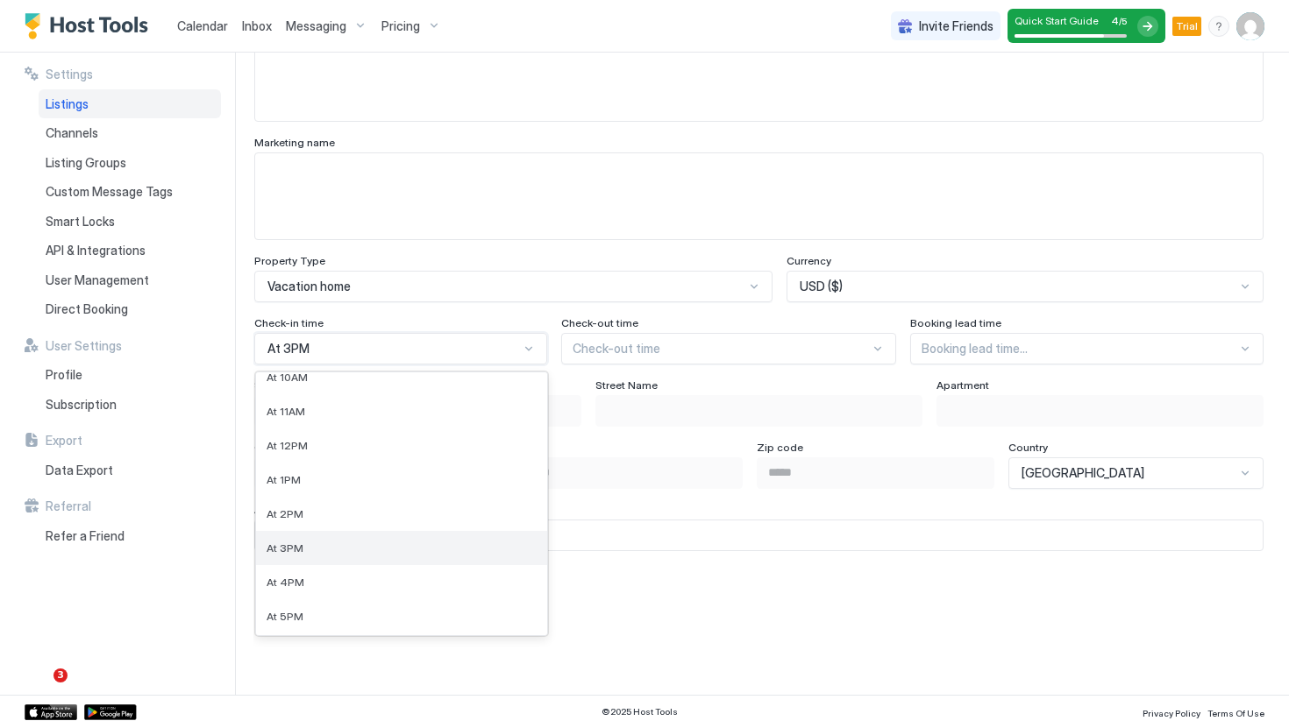
scroll to position [356, 0]
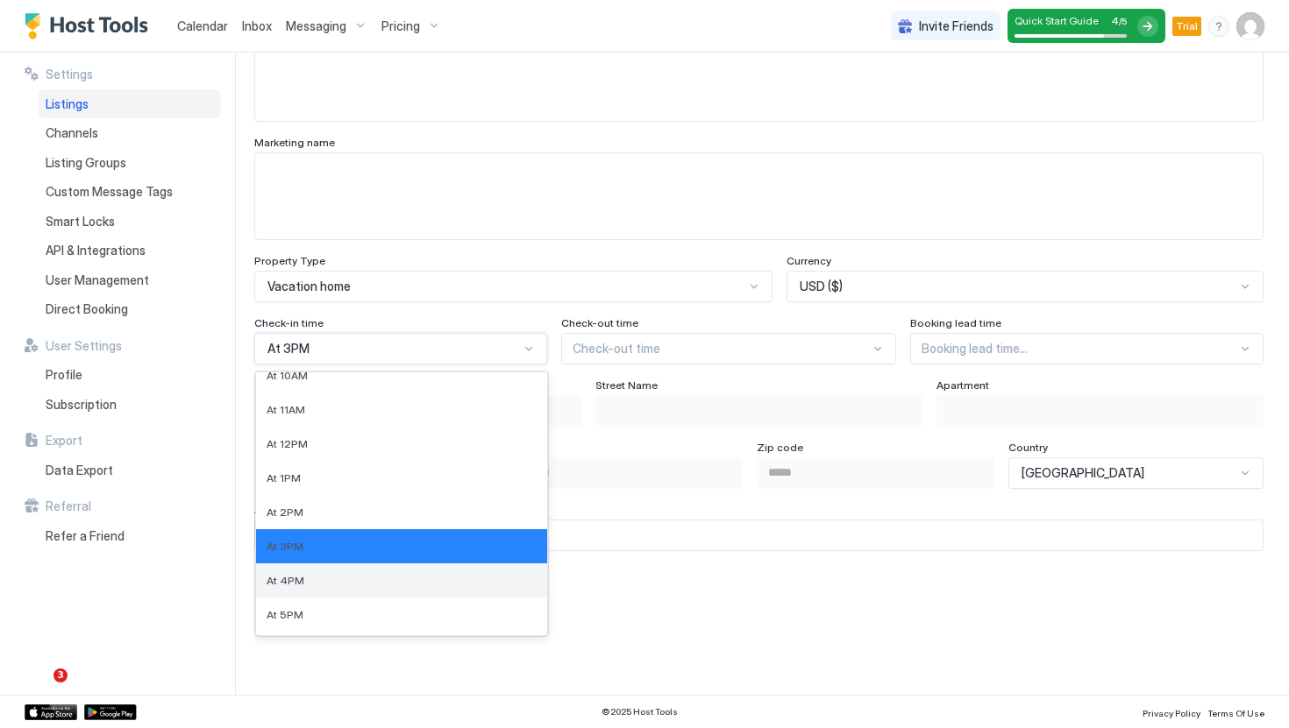
click at [366, 589] on div "At 4PM" at bounding box center [401, 581] width 291 height 34
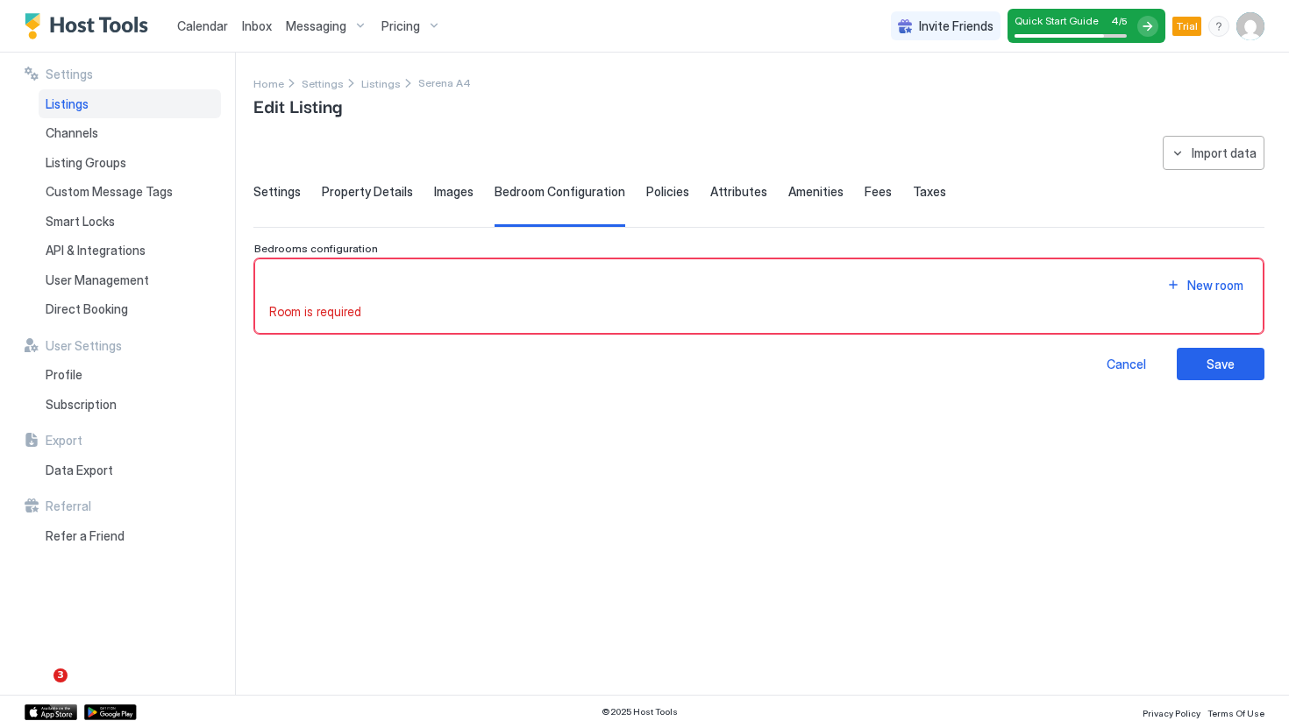
click at [387, 200] on div "Property Details" at bounding box center [367, 205] width 91 height 43
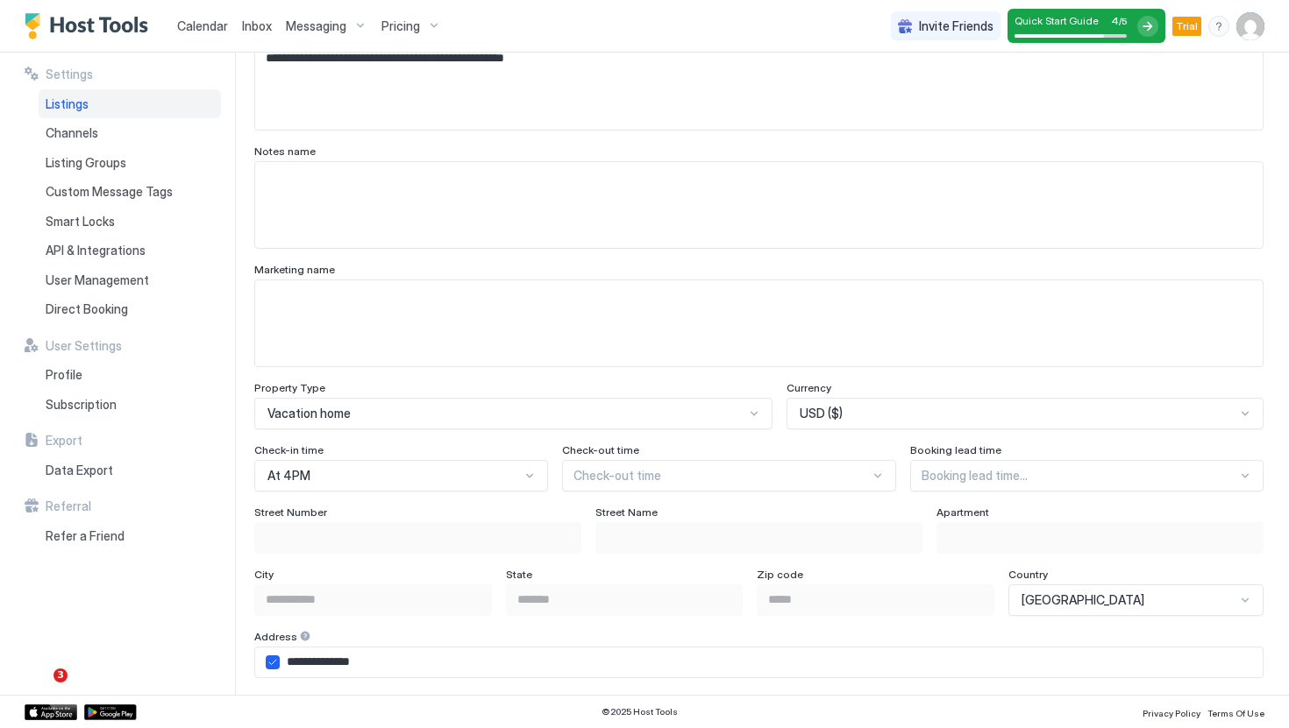
click at [657, 476] on div "Check-out time" at bounding box center [729, 476] width 335 height 32
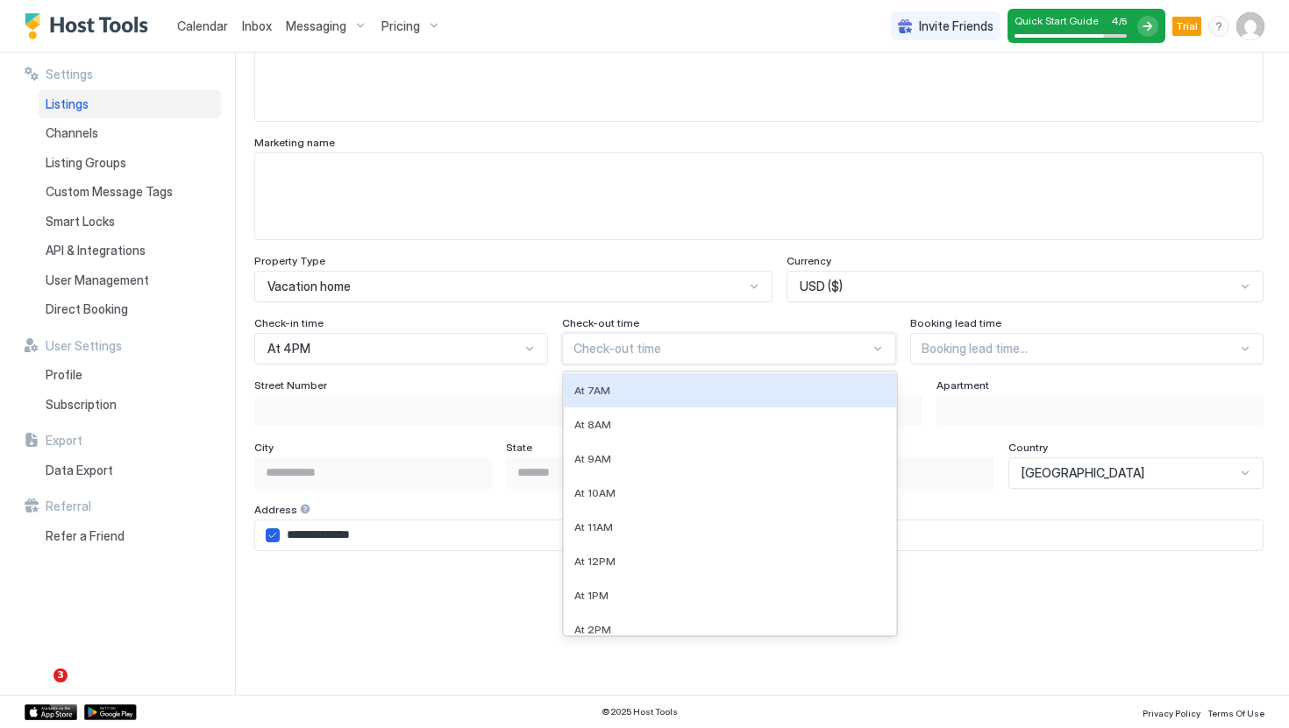
scroll to position [239, 0]
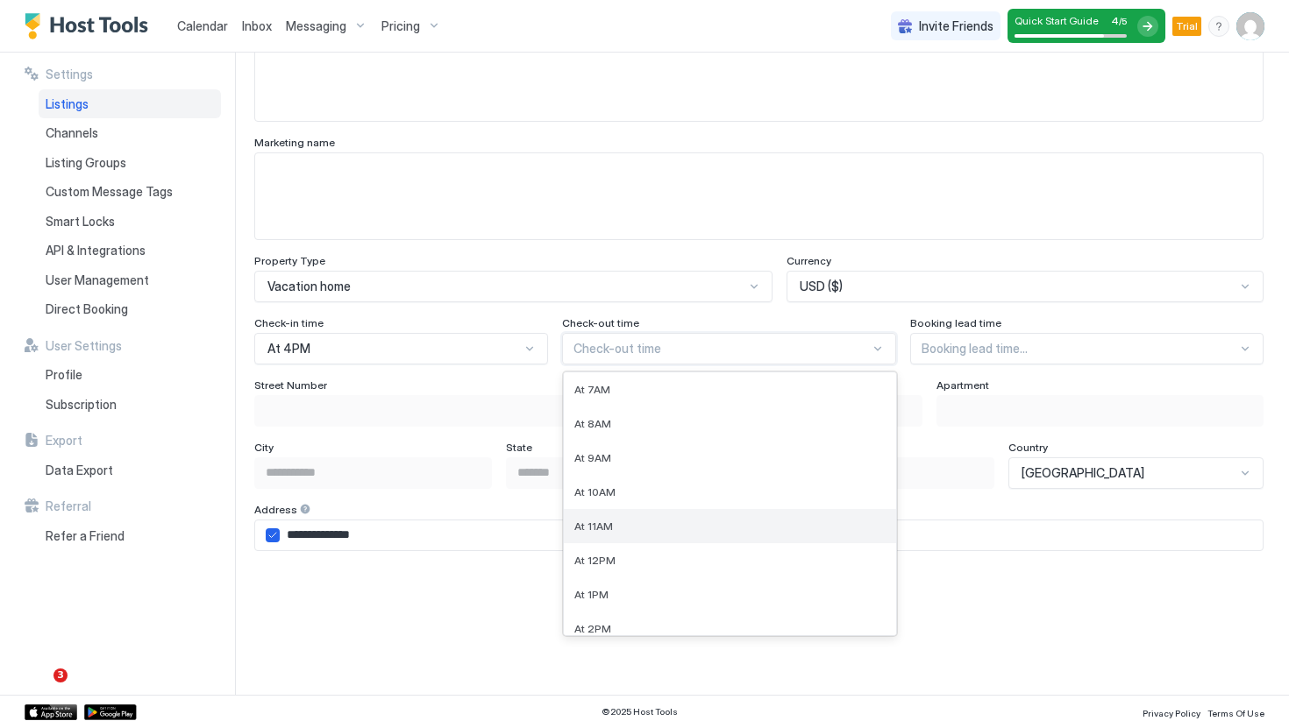
click at [655, 523] on div "At 11AM" at bounding box center [730, 526] width 312 height 13
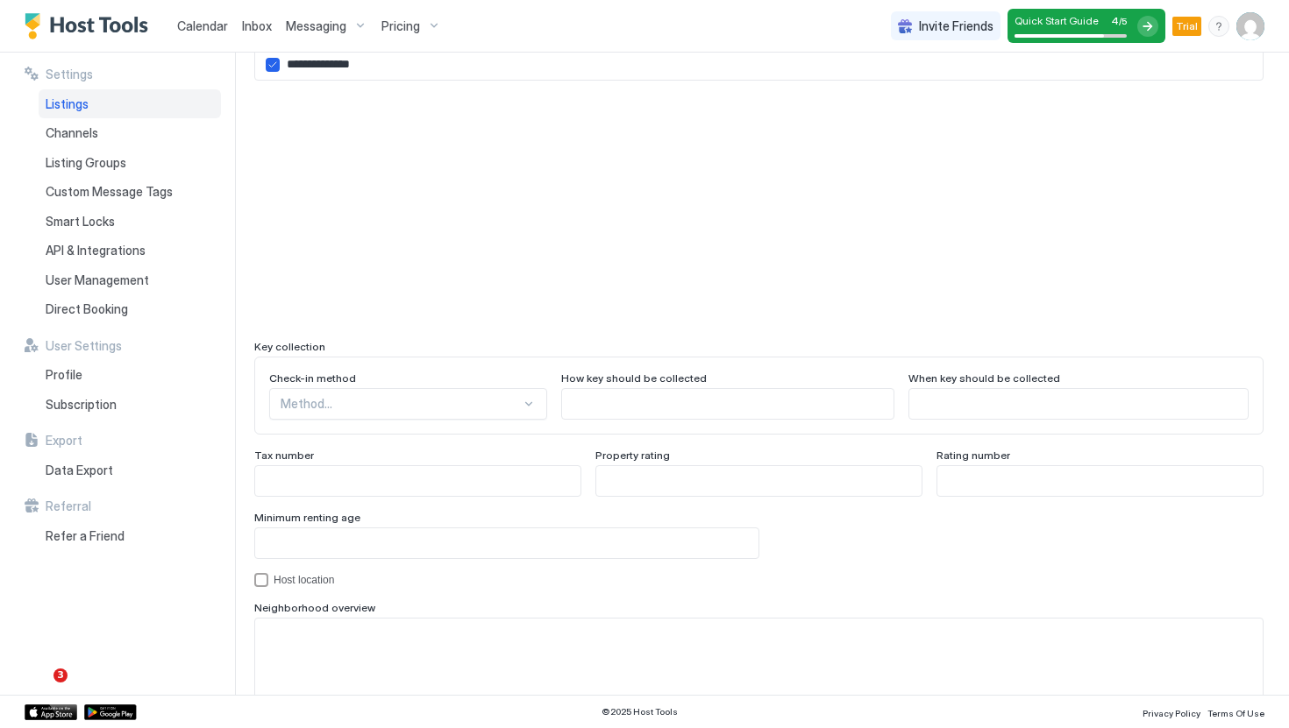
scroll to position [1551, 0]
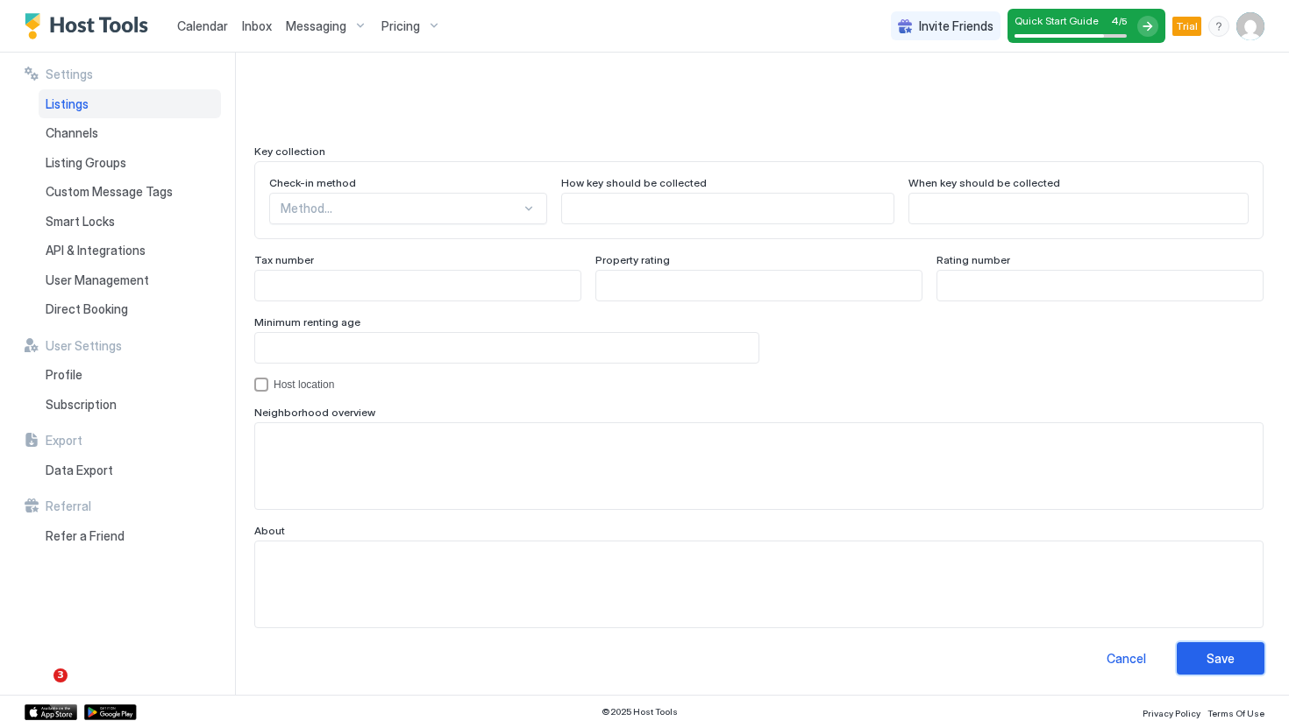
click at [1201, 661] on button "Save" at bounding box center [1220, 659] width 88 height 32
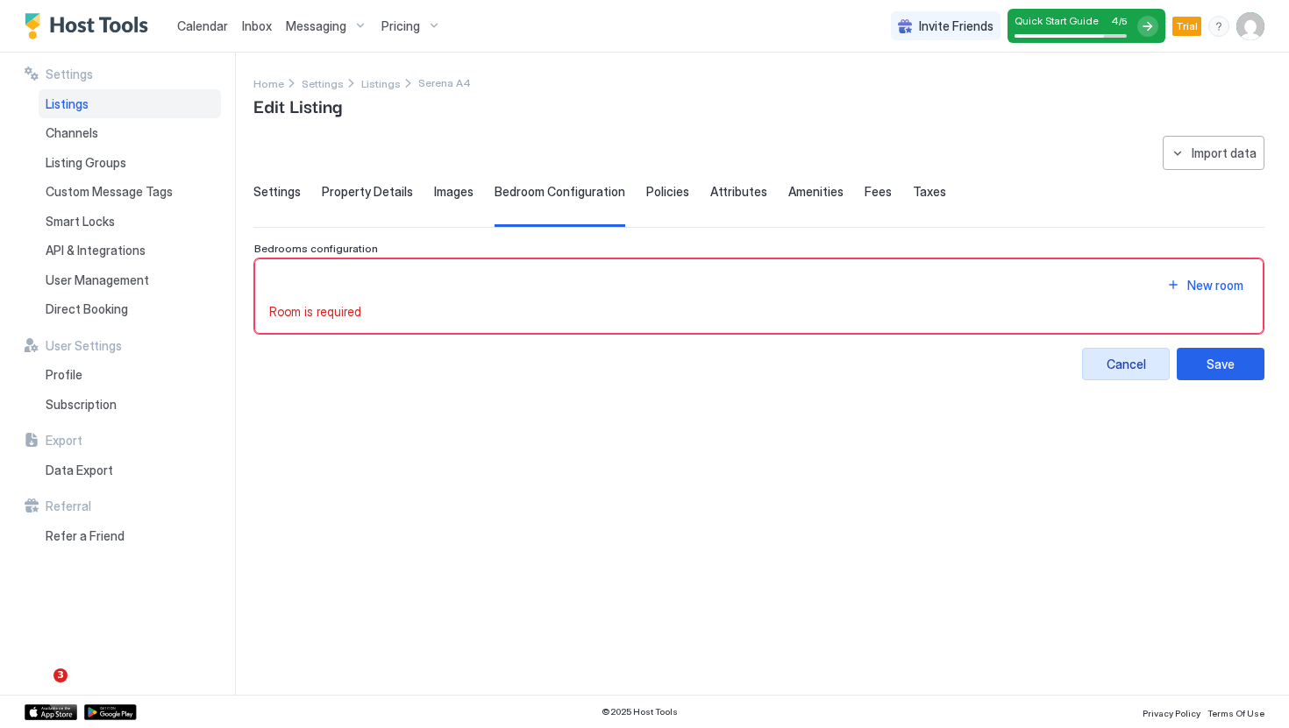
click at [1242, 370] on button "Save" at bounding box center [1220, 364] width 88 height 32
click at [1200, 286] on div "New room" at bounding box center [1215, 285] width 56 height 18
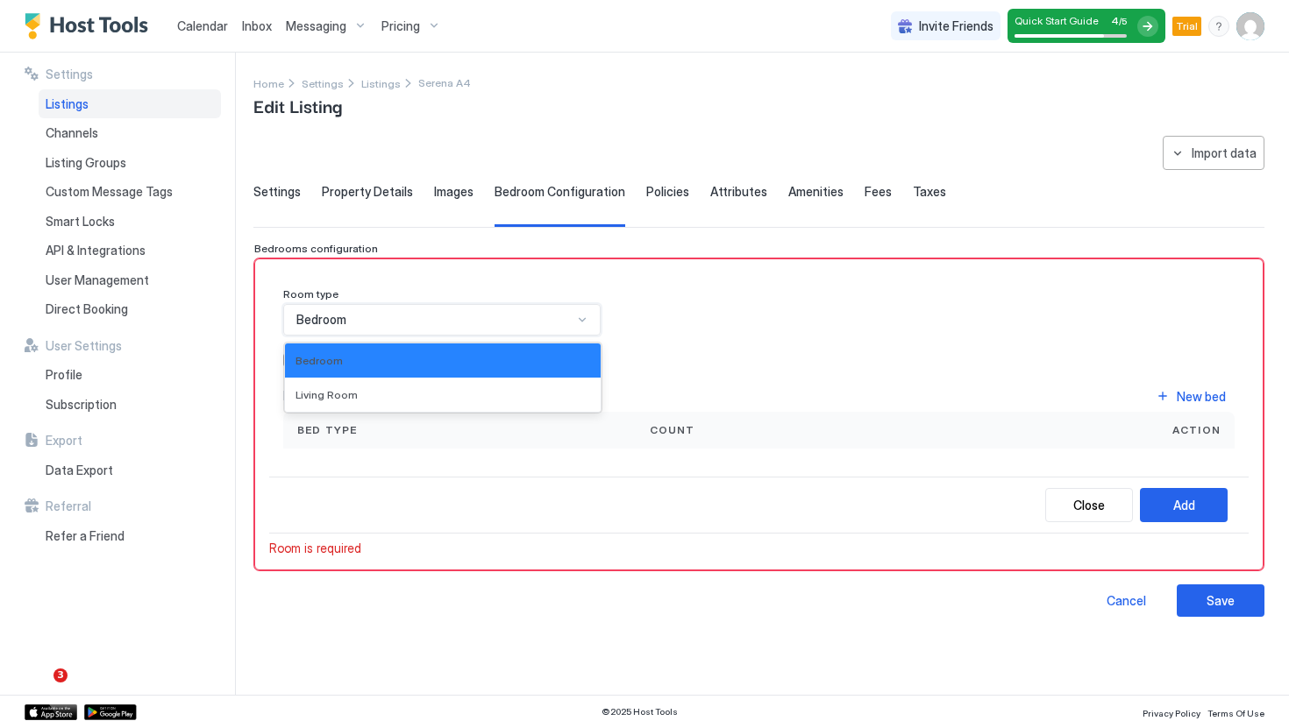
click at [427, 321] on div "Bedroom" at bounding box center [434, 320] width 276 height 16
click at [447, 317] on div "Bedroom" at bounding box center [434, 320] width 276 height 16
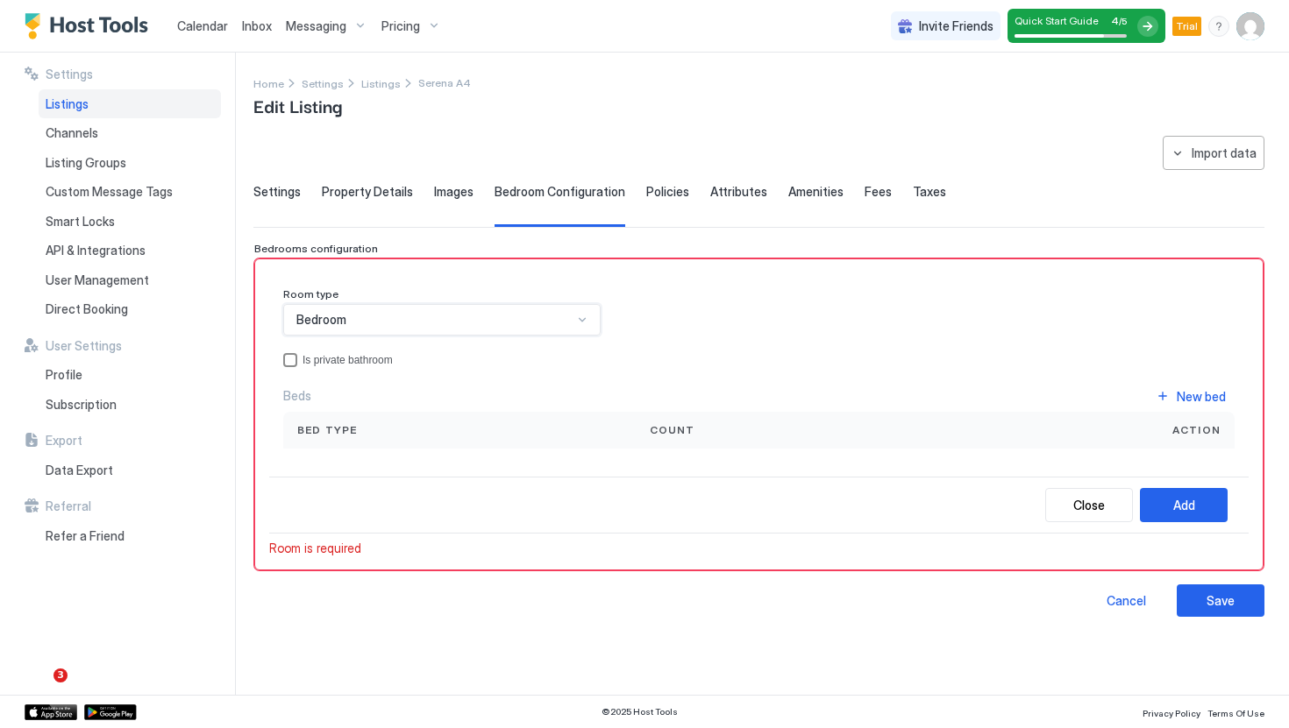
click at [370, 359] on div "Is private bathroom" at bounding box center [768, 360] width 932 height 12
click at [382, 359] on div "Is private bathroom" at bounding box center [768, 360] width 932 height 12
click at [476, 472] on div "Room type Bedroom Is private bathroom Beds New bed Bed type Count Action" at bounding box center [758, 375] width 979 height 203
click at [1201, 404] on div "New bed" at bounding box center [1200, 396] width 49 height 18
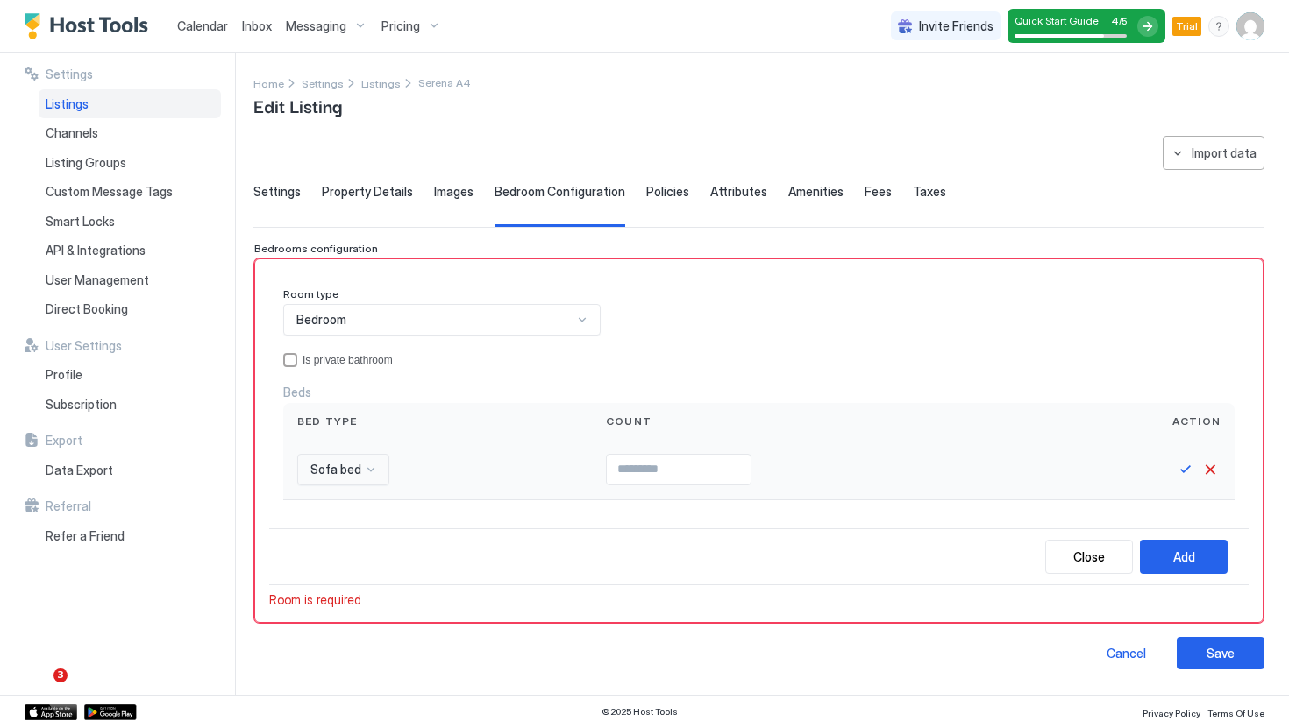
click at [351, 448] on div "Sofa bed" at bounding box center [437, 470] width 309 height 60
click at [354, 471] on span "Sofa bed" at bounding box center [335, 470] width 51 height 16
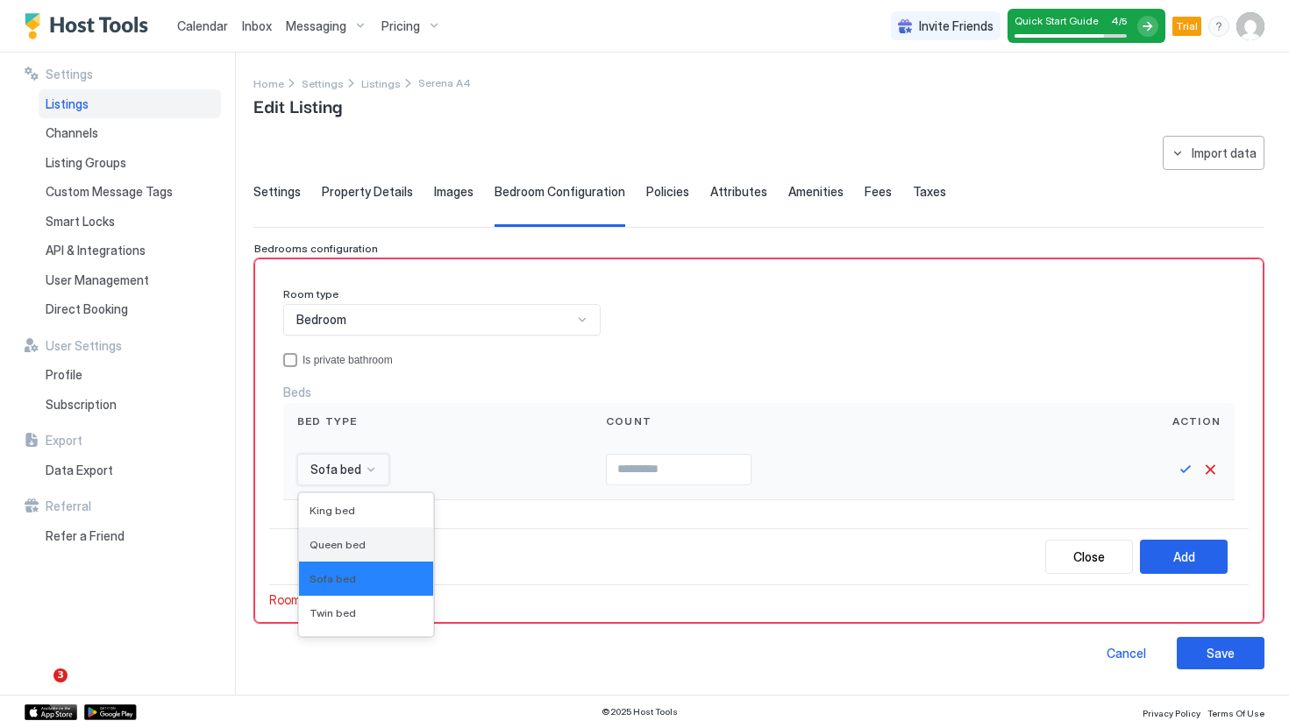
click at [359, 541] on span "Queen bed" at bounding box center [337, 544] width 56 height 13
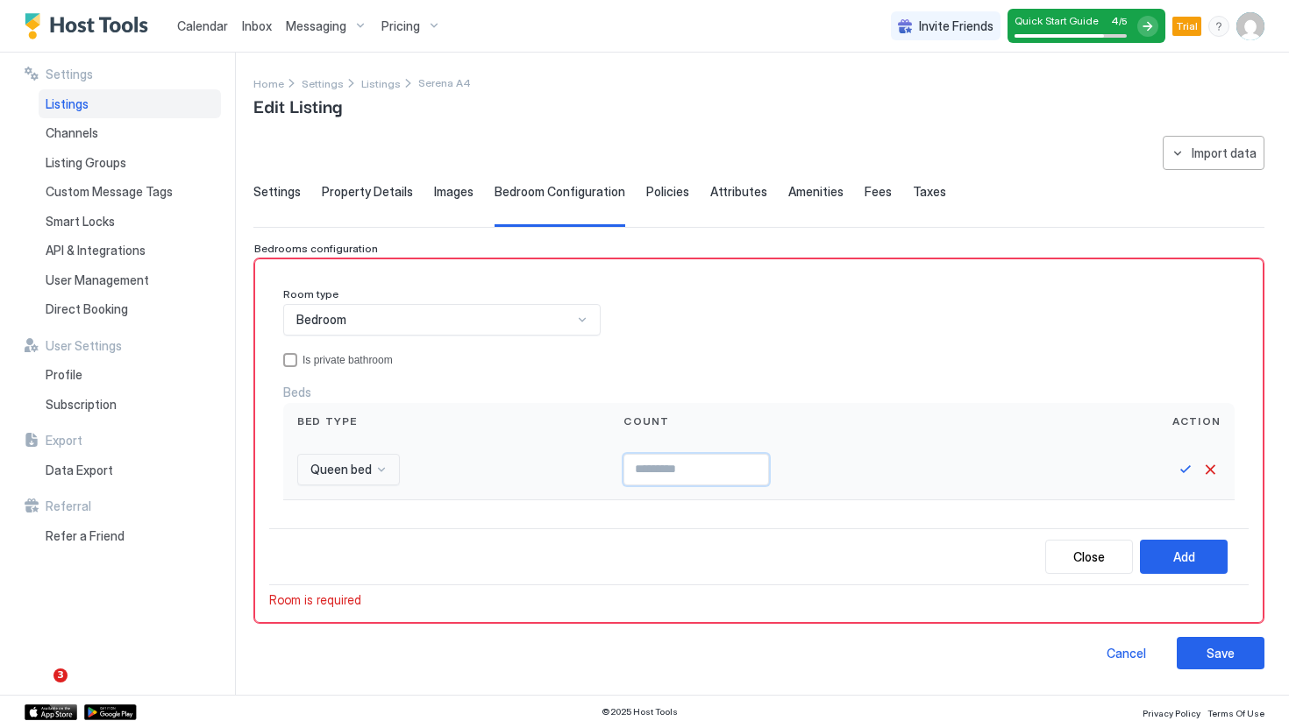
click at [757, 477] on input "Input Field" at bounding box center [696, 470] width 144 height 30
type input "*"
click at [993, 515] on div "Room type Bedroom Is private bathroom Beds Bed type Count Action Queen bed *" at bounding box center [758, 402] width 979 height 256
click at [1212, 555] on button "Add" at bounding box center [1184, 557] width 88 height 34
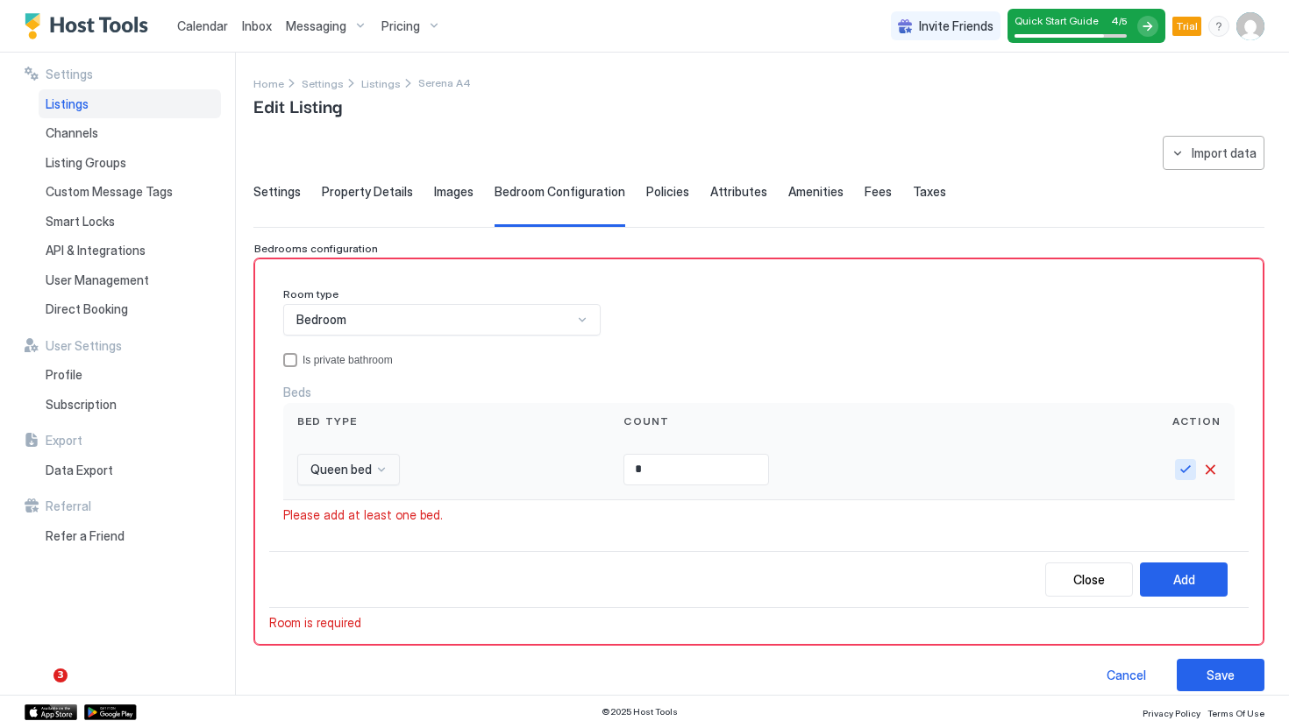
click at [1186, 466] on button "Save" at bounding box center [1185, 469] width 21 height 21
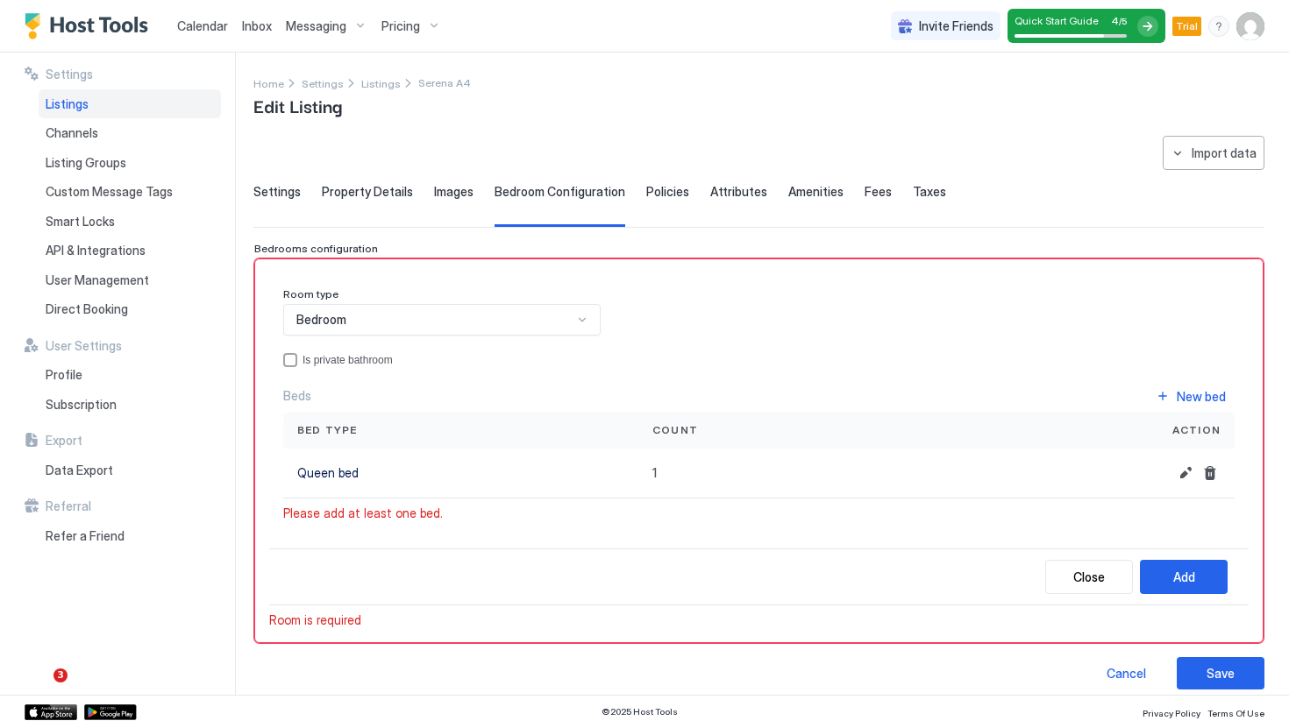
click at [1191, 554] on div "Close Add" at bounding box center [758, 577] width 979 height 57
click at [1191, 564] on button "Add" at bounding box center [1184, 577] width 88 height 34
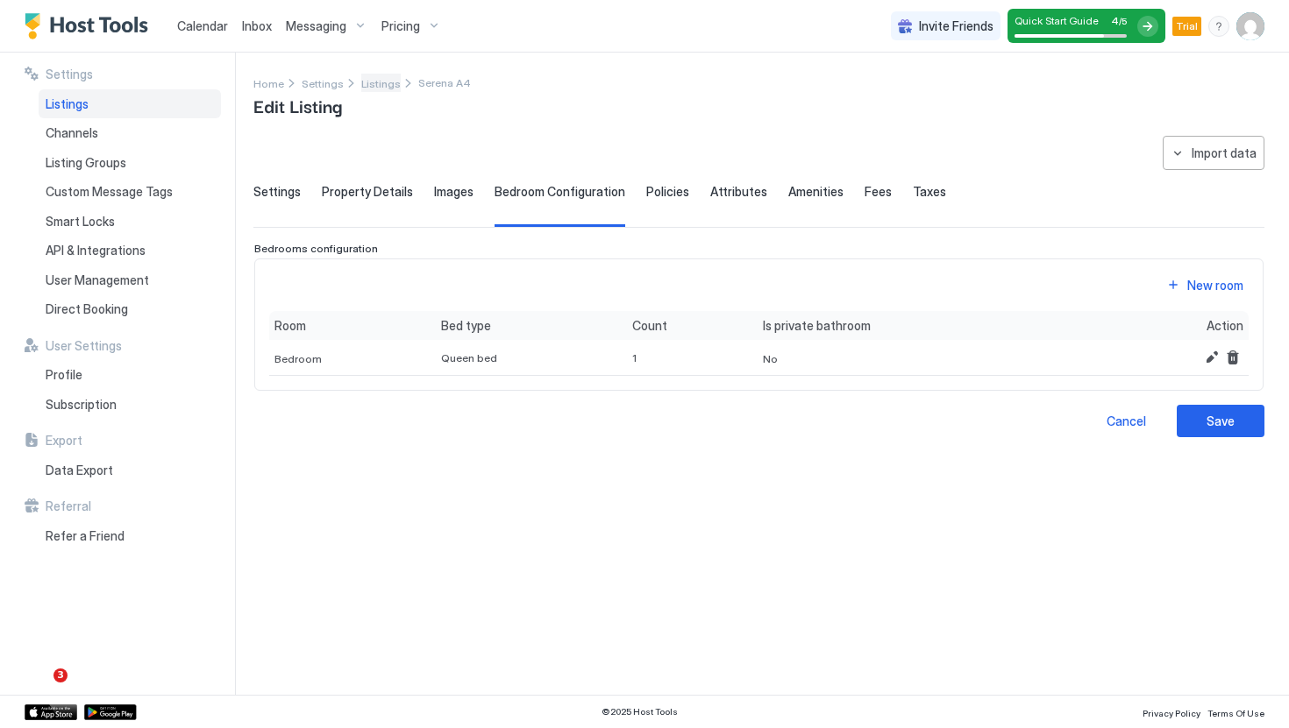
click at [374, 83] on span "Listings" at bounding box center [380, 83] width 39 height 13
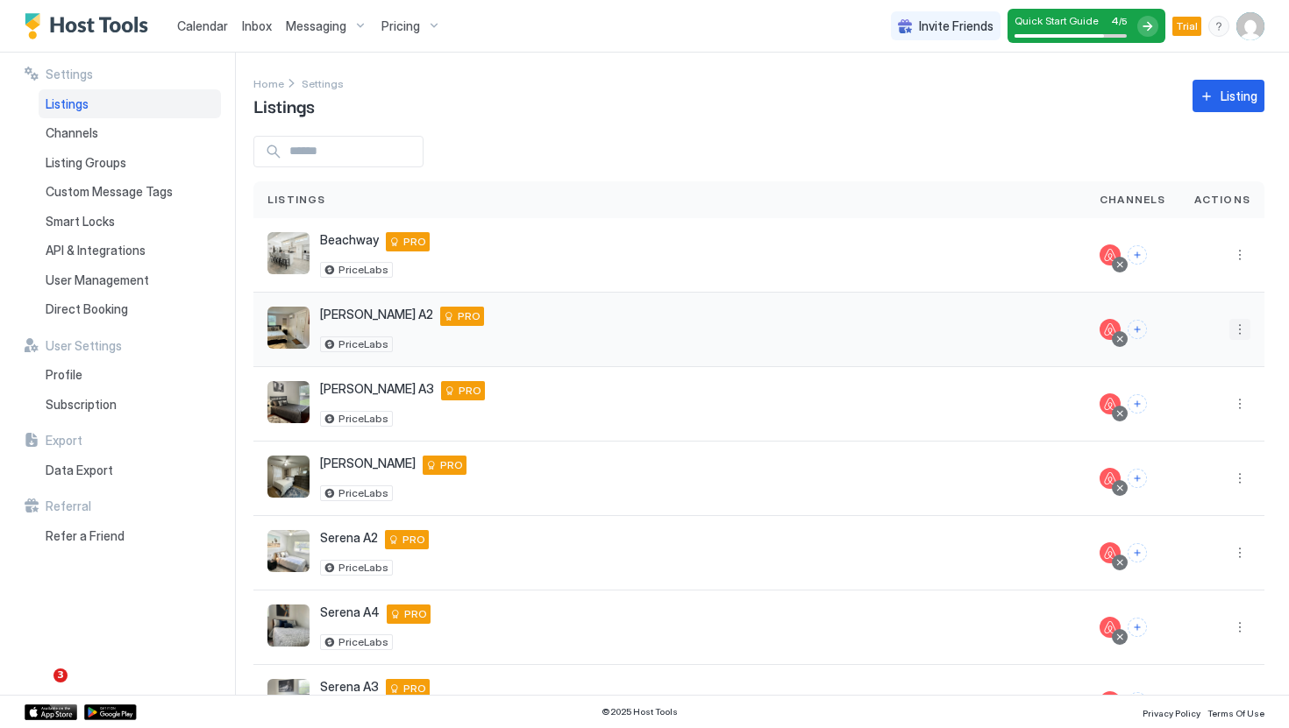
click at [1244, 336] on button "More options" at bounding box center [1239, 329] width 21 height 21
click at [1215, 406] on span "Listing Settings" at bounding box center [1200, 410] width 78 height 13
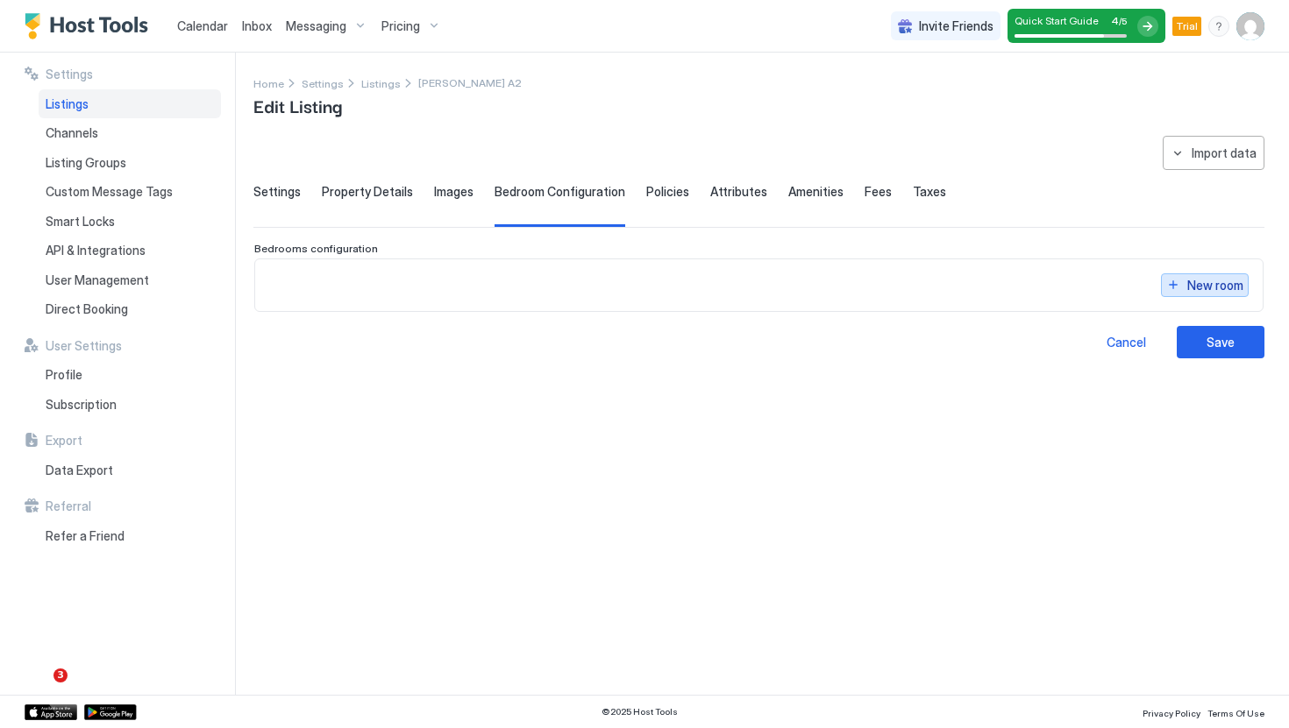
click at [1213, 288] on div "New room" at bounding box center [1215, 285] width 56 height 18
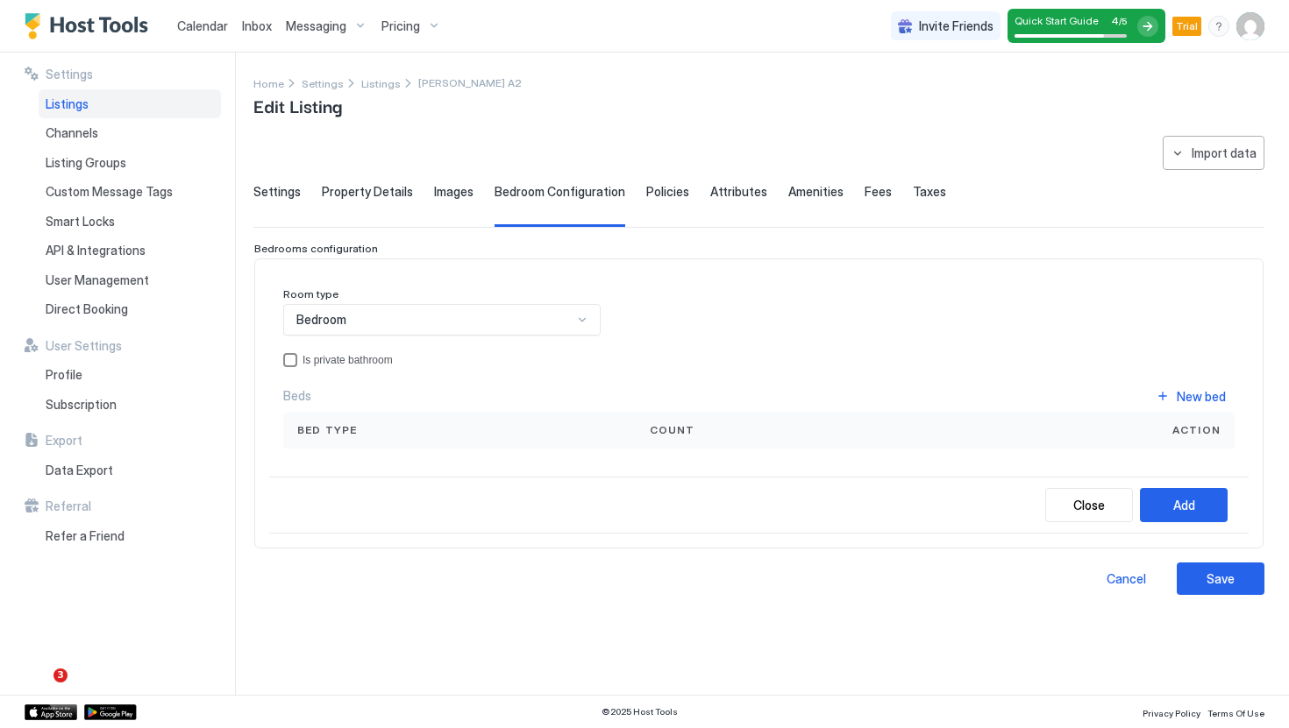
click at [340, 356] on div "Is private bathroom" at bounding box center [768, 360] width 932 height 12
click at [1176, 394] on div "New bed" at bounding box center [1200, 396] width 49 height 18
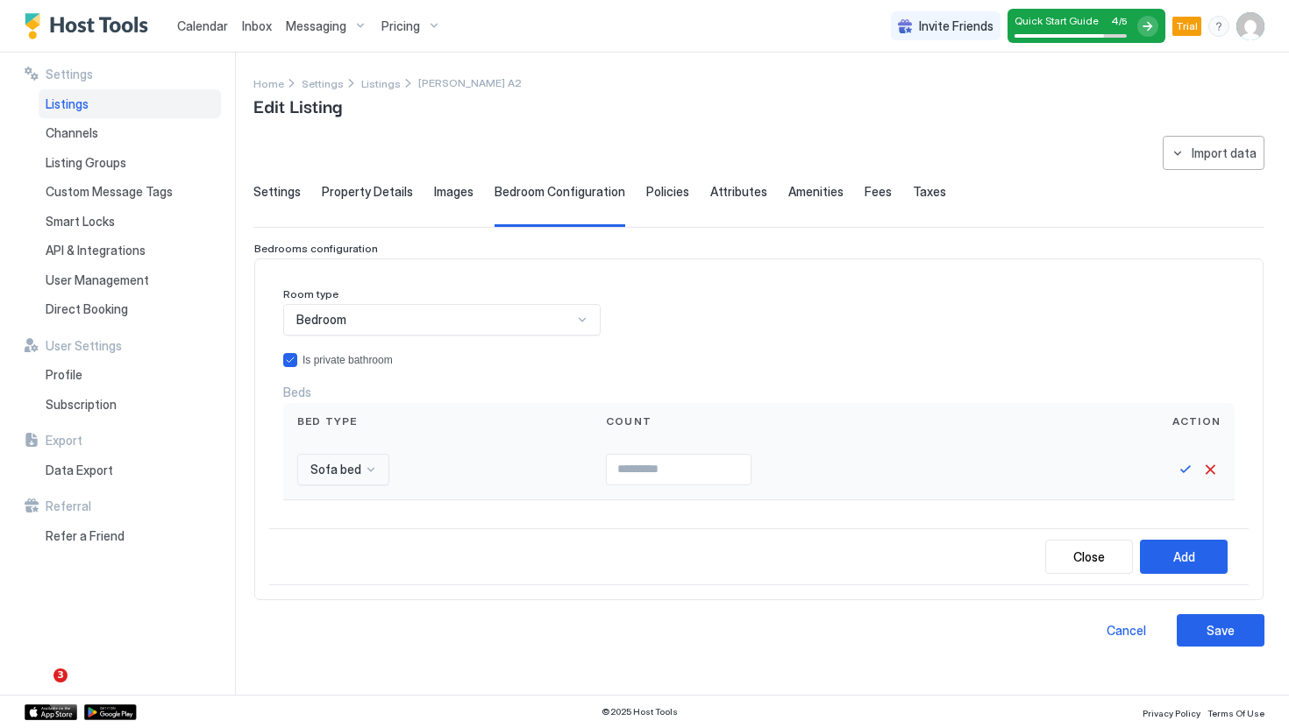
click at [393, 472] on div "Sofa bed" at bounding box center [437, 470] width 281 height 32
click at [366, 472] on div at bounding box center [371, 470] width 14 height 14
click at [372, 545] on div "Queen bed" at bounding box center [365, 544] width 113 height 13
click at [649, 458] on input "Input Field" at bounding box center [696, 470] width 144 height 30
type input "*"
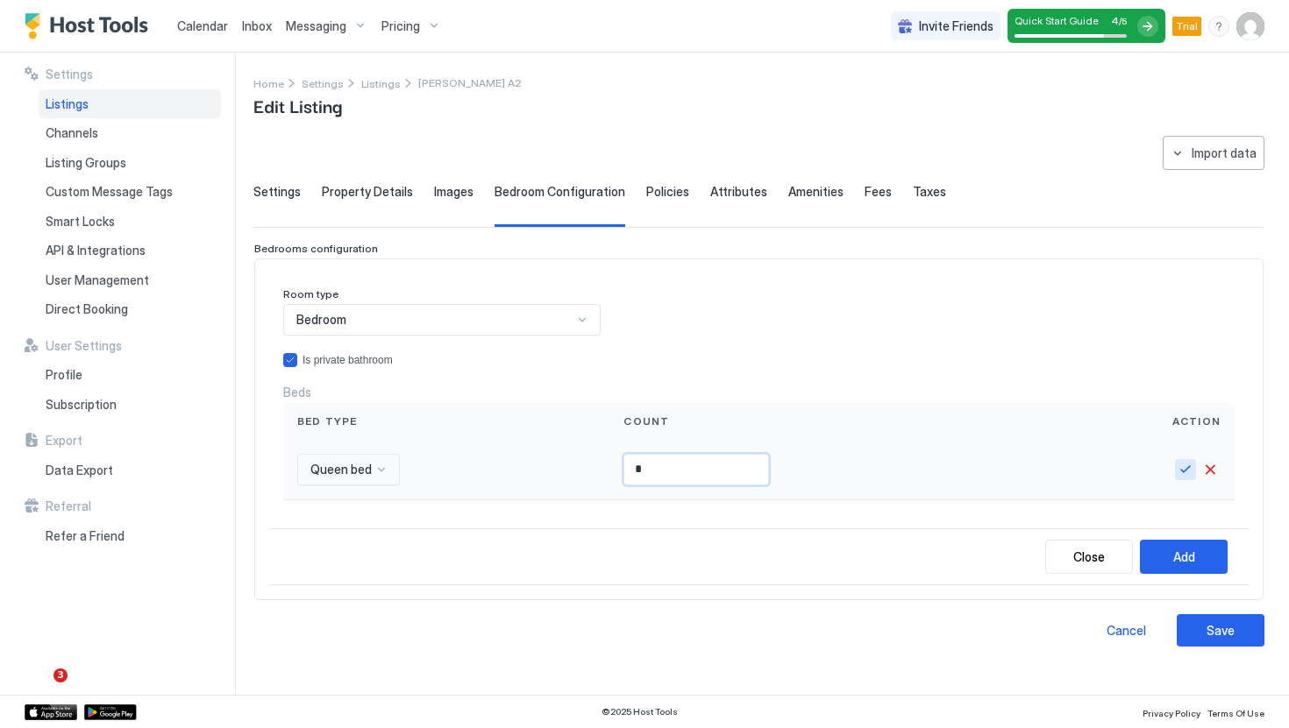
click at [1180, 465] on button "Save" at bounding box center [1185, 469] width 21 height 21
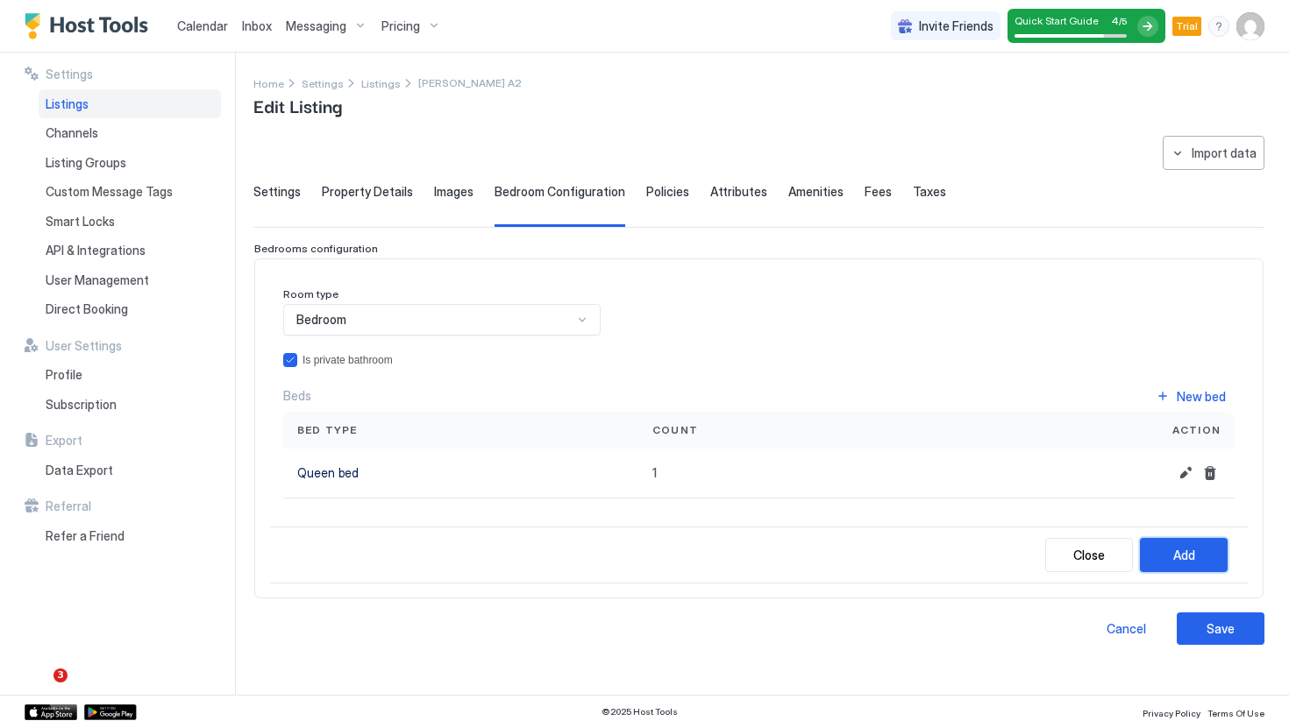
click at [1182, 554] on div "Add" at bounding box center [1184, 555] width 22 height 18
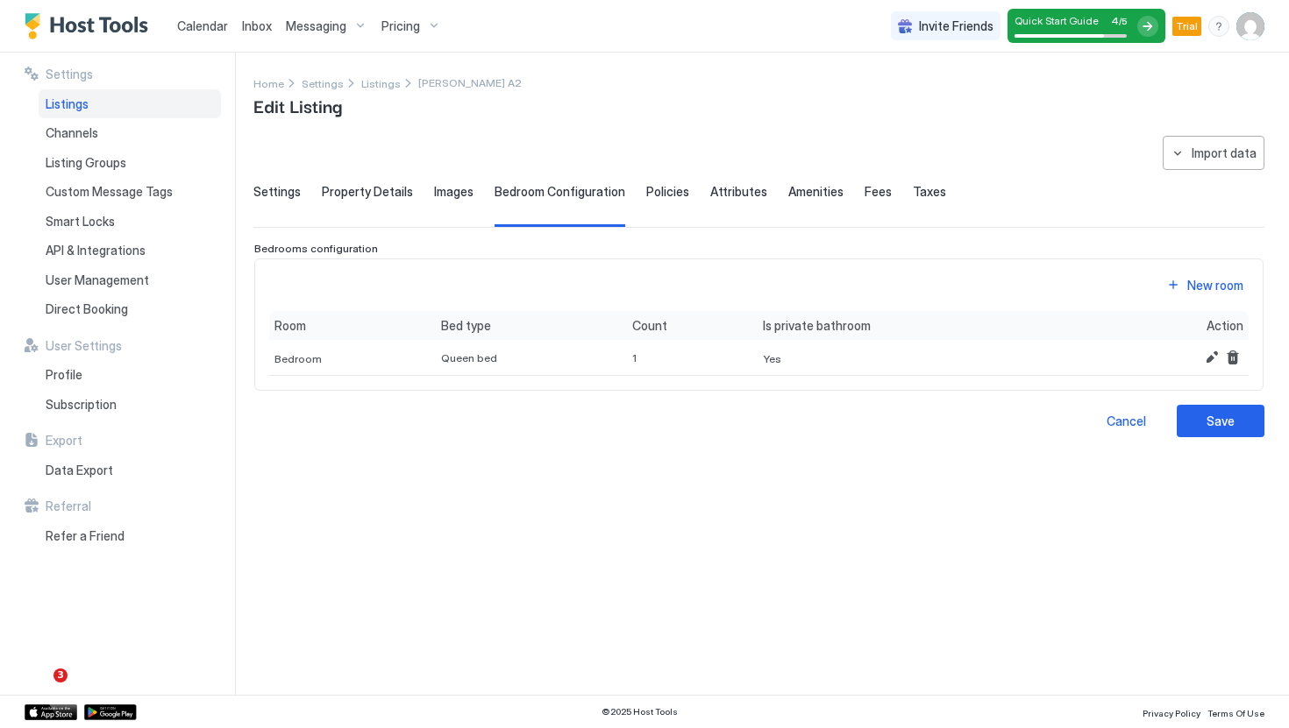
click at [1218, 409] on button "Save" at bounding box center [1220, 421] width 88 height 32
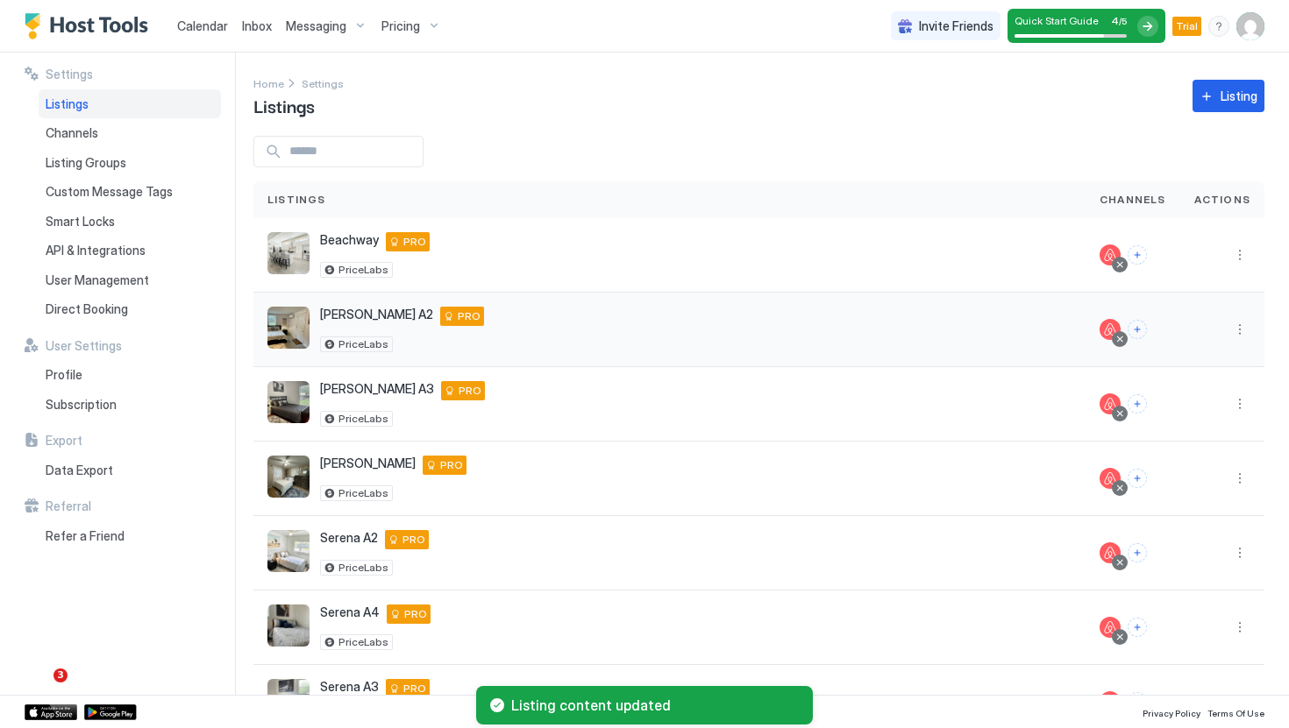
click at [1233, 322] on button "More options" at bounding box center [1239, 329] width 21 height 21
click at [1187, 417] on div "Listing Settings" at bounding box center [1194, 411] width 120 height 28
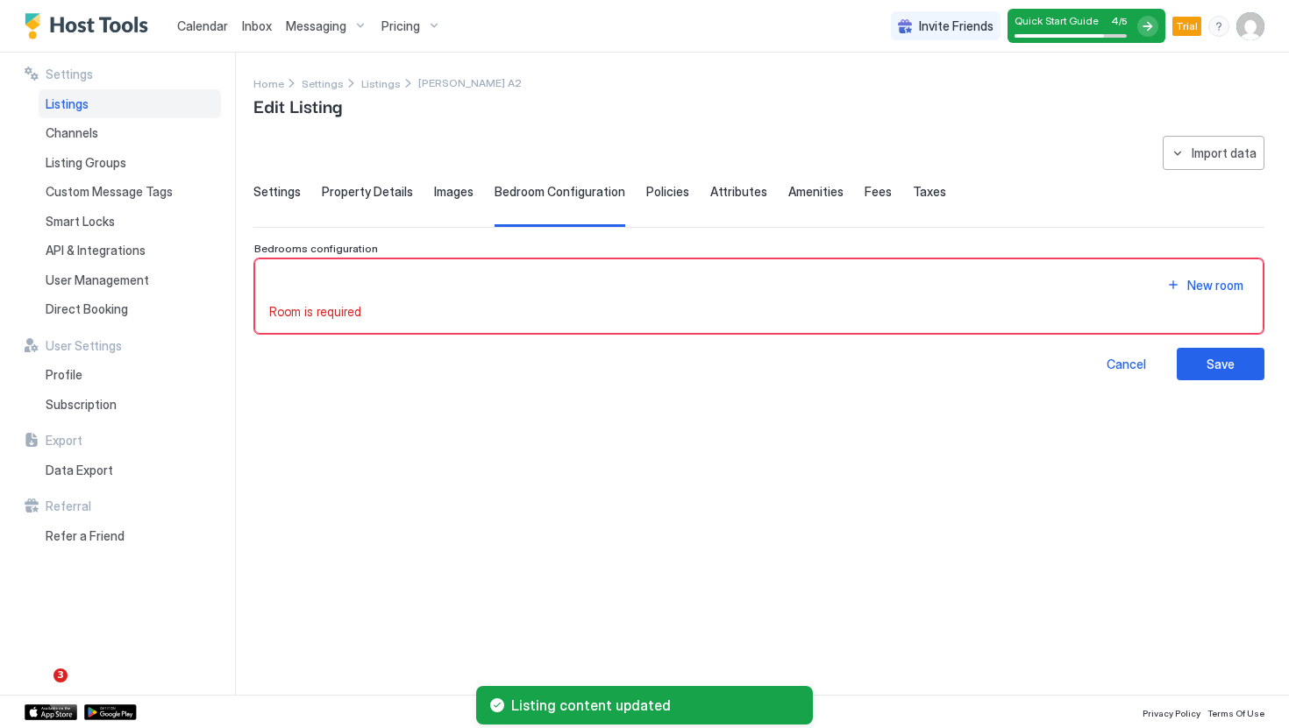
type input "*"
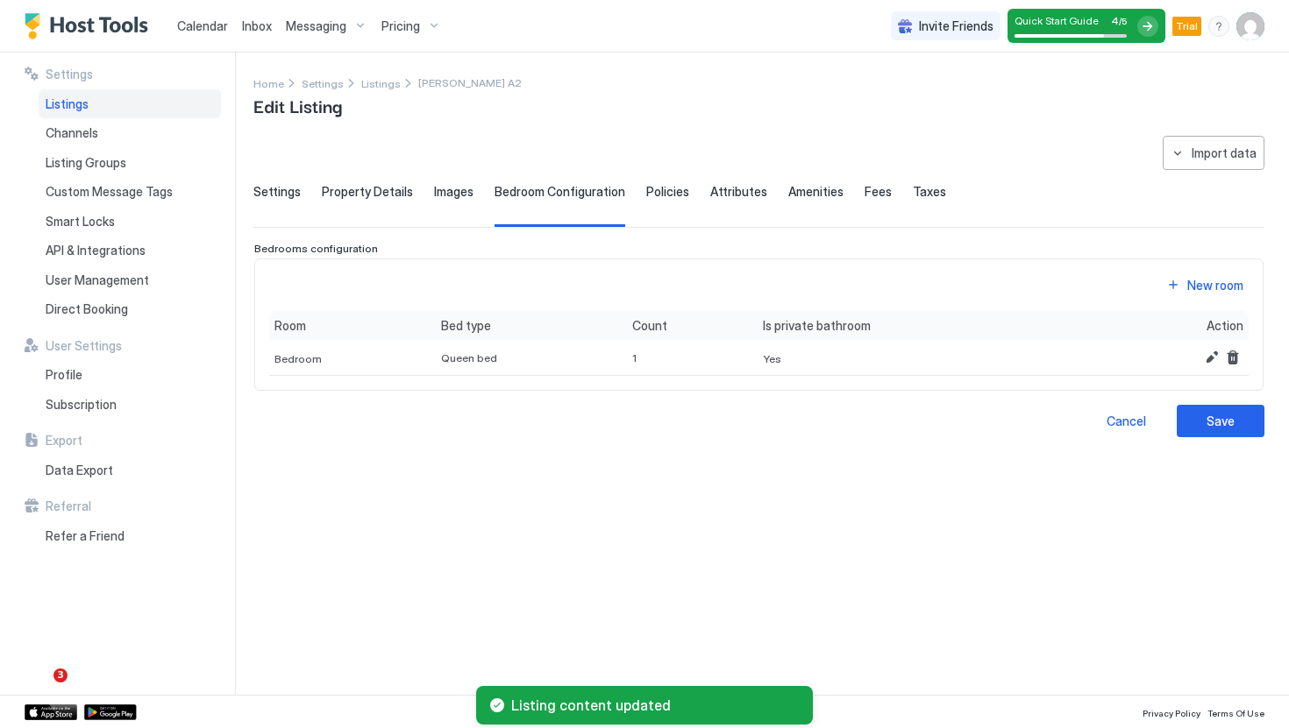
click at [285, 202] on div "Settings" at bounding box center [276, 205] width 47 height 43
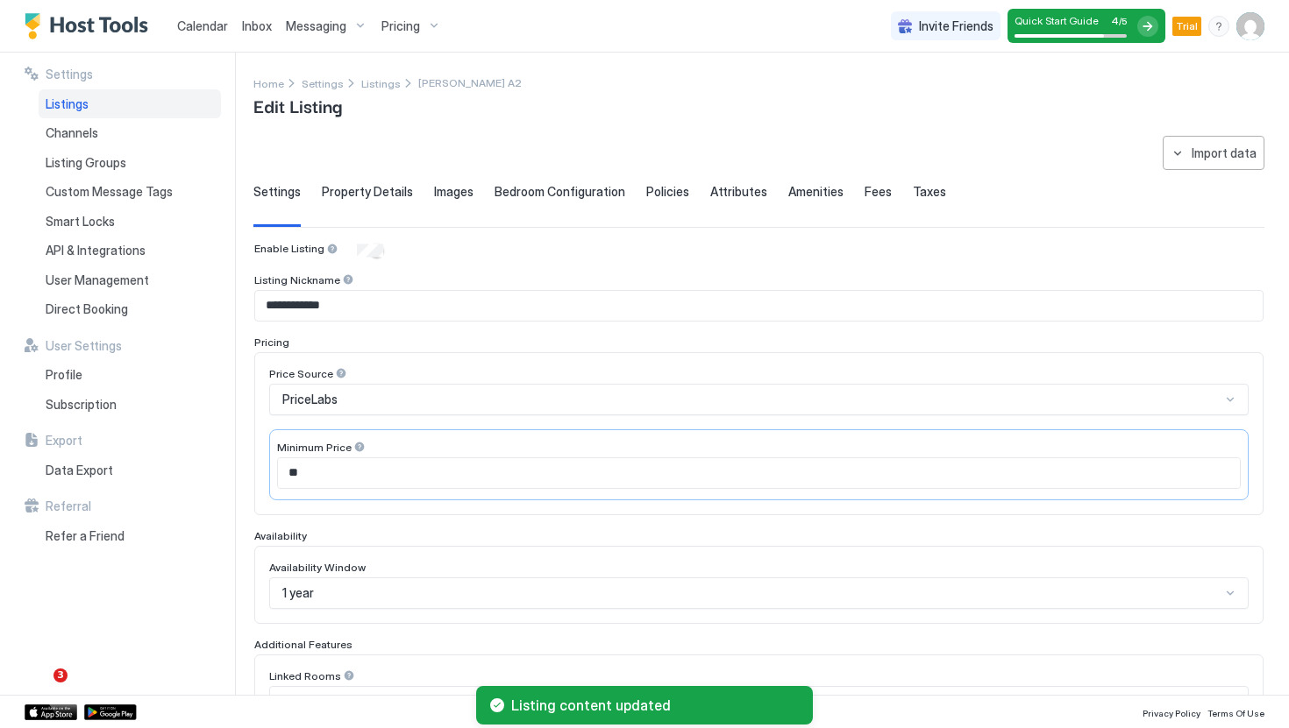
click at [392, 198] on span "Property Details" at bounding box center [367, 192] width 91 height 16
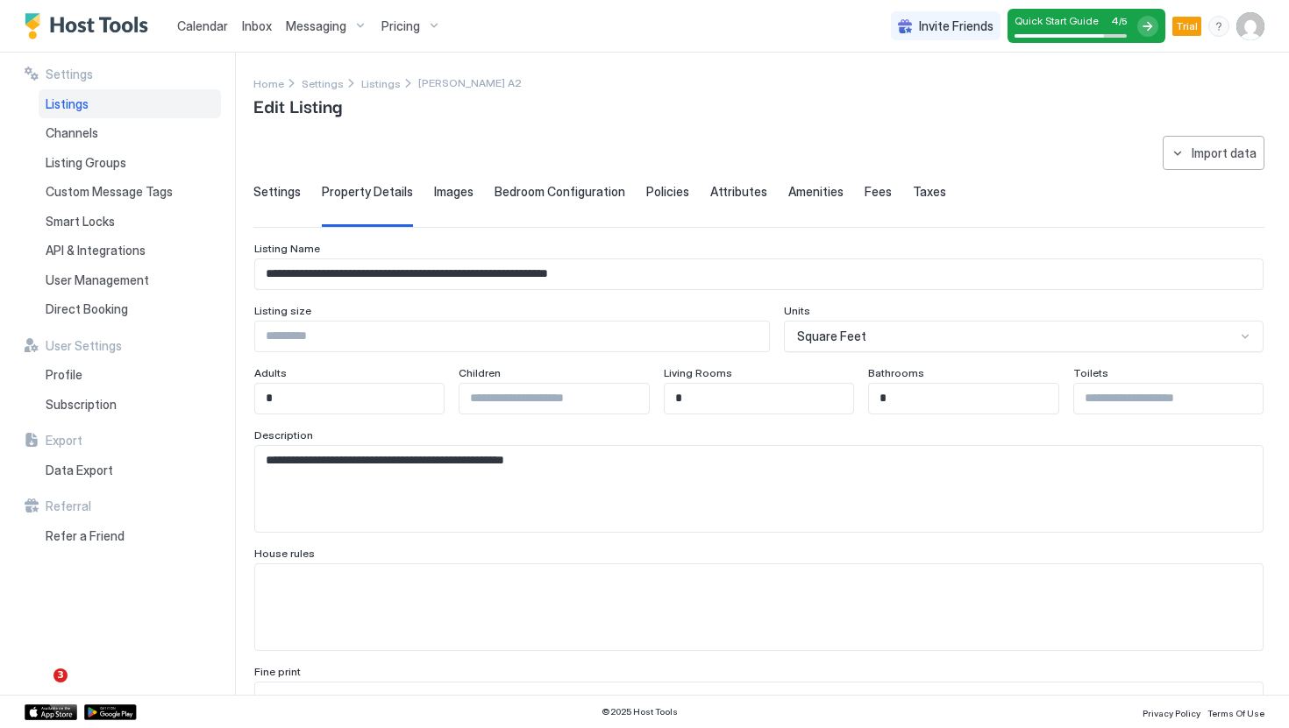
click at [292, 188] on span "Settings" at bounding box center [276, 192] width 47 height 16
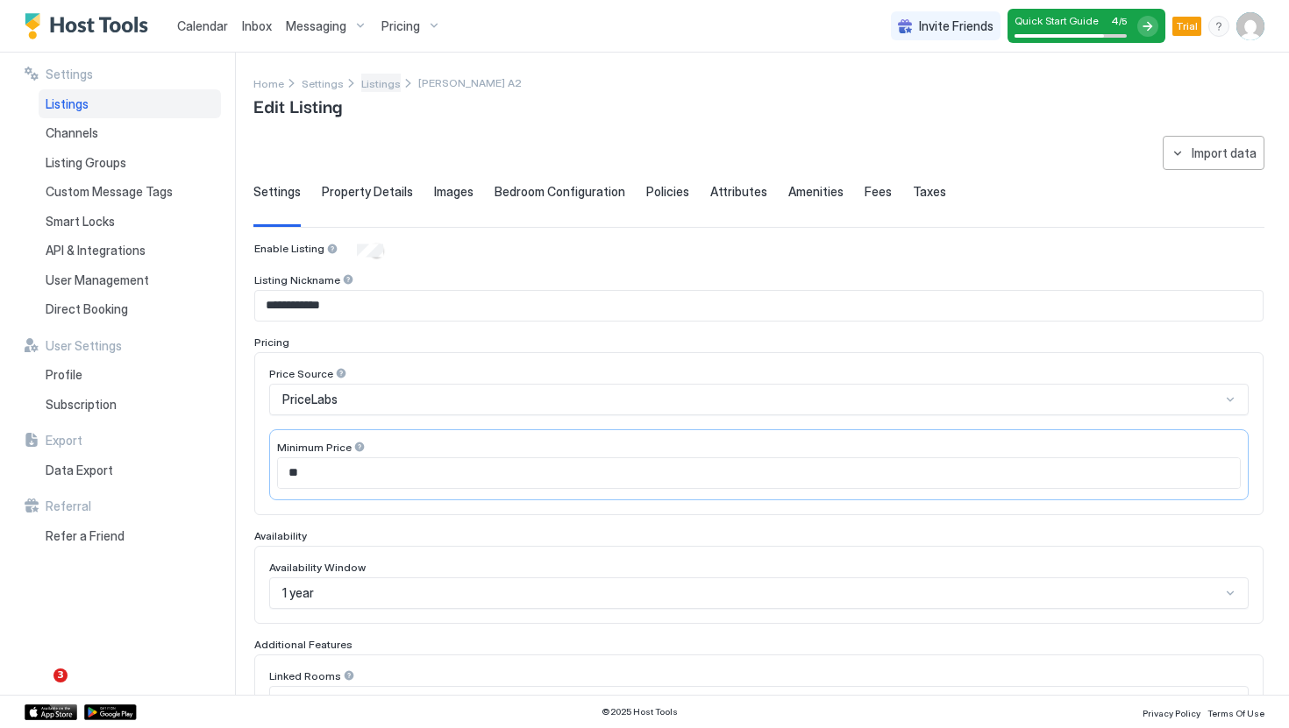
click at [380, 81] on span "Listings" at bounding box center [380, 83] width 39 height 13
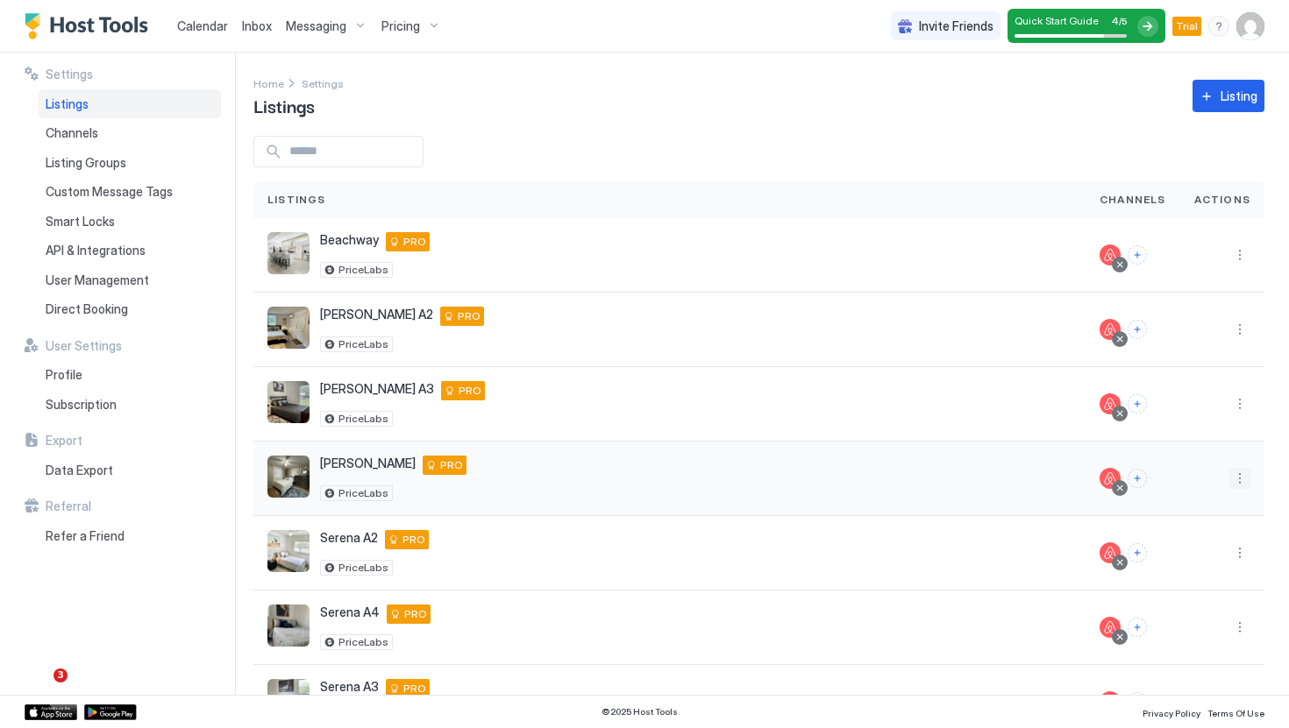
click at [1238, 477] on button "More options" at bounding box center [1239, 478] width 21 height 21
click at [1190, 554] on span "Listing Settings" at bounding box center [1200, 559] width 78 height 13
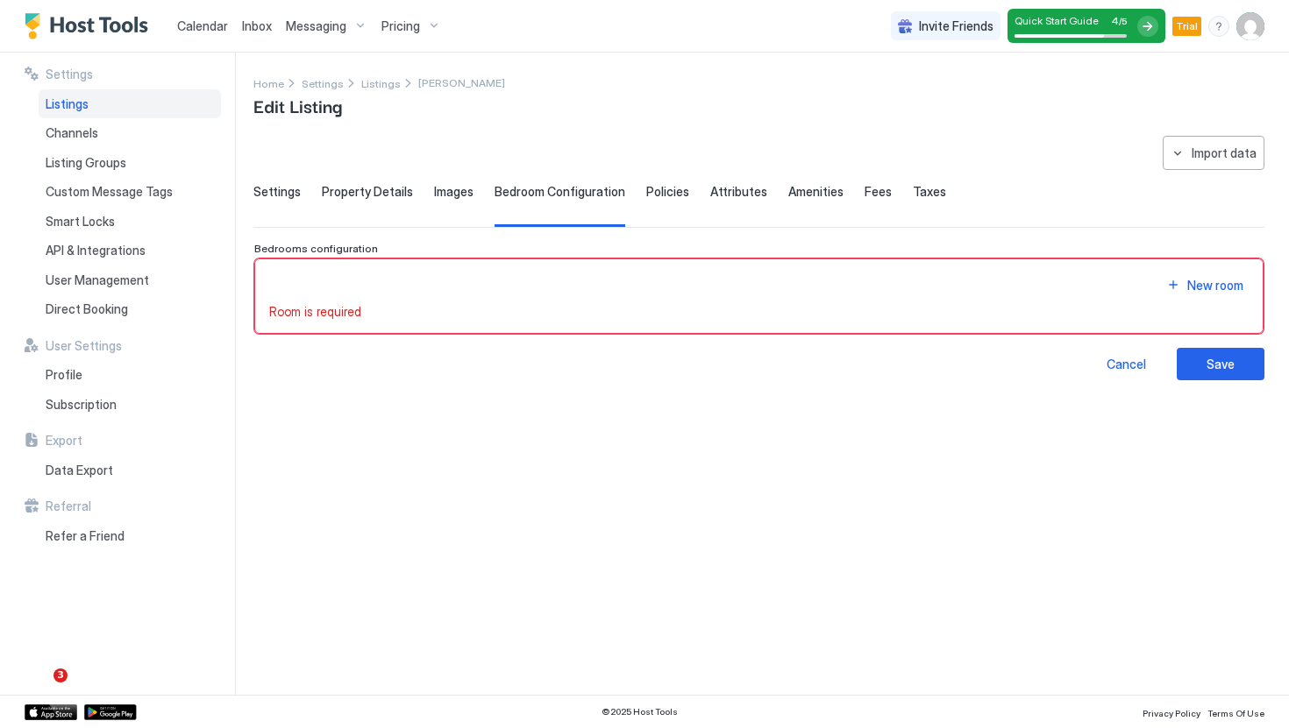
type input "**"
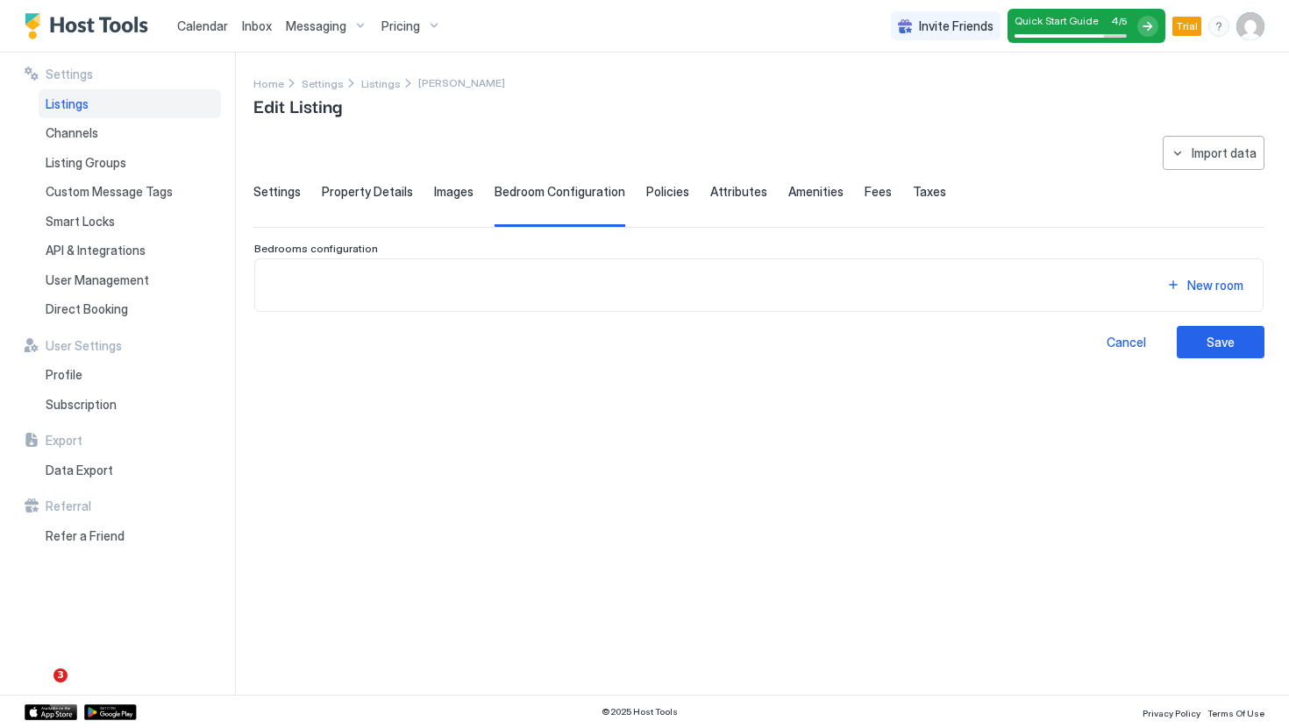
click at [1182, 282] on button "New room" at bounding box center [1205, 286] width 88 height 24
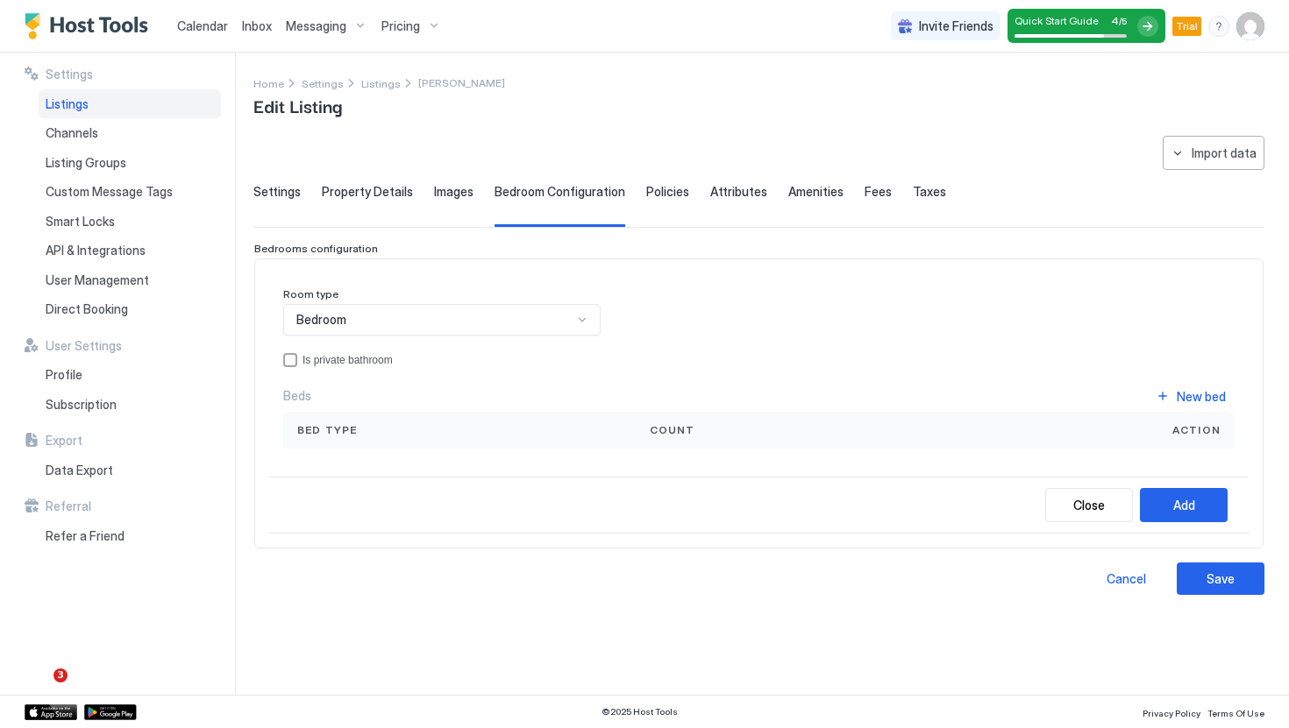
click at [451, 326] on div "Bedroom" at bounding box center [434, 320] width 276 height 16
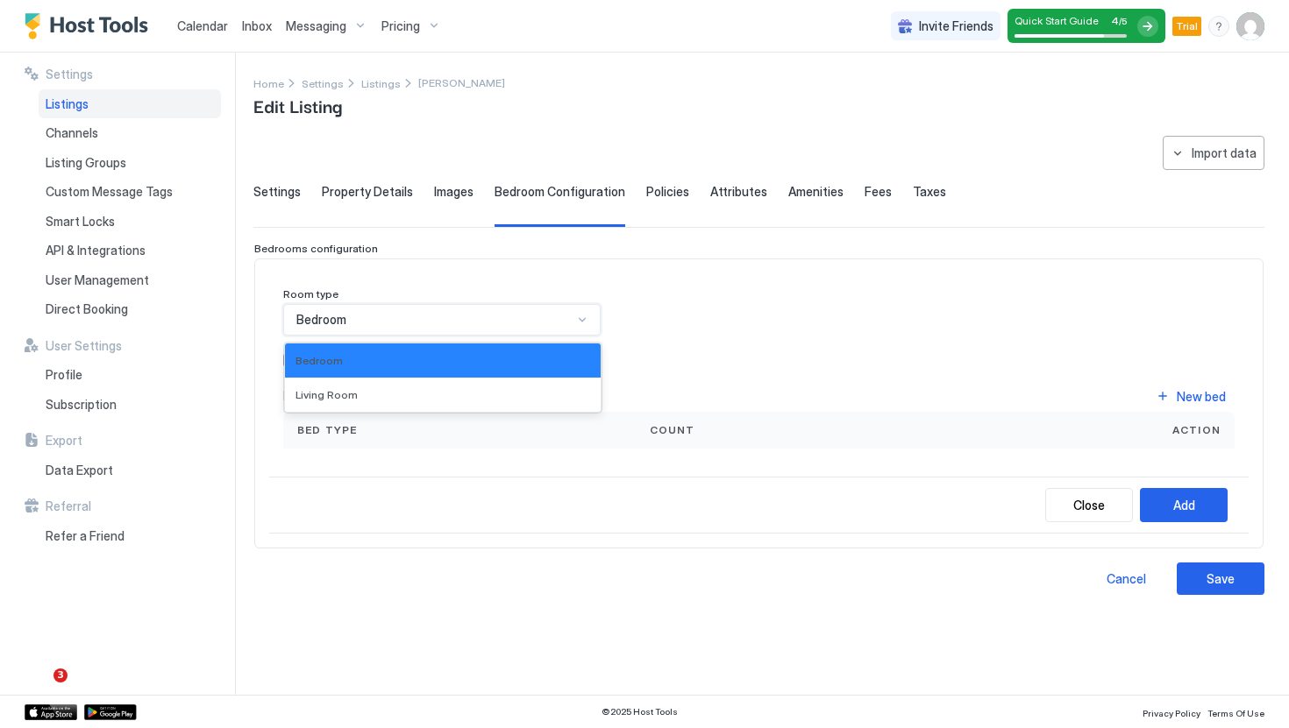
click at [712, 323] on div "Room type Bedroom selected, 1 of 2. 2 results available. Use Up and Down to cho…" at bounding box center [758, 368] width 951 height 161
click at [480, 329] on div "Bedroom" at bounding box center [441, 320] width 317 height 32
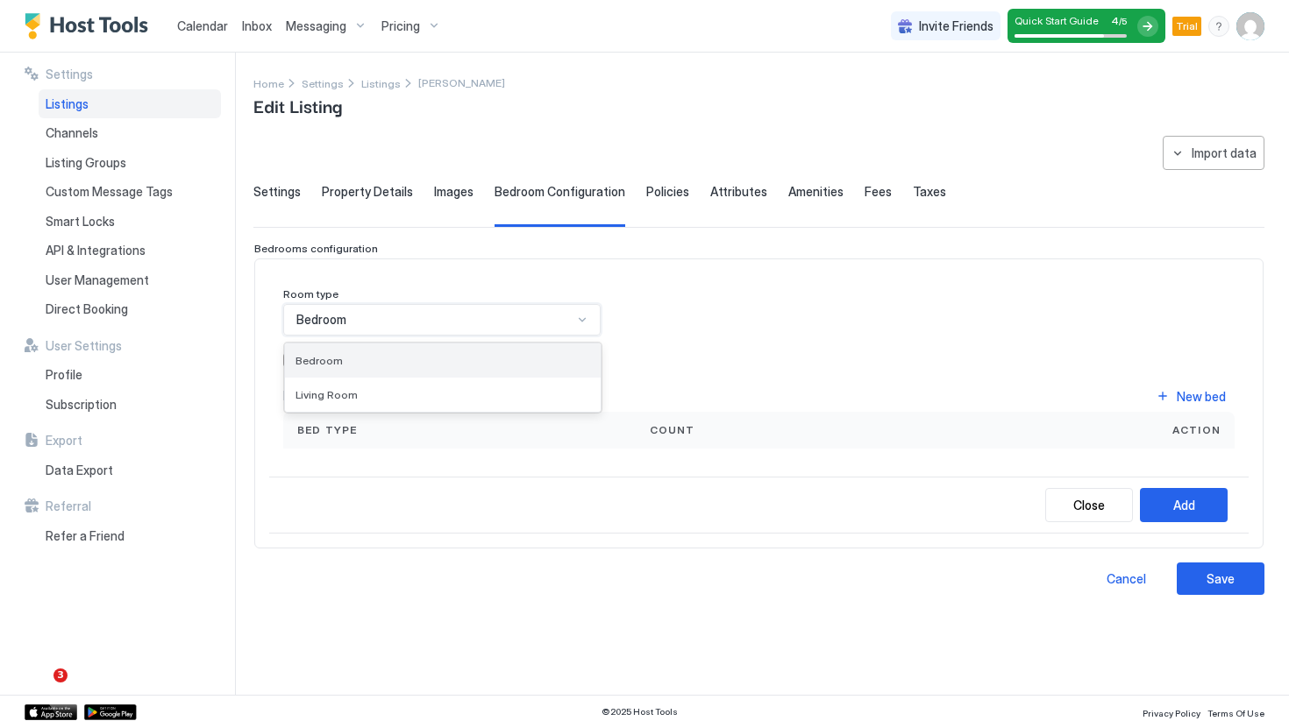
click at [487, 359] on div "Bedroom" at bounding box center [442, 360] width 295 height 13
click at [369, 359] on div "Is private bathroom" at bounding box center [768, 360] width 932 height 12
click at [1205, 396] on div "New bed" at bounding box center [1200, 396] width 49 height 18
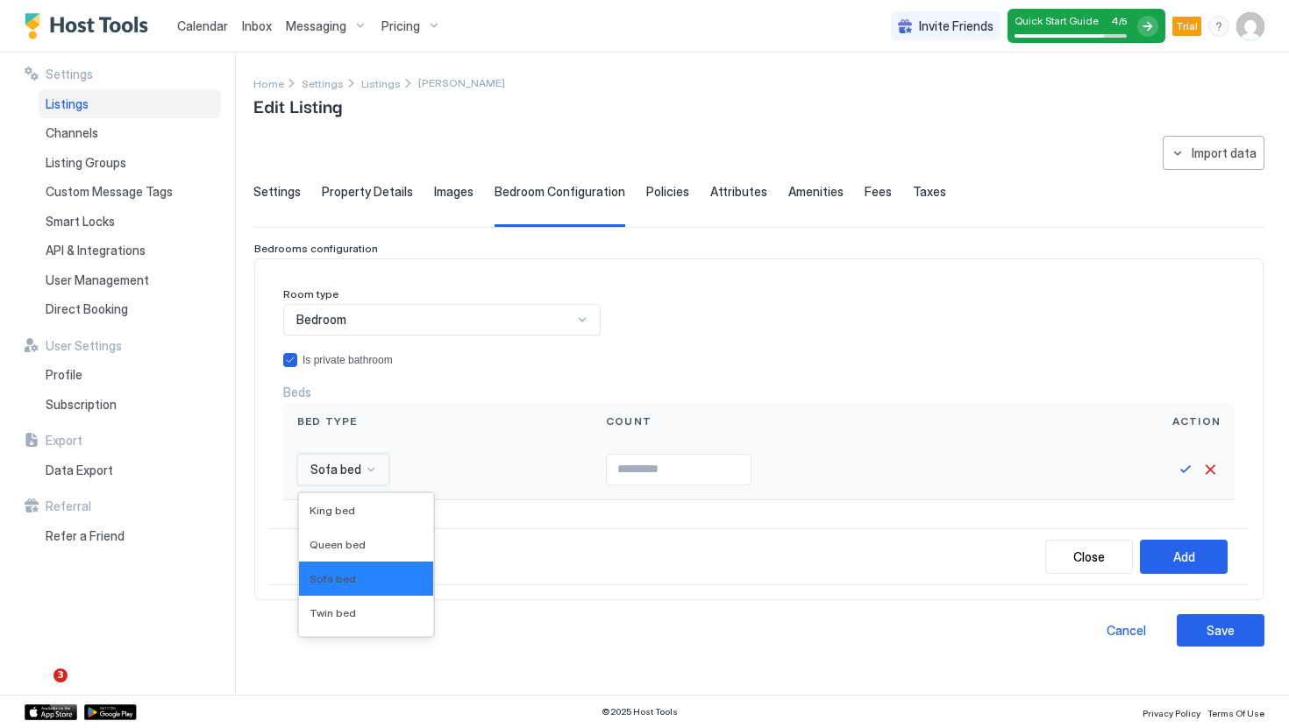
click at [379, 458] on div "Sofa bed" at bounding box center [343, 470] width 92 height 32
click at [348, 544] on span "Queen bed" at bounding box center [337, 544] width 56 height 13
click at [691, 474] on input "Input Field" at bounding box center [696, 470] width 144 height 30
type input "*"
click at [1191, 465] on button "Save" at bounding box center [1185, 469] width 21 height 21
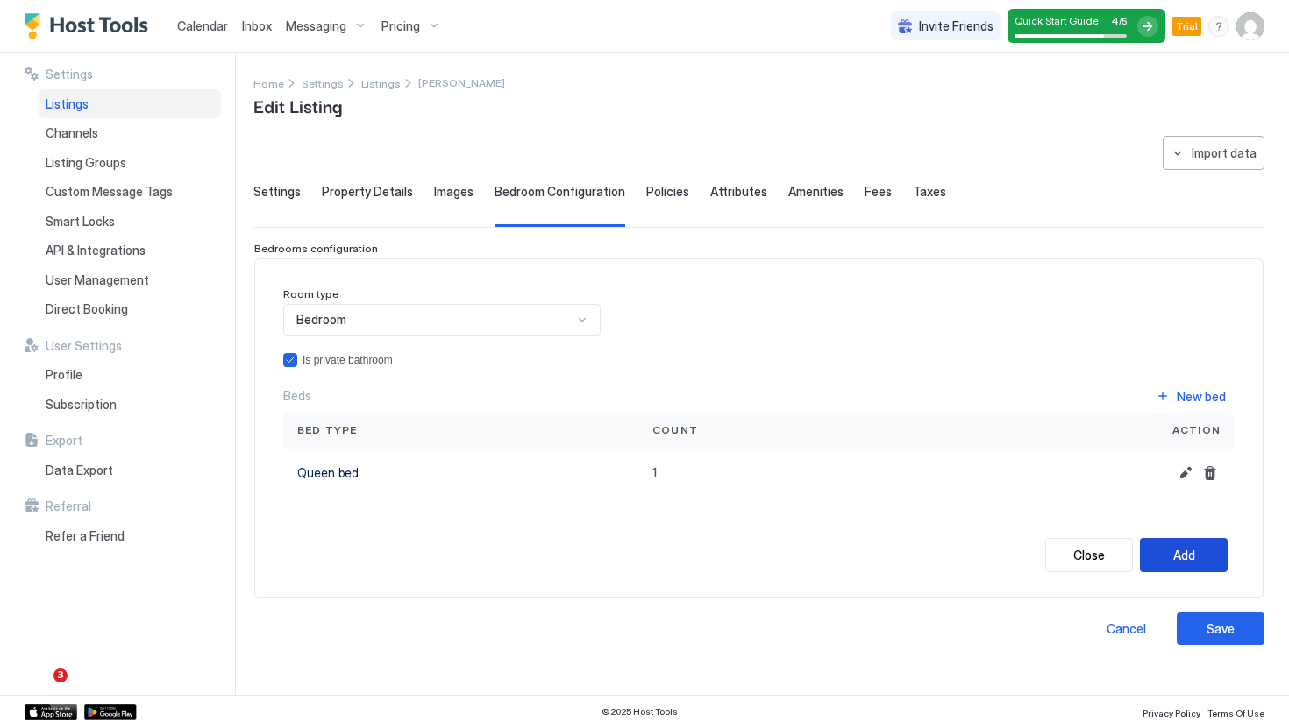
click at [1180, 565] on button "Add" at bounding box center [1184, 555] width 88 height 34
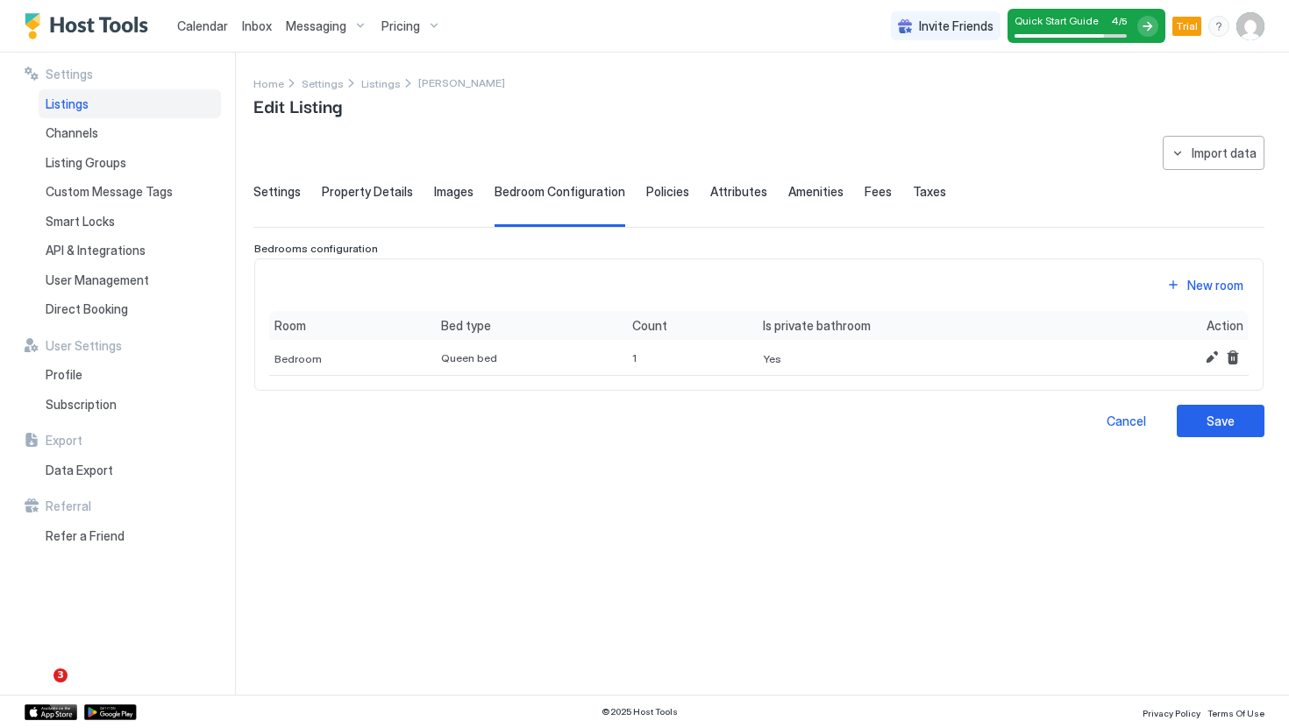
click at [1203, 412] on button "Save" at bounding box center [1220, 421] width 88 height 32
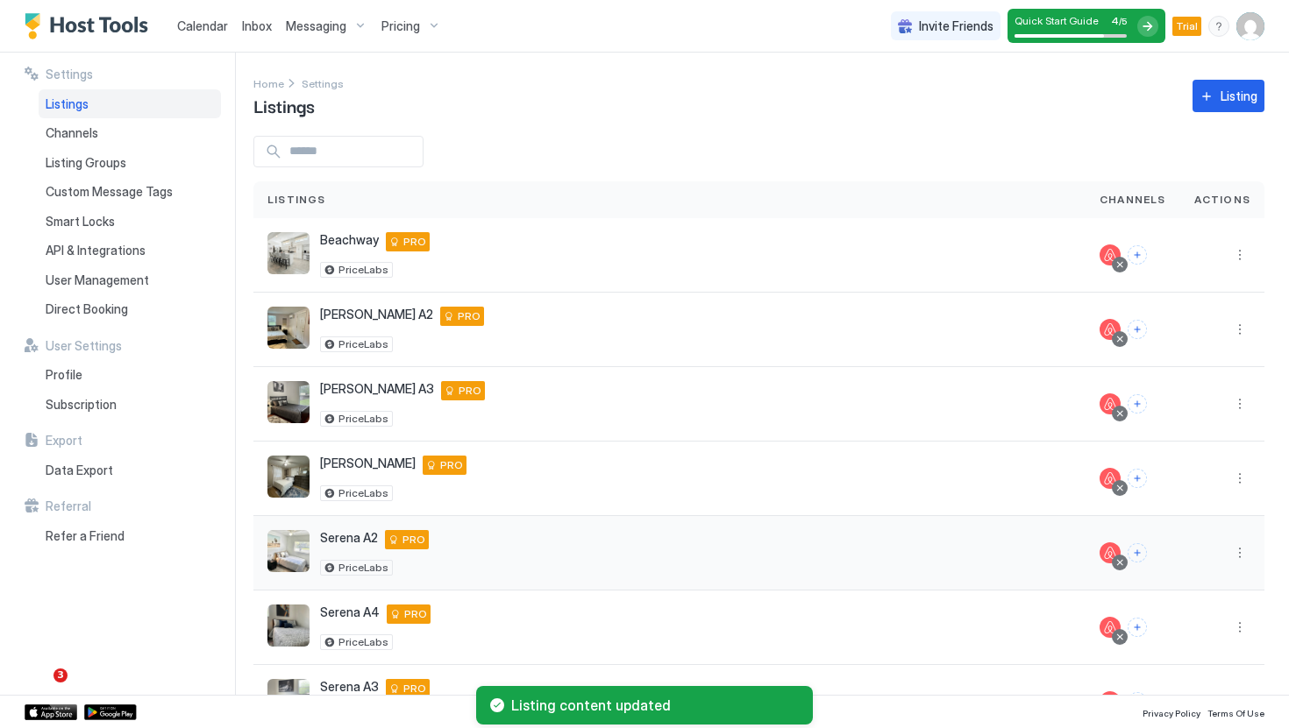
click at [1247, 540] on div at bounding box center [1222, 553] width 84 height 75
click at [1240, 551] on button "More options" at bounding box center [1239, 553] width 21 height 21
click at [1218, 452] on div "Listing Settings" at bounding box center [1194, 444] width 120 height 28
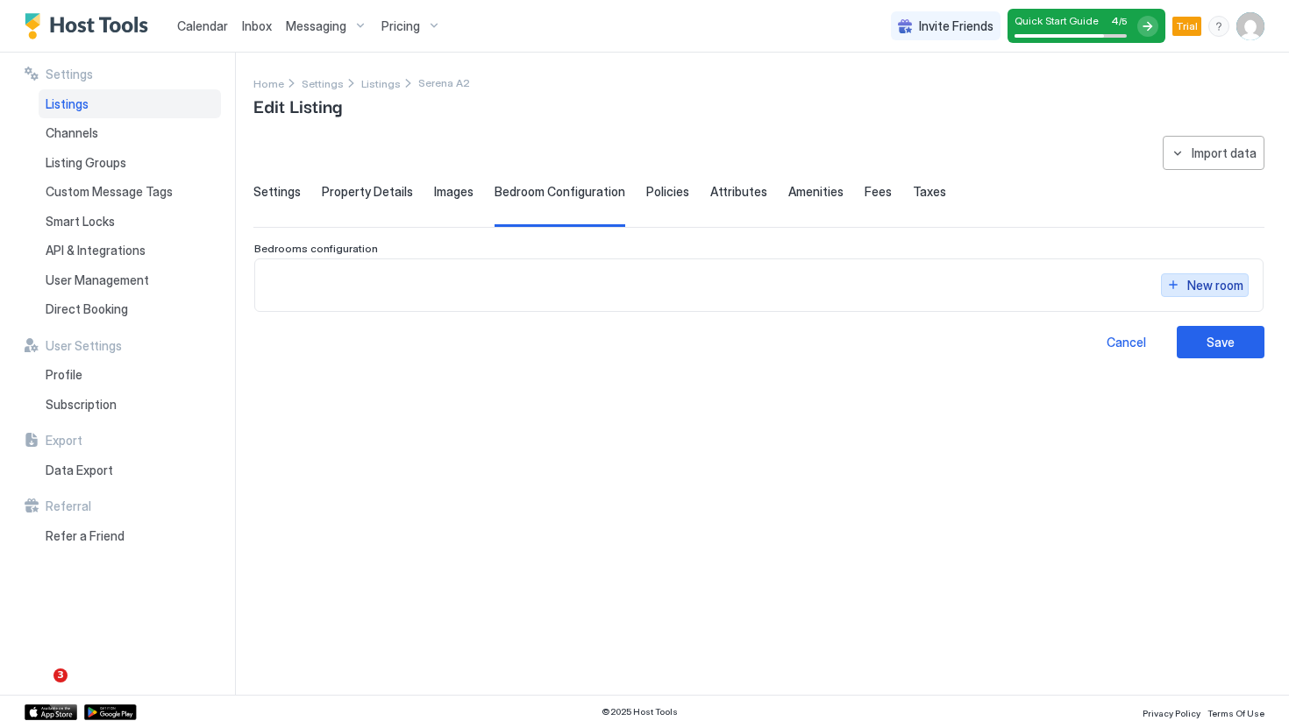
click at [1235, 292] on div "New room" at bounding box center [1215, 285] width 56 height 18
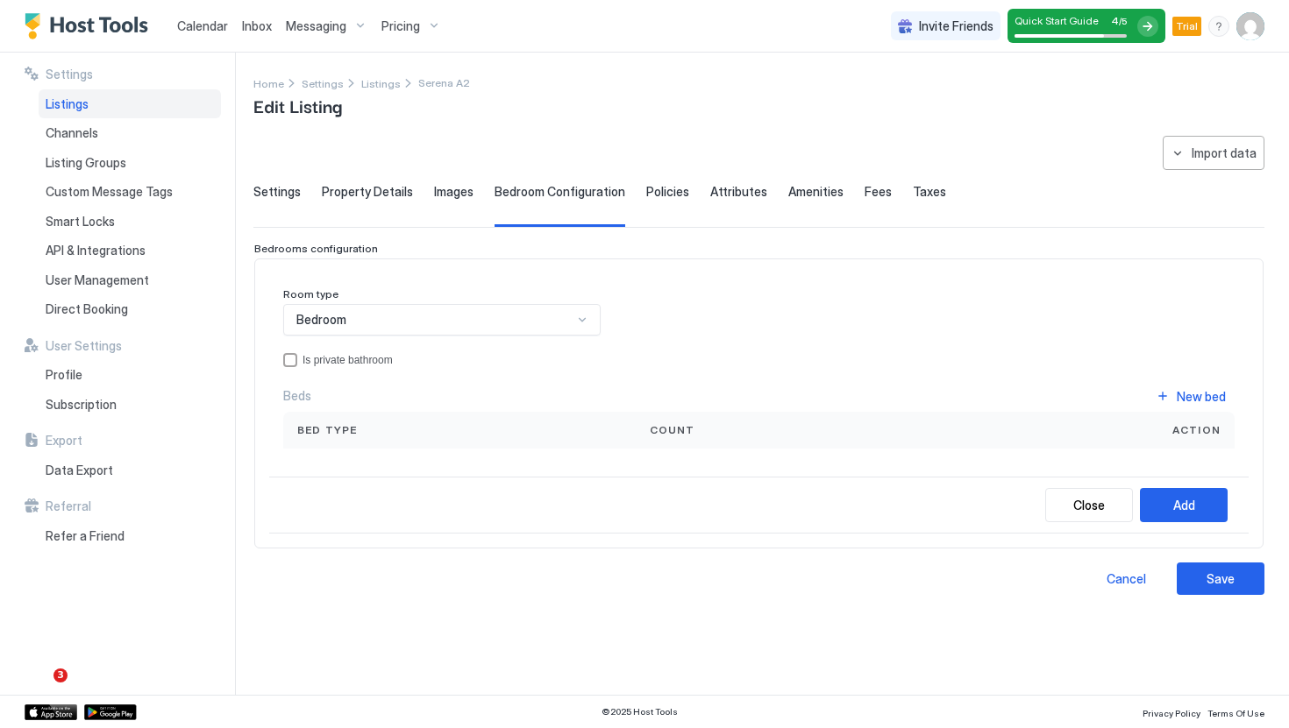
click at [474, 324] on div "Bedroom" at bounding box center [434, 320] width 276 height 16
click at [457, 327] on div "Bedroom" at bounding box center [441, 320] width 317 height 32
click at [1216, 394] on div "New bed" at bounding box center [1200, 396] width 49 height 18
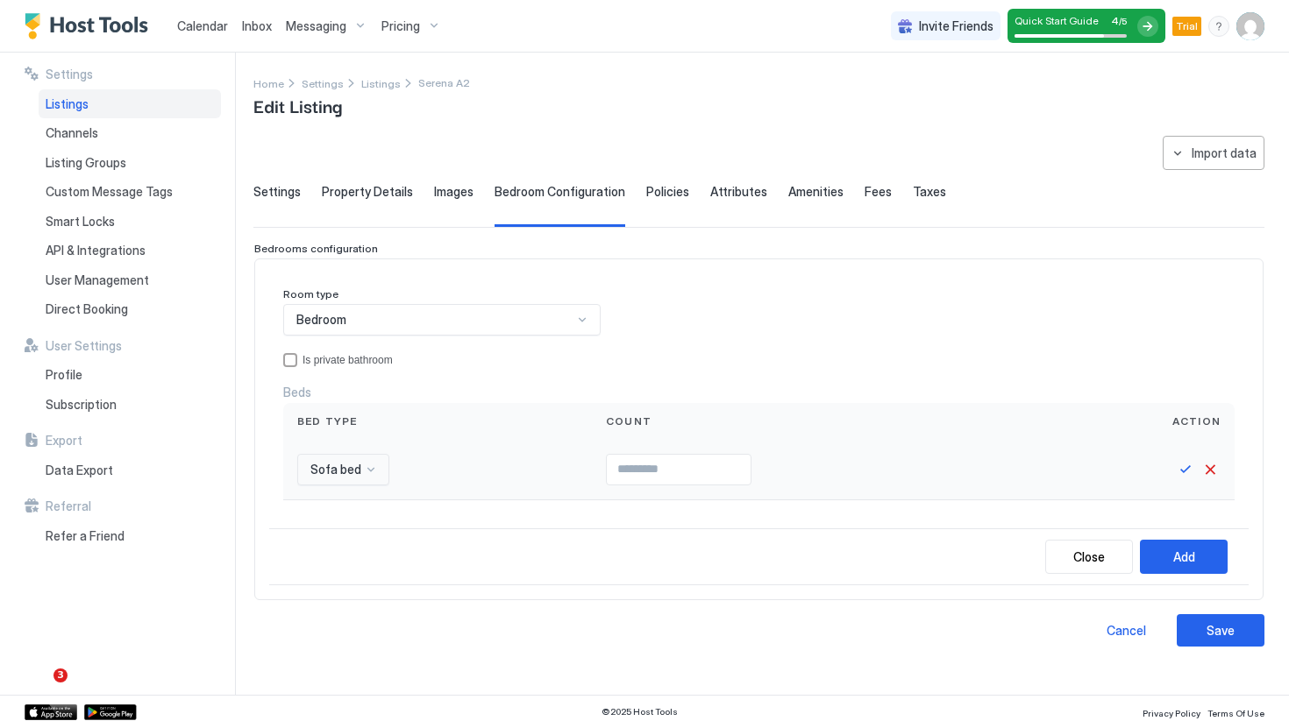
click at [346, 465] on span "Sofa bed" at bounding box center [335, 470] width 51 height 16
click at [345, 535] on div "Queen bed" at bounding box center [366, 545] width 134 height 34
click at [707, 451] on div at bounding box center [826, 470] width 434 height 60
click at [707, 464] on input "Input Field" at bounding box center [696, 470] width 144 height 30
type input "*"
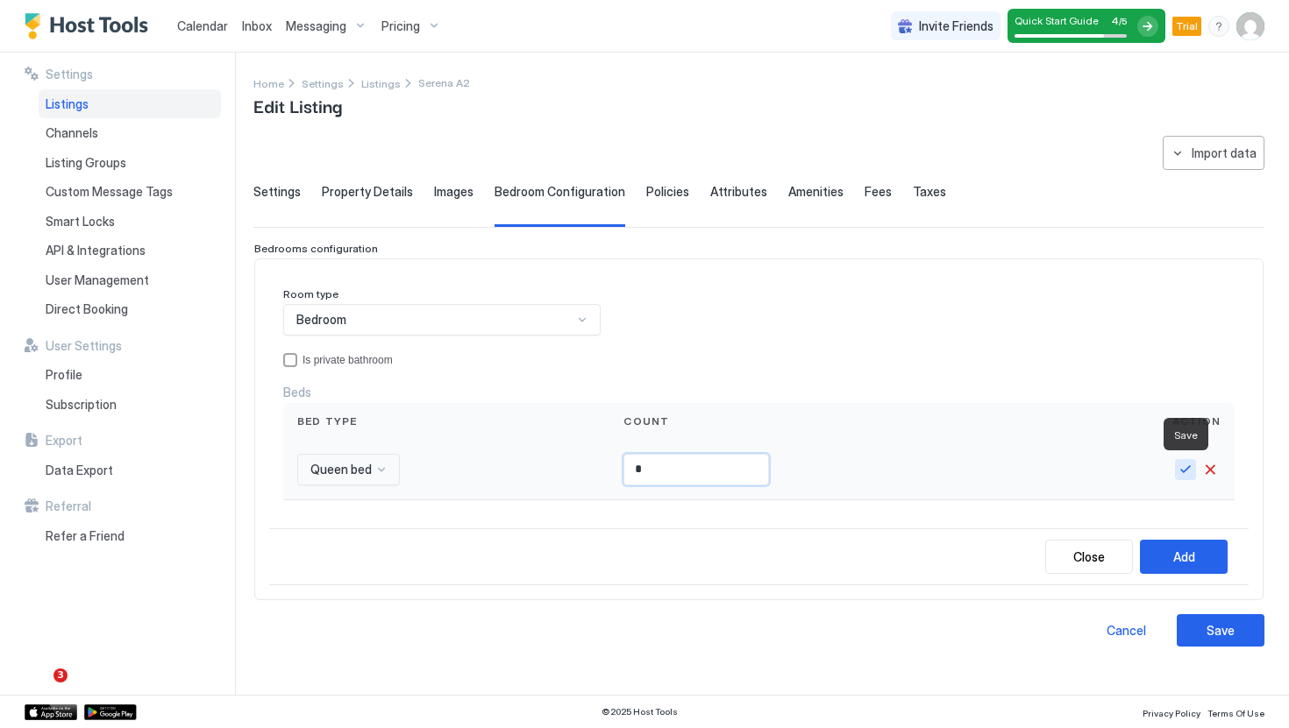
click at [1186, 468] on button "Save" at bounding box center [1185, 469] width 21 height 21
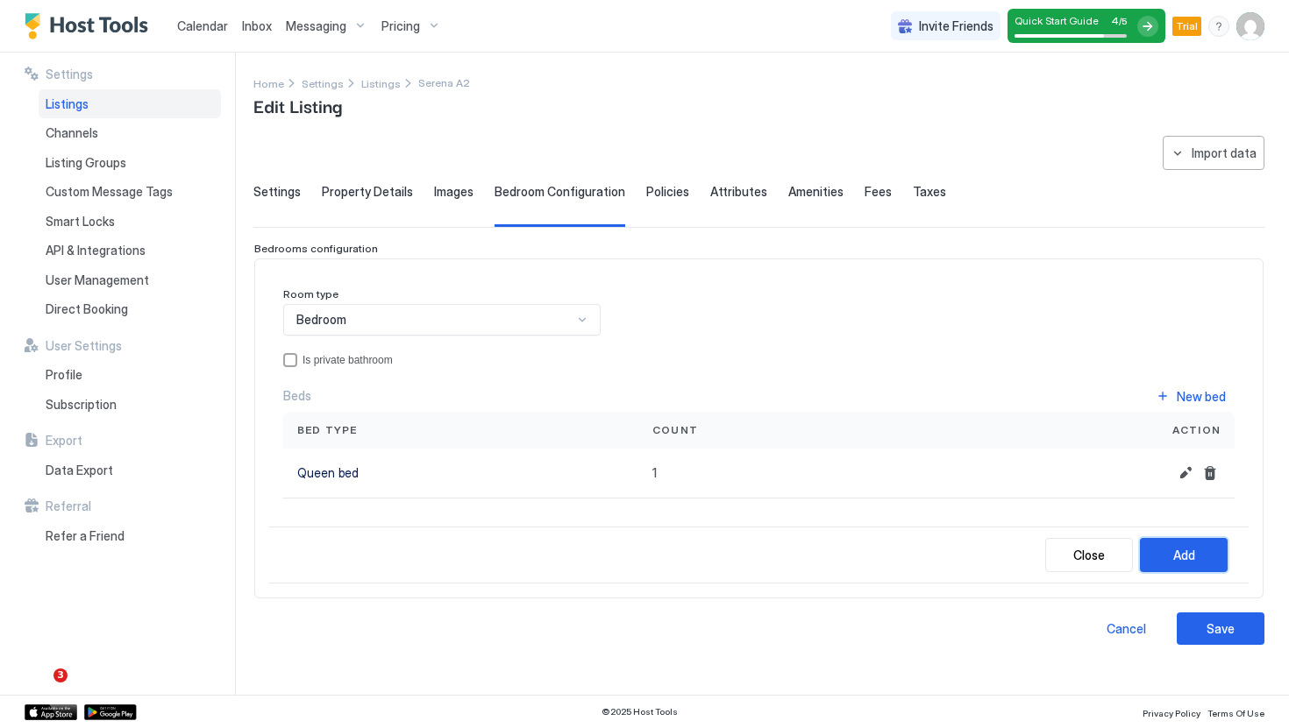
click at [1183, 550] on div "Add" at bounding box center [1184, 555] width 22 height 18
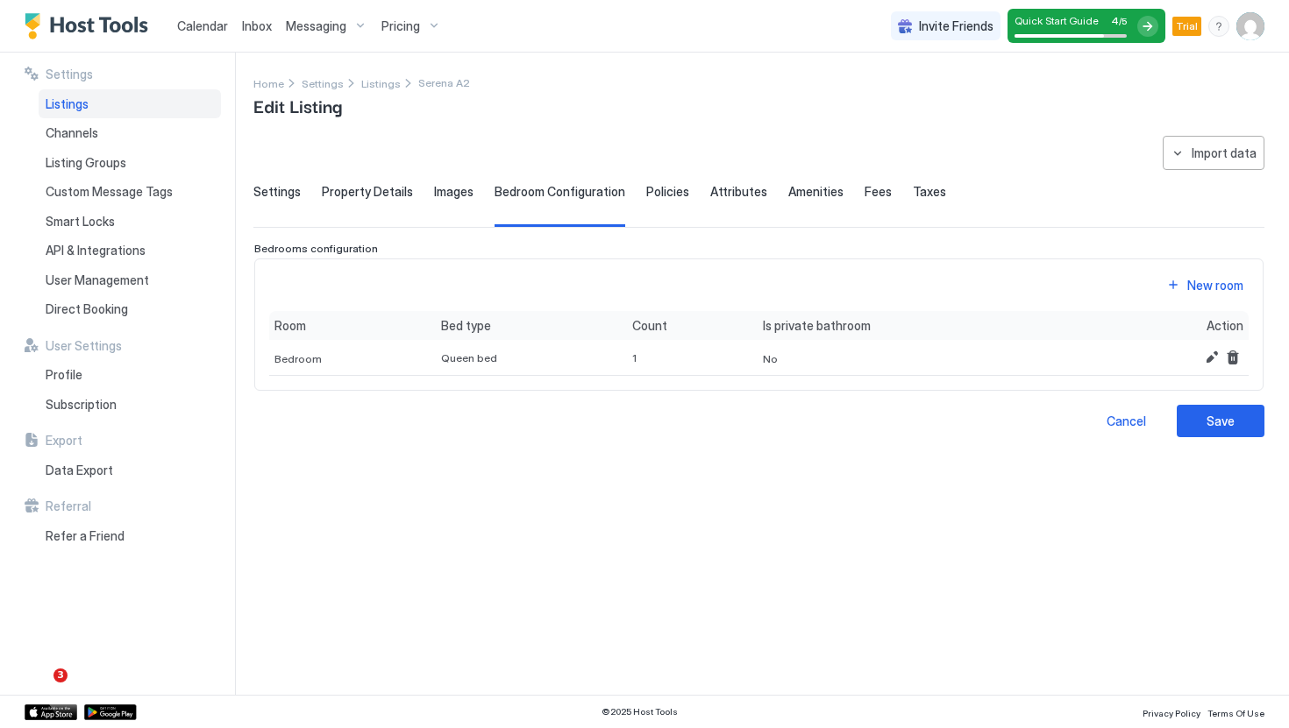
click at [330, 193] on span "Property Details" at bounding box center [367, 192] width 91 height 16
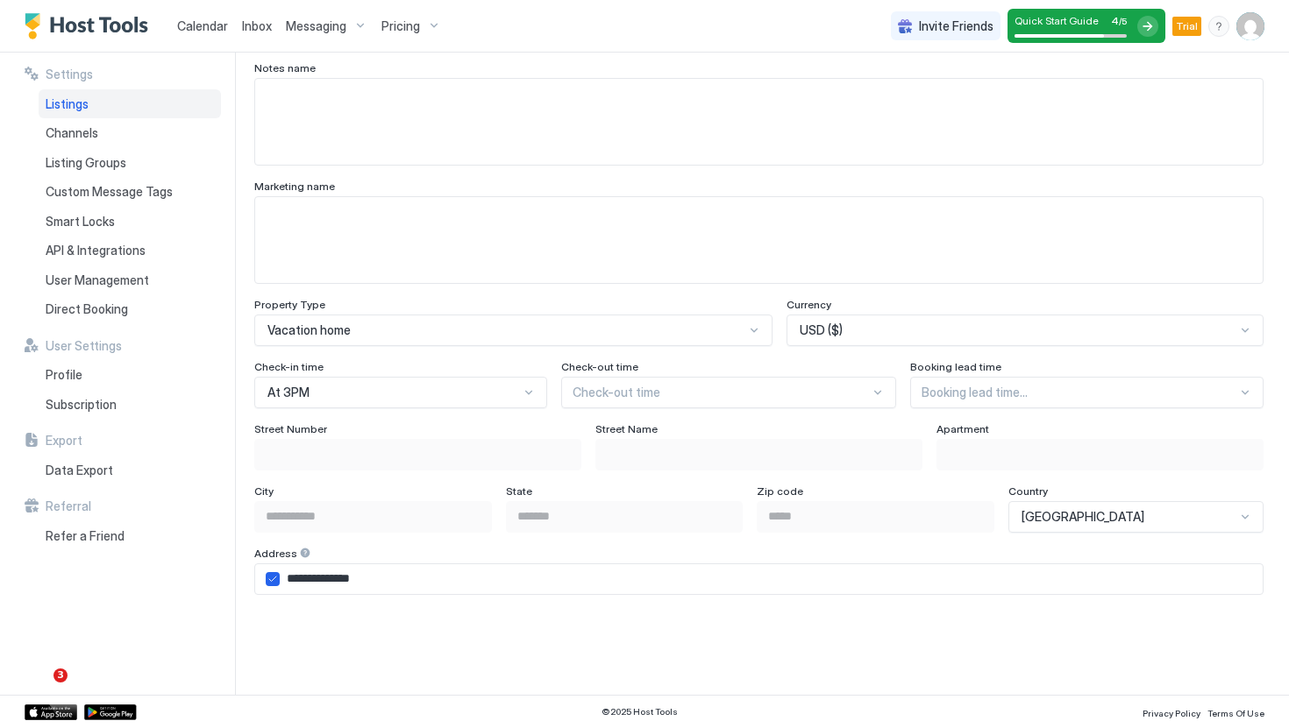
scroll to position [885, 0]
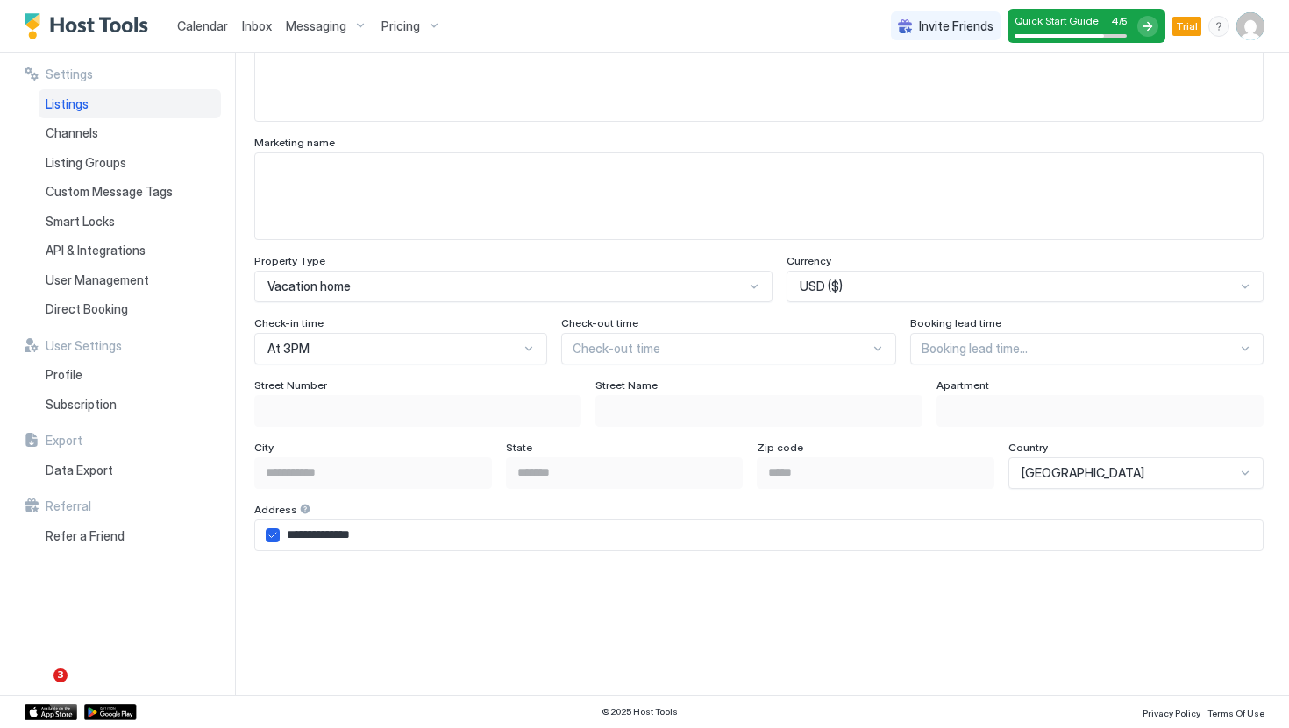
click at [387, 365] on div "At 3PM" at bounding box center [400, 349] width 293 height 32
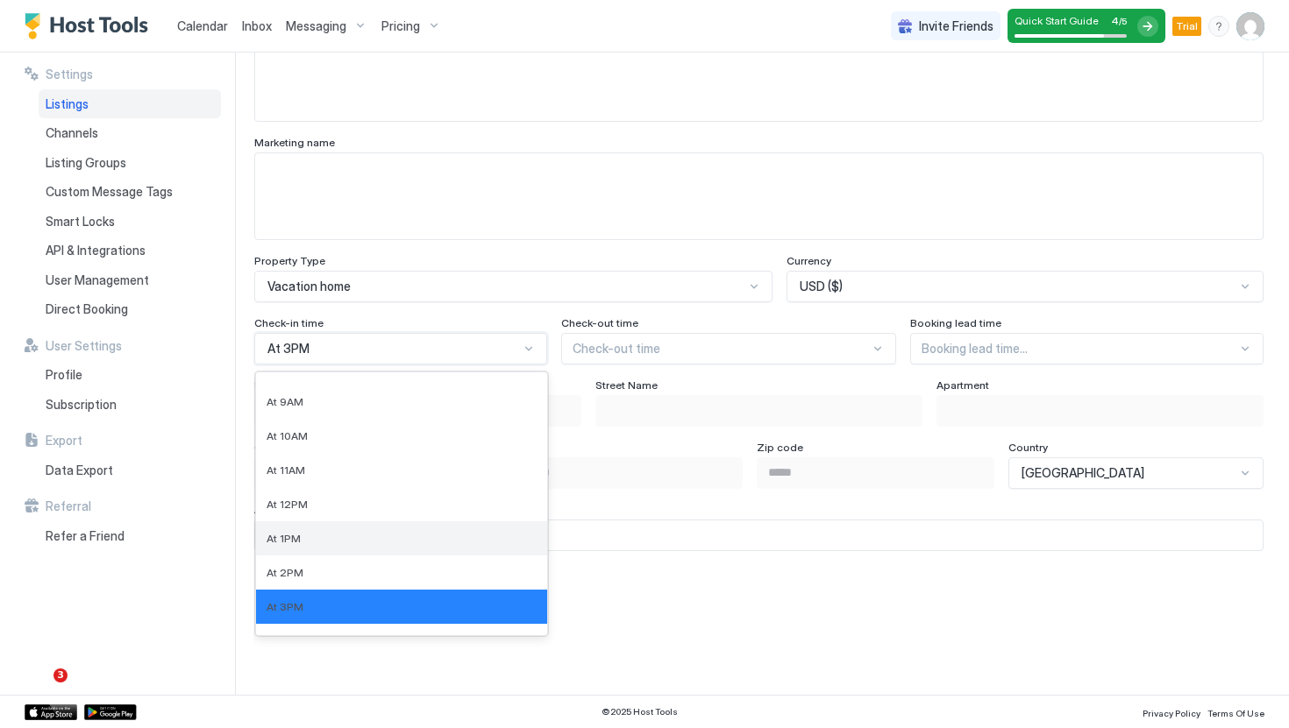
scroll to position [380, 0]
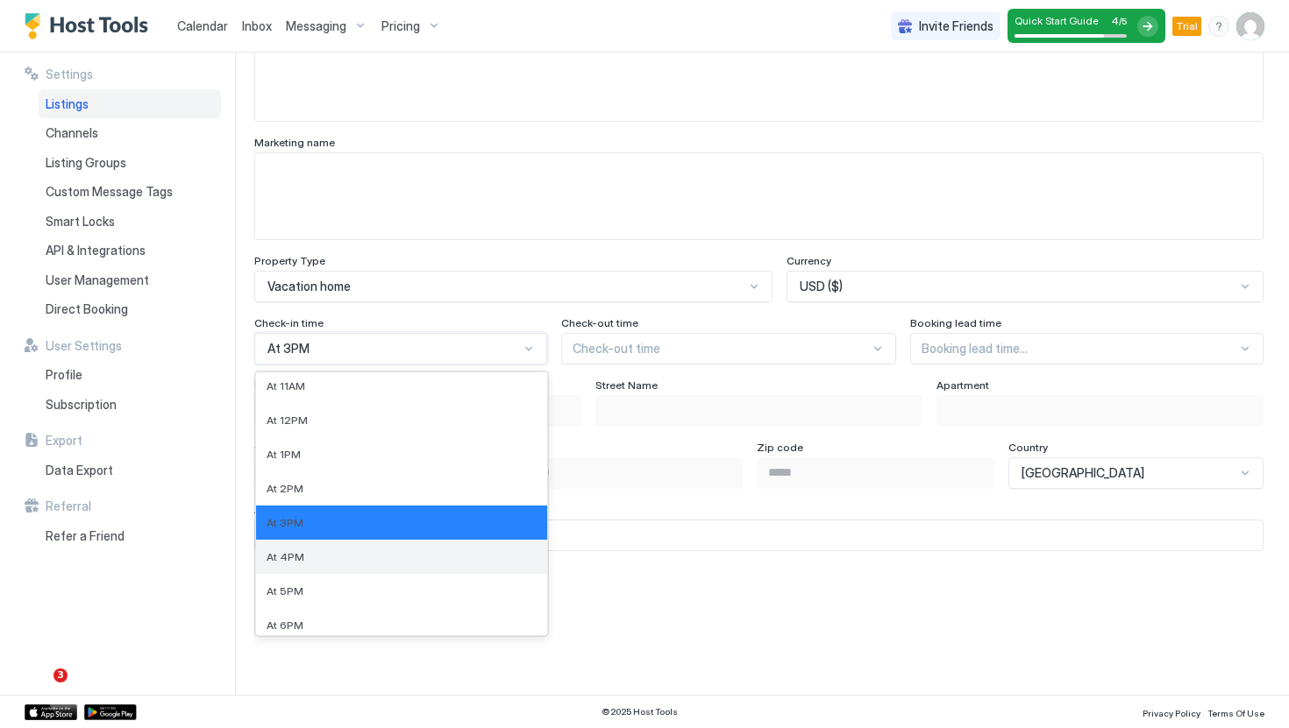
click at [359, 552] on div "At 4PM" at bounding box center [401, 557] width 270 height 13
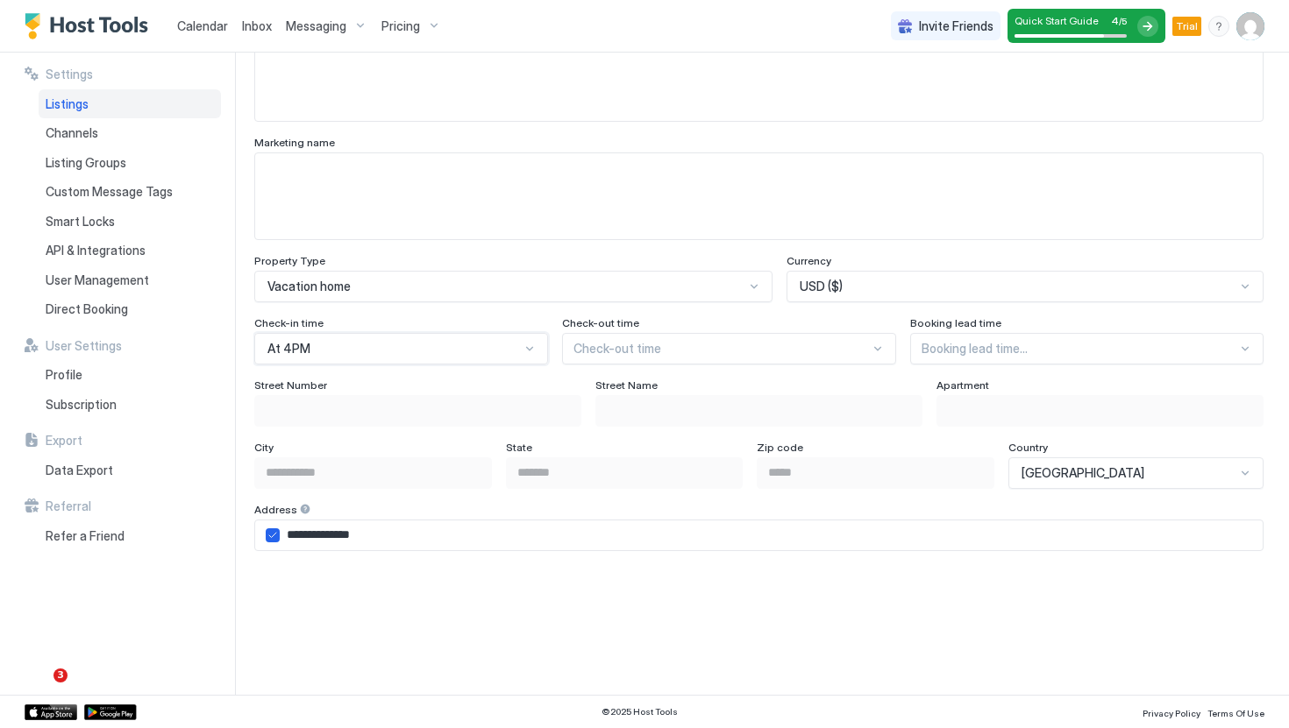
click at [684, 330] on div "Check-out time" at bounding box center [729, 324] width 335 height 17
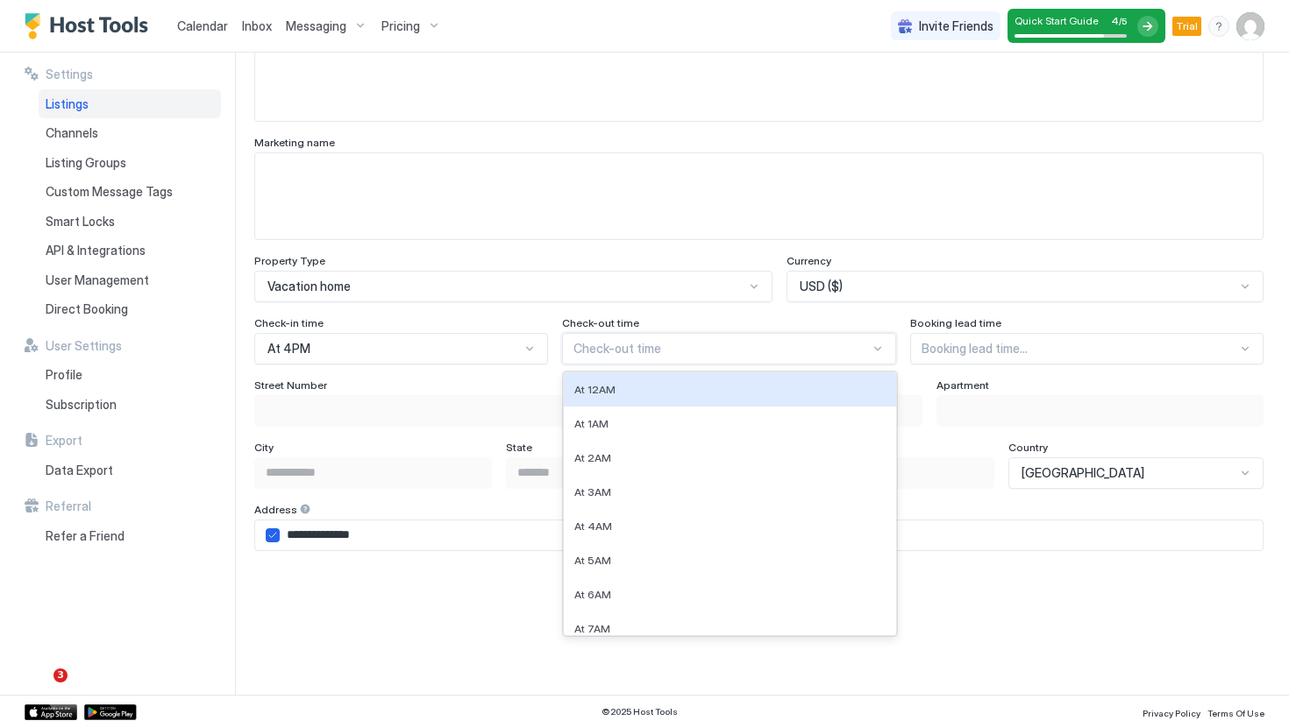
click at [681, 343] on div at bounding box center [721, 349] width 297 height 16
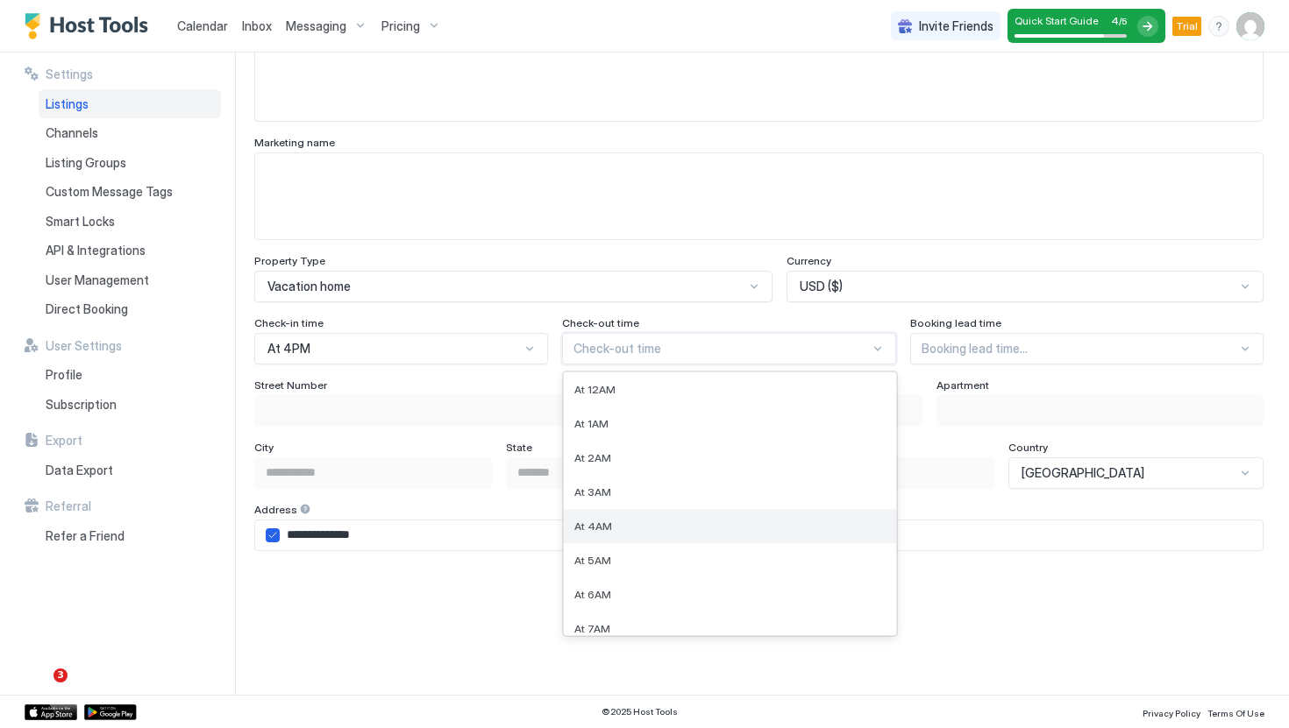
scroll to position [168, 0]
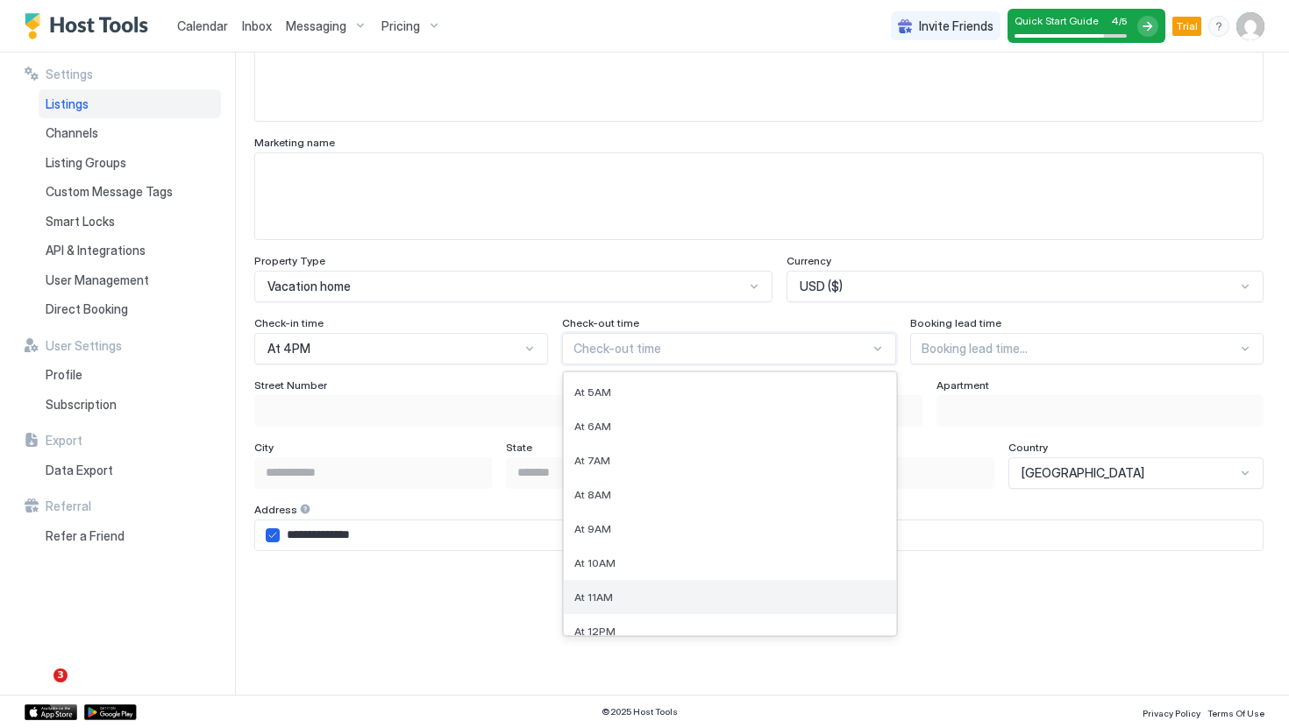
click at [640, 598] on div "At 11AM" at bounding box center [730, 597] width 312 height 13
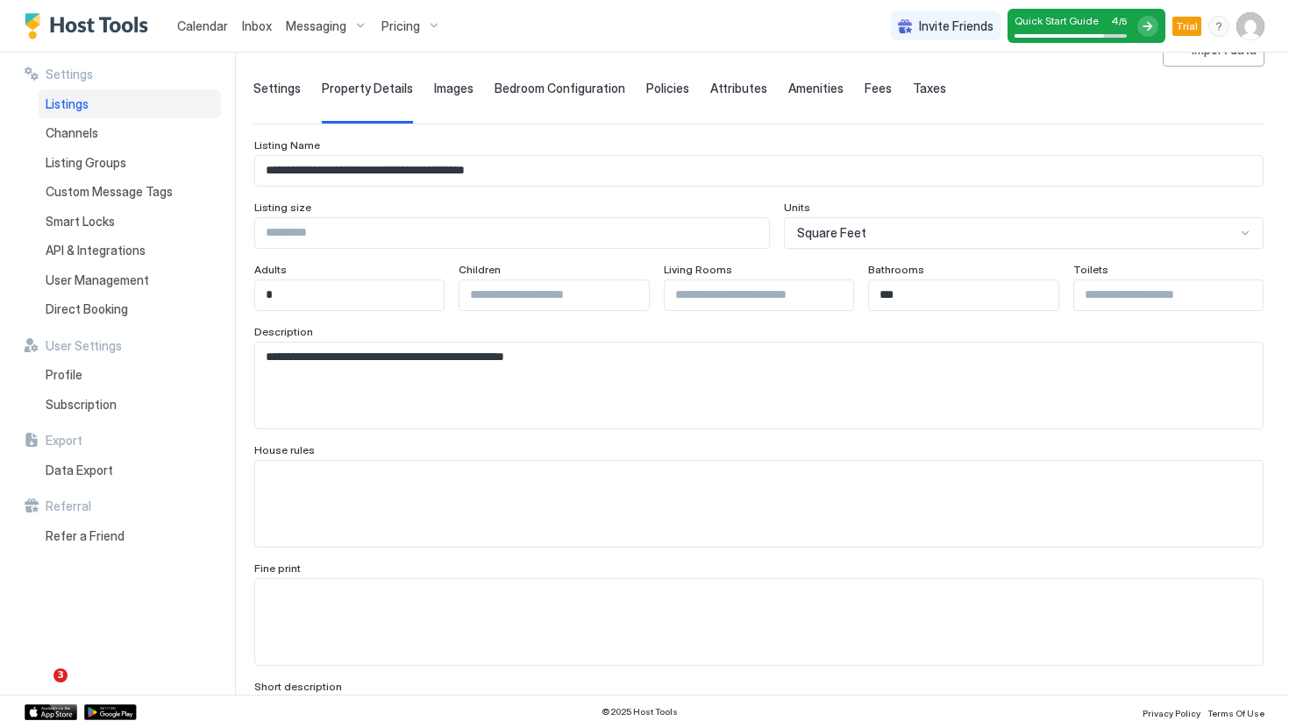
scroll to position [88, 0]
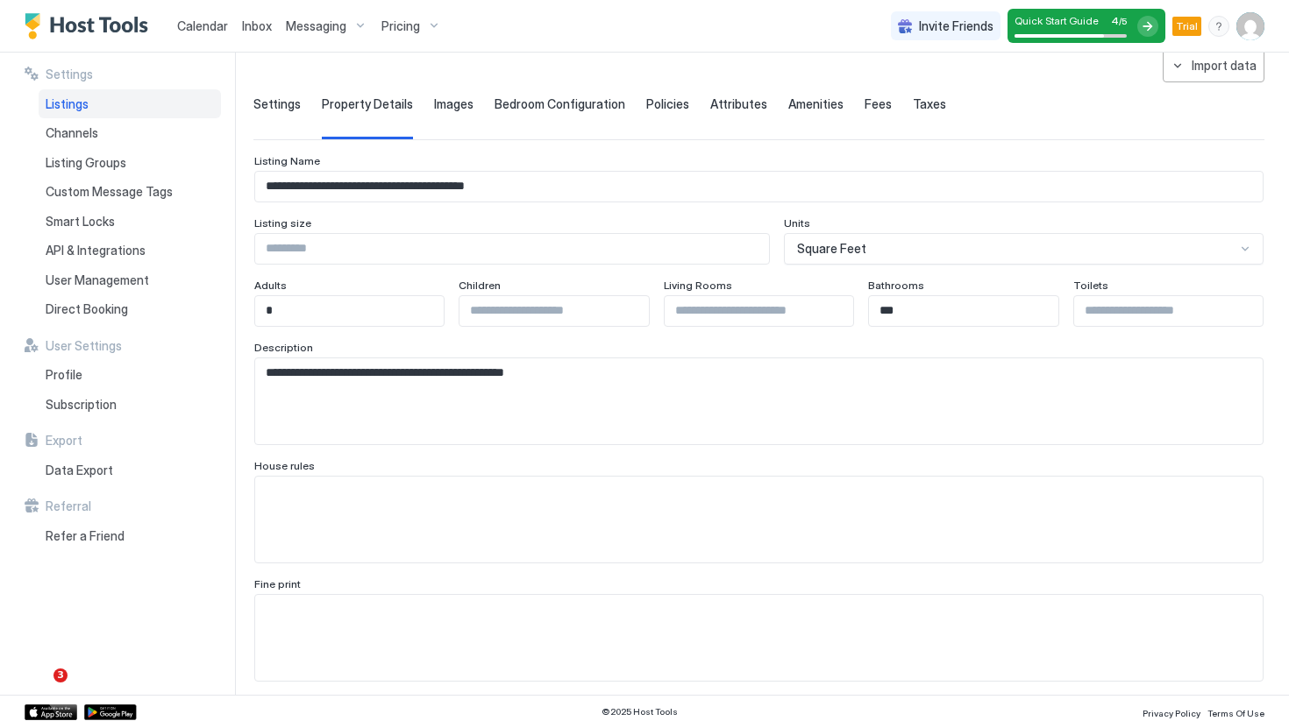
click at [293, 102] on span "Settings" at bounding box center [276, 104] width 47 height 16
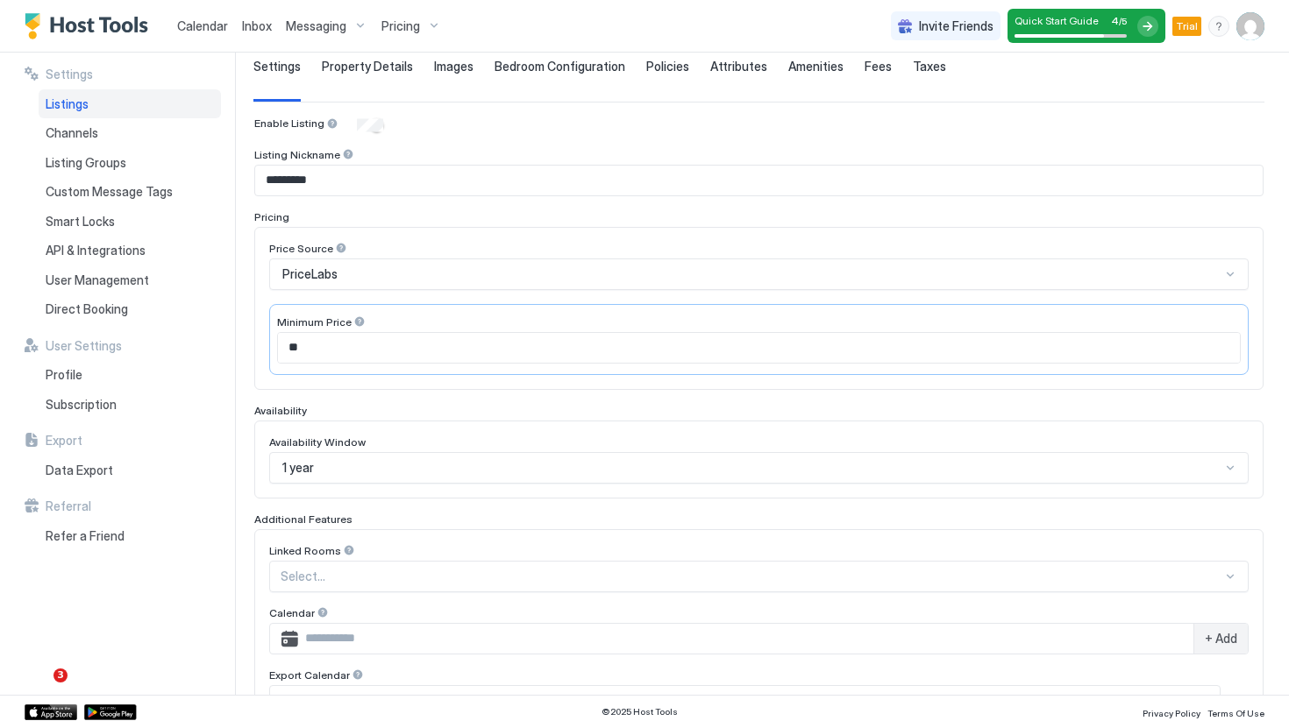
scroll to position [369, 0]
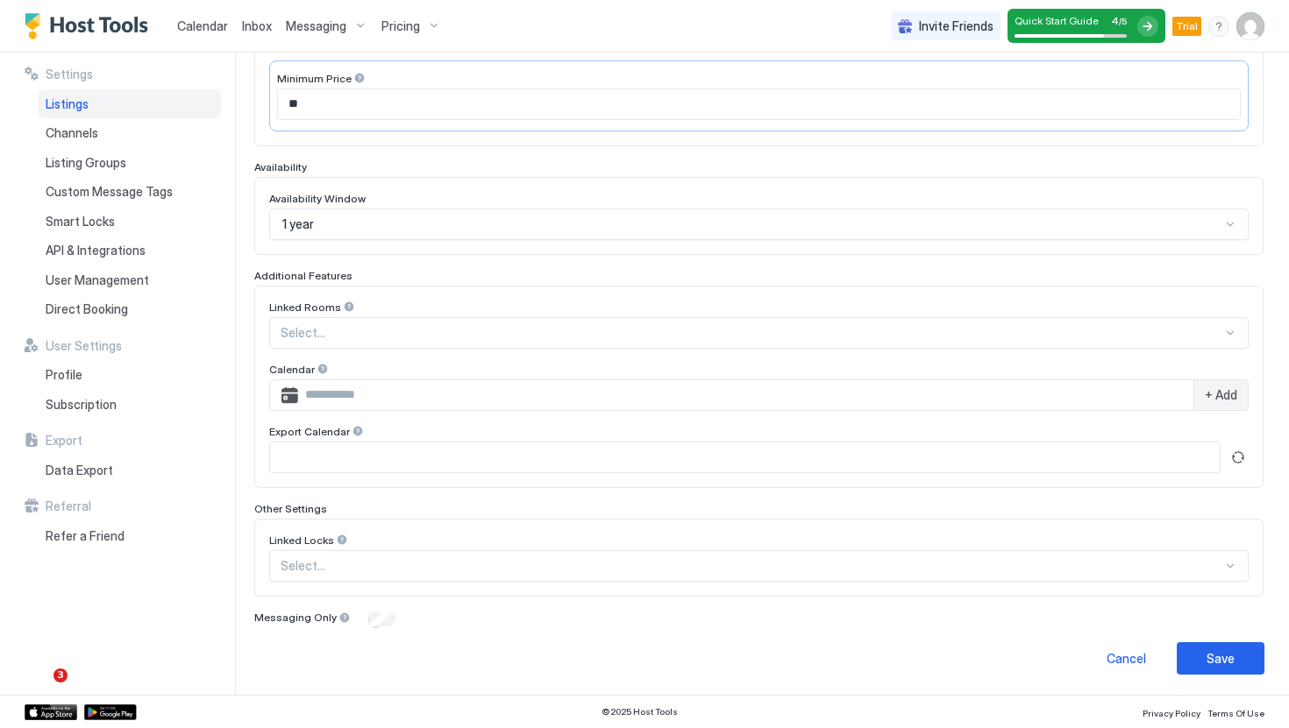
click at [1225, 665] on div "Save" at bounding box center [1220, 659] width 28 height 18
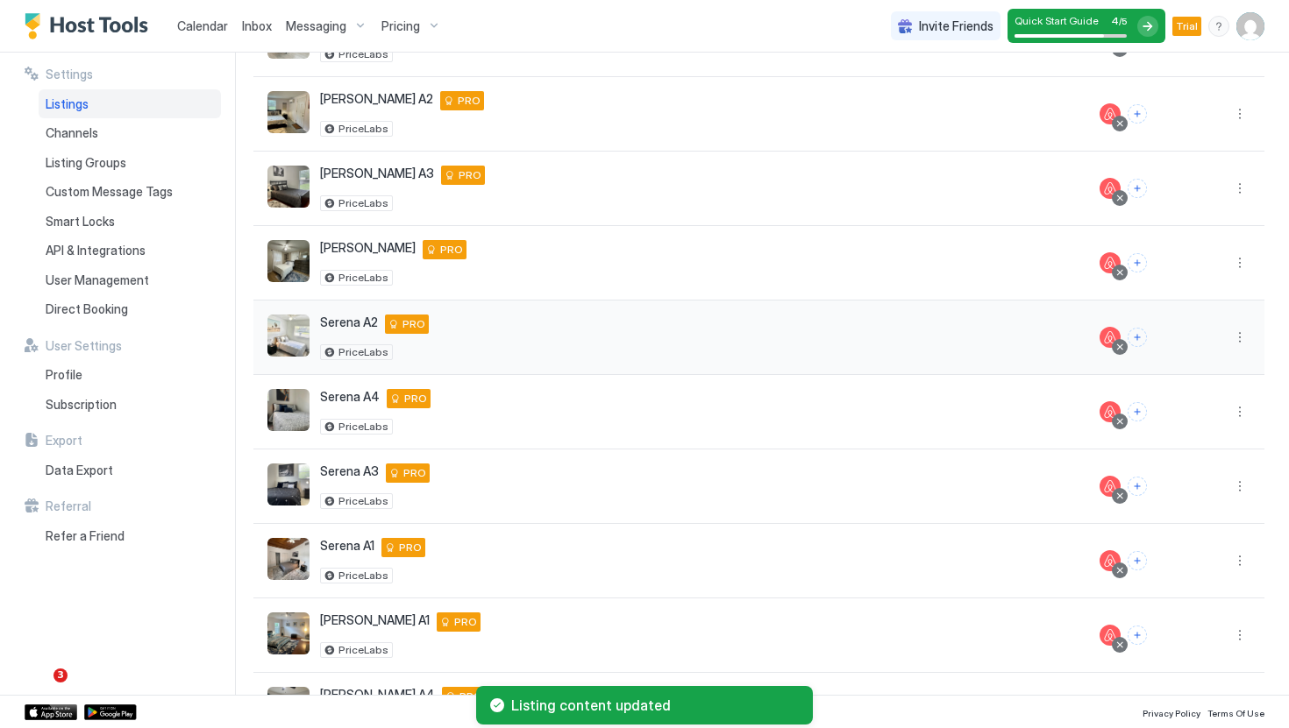
scroll to position [215, 0]
click at [1235, 407] on button "More options" at bounding box center [1239, 412] width 21 height 21
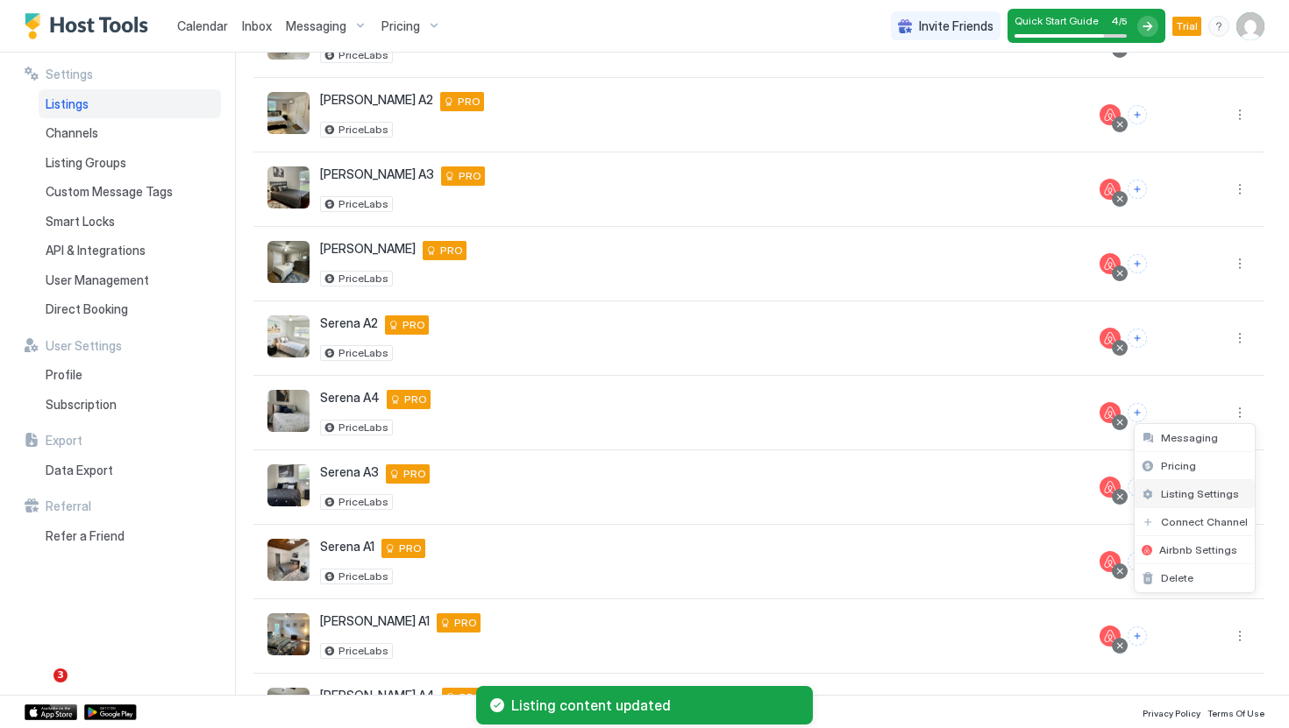
click at [1190, 486] on div "Listing Settings" at bounding box center [1194, 494] width 120 height 28
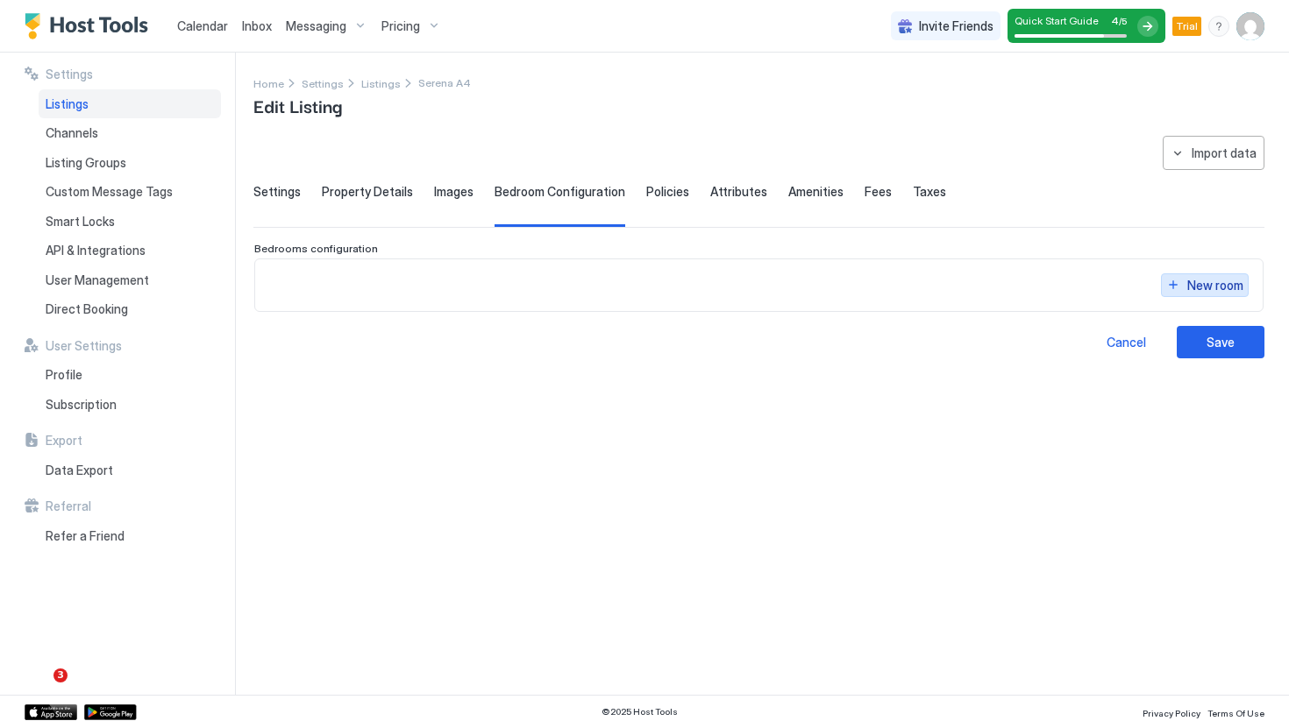
click at [1222, 290] on div "New room" at bounding box center [1215, 285] width 56 height 18
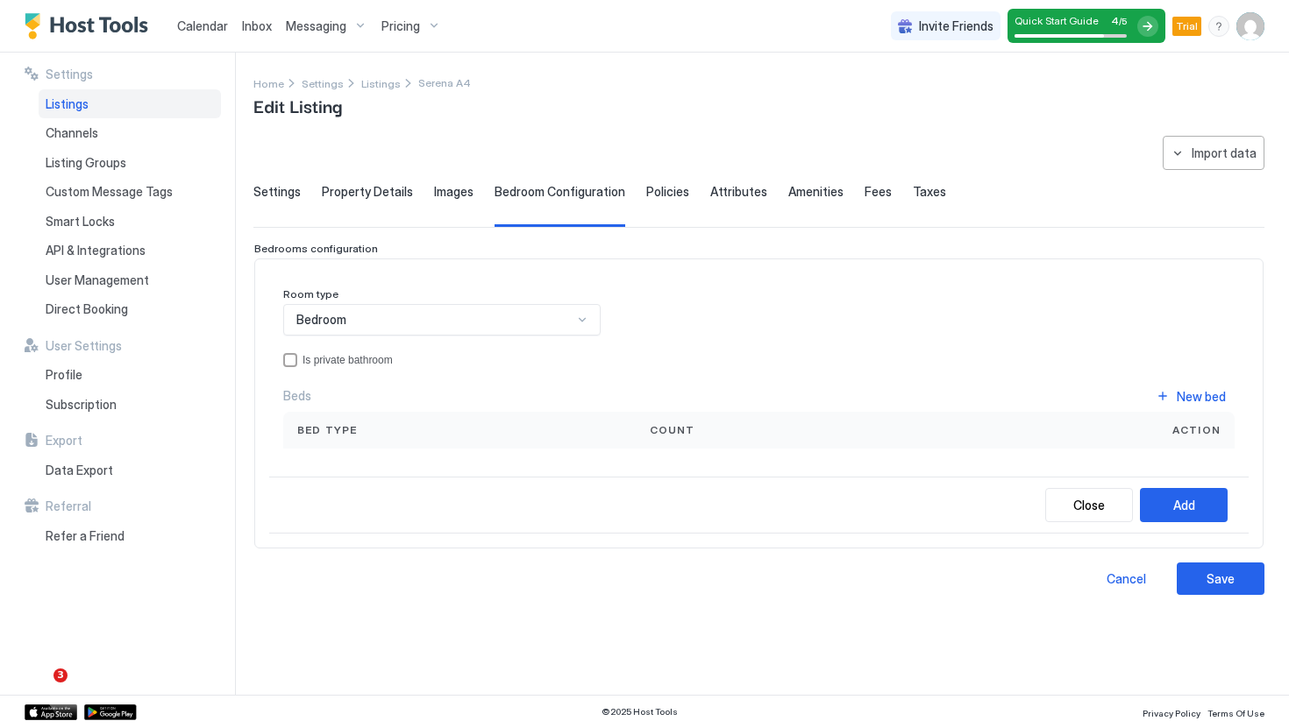
click at [384, 327] on div "Bedroom" at bounding box center [441, 320] width 317 height 32
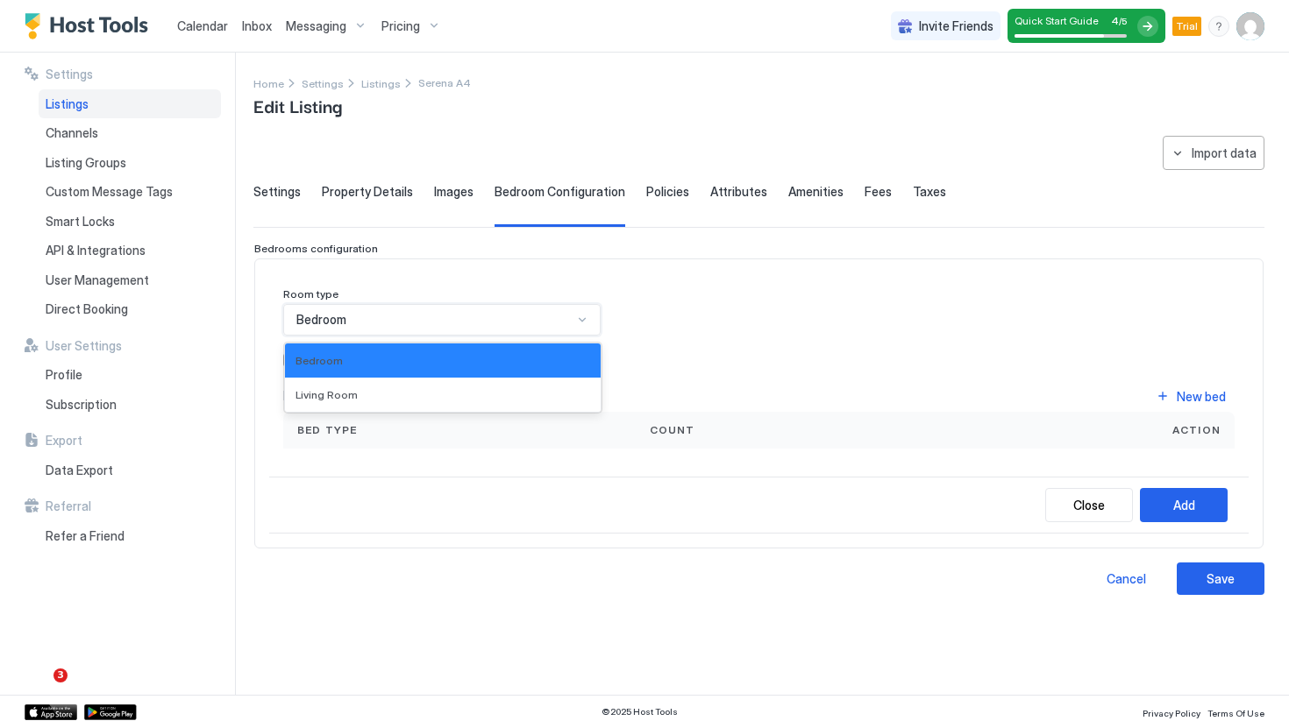
click at [384, 322] on div "Bedroom" at bounding box center [434, 320] width 276 height 16
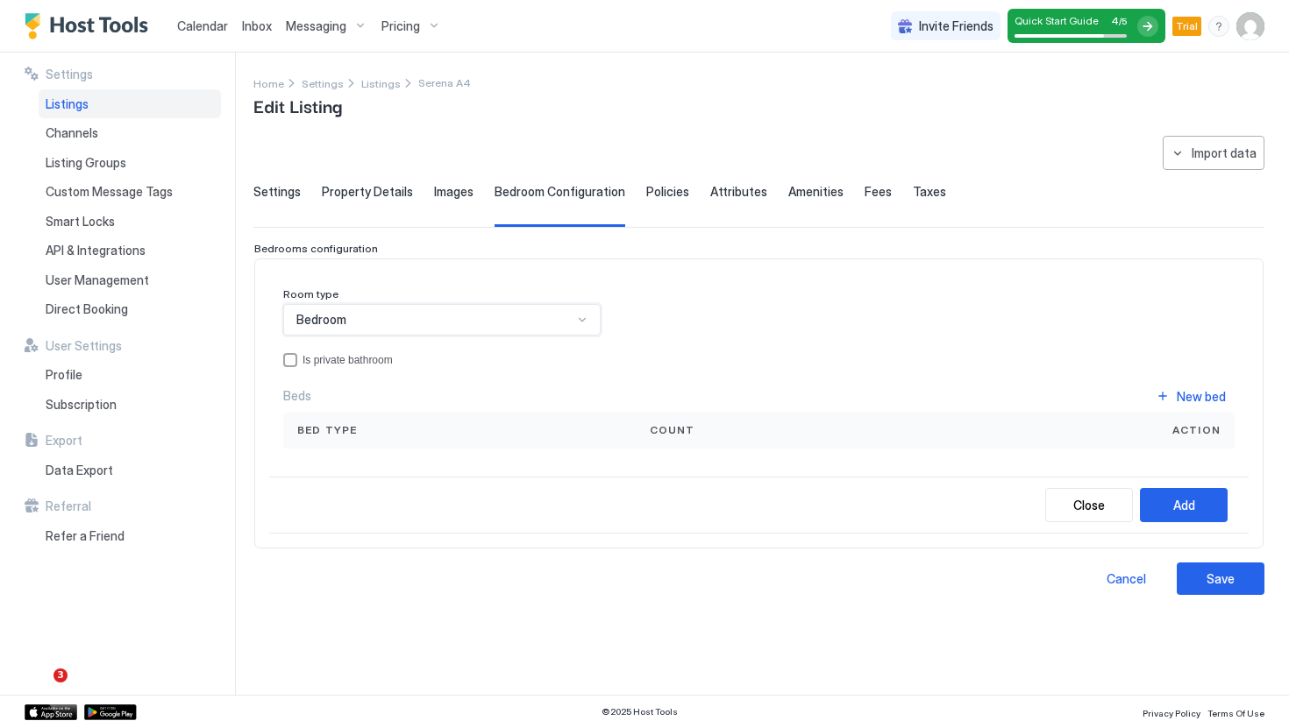
click at [1182, 388] on div "New bed" at bounding box center [1200, 396] width 49 height 18
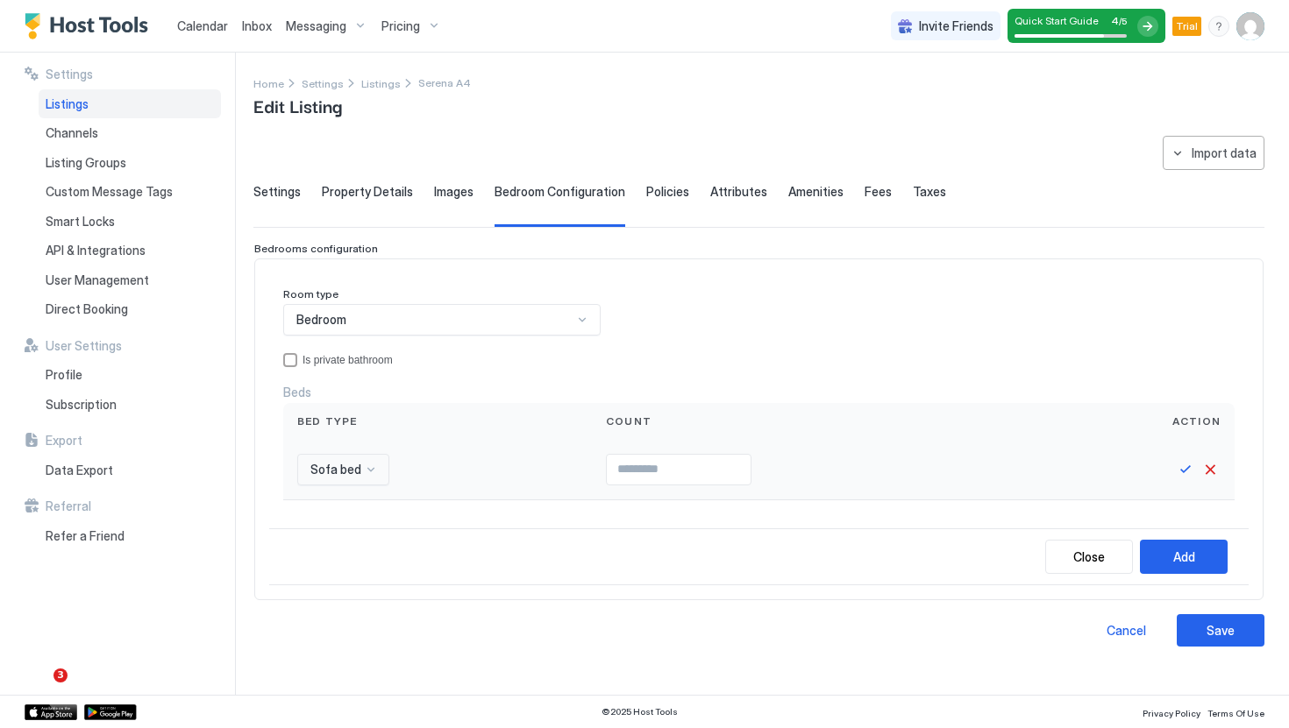
click at [375, 455] on div "Sofa bed" at bounding box center [343, 470] width 92 height 32
type input "*"
click at [357, 516] on span "Queen bed" at bounding box center [337, 510] width 56 height 13
click at [714, 438] on div "Count" at bounding box center [826, 421] width 434 height 37
click at [705, 469] on input "Input Field" at bounding box center [696, 470] width 144 height 30
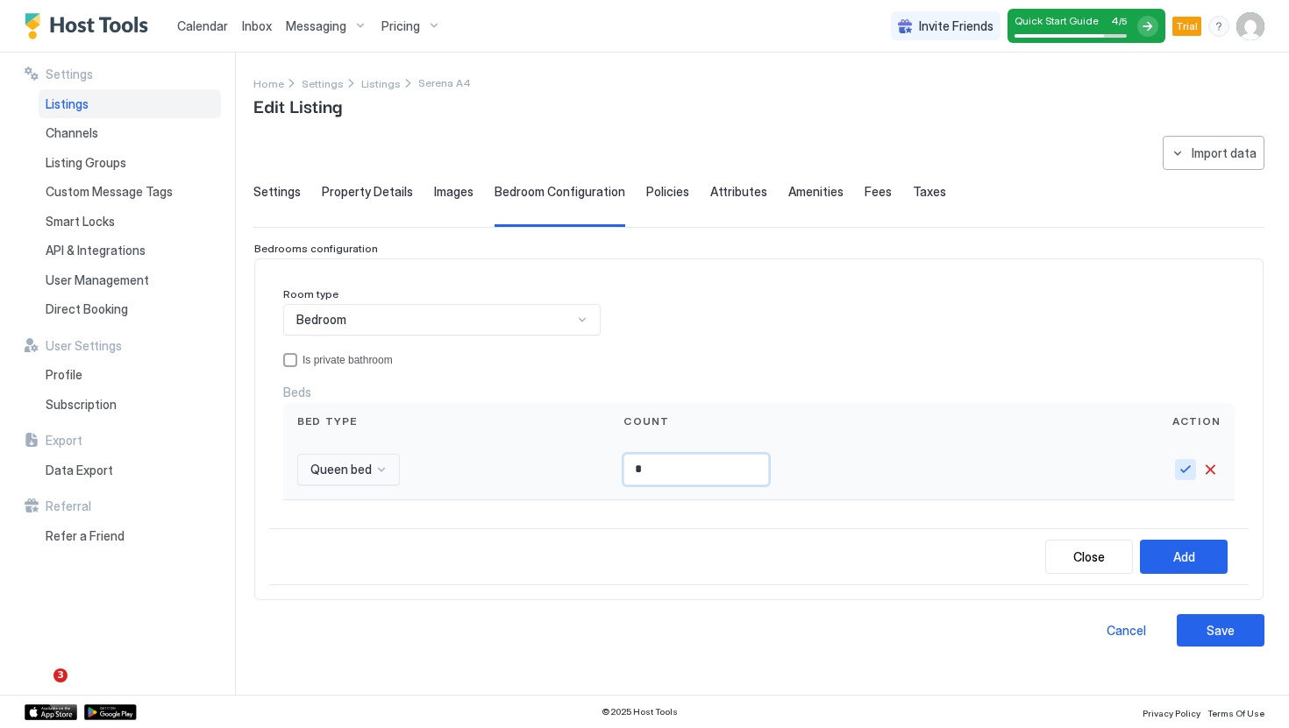
type input "*"
click at [1183, 469] on button "Save" at bounding box center [1185, 469] width 21 height 21
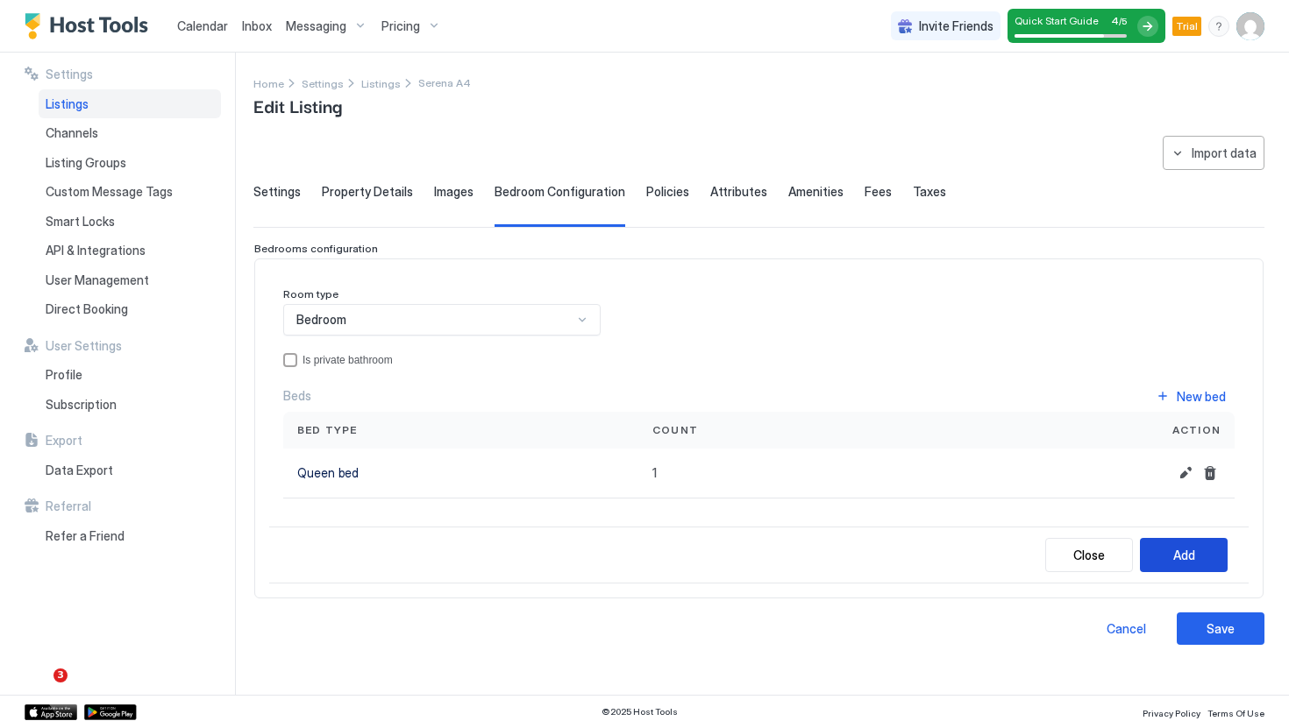
click at [1192, 558] on div "Add" at bounding box center [1184, 555] width 22 height 18
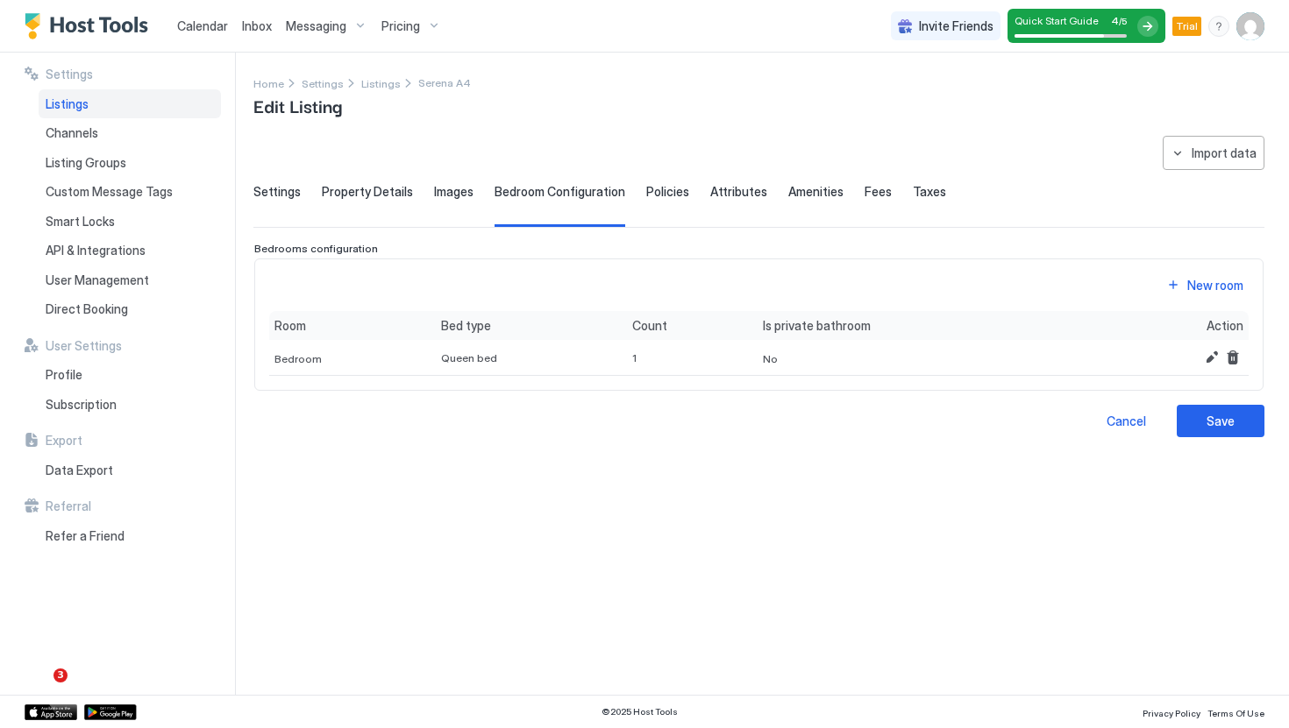
click at [341, 191] on span "Property Details" at bounding box center [367, 192] width 91 height 16
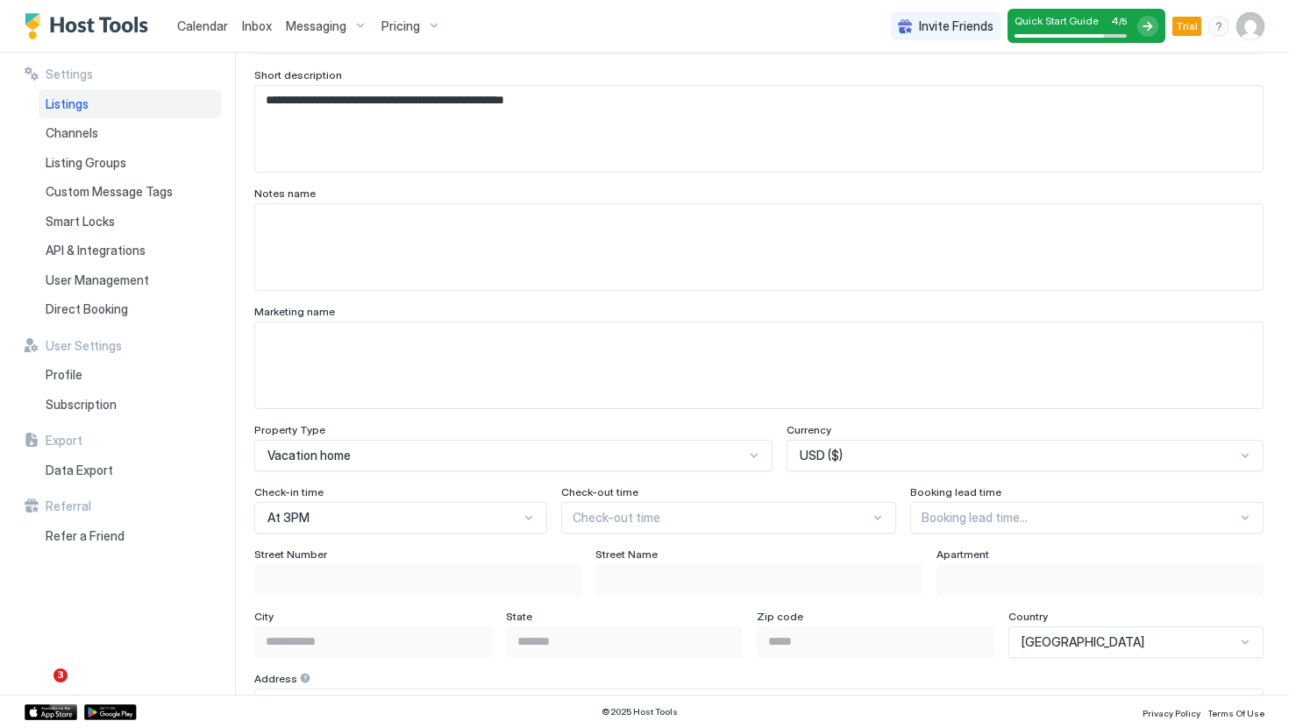
scroll to position [830, 0]
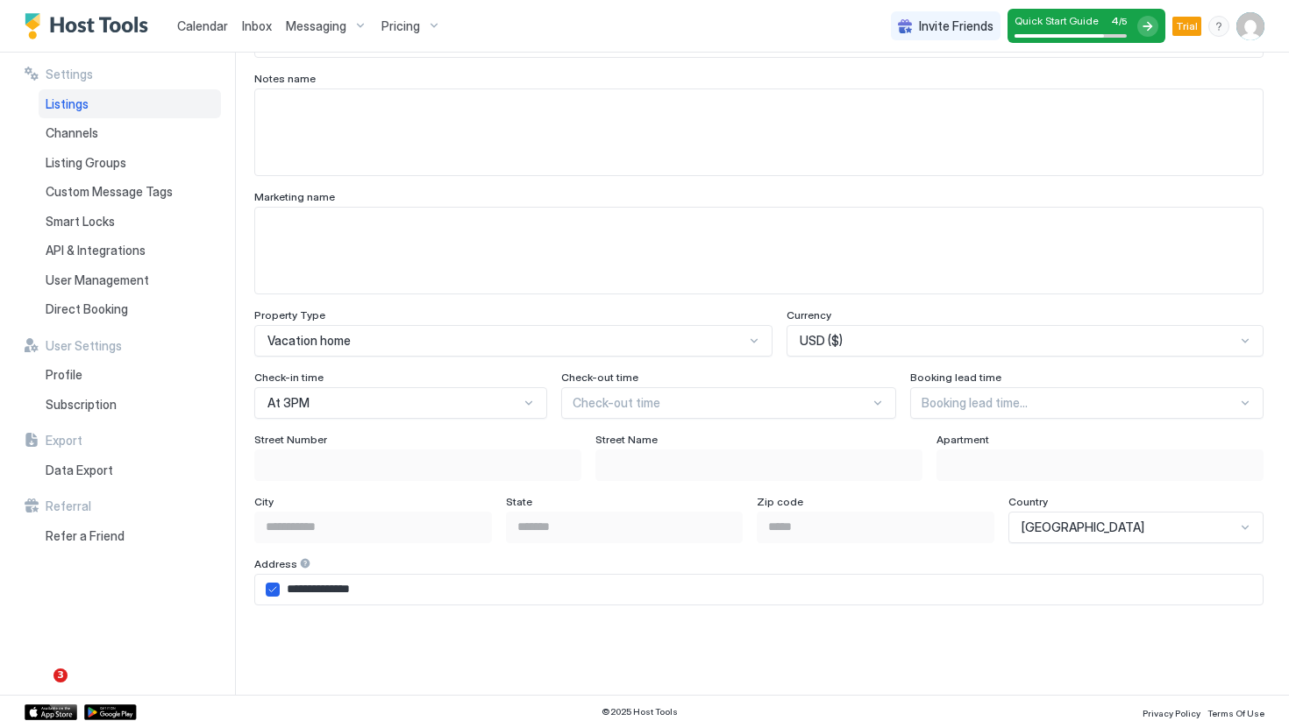
click at [393, 386] on div "Check-in time" at bounding box center [400, 379] width 293 height 17
click at [390, 409] on div "At 3PM" at bounding box center [400, 403] width 293 height 32
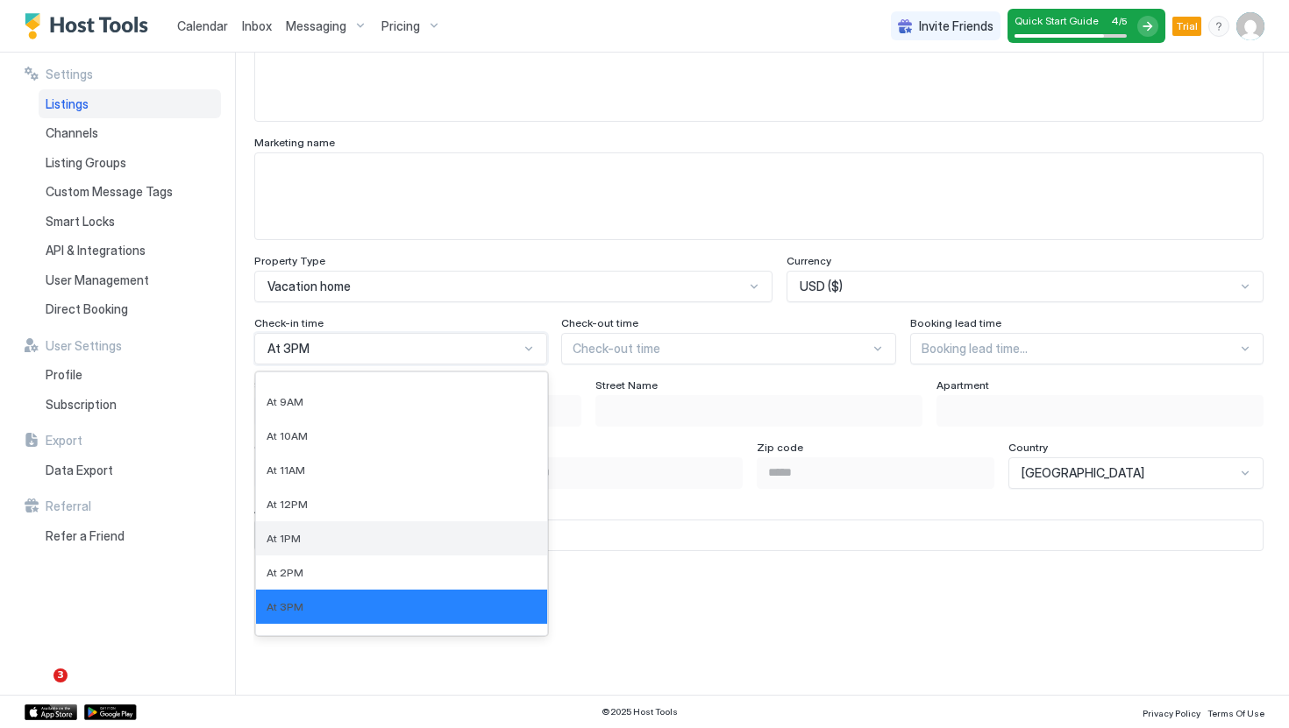
scroll to position [351, 0]
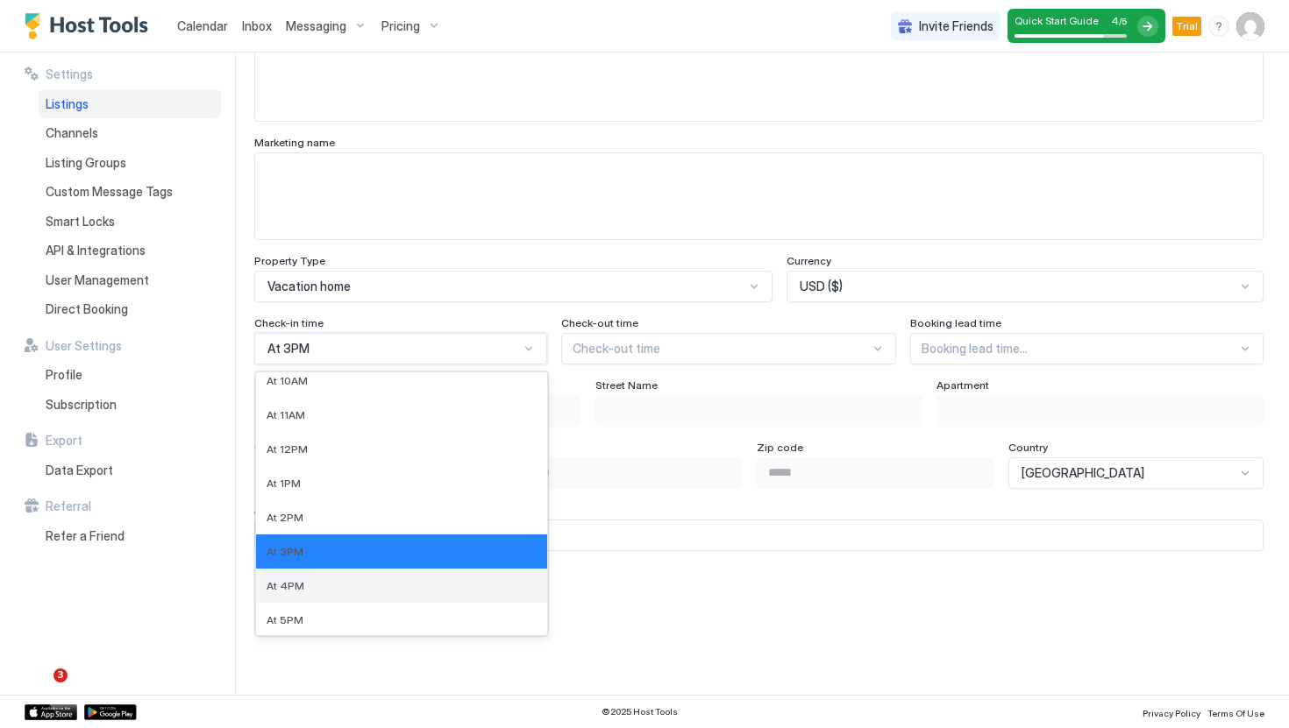
click at [345, 586] on div "At 4PM" at bounding box center [401, 585] width 270 height 13
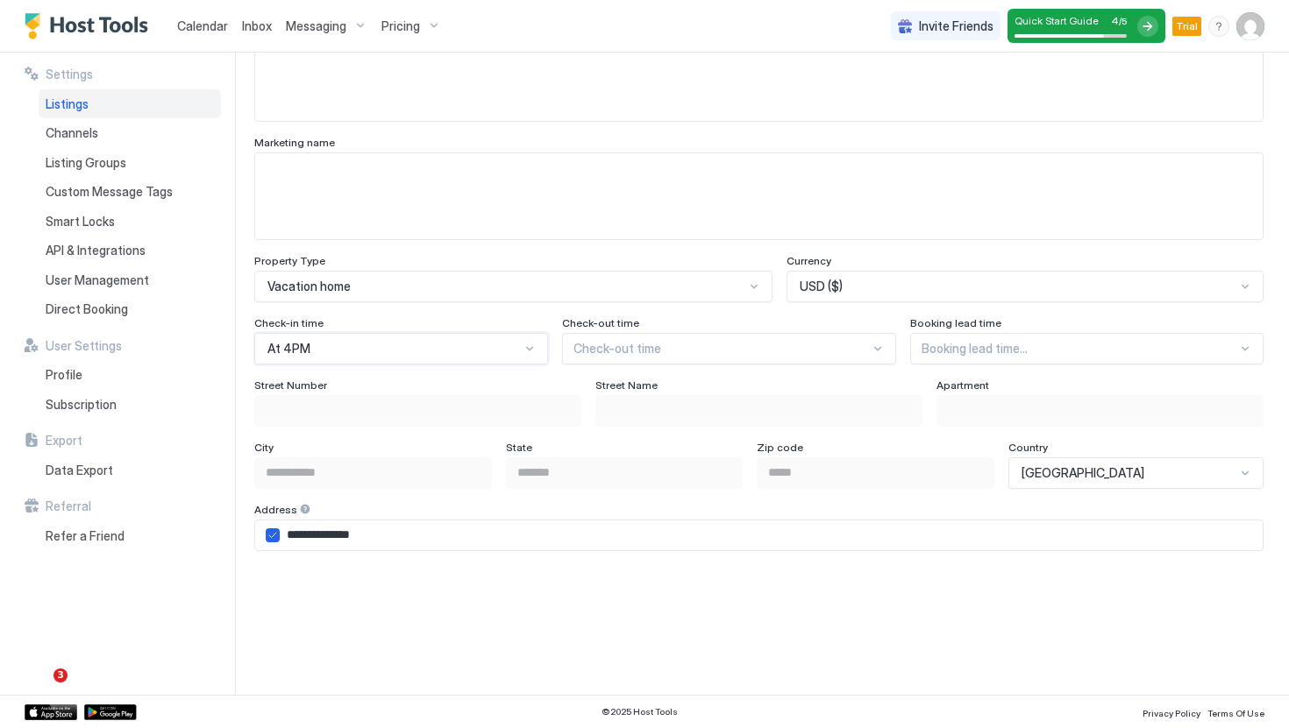
click at [689, 350] on div at bounding box center [721, 349] width 297 height 16
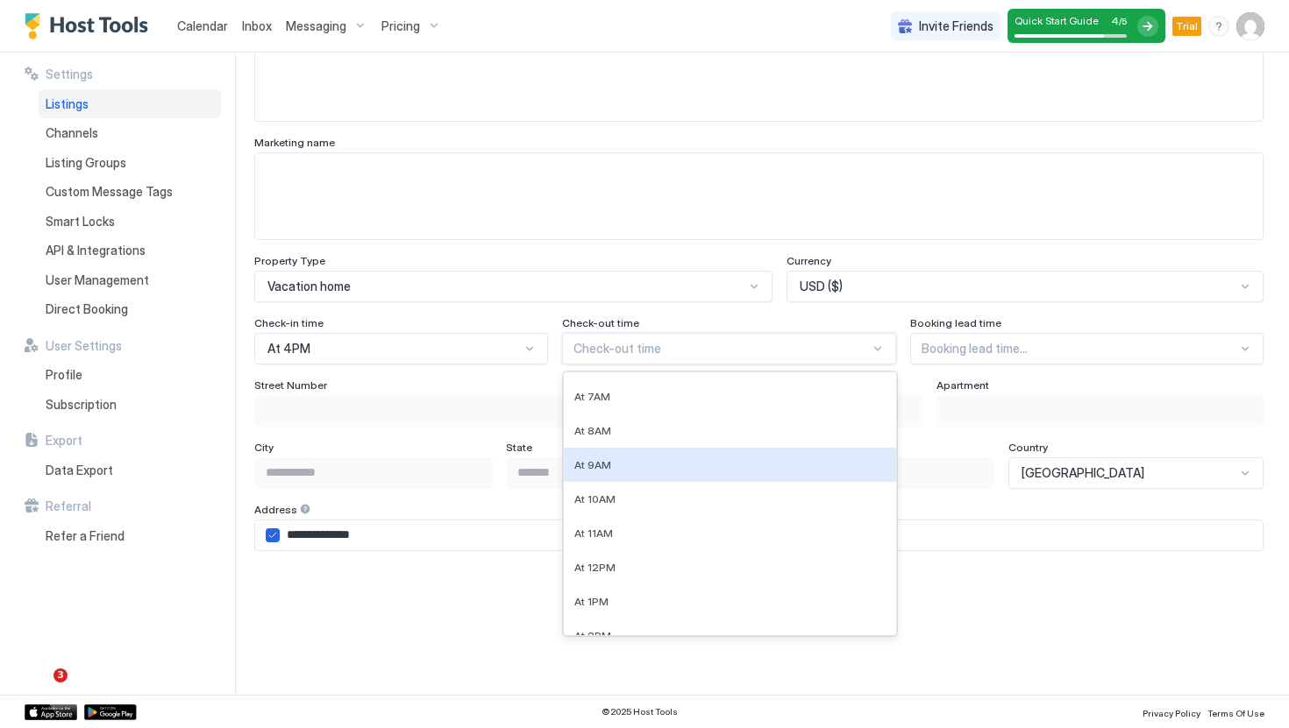
scroll to position [361, 0]
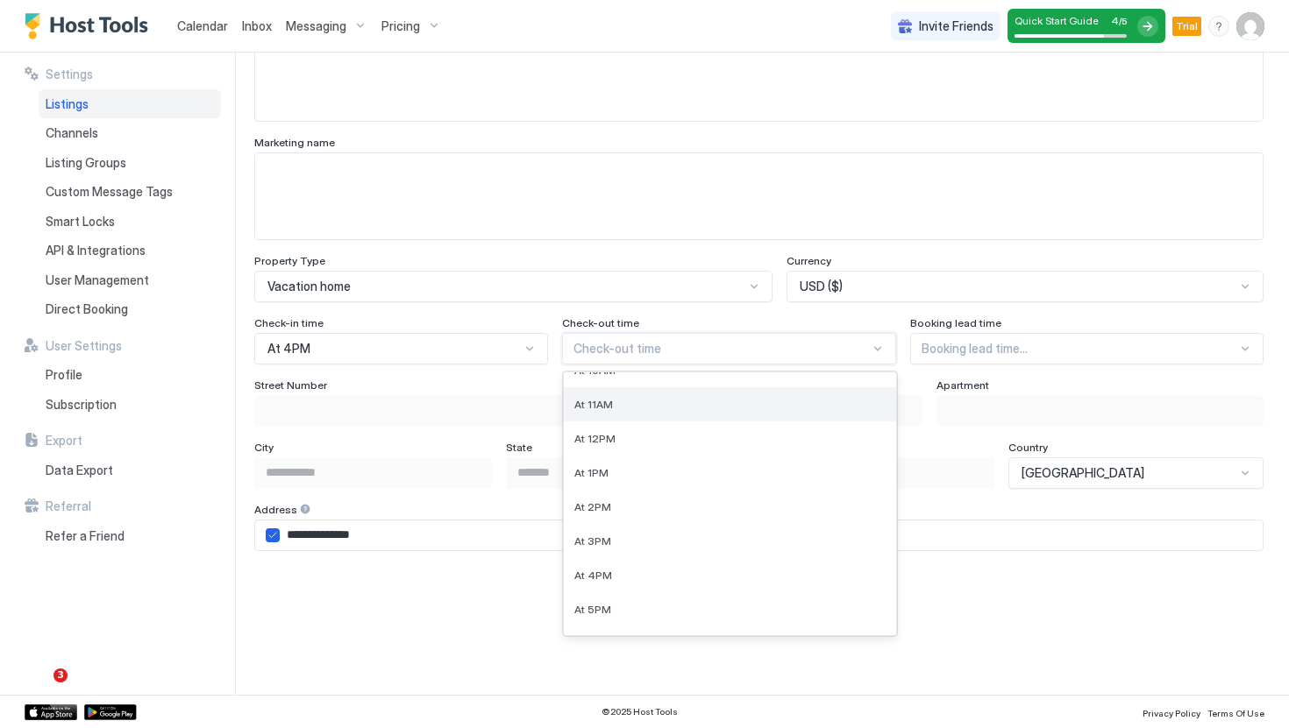
click at [648, 393] on div "At 11AM" at bounding box center [730, 404] width 333 height 34
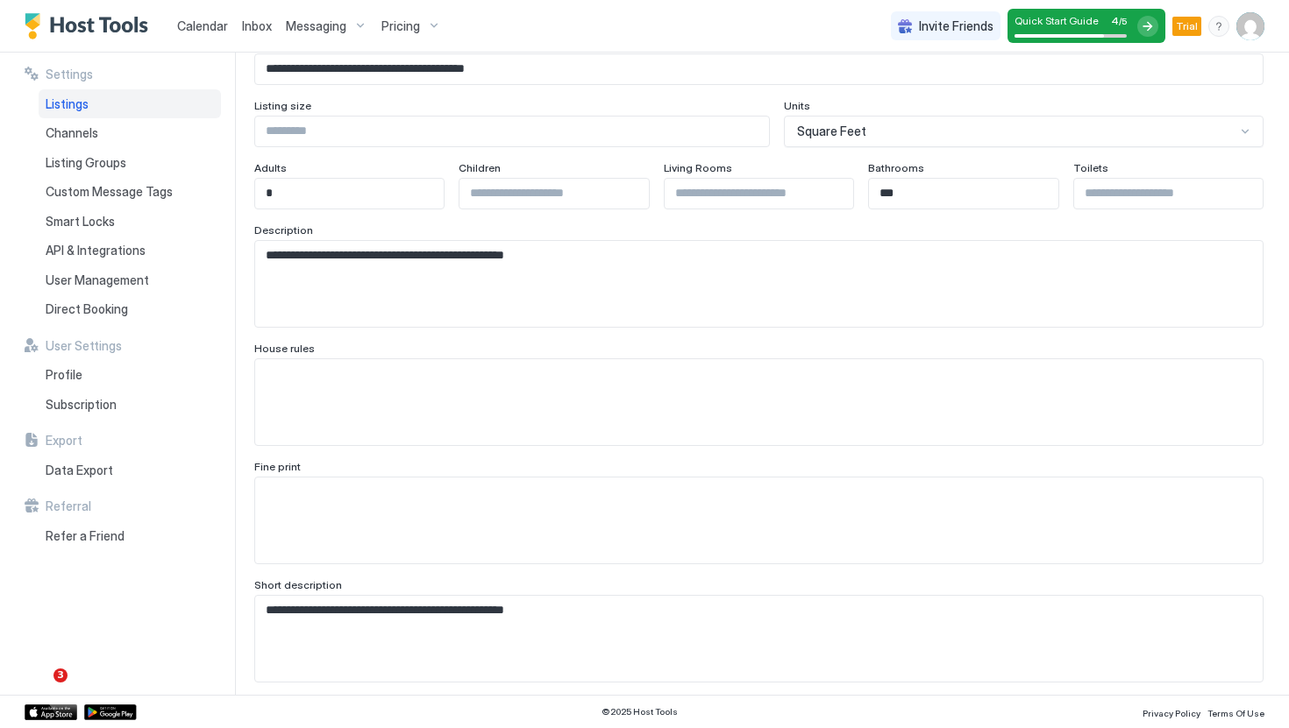
scroll to position [0, 0]
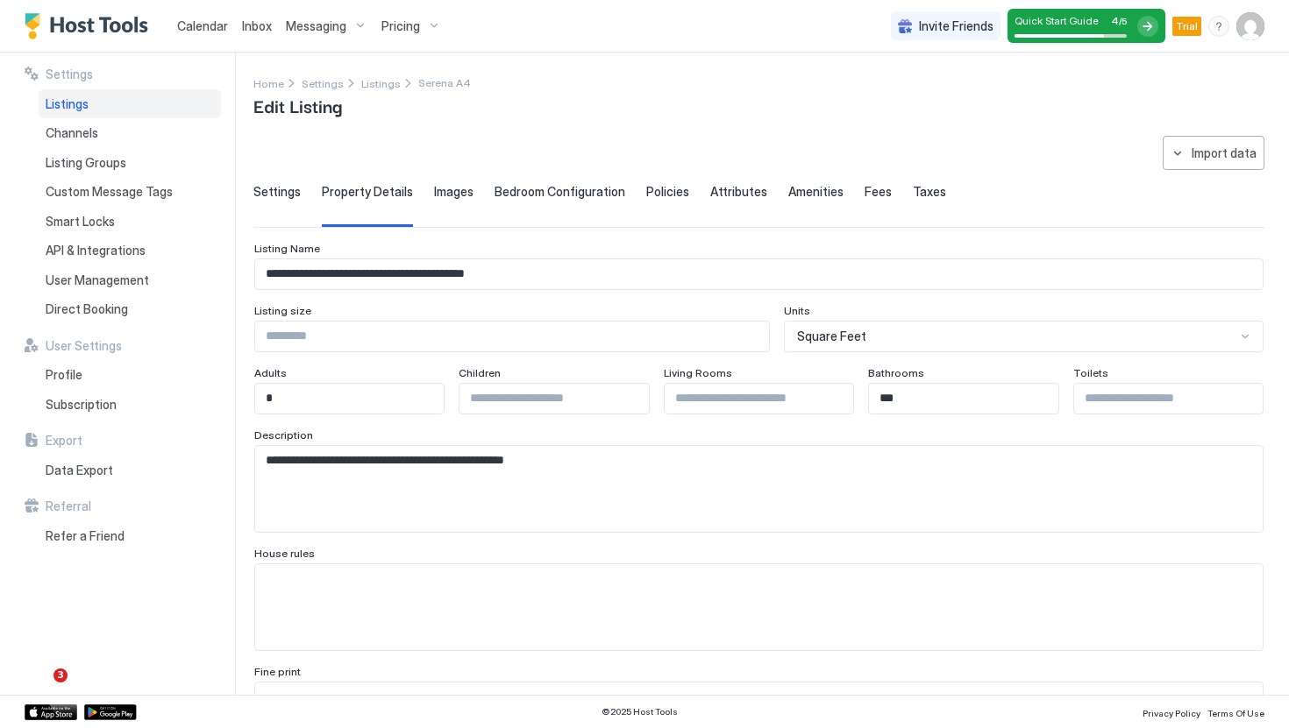
click at [290, 197] on span "Settings" at bounding box center [276, 192] width 47 height 16
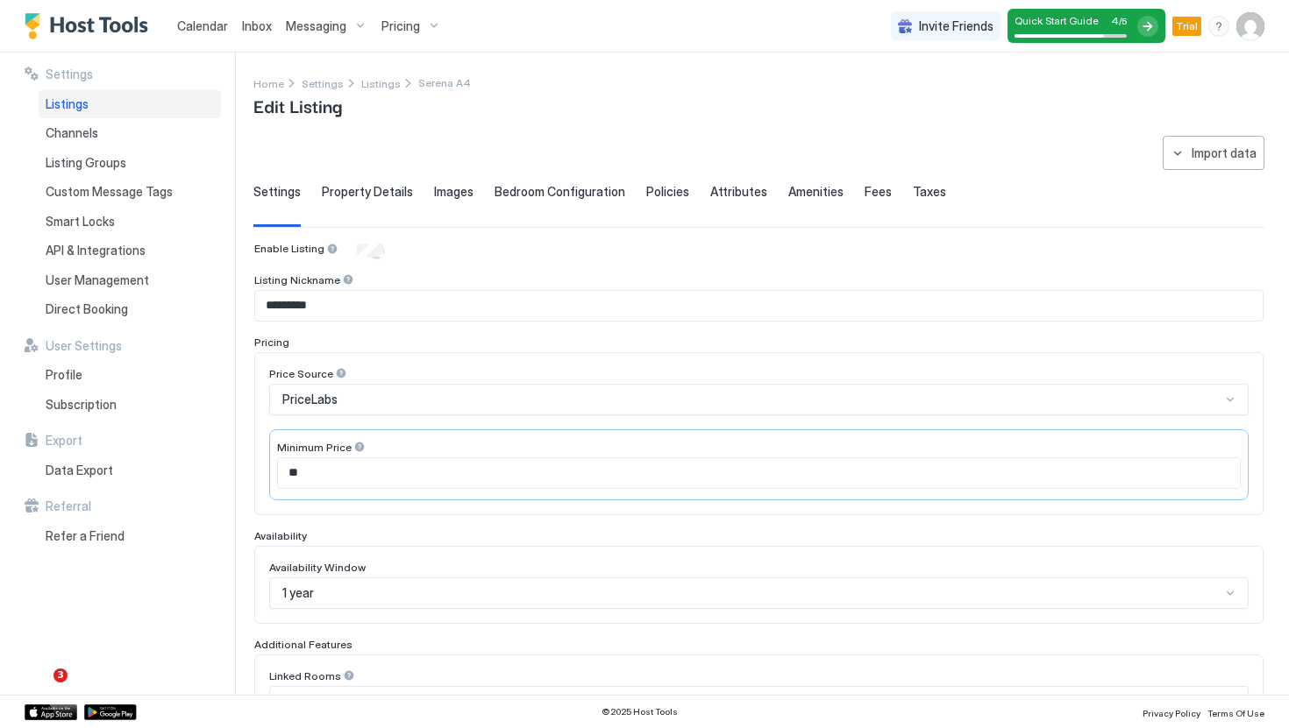
scroll to position [369, 0]
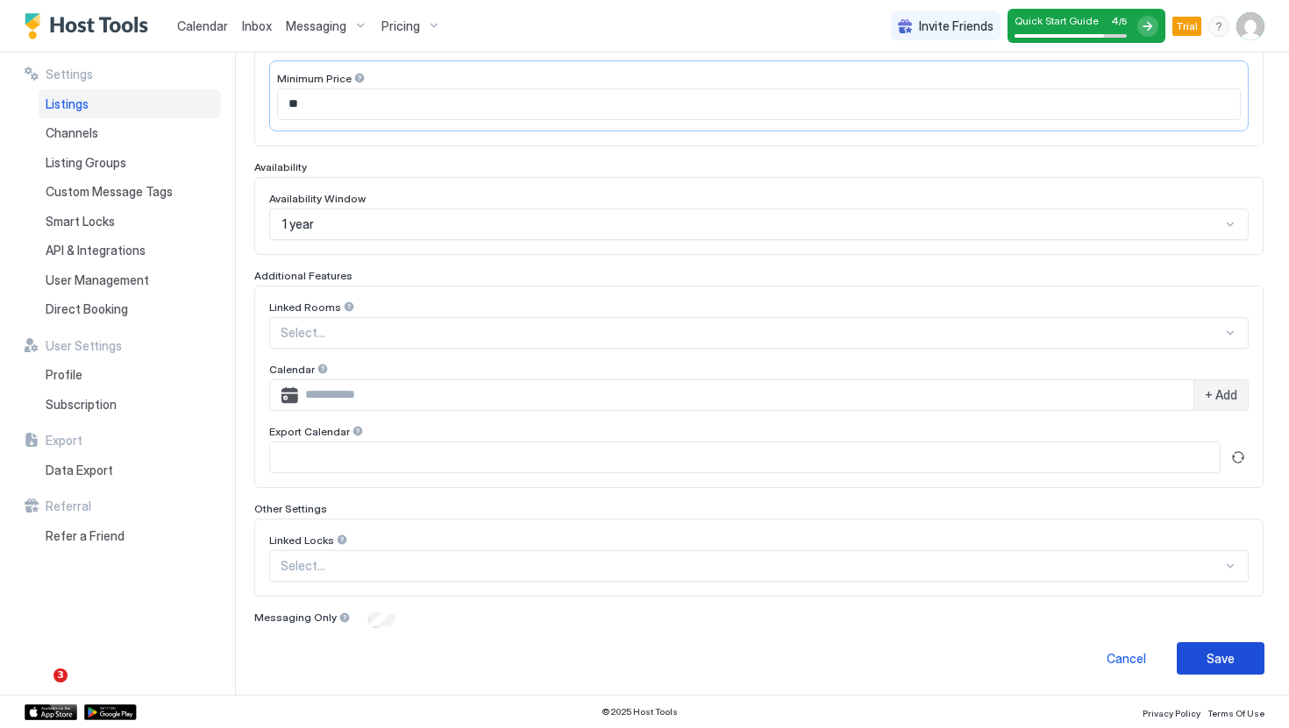
click at [1214, 667] on button "Save" at bounding box center [1220, 659] width 88 height 32
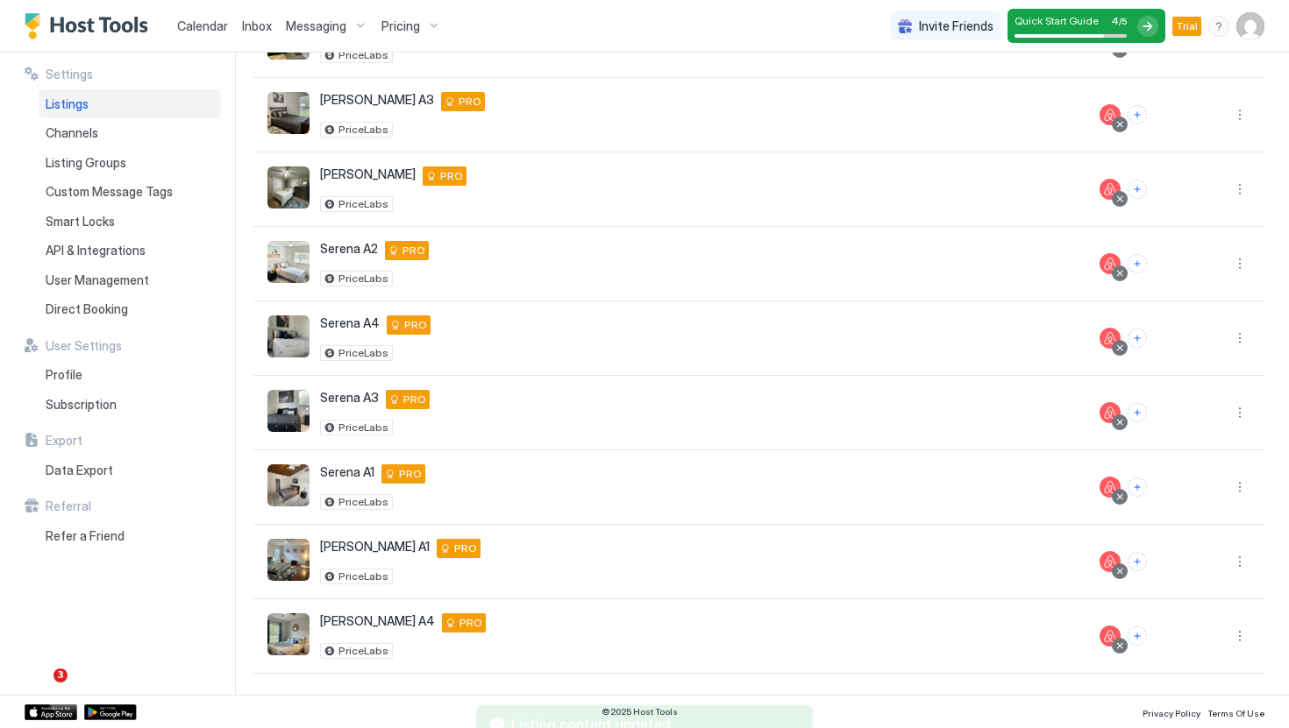
scroll to position [289, 0]
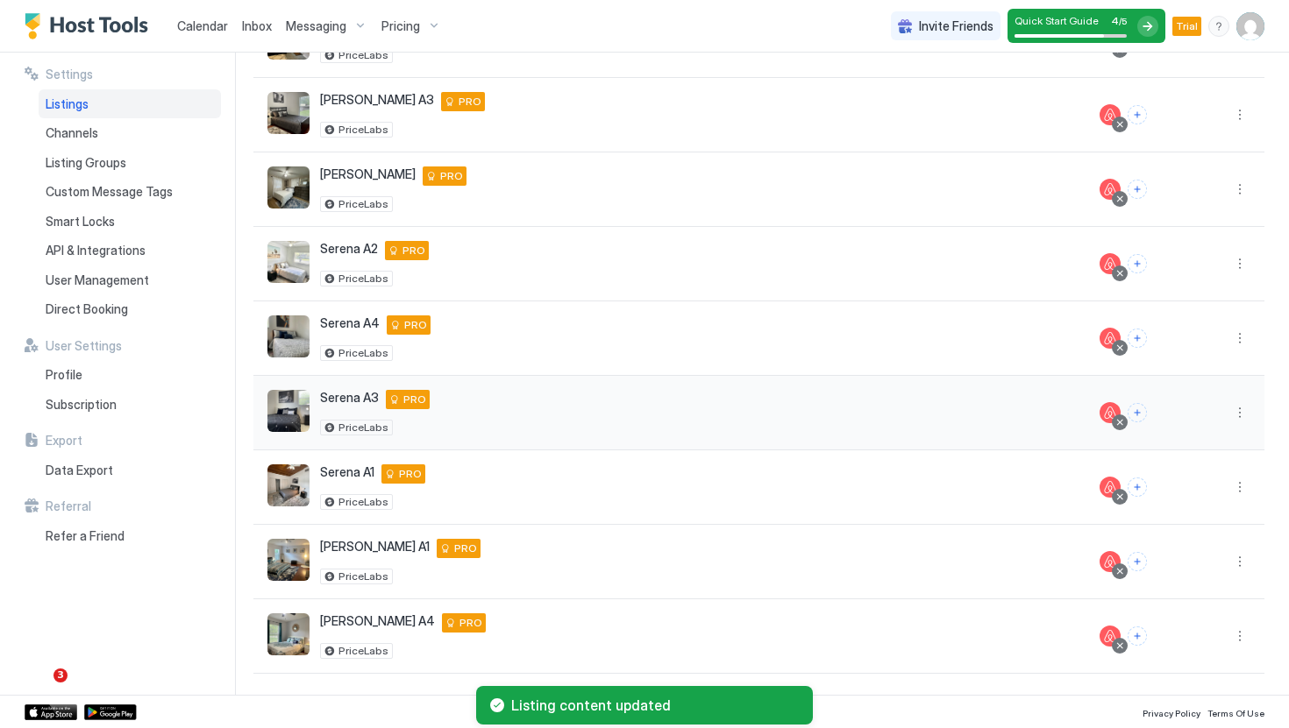
click at [1215, 411] on div at bounding box center [1222, 412] width 56 height 21
click at [1240, 411] on button "More options" at bounding box center [1239, 412] width 21 height 21
click at [1186, 482] on div "Listing Settings" at bounding box center [1194, 494] width 120 height 28
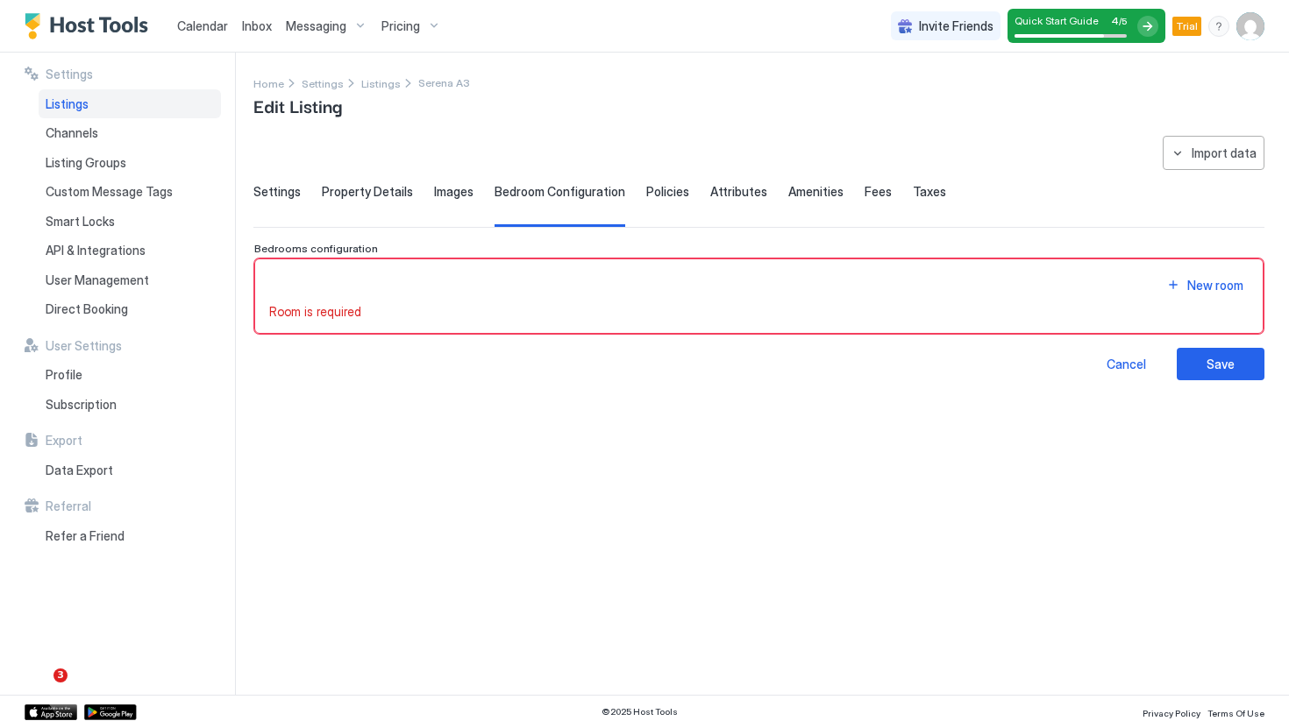
click at [1183, 285] on button "New room" at bounding box center [1205, 286] width 88 height 24
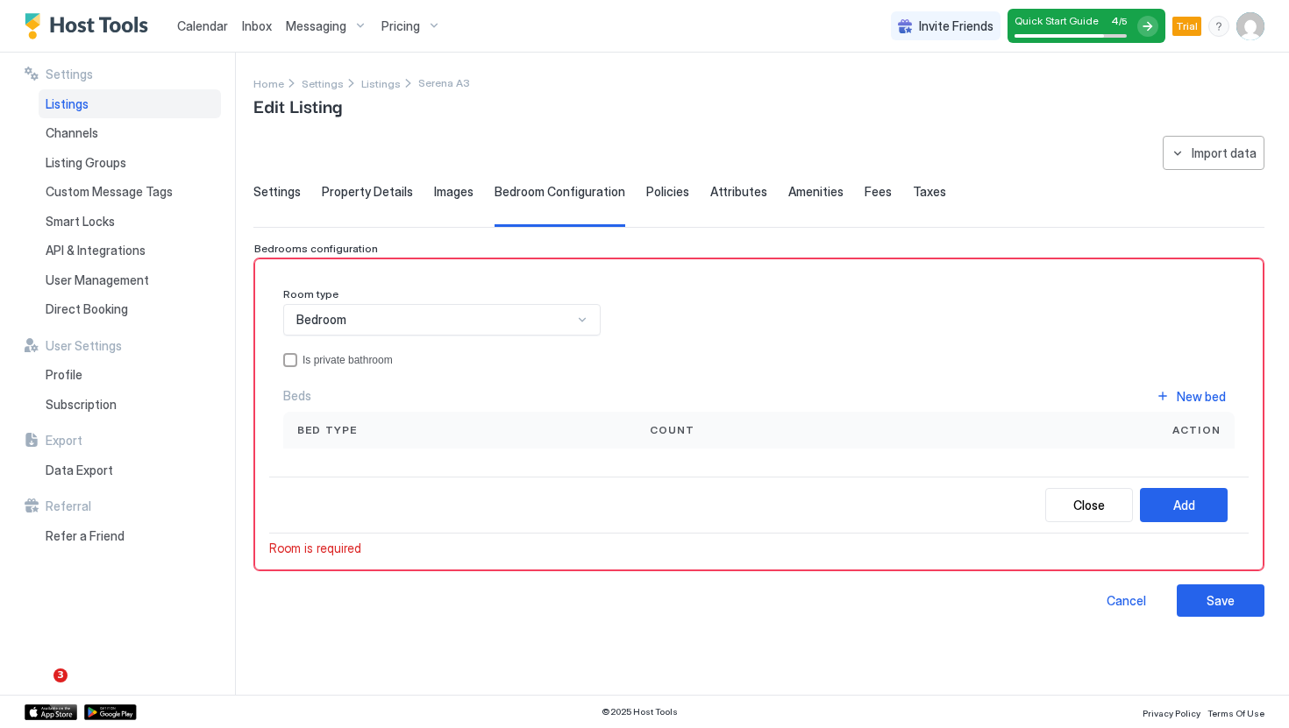
click at [405, 309] on div "Bedroom" at bounding box center [441, 320] width 317 height 32
click at [394, 317] on div "Bedroom" at bounding box center [434, 320] width 276 height 16
click at [337, 361] on div "Is private bathroom" at bounding box center [768, 360] width 932 height 12
click at [355, 361] on div "Is private bathroom" at bounding box center [768, 360] width 932 height 12
click at [1166, 385] on button "New bed" at bounding box center [1191, 397] width 88 height 24
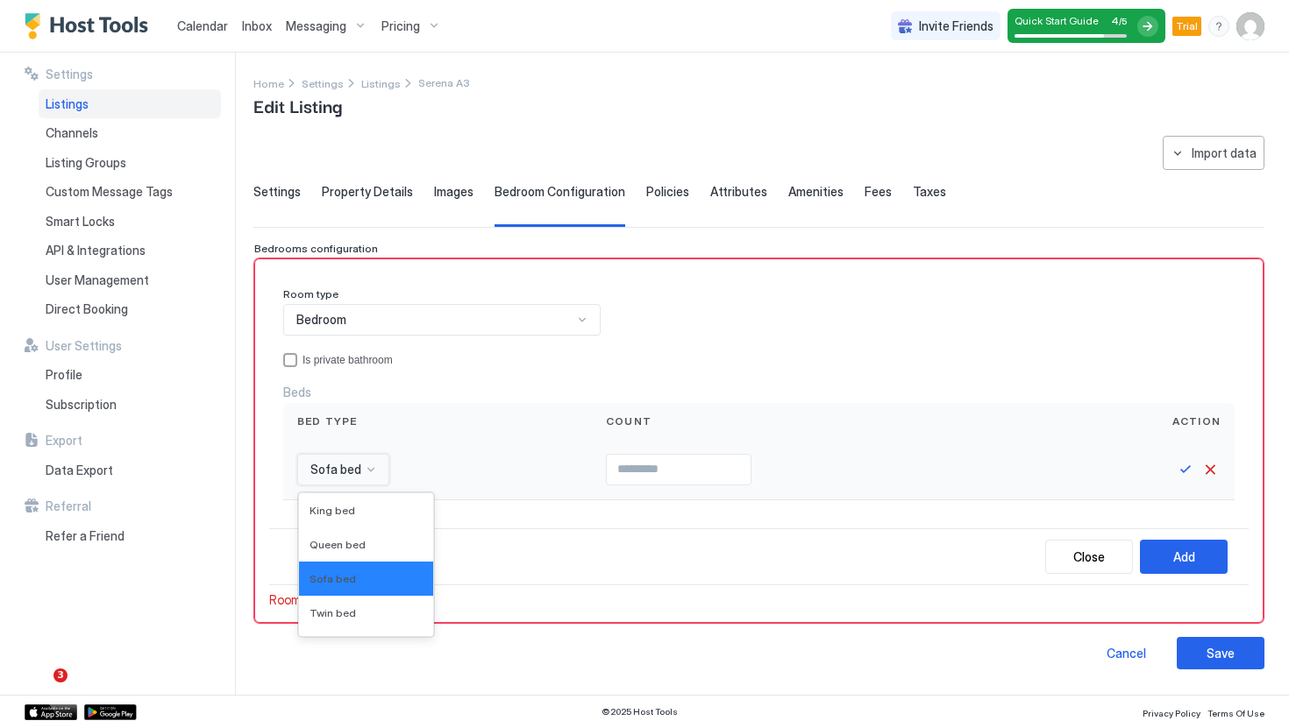
click at [386, 465] on div "Sofa bed" at bounding box center [343, 470] width 92 height 32
click at [354, 546] on span "Queen bed" at bounding box center [337, 544] width 56 height 13
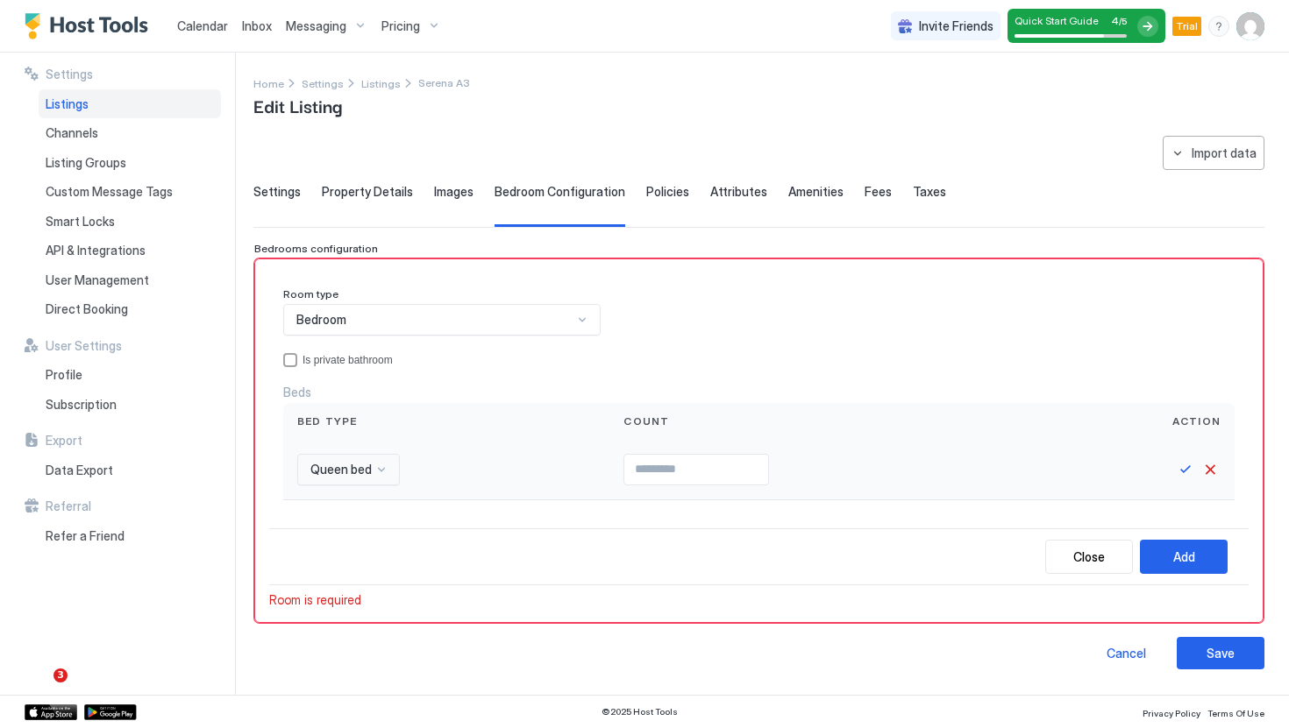
click at [785, 439] on div "Count" at bounding box center [826, 421] width 434 height 37
click at [738, 468] on input "Input Field" at bounding box center [696, 470] width 144 height 30
type input "*"
click at [1184, 478] on button "Save" at bounding box center [1185, 469] width 21 height 21
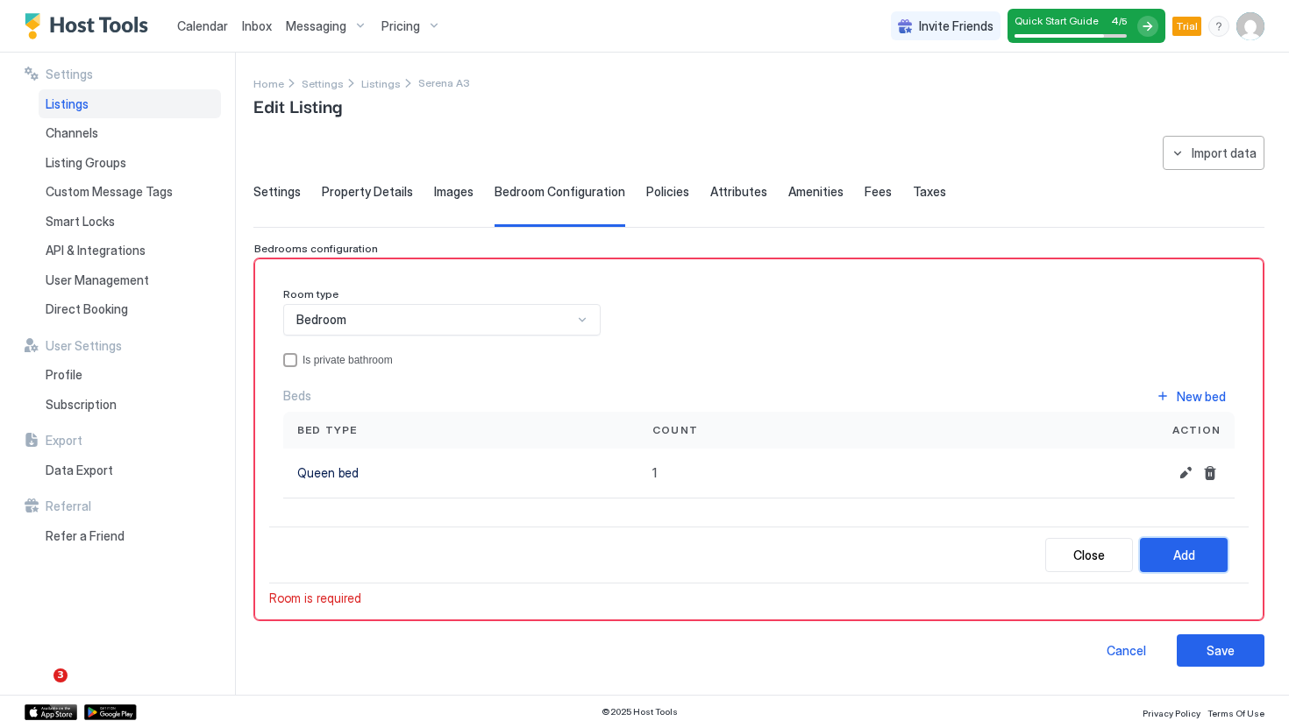
click at [1183, 543] on button "Add" at bounding box center [1184, 555] width 88 height 34
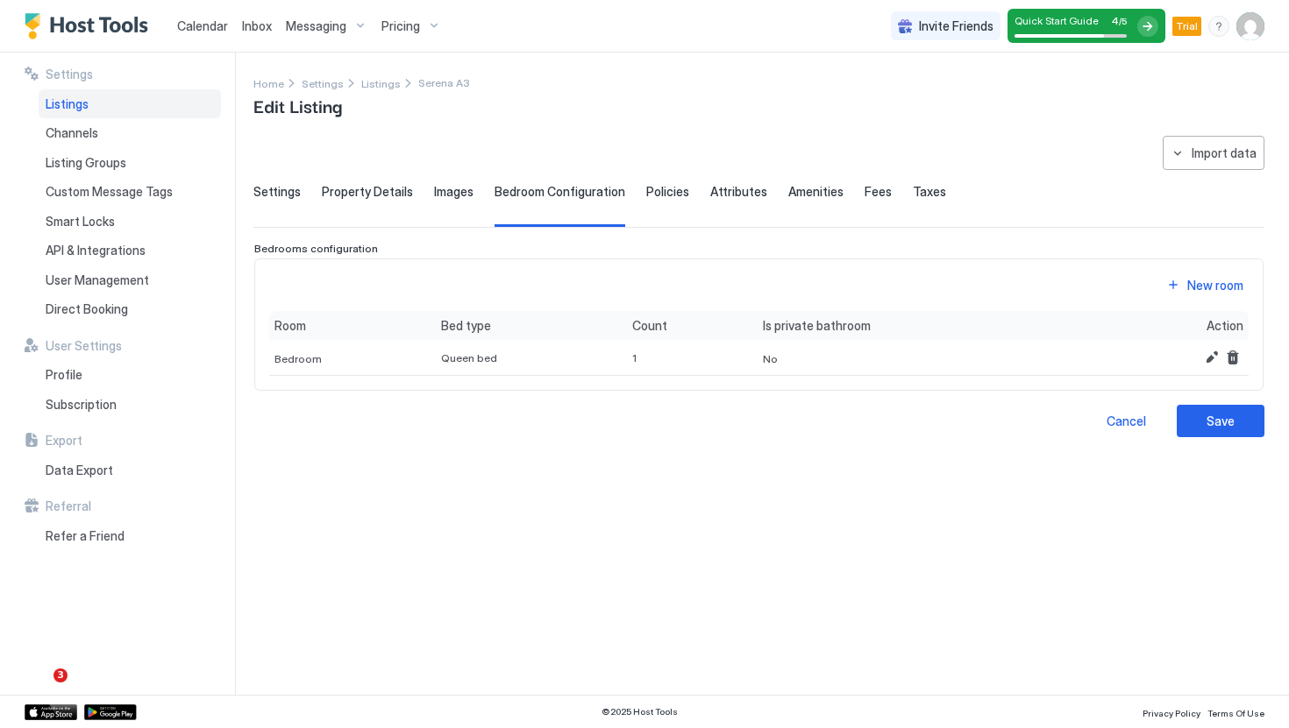
click at [373, 200] on div "Property Details" at bounding box center [367, 205] width 91 height 43
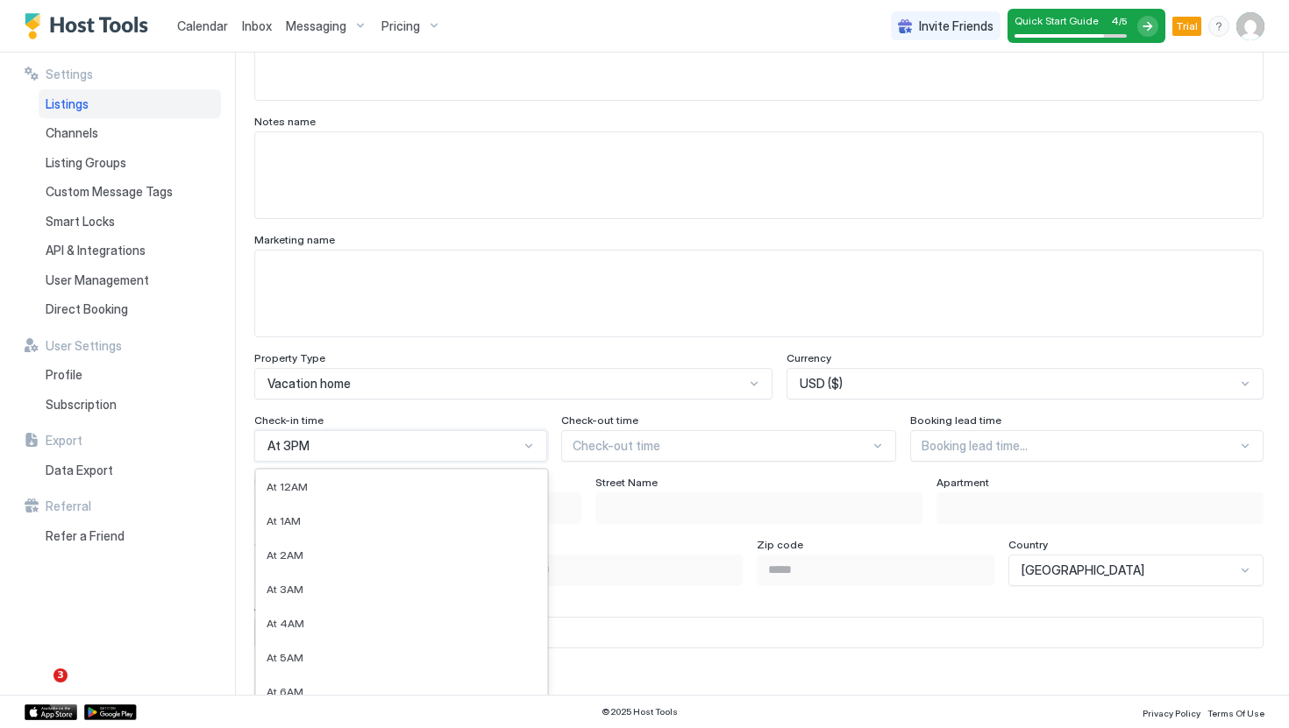
click at [412, 456] on div "At 11AM, 12 of 24. 24 results available. Use Up and Down to choose options, pre…" at bounding box center [400, 446] width 293 height 32
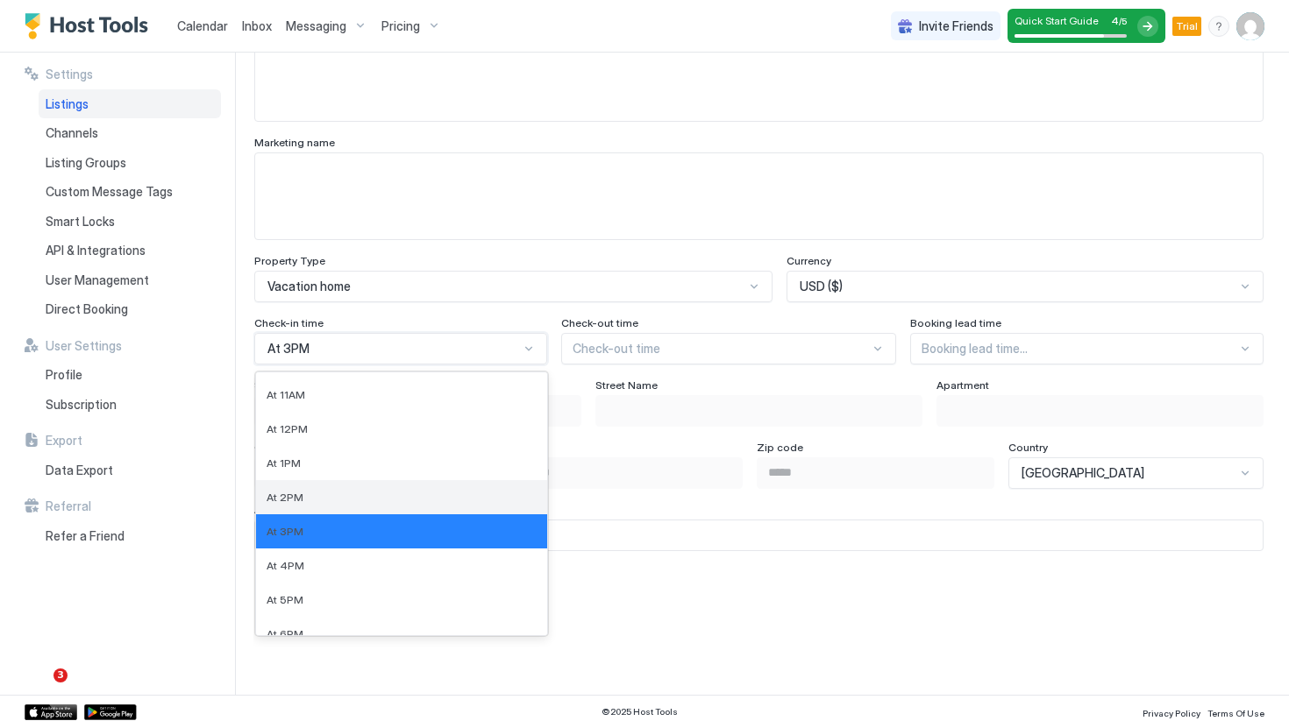
scroll to position [373, 0]
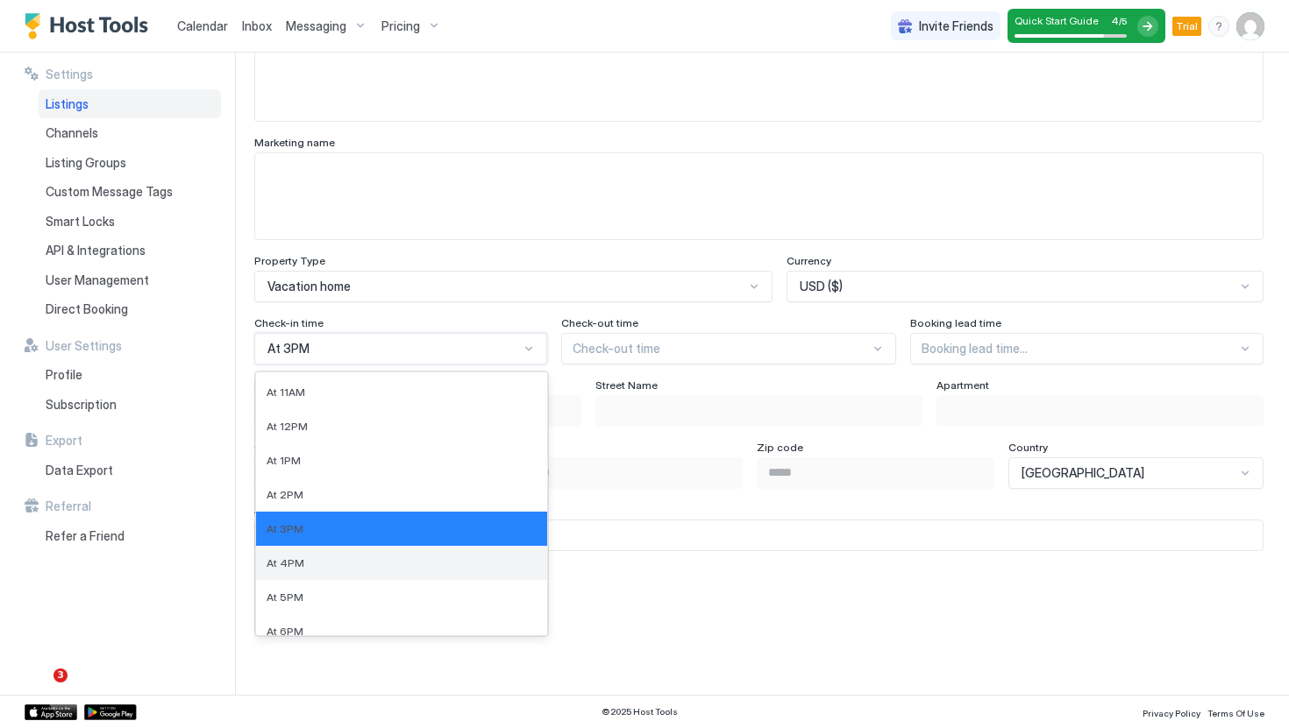
click at [357, 559] on div "At 4PM" at bounding box center [401, 563] width 270 height 13
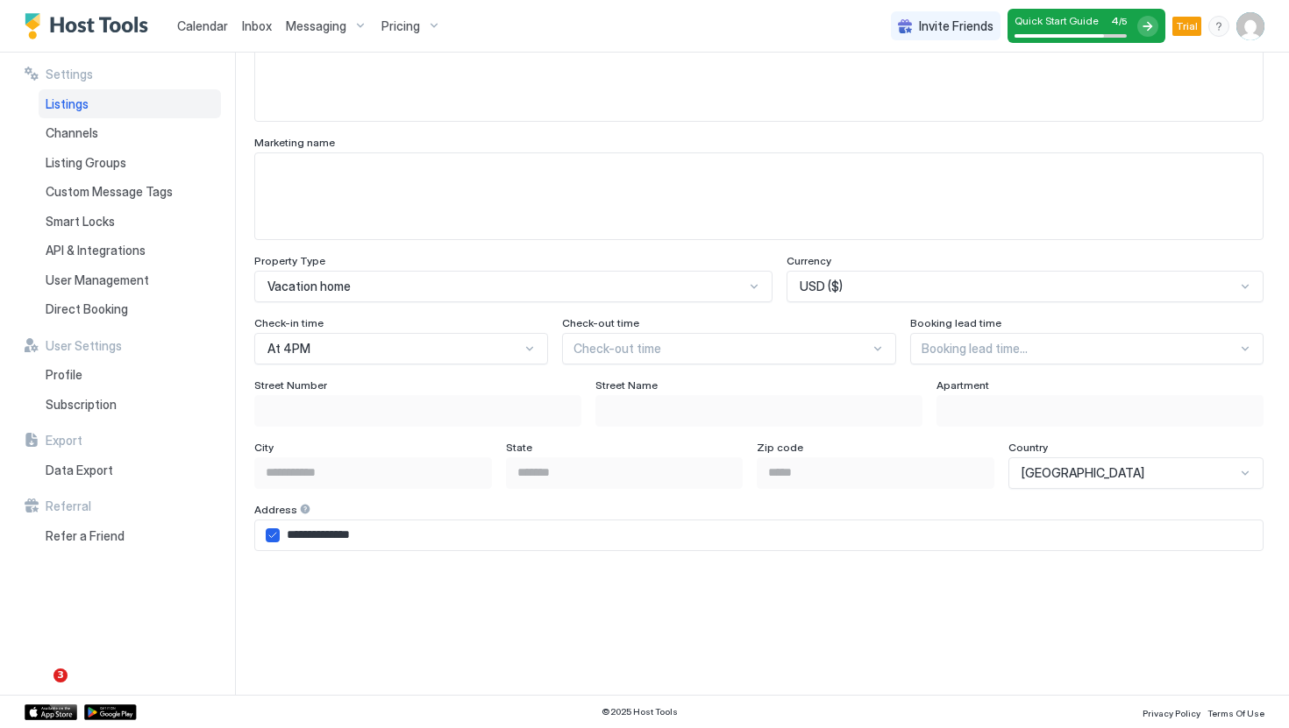
click at [732, 325] on div "Check-out time" at bounding box center [729, 324] width 335 height 17
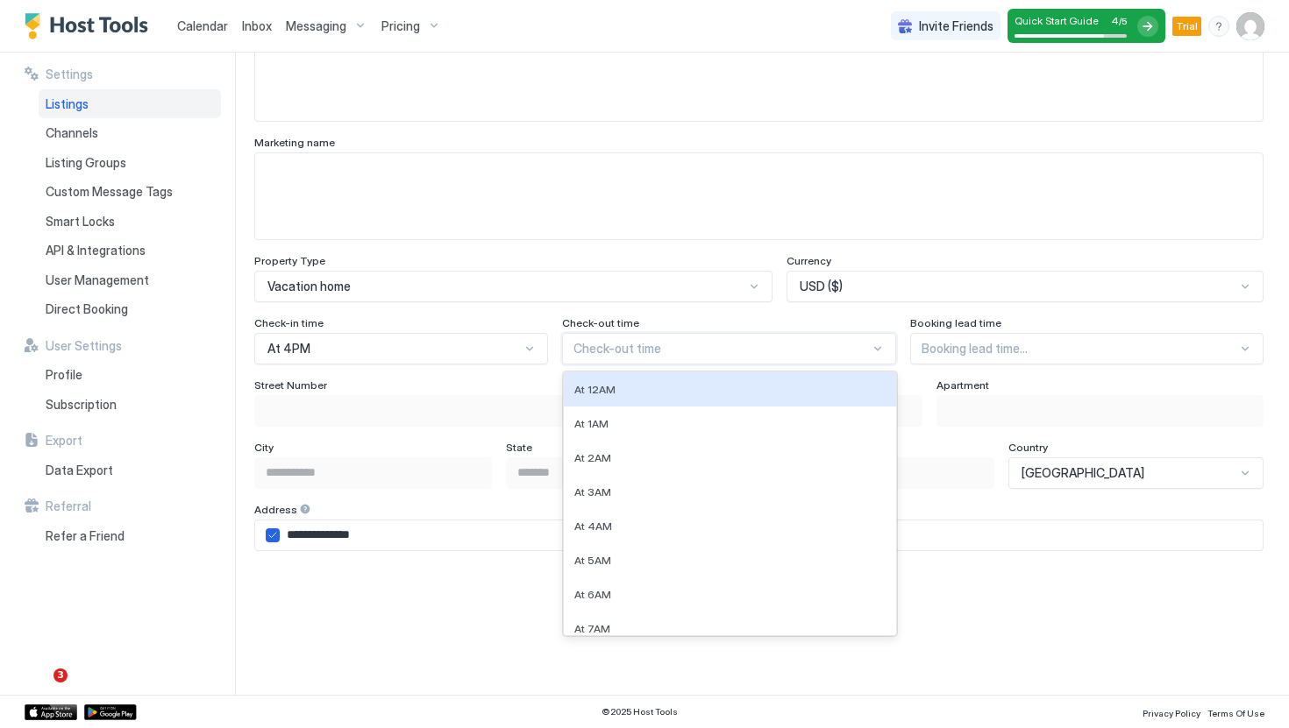
click at [728, 341] on div at bounding box center [721, 349] width 297 height 16
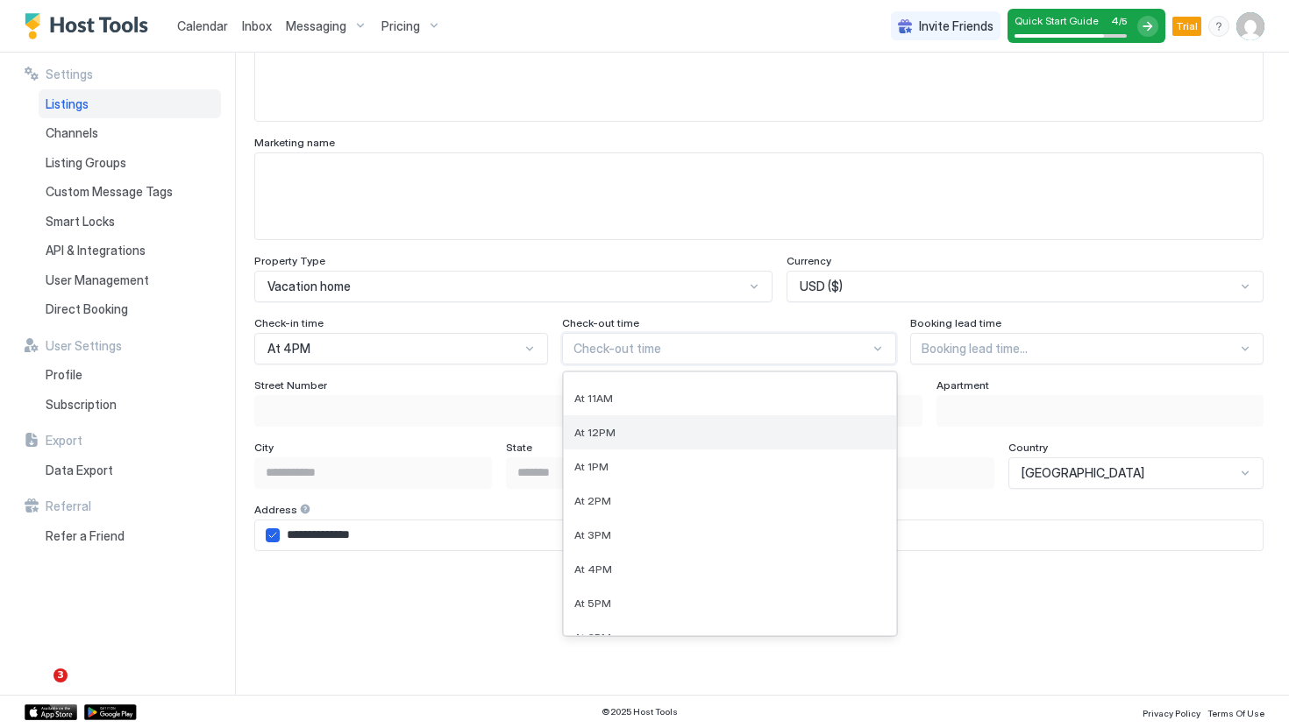
scroll to position [366, 0]
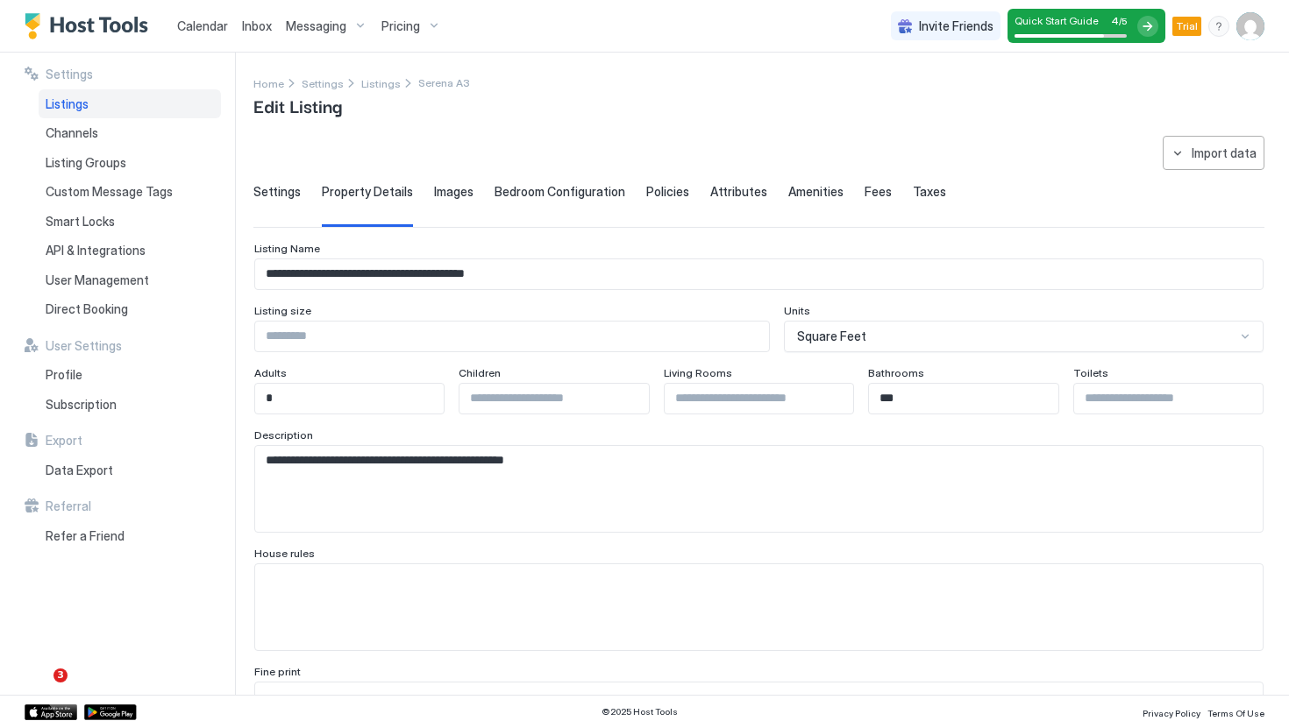
scroll to position [366, 0]
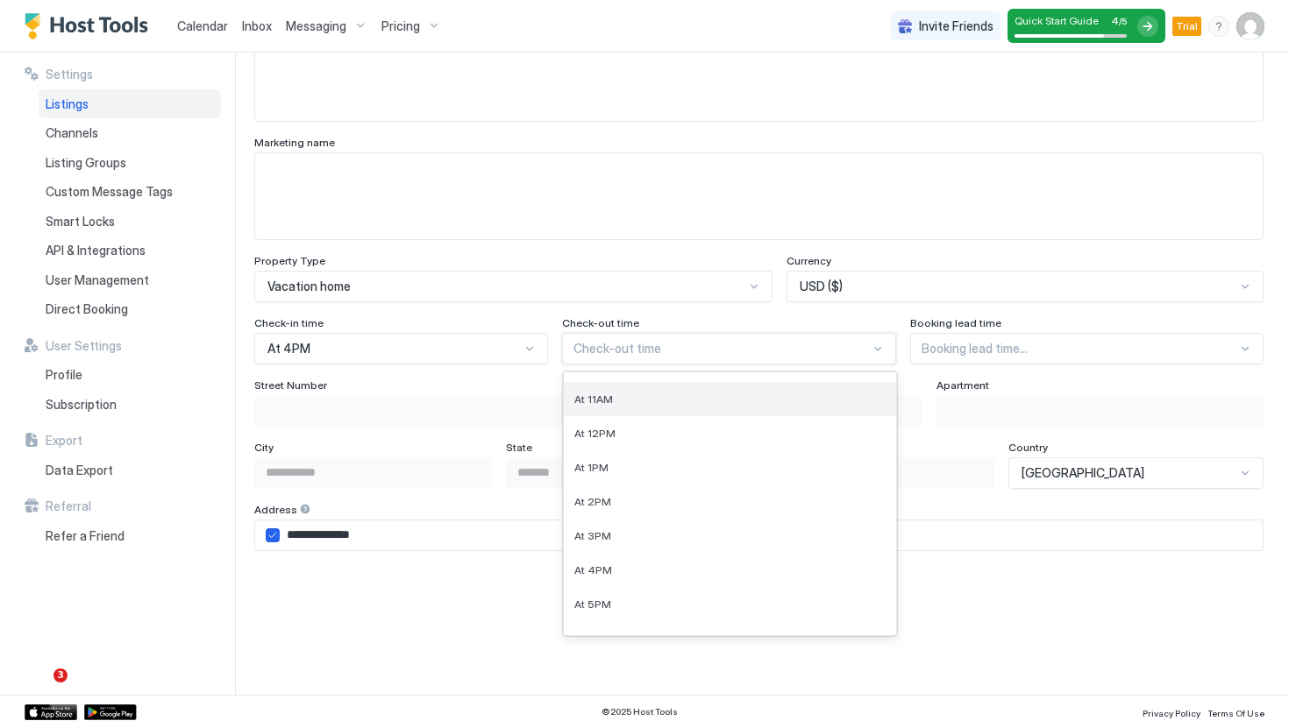
click at [661, 411] on div "At 11AM" at bounding box center [730, 399] width 333 height 34
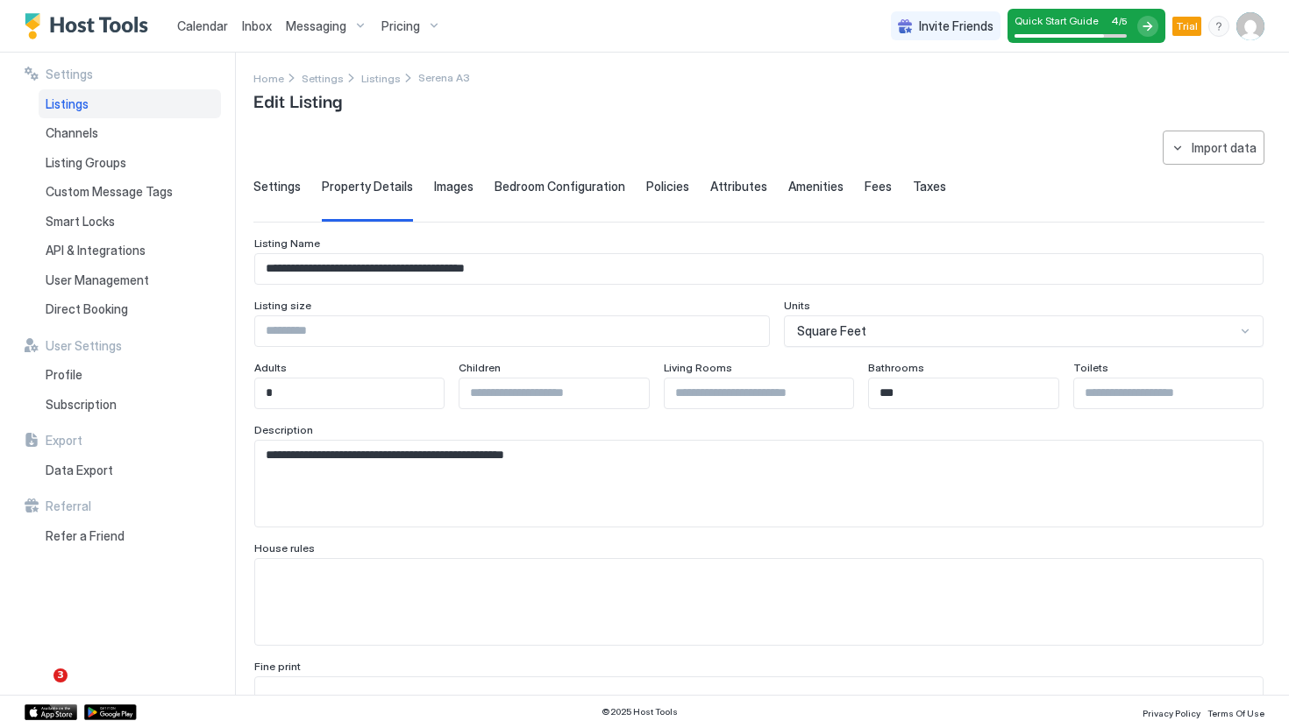
scroll to position [0, 0]
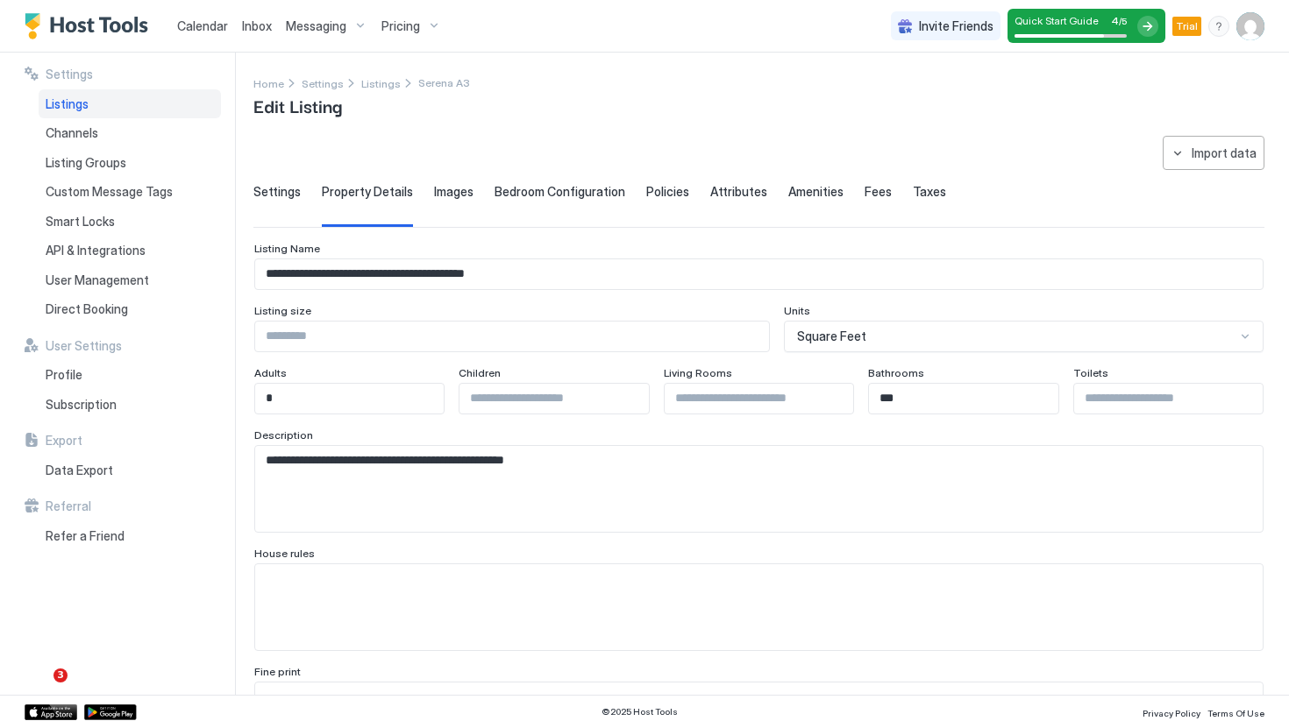
click at [269, 193] on span "Settings" at bounding box center [276, 192] width 47 height 16
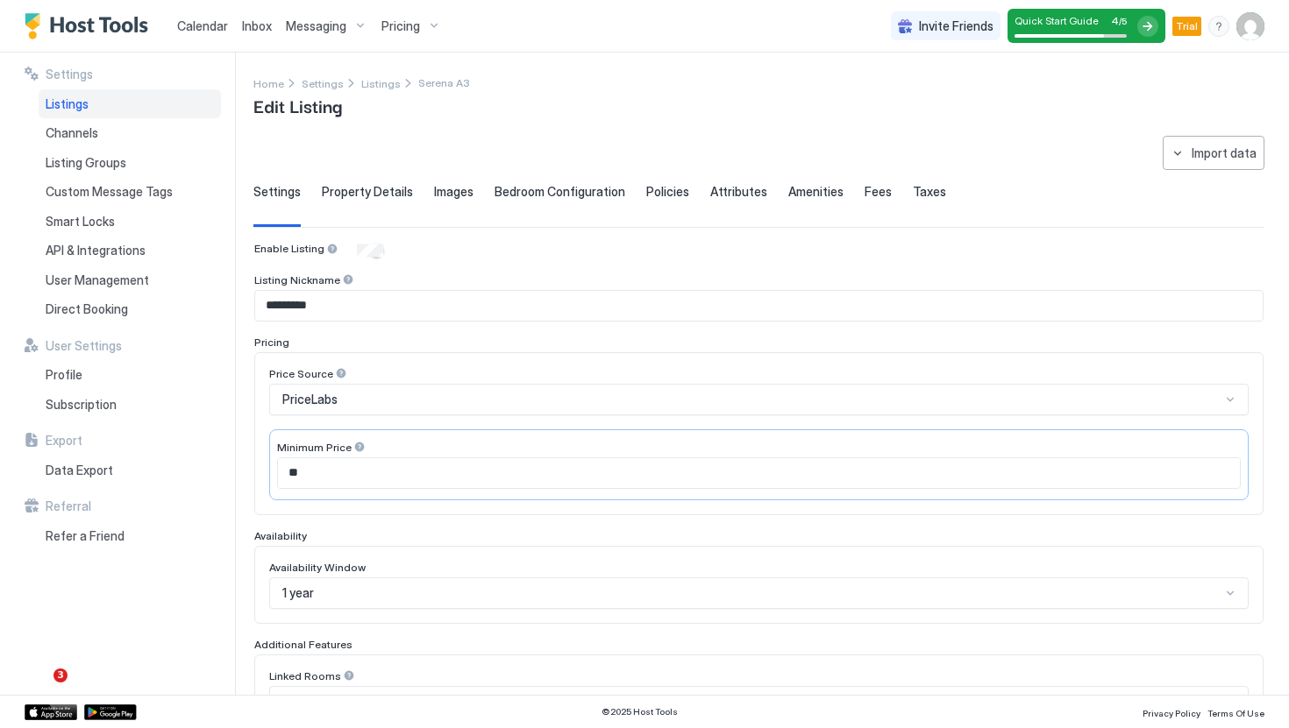
scroll to position [369, 0]
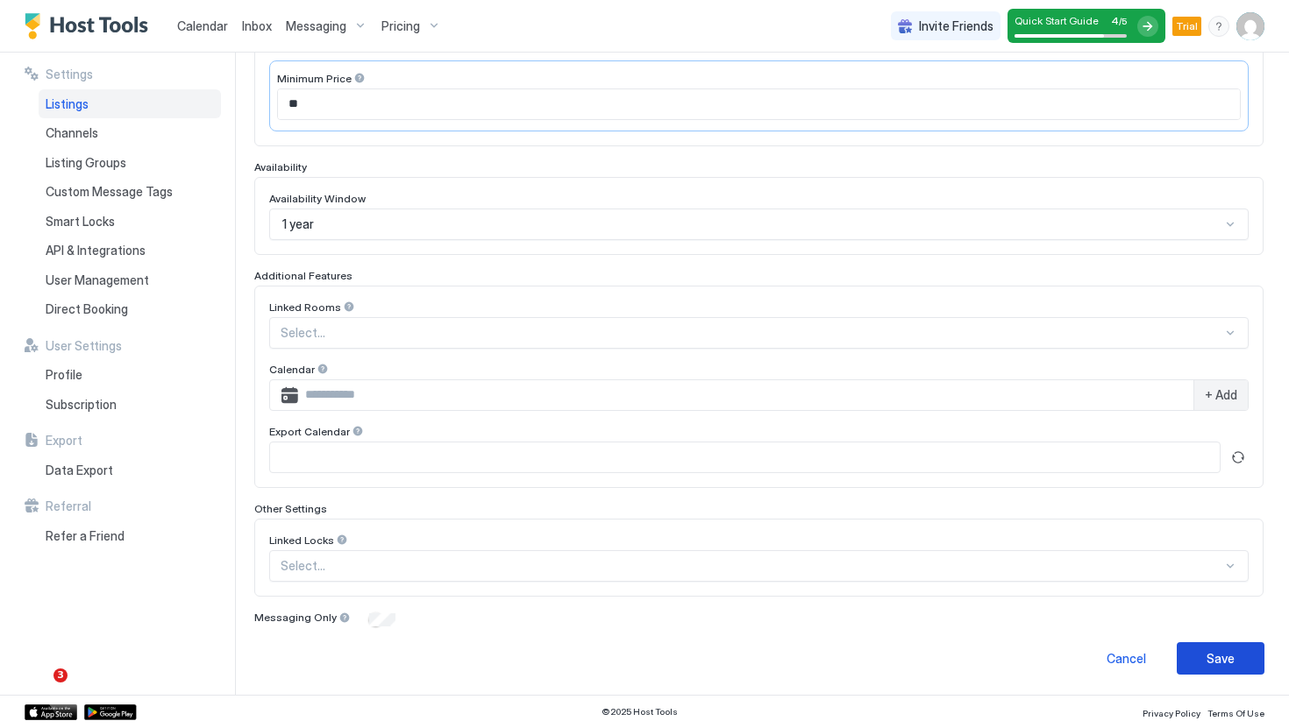
click at [1247, 650] on button "Save" at bounding box center [1220, 659] width 88 height 32
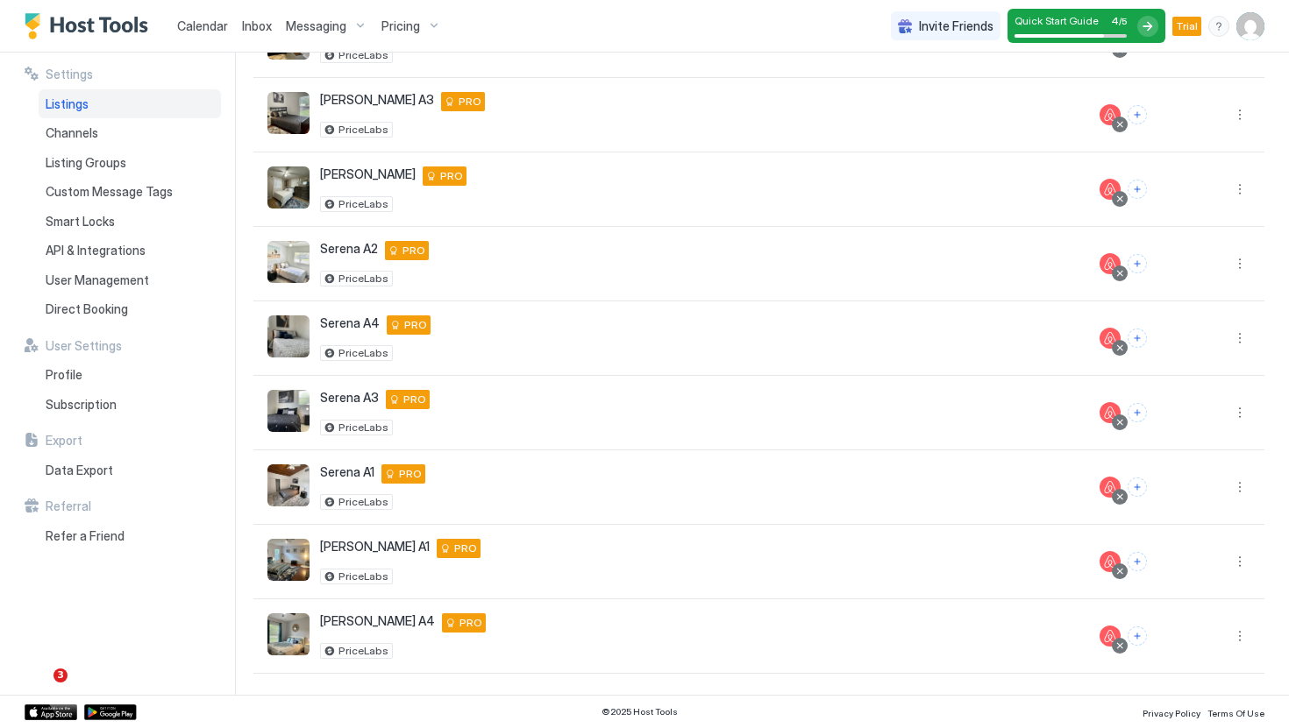
scroll to position [289, 0]
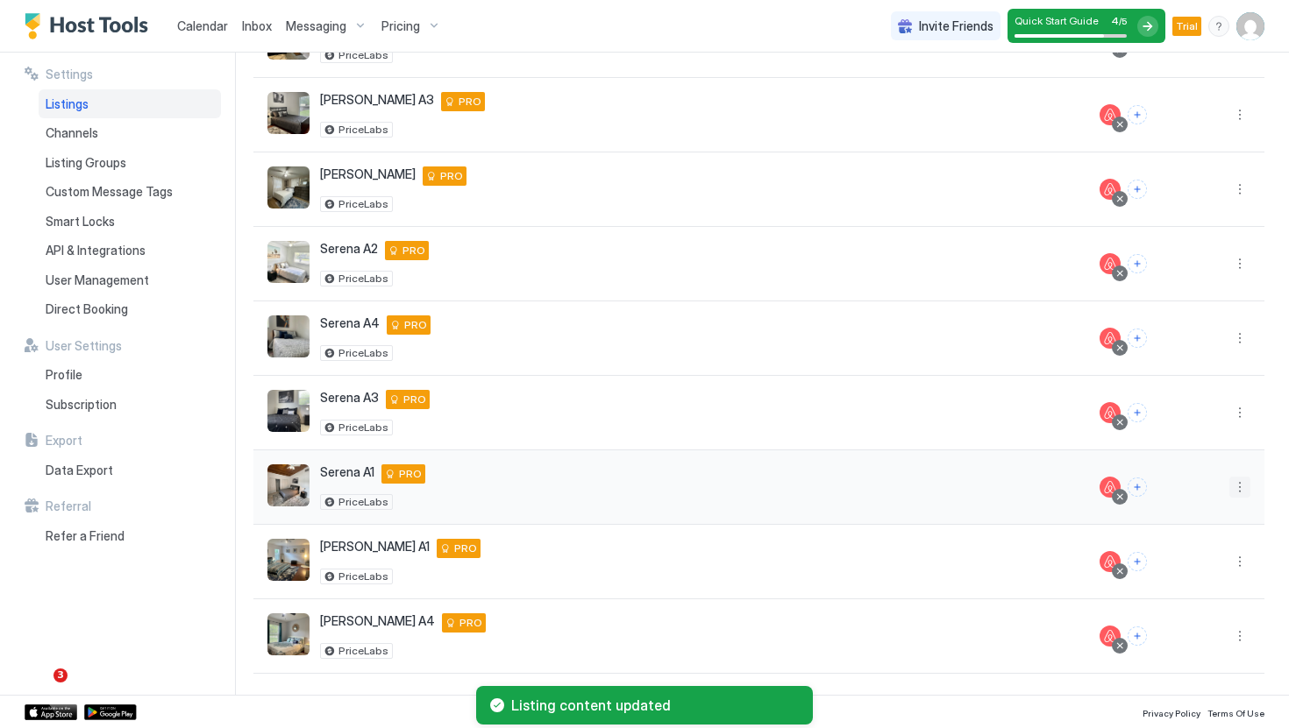
click at [1229, 494] on button "More options" at bounding box center [1239, 487] width 21 height 21
click at [1185, 562] on span "Listing Settings" at bounding box center [1200, 568] width 78 height 13
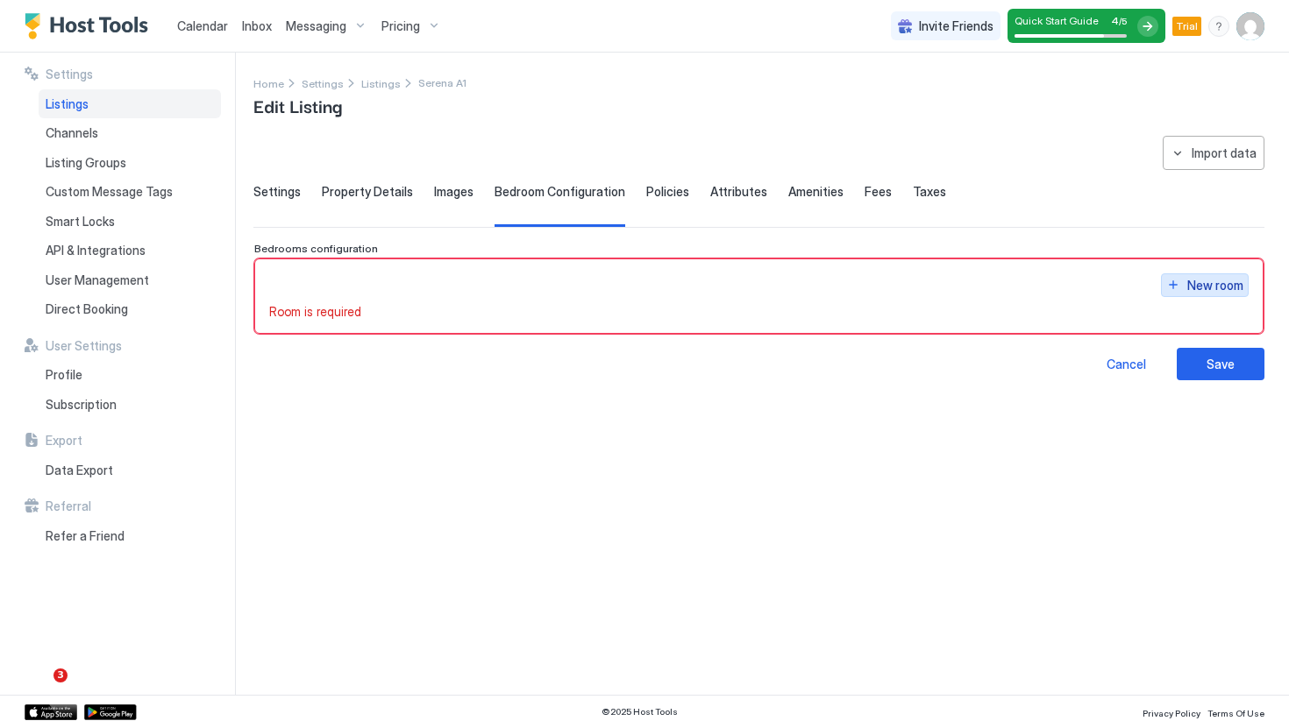
click at [1200, 291] on div "New room" at bounding box center [1215, 285] width 56 height 18
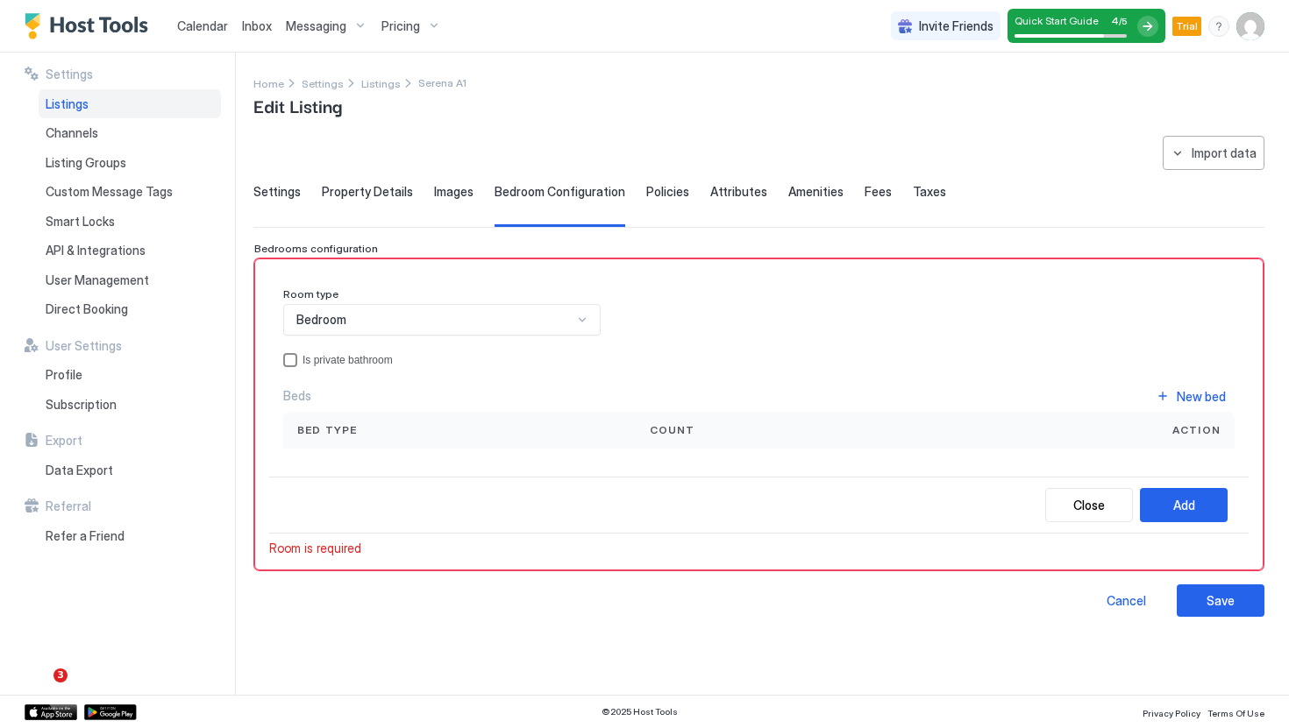
click at [412, 364] on div "Is private bathroom" at bounding box center [768, 360] width 932 height 12
click at [414, 325] on div "Bedroom" at bounding box center [434, 320] width 276 height 16
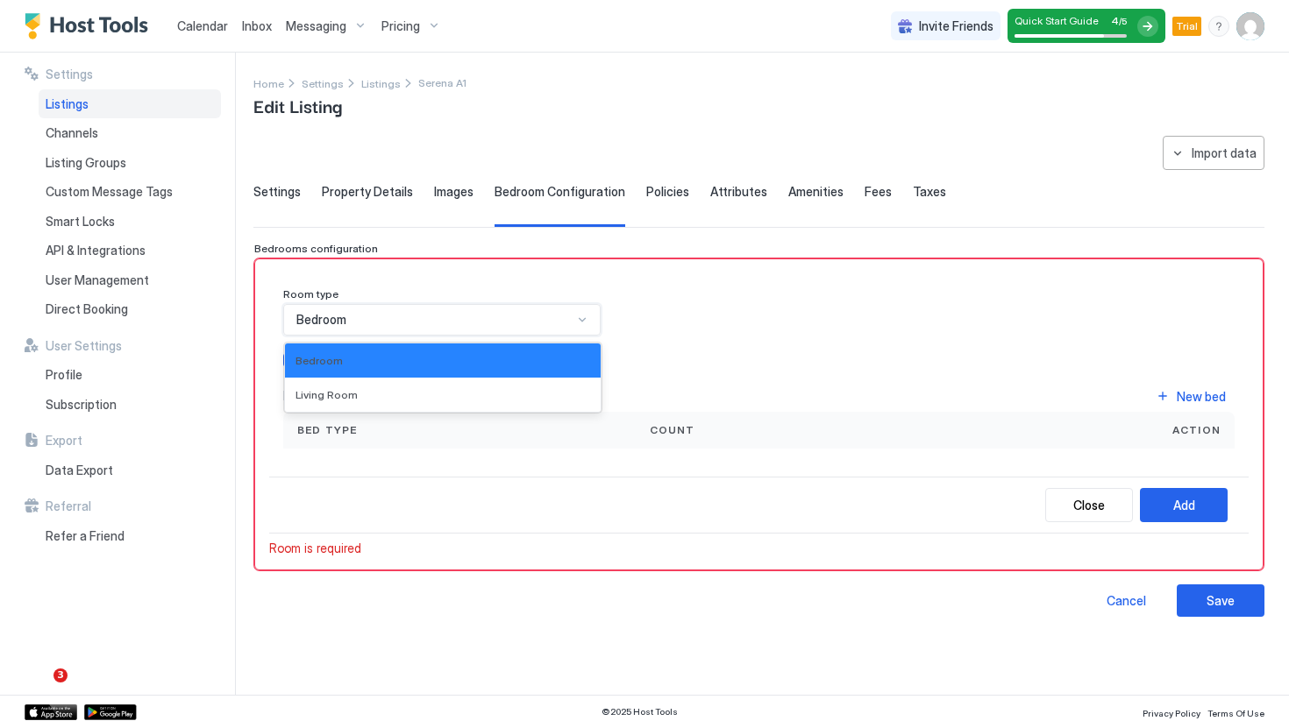
click at [414, 325] on div "Bedroom" at bounding box center [434, 320] width 276 height 16
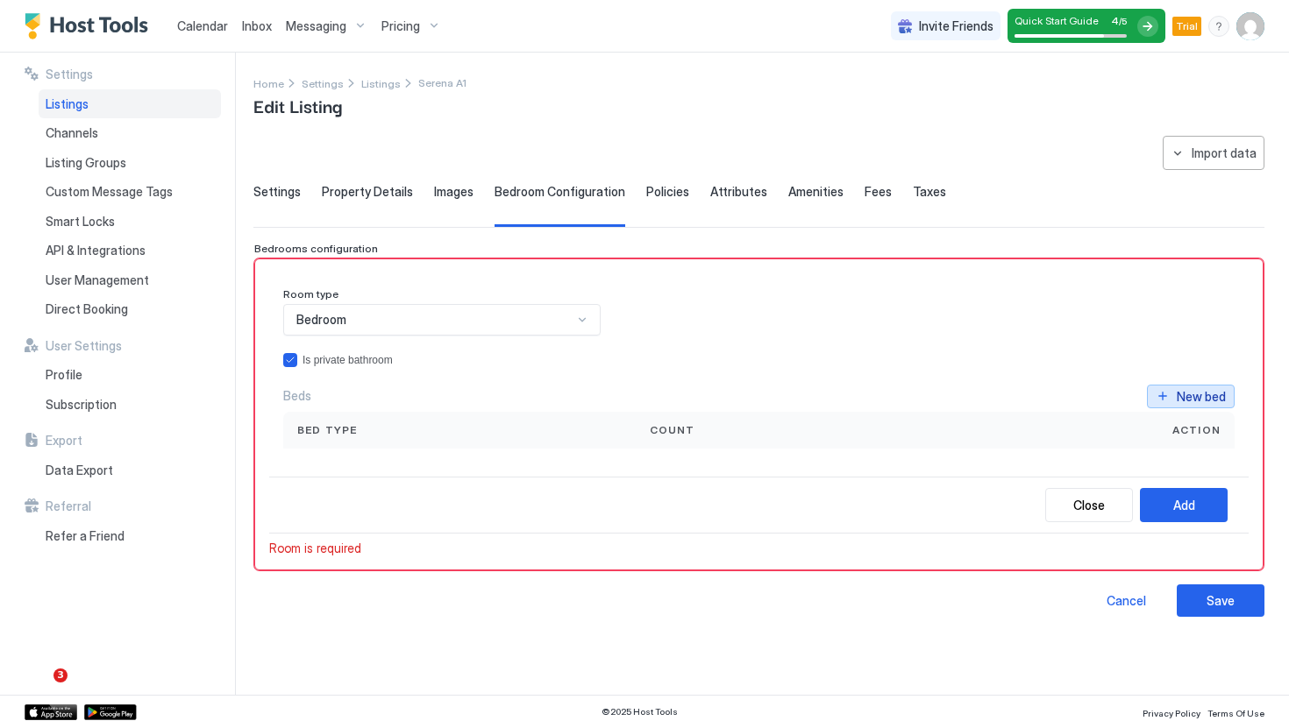
click at [1217, 394] on div "New bed" at bounding box center [1200, 396] width 49 height 18
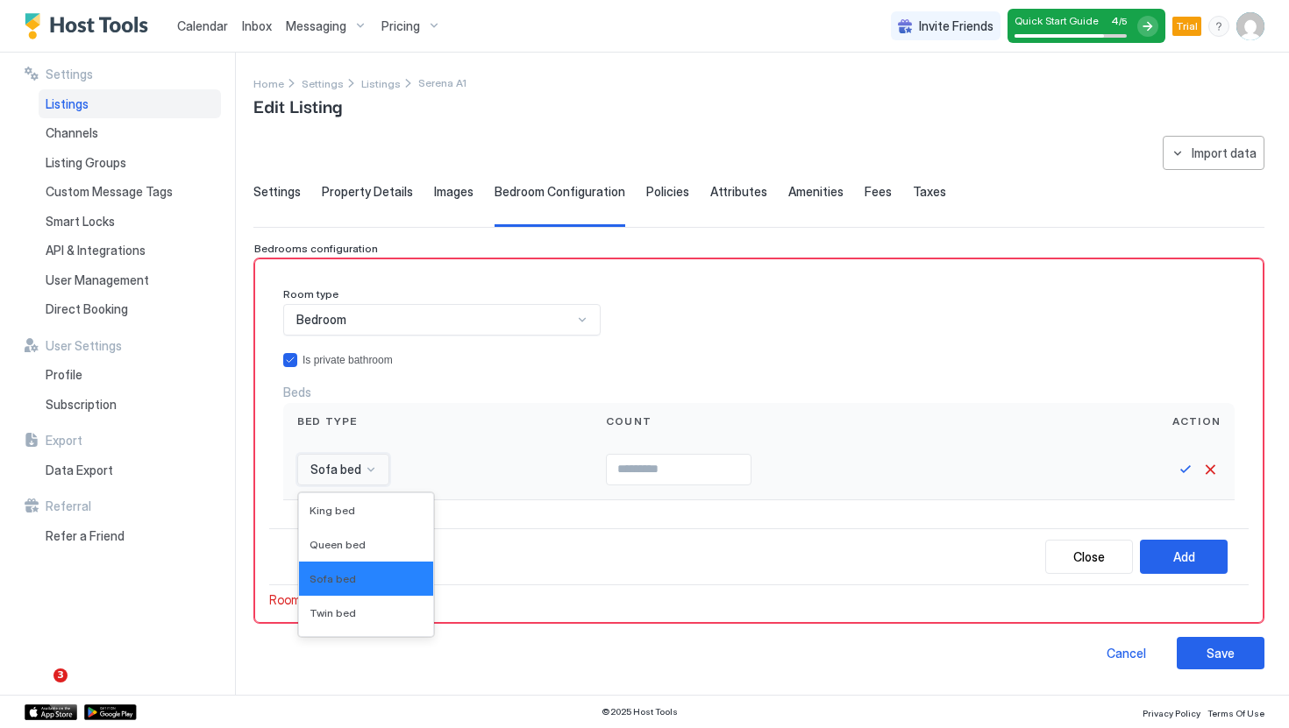
click at [360, 461] on div "Sofa bed" at bounding box center [343, 470] width 92 height 32
click at [336, 551] on span "Queen bed" at bounding box center [337, 544] width 56 height 13
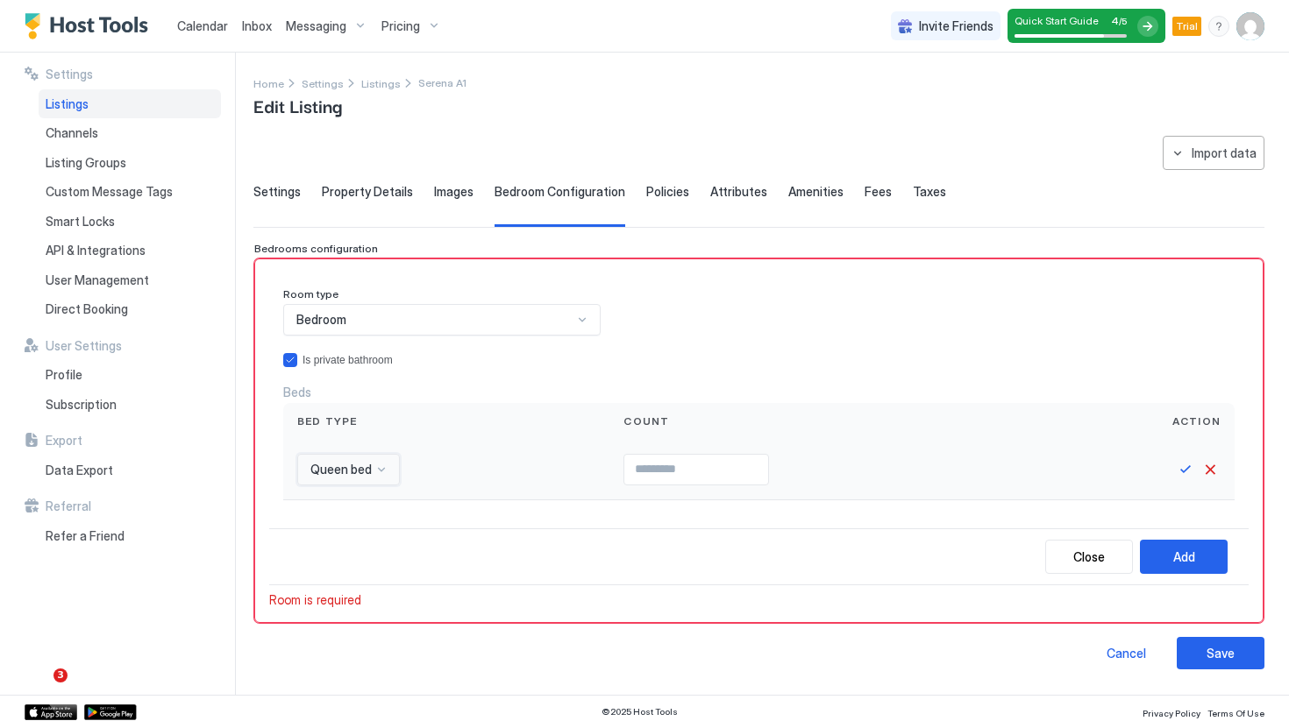
drag, startPoint x: 792, startPoint y: 456, endPoint x: 764, endPoint y: 464, distance: 29.1
click at [792, 456] on div at bounding box center [826, 470] width 406 height 32
click at [764, 464] on input "Input Field" at bounding box center [696, 470] width 144 height 30
type input "*"
click at [1182, 472] on button "Save" at bounding box center [1185, 469] width 21 height 21
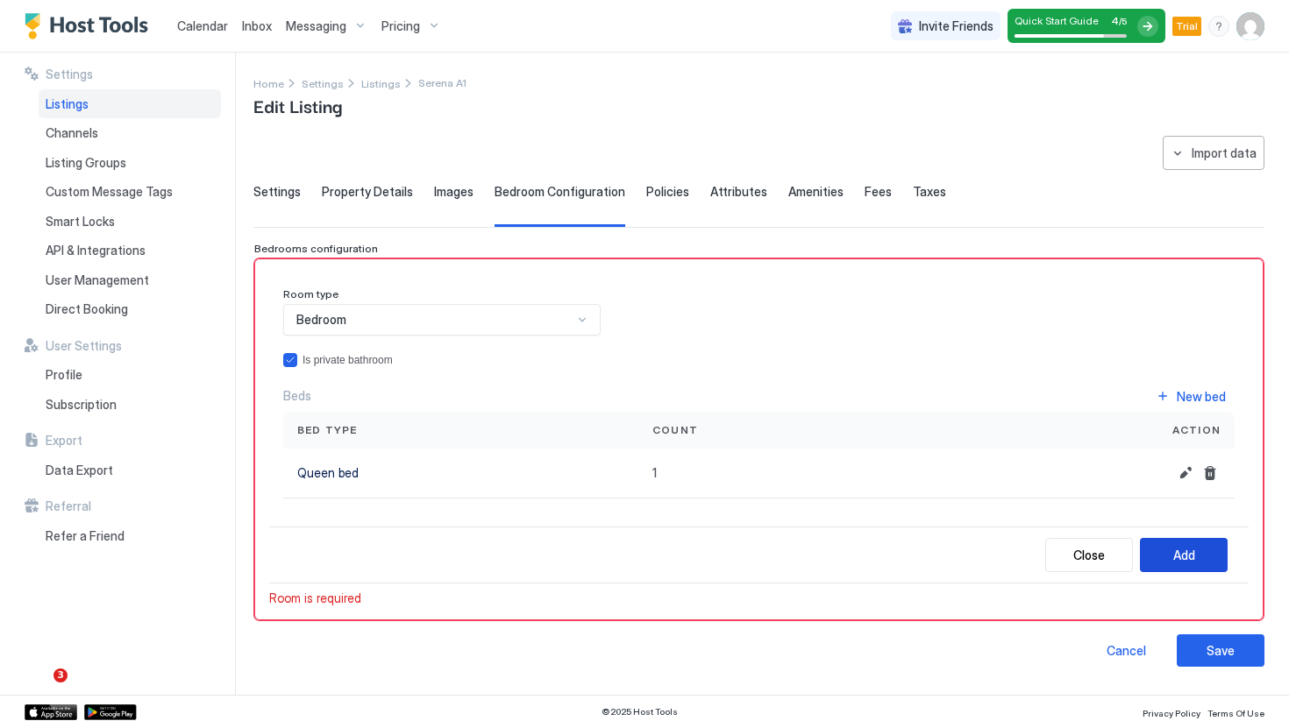
click at [1198, 543] on button "Add" at bounding box center [1184, 555] width 88 height 34
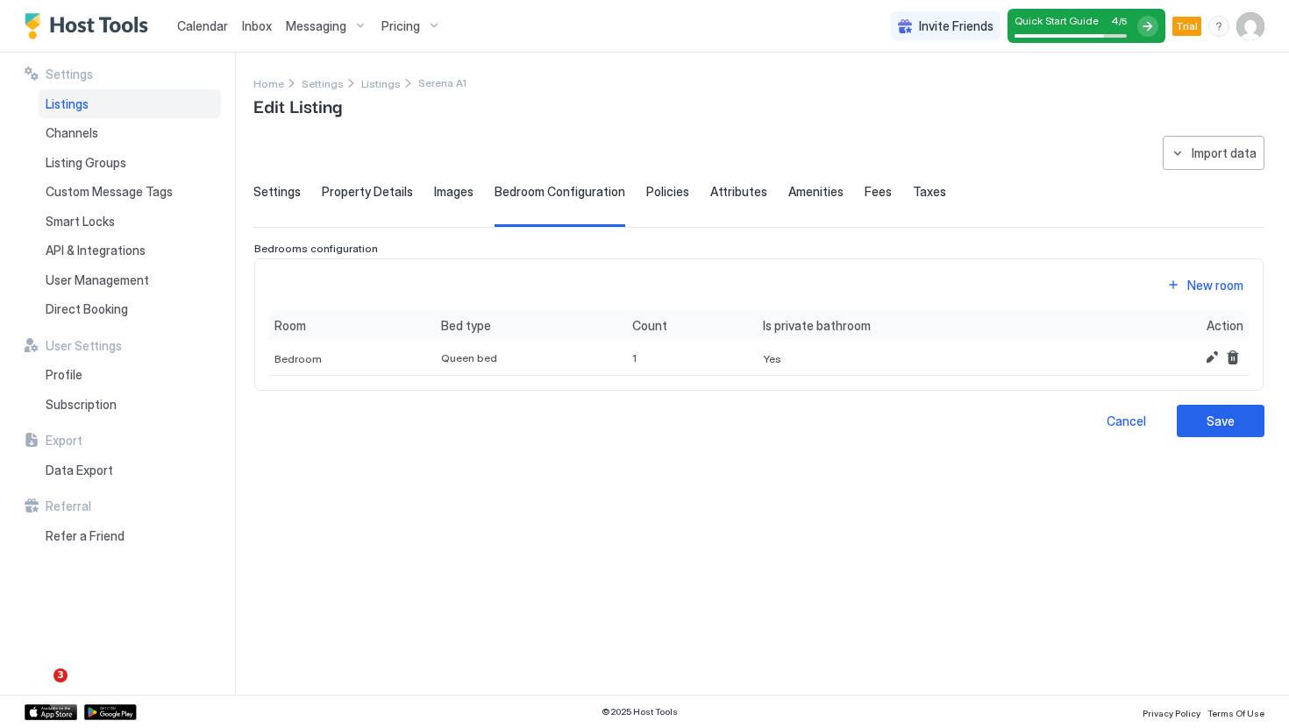
click at [343, 195] on span "Property Details" at bounding box center [367, 192] width 91 height 16
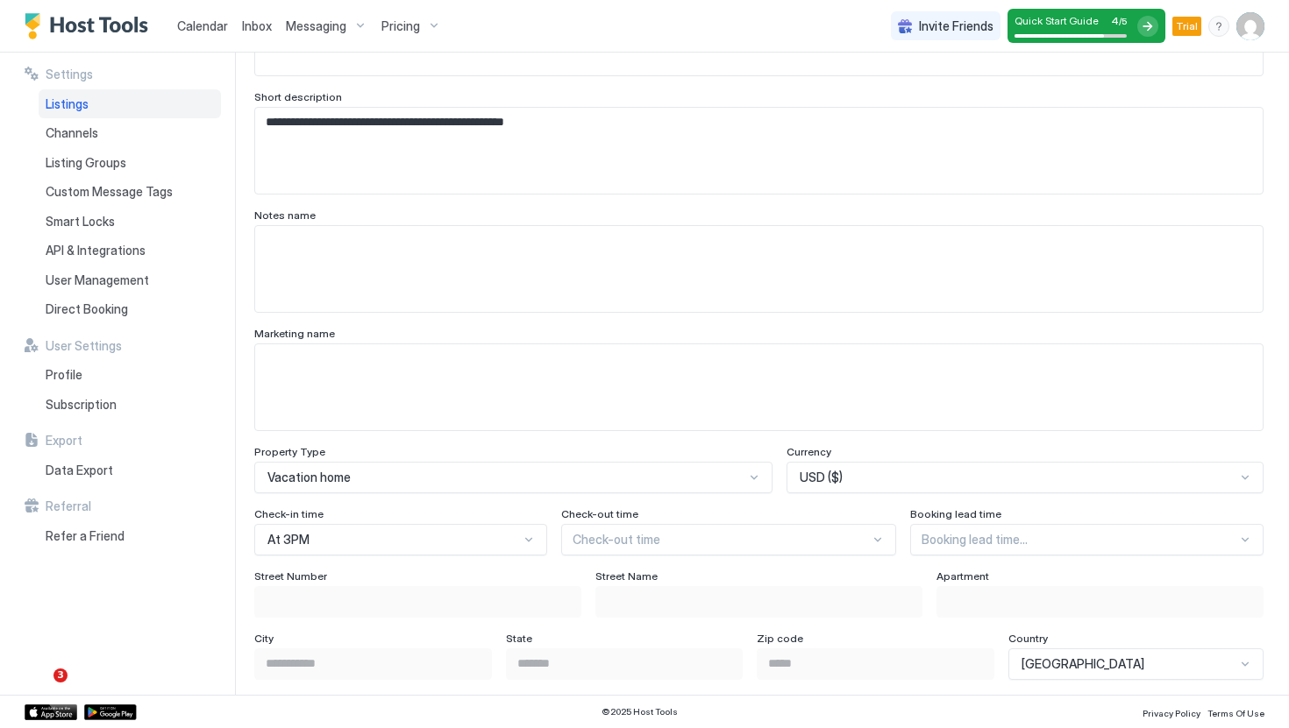
click at [405, 522] on div "Check-in time" at bounding box center [400, 516] width 293 height 17
click at [405, 531] on div "At 3PM" at bounding box center [400, 540] width 293 height 32
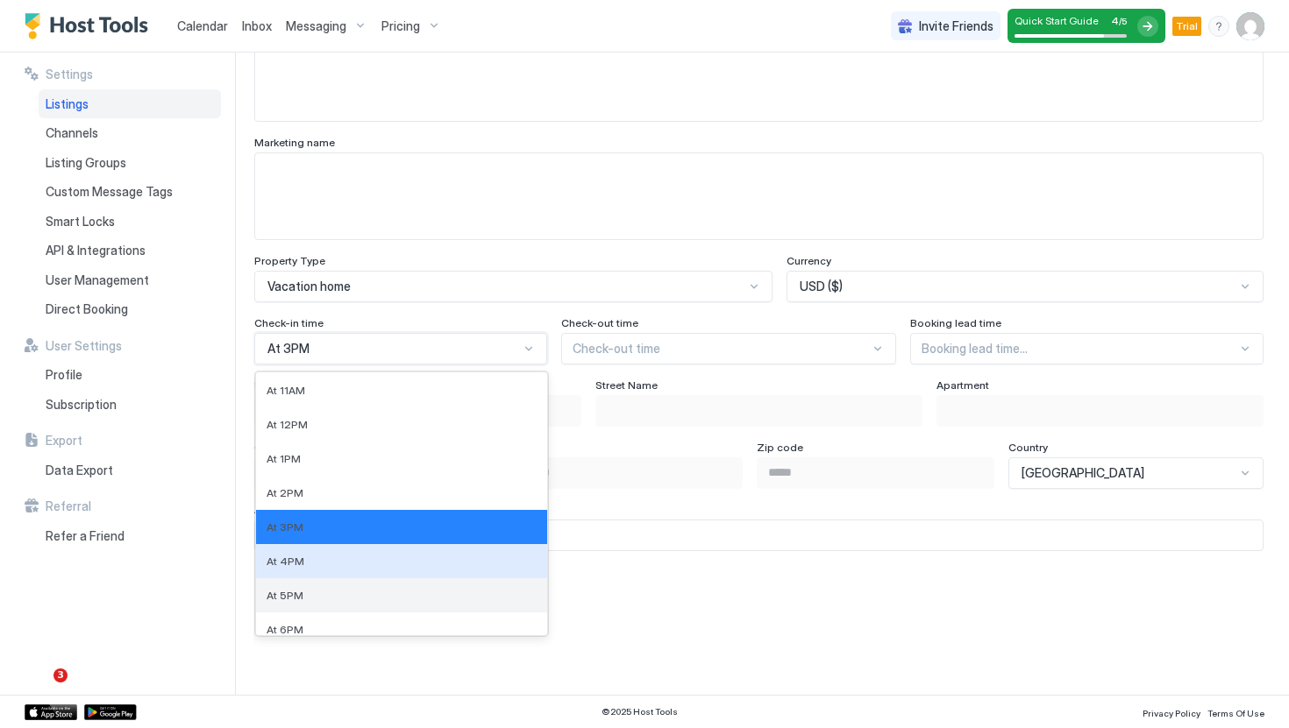
scroll to position [379, 0]
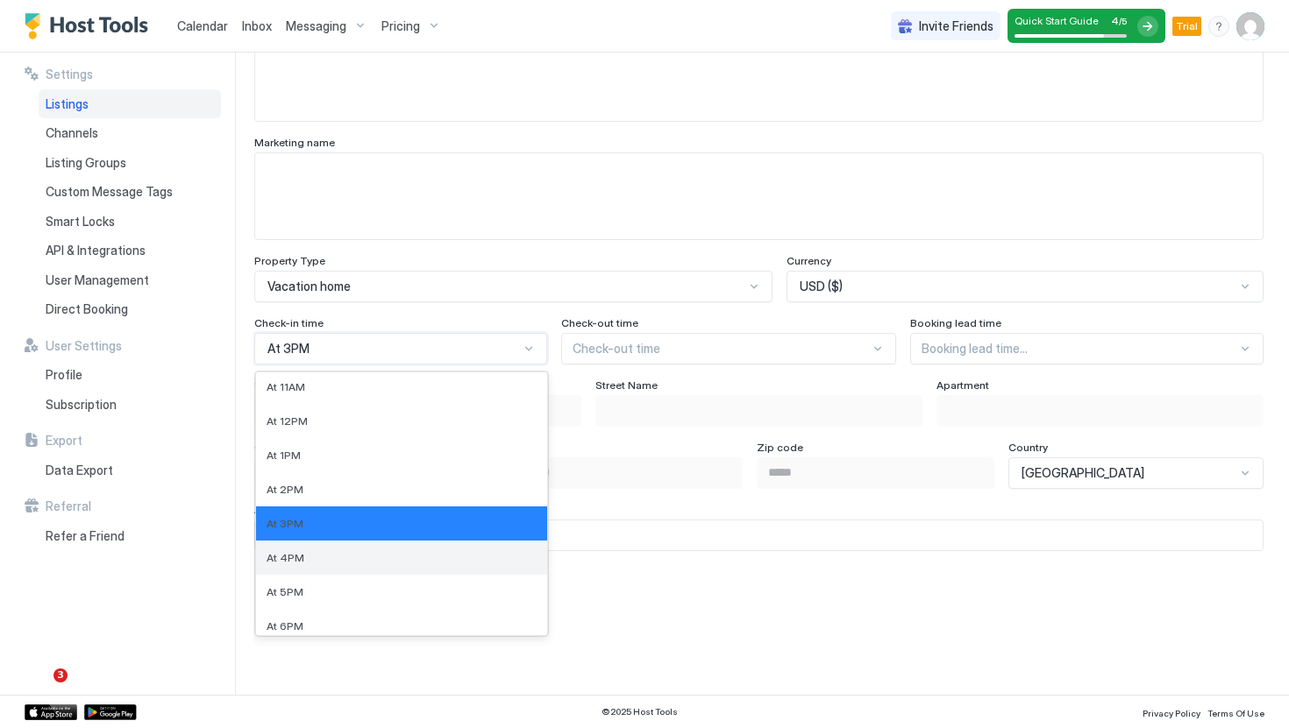
click at [392, 560] on div "At 4PM" at bounding box center [401, 557] width 270 height 13
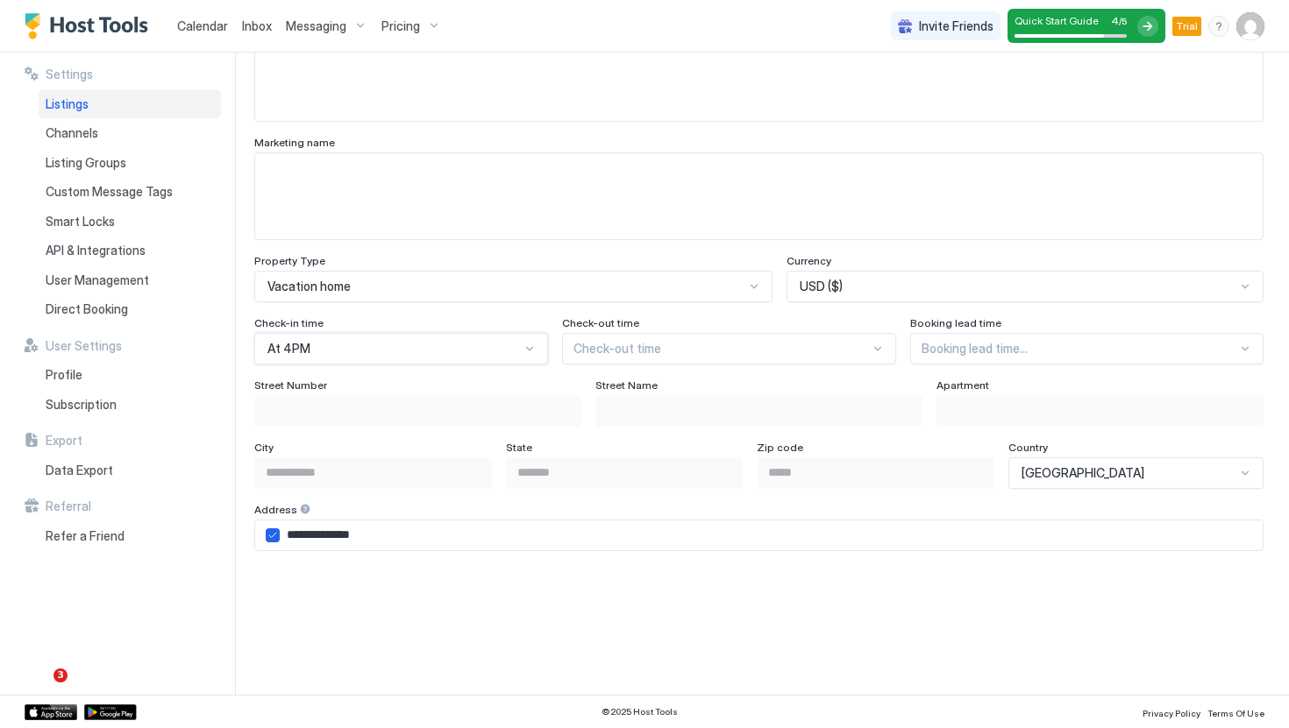
click at [721, 359] on div "Check-out time" at bounding box center [729, 349] width 335 height 32
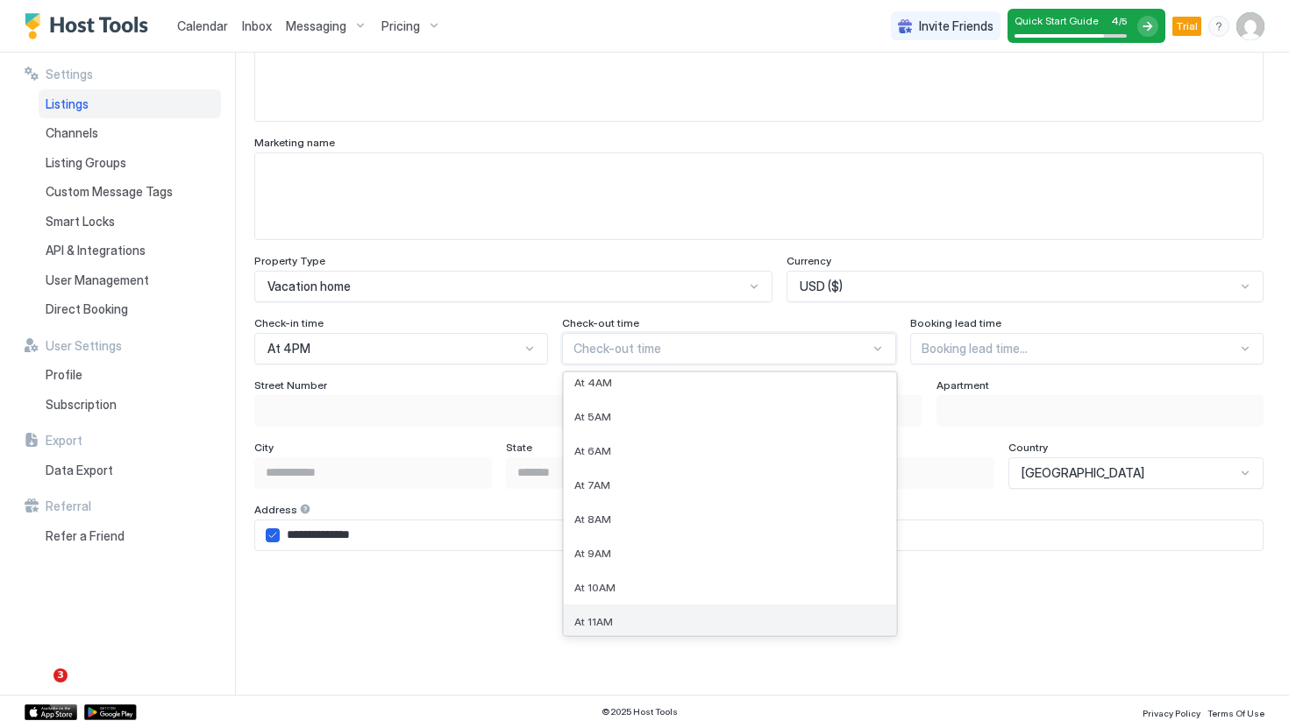
click at [622, 615] on div "At 11AM" at bounding box center [730, 621] width 312 height 13
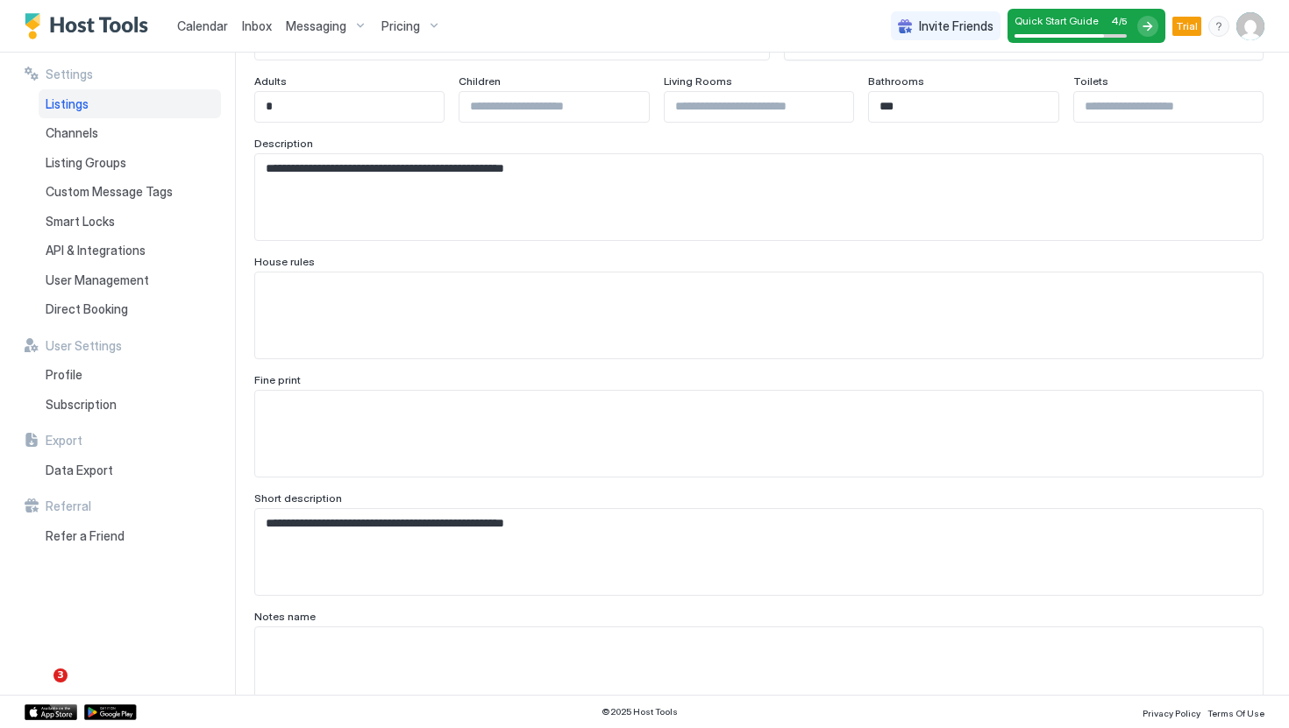
scroll to position [0, 0]
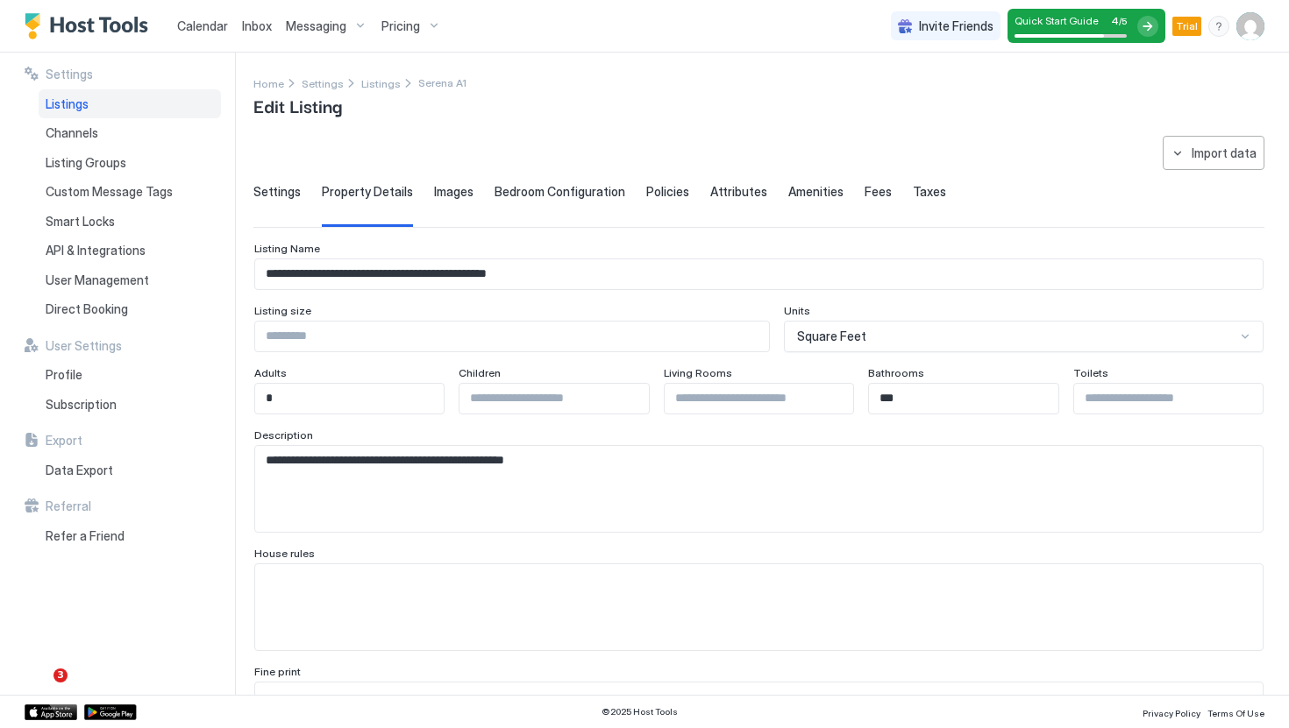
click at [278, 185] on span "Settings" at bounding box center [276, 192] width 47 height 16
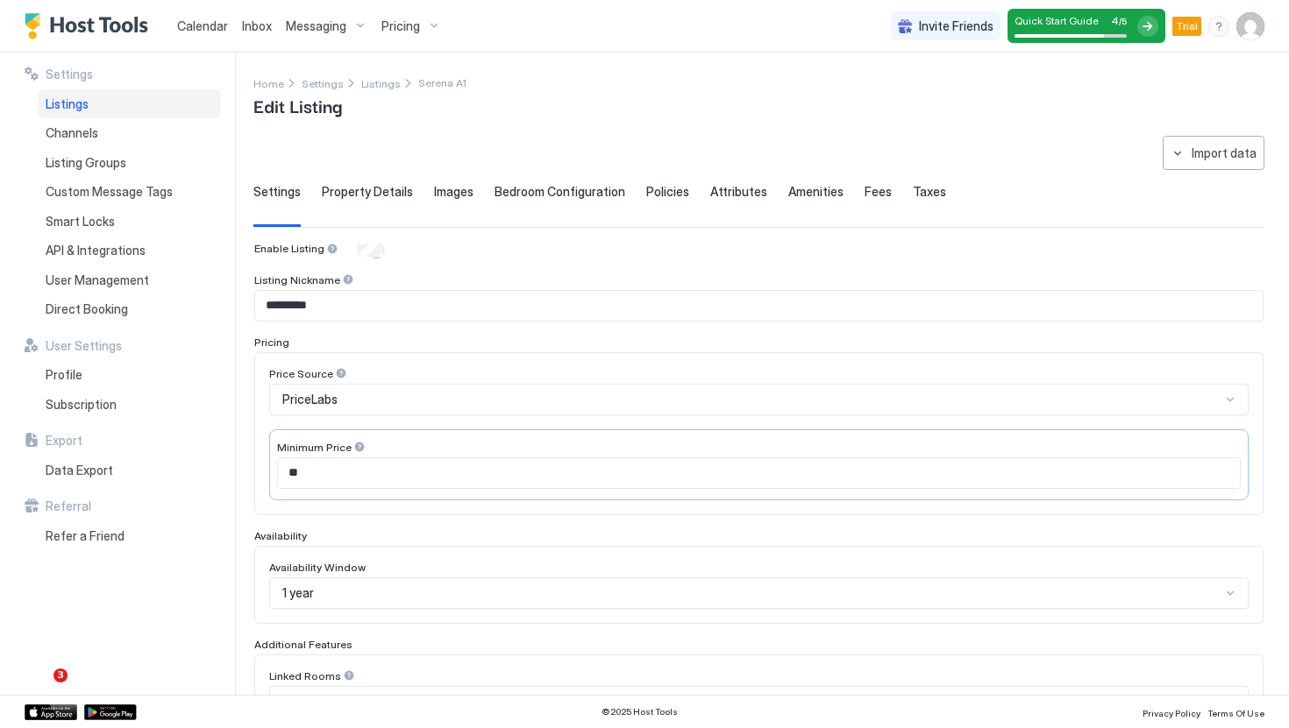
scroll to position [369, 0]
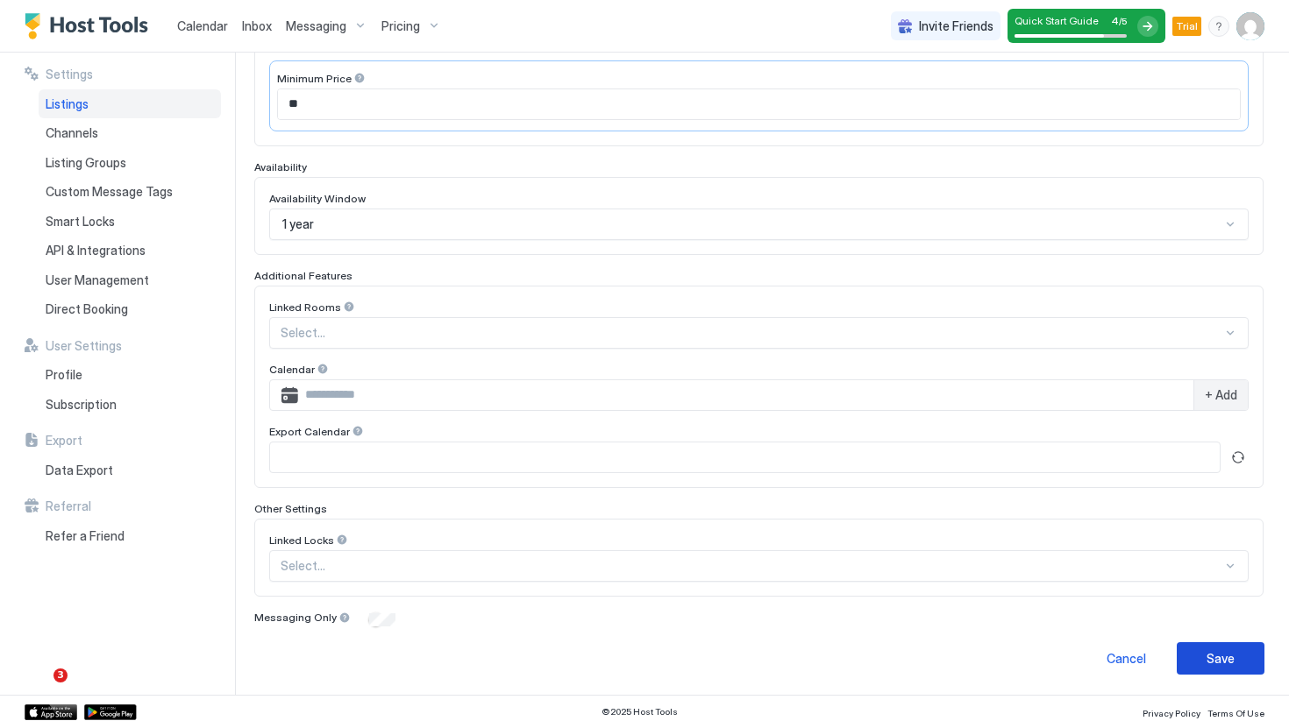
click at [1251, 657] on button "Save" at bounding box center [1220, 659] width 88 height 32
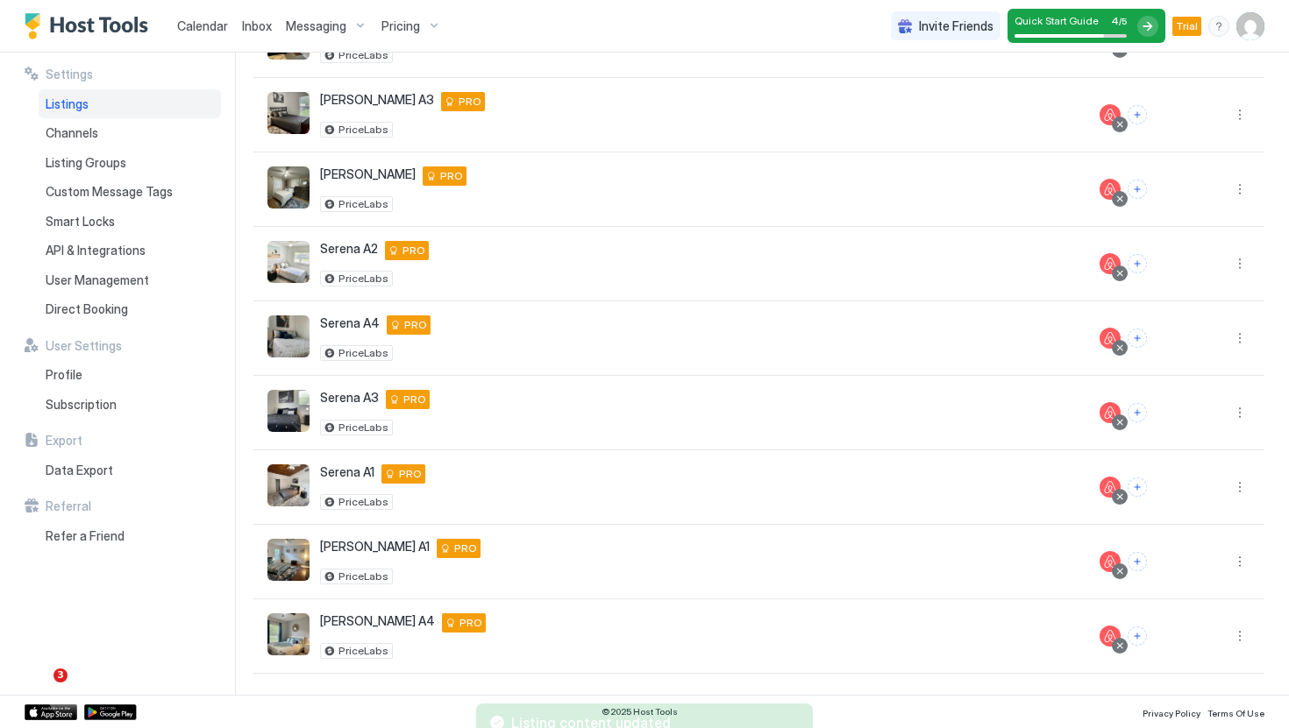
scroll to position [289, 0]
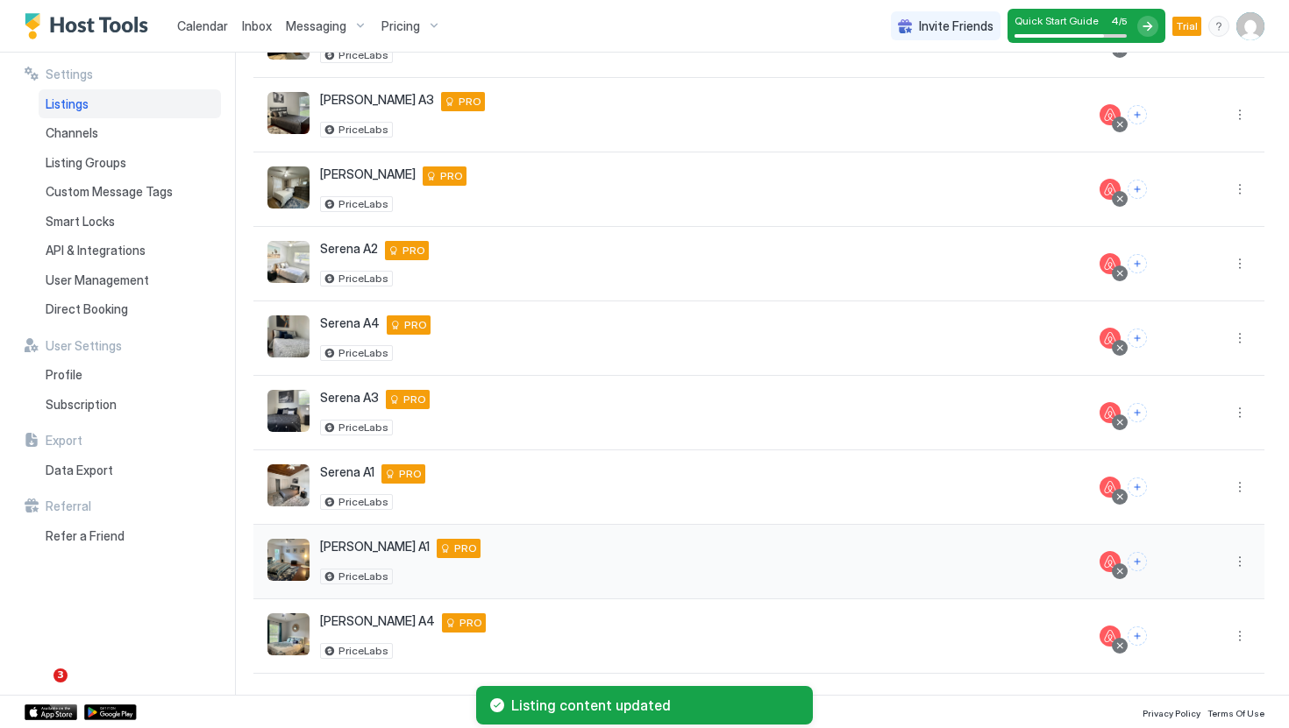
click at [1240, 566] on button "More options" at bounding box center [1239, 561] width 21 height 21
click at [1204, 450] on span "Listing Settings" at bounding box center [1200, 451] width 78 height 13
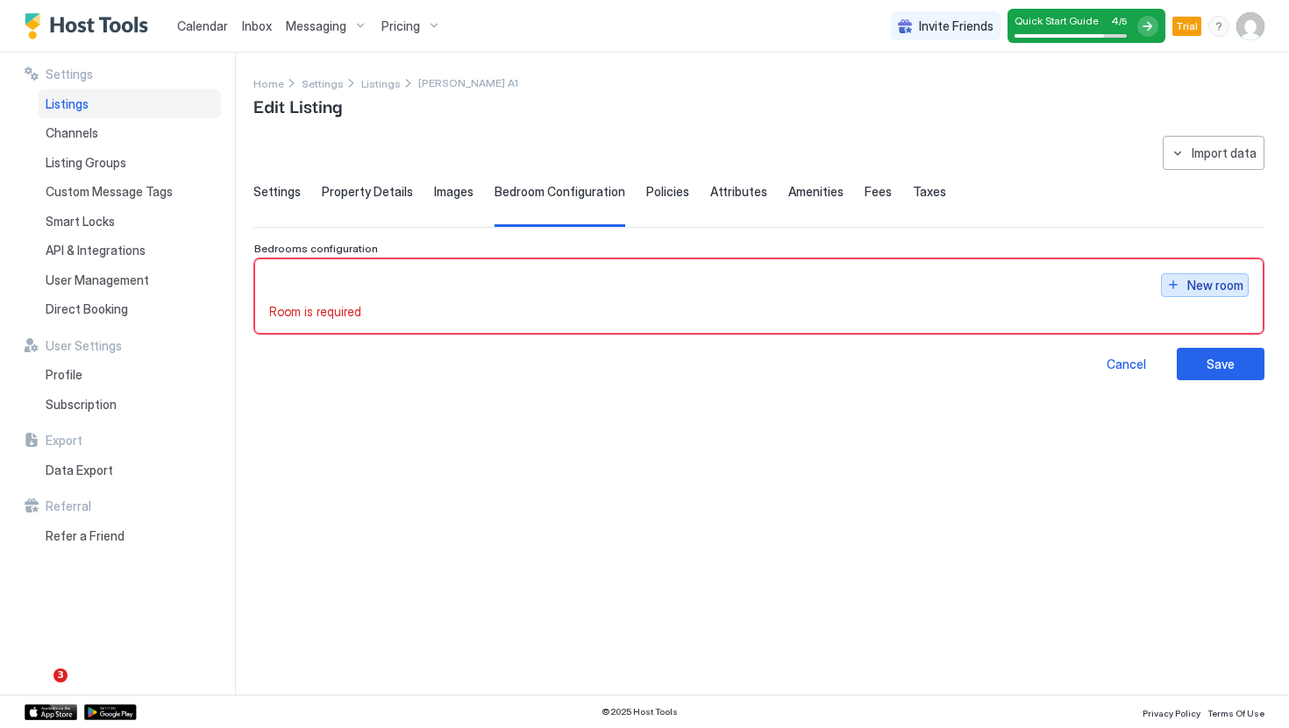
click at [1240, 295] on button "New room" at bounding box center [1205, 286] width 88 height 24
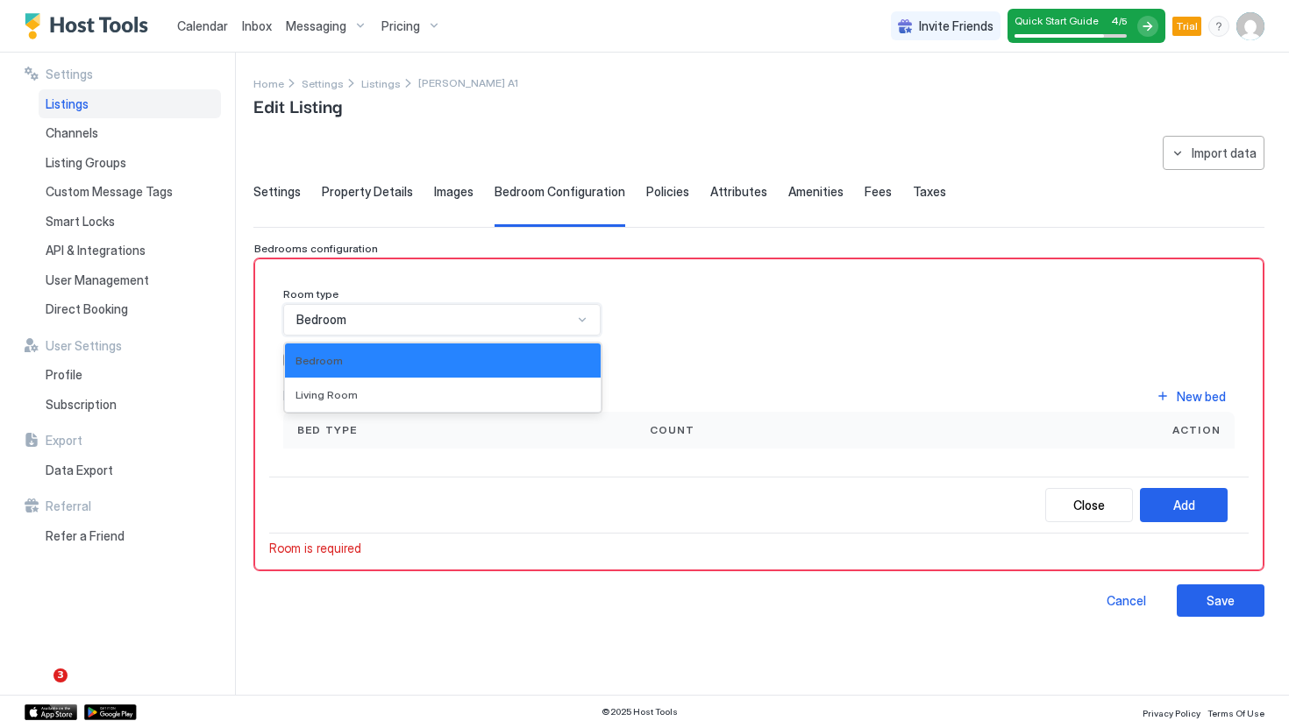
click at [525, 320] on div "Bedroom" at bounding box center [434, 320] width 276 height 16
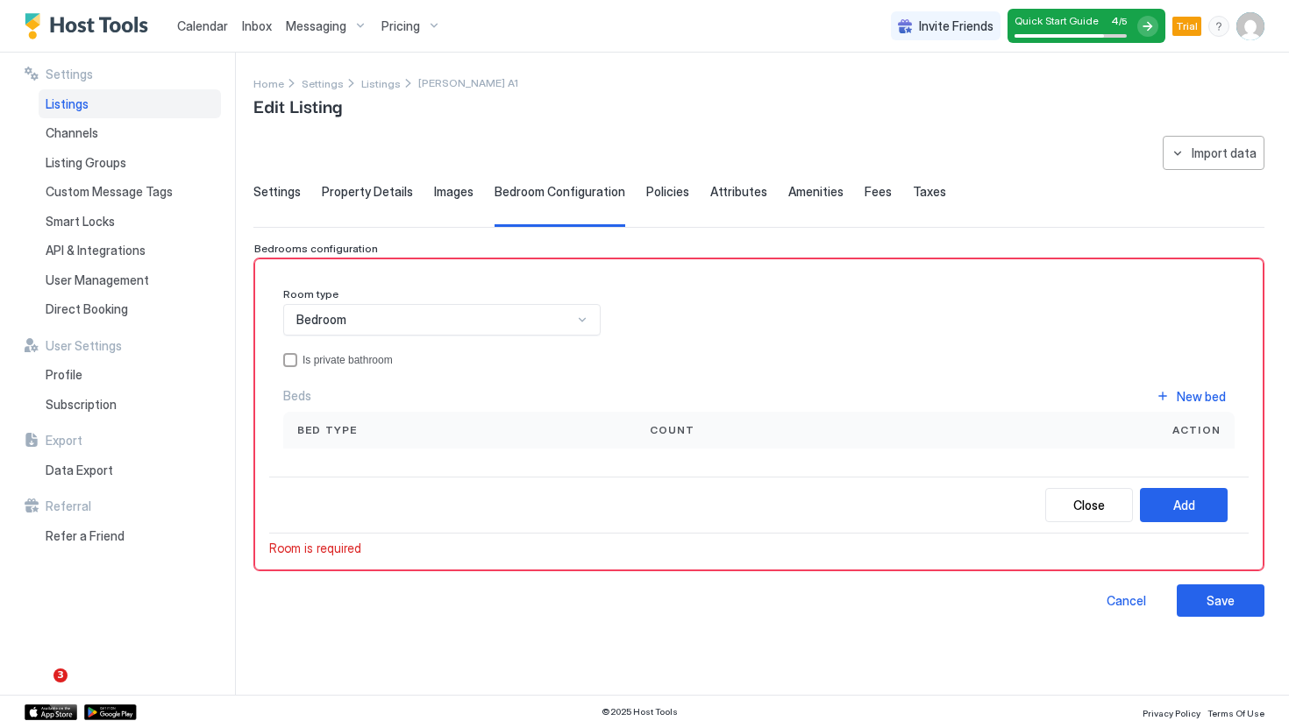
click at [388, 352] on div "Room type Bedroom Is private bathroom Beds New bed Bed type Count Action" at bounding box center [758, 368] width 951 height 161
click at [388, 354] on div "Is private bathroom" at bounding box center [768, 360] width 932 height 12
click at [1156, 387] on button "New bed" at bounding box center [1191, 397] width 88 height 24
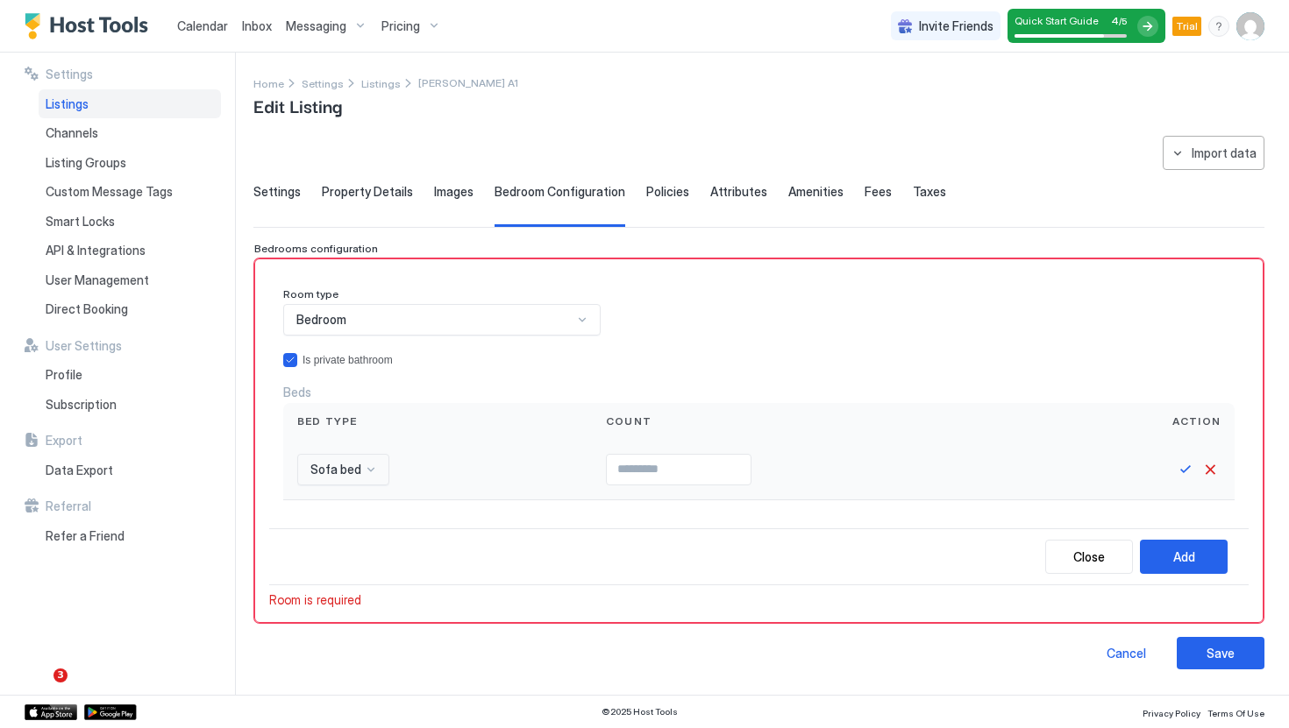
drag, startPoint x: 432, startPoint y: 478, endPoint x: 414, endPoint y: 478, distance: 18.4
click at [414, 478] on div "Sofa bed" at bounding box center [437, 470] width 281 height 32
click at [351, 475] on span "Sofa bed" at bounding box center [335, 470] width 51 height 16
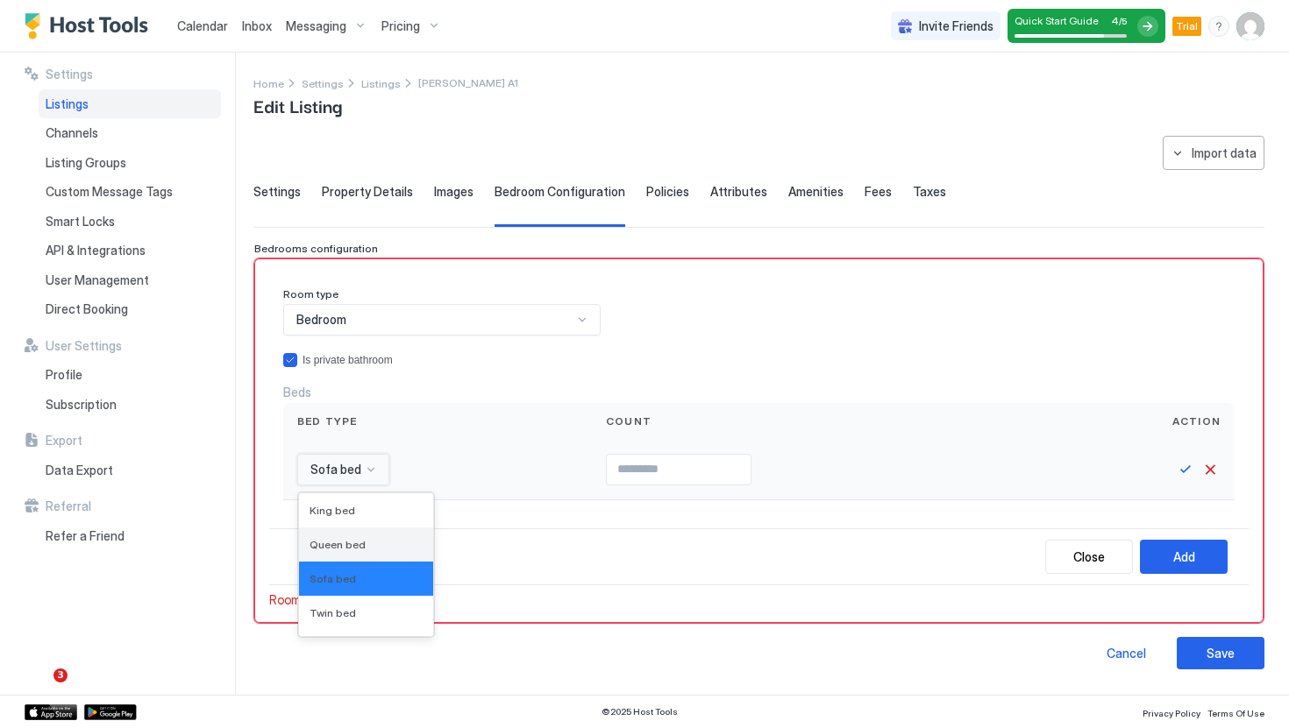
click at [358, 548] on span "Queen bed" at bounding box center [337, 544] width 56 height 13
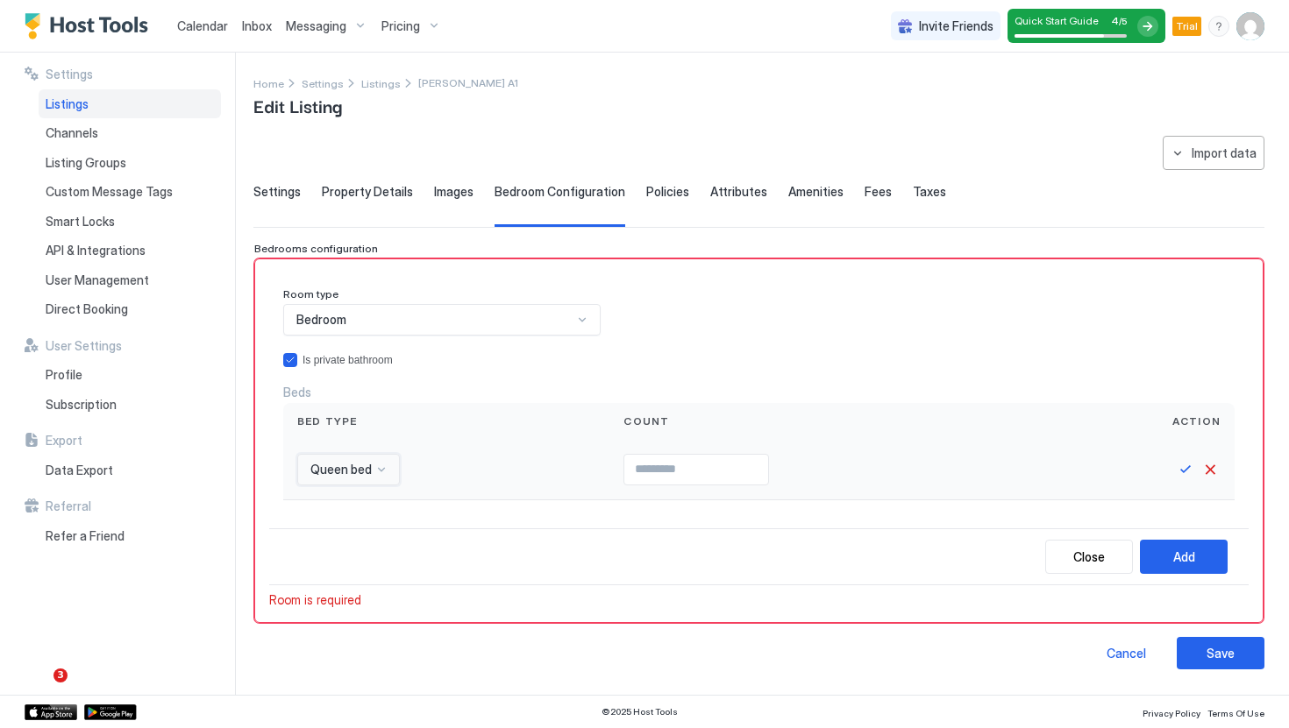
click at [739, 440] on div at bounding box center [826, 470] width 434 height 60
click at [732, 458] on input "Input Field" at bounding box center [696, 470] width 144 height 30
type input "*"
click at [1184, 473] on button "Save" at bounding box center [1185, 469] width 21 height 21
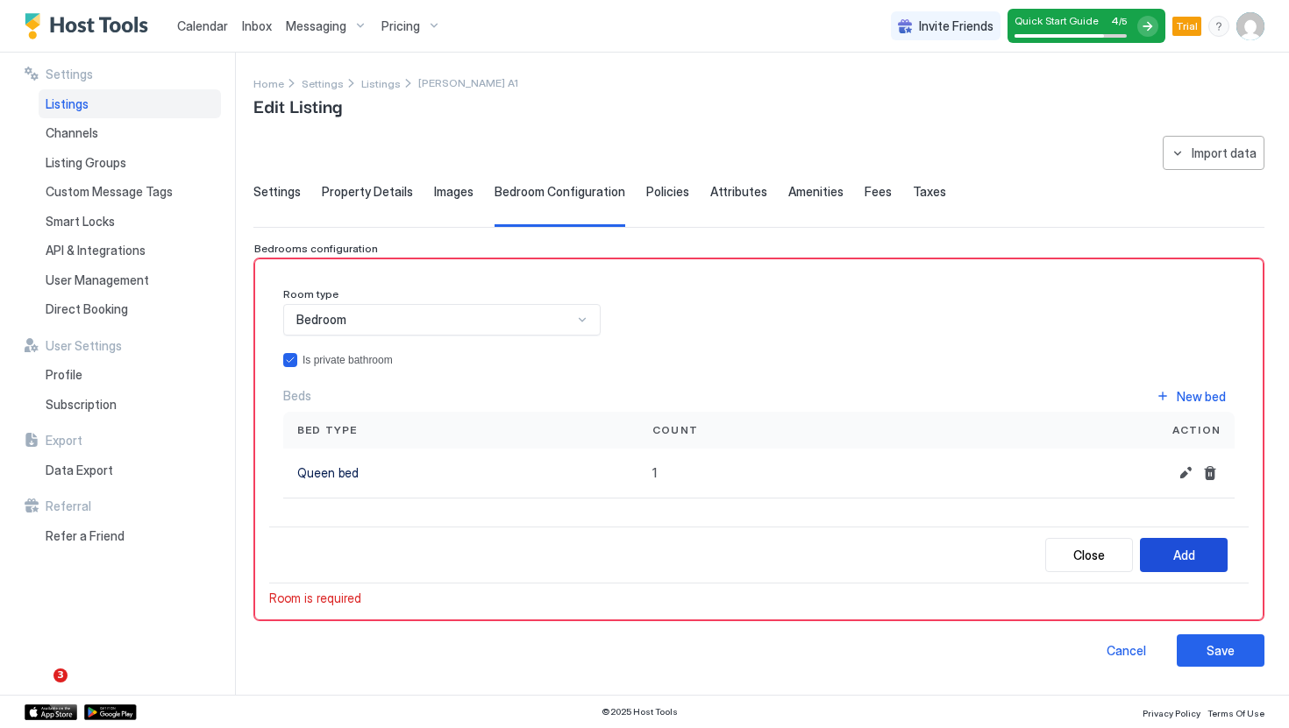
click at [1203, 557] on button "Add" at bounding box center [1184, 555] width 88 height 34
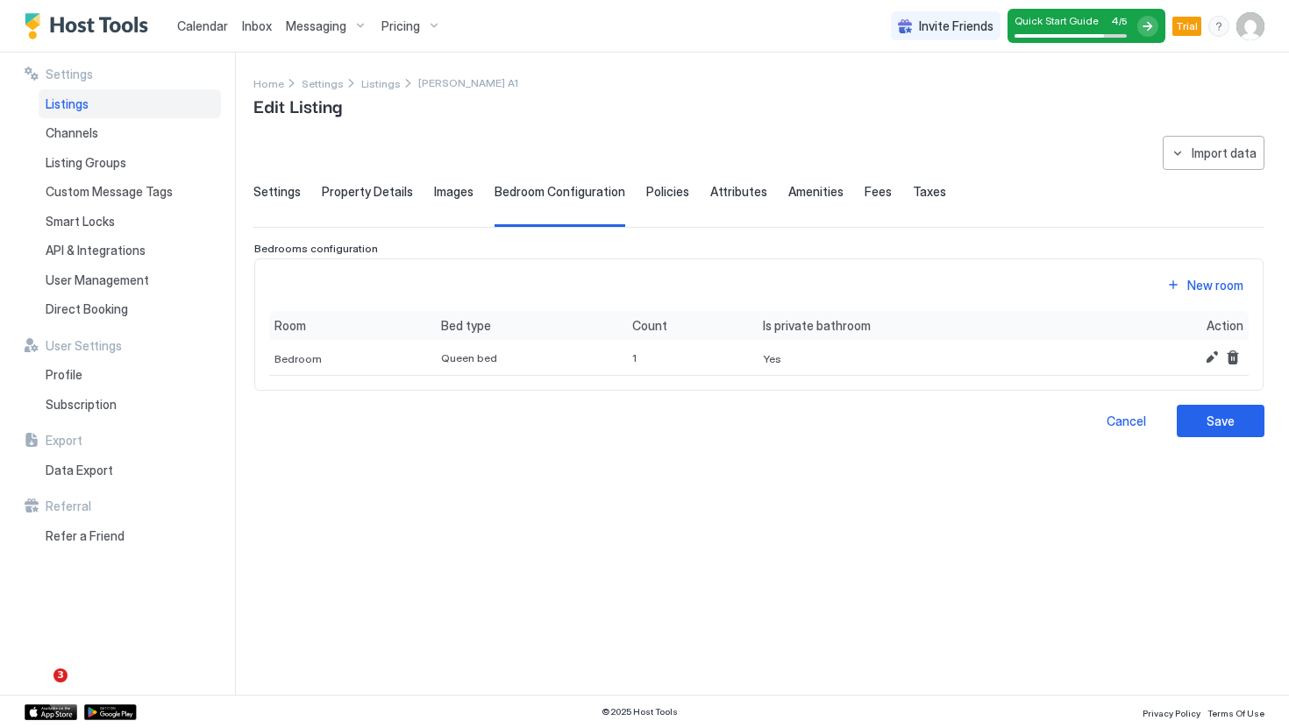
click at [407, 192] on div "Settings Property Details Images Bedroom Configuration Policies Attributes Amen…" at bounding box center [758, 205] width 1011 height 43
click at [372, 194] on span "Property Details" at bounding box center [367, 192] width 91 height 16
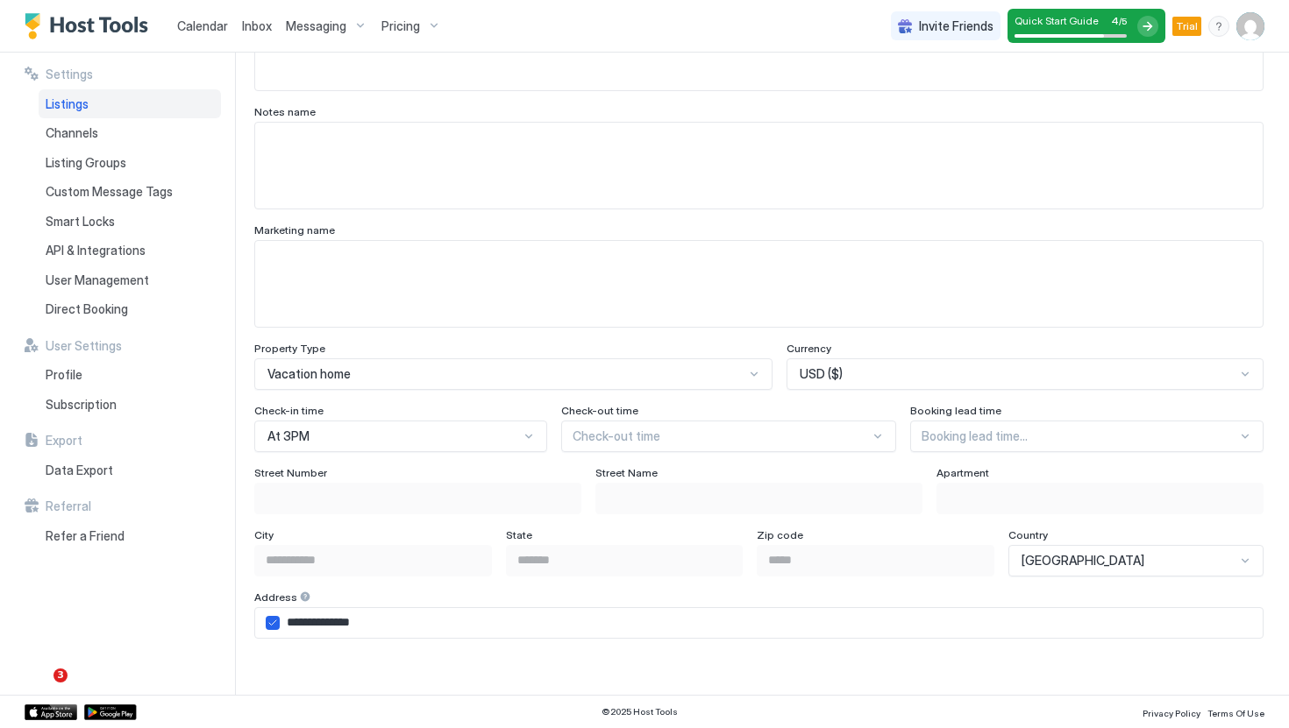
click at [459, 414] on div "Check-in time" at bounding box center [400, 412] width 293 height 17
click at [459, 423] on div "At 3PM" at bounding box center [400, 437] width 293 height 32
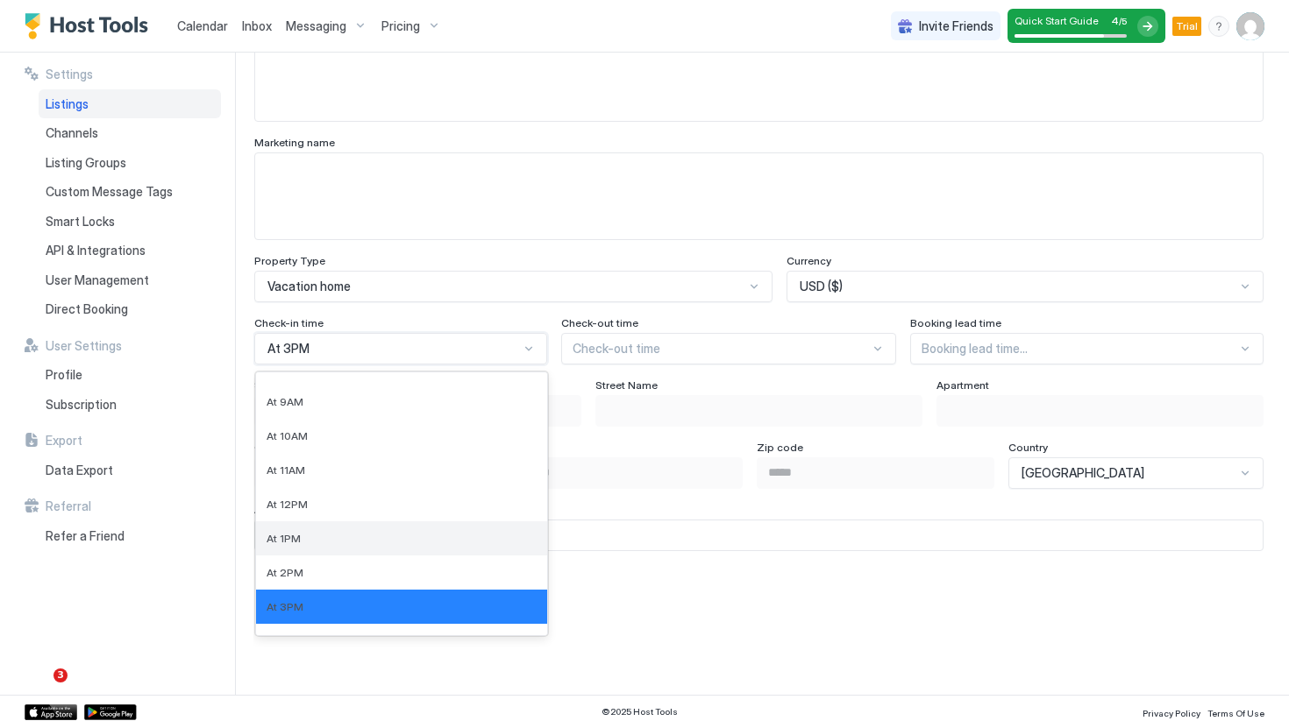
scroll to position [366, 0]
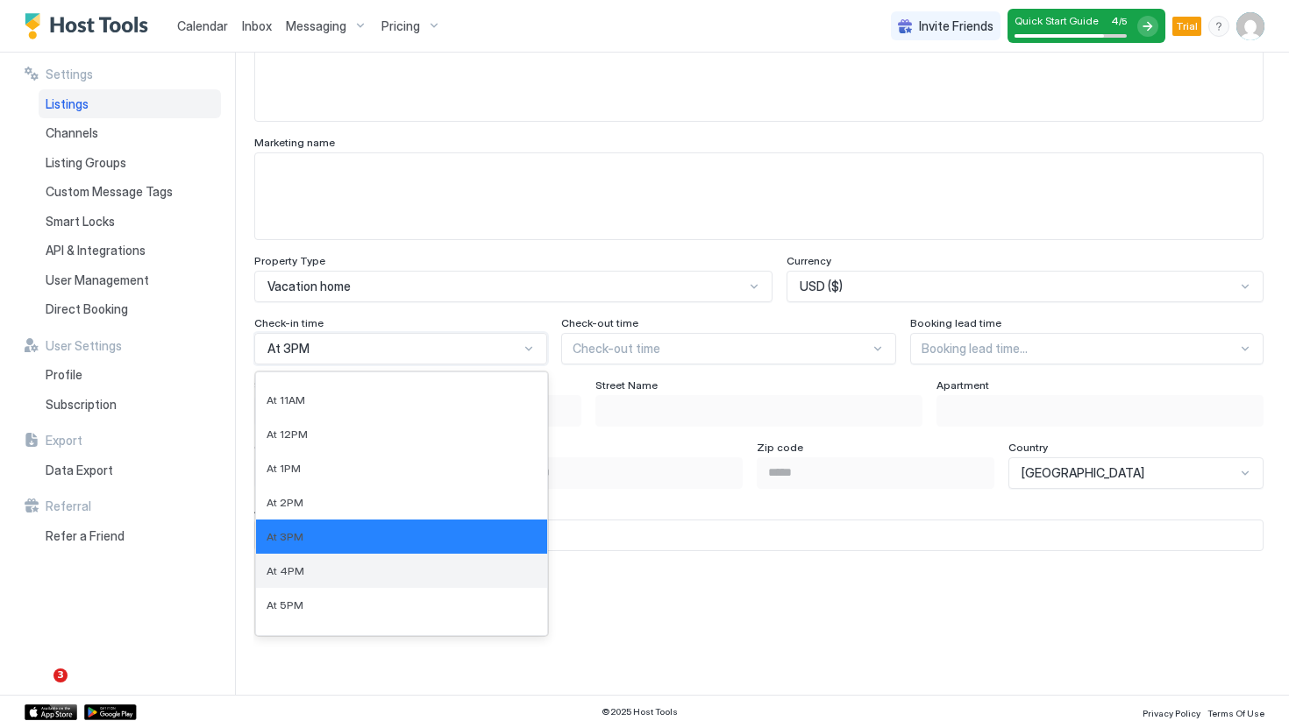
click at [363, 565] on div "At 4PM" at bounding box center [401, 571] width 270 height 13
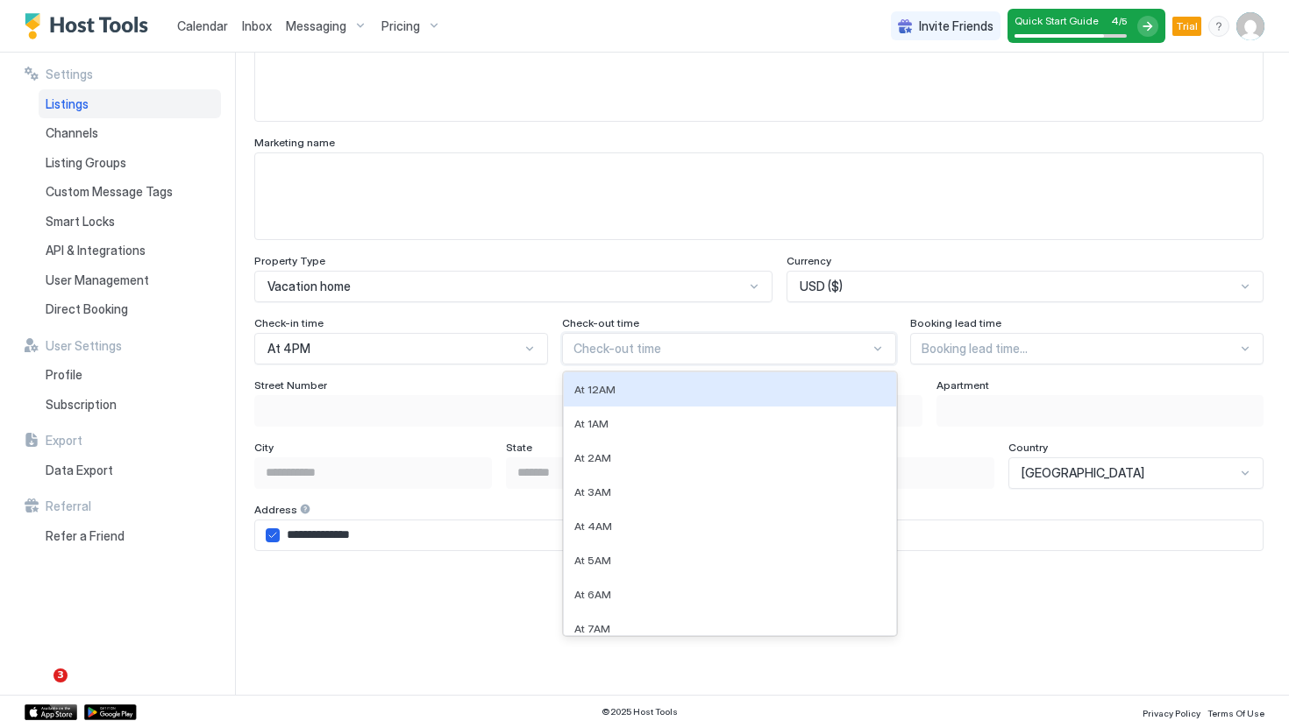
click at [669, 353] on div at bounding box center [721, 349] width 297 height 16
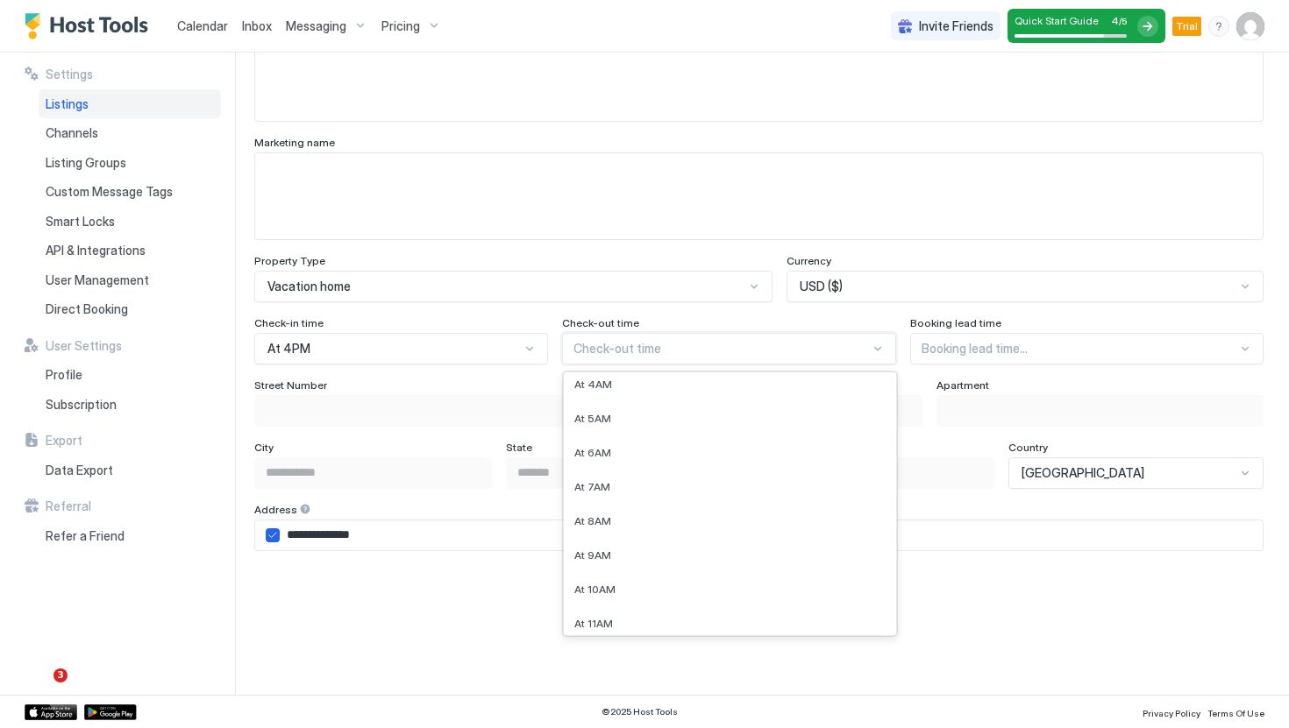
scroll to position [174, 0]
click at [627, 589] on div "At 11AM" at bounding box center [730, 592] width 312 height 13
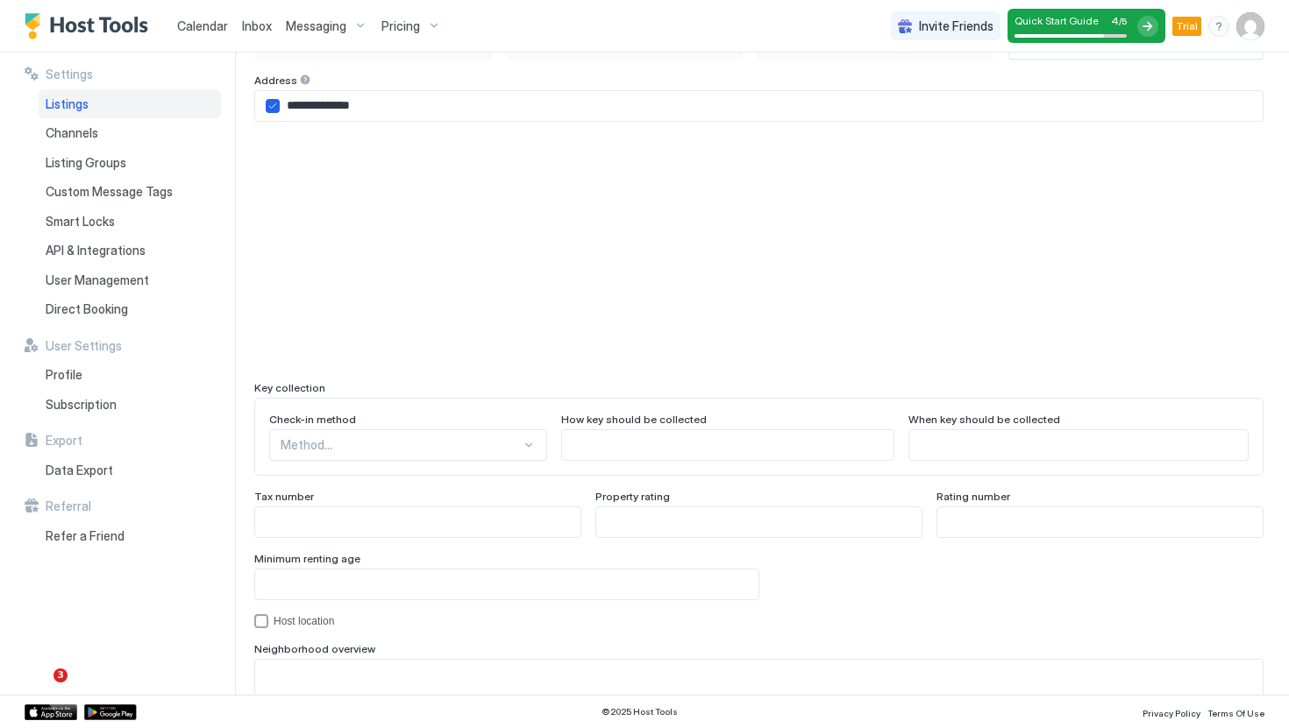
scroll to position [1522, 0]
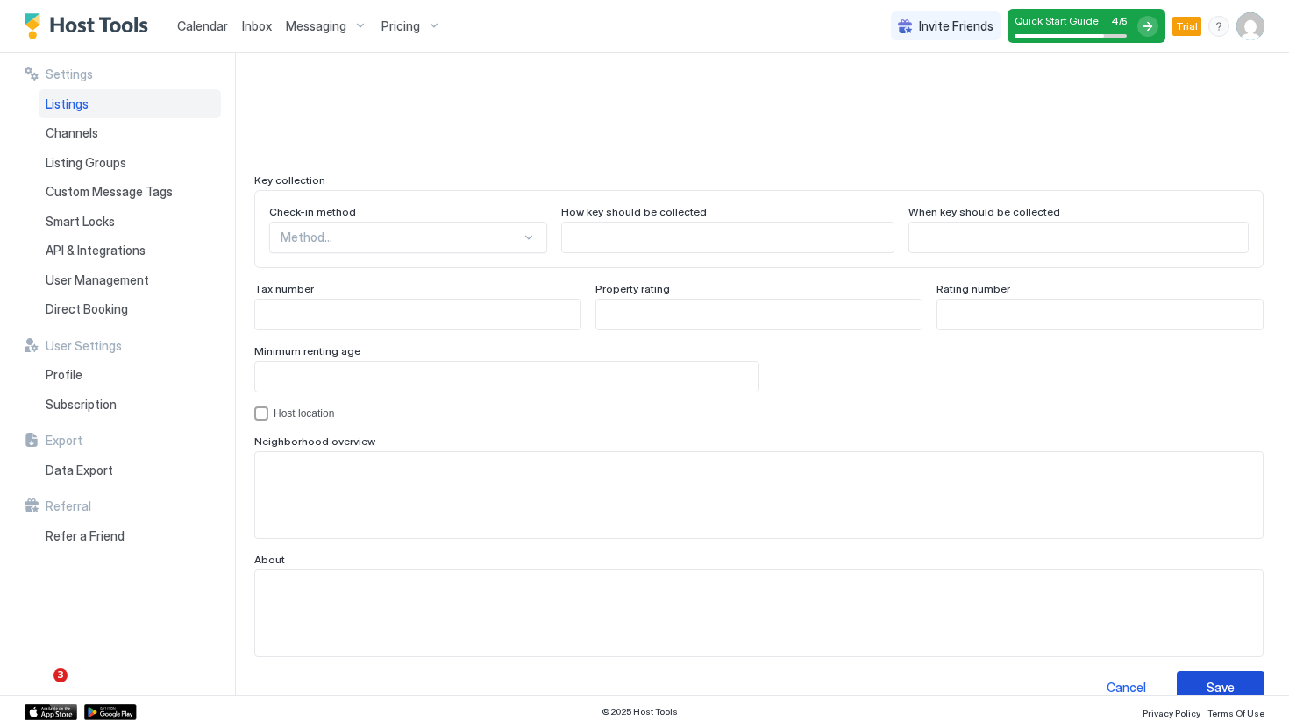
click at [1199, 692] on button "Save" at bounding box center [1220, 687] width 88 height 32
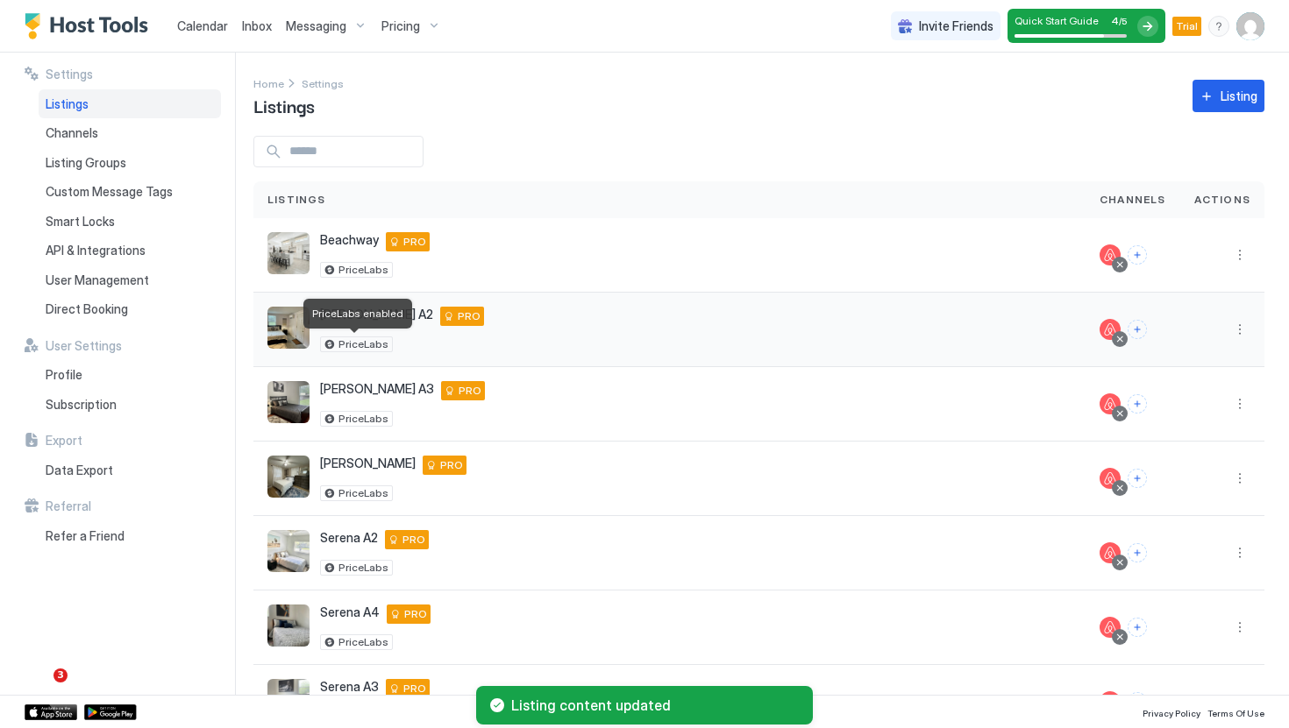
scroll to position [289, 0]
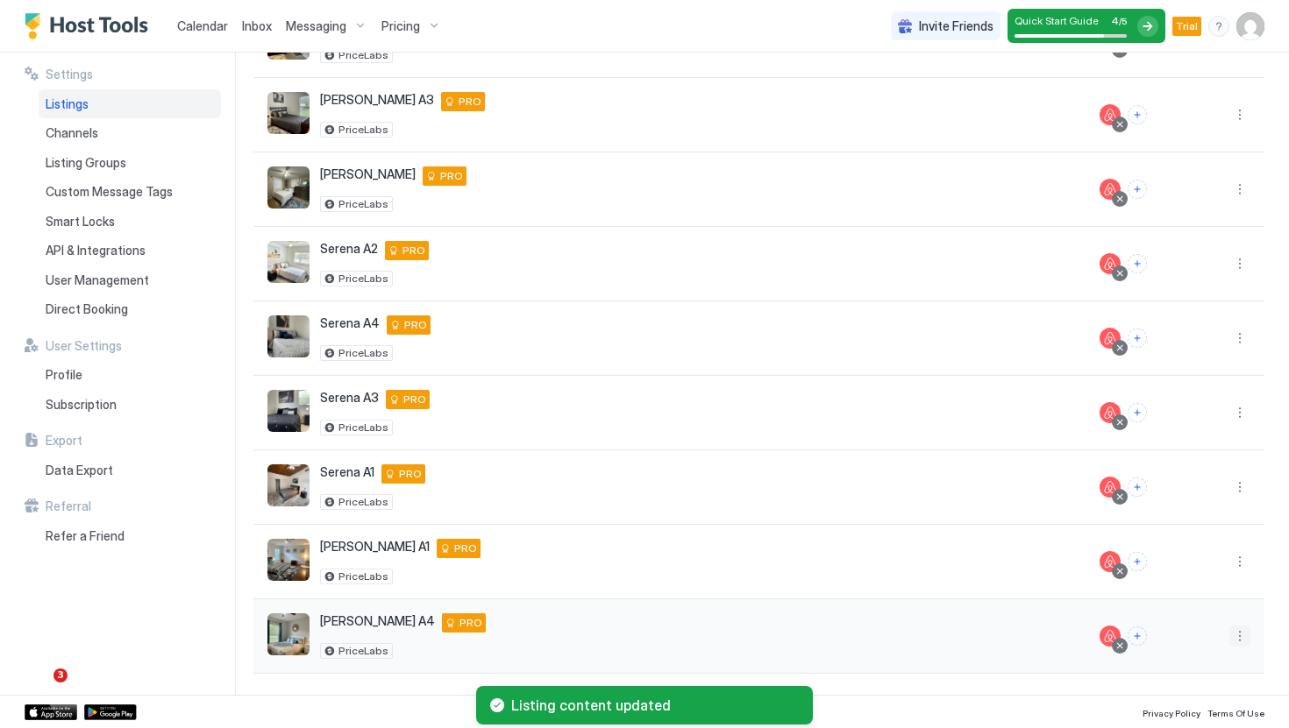
click at [1237, 639] on button "More options" at bounding box center [1239, 636] width 21 height 21
click at [1176, 529] on span "Listing Settings" at bounding box center [1200, 526] width 78 height 13
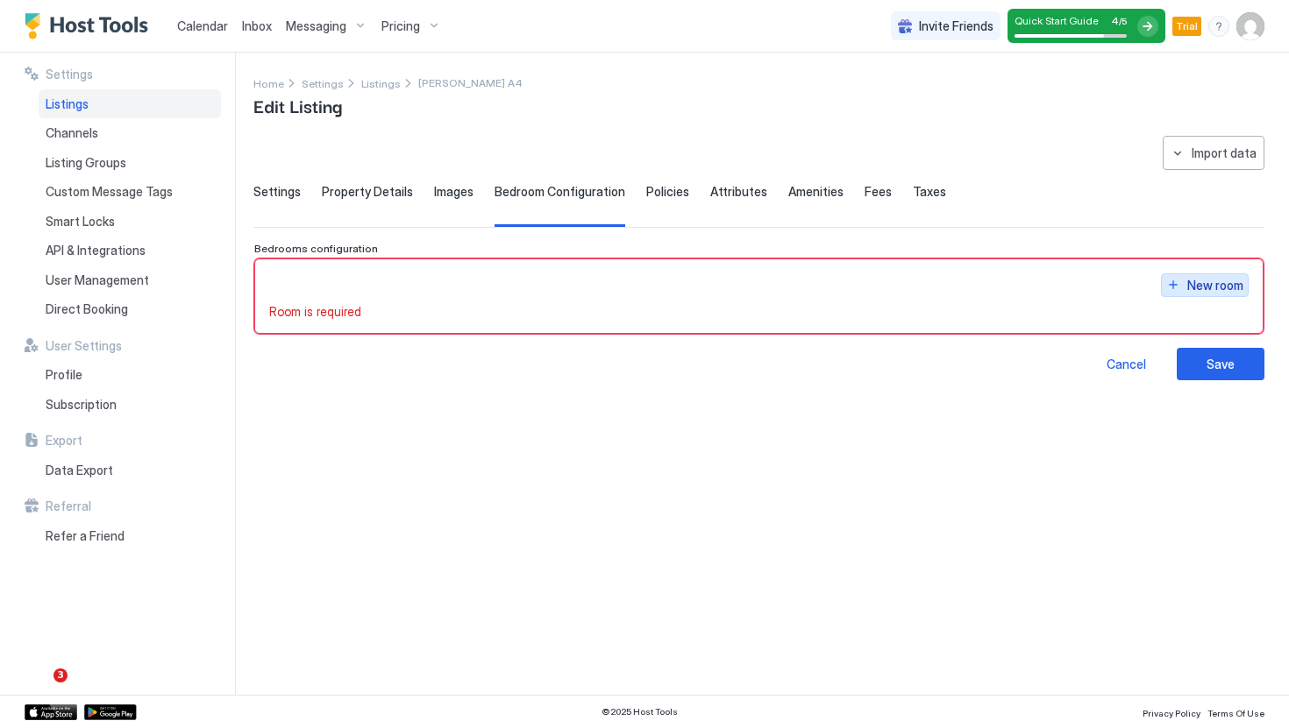
click at [1194, 285] on div "New room" at bounding box center [1215, 285] width 56 height 18
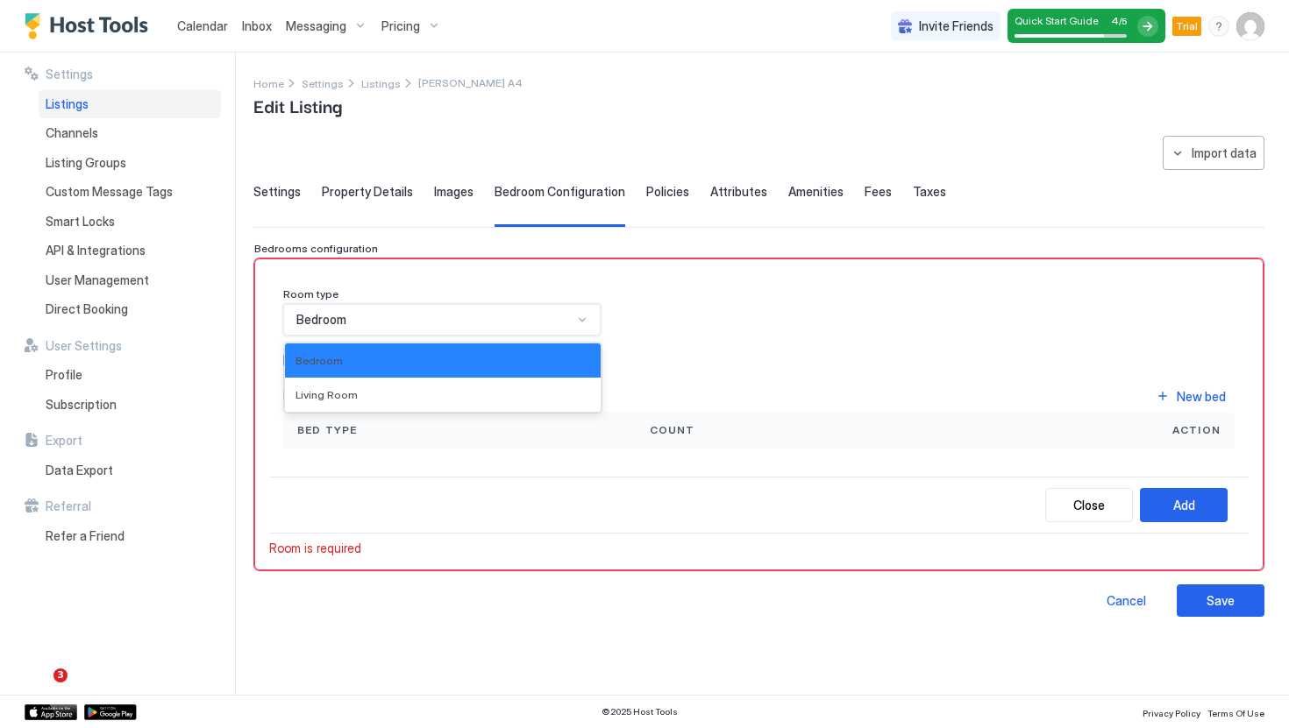
click at [397, 320] on div "Bedroom" at bounding box center [434, 320] width 276 height 16
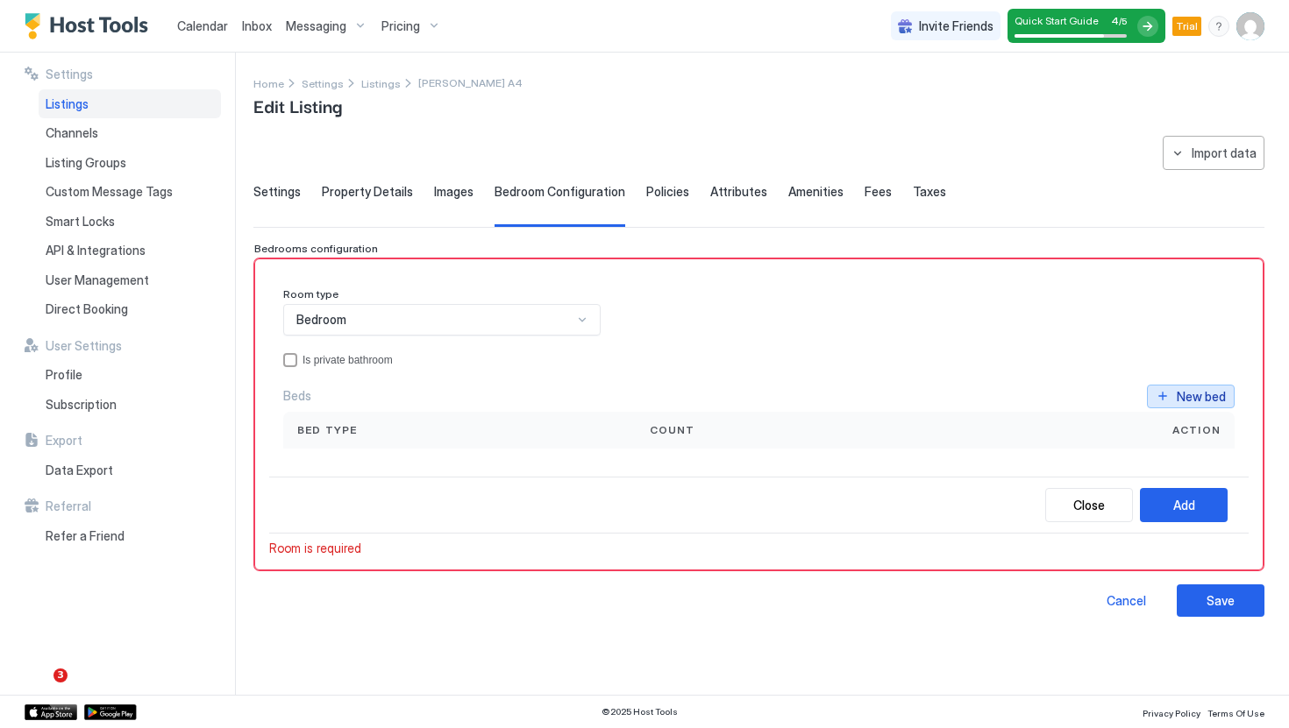
click at [1184, 401] on div "New bed" at bounding box center [1200, 396] width 49 height 18
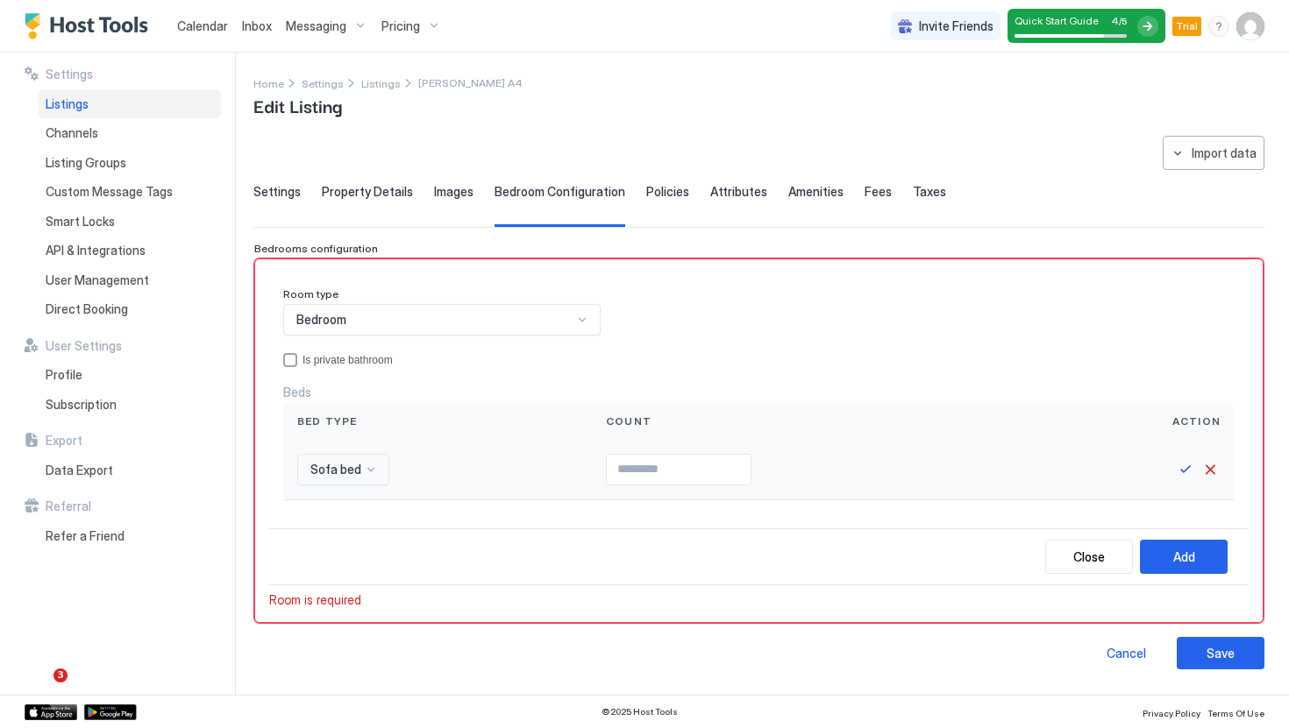
click at [347, 471] on span "Sofa bed" at bounding box center [335, 470] width 51 height 16
type input "*"
click at [337, 497] on div "Queen bed" at bounding box center [339, 511] width 81 height 34
click at [644, 473] on input "Input Field" at bounding box center [696, 470] width 144 height 30
type input "*"
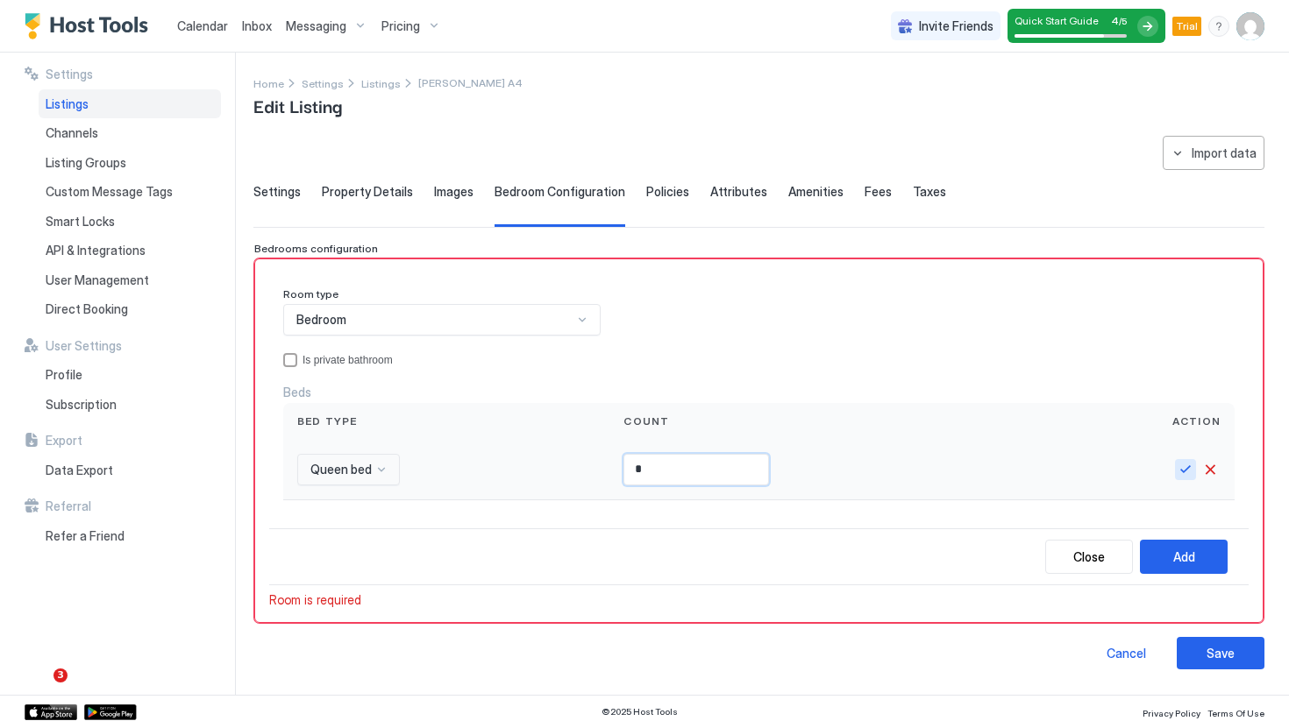
click at [1181, 474] on button "Save" at bounding box center [1185, 469] width 21 height 21
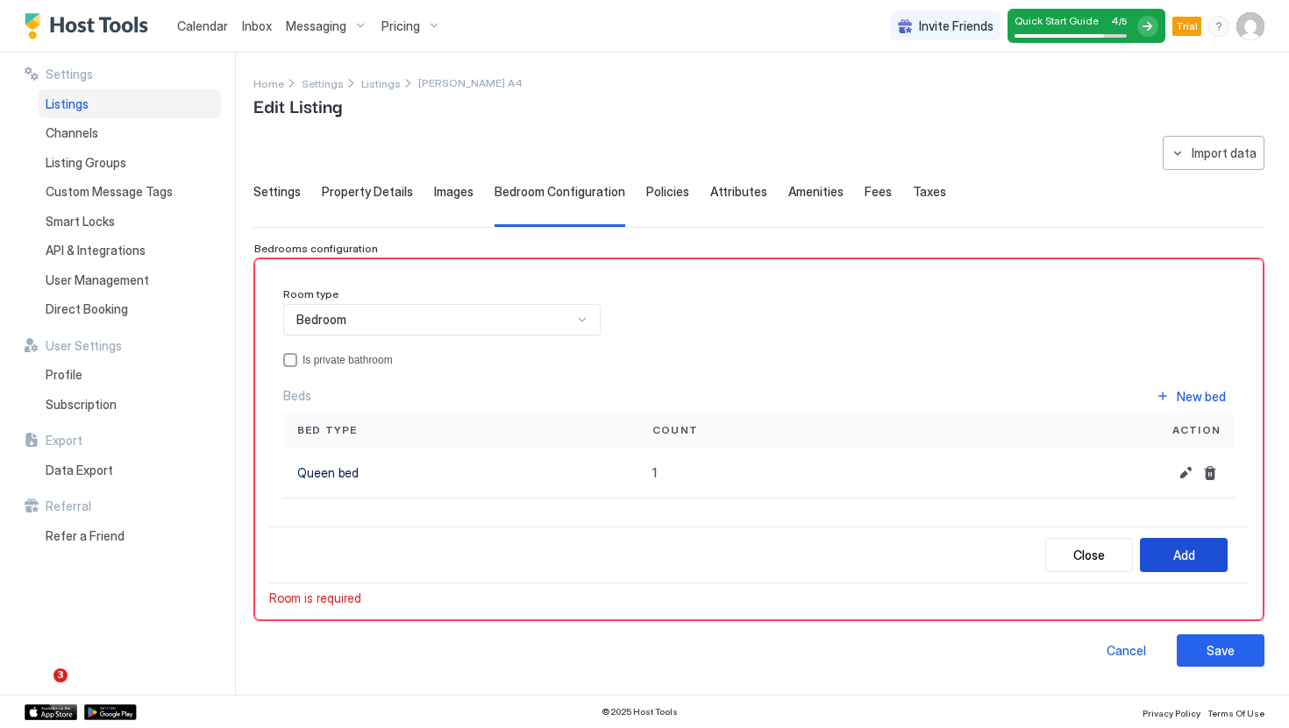
click at [1193, 553] on div "Add" at bounding box center [1184, 555] width 22 height 18
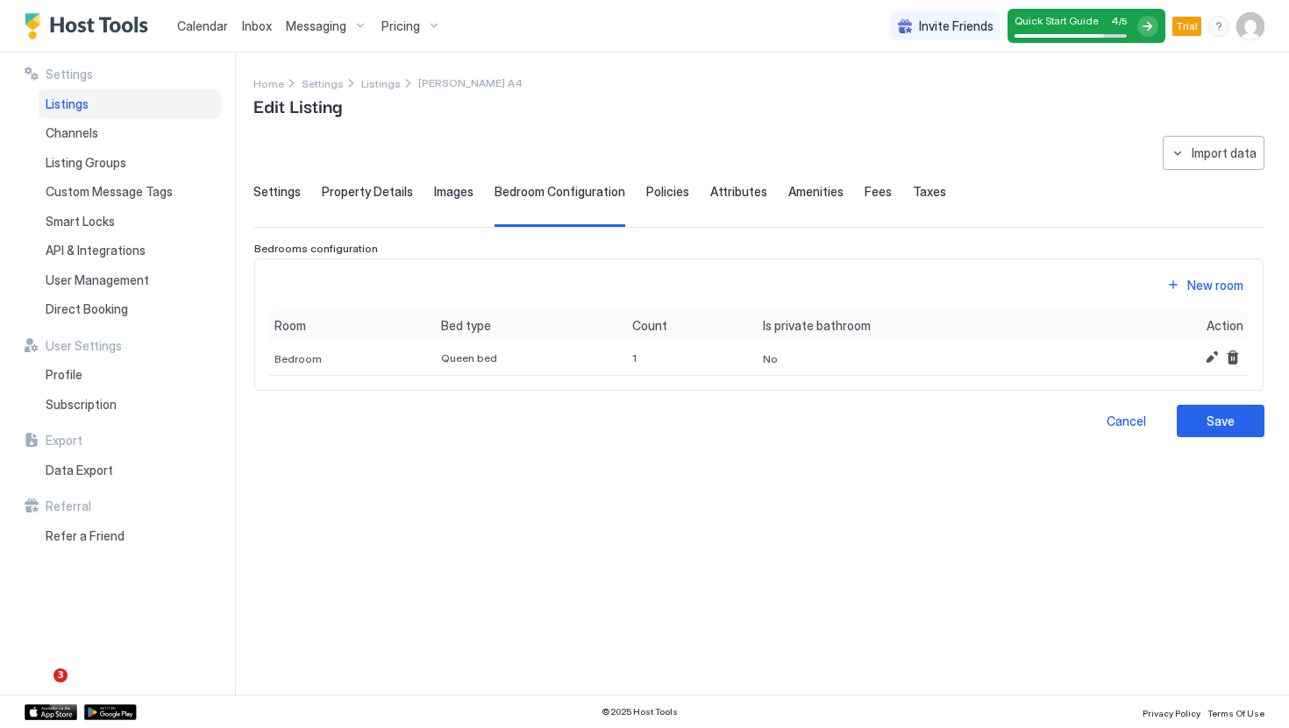
click at [307, 189] on div "Settings Property Details Images Bedroom Configuration Policies Attributes Amen…" at bounding box center [758, 205] width 1011 height 43
click at [345, 189] on span "Property Details" at bounding box center [367, 192] width 91 height 16
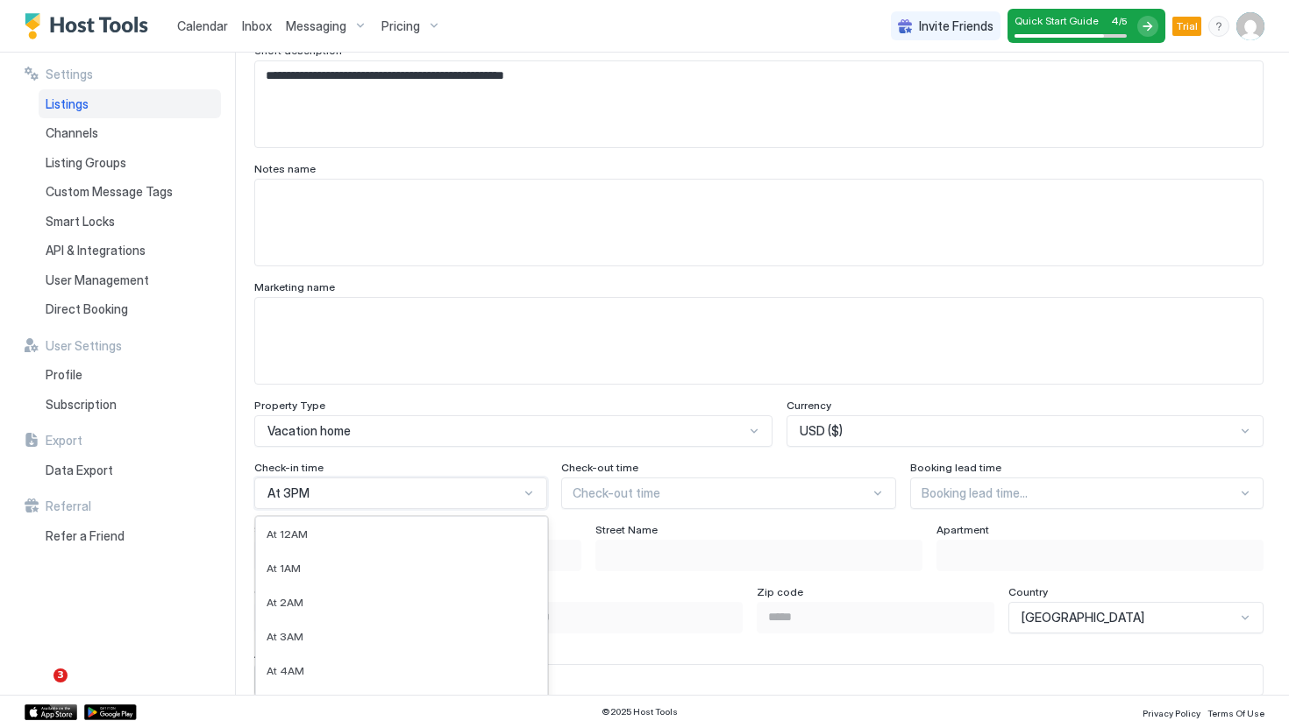
click at [394, 493] on div "At 12PM, 13 of 24. 24 results available. Use Up and Down to choose options, pre…" at bounding box center [400, 494] width 293 height 32
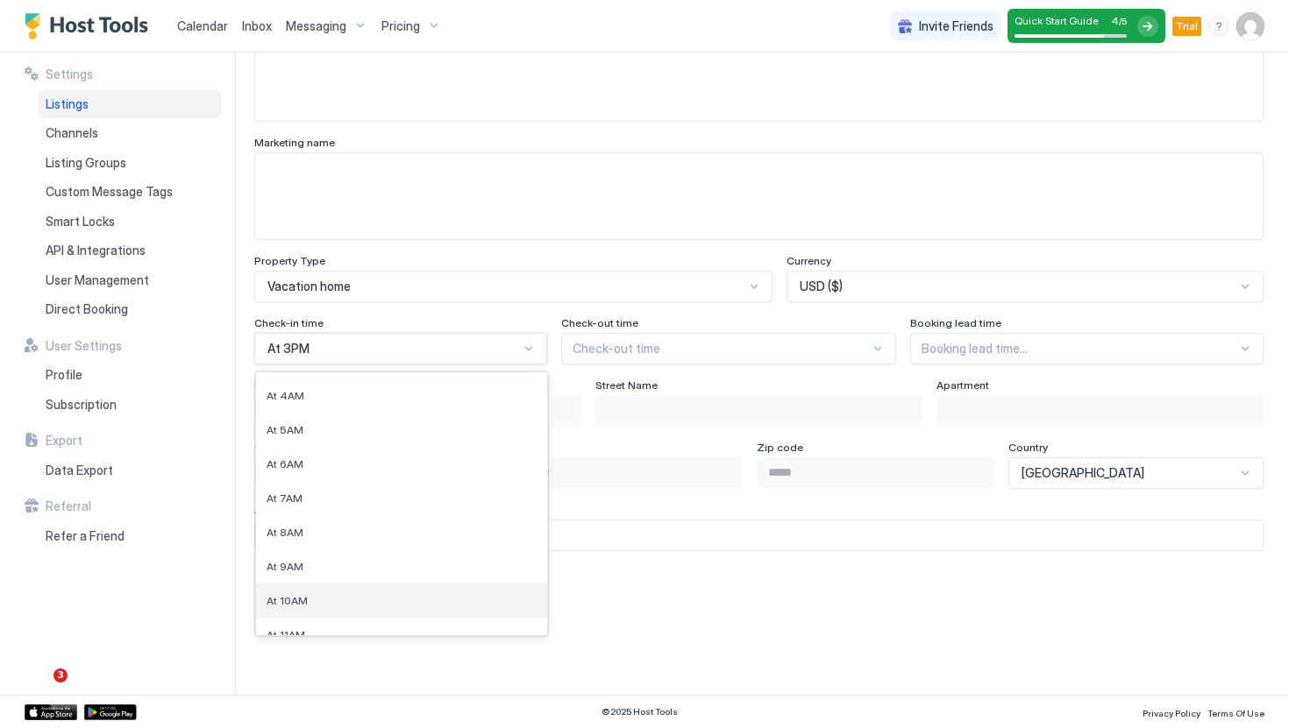
scroll to position [127, 0]
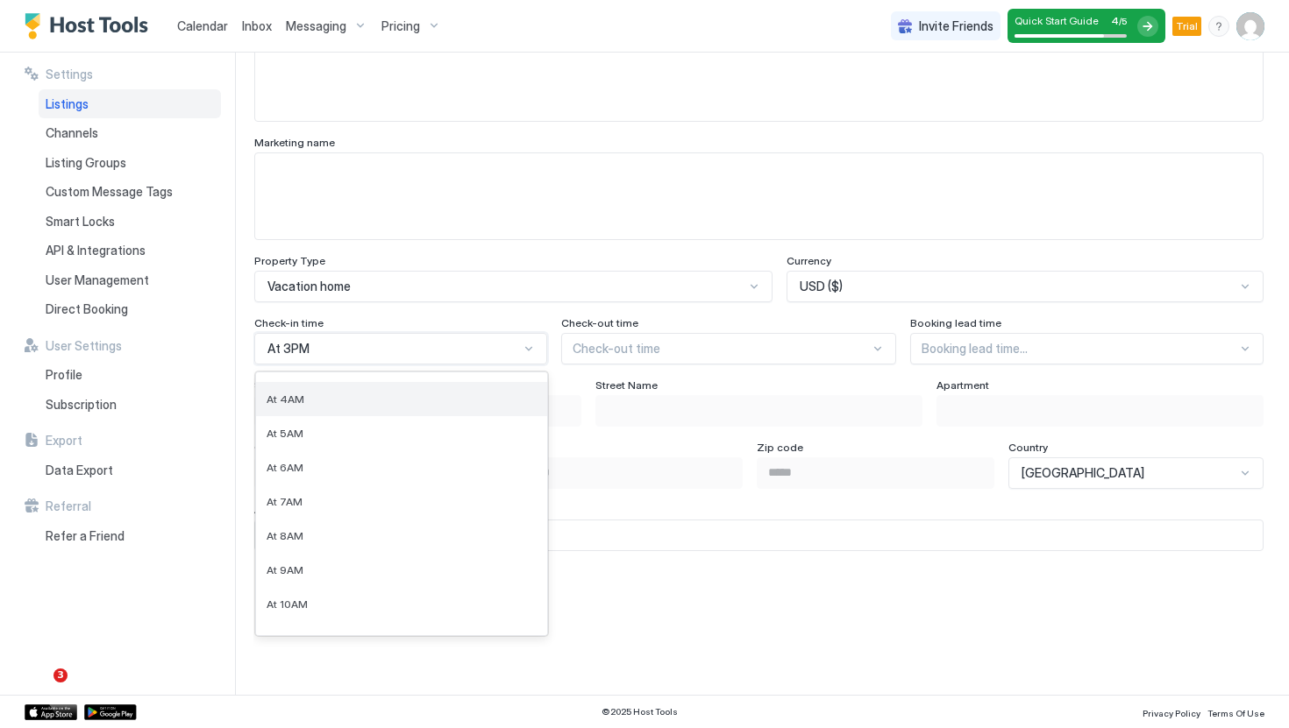
click at [403, 404] on div "At 4AM" at bounding box center [401, 399] width 270 height 13
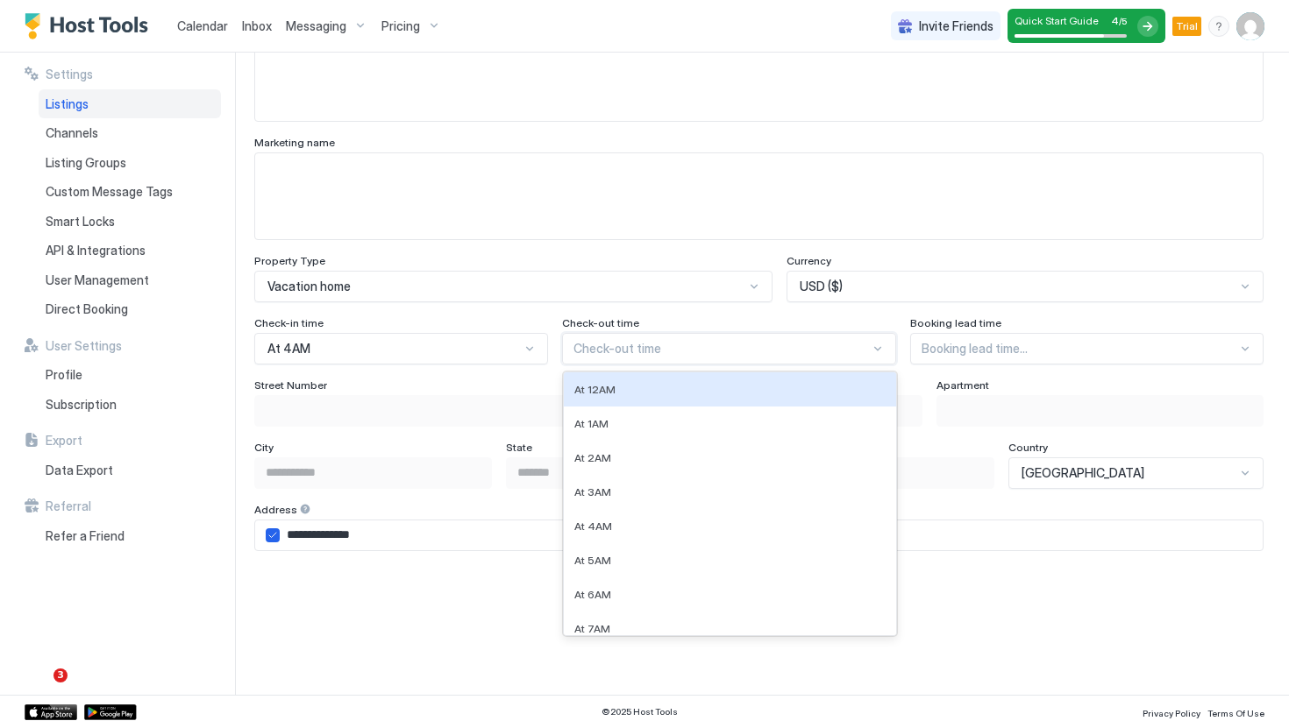
click at [638, 343] on div at bounding box center [721, 349] width 297 height 16
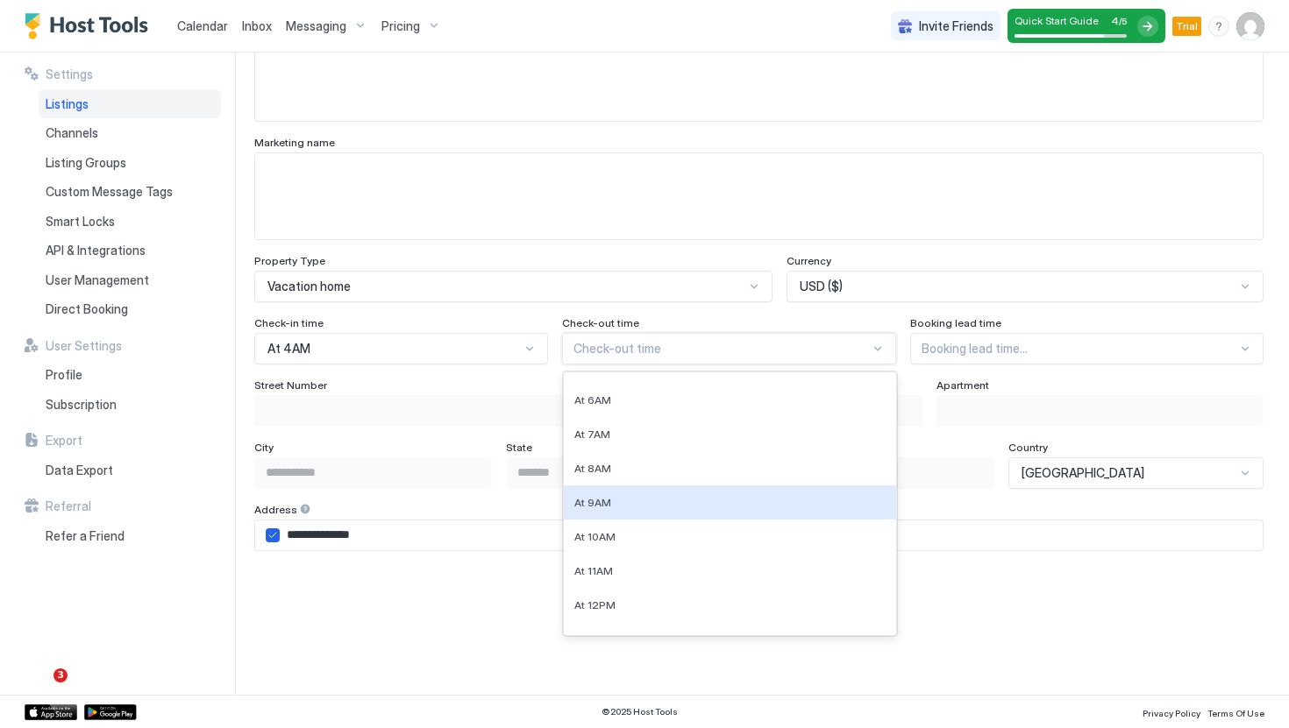
scroll to position [195, 0]
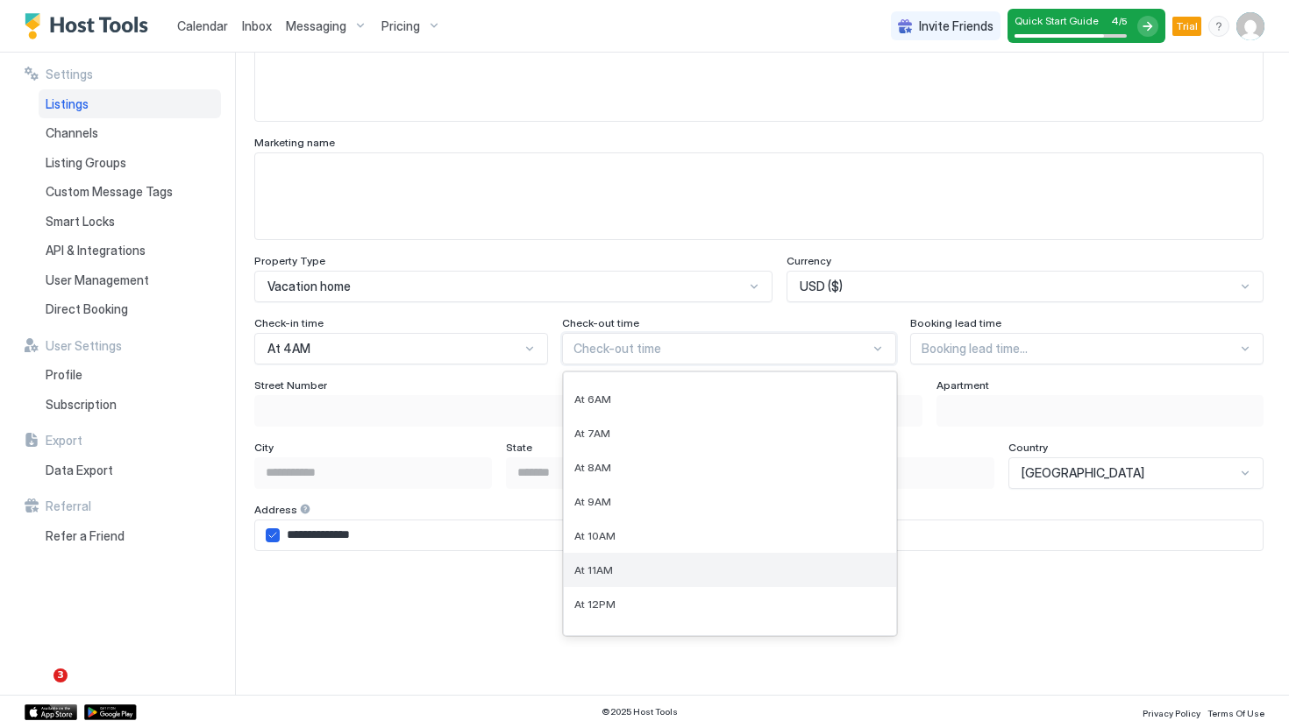
click at [610, 564] on div "At 11AM" at bounding box center [730, 570] width 312 height 13
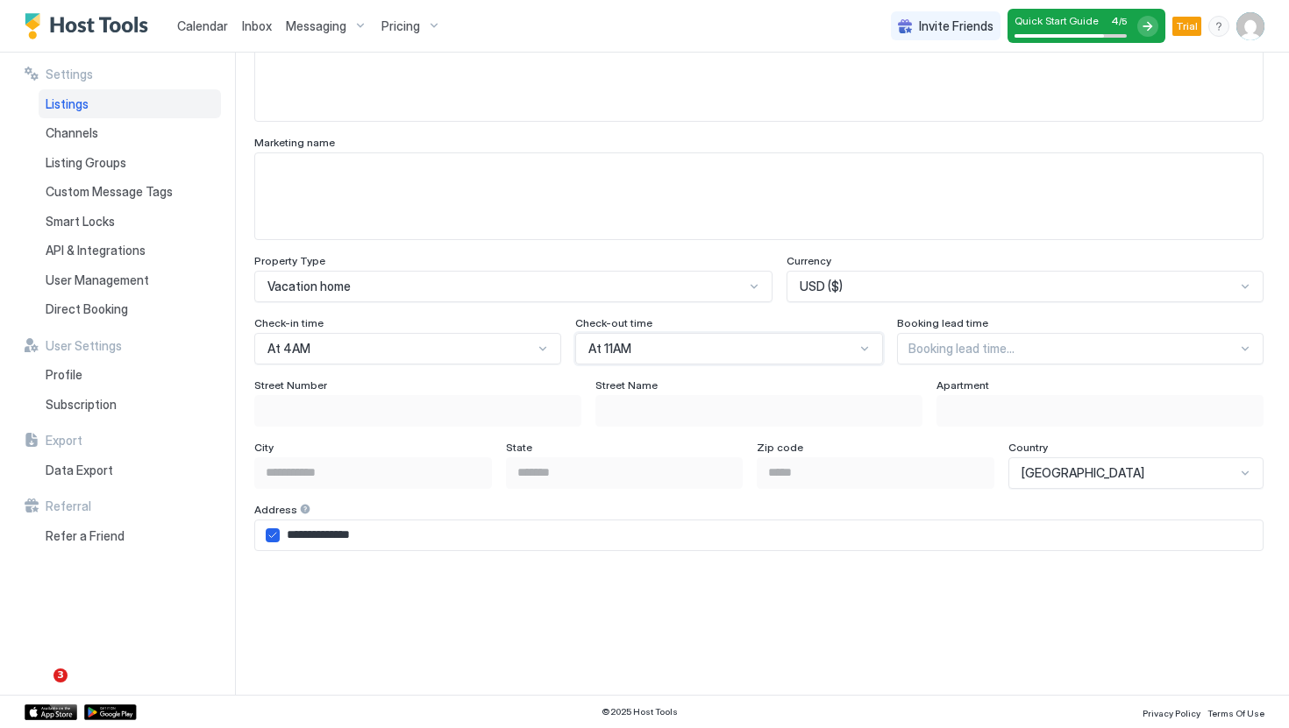
scroll to position [1551, 0]
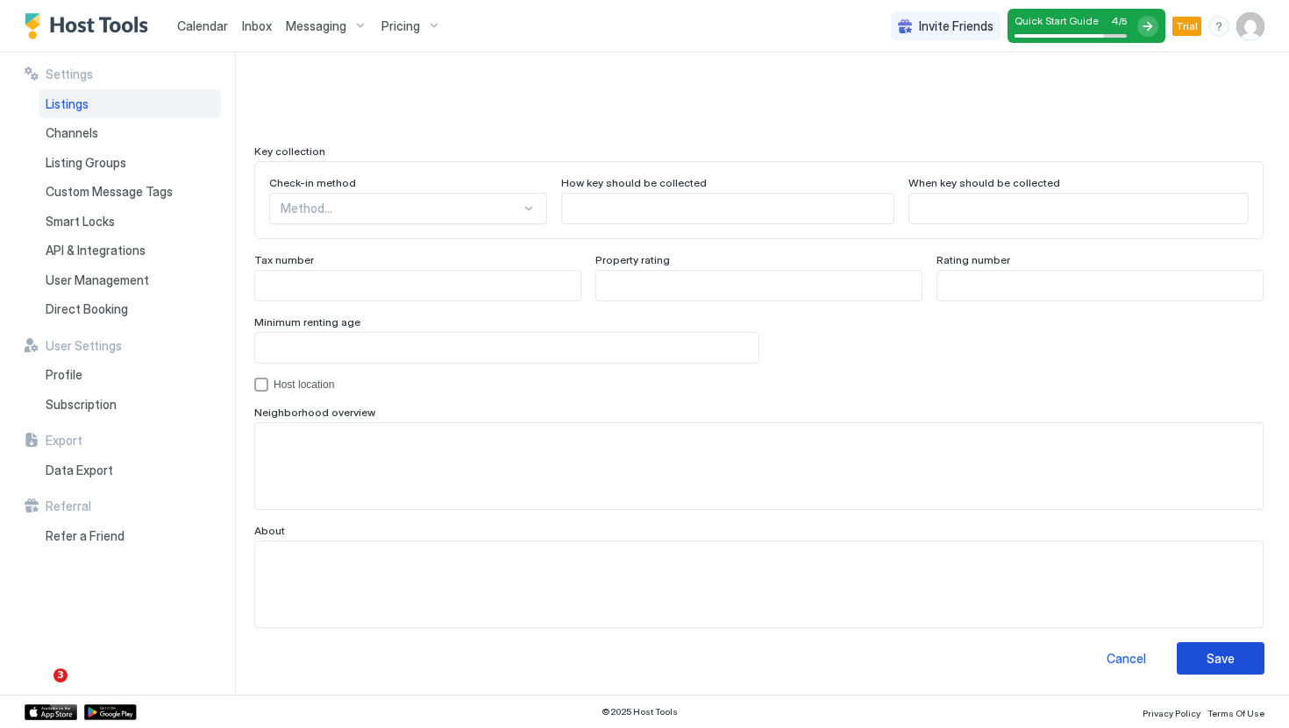
click at [1206, 654] on div "Save" at bounding box center [1220, 659] width 28 height 18
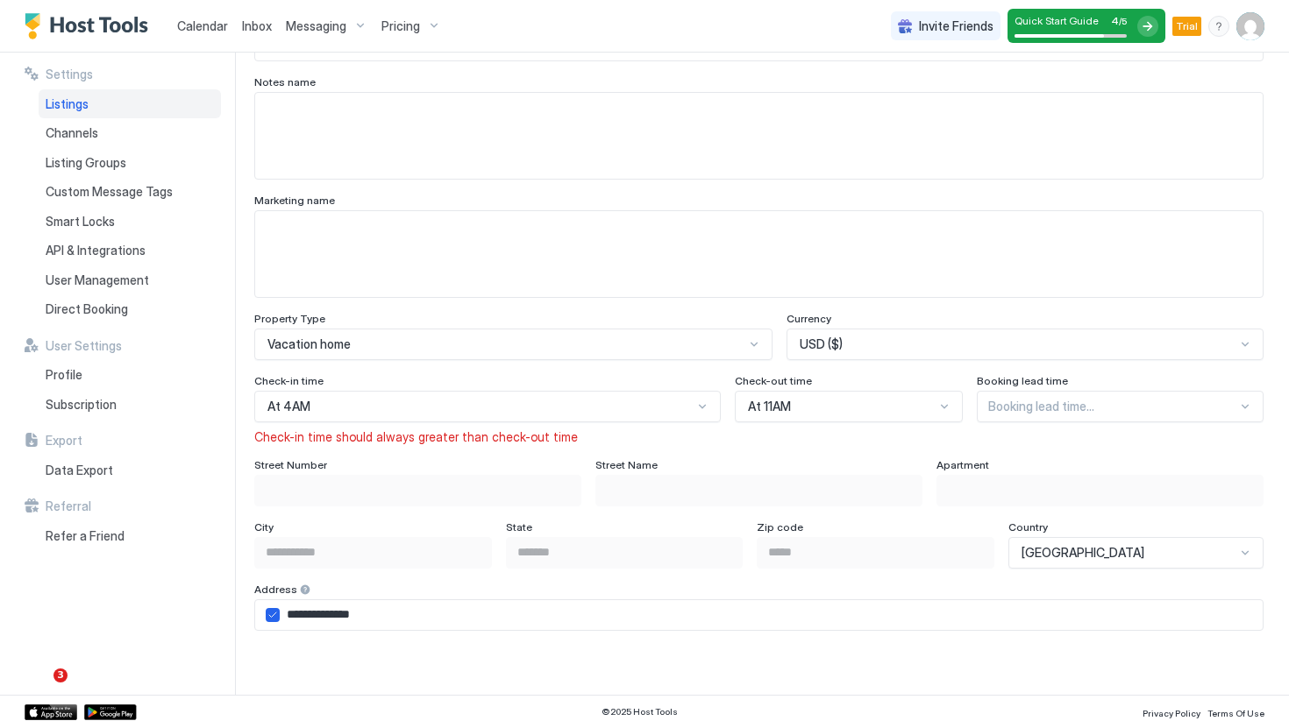
scroll to position [885, 0]
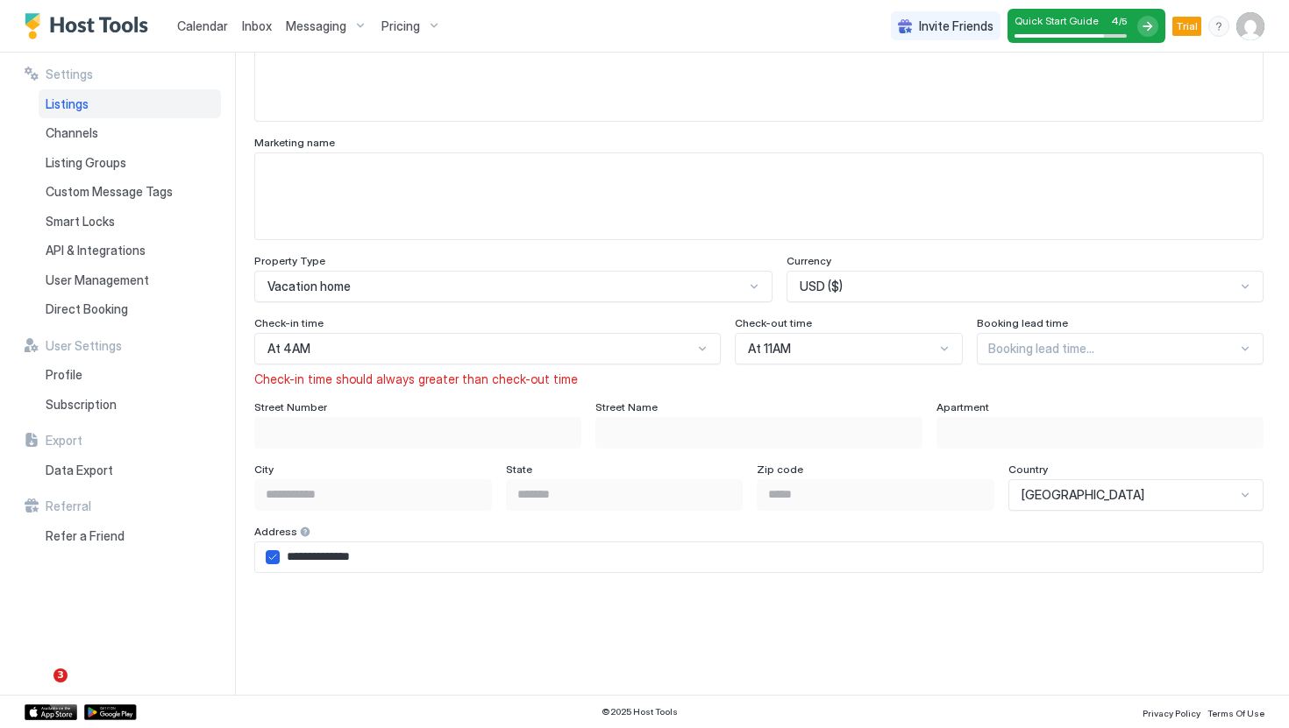
click at [509, 365] on div "At 4AM" at bounding box center [487, 349] width 466 height 32
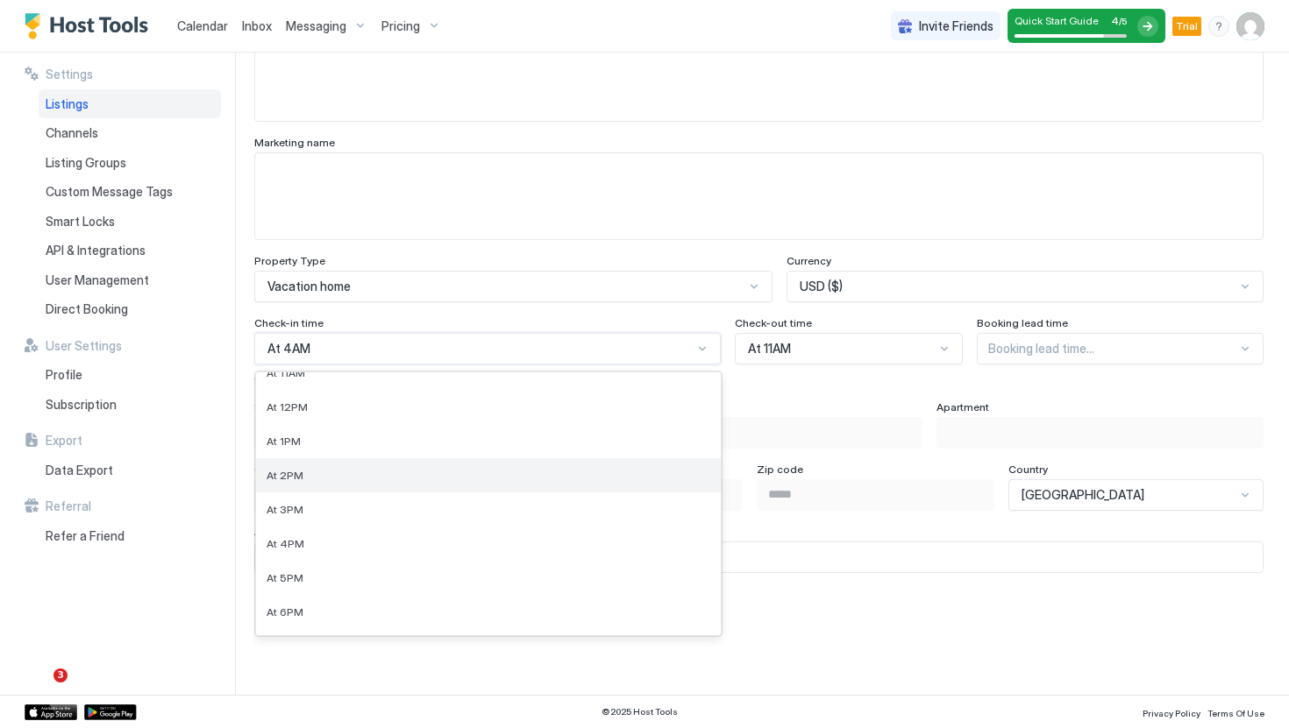
scroll to position [402, 0]
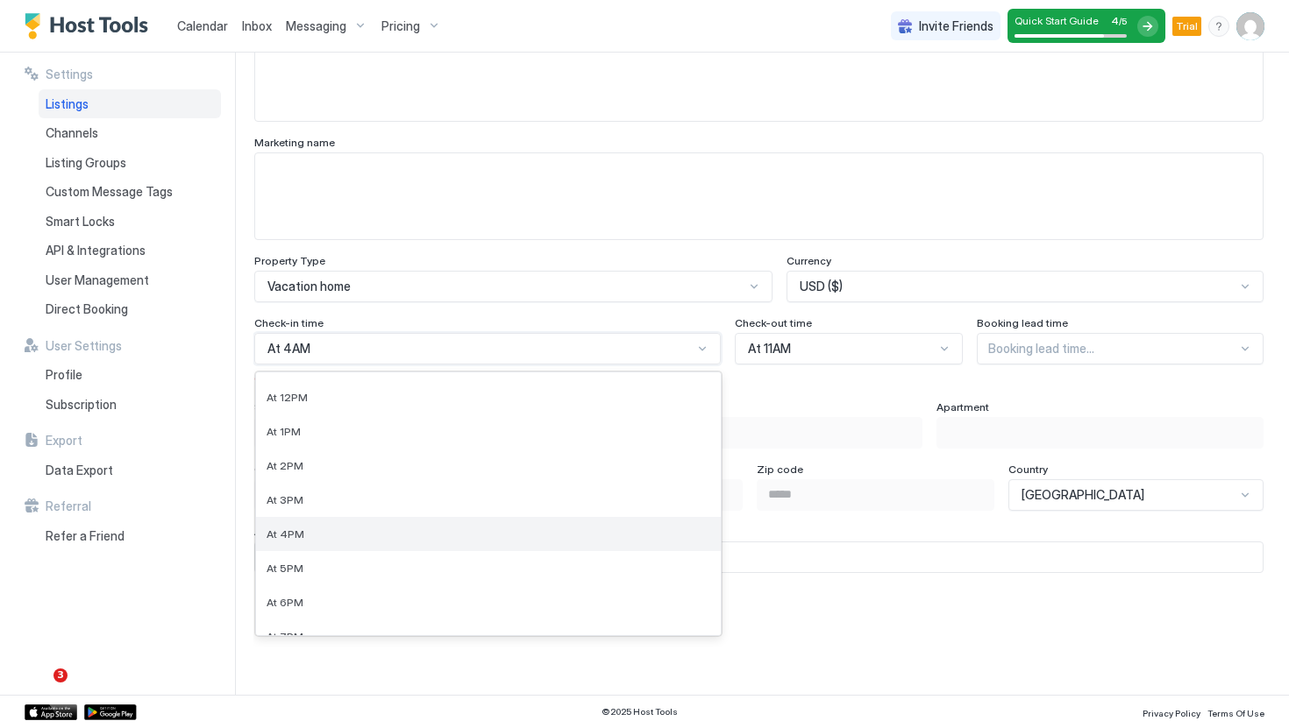
click at [415, 528] on div "At 4PM" at bounding box center [488, 534] width 444 height 13
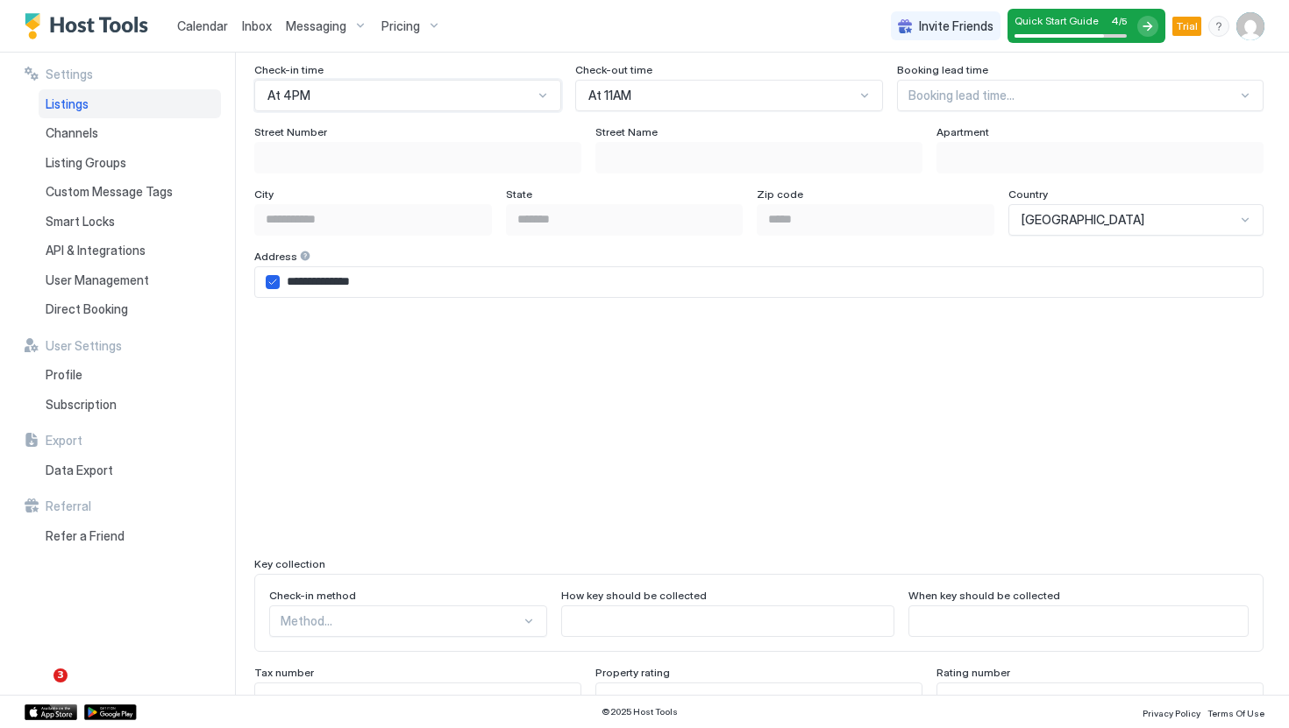
scroll to position [1551, 0]
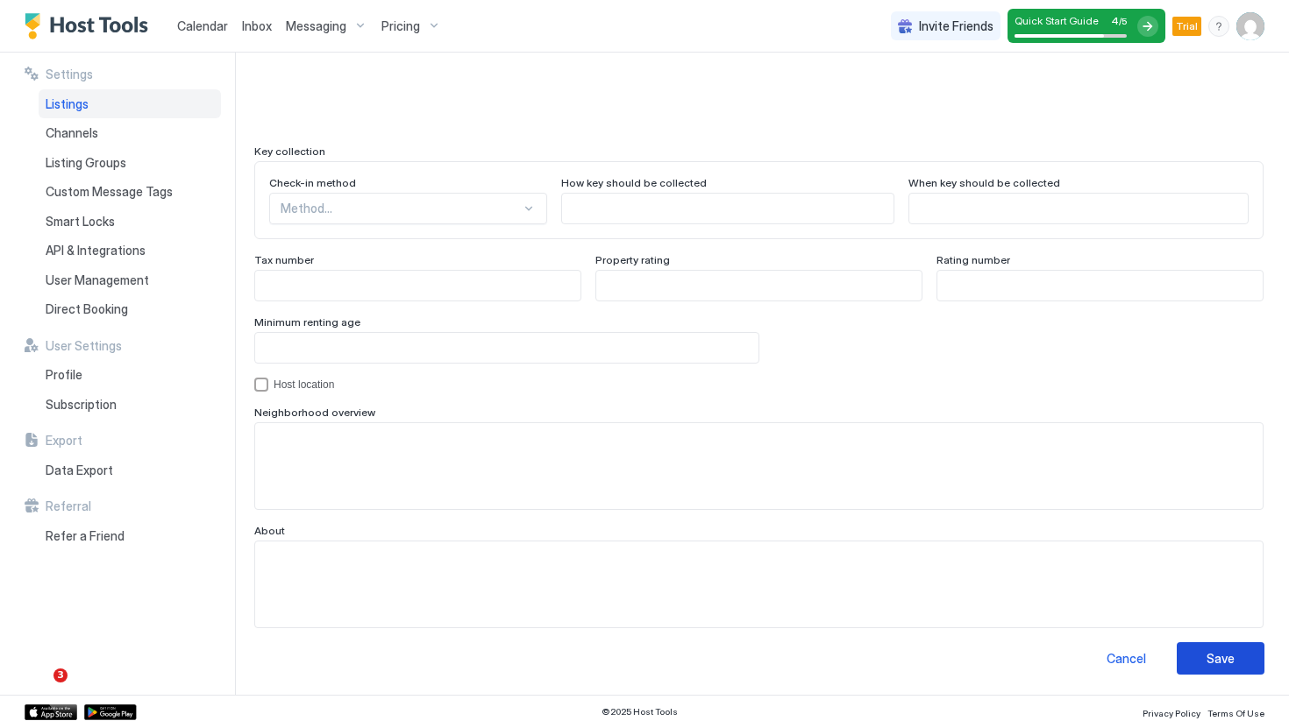
click at [1204, 657] on button "Save" at bounding box center [1220, 659] width 88 height 32
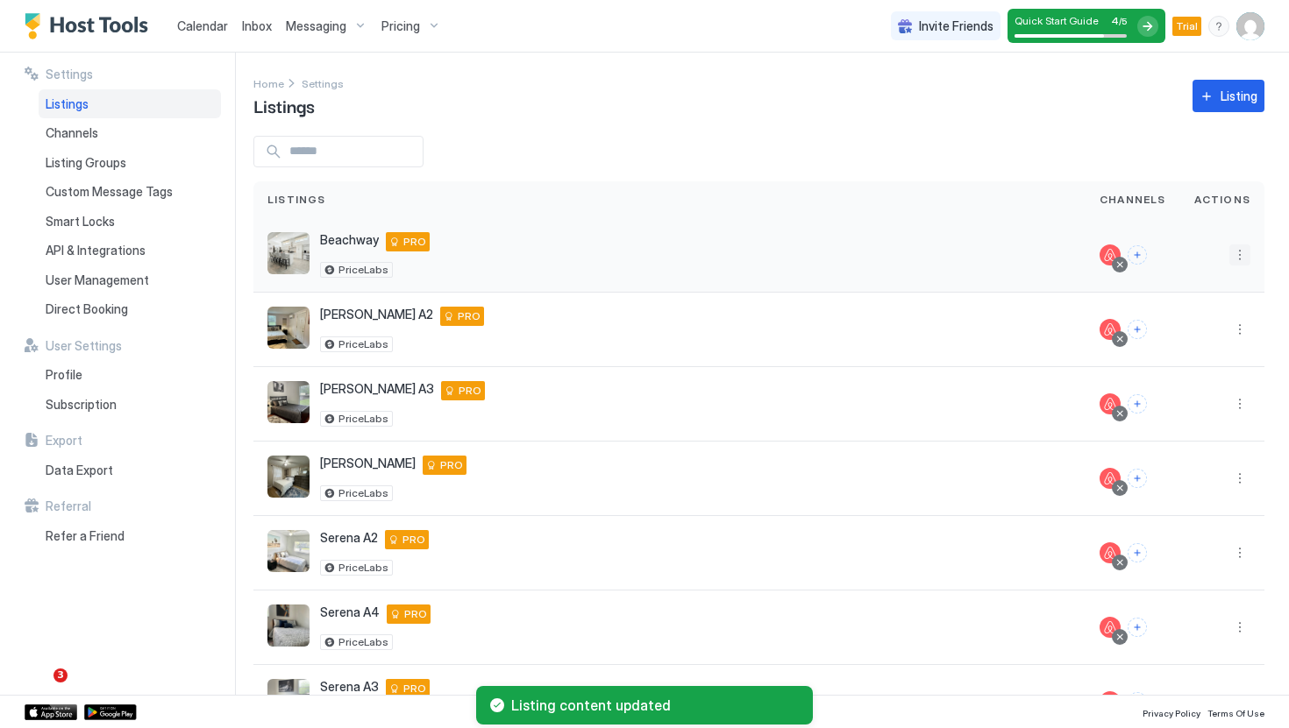
click at [1231, 257] on button "More options" at bounding box center [1239, 255] width 21 height 21
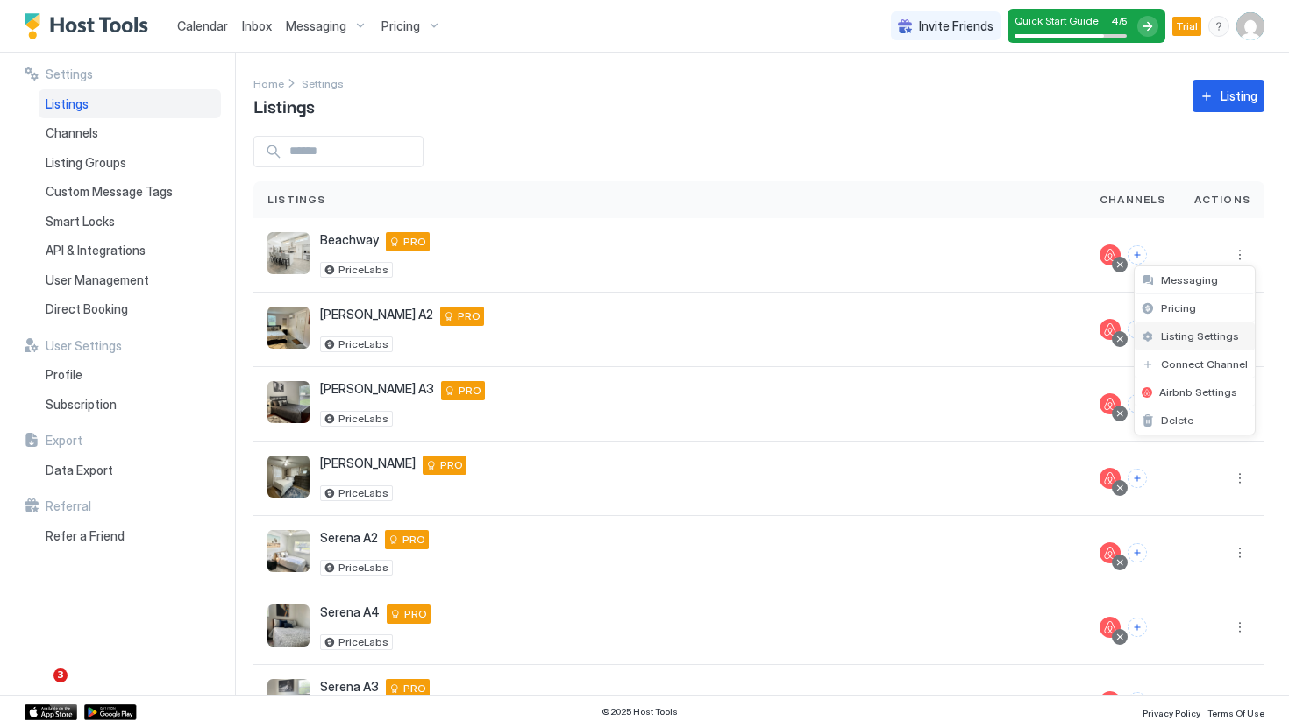
click at [1210, 331] on span "Listing Settings" at bounding box center [1200, 336] width 78 height 13
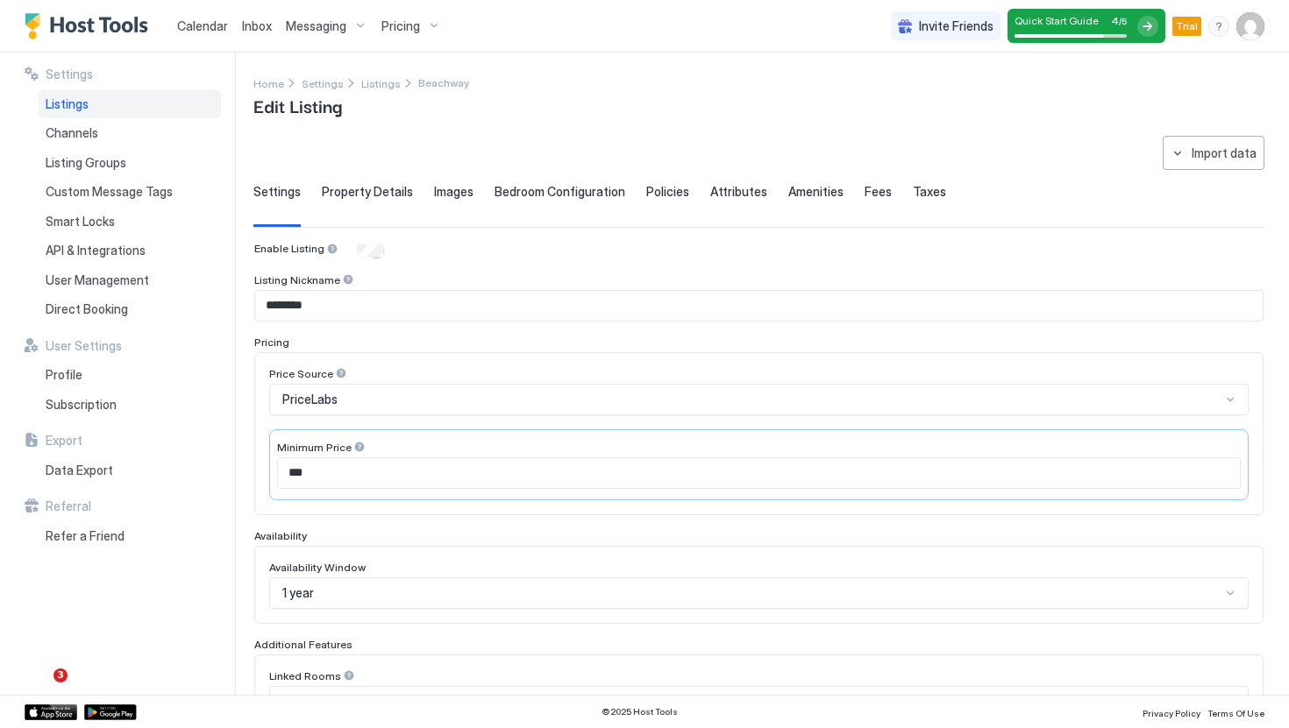
click at [458, 186] on span "Images" at bounding box center [453, 192] width 39 height 16
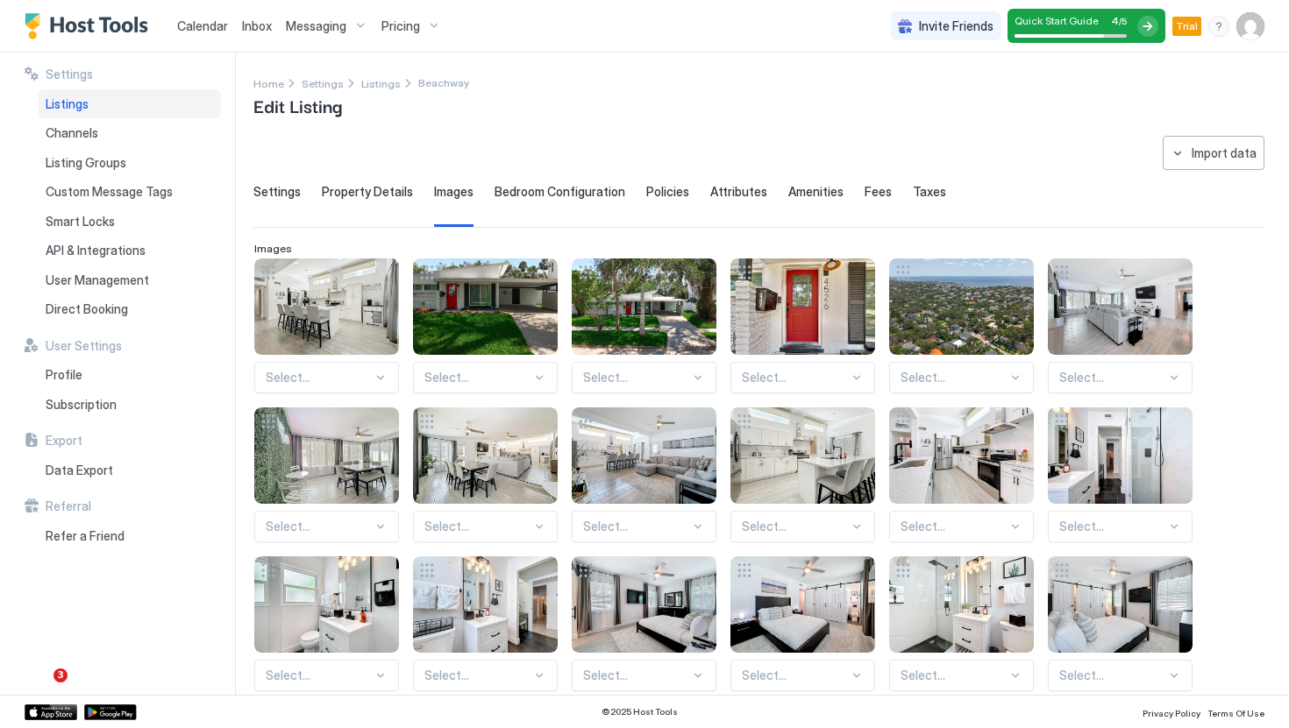
click at [373, 185] on span "Property Details" at bounding box center [367, 192] width 91 height 16
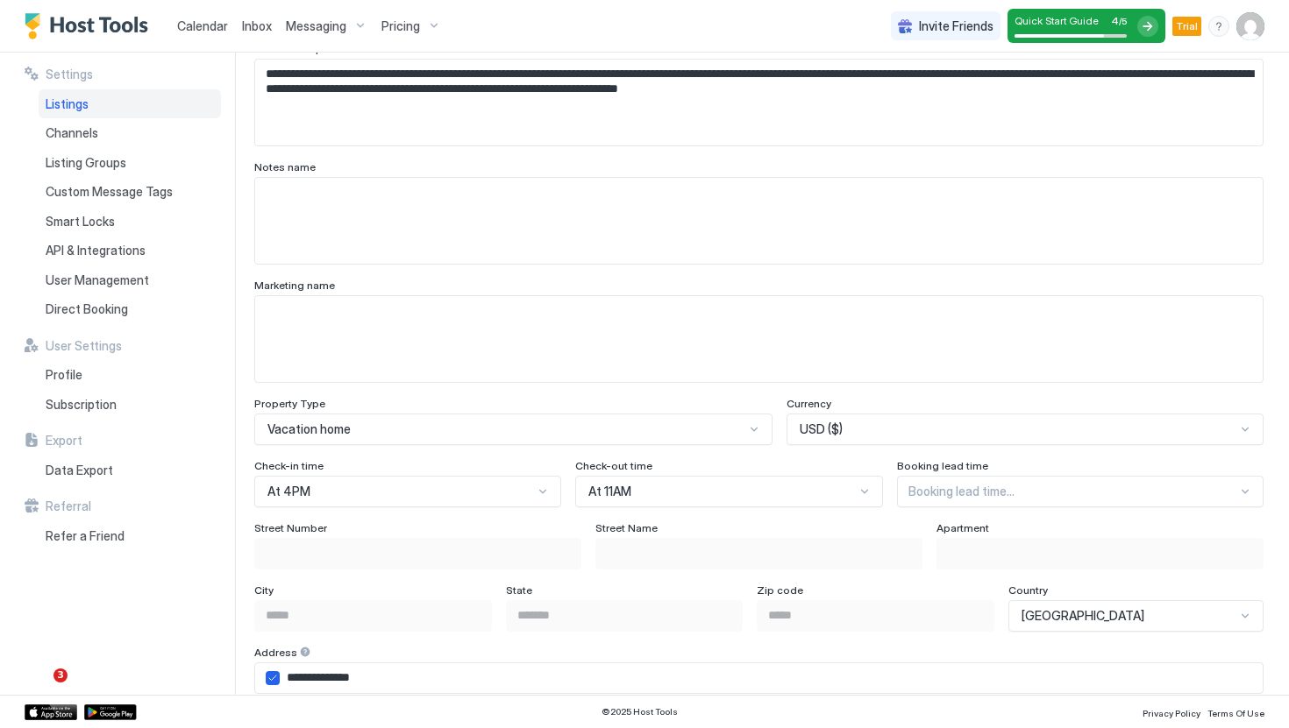
scroll to position [746, 0]
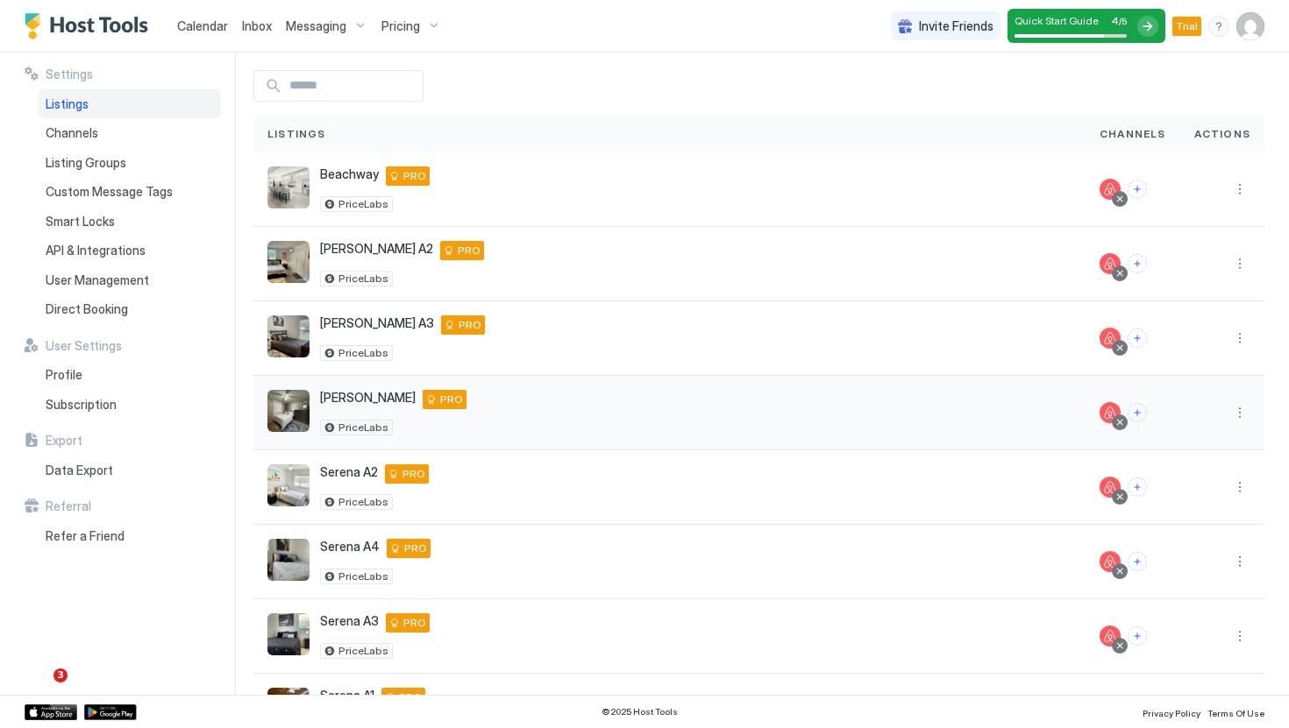
scroll to position [16, 0]
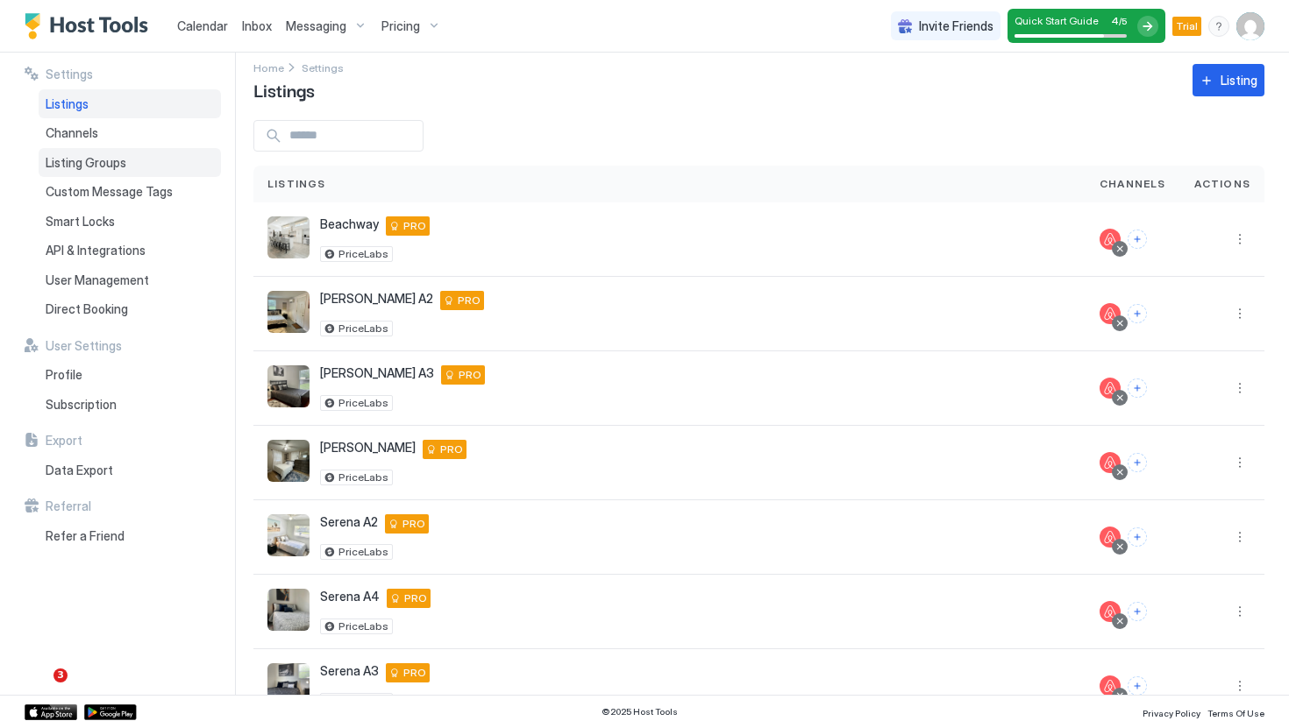
click at [140, 153] on div "Listing Groups" at bounding box center [130, 163] width 182 height 30
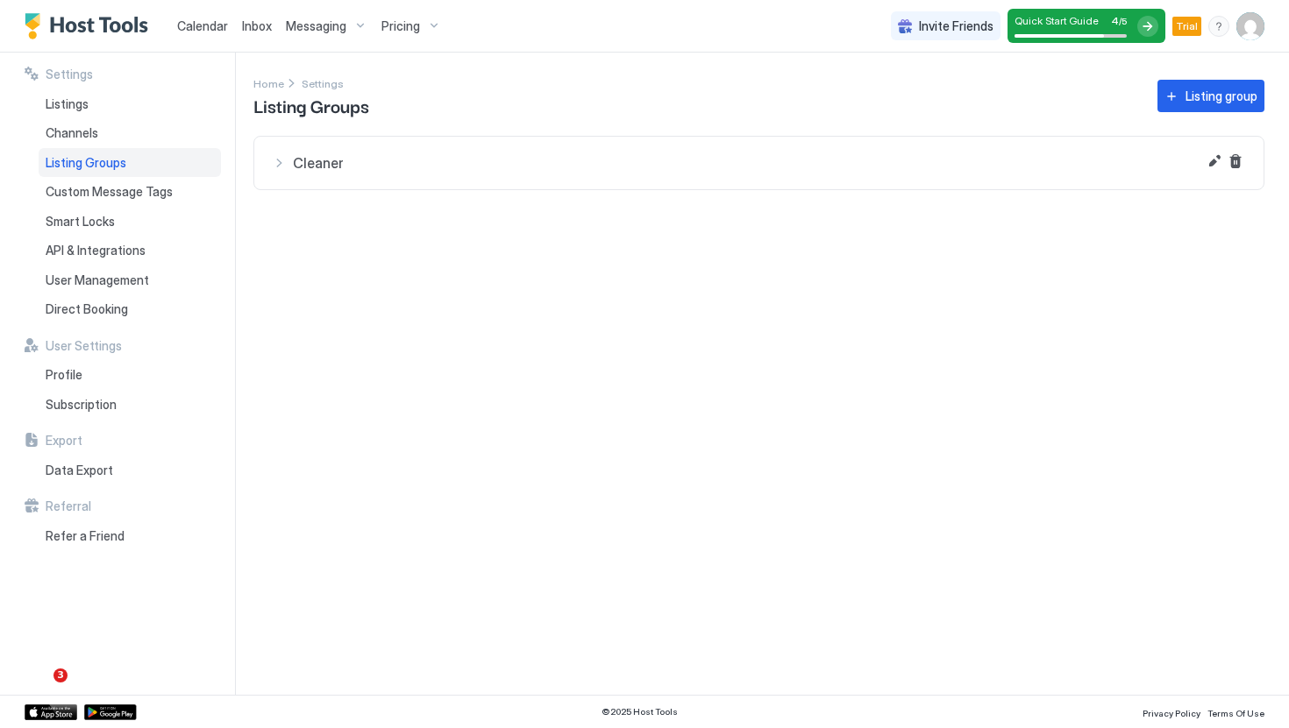
click at [290, 151] on button "Cleaner" at bounding box center [758, 163] width 1009 height 53
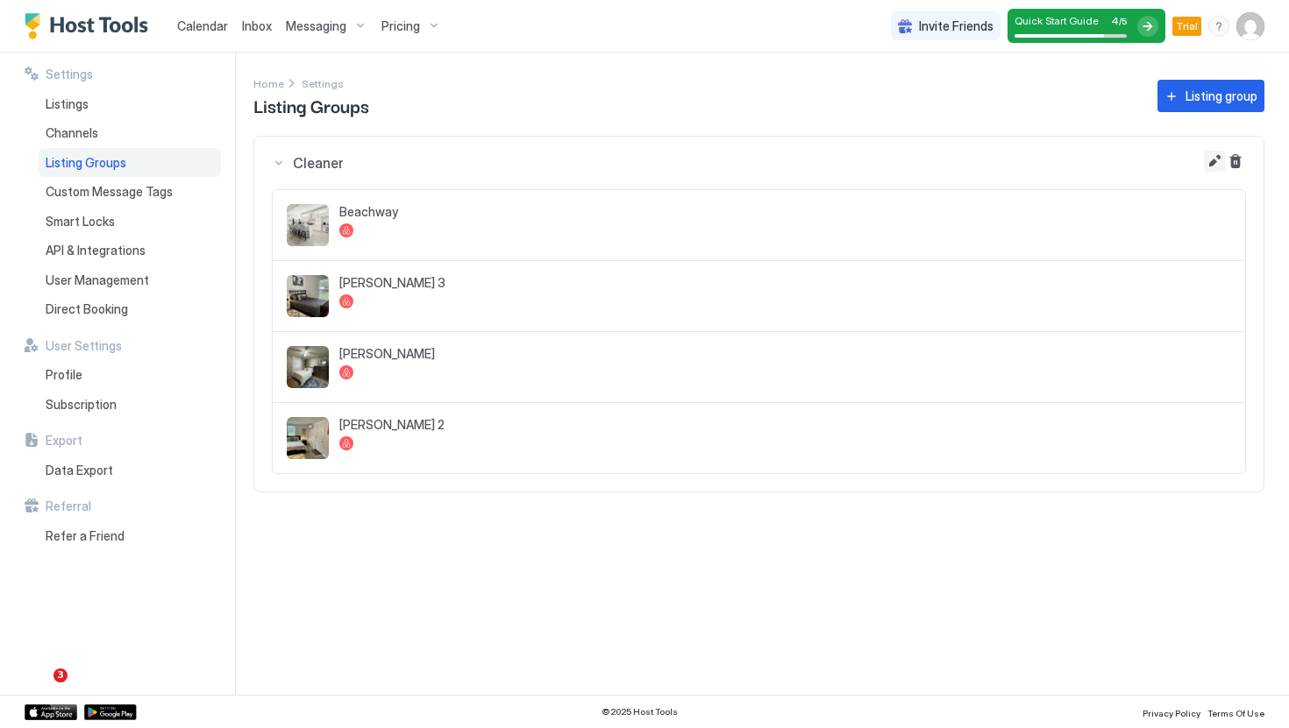
click at [1214, 167] on button "Edit" at bounding box center [1214, 161] width 21 height 21
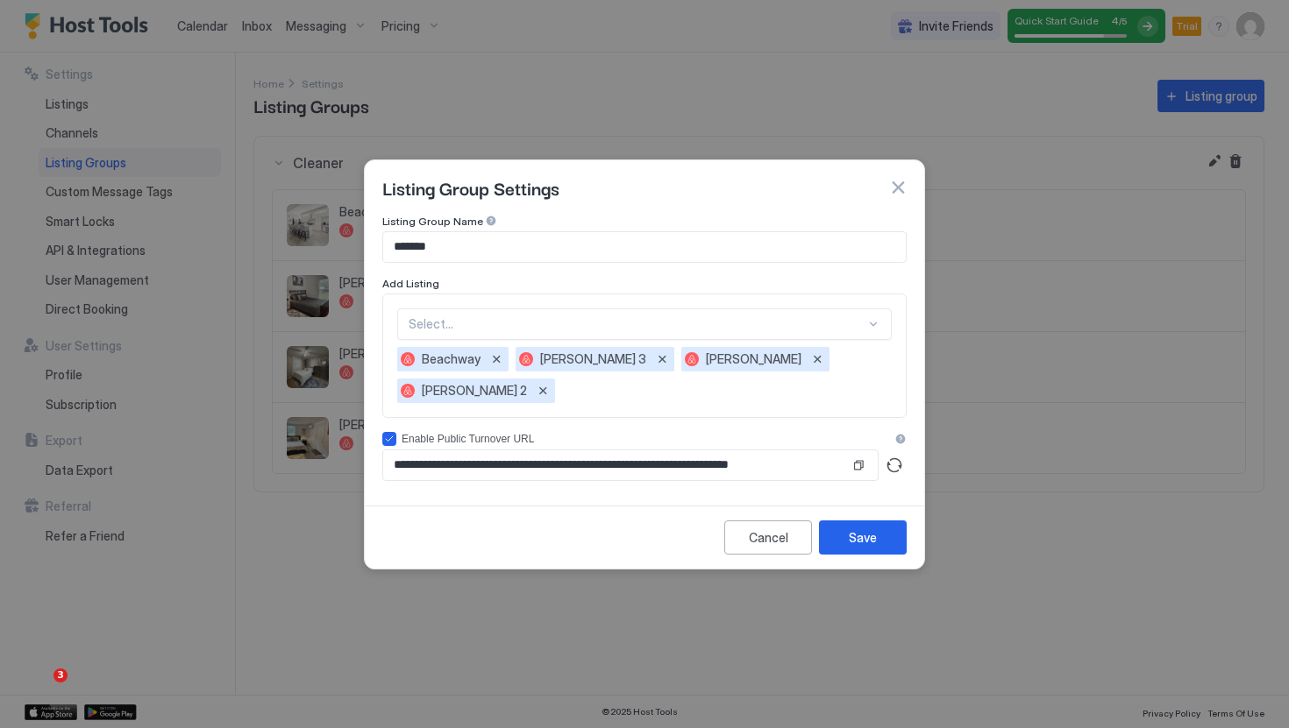
click at [892, 343] on div "Select... Beachway Linebaugh 3 Serena B Linebaugh 2" at bounding box center [644, 356] width 524 height 124
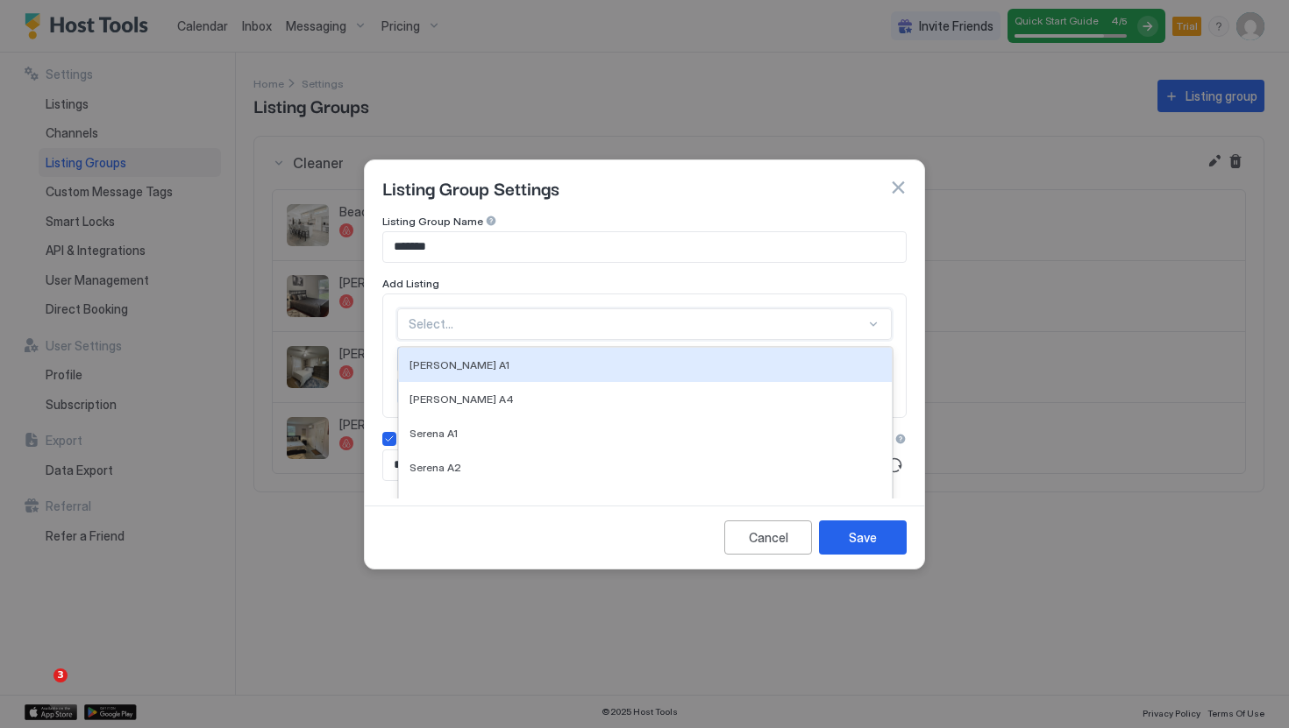
scroll to position [48, 0]
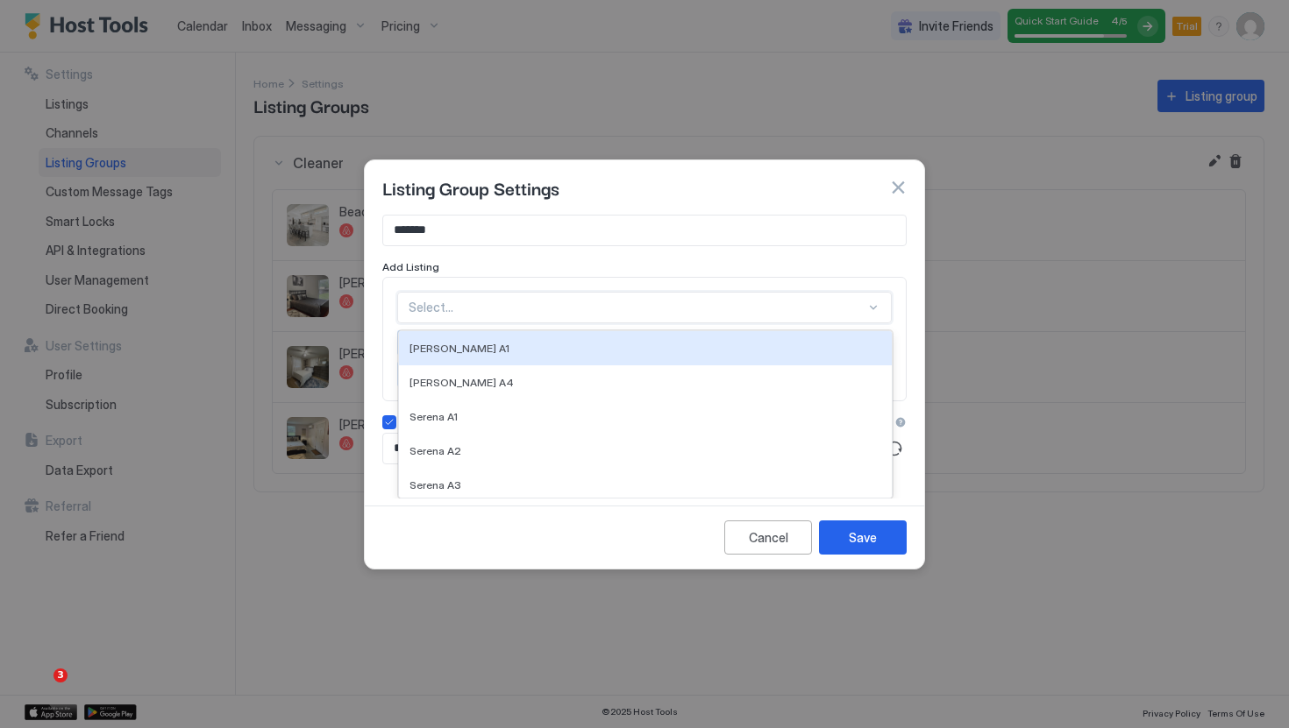
click at [856, 323] on div "Linebaugh A1, 1 of 6. 6 results available. Use Up and Down to choose options, p…" at bounding box center [644, 308] width 494 height 32
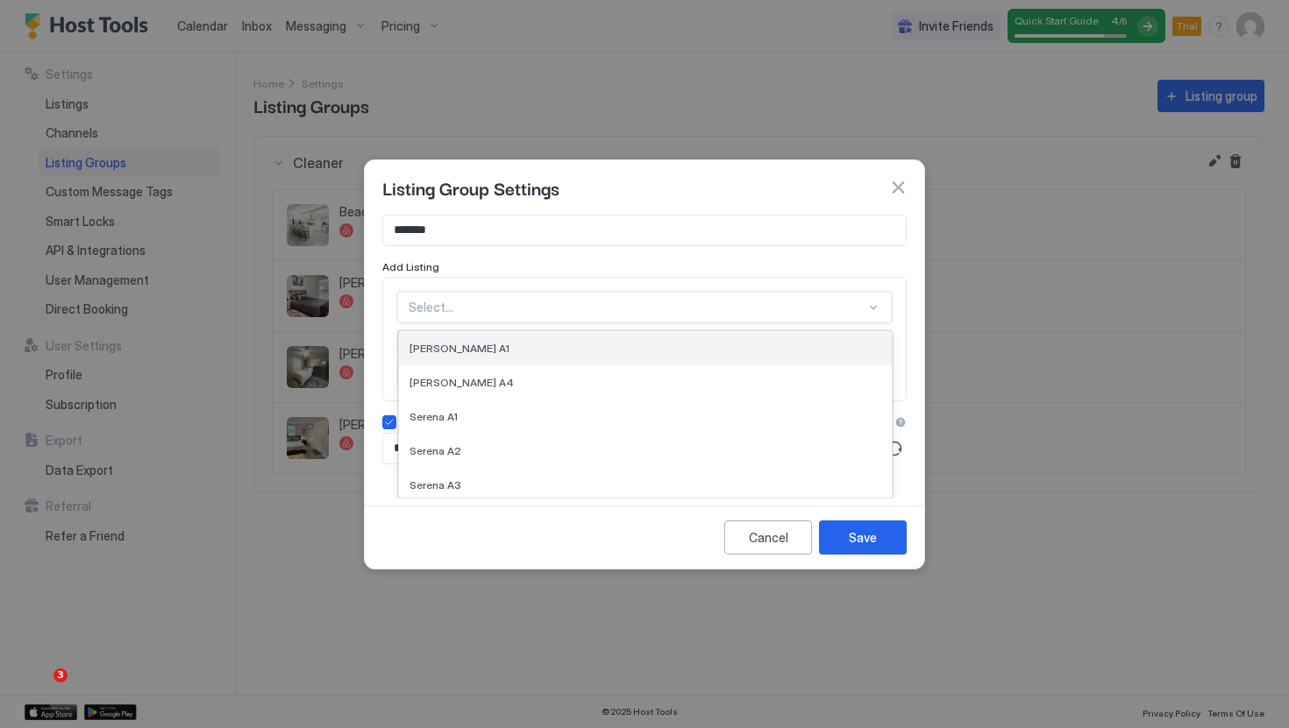
click at [835, 342] on div "[PERSON_NAME] A1" at bounding box center [645, 348] width 472 height 13
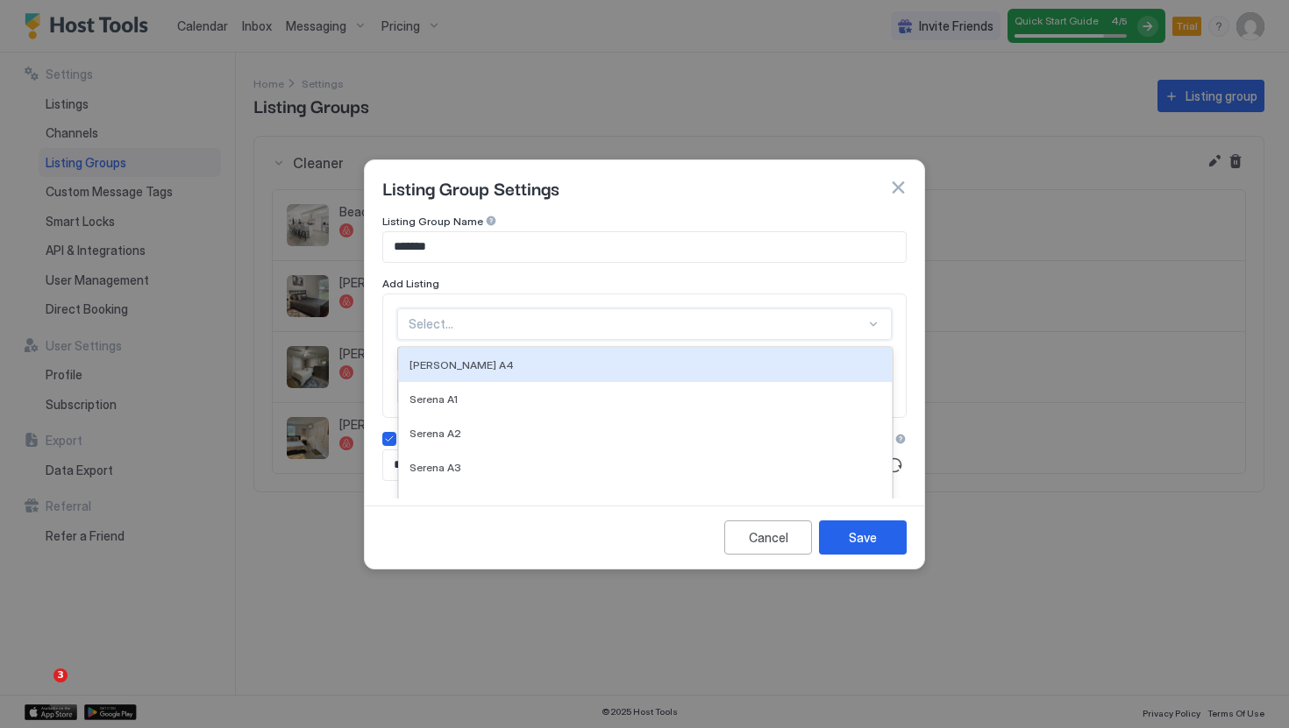
click at [876, 314] on div "Select..." at bounding box center [644, 325] width 494 height 32
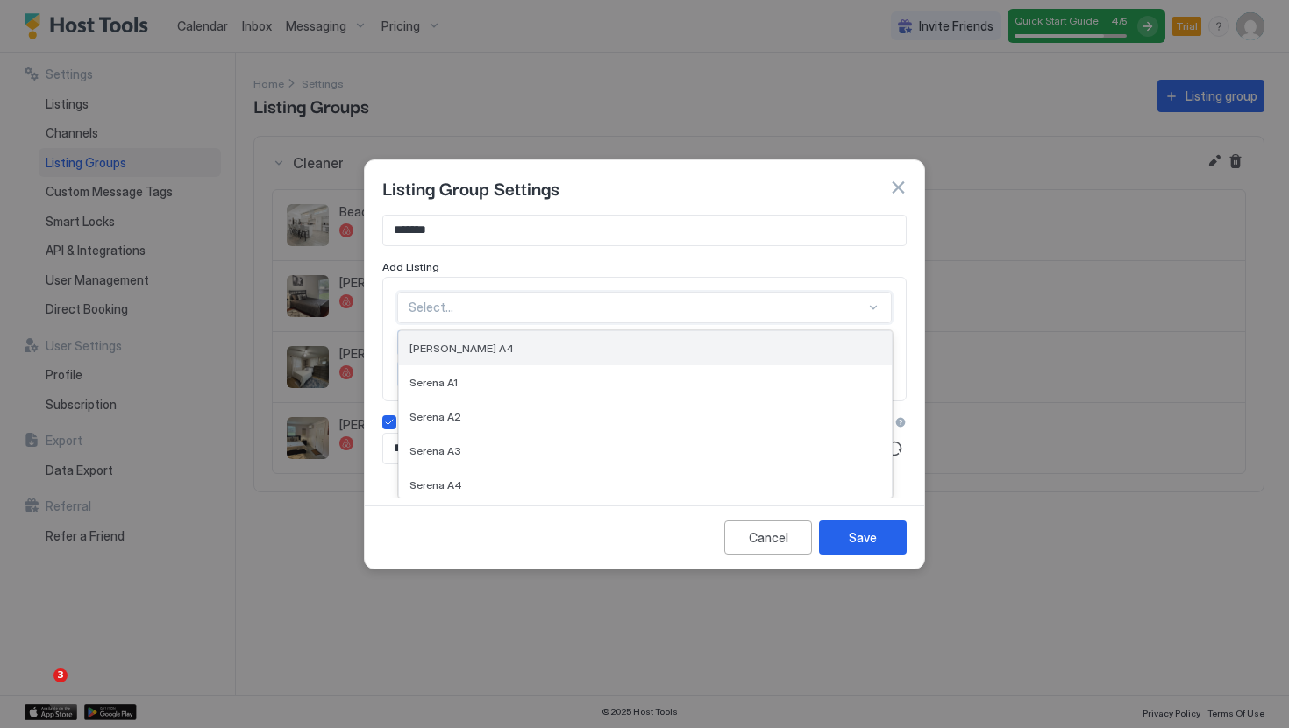
click at [844, 345] on div "[PERSON_NAME] A4" at bounding box center [645, 348] width 472 height 13
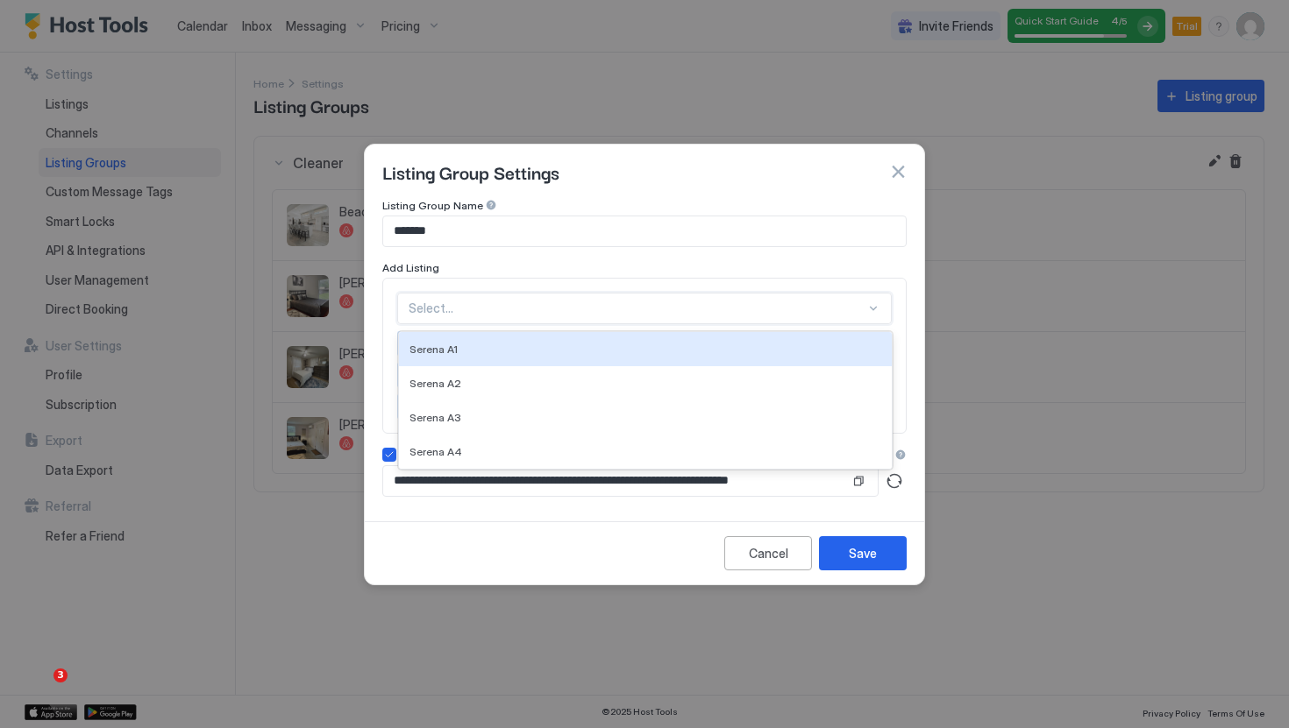
click at [864, 316] on div at bounding box center [637, 309] width 457 height 16
click at [835, 356] on div "Serena A1" at bounding box center [645, 349] width 472 height 13
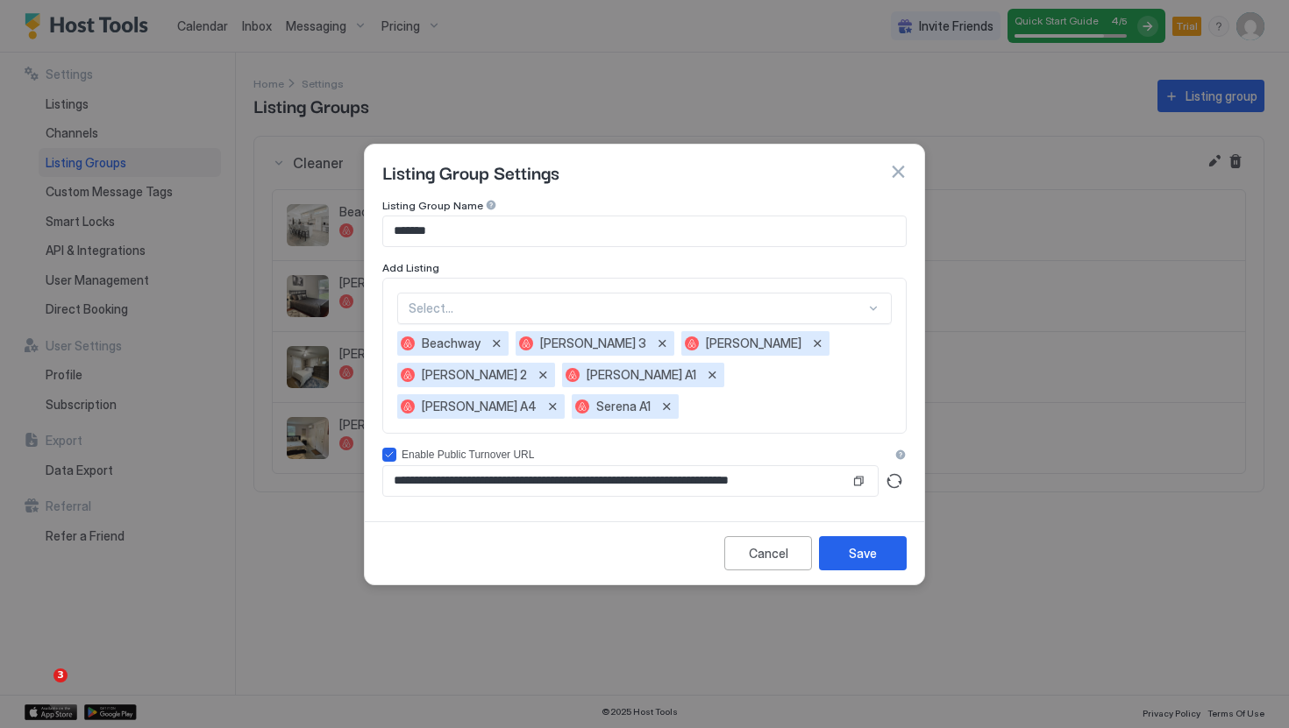
click at [856, 343] on div "Select... Beachway Linebaugh 3 Serena B Linebaugh 2 Linebaugh A1 Linebaugh A4 S…" at bounding box center [644, 356] width 494 height 126
click at [867, 324] on div "Select..." at bounding box center [644, 309] width 494 height 32
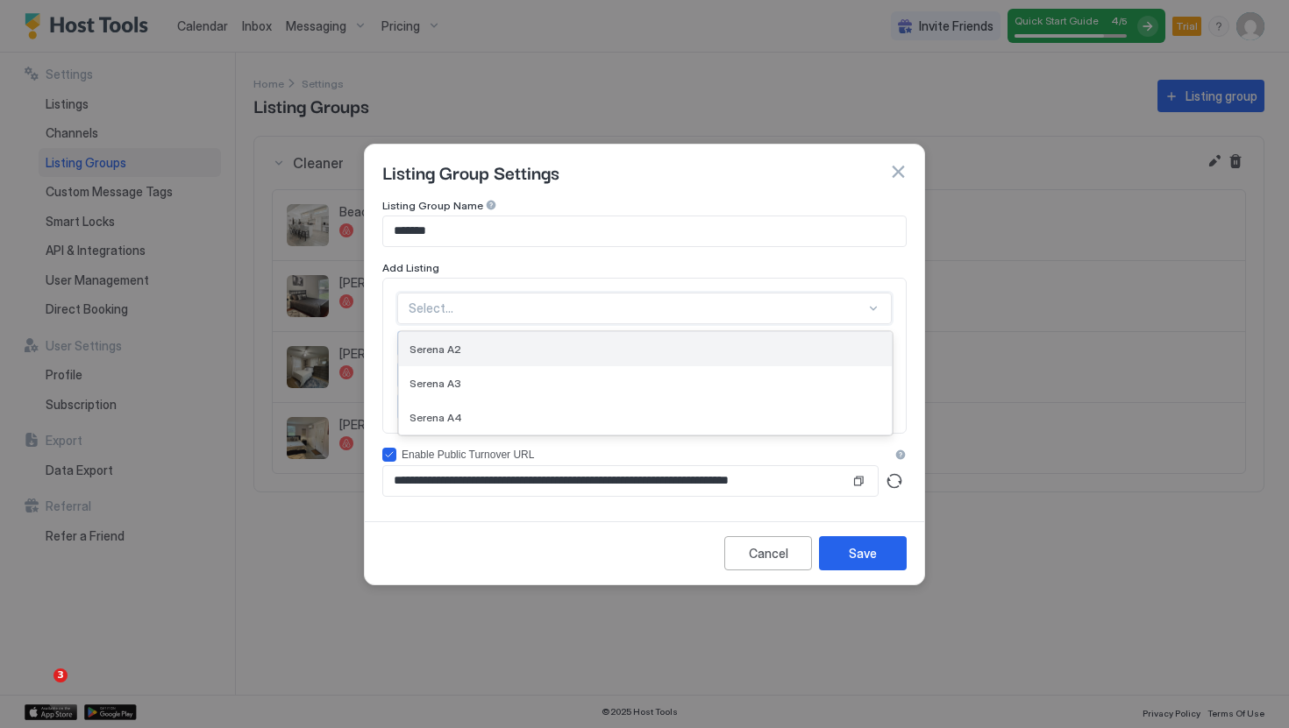
click at [829, 356] on div "Serena A2" at bounding box center [645, 349] width 472 height 13
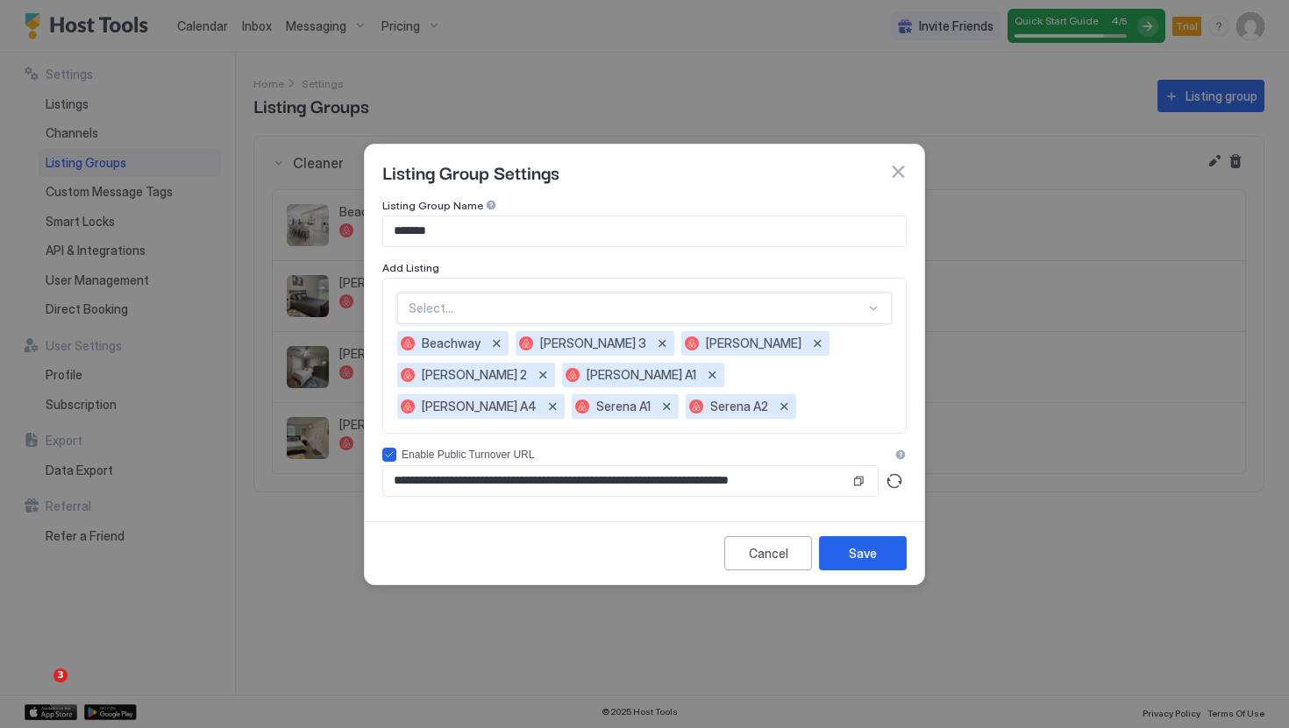
click at [849, 324] on div "Select..." at bounding box center [644, 309] width 494 height 32
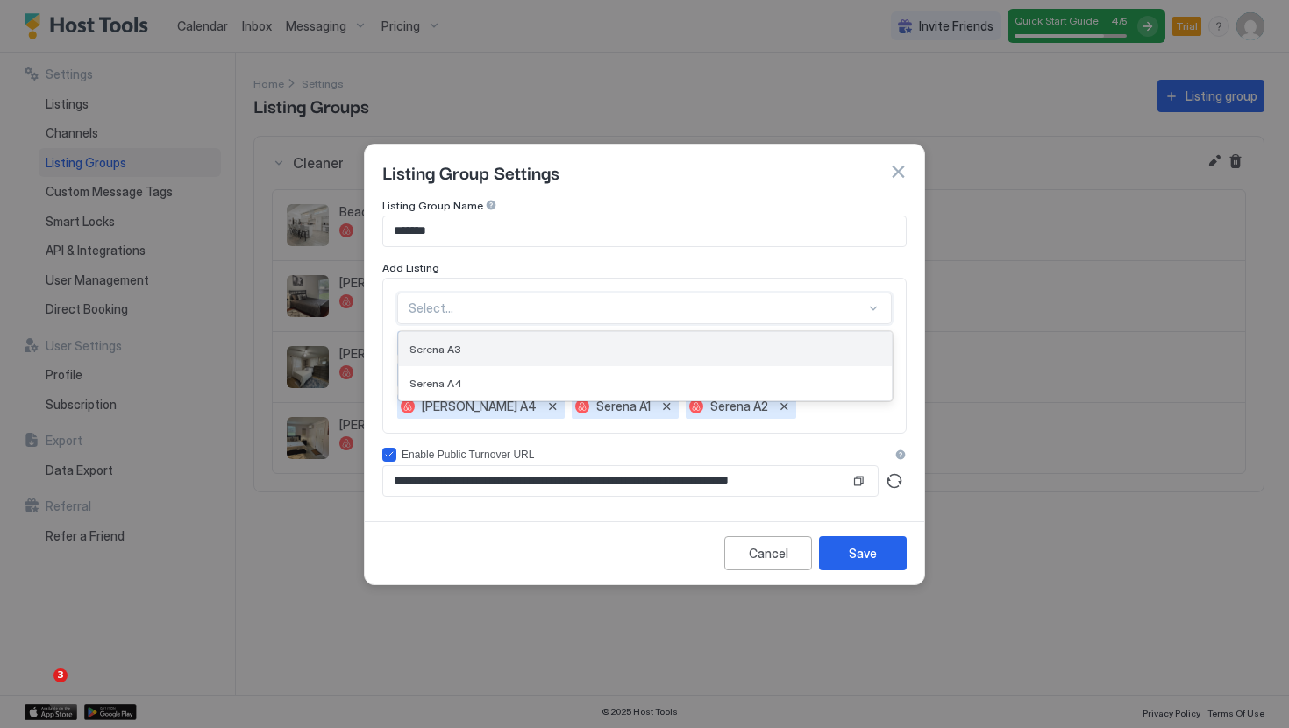
click at [832, 352] on div "Serena A3" at bounding box center [645, 349] width 493 height 34
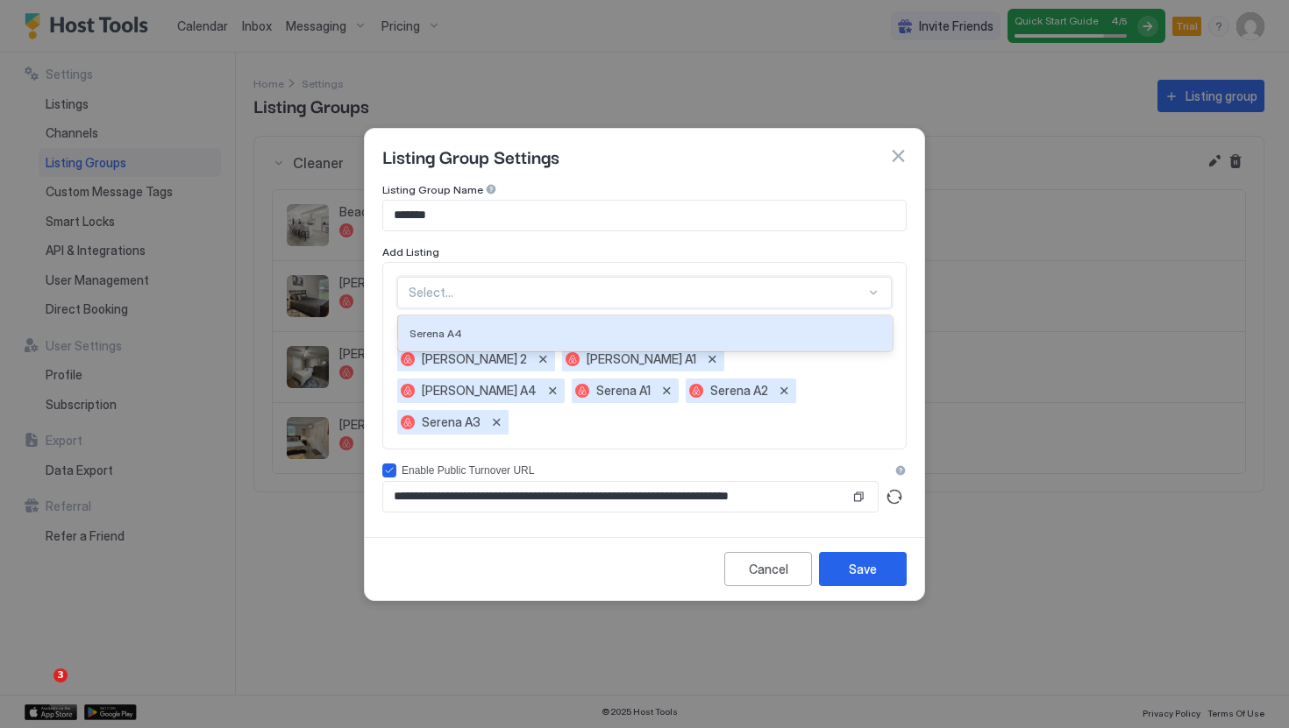
click at [861, 309] on div "Select..." at bounding box center [644, 293] width 494 height 32
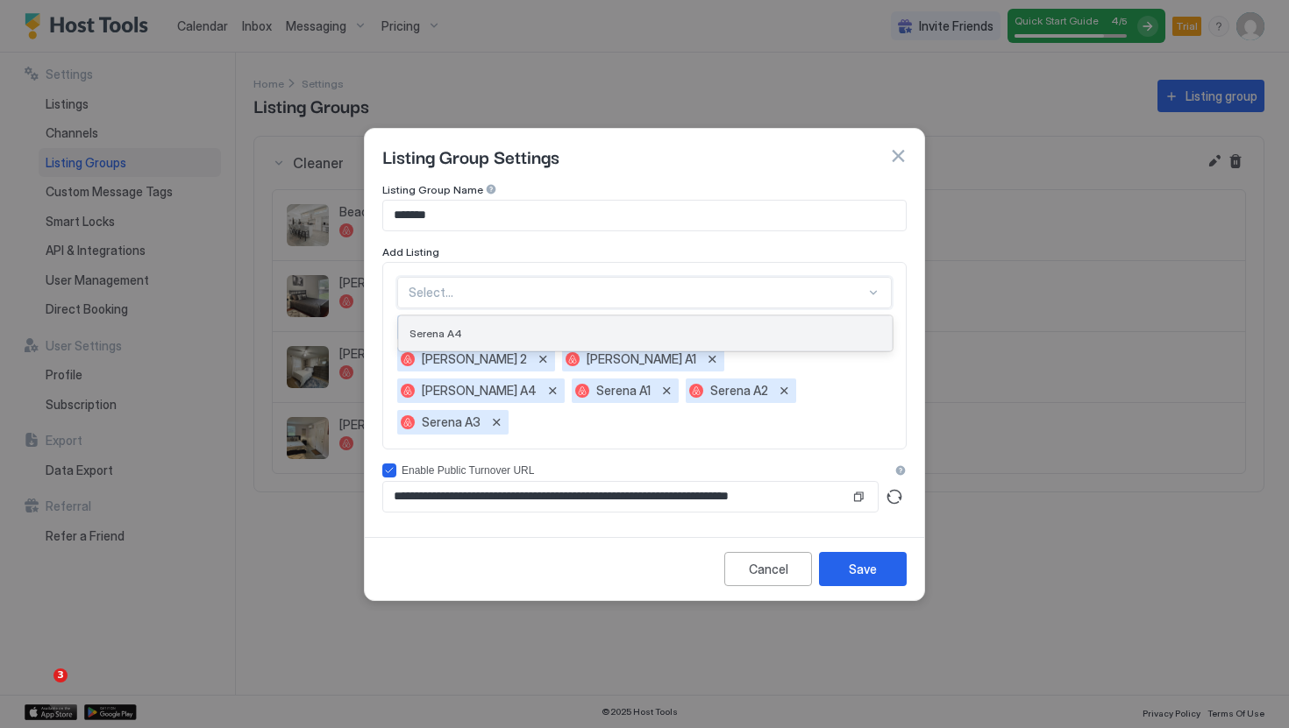
click at [842, 340] on div "Serena A4" at bounding box center [645, 333] width 472 height 13
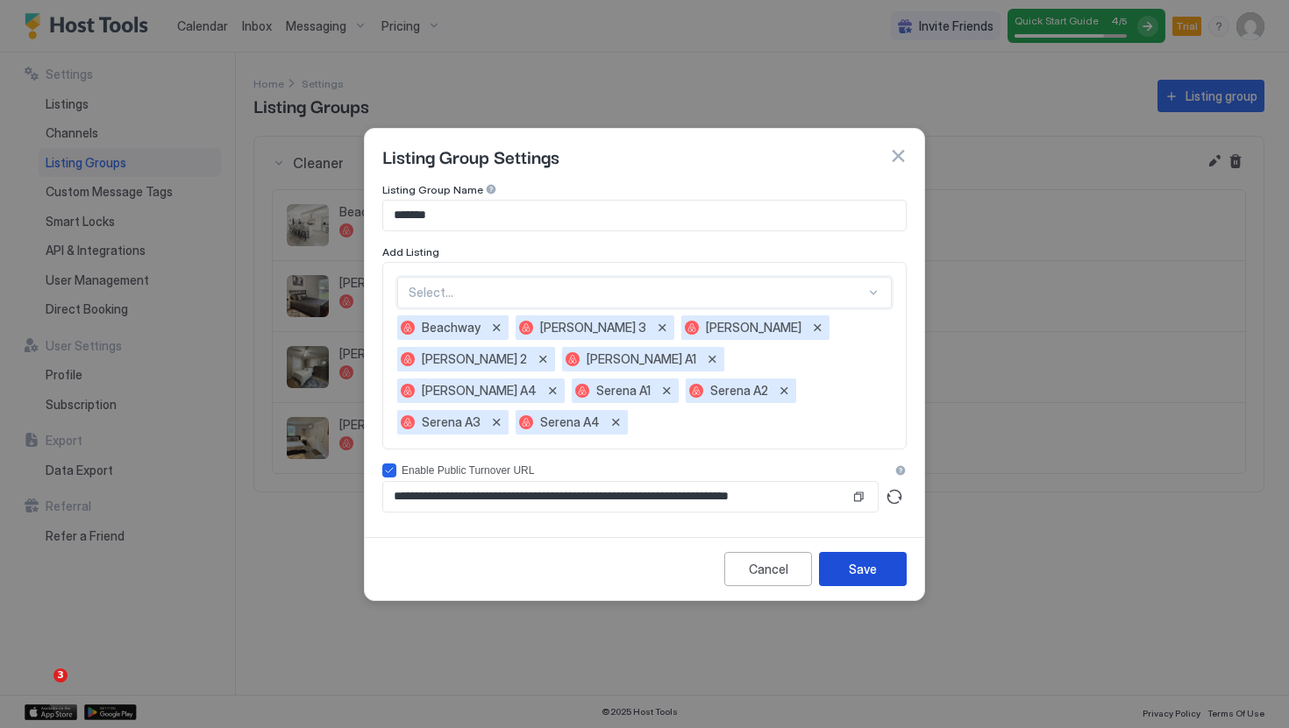
click at [883, 552] on button "Save" at bounding box center [863, 569] width 88 height 34
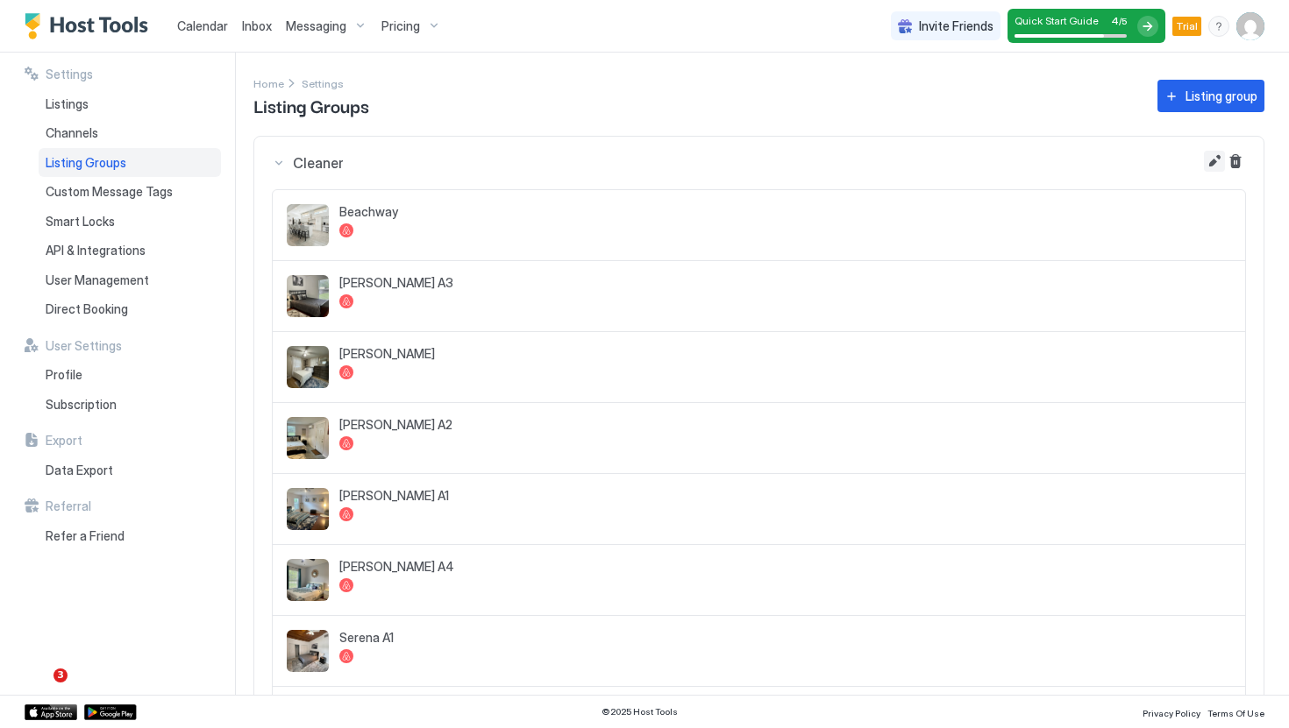
click at [1219, 157] on button "Edit" at bounding box center [1214, 161] width 21 height 21
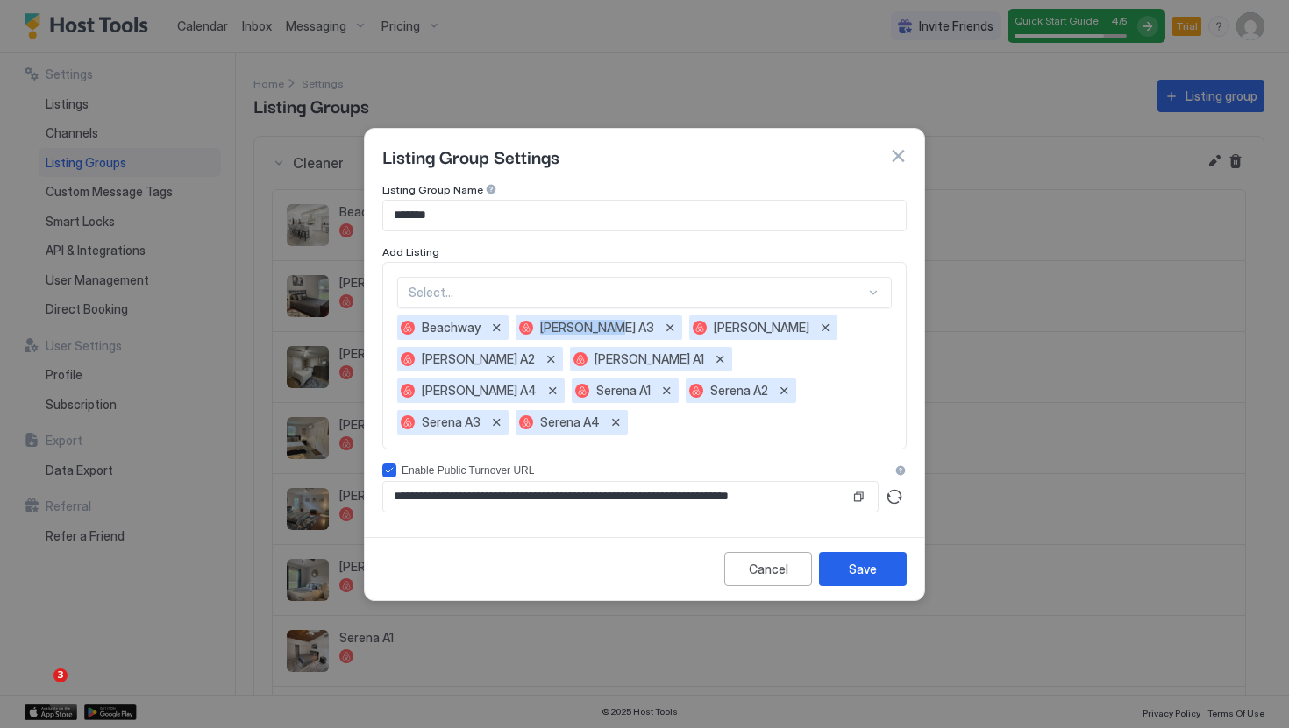
drag, startPoint x: 604, startPoint y: 347, endPoint x: 522, endPoint y: 347, distance: 81.5
click at [522, 340] on div "[PERSON_NAME] A3" at bounding box center [598, 328] width 167 height 25
click at [905, 165] on button "button" at bounding box center [898, 156] width 18 height 18
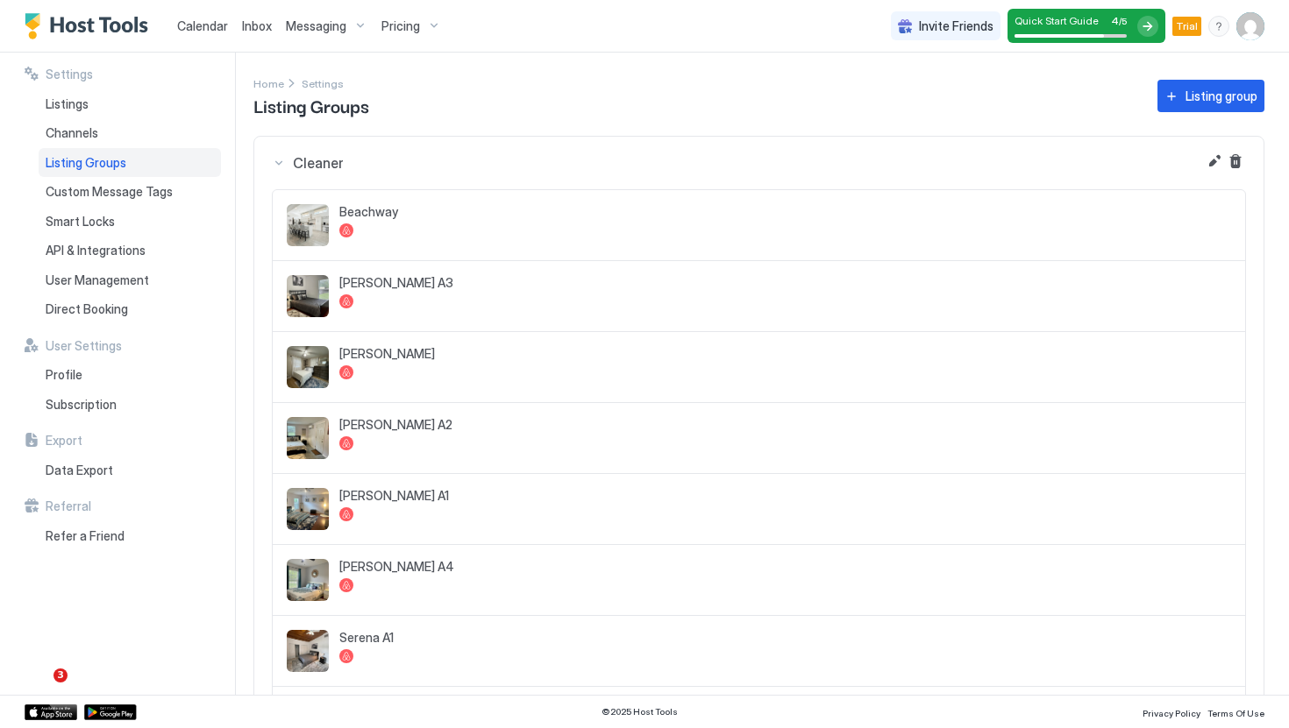
click at [618, 110] on div "Home Settings Listing Groups Listing group" at bounding box center [758, 96] width 1011 height 45
click at [123, 220] on div "Smart Locks" at bounding box center [130, 222] width 182 height 30
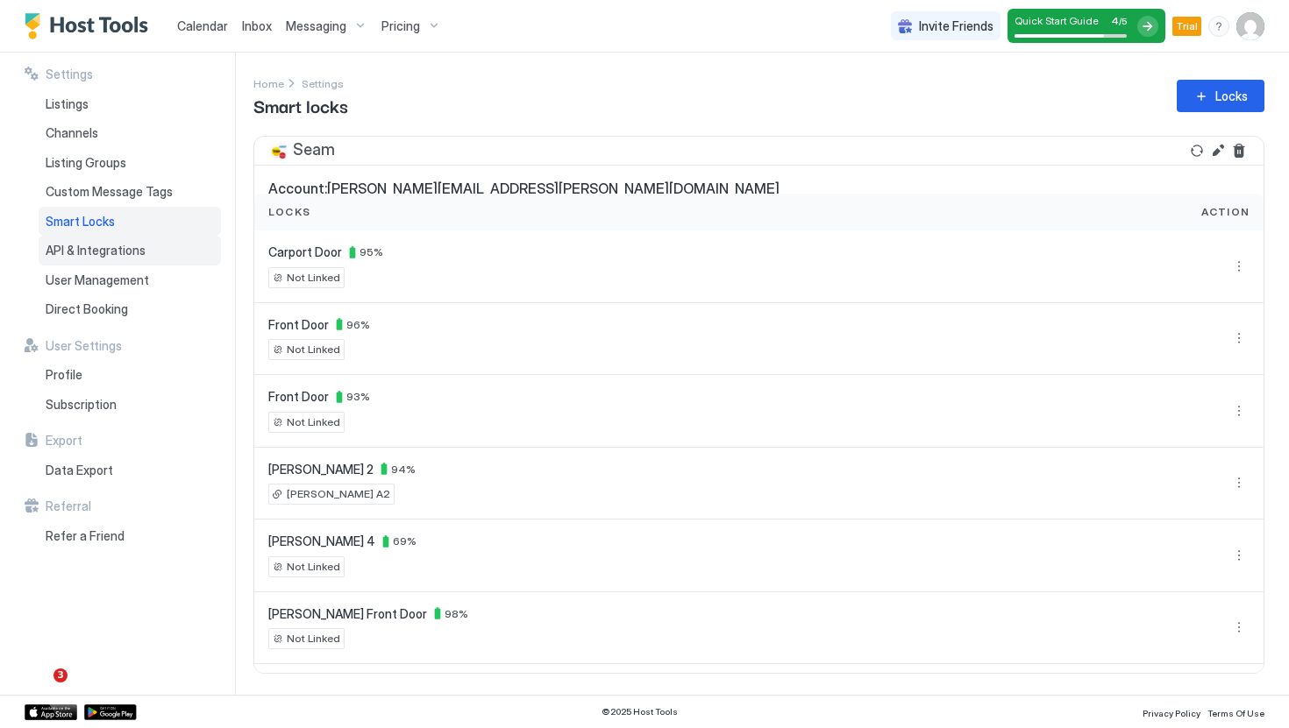
click at [110, 254] on span "API & Integrations" at bounding box center [96, 251] width 100 height 16
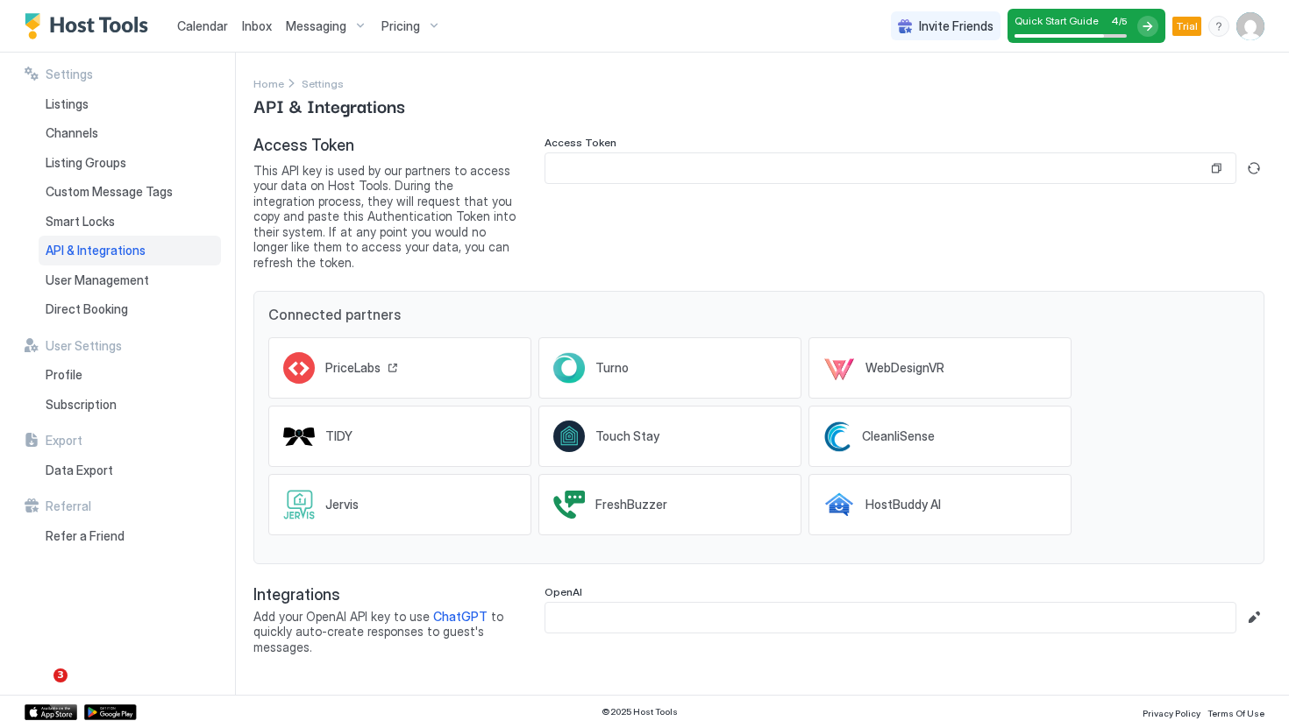
click at [365, 360] on span "PriceLabs" at bounding box center [352, 368] width 55 height 16
click at [210, 18] on span "Calendar" at bounding box center [202, 25] width 51 height 15
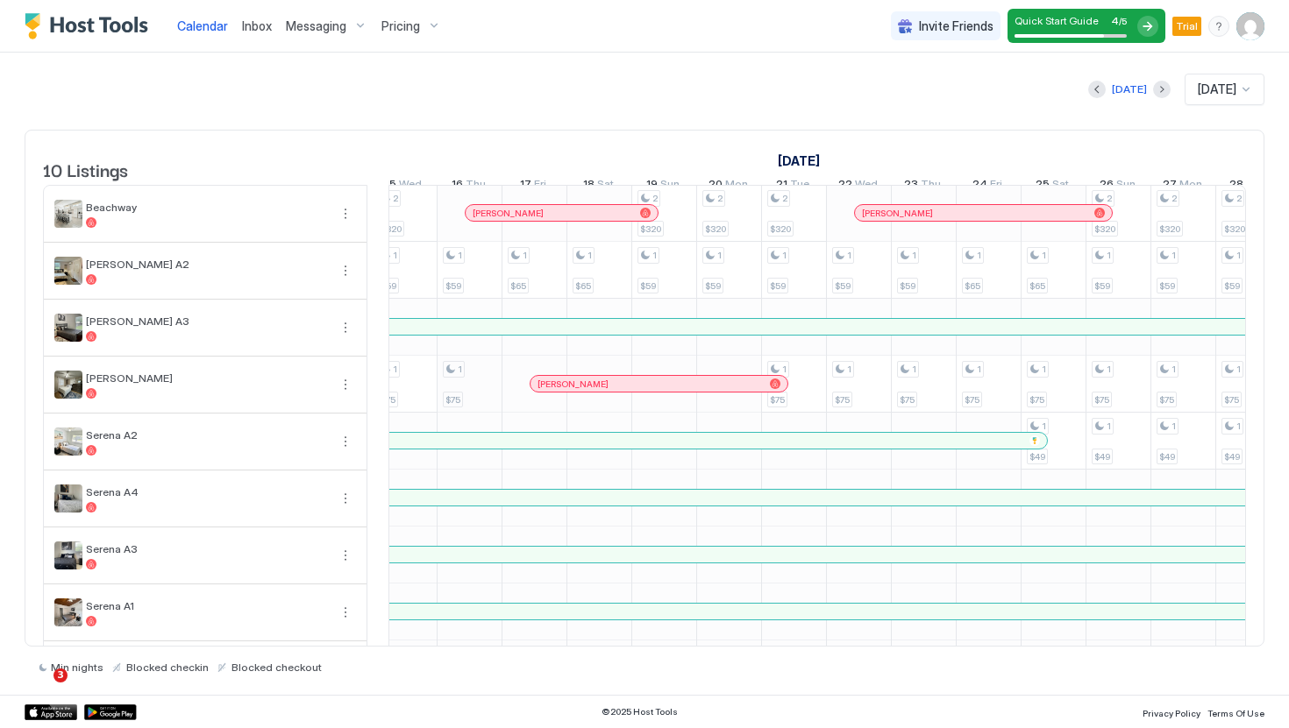
scroll to position [1, 1184]
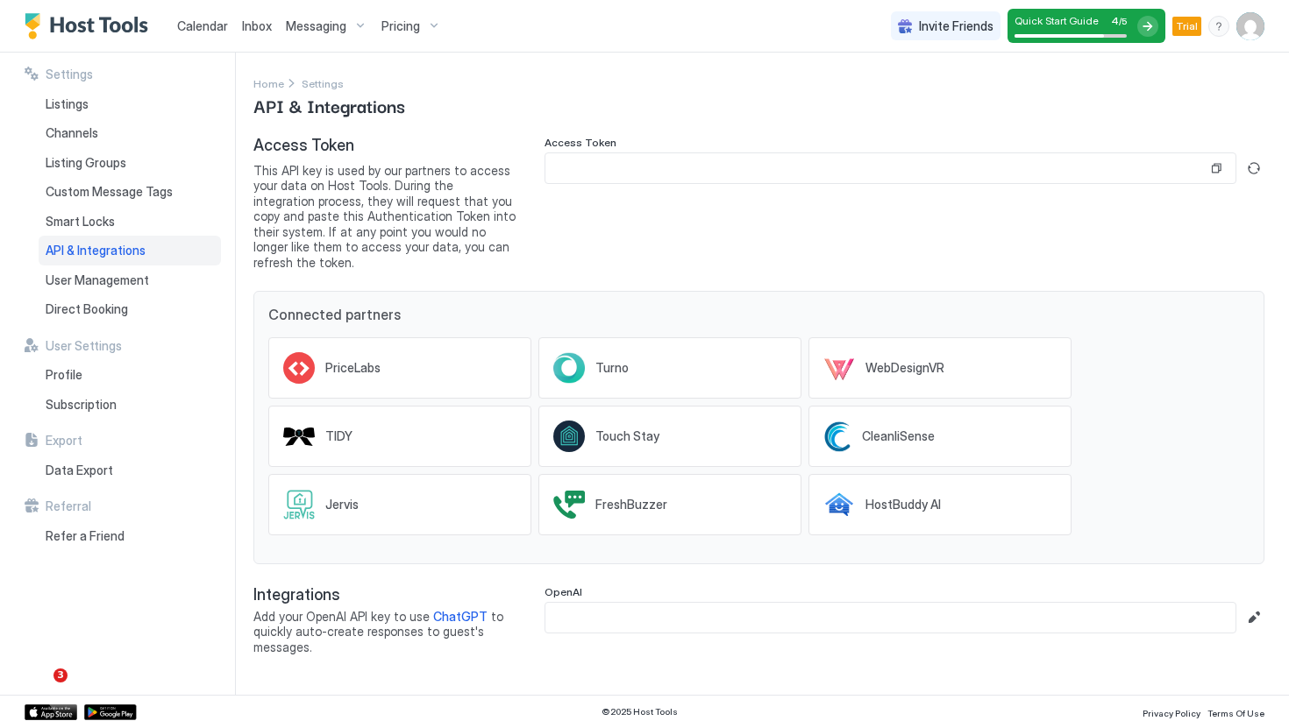
click at [464, 220] on span "This API key is used by our partners to access your data on Host Tools. During …" at bounding box center [384, 217] width 263 height 108
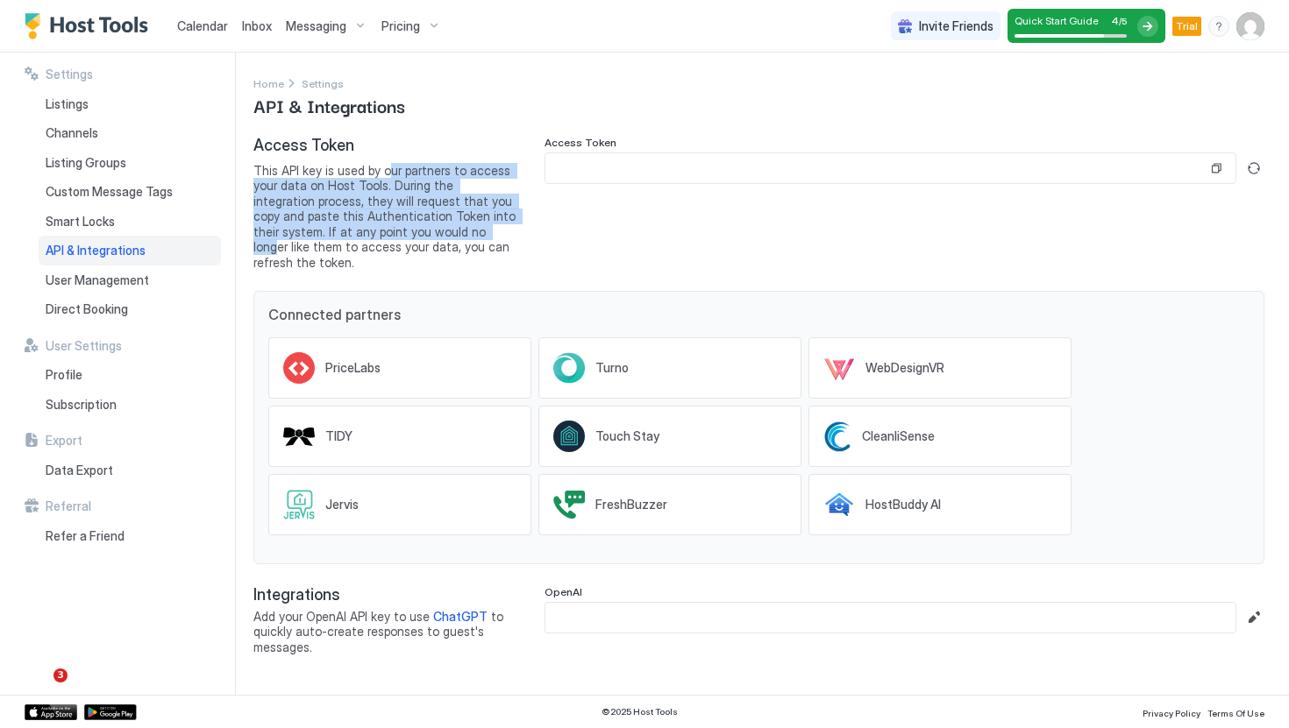
drag, startPoint x: 382, startPoint y: 168, endPoint x: 423, endPoint y: 236, distance: 78.6
click at [423, 236] on span "This API key is used by our partners to access your data on Host Tools. During …" at bounding box center [384, 217] width 263 height 108
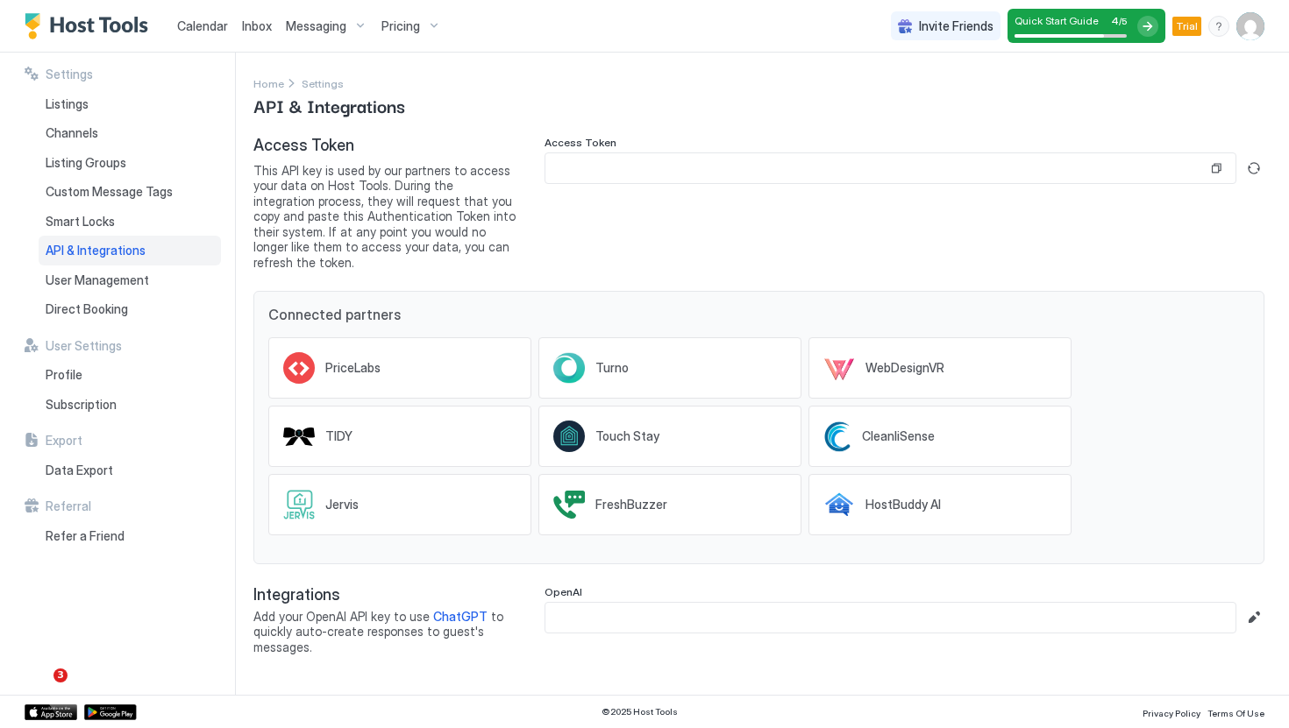
click at [395, 250] on span "This API key is used by our partners to access your data on Host Tools. During …" at bounding box center [384, 217] width 263 height 108
drag, startPoint x: 408, startPoint y: 206, endPoint x: 410, endPoint y: 228, distance: 22.1
click at [410, 228] on span "This API key is used by our partners to access your data on Host Tools. During …" at bounding box center [384, 217] width 263 height 108
click at [1247, 168] on button "Generate new token" at bounding box center [1253, 168] width 21 height 21
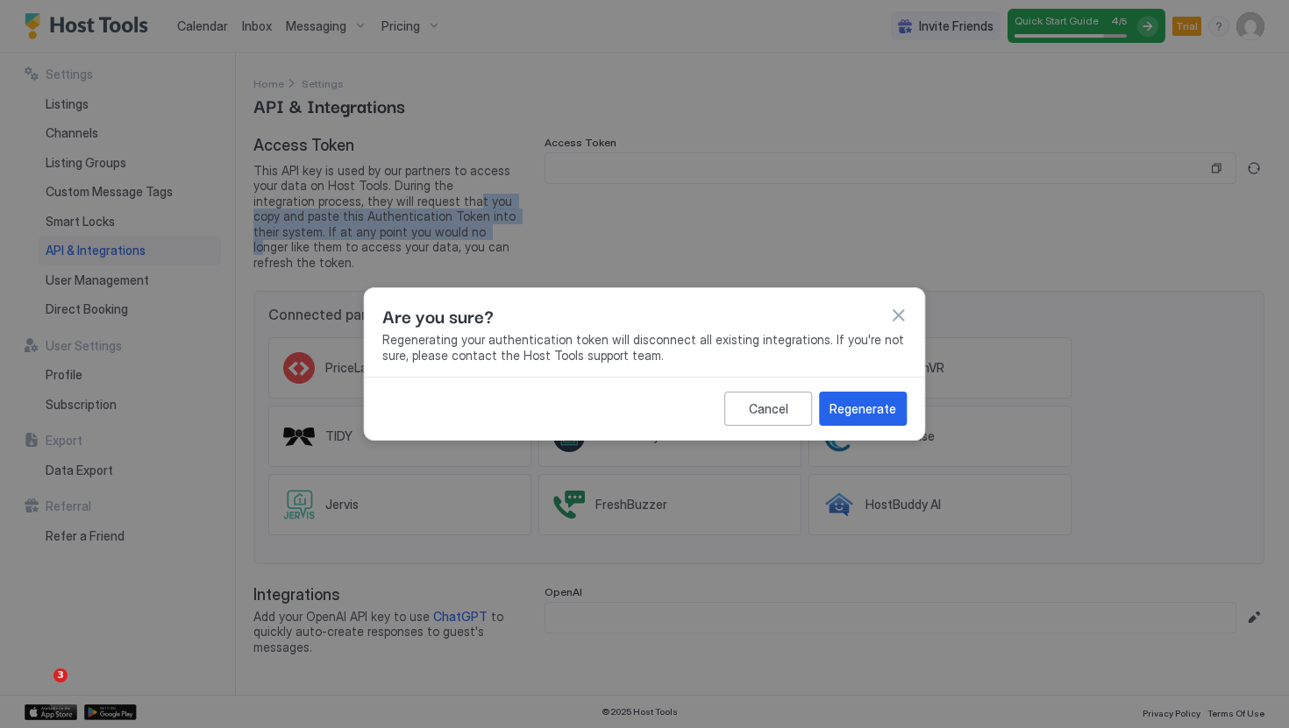
click at [953, 160] on div at bounding box center [644, 364] width 1289 height 728
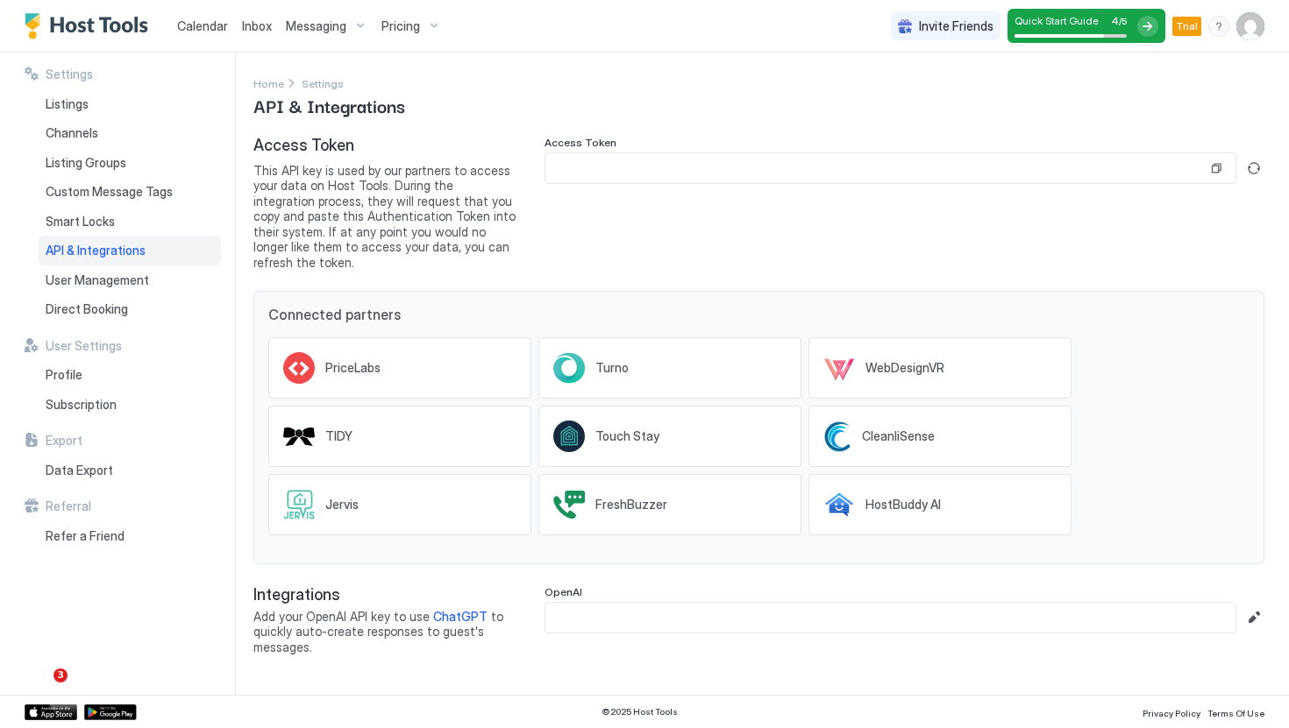
click at [862, 180] on input "Input Field" at bounding box center [876, 168] width 662 height 30
click at [122, 134] on div "Channels" at bounding box center [130, 133] width 182 height 30
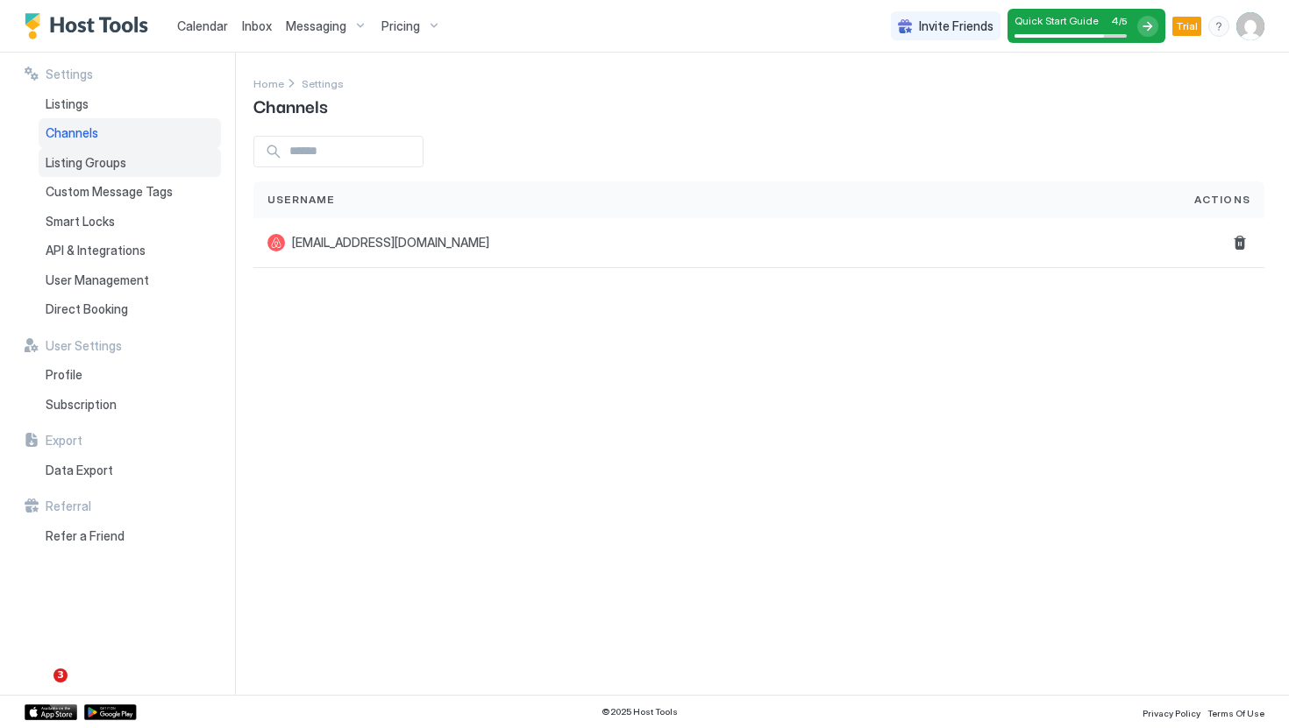
click at [117, 167] on span "Listing Groups" at bounding box center [86, 163] width 81 height 16
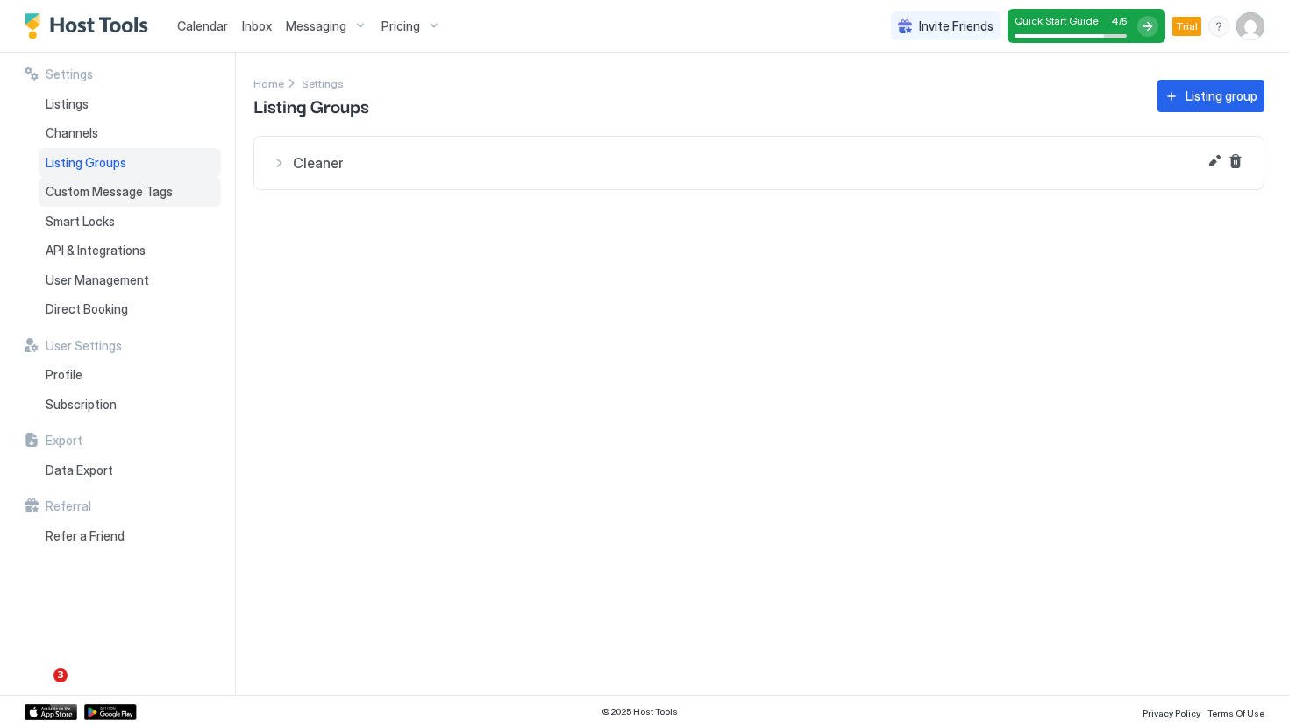
click at [160, 195] on span "Custom Message Tags" at bounding box center [109, 192] width 127 height 16
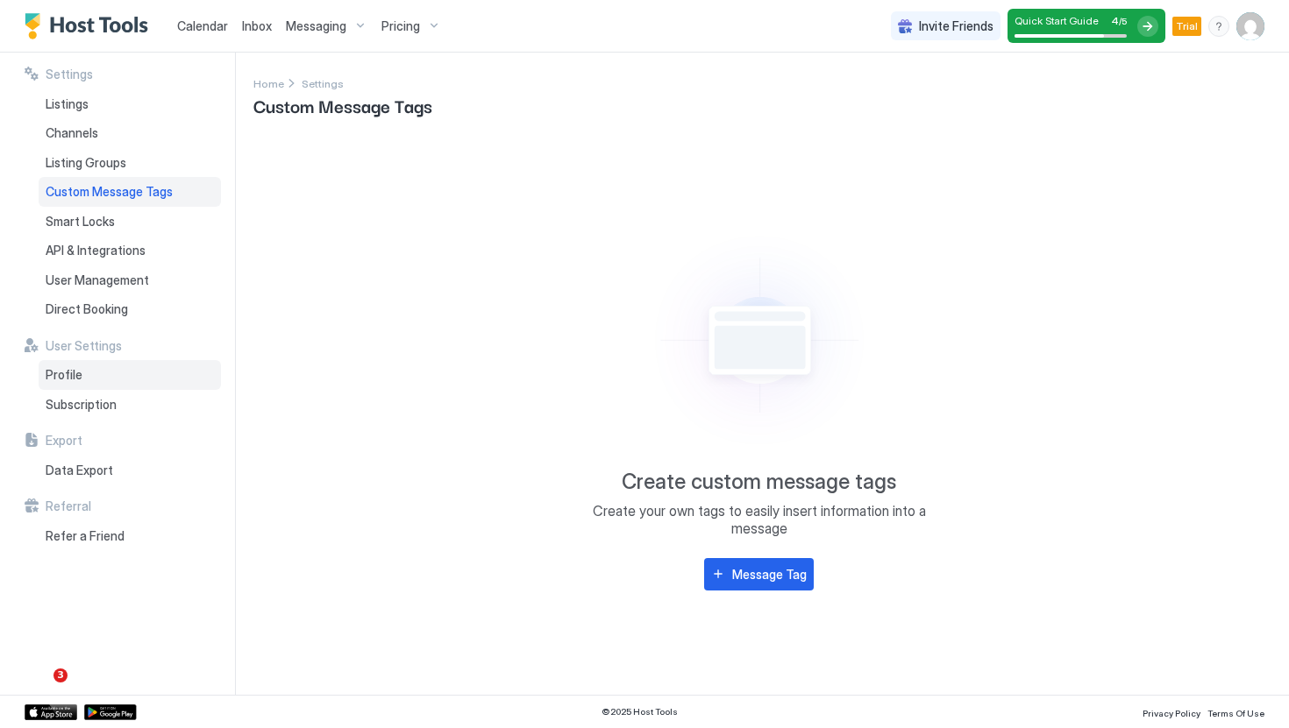
click at [120, 380] on div "Profile" at bounding box center [130, 375] width 182 height 30
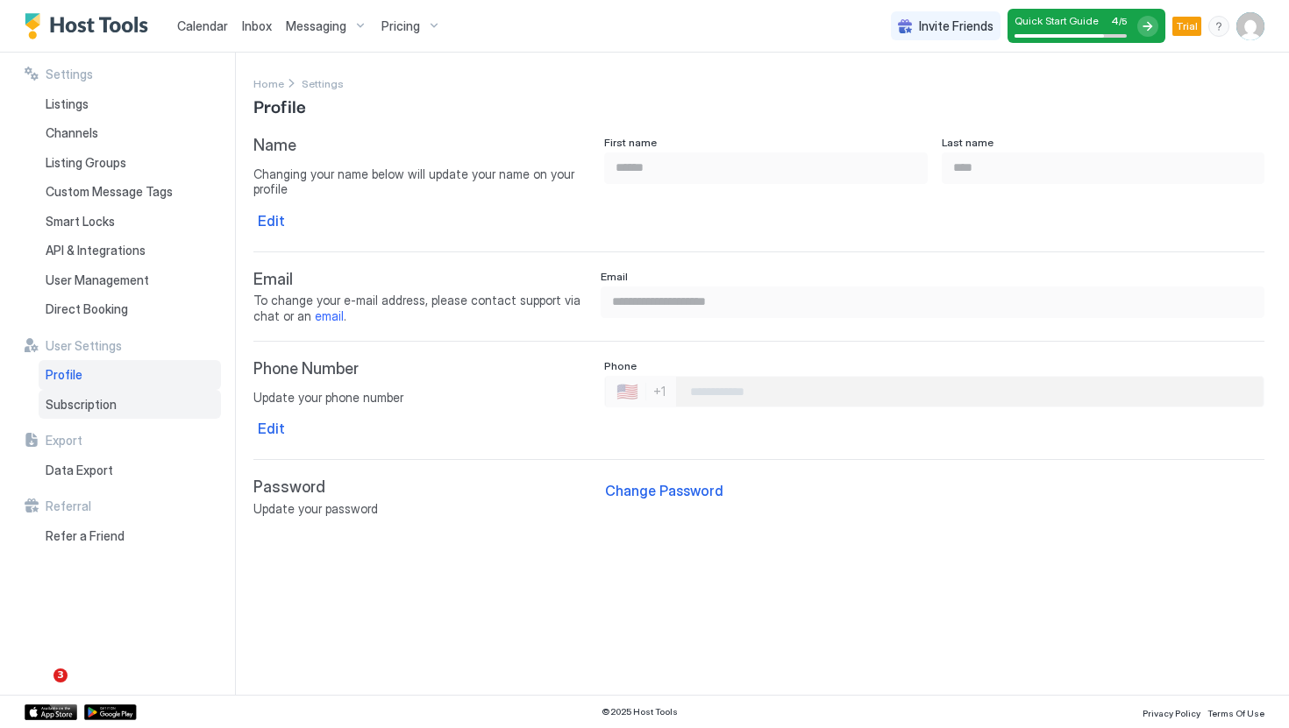
click at [125, 406] on div "Subscription" at bounding box center [130, 405] width 182 height 30
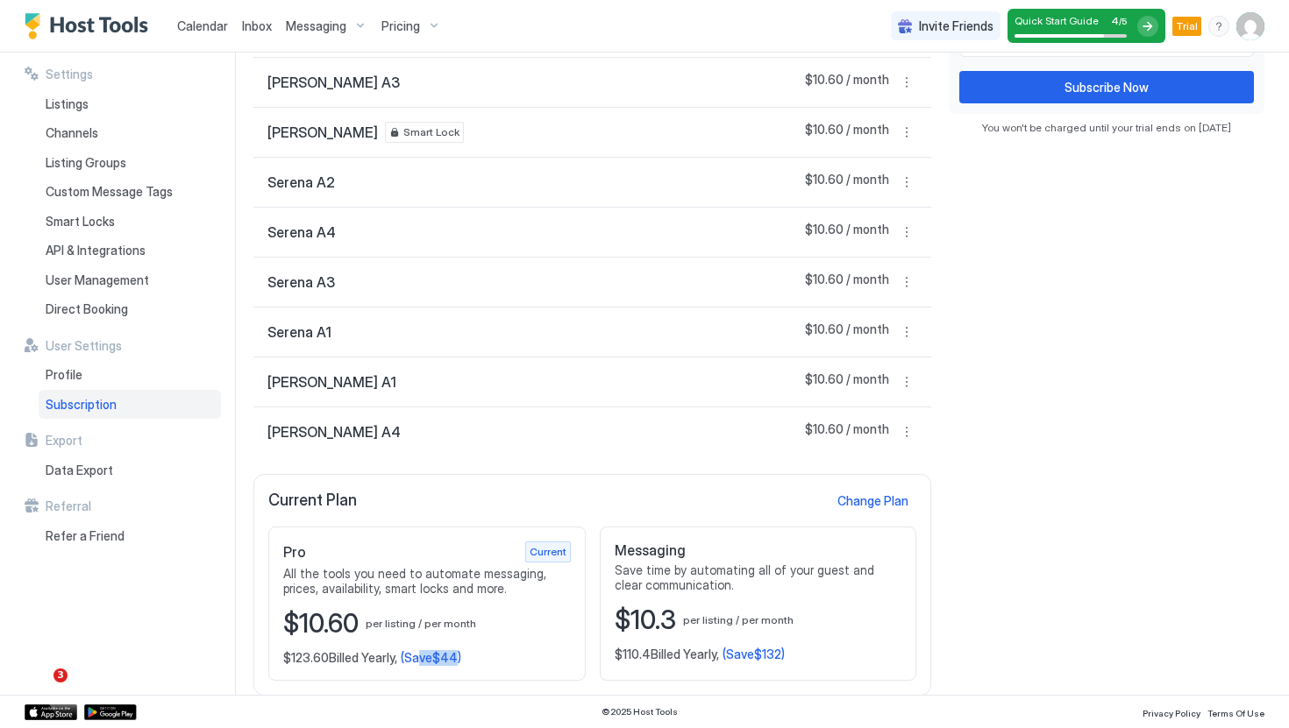
drag, startPoint x: 458, startPoint y: 659, endPoint x: 416, endPoint y: 659, distance: 42.1
click at [416, 659] on span "(Save $44 )" at bounding box center [431, 658] width 60 height 16
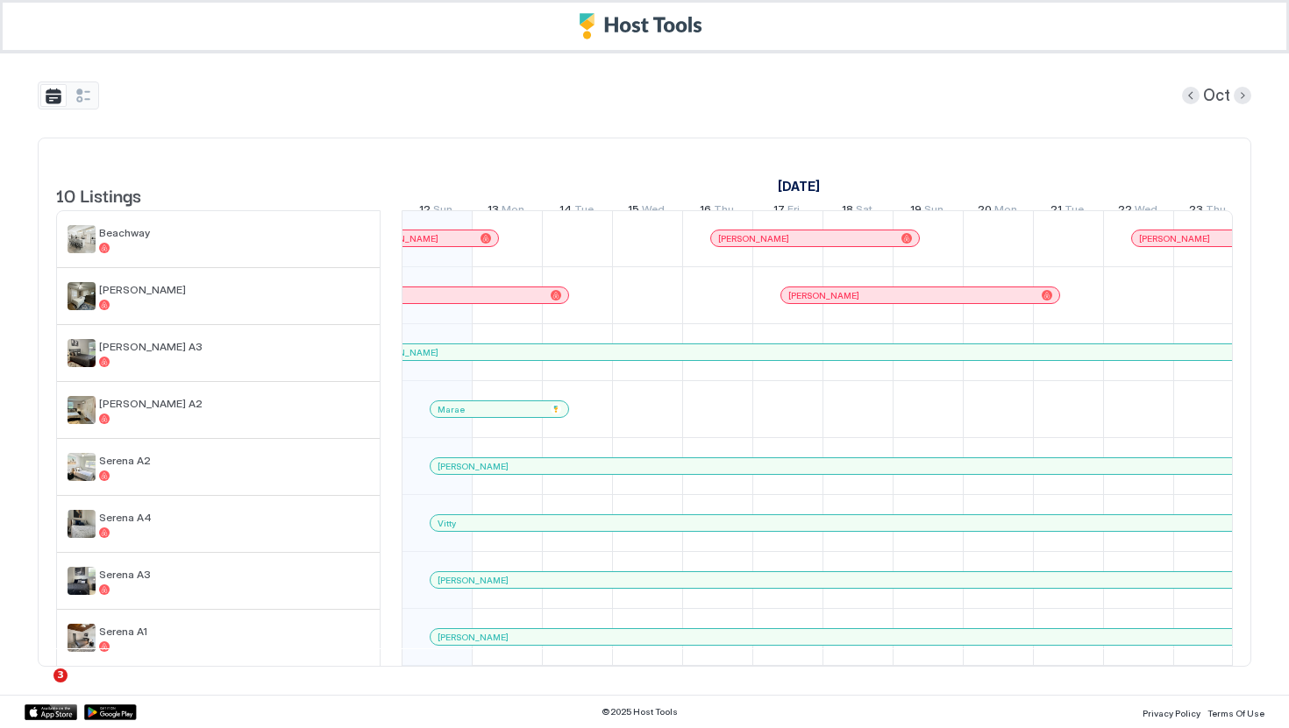
click at [627, 135] on div "[DATE] Listings [DATE] [DATE] 5 Sun 6 Mon 7 Tue 8 Wed 9 Thu 10 Fri 11 Sat 12 Su…" at bounding box center [644, 374] width 1213 height 642
click at [533, 150] on div "10 Listings [DATE] [DATE] 5 Sun 6 Mon 7 Tue 8 Wed 9 Thu 10 Fri 11 Sat 12 Sun 13…" at bounding box center [644, 402] width 1213 height 529
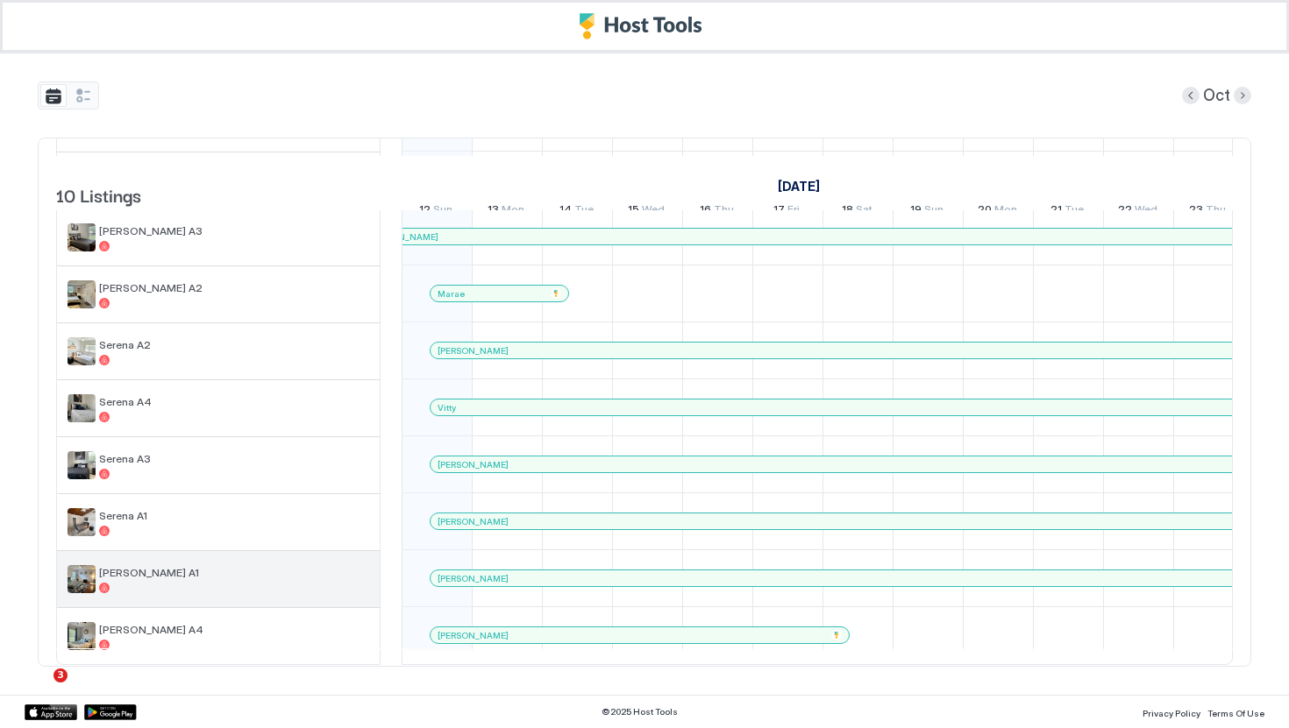
click at [168, 580] on div "[PERSON_NAME] A1" at bounding box center [234, 579] width 270 height 27
click at [128, 568] on span "[PERSON_NAME] A1" at bounding box center [234, 572] width 270 height 13
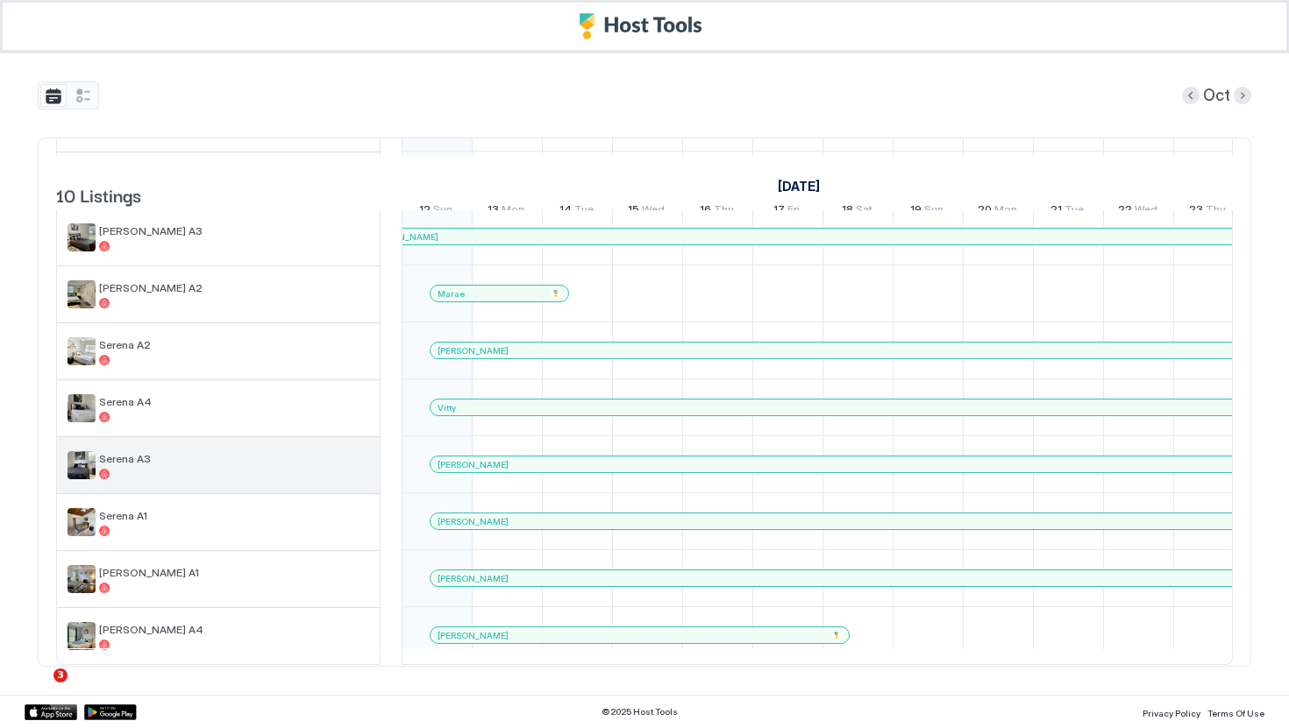
scroll to position [0, 0]
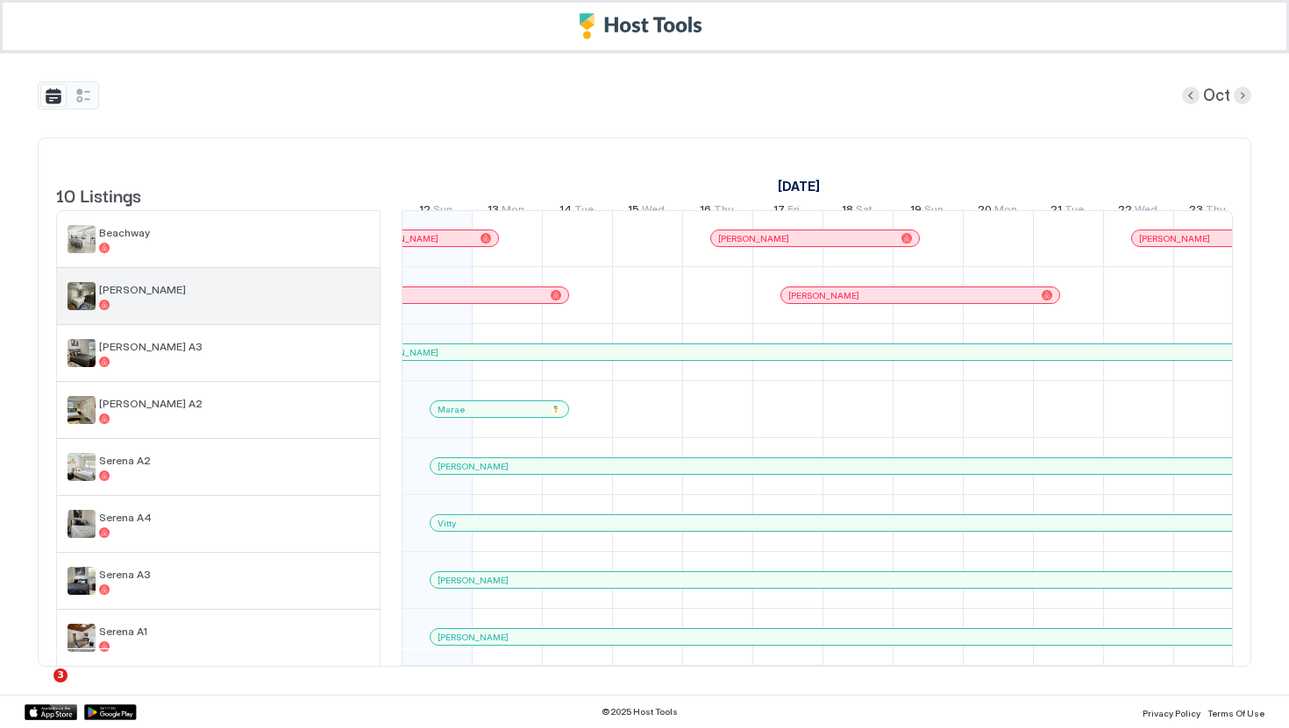
click at [129, 294] on div "[PERSON_NAME]" at bounding box center [218, 296] width 323 height 56
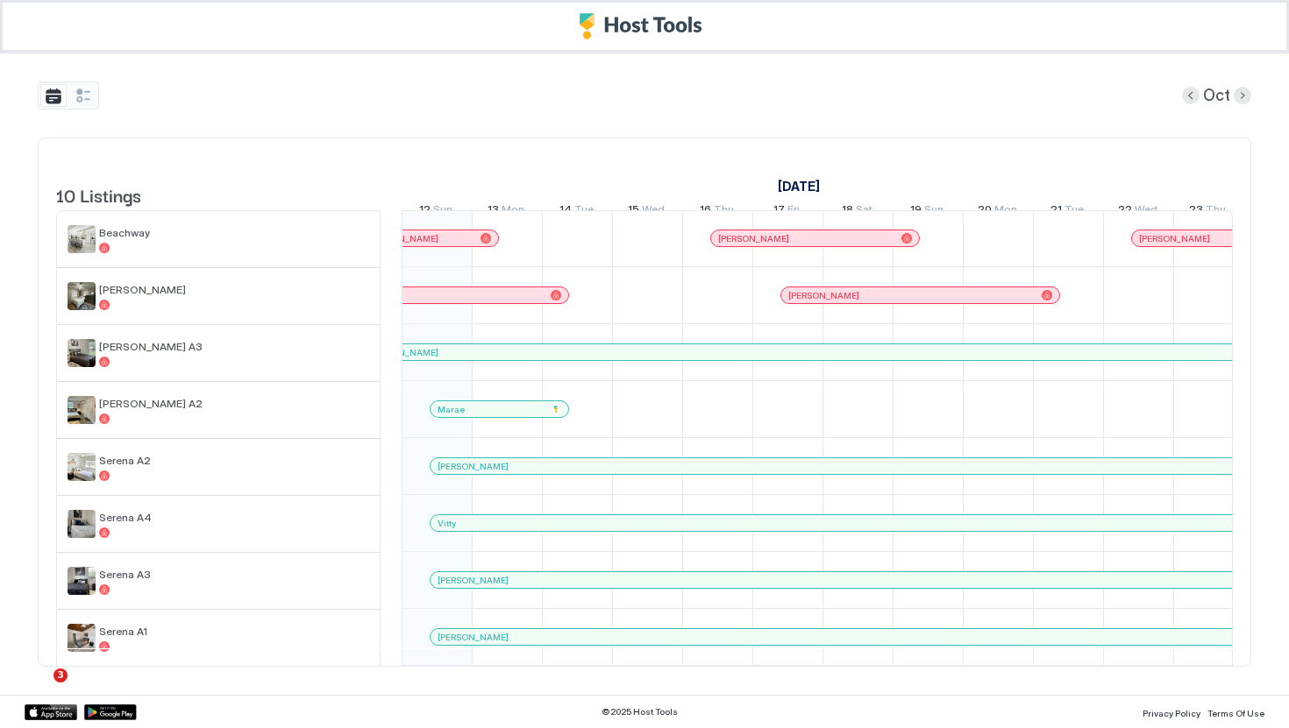
click at [128, 197] on span "10 Listings" at bounding box center [98, 194] width 85 height 26
click at [83, 88] on button "tab-group" at bounding box center [83, 95] width 26 height 23
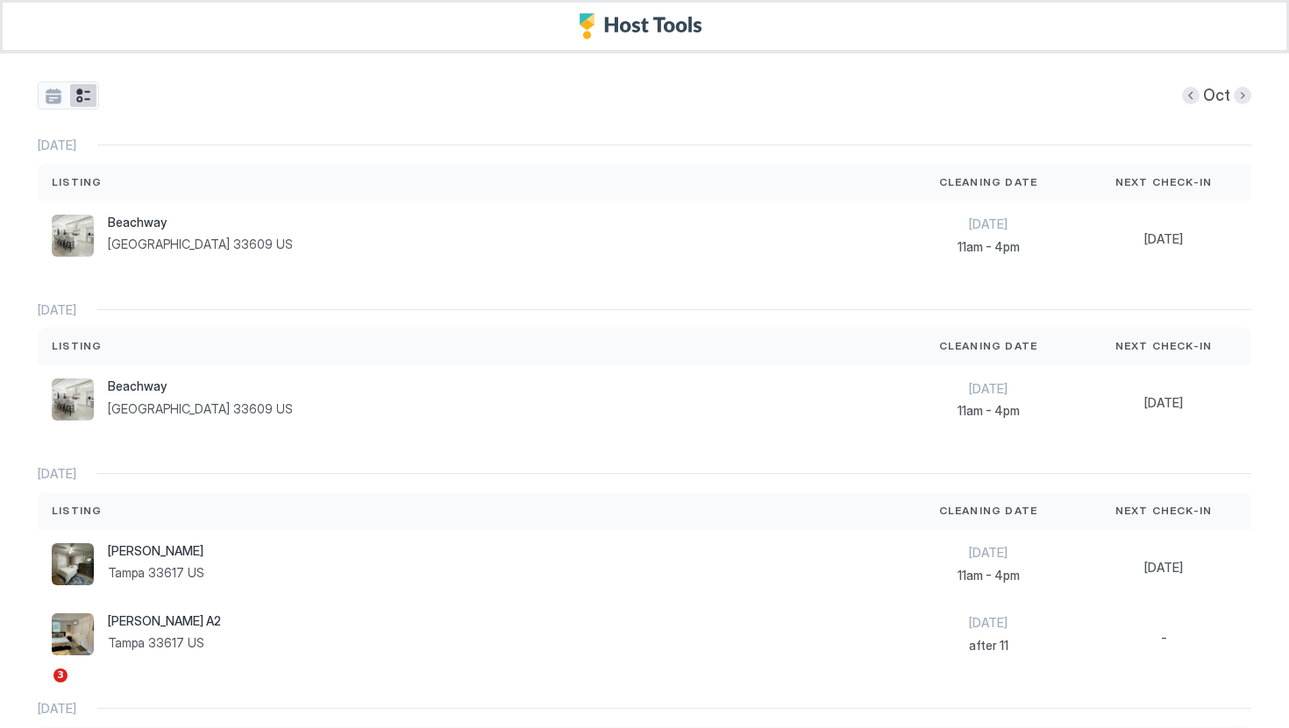
click at [85, 97] on button "tab-group" at bounding box center [83, 95] width 26 height 23
click at [50, 95] on button "tab-group" at bounding box center [53, 95] width 26 height 23
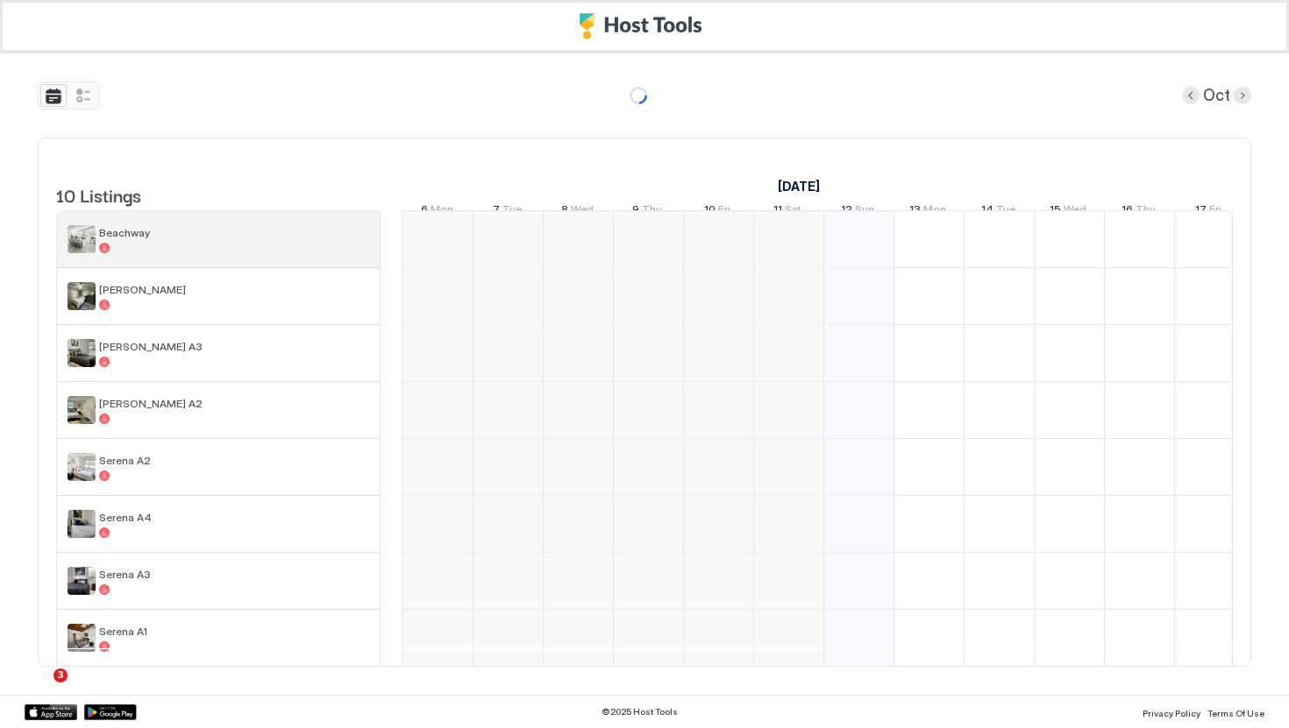
scroll to position [0, 492]
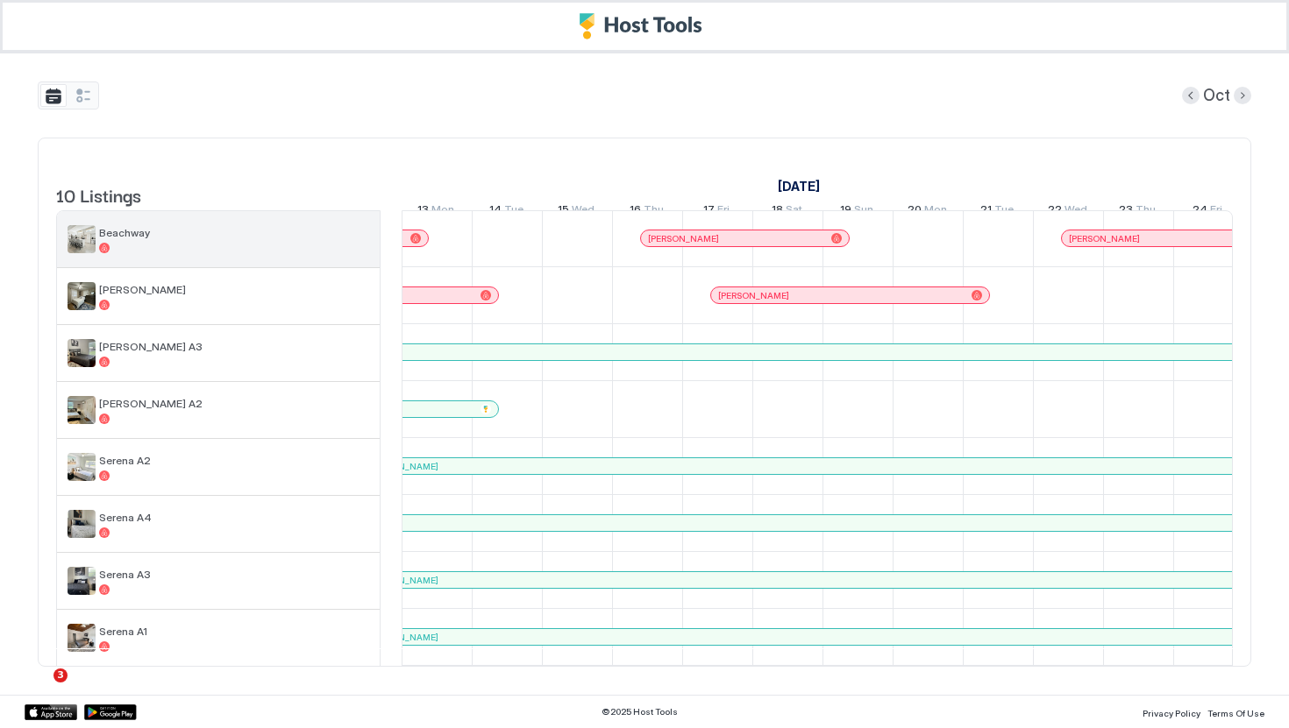
click at [134, 252] on div "Beachway" at bounding box center [234, 239] width 270 height 27
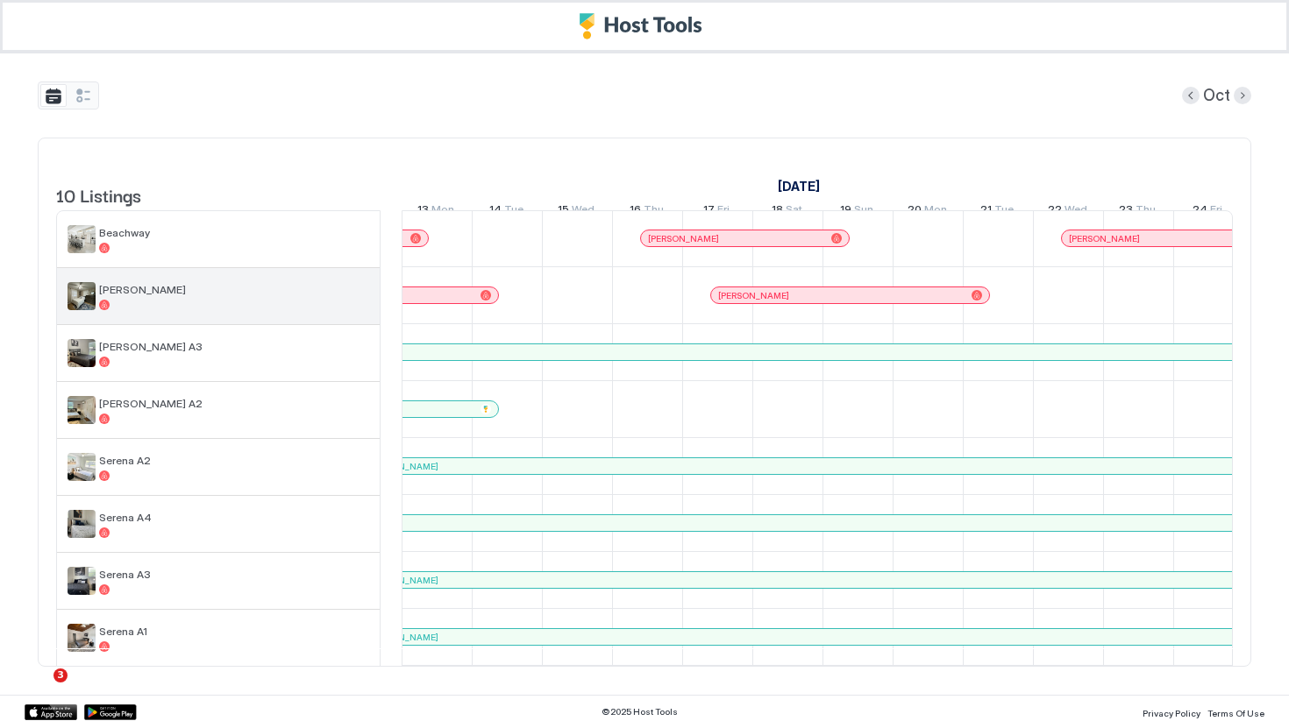
click at [168, 310] on div "[PERSON_NAME]" at bounding box center [234, 296] width 270 height 27
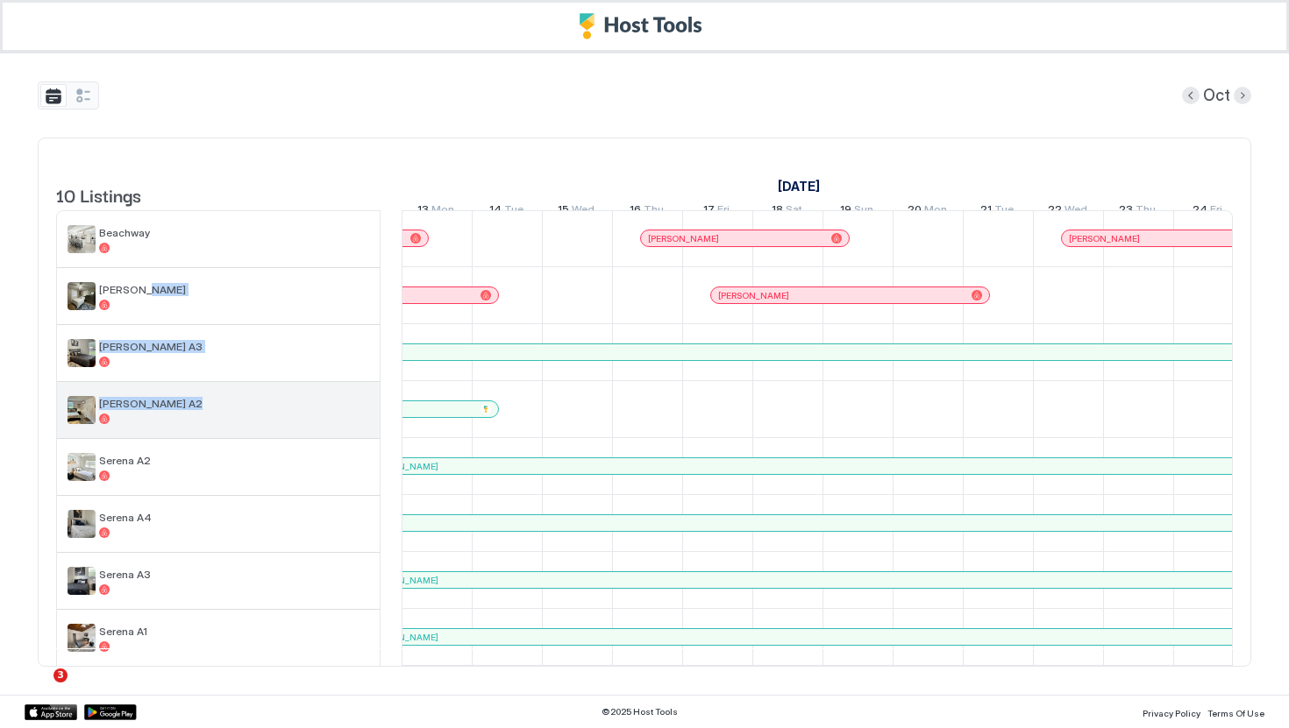
drag, startPoint x: 168, startPoint y: 311, endPoint x: 205, endPoint y: 437, distance: 131.5
click at [205, 437] on tbody "Beachway [PERSON_NAME] A3 [PERSON_NAME] A2 [PERSON_NAME] A2 [PERSON_NAME] A4 [P…" at bounding box center [218, 495] width 323 height 569
